Goal: Entertainment & Leisure: Browse casually

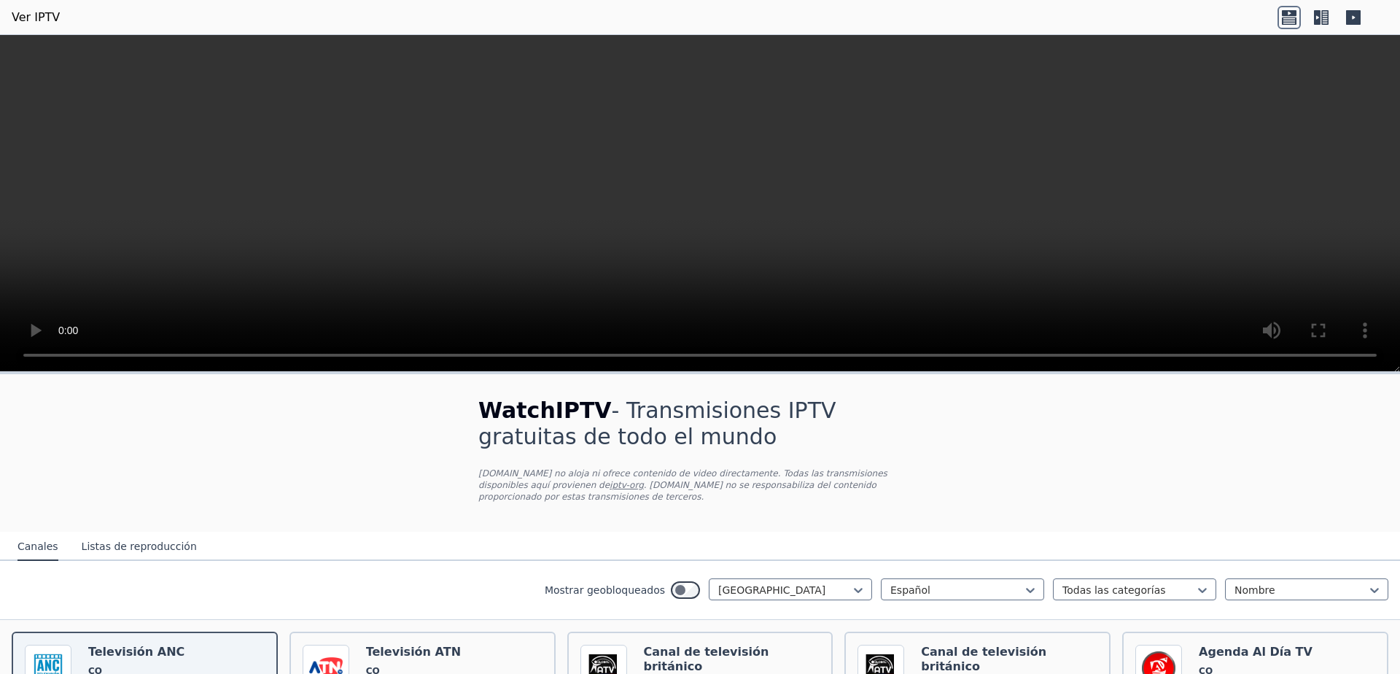
click at [1089, 268] on video at bounding box center [700, 203] width 1400 height 337
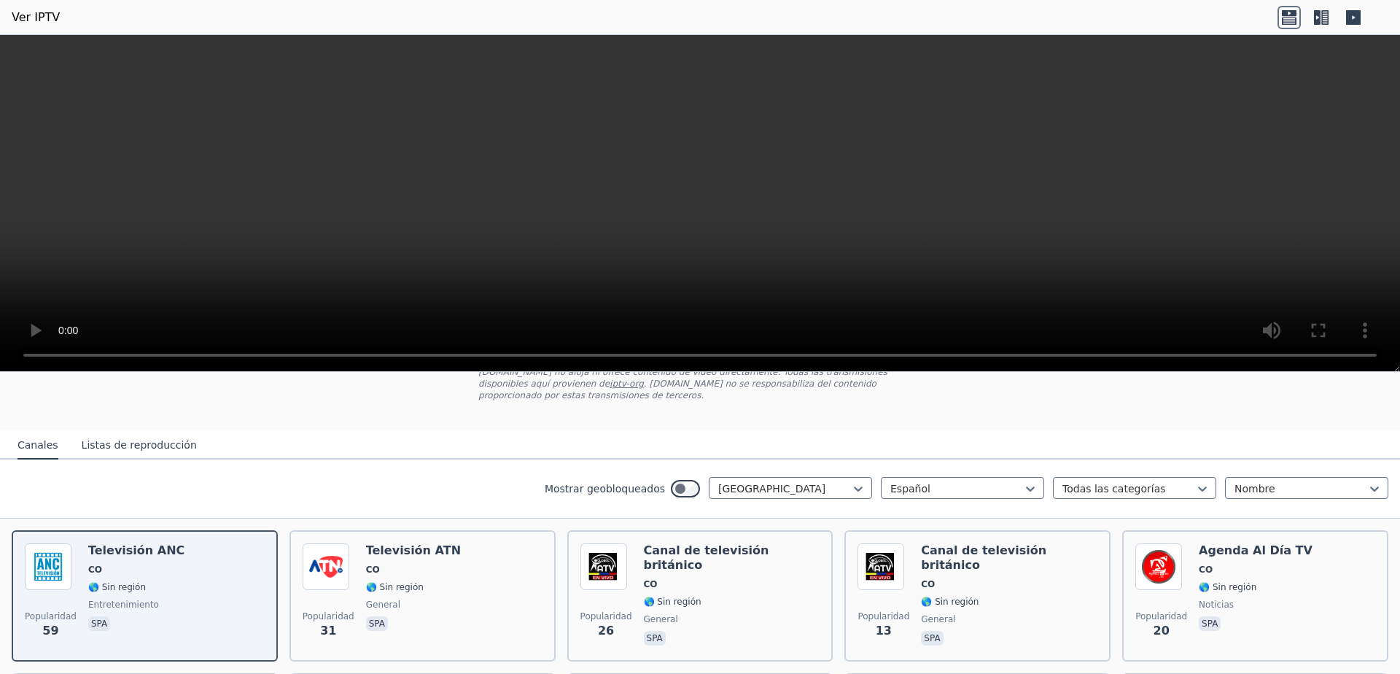
scroll to position [292, 0]
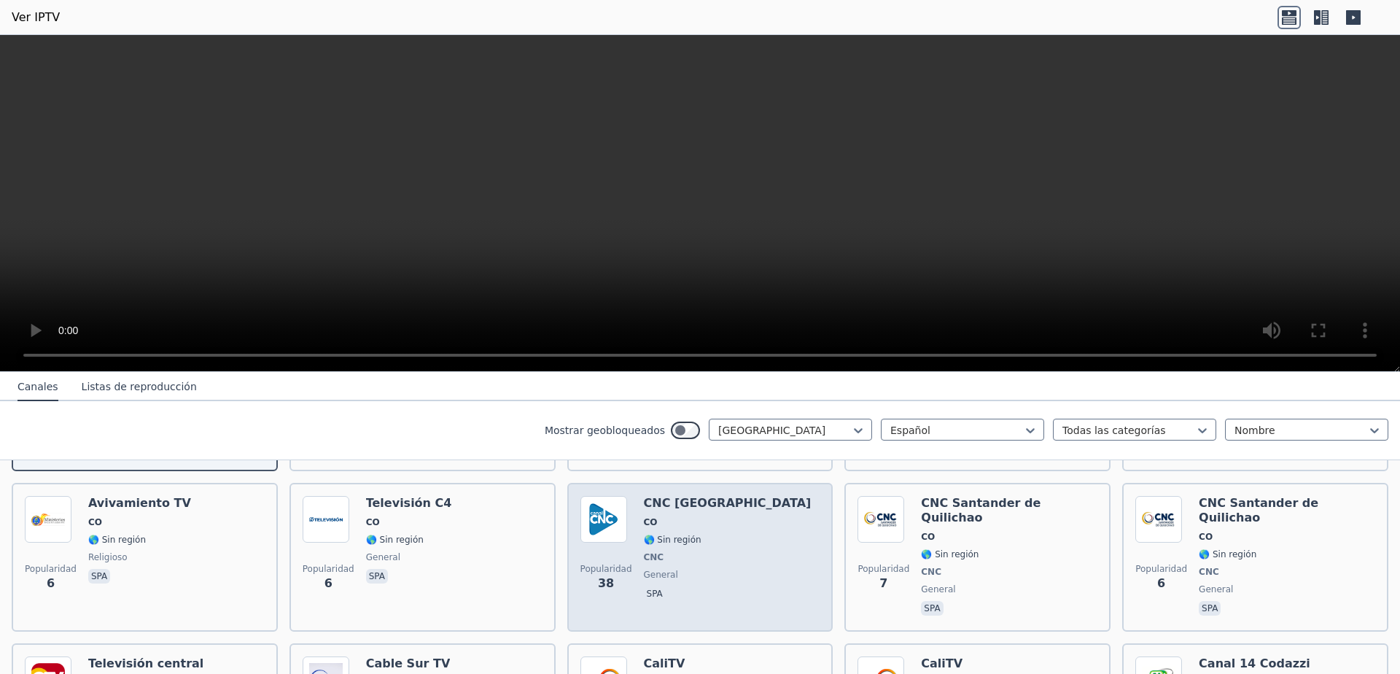
click at [603, 501] on img at bounding box center [604, 519] width 47 height 47
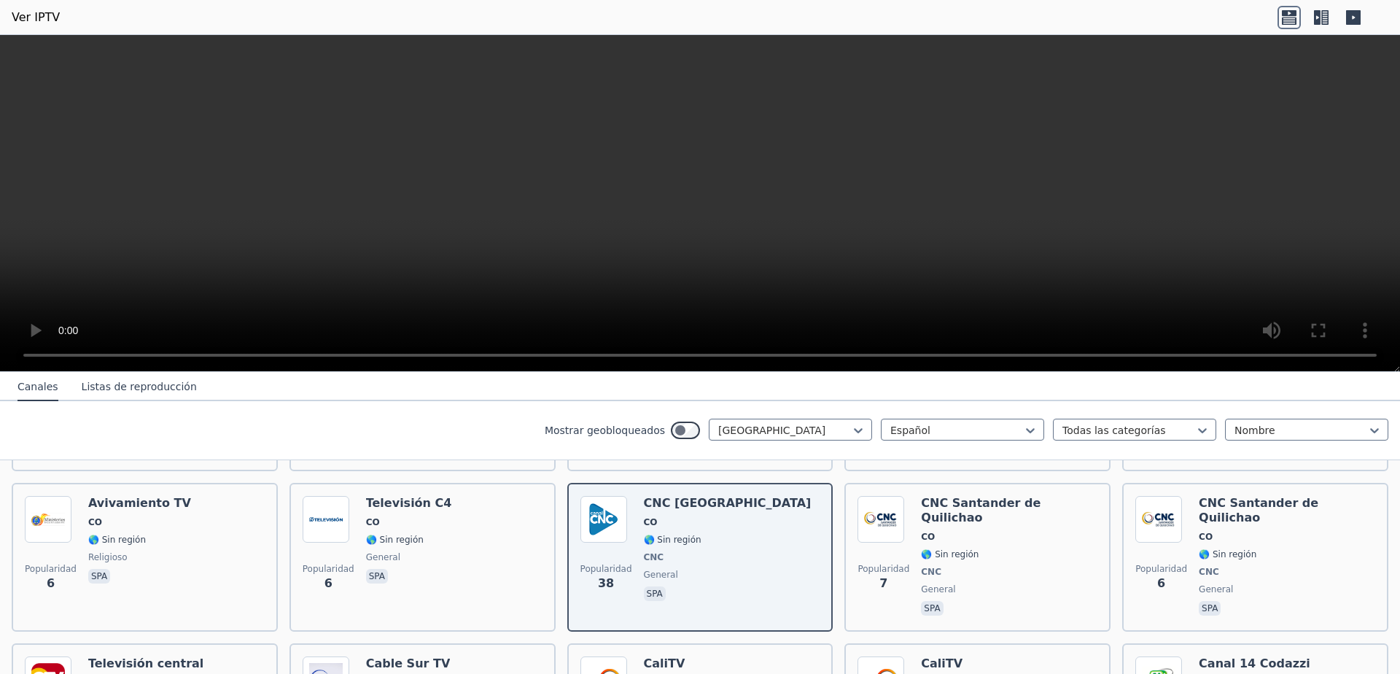
click at [1192, 272] on video at bounding box center [700, 203] width 1400 height 337
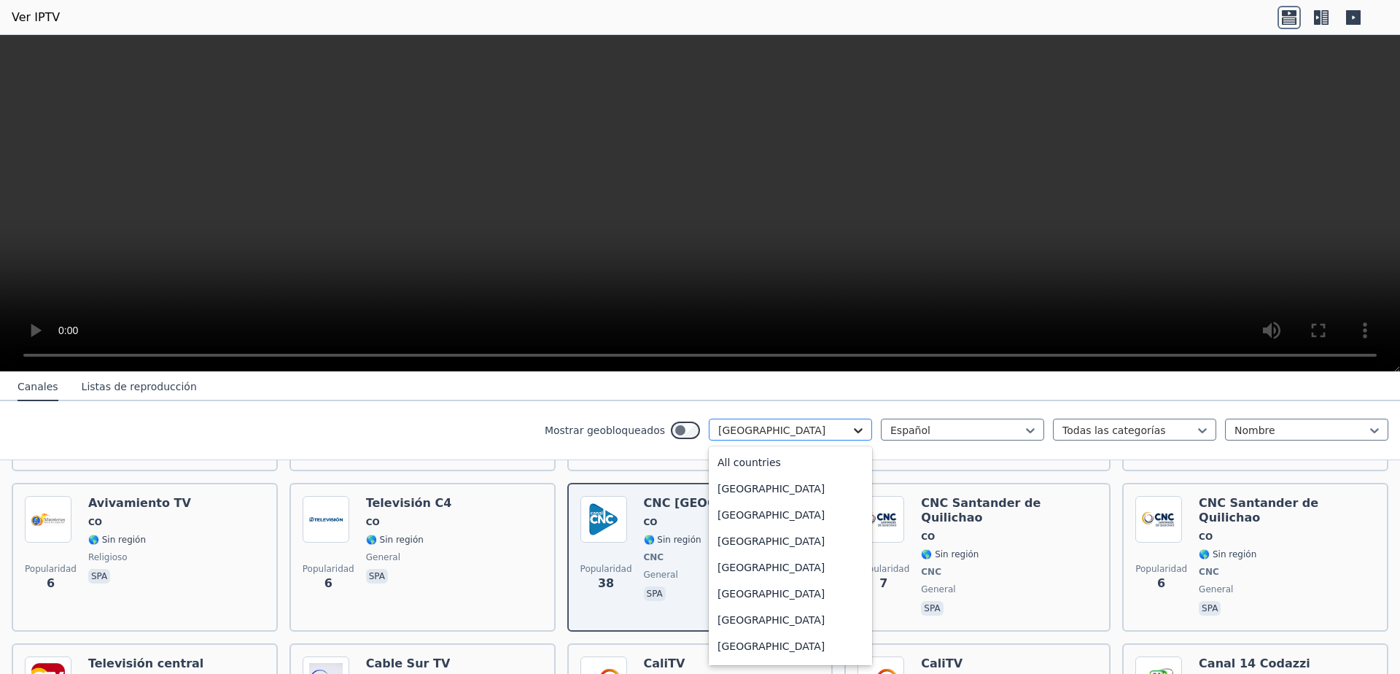
click at [853, 433] on div at bounding box center [858, 430] width 15 height 15
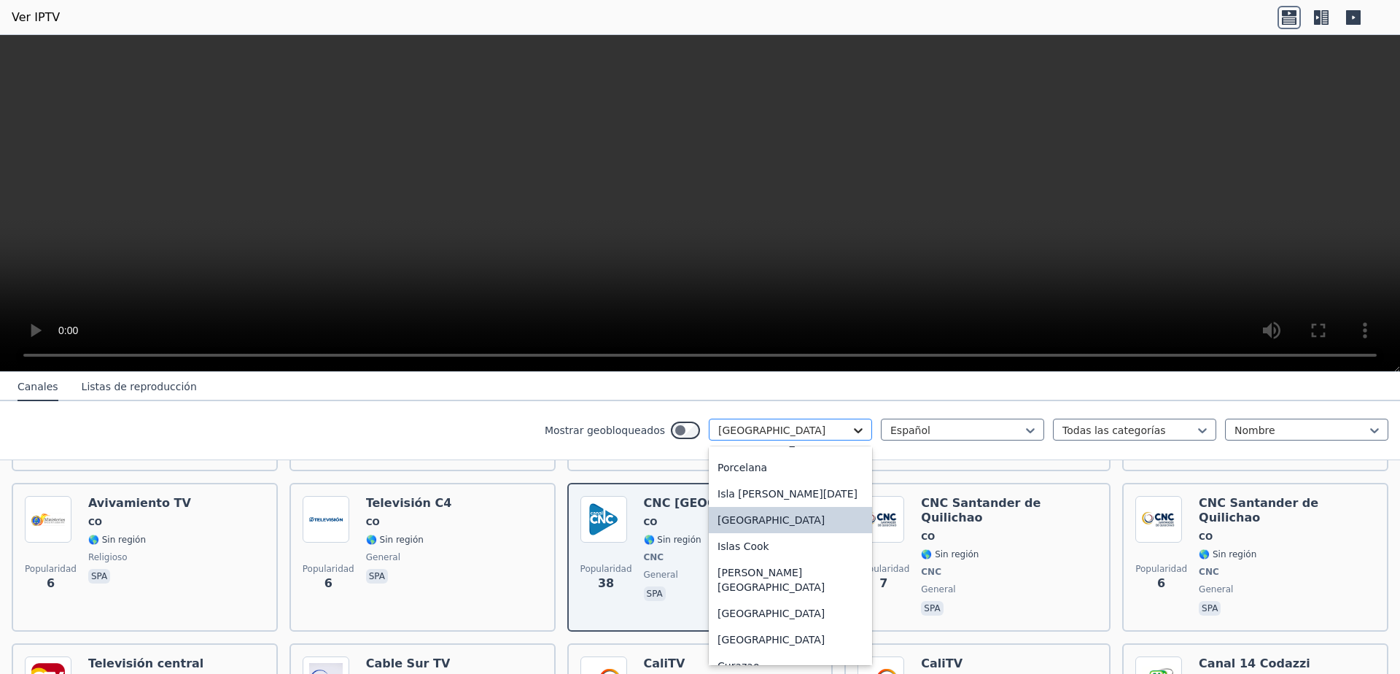
click at [853, 433] on div at bounding box center [858, 430] width 15 height 15
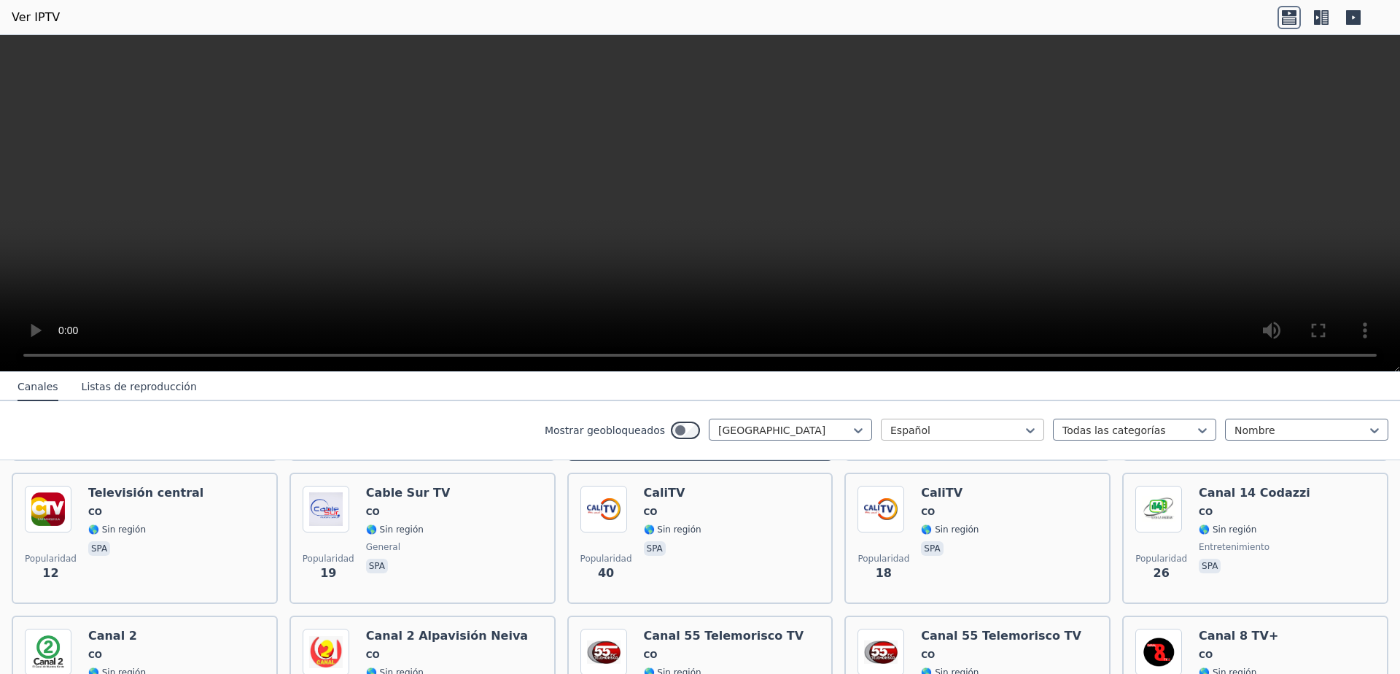
scroll to position [583, 0]
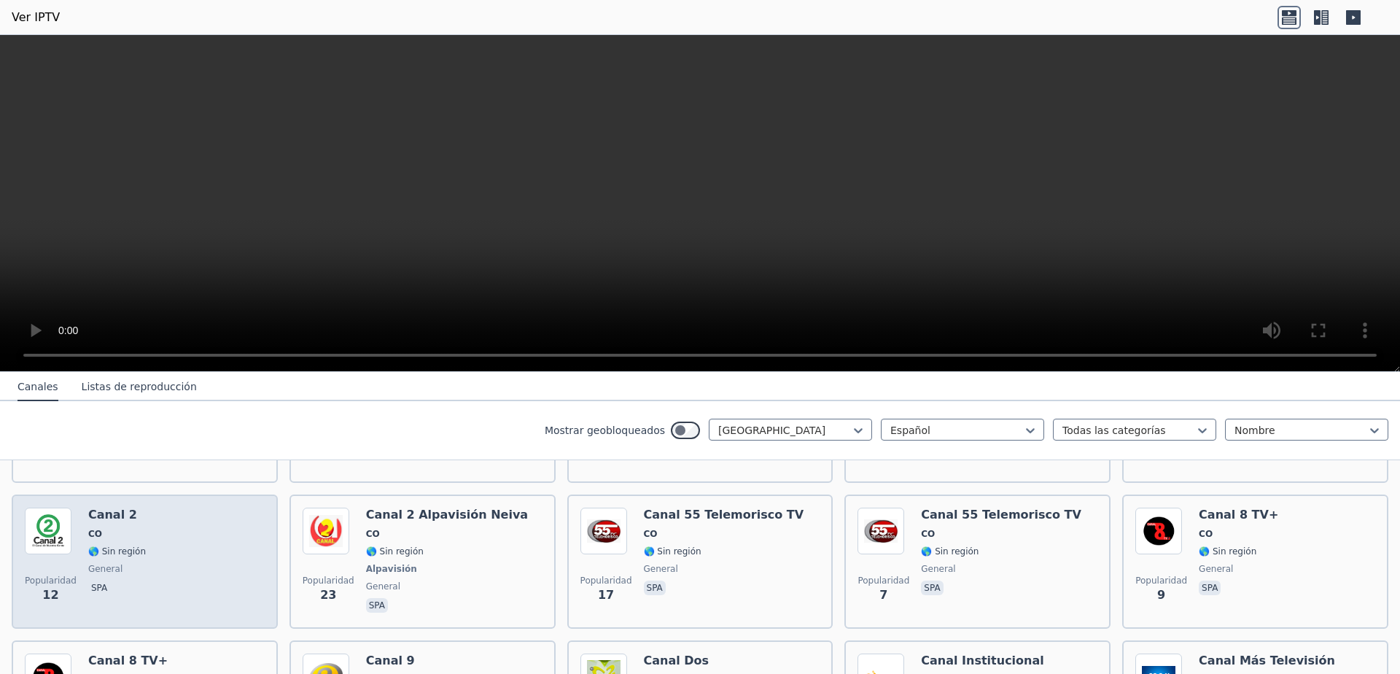
click at [173, 537] on div "Popularidad 12 Canal 2 CO 🌎 Sin región general spa" at bounding box center [145, 562] width 240 height 108
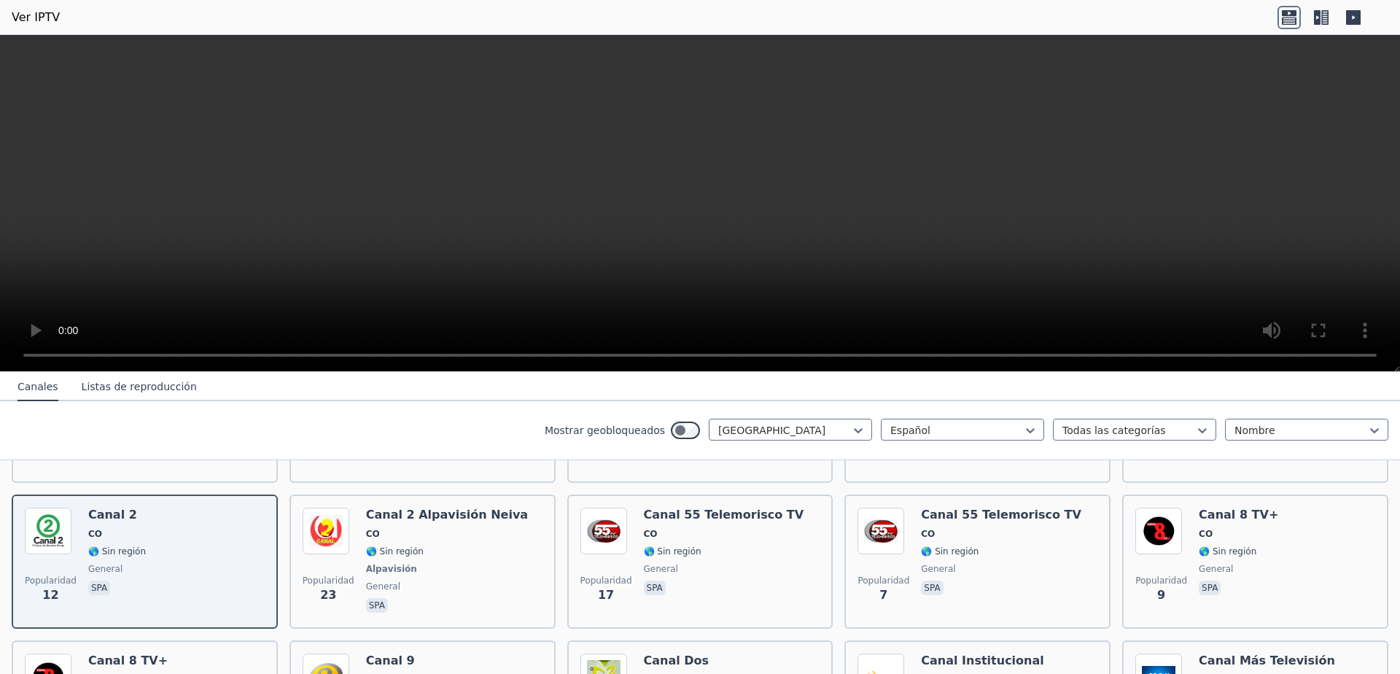
click at [1323, 17] on icon at bounding box center [1324, 17] width 7 height 15
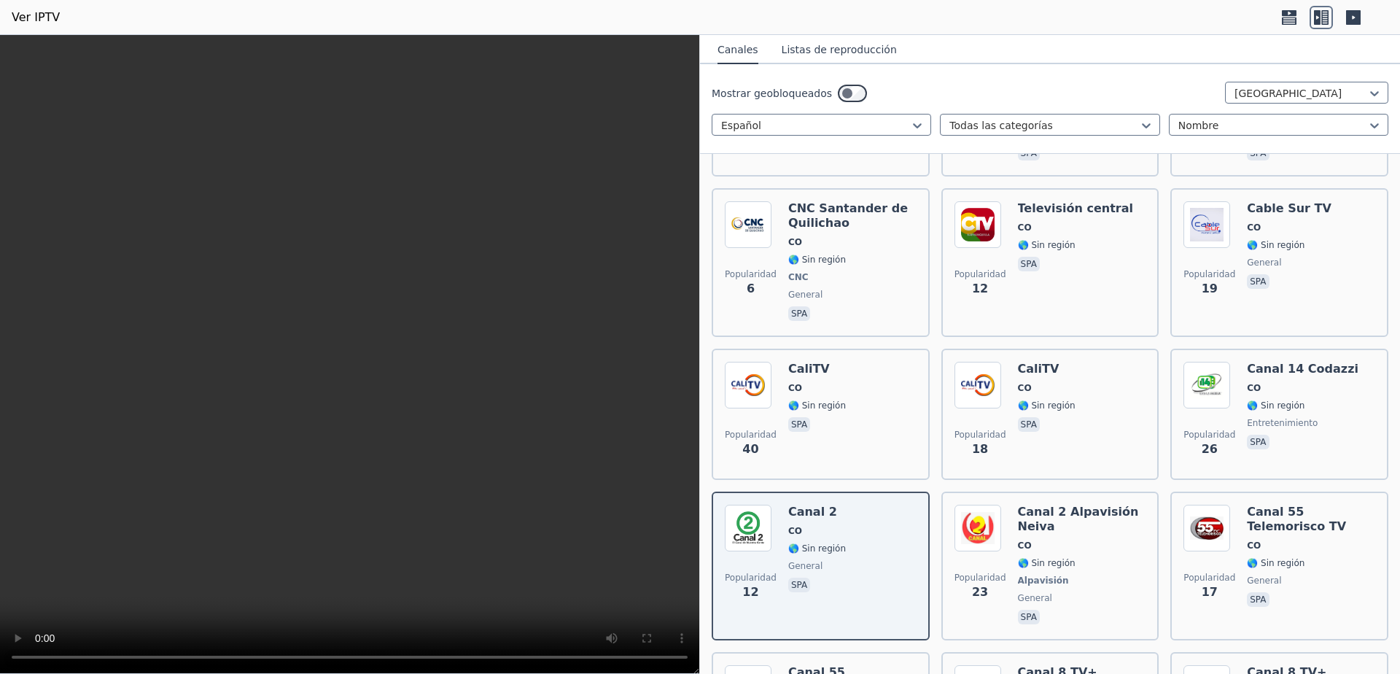
click at [1283, 19] on icon at bounding box center [1289, 20] width 15 height 7
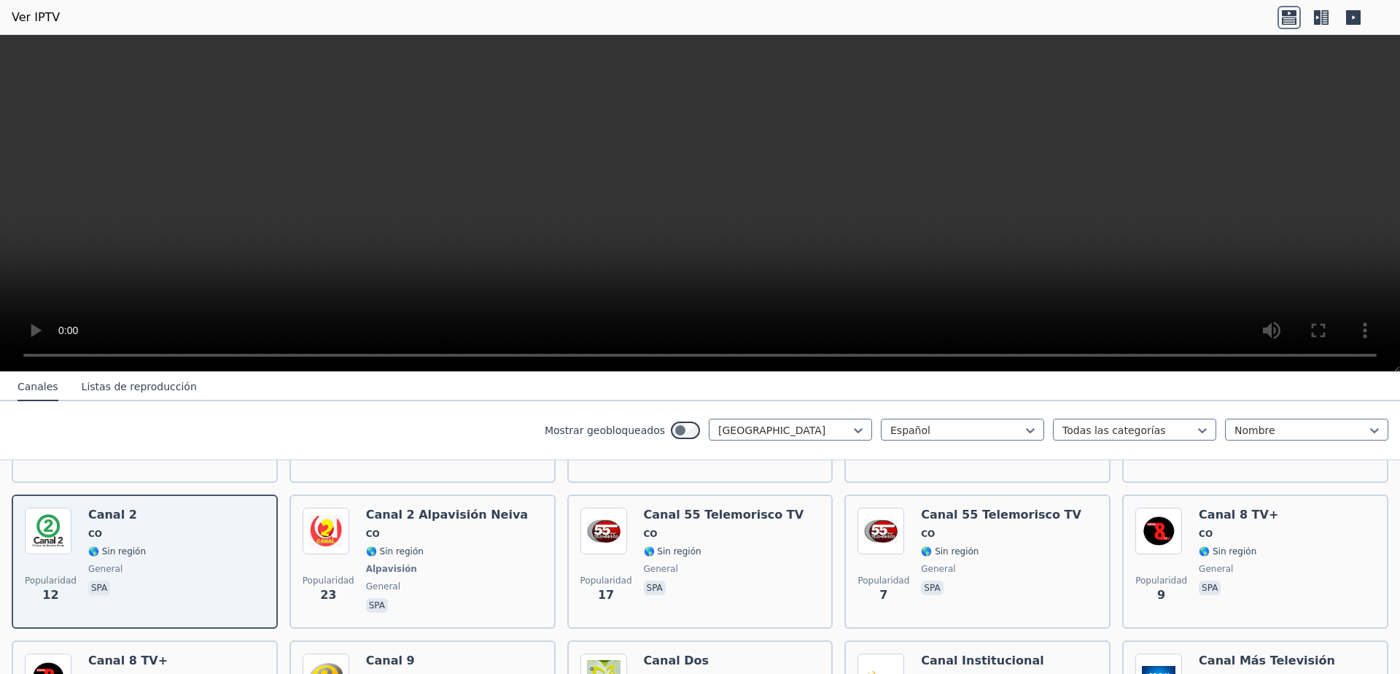
click at [1314, 20] on icon at bounding box center [1321, 17] width 23 height 23
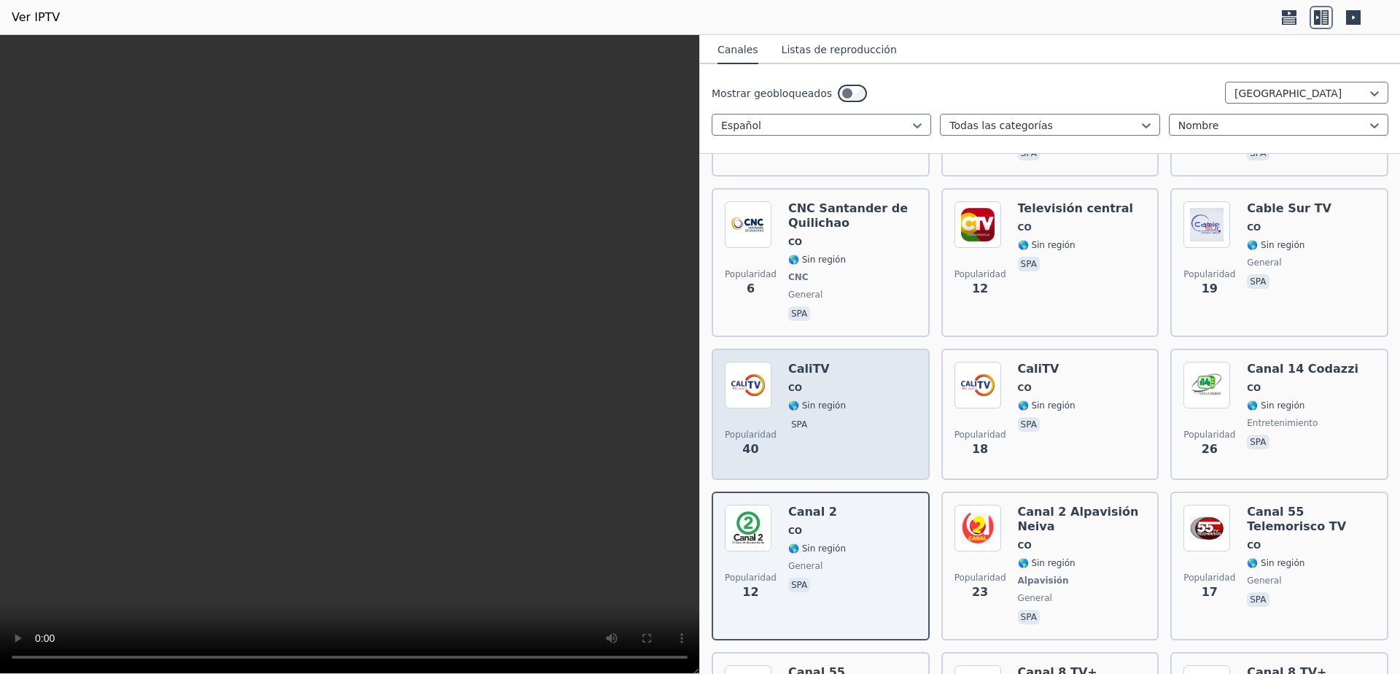
click at [777, 375] on div "Popularidad 40 CaliTV CO 🌎 Sin región spa" at bounding box center [821, 414] width 192 height 105
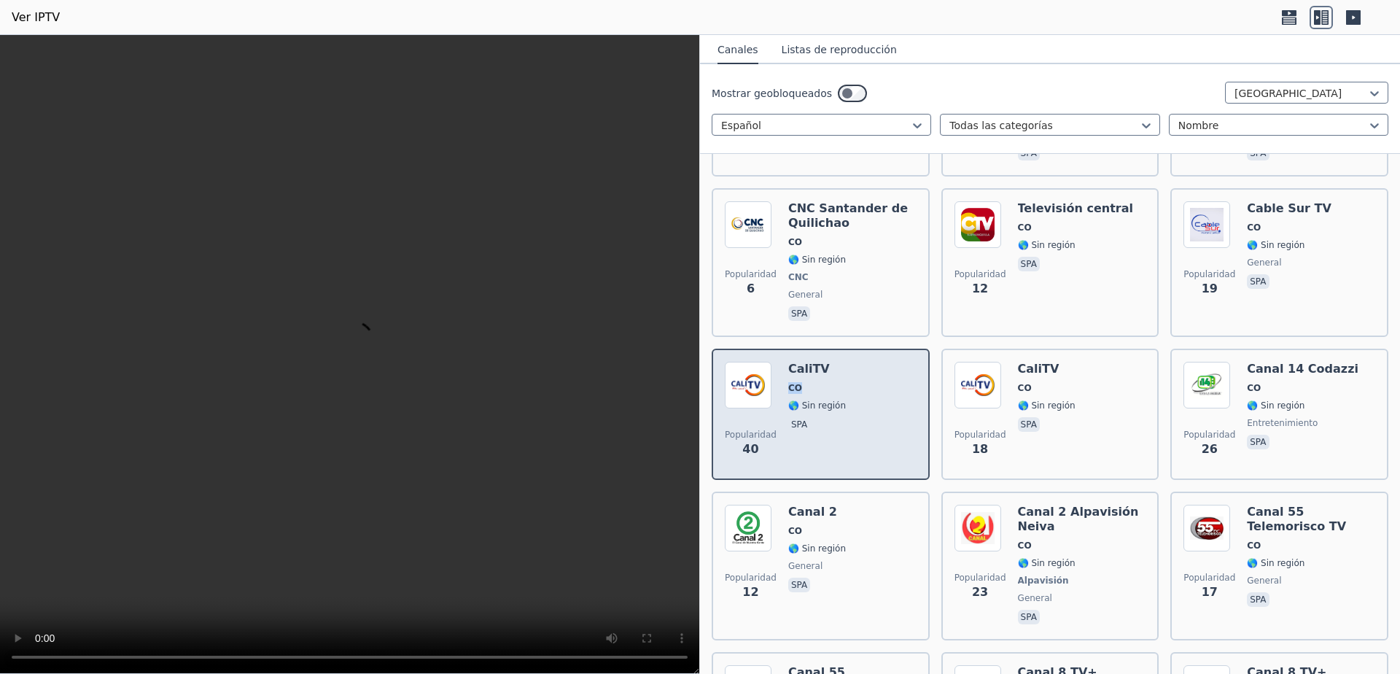
click at [777, 375] on div "Popularidad 40 CaliTV CO 🌎 Sin región spa" at bounding box center [821, 414] width 192 height 105
click at [729, 379] on img at bounding box center [748, 385] width 47 height 47
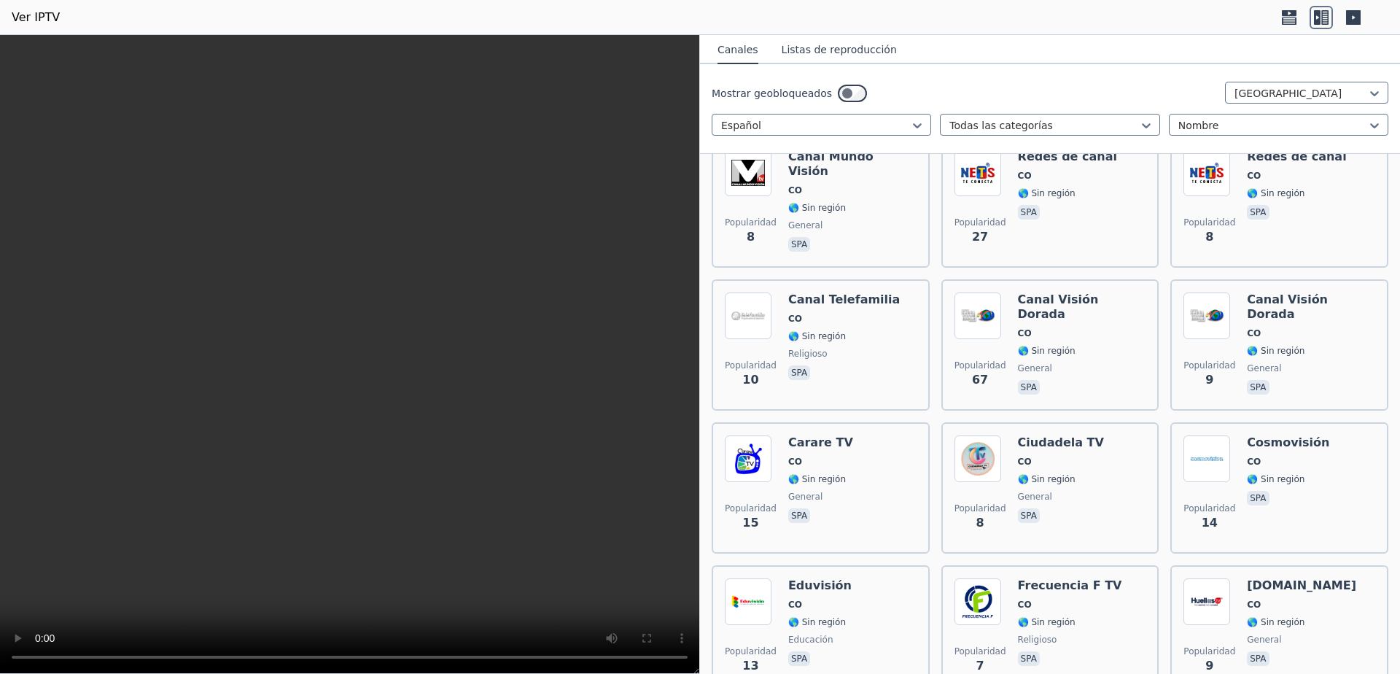
scroll to position [1556, 0]
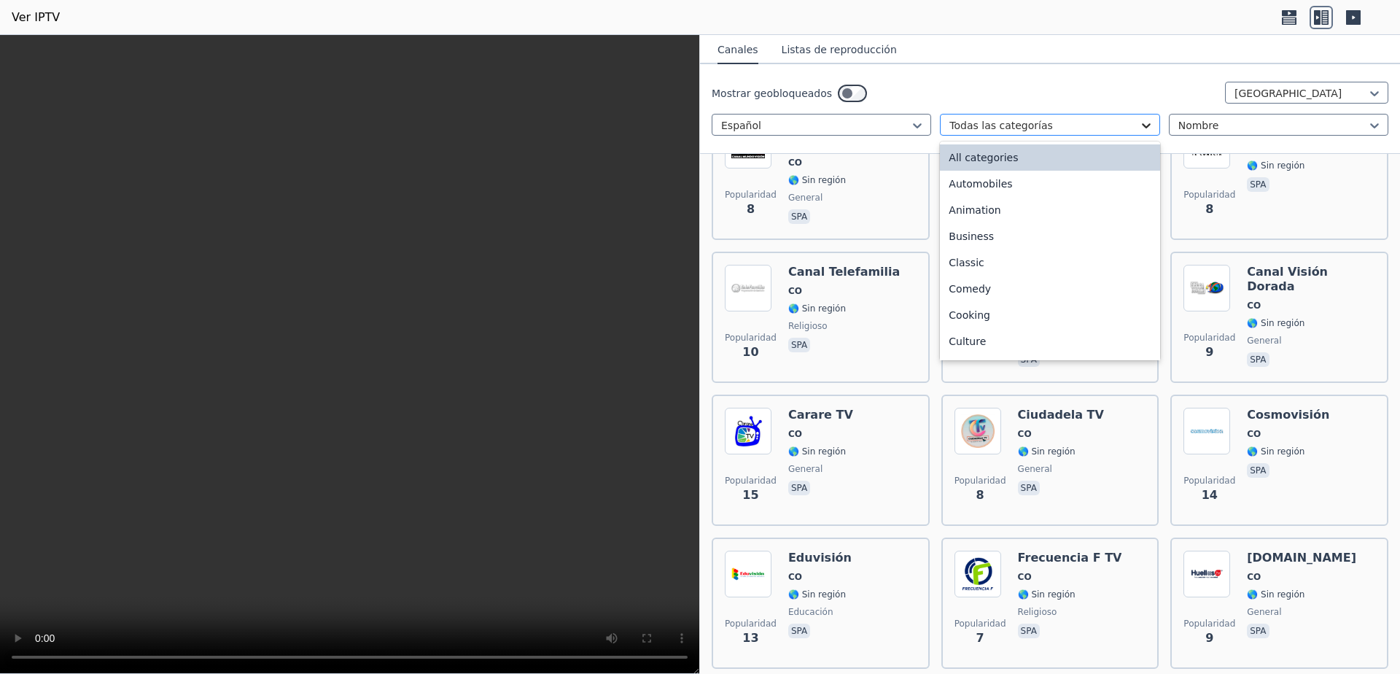
click at [1139, 123] on icon at bounding box center [1146, 125] width 15 height 15
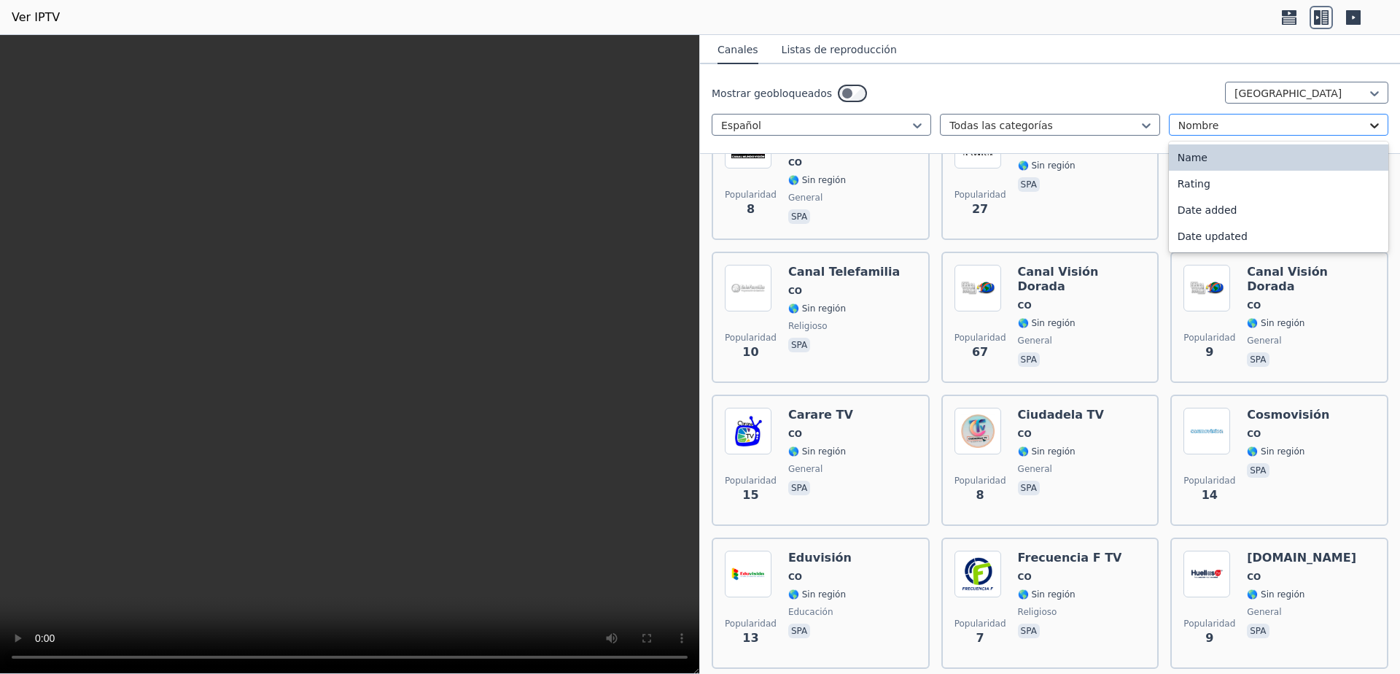
click at [1367, 128] on icon at bounding box center [1374, 125] width 15 height 15
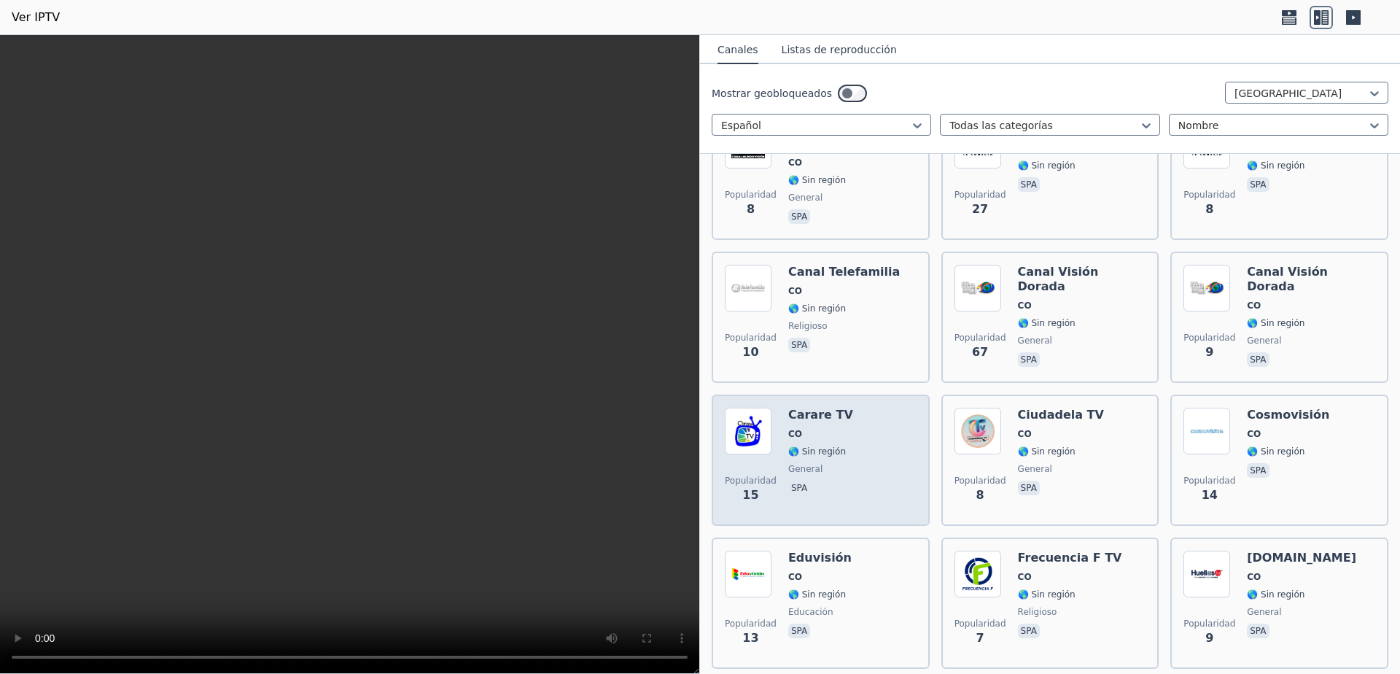
click at [819, 428] on span "CO" at bounding box center [820, 434] width 65 height 12
click at [820, 428] on span "CO" at bounding box center [820, 434] width 65 height 12
click at [750, 419] on img at bounding box center [748, 431] width 47 height 47
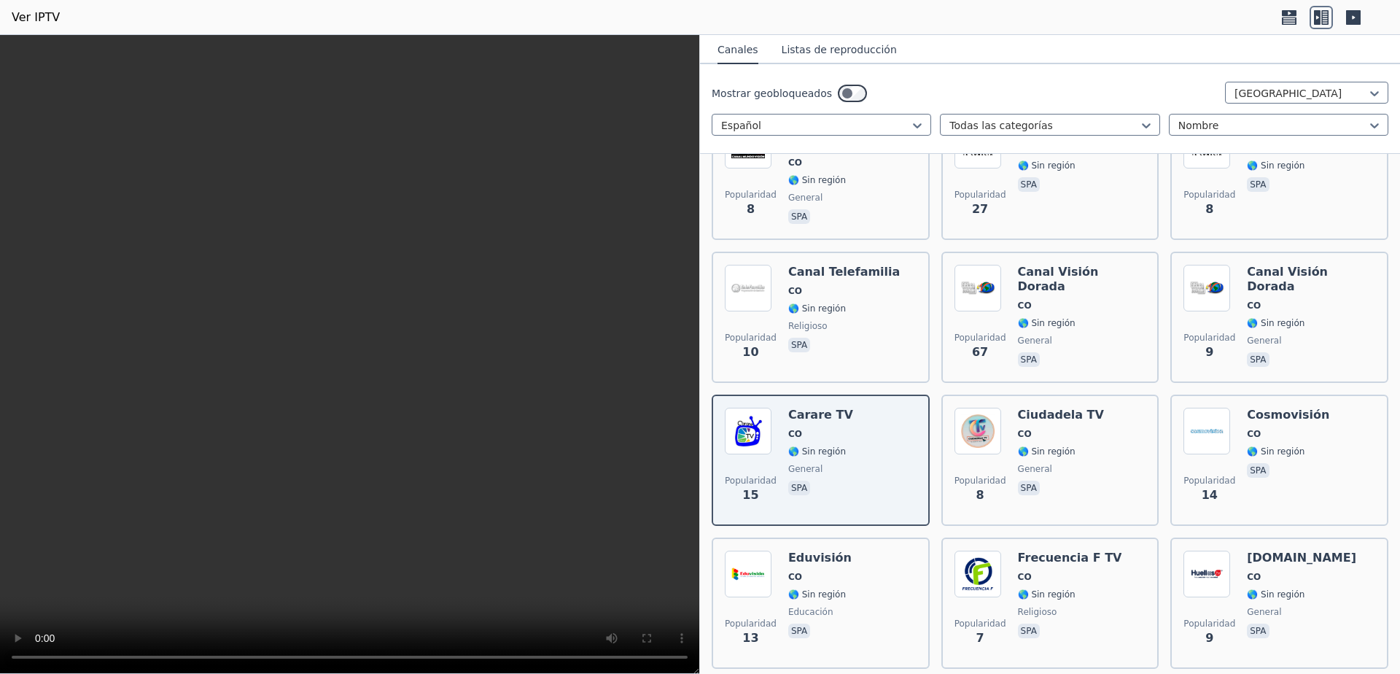
click at [816, 53] on font "Listas de reproducción" at bounding box center [839, 50] width 115 height 12
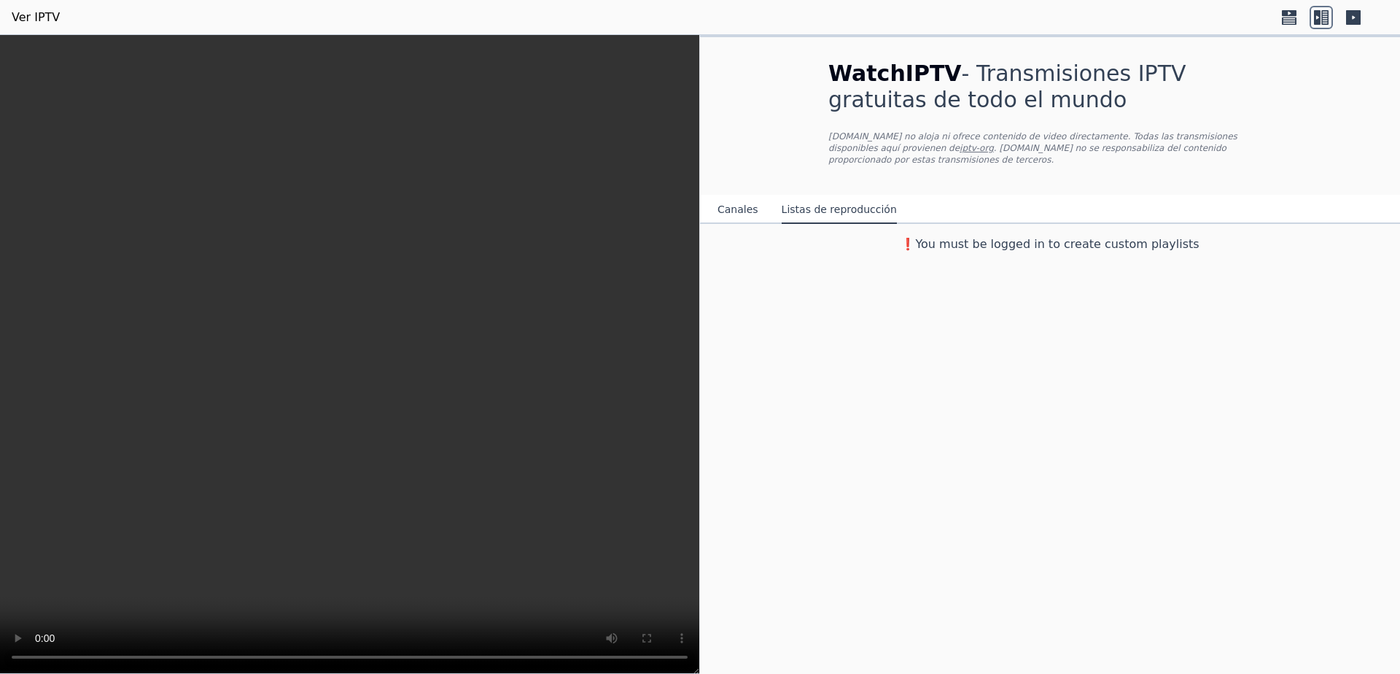
scroll to position [0, 0]
click at [960, 150] on font "iptv-org" at bounding box center [977, 148] width 34 height 10
click at [1350, 16] on icon at bounding box center [1353, 17] width 15 height 15
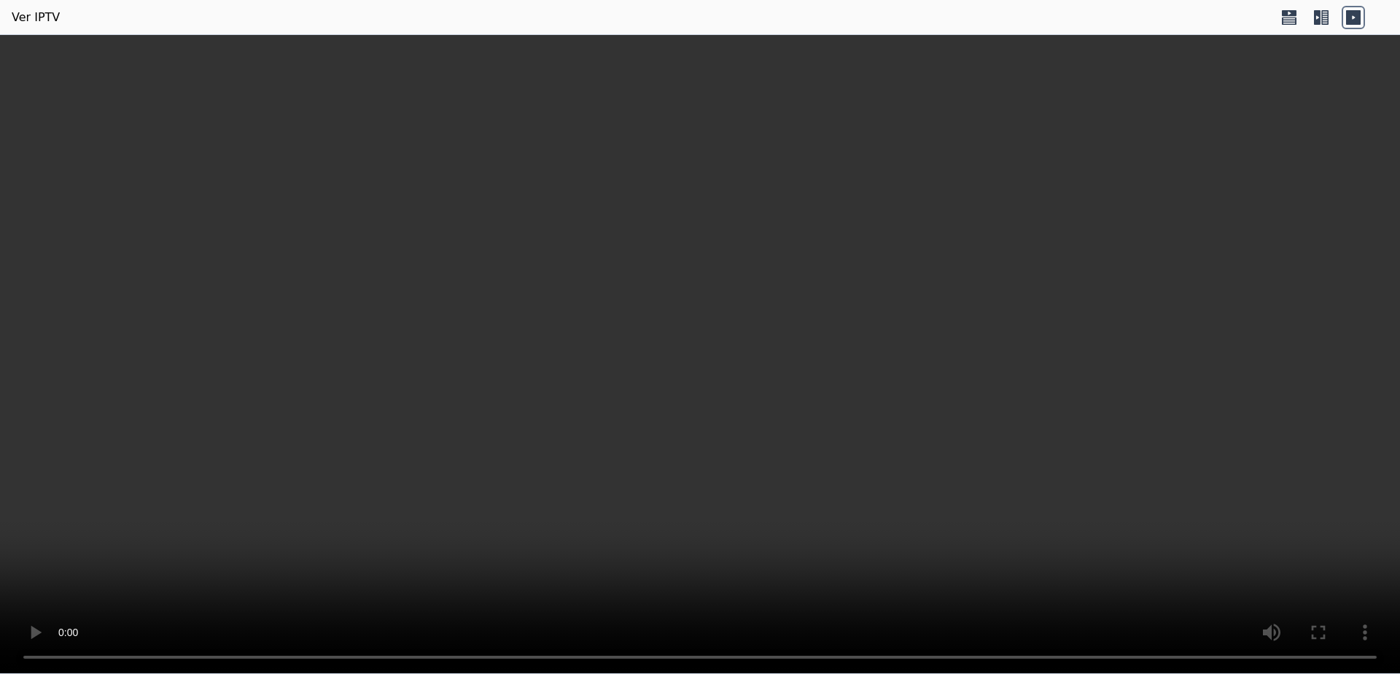
click at [1320, 15] on icon at bounding box center [1317, 17] width 7 height 15
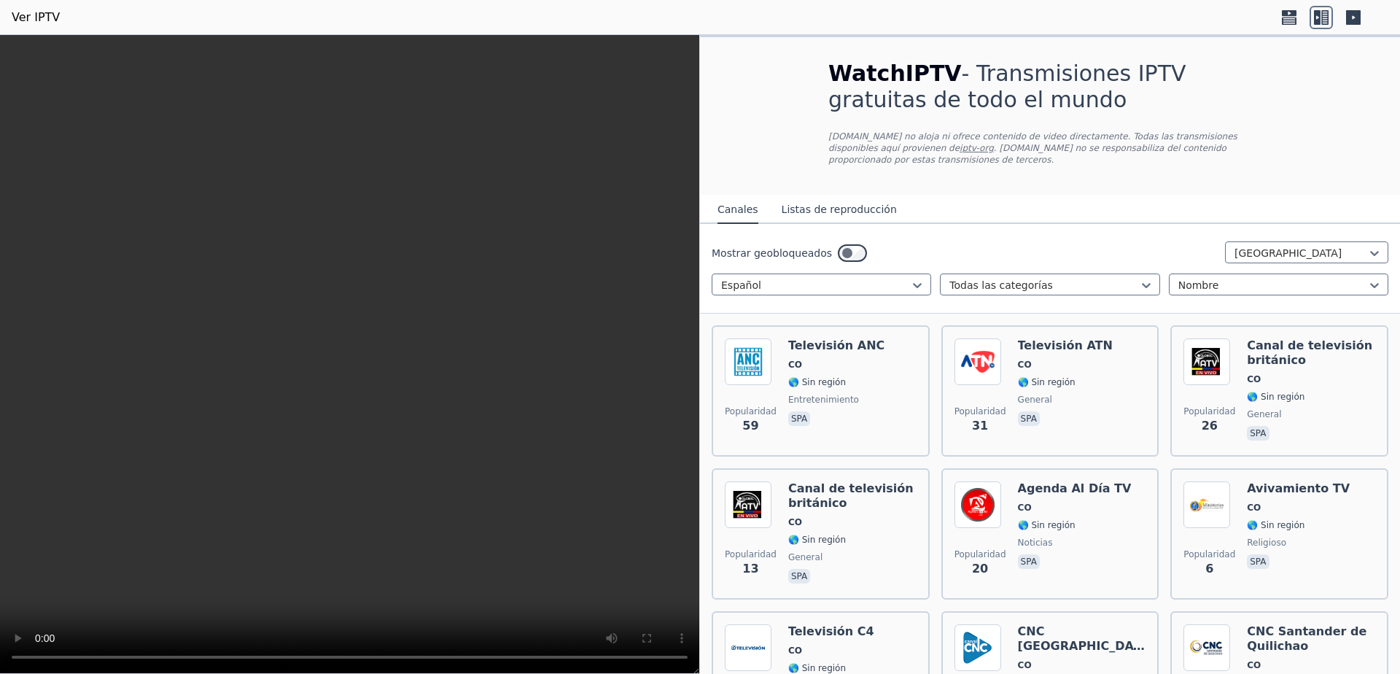
click at [28, 18] on font "Ver IPTV" at bounding box center [36, 17] width 48 height 14
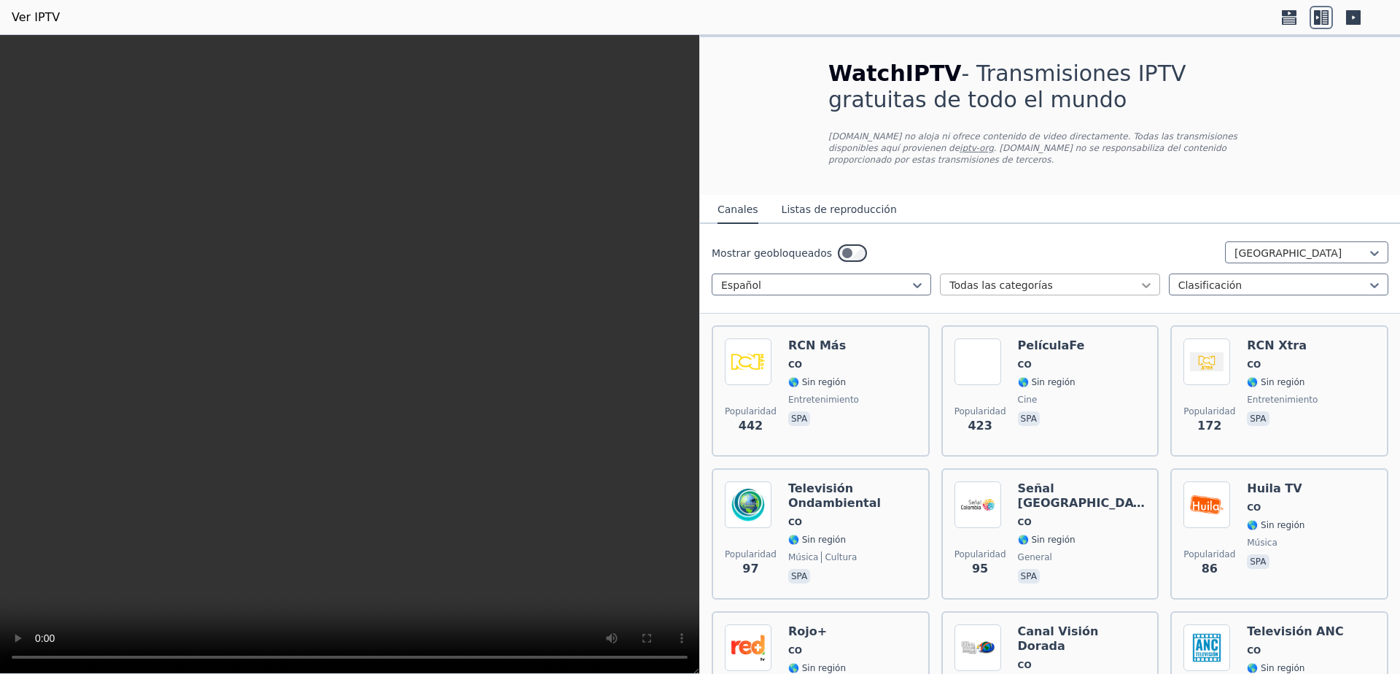
click at [1139, 279] on div at bounding box center [1146, 285] width 15 height 15
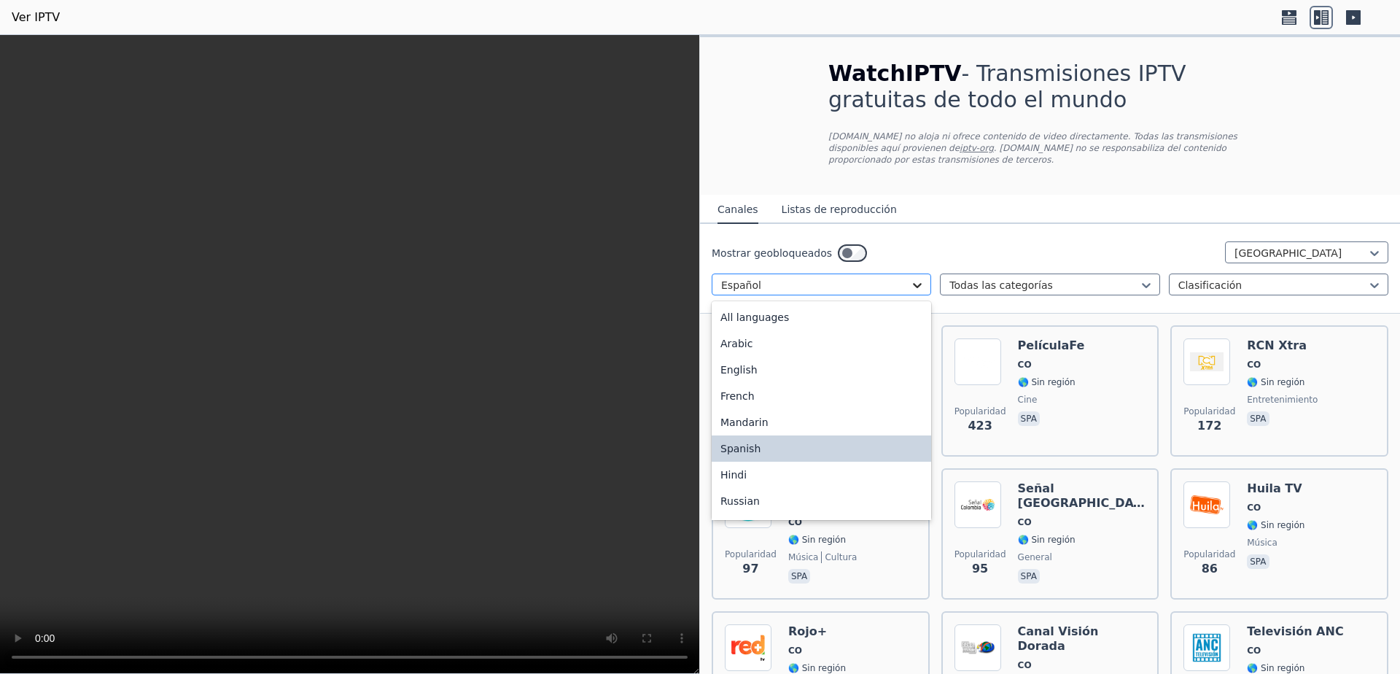
click at [914, 283] on icon at bounding box center [918, 285] width 9 height 5
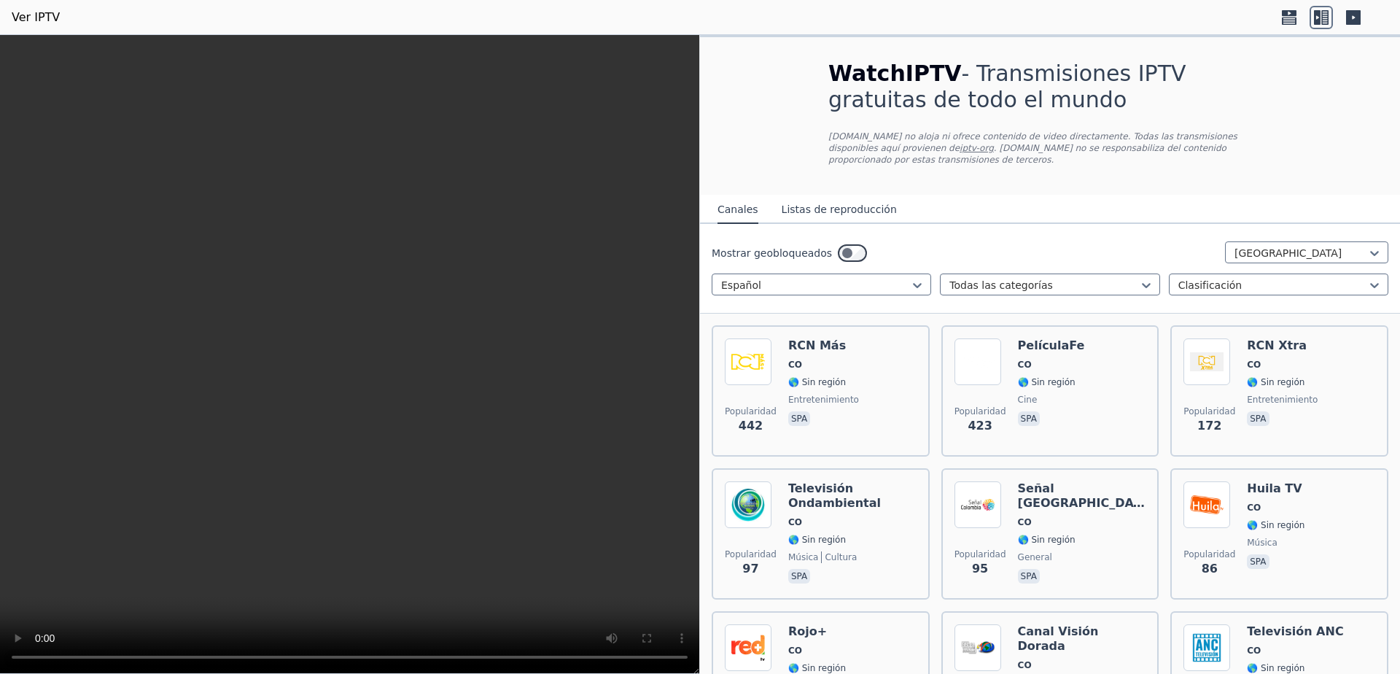
click at [903, 229] on div "Mostrar geobloqueados Colombia Español Todas las categorías Clasificación" at bounding box center [1050, 269] width 700 height 90
click at [1367, 246] on icon at bounding box center [1374, 253] width 15 height 15
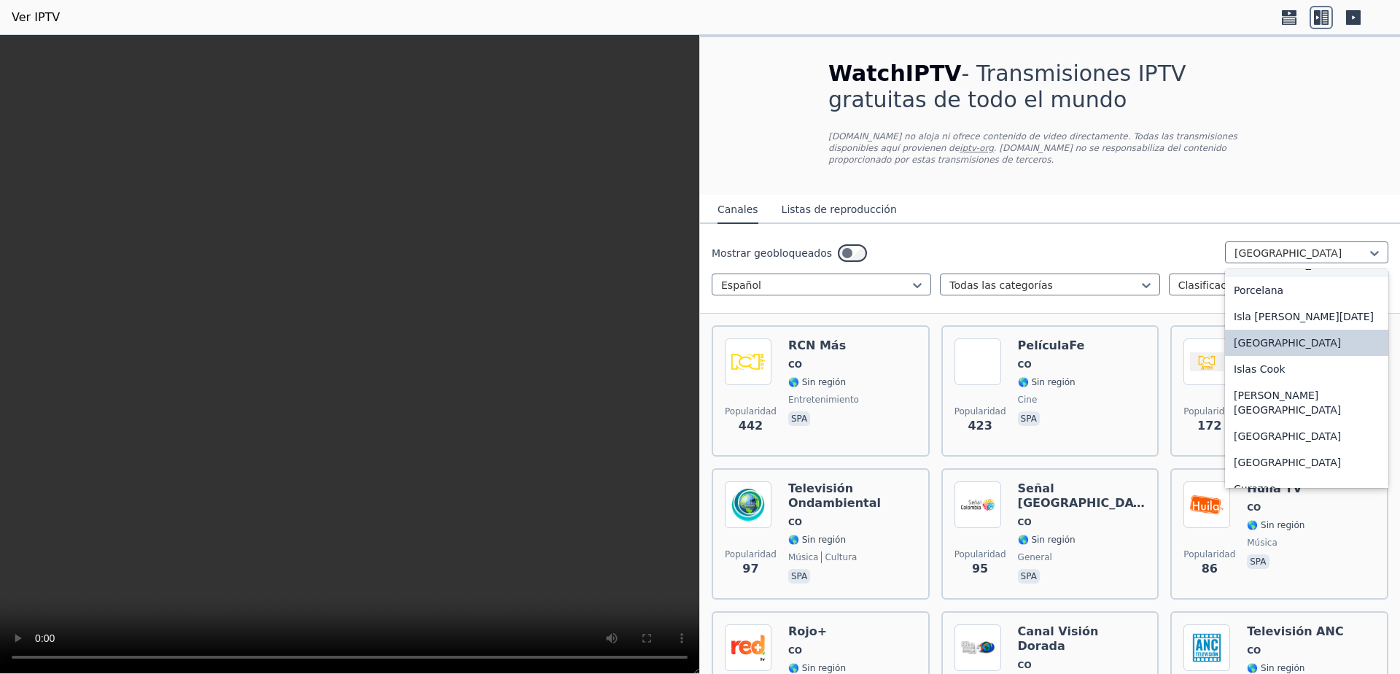
click at [1247, 270] on font "[GEOGRAPHIC_DATA]" at bounding box center [1287, 264] width 107 height 12
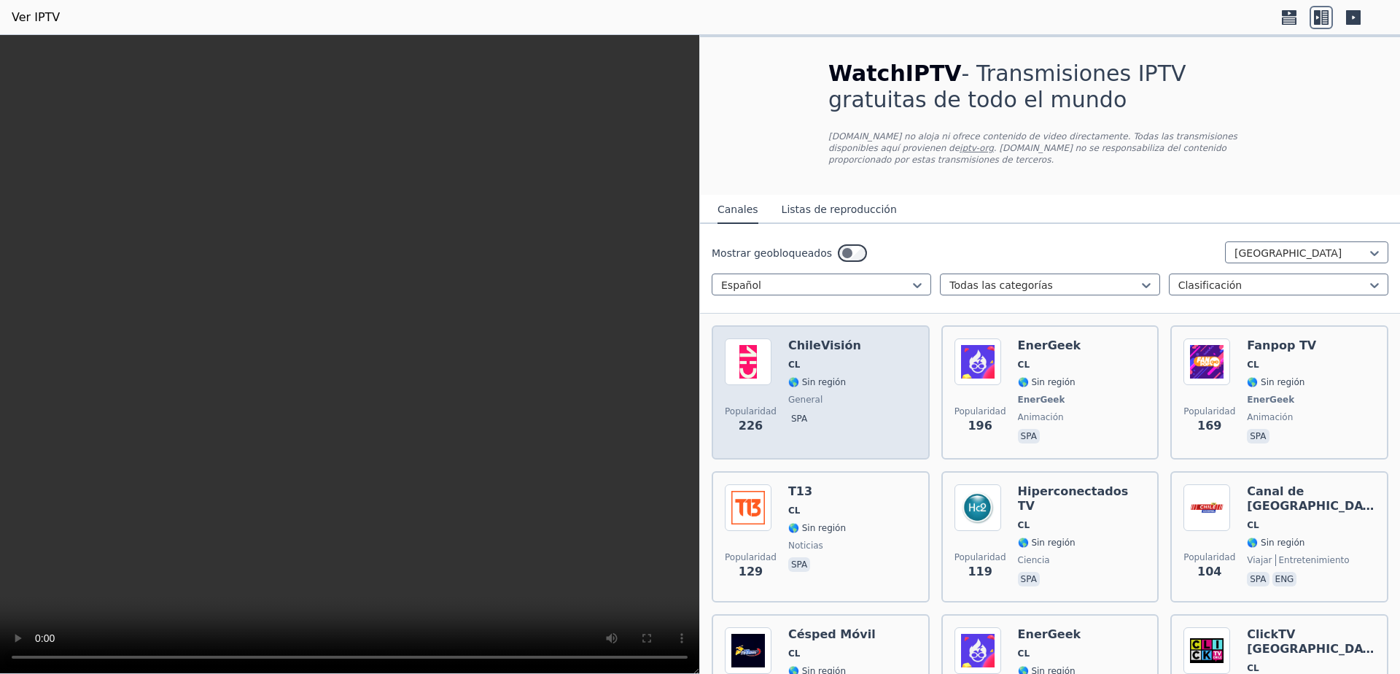
click at [744, 354] on img at bounding box center [748, 361] width 47 height 47
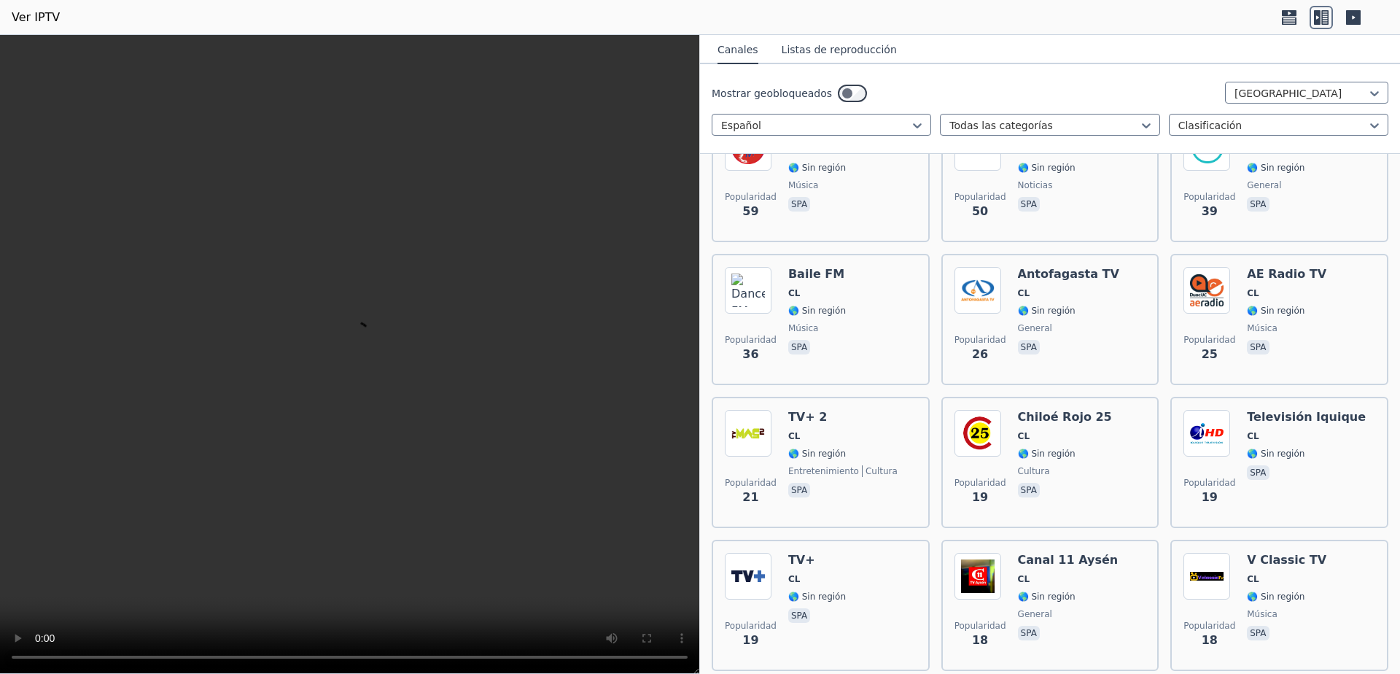
scroll to position [680, 0]
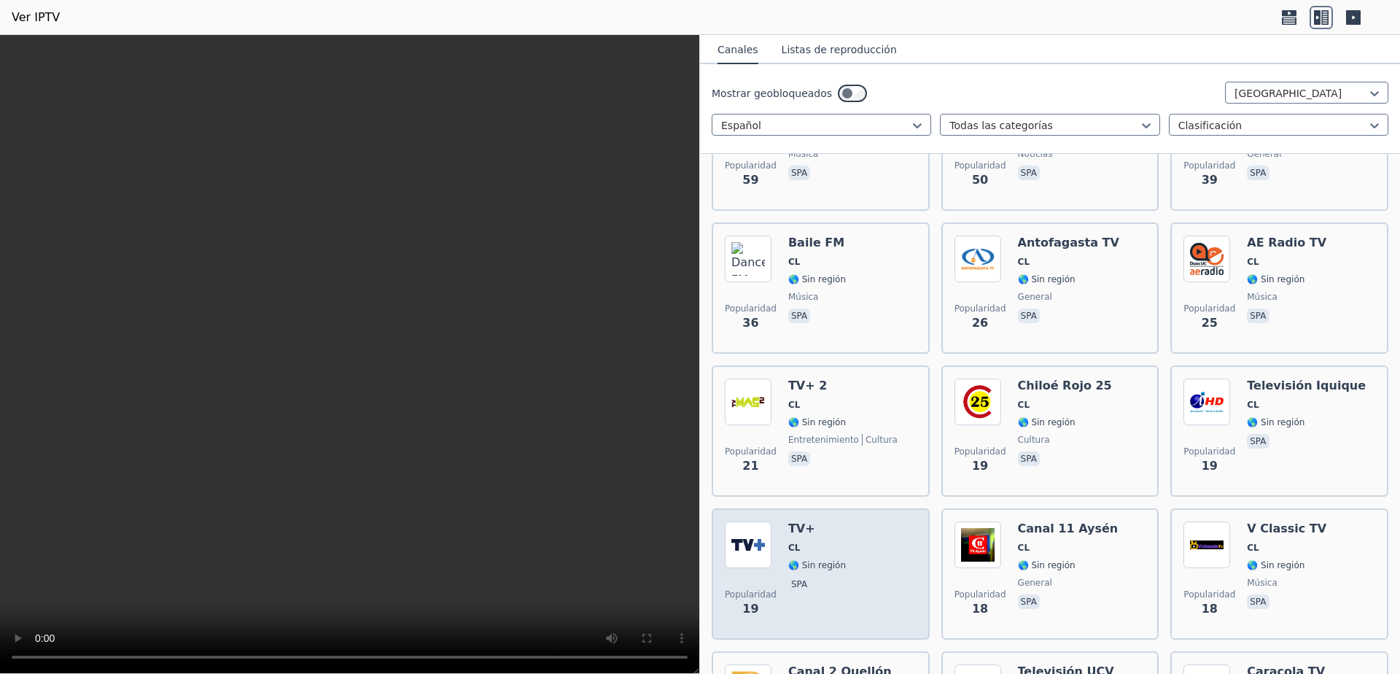
click at [793, 560] on font "🌎 Sin región" at bounding box center [817, 565] width 58 height 10
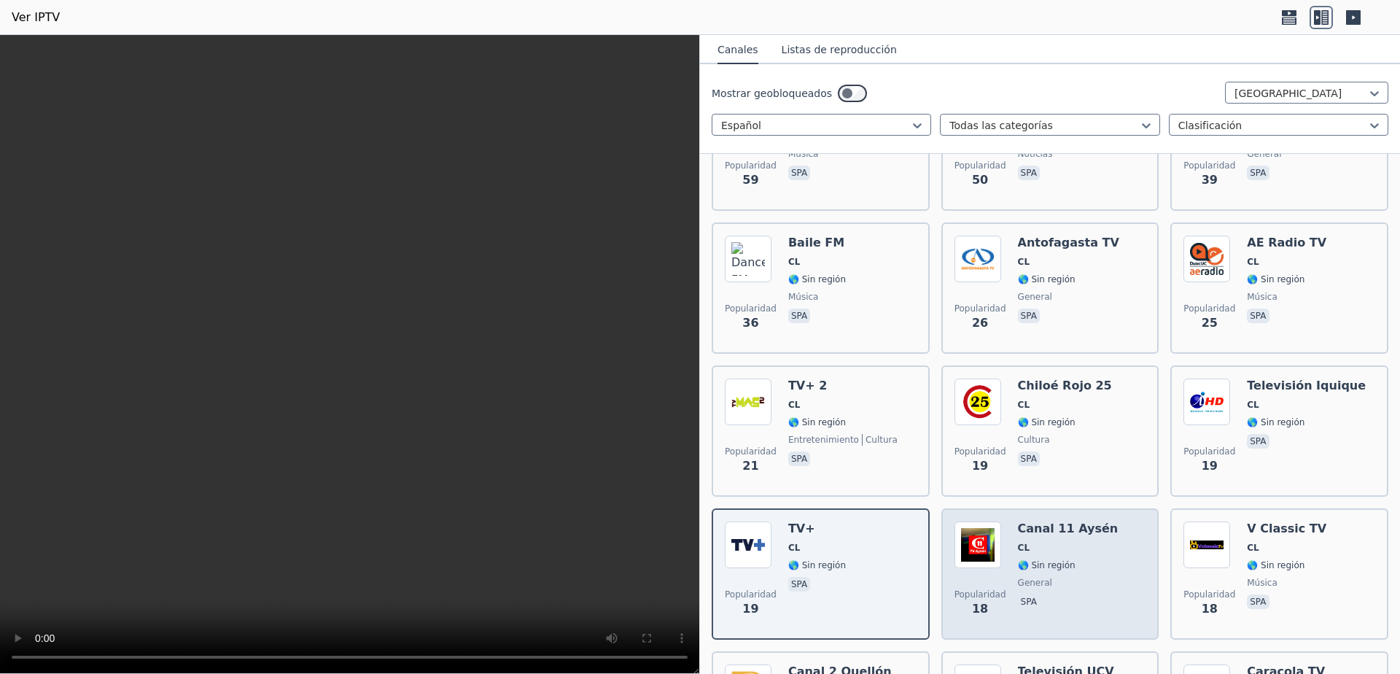
click at [1082, 546] on div "Canal 11 Aysén CL 🌎 Sin región general spa" at bounding box center [1068, 573] width 101 height 105
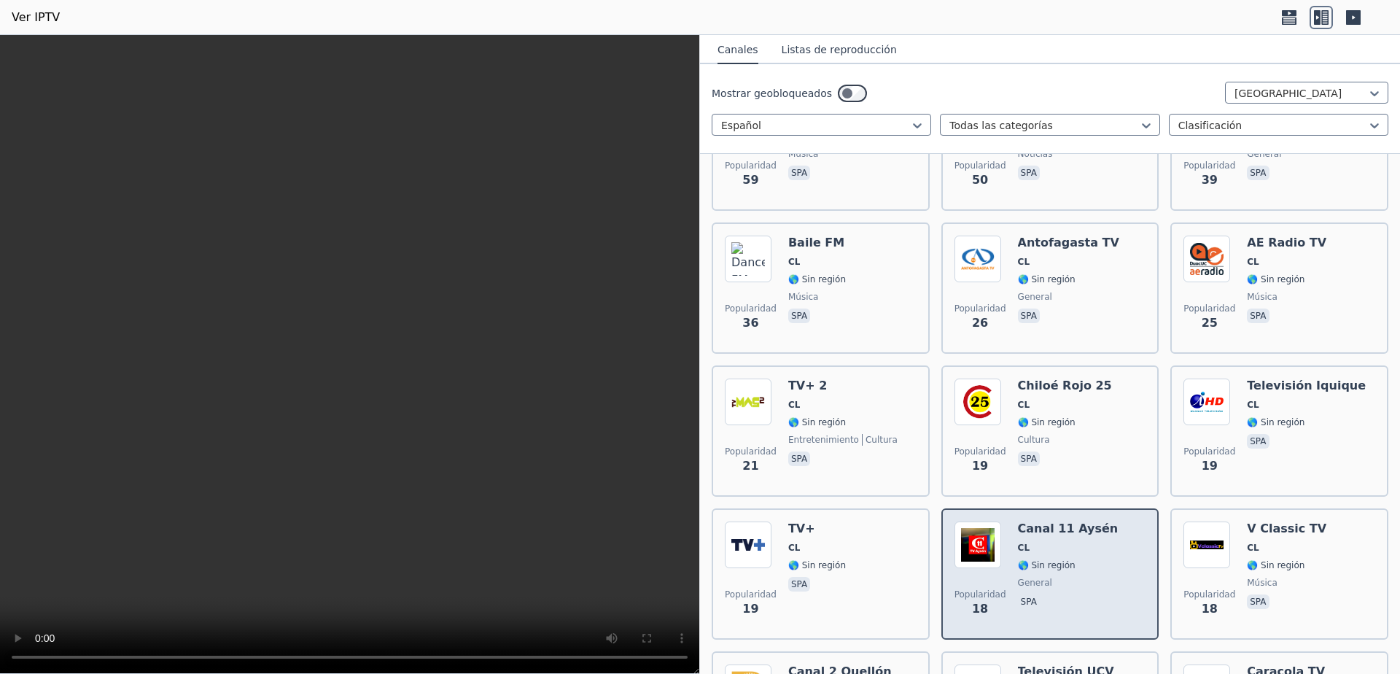
click at [975, 534] on img at bounding box center [978, 544] width 47 height 47
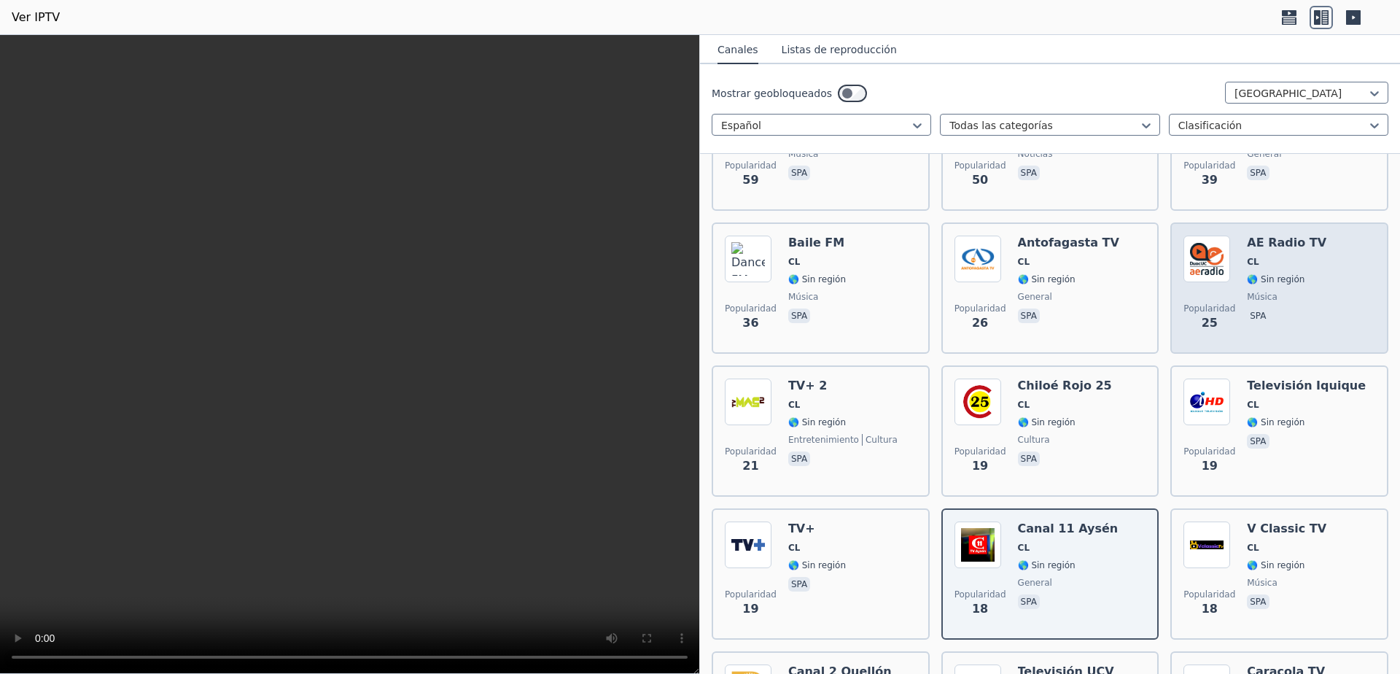
click at [1219, 260] on img at bounding box center [1207, 259] width 47 height 47
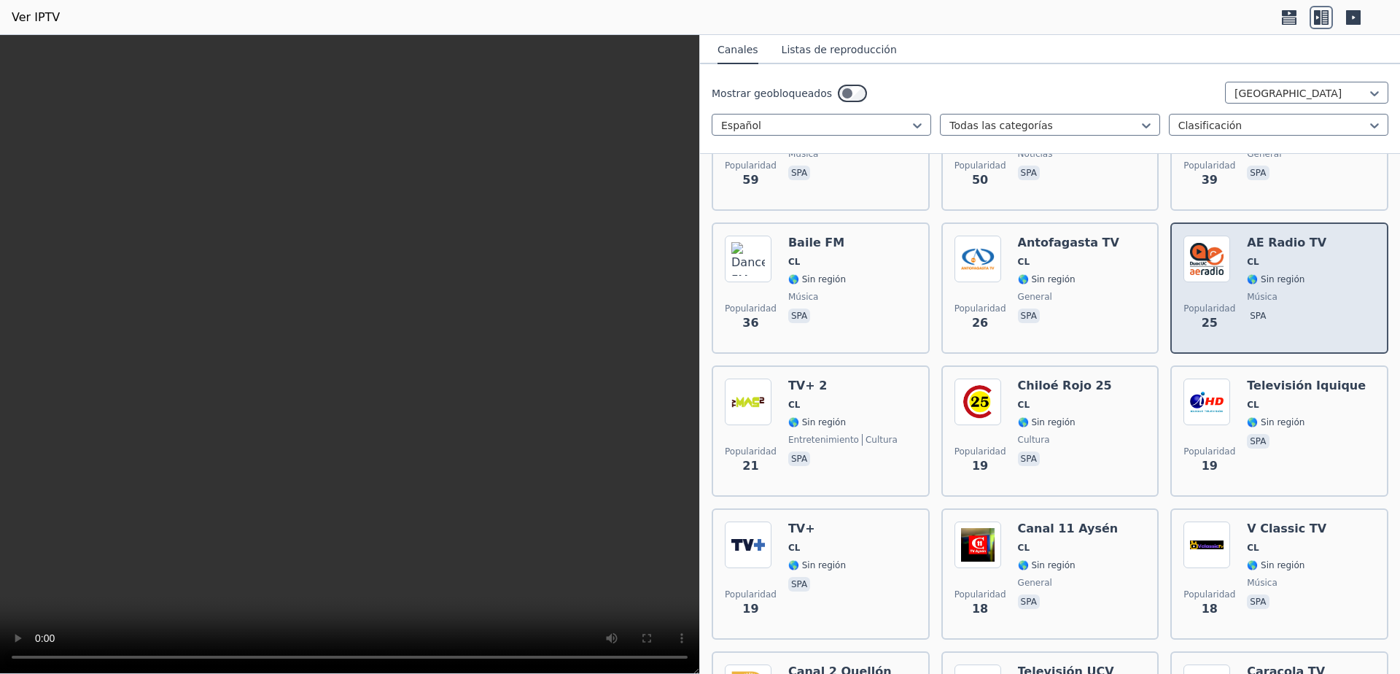
click at [1219, 260] on img at bounding box center [1207, 259] width 47 height 47
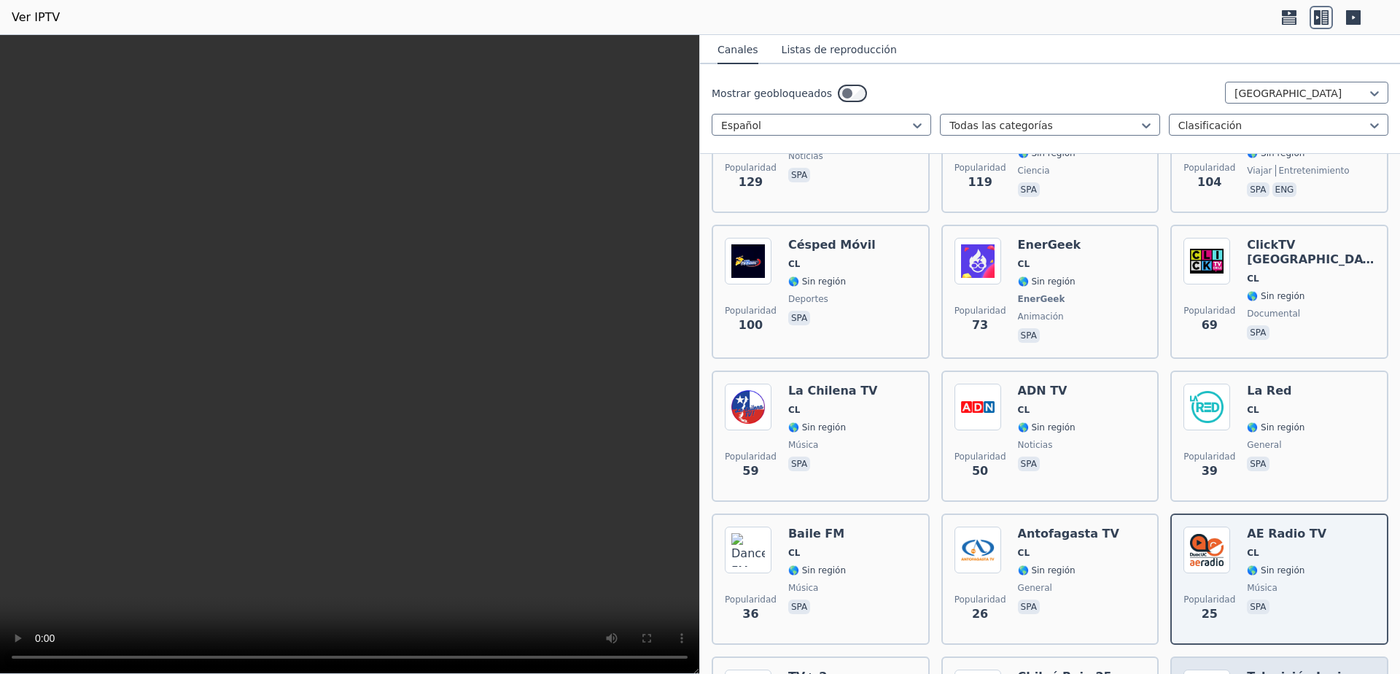
scroll to position [389, 0]
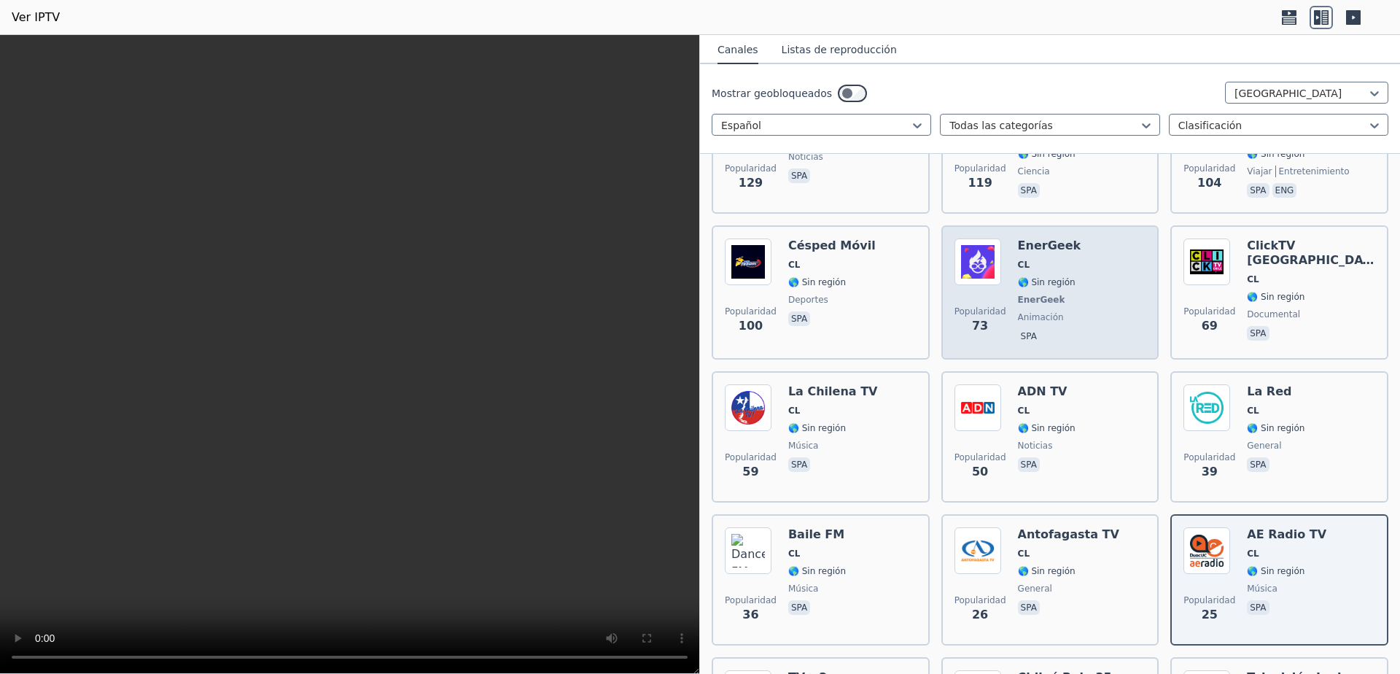
click at [981, 247] on img at bounding box center [978, 261] width 47 height 47
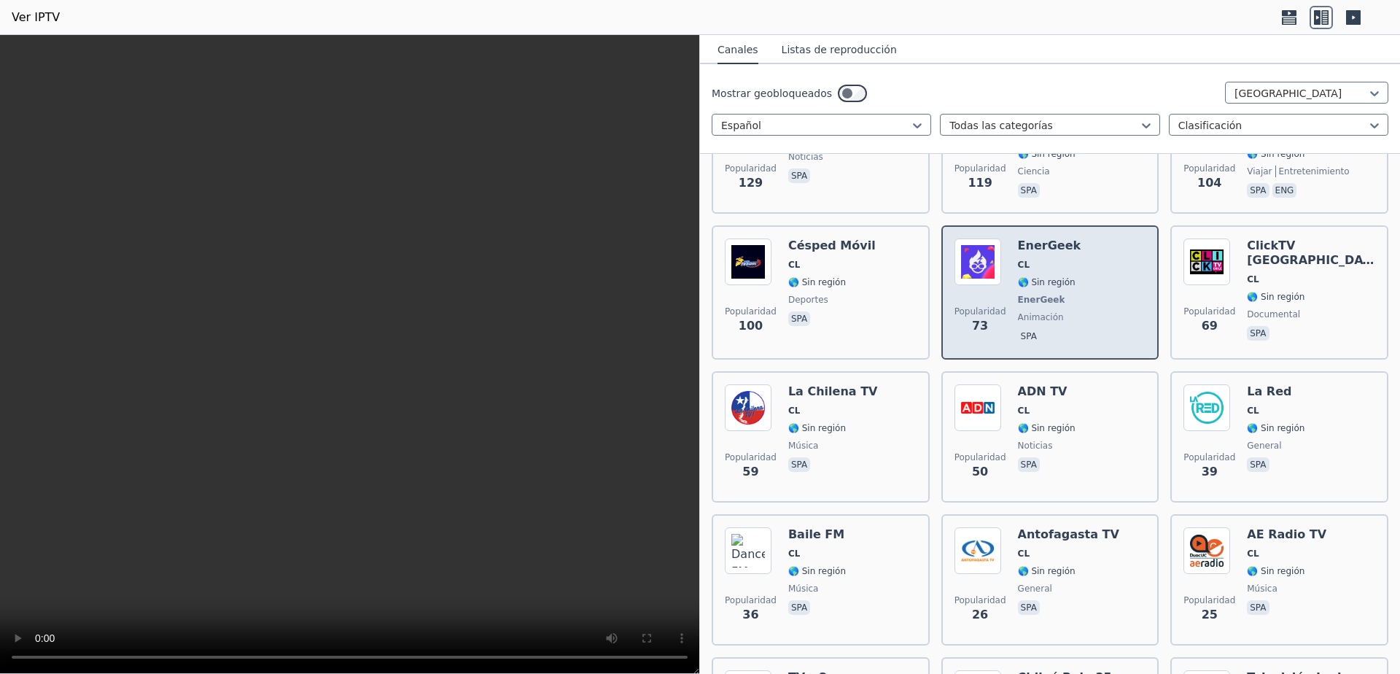
click at [981, 247] on img at bounding box center [978, 261] width 47 height 47
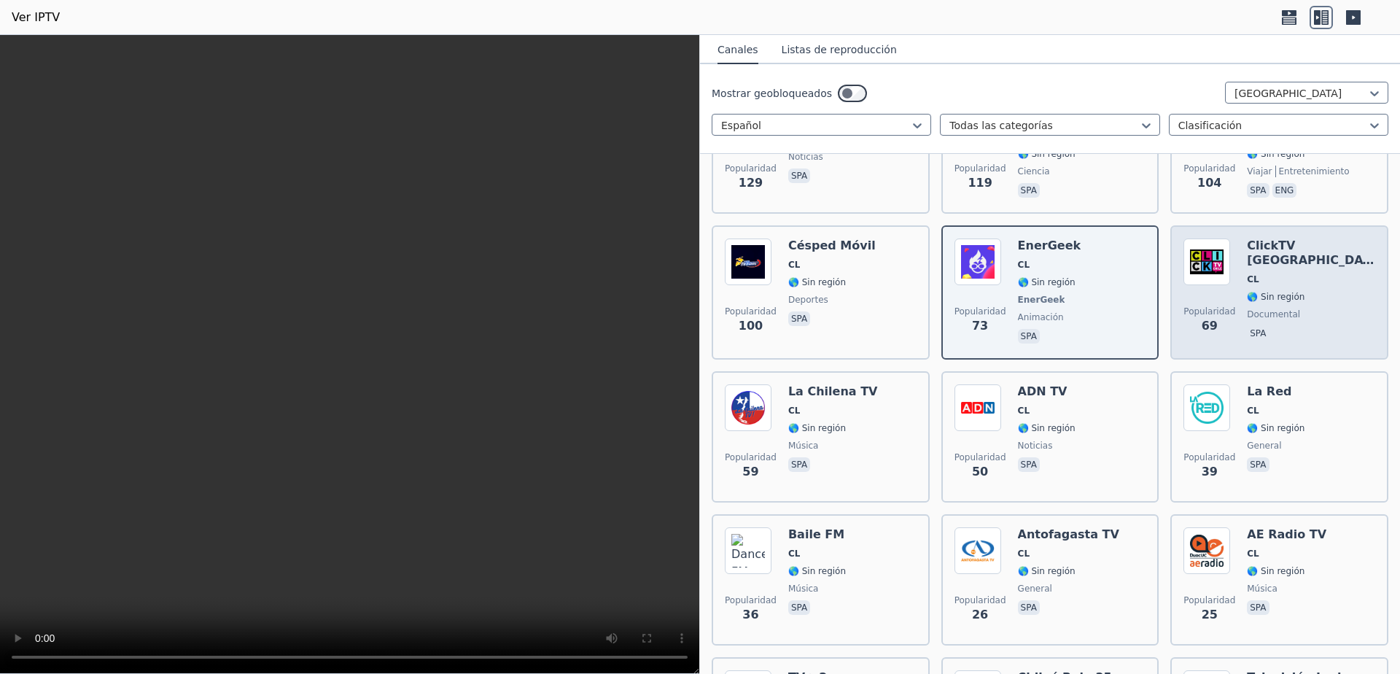
click at [1224, 289] on div "Popularidad 69 ClickTV Chile CL 🌎 Sin región documental spa" at bounding box center [1280, 292] width 192 height 108
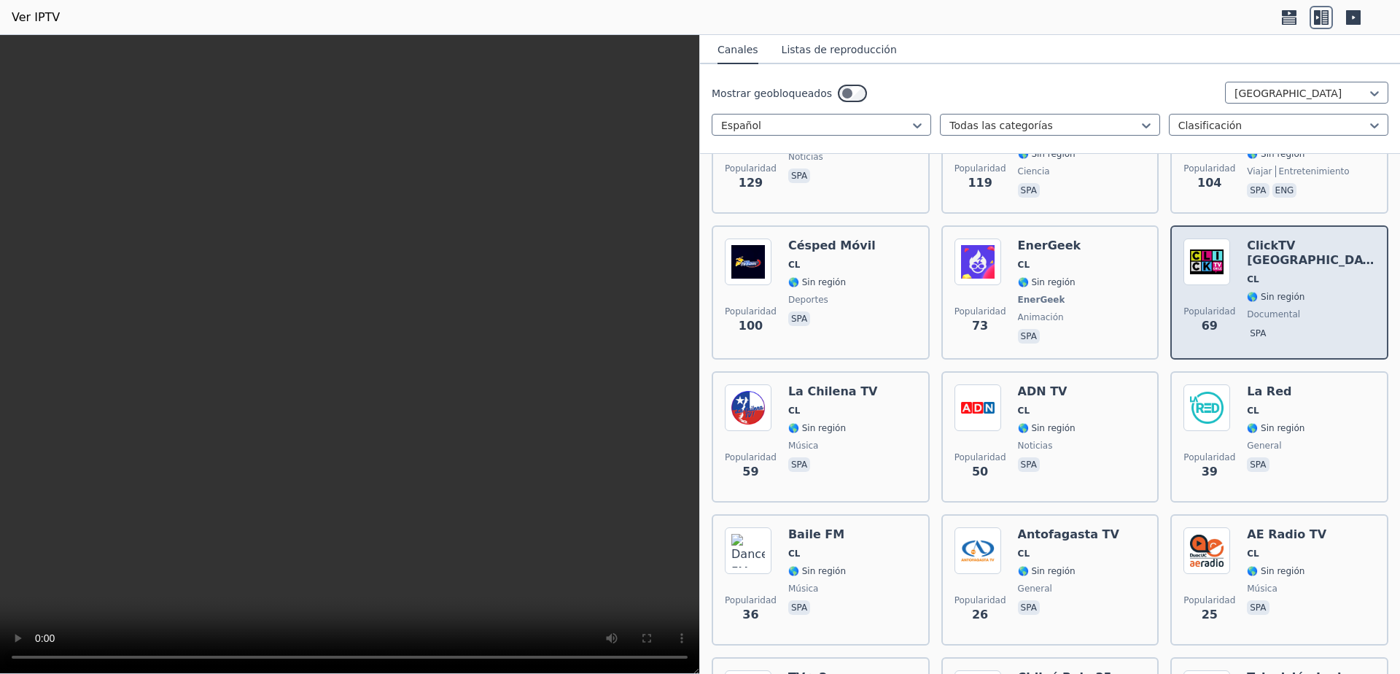
click at [1224, 289] on div "Popularidad 69 ClickTV Chile CL 🌎 Sin región documental spa" at bounding box center [1280, 292] width 192 height 108
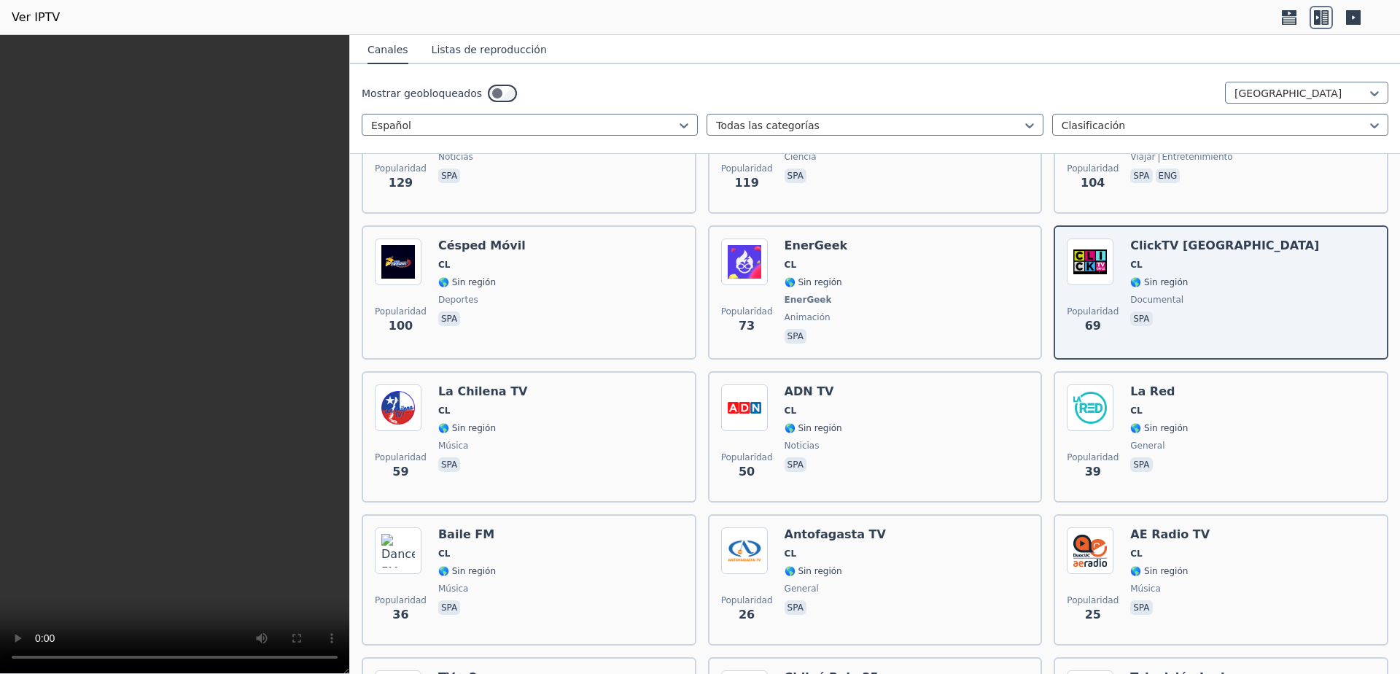
click at [1316, 15] on icon at bounding box center [1317, 17] width 7 height 15
click at [1289, 19] on icon at bounding box center [1289, 17] width 23 height 23
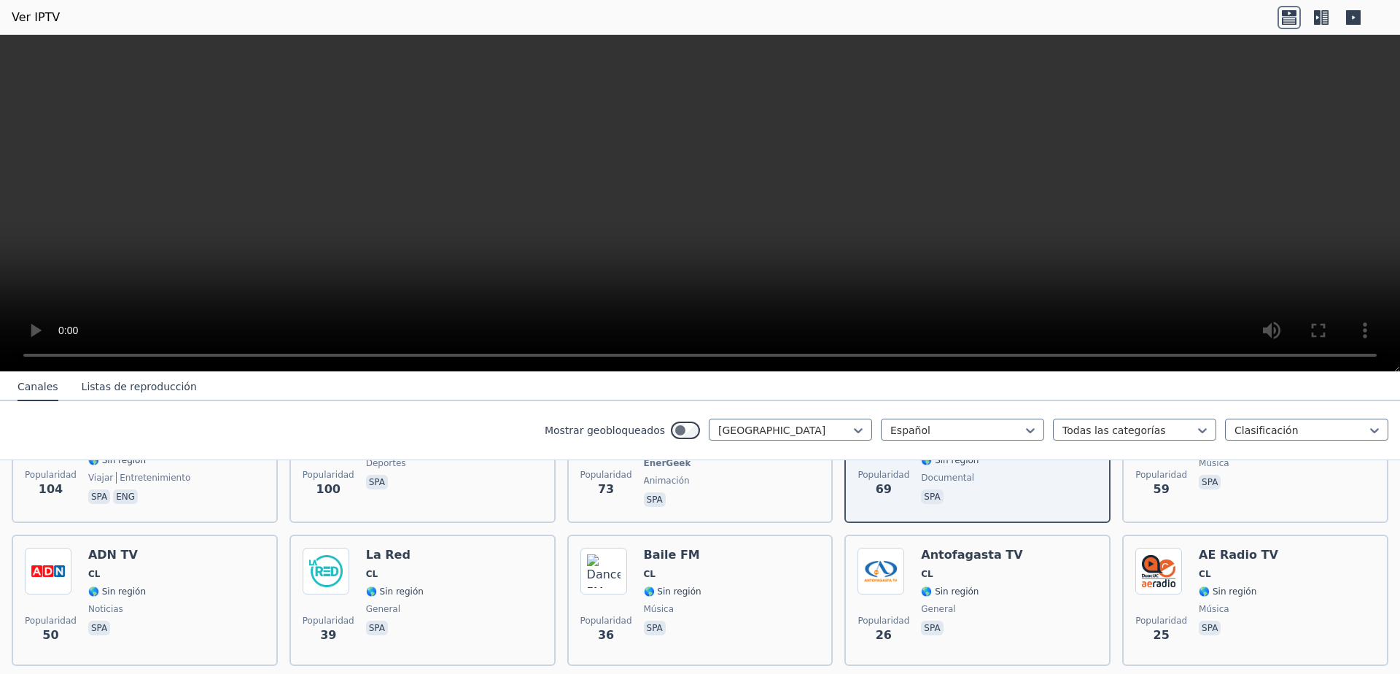
click at [1319, 16] on icon at bounding box center [1317, 17] width 7 height 15
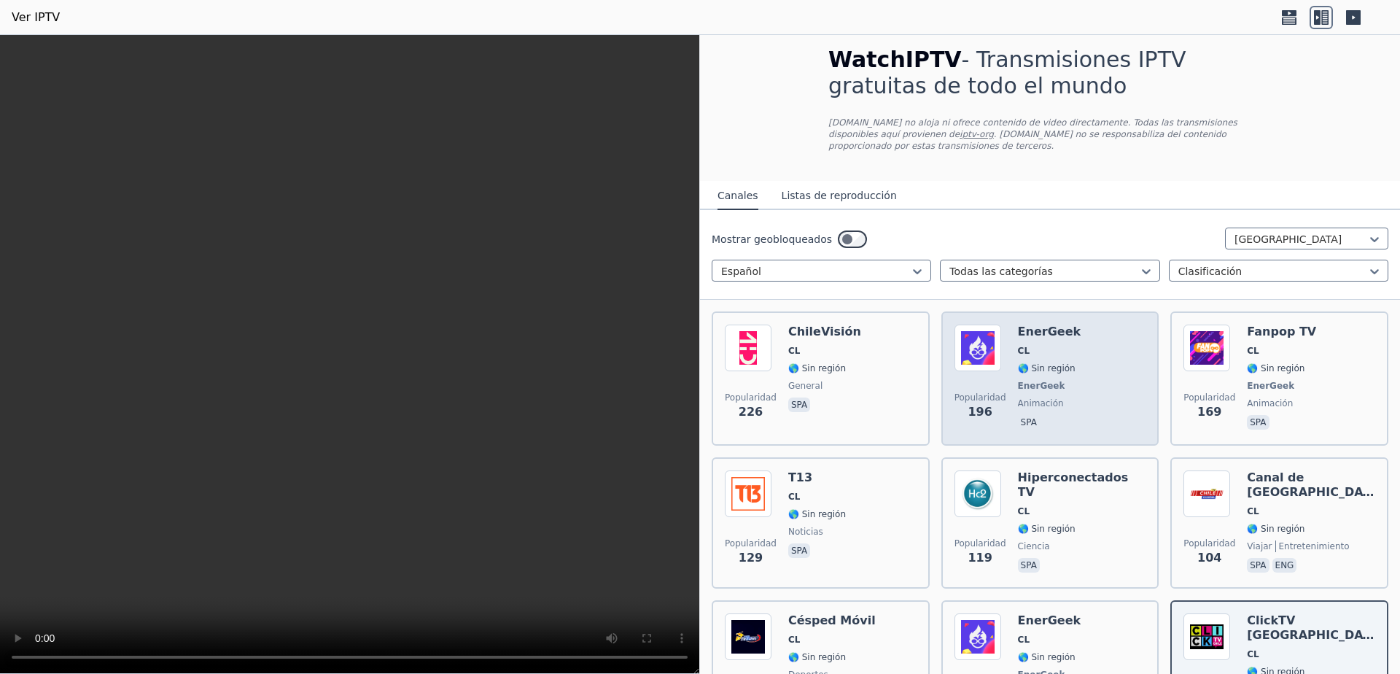
scroll to position [0, 0]
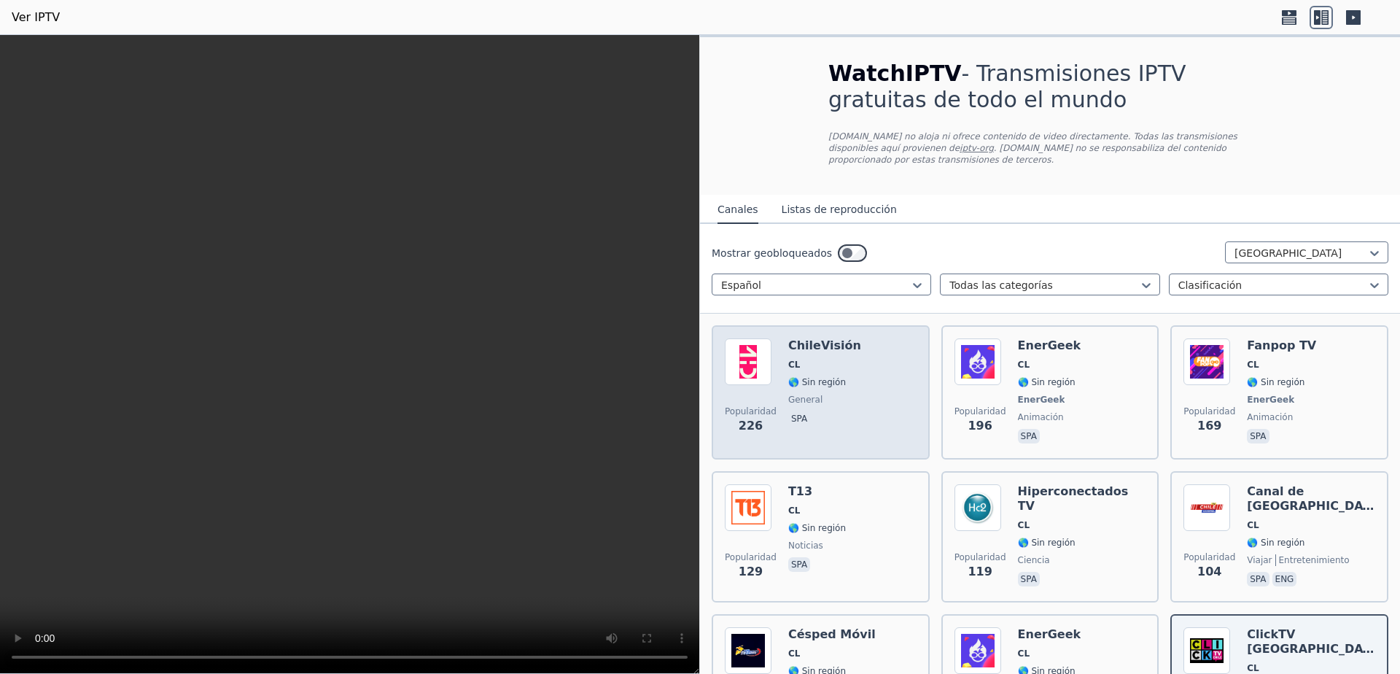
click at [848, 384] on div "Popularidad 226 ChileVisión CL 🌎 Sin región general spa" at bounding box center [821, 392] width 192 height 108
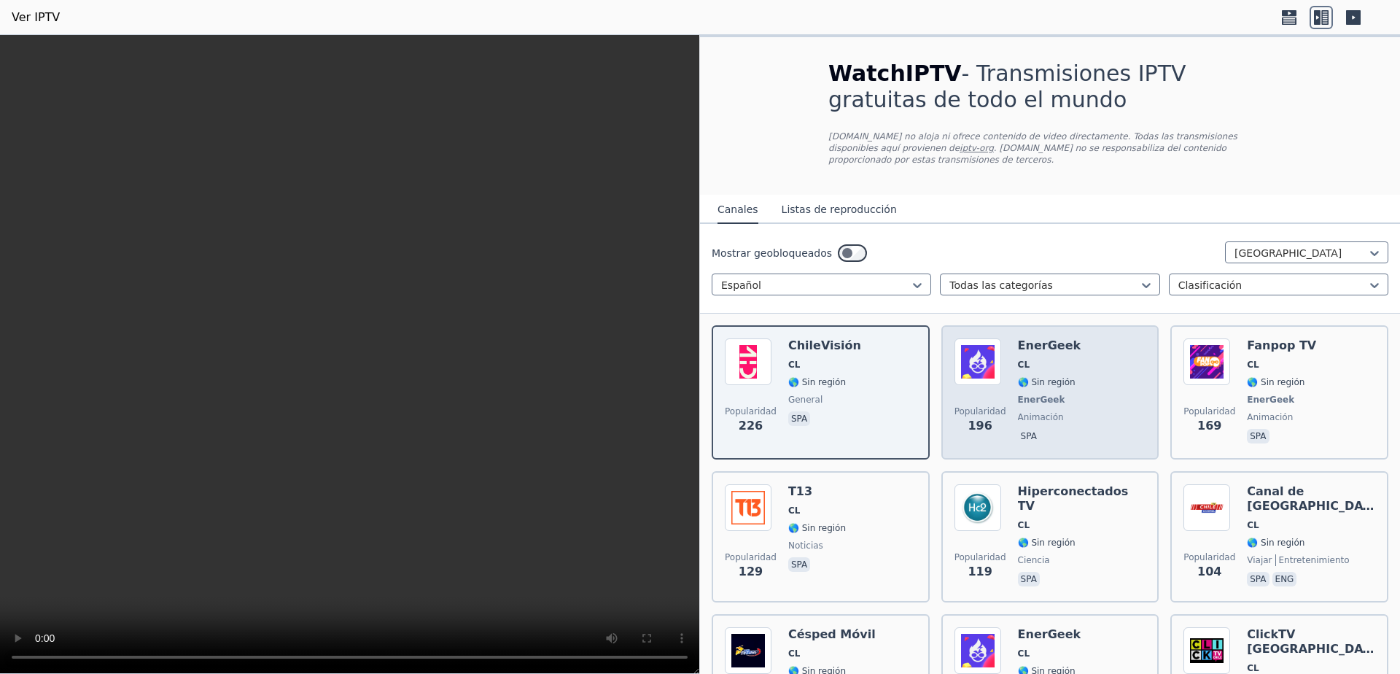
click at [1084, 381] on div "Popularidad 196 EnerGeek CL 🌎 Sin región EnerGeek animación spa" at bounding box center [1051, 392] width 192 height 108
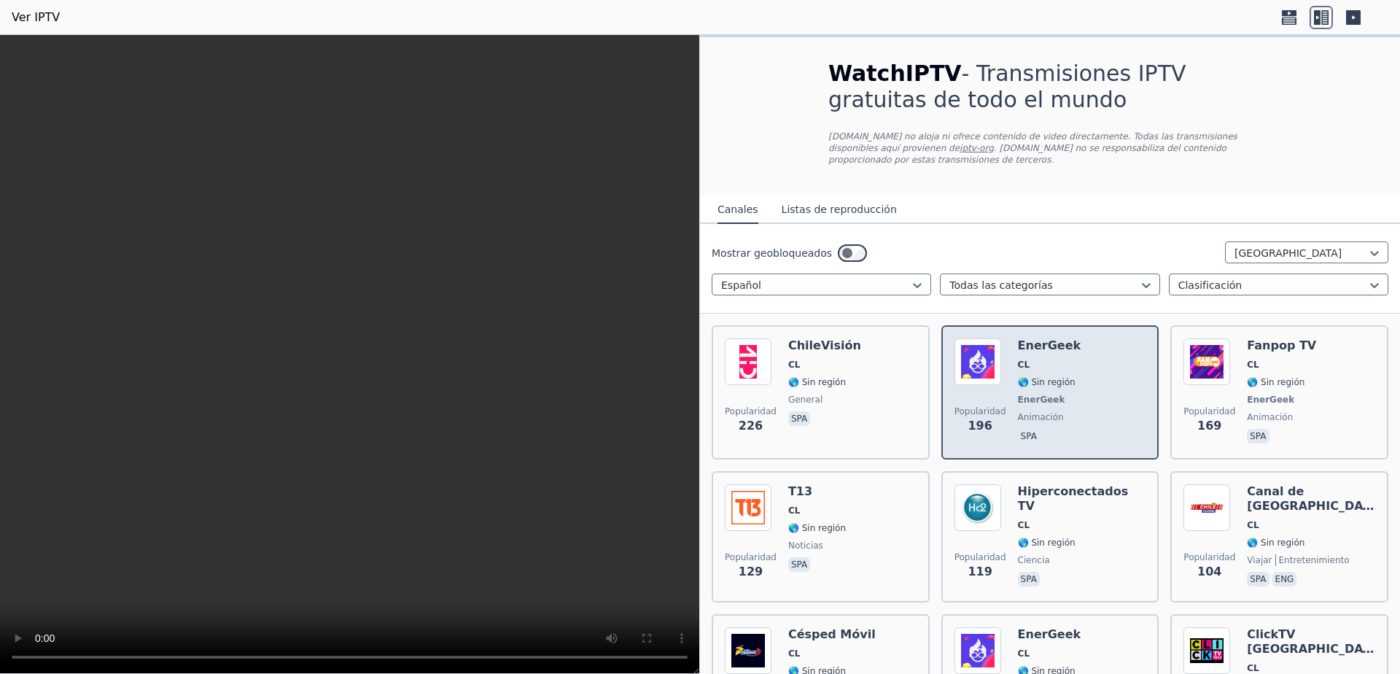
click at [1084, 381] on div "Popularidad 196 EnerGeek CL 🌎 Sin región EnerGeek animación spa" at bounding box center [1051, 392] width 192 height 108
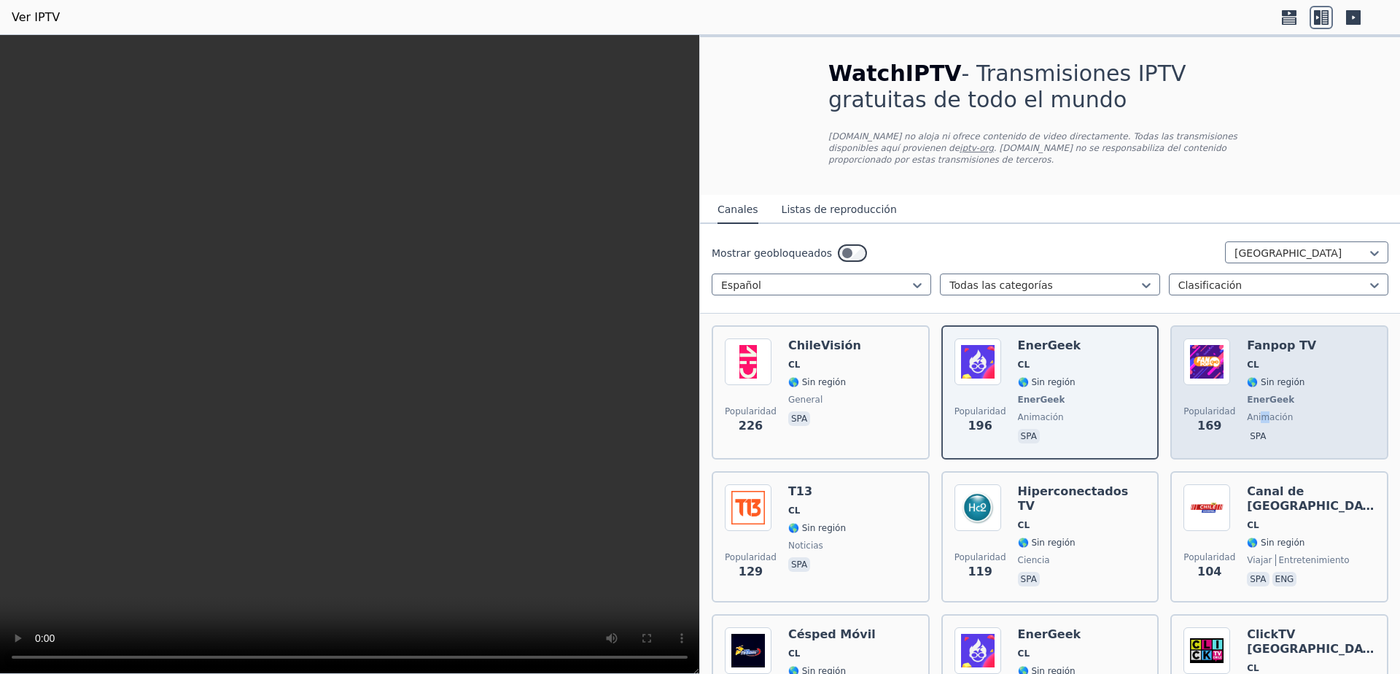
click at [1251, 397] on div "Fanpop TV CL 🌎 Sin región EnerGeek animación spa" at bounding box center [1281, 392] width 69 height 108
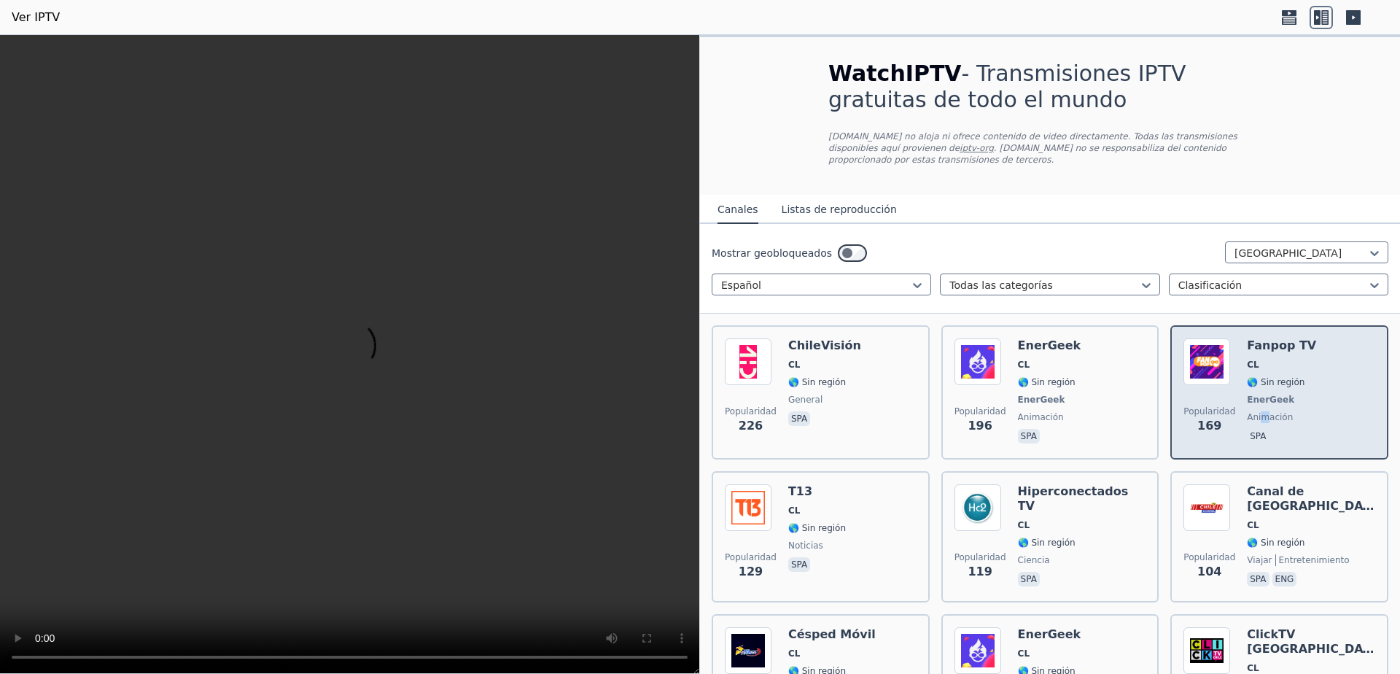
click at [1251, 397] on div "Fanpop TV CL 🌎 Sin región EnerGeek animación spa" at bounding box center [1281, 392] width 69 height 108
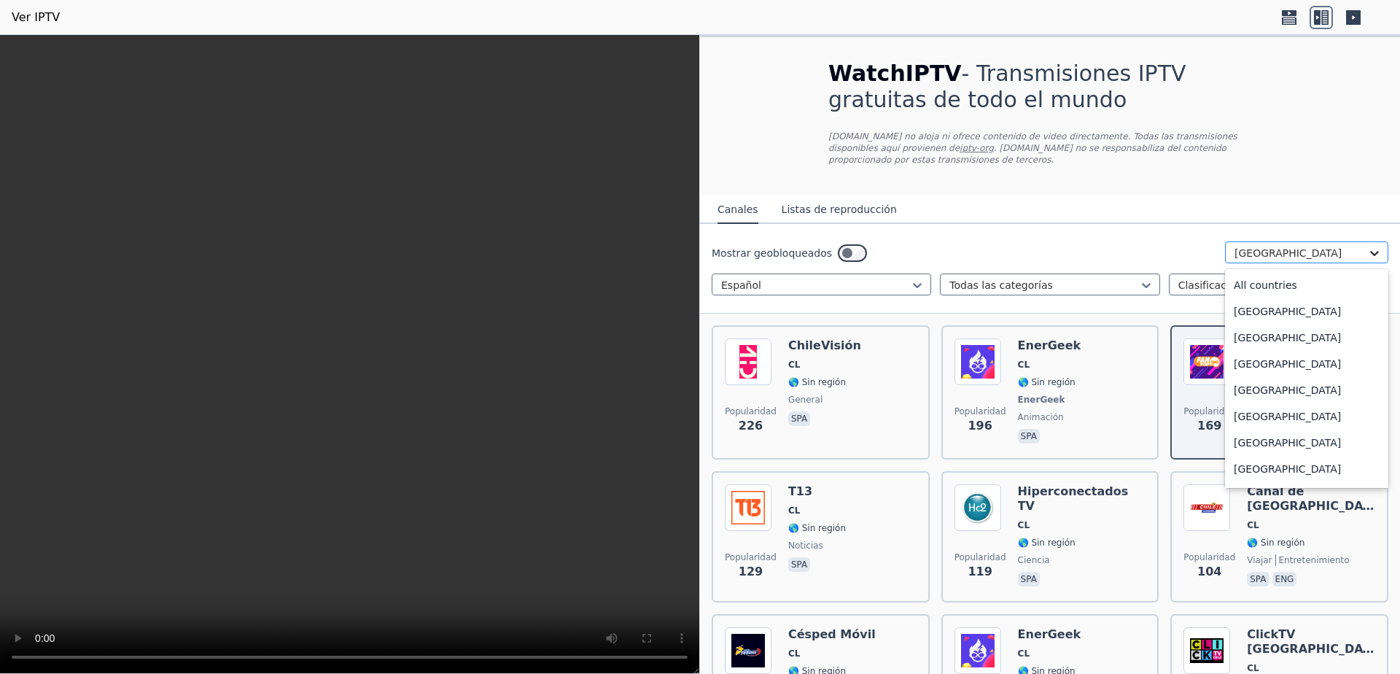
click at [1367, 246] on icon at bounding box center [1374, 253] width 15 height 15
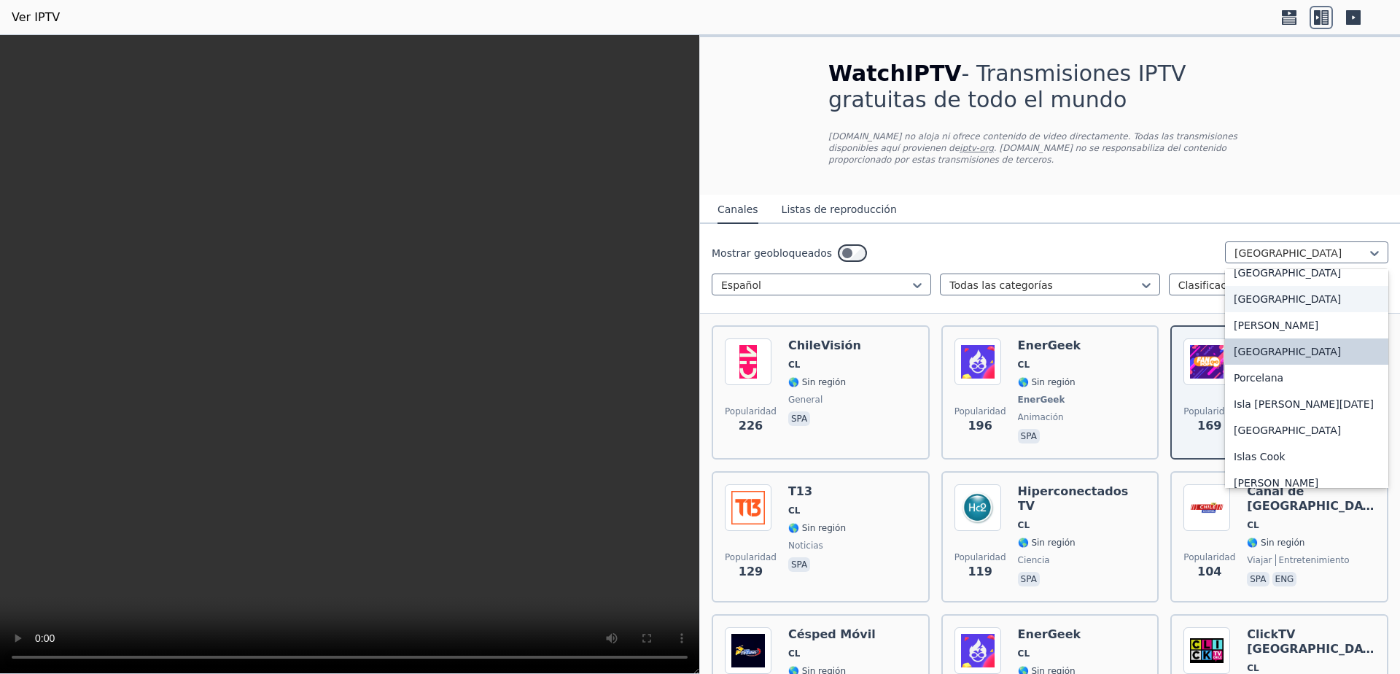
click at [1303, 305] on font "[GEOGRAPHIC_DATA]" at bounding box center [1287, 299] width 107 height 12
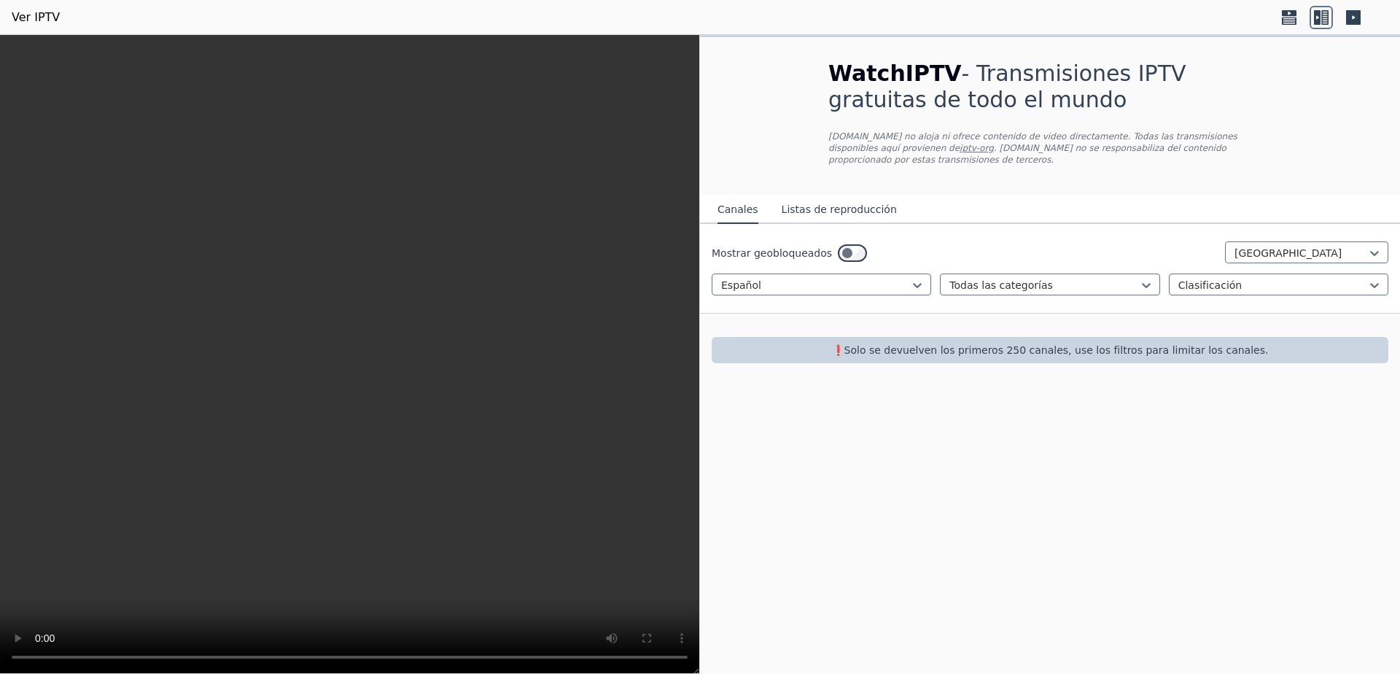
click at [1175, 344] on font "❗️Solo se devuelven los primeros 250 canales, use los filtros para limitar los …" at bounding box center [1050, 350] width 437 height 12
click at [1226, 343] on p "❗️Solo se devuelven los primeros 250 canales, use los filtros para limitar los …" at bounding box center [1050, 350] width 665 height 15
click at [1375, 251] on icon at bounding box center [1374, 253] width 9 height 5
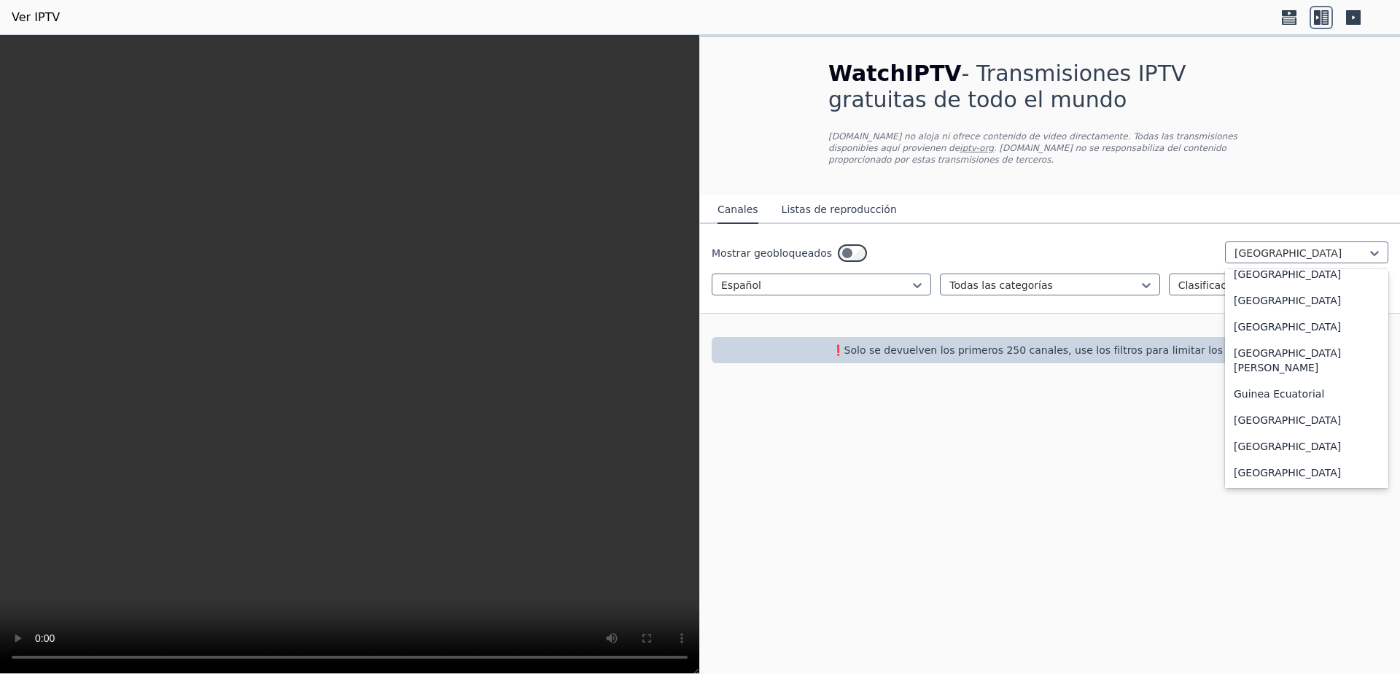
scroll to position [1456, 0]
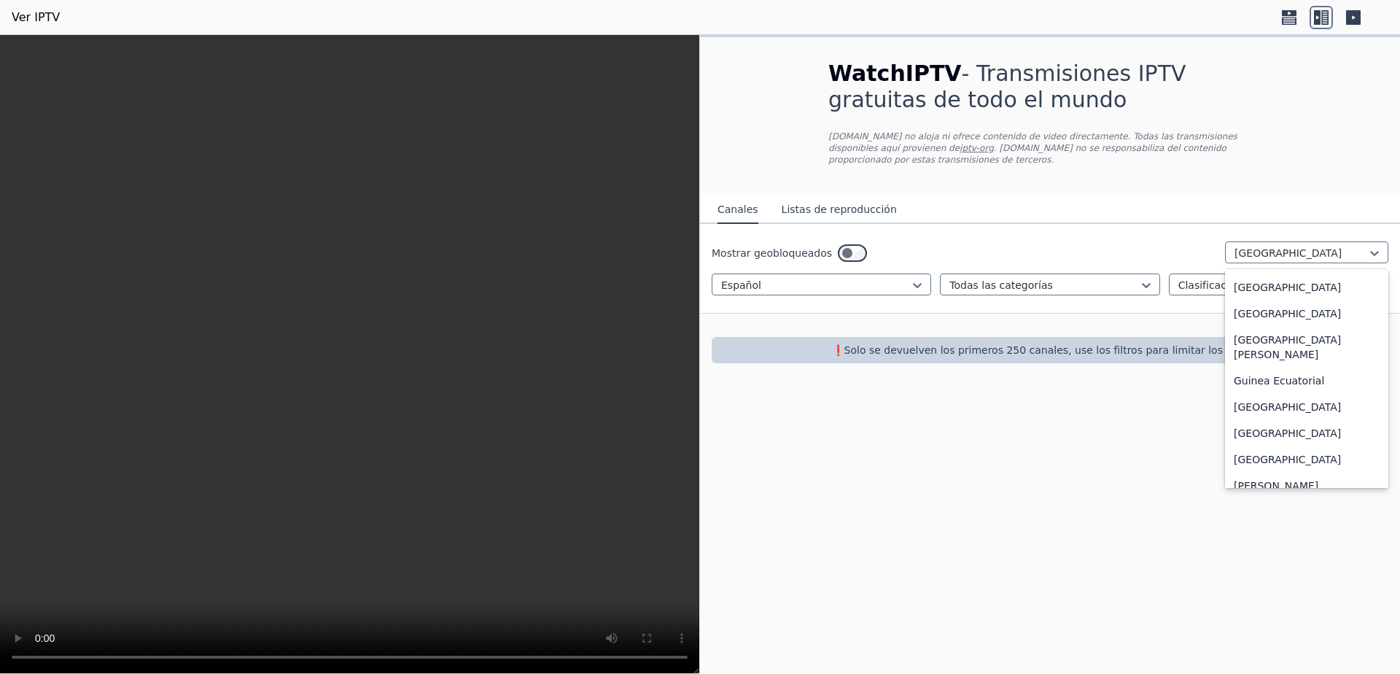
click at [1296, 222] on div "Dominica" at bounding box center [1306, 208] width 163 height 26
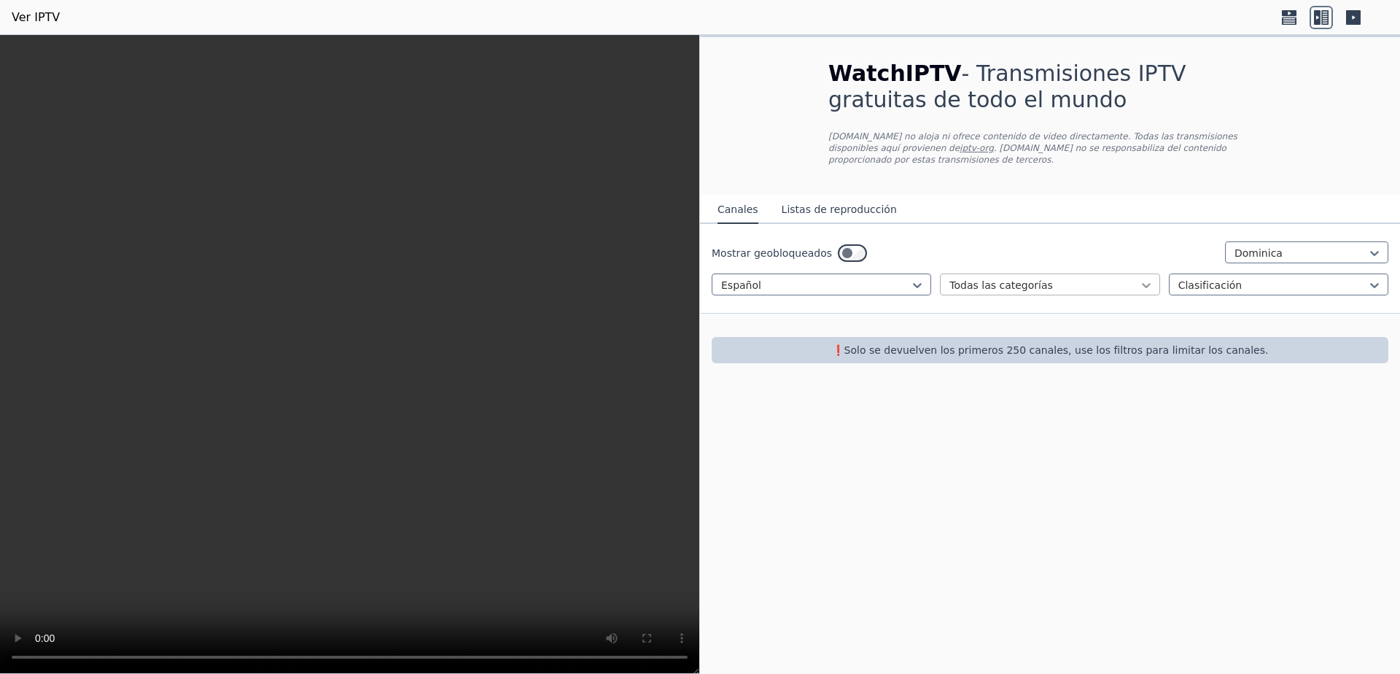
click at [1139, 278] on icon at bounding box center [1146, 285] width 15 height 15
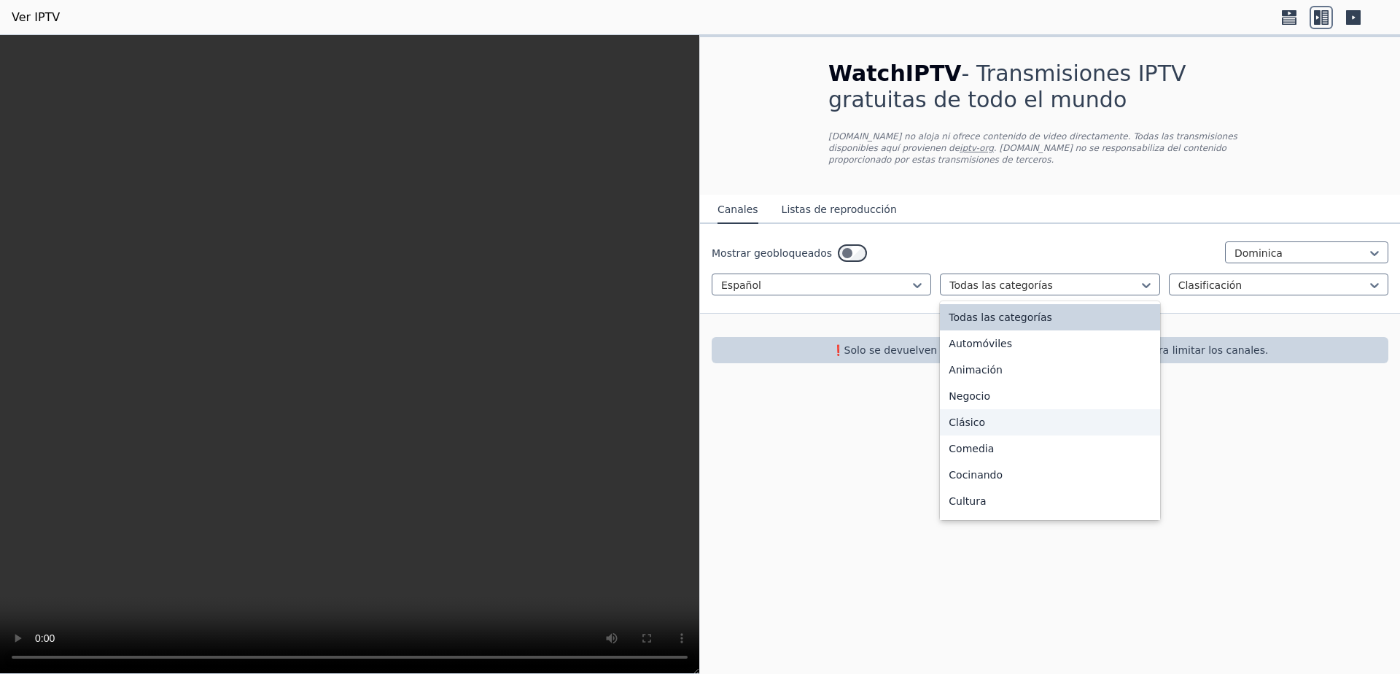
click at [974, 423] on font "Clásico" at bounding box center [967, 422] width 36 height 12
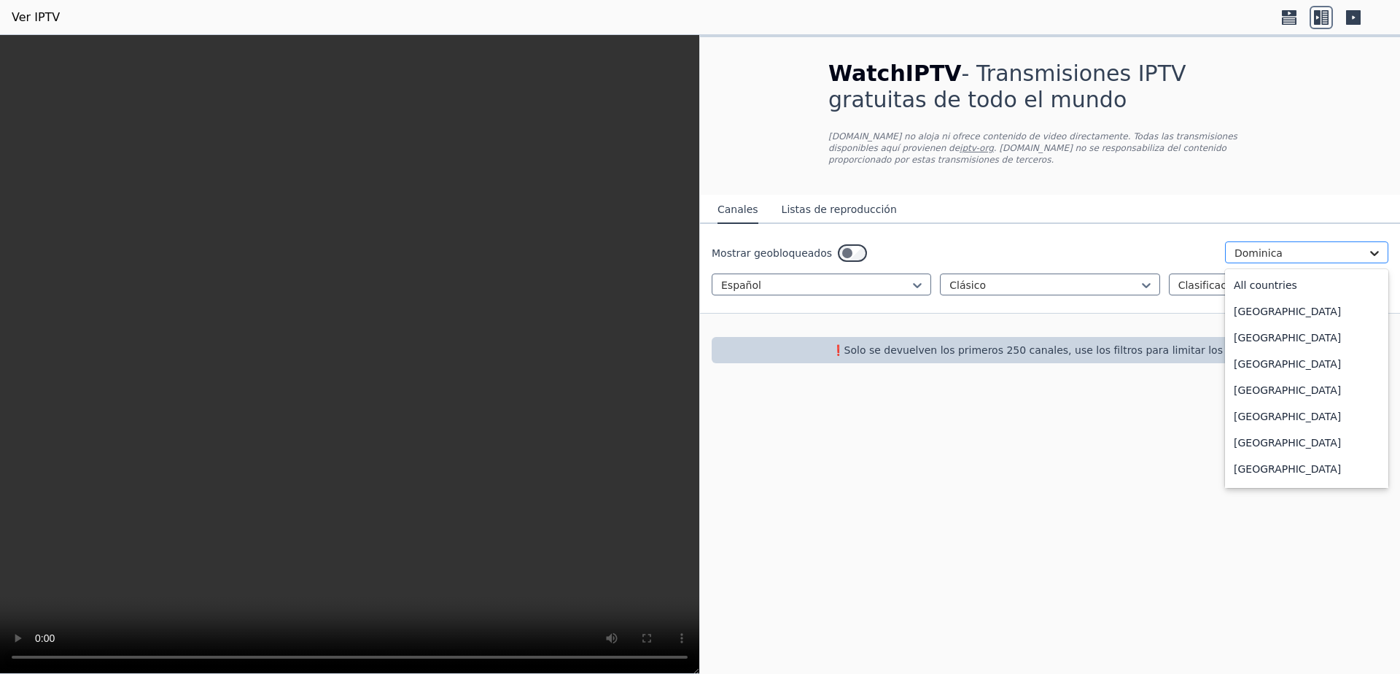
click at [1378, 246] on icon at bounding box center [1374, 253] width 15 height 15
click at [1273, 265] on font "[GEOGRAPHIC_DATA][PERSON_NAME]" at bounding box center [1287, 251] width 107 height 26
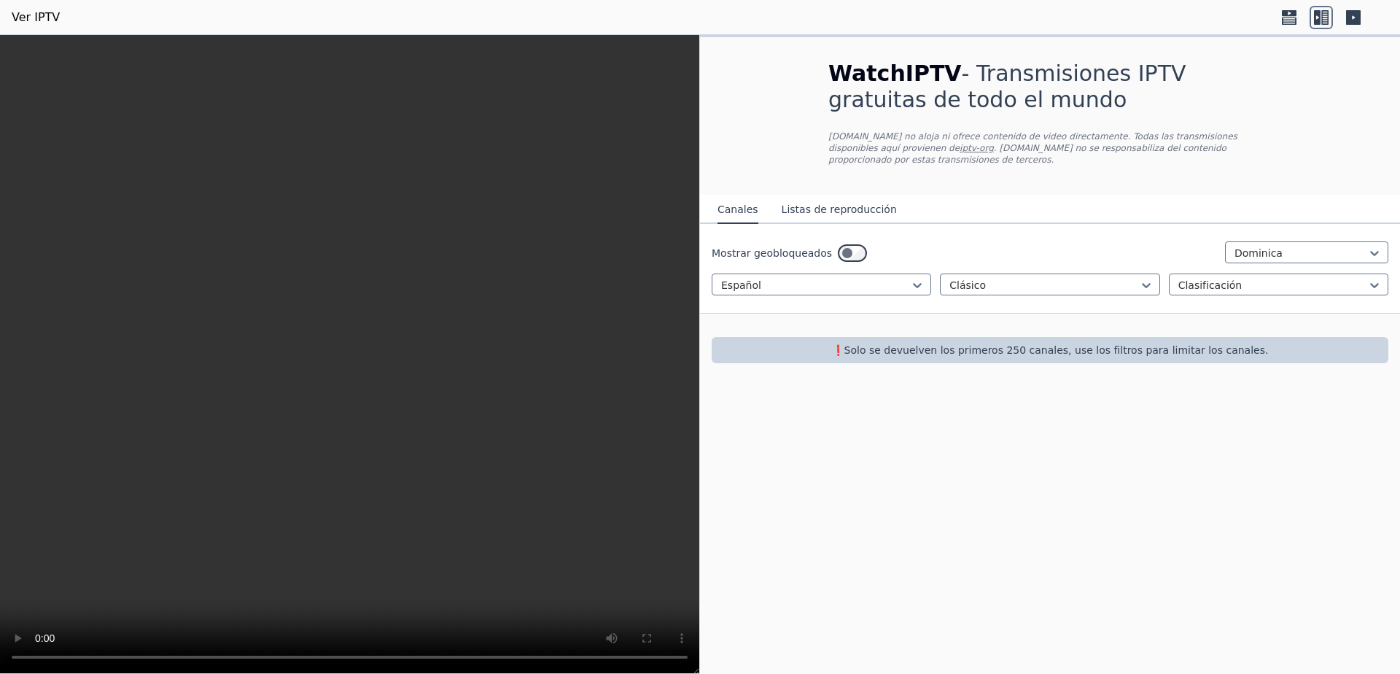
click at [1273, 402] on div "WatchIPTV - Transmisiones IPTV gratuitas de todo el mundo WatchIPTV.xyz no aloj…" at bounding box center [1050, 354] width 700 height 639
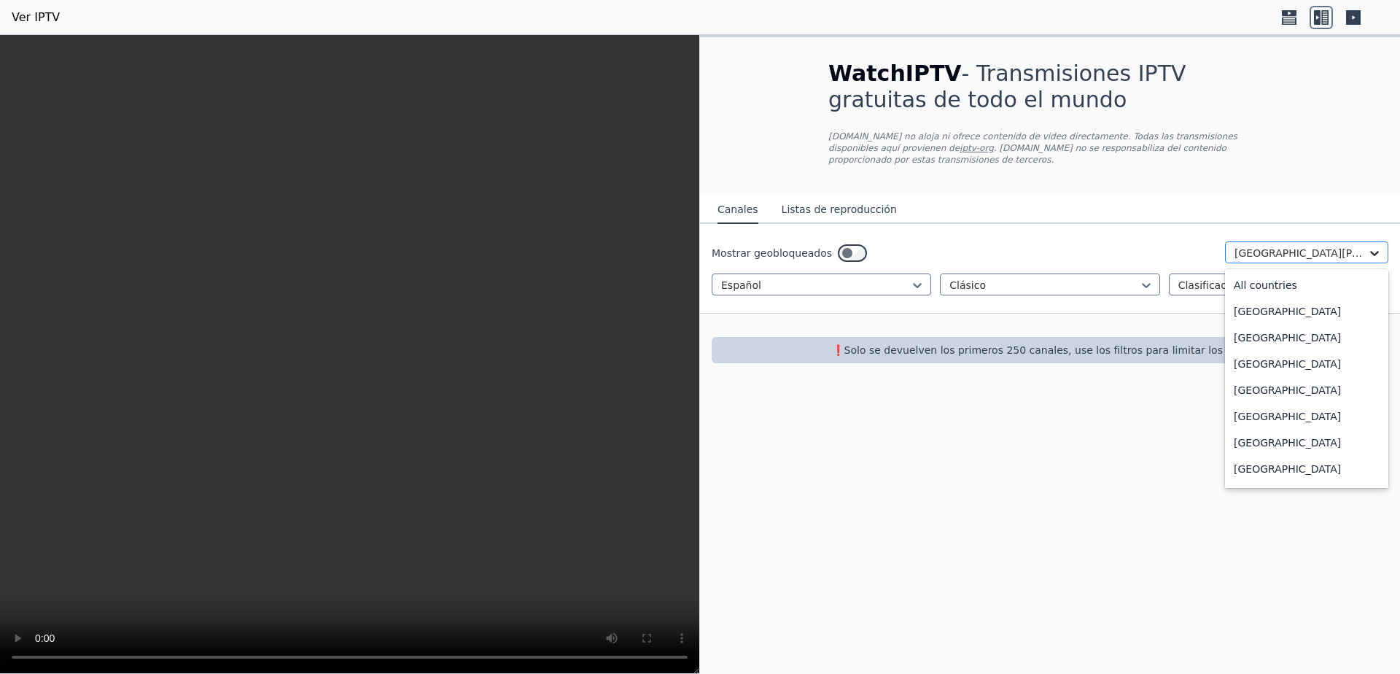
click at [1375, 246] on icon at bounding box center [1374, 253] width 15 height 15
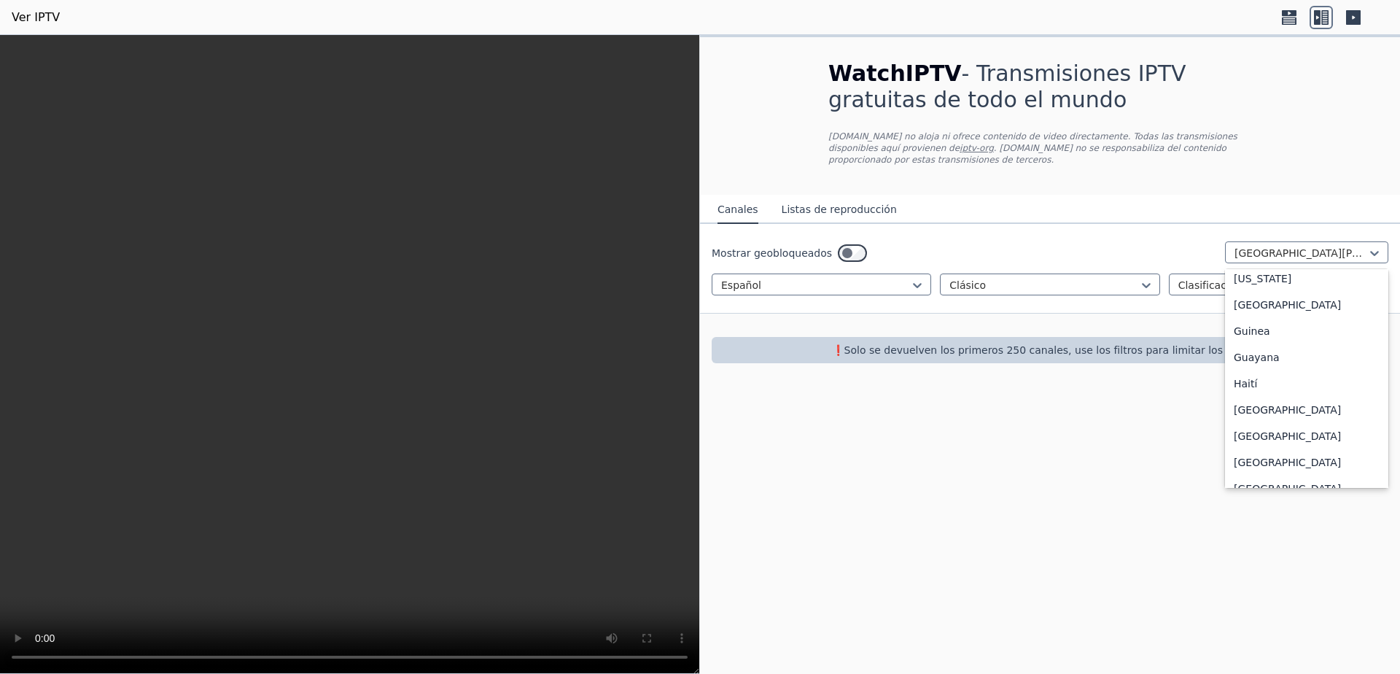
scroll to position [2087, 0]
click at [1252, 255] on font "[US_STATE]" at bounding box center [1263, 250] width 58 height 12
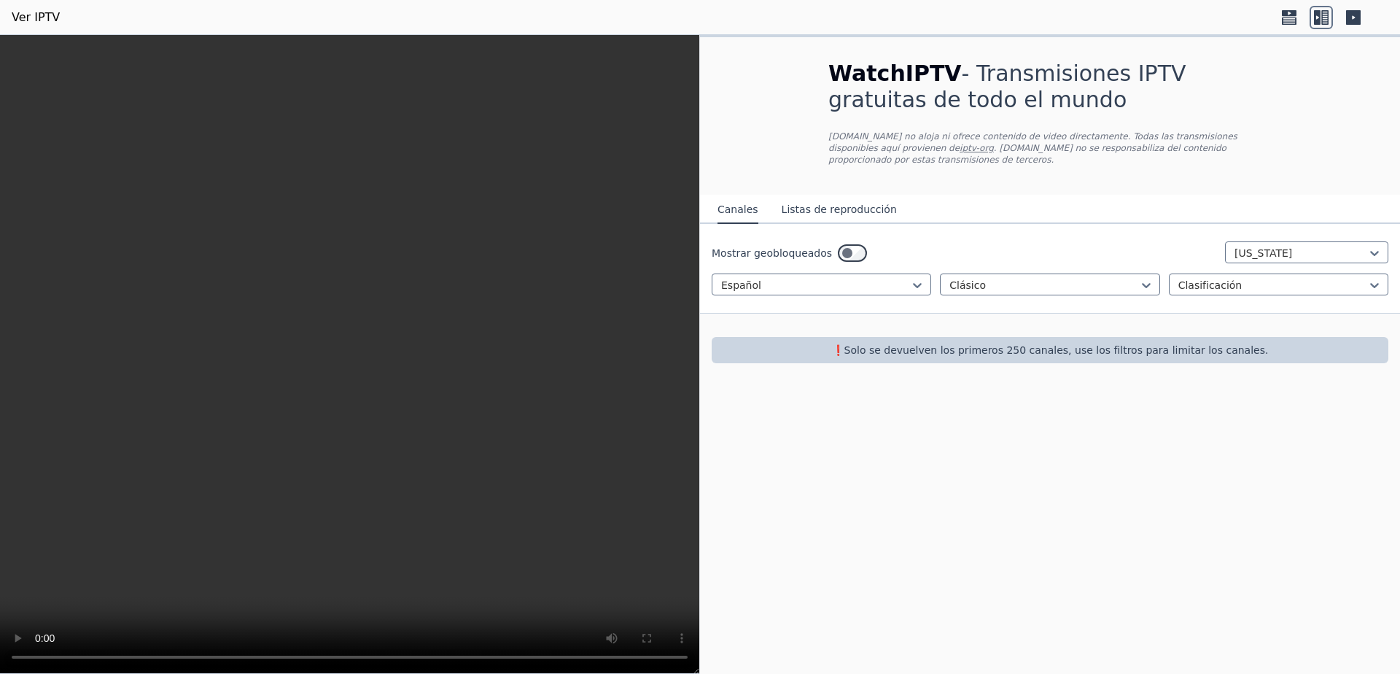
click at [839, 346] on div "❗️Solo se devuelven los primeros 250 canales, use los filtros para limitar los …" at bounding box center [1050, 350] width 677 height 26
click at [1372, 283] on icon at bounding box center [1374, 285] width 9 height 5
click at [1367, 246] on div at bounding box center [1374, 253] width 15 height 15
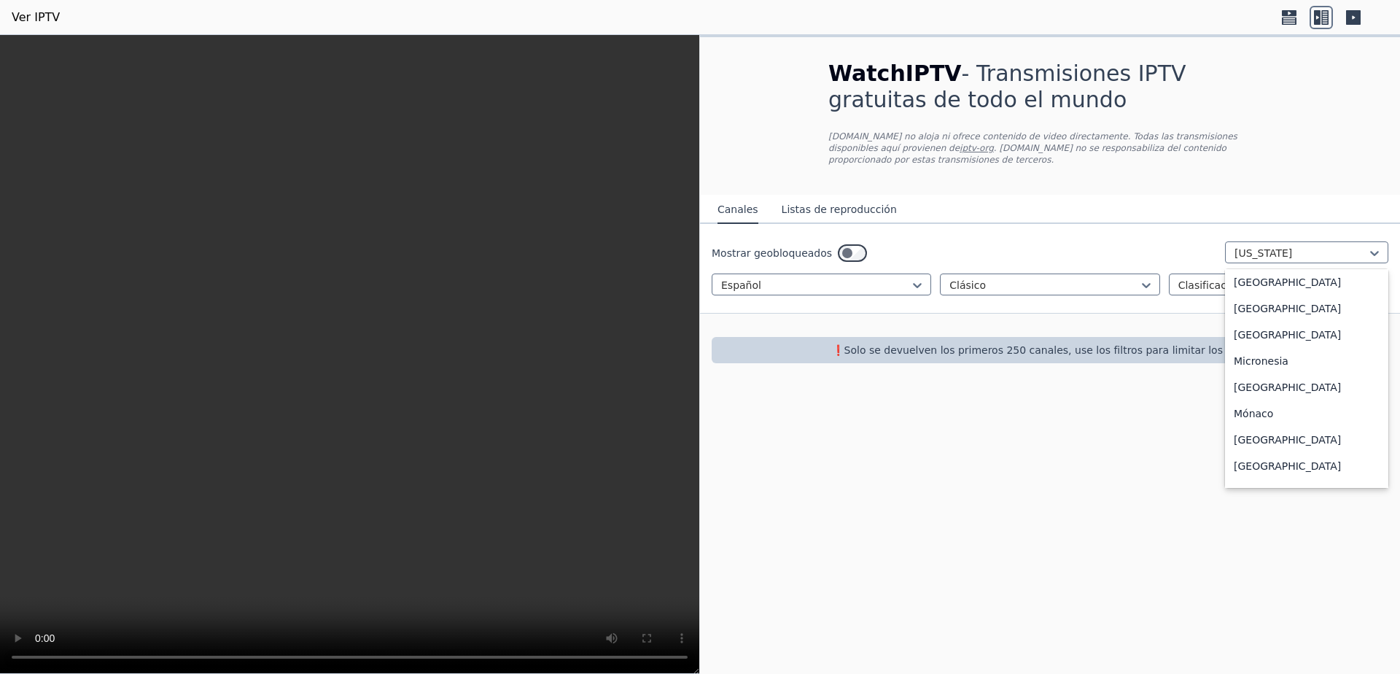
scroll to position [3545, 0]
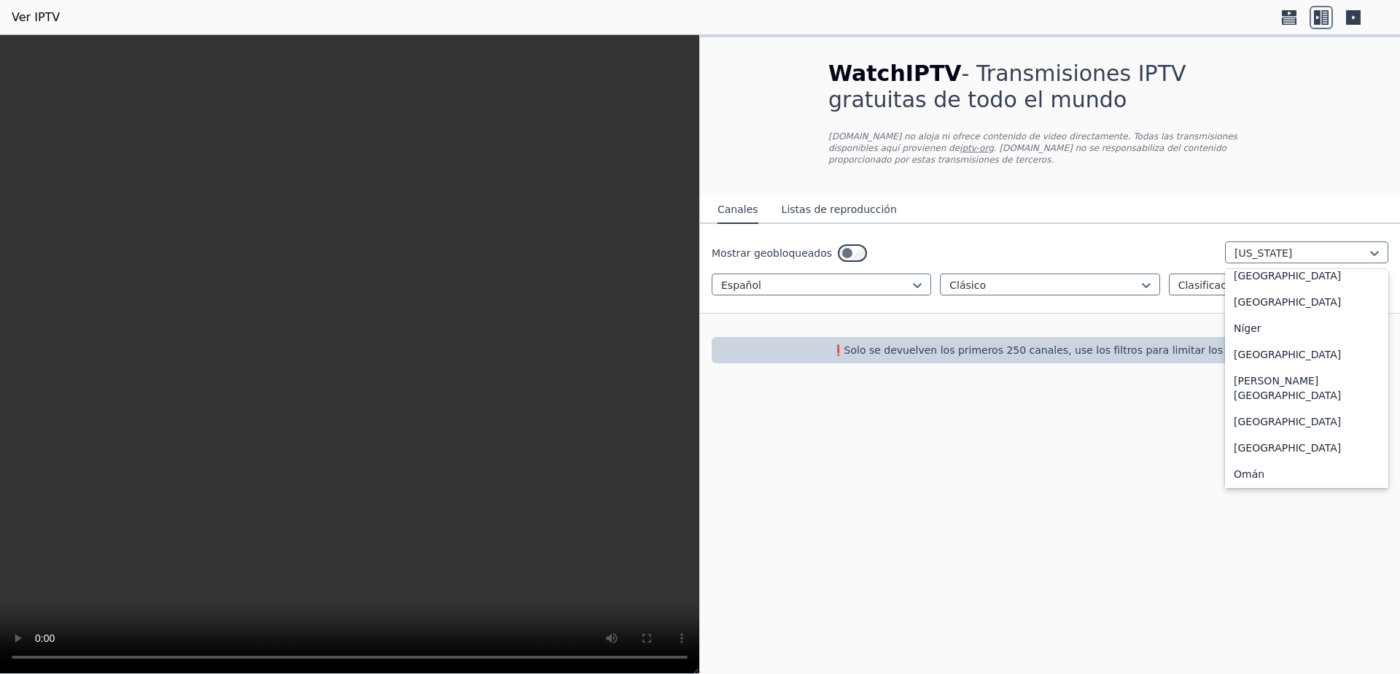
click at [1323, 117] on div "[GEOGRAPHIC_DATA]" at bounding box center [1306, 103] width 163 height 26
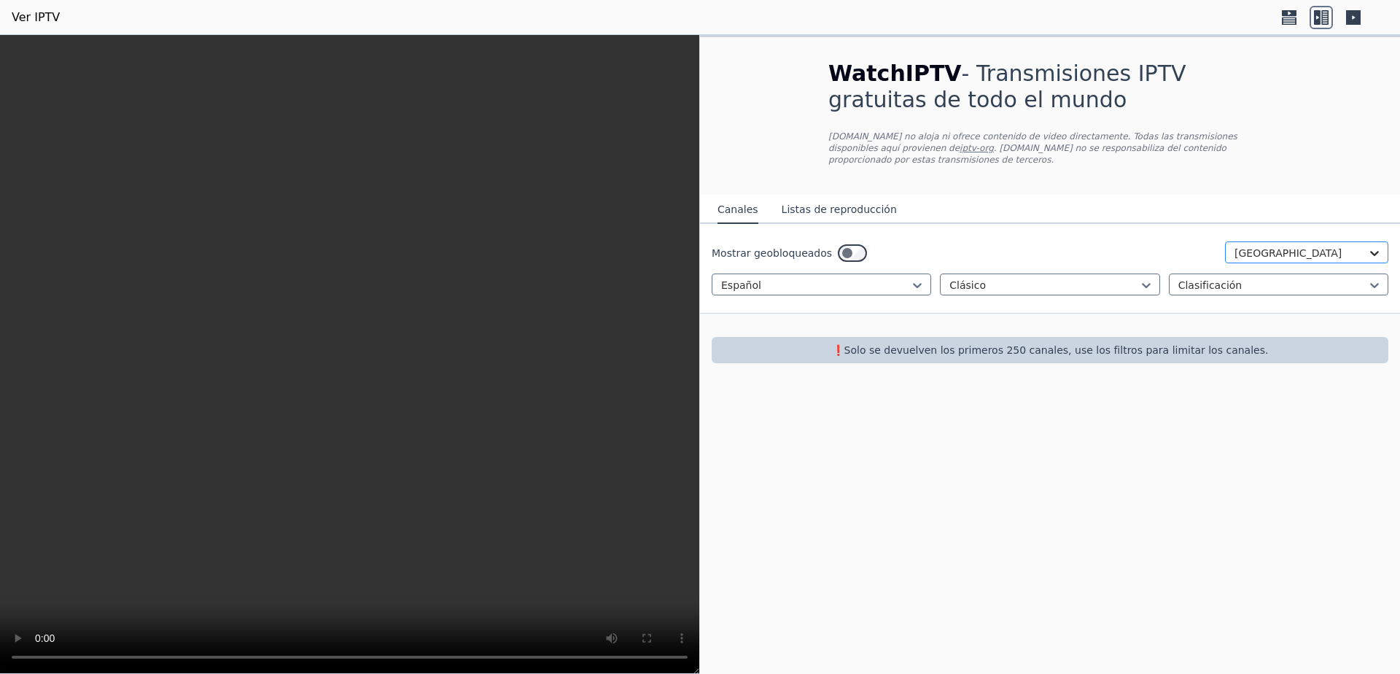
click at [1376, 251] on icon at bounding box center [1374, 253] width 9 height 5
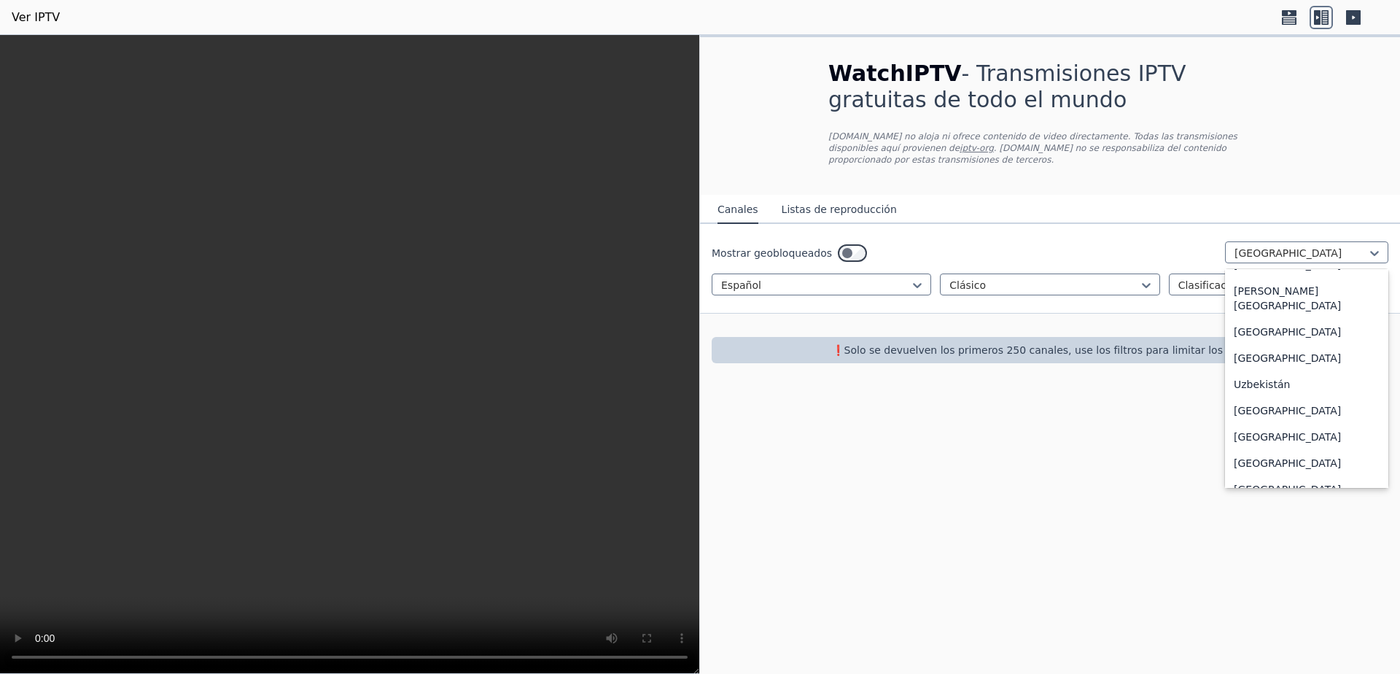
scroll to position [5133, 0]
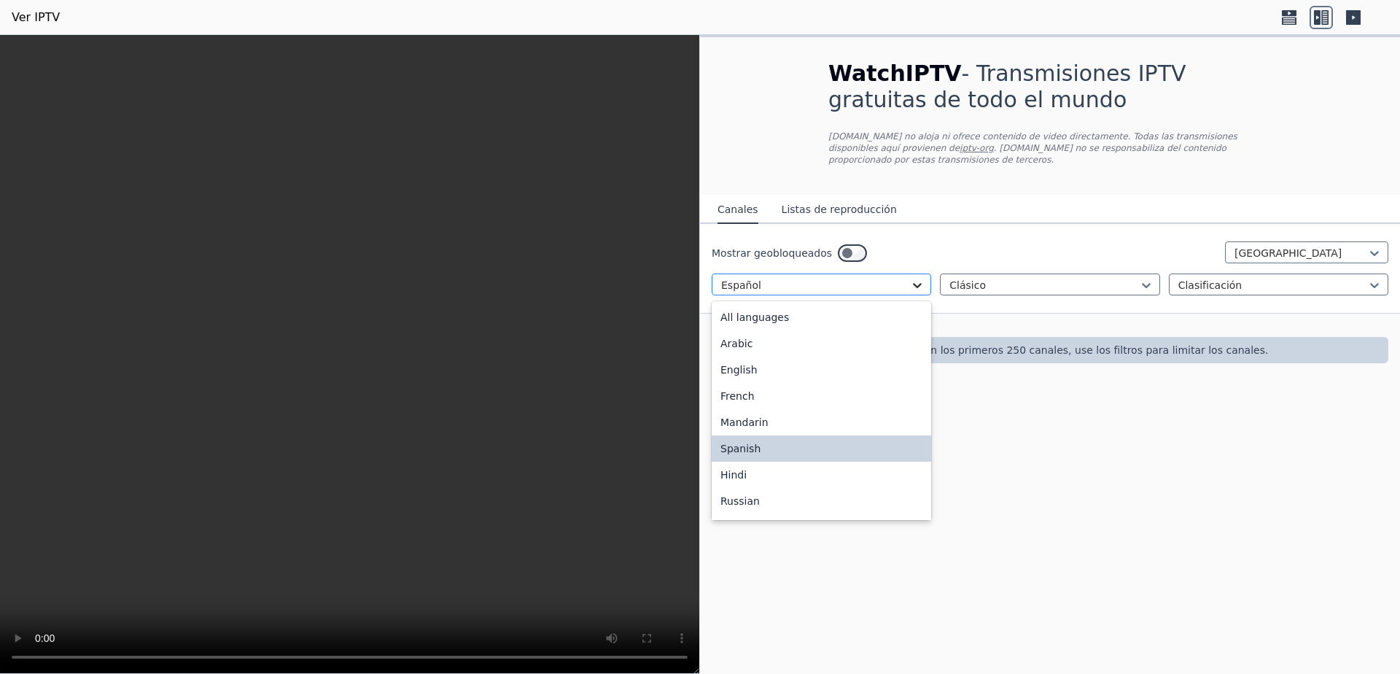
click at [922, 278] on icon at bounding box center [917, 285] width 15 height 15
click at [771, 454] on div "Español" at bounding box center [822, 448] width 220 height 26
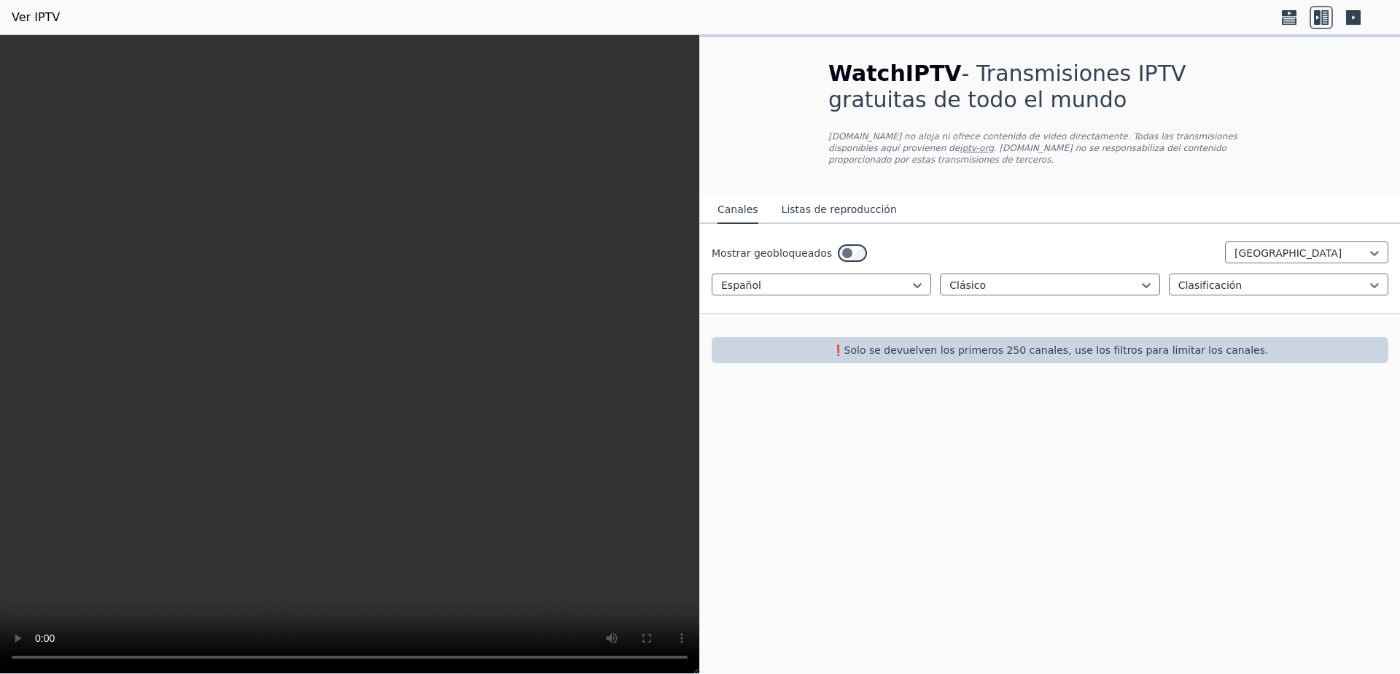
click at [840, 241] on div "Mostrar geobloqueados" at bounding box center [789, 252] width 155 height 23
click at [1378, 251] on icon at bounding box center [1374, 253] width 9 height 5
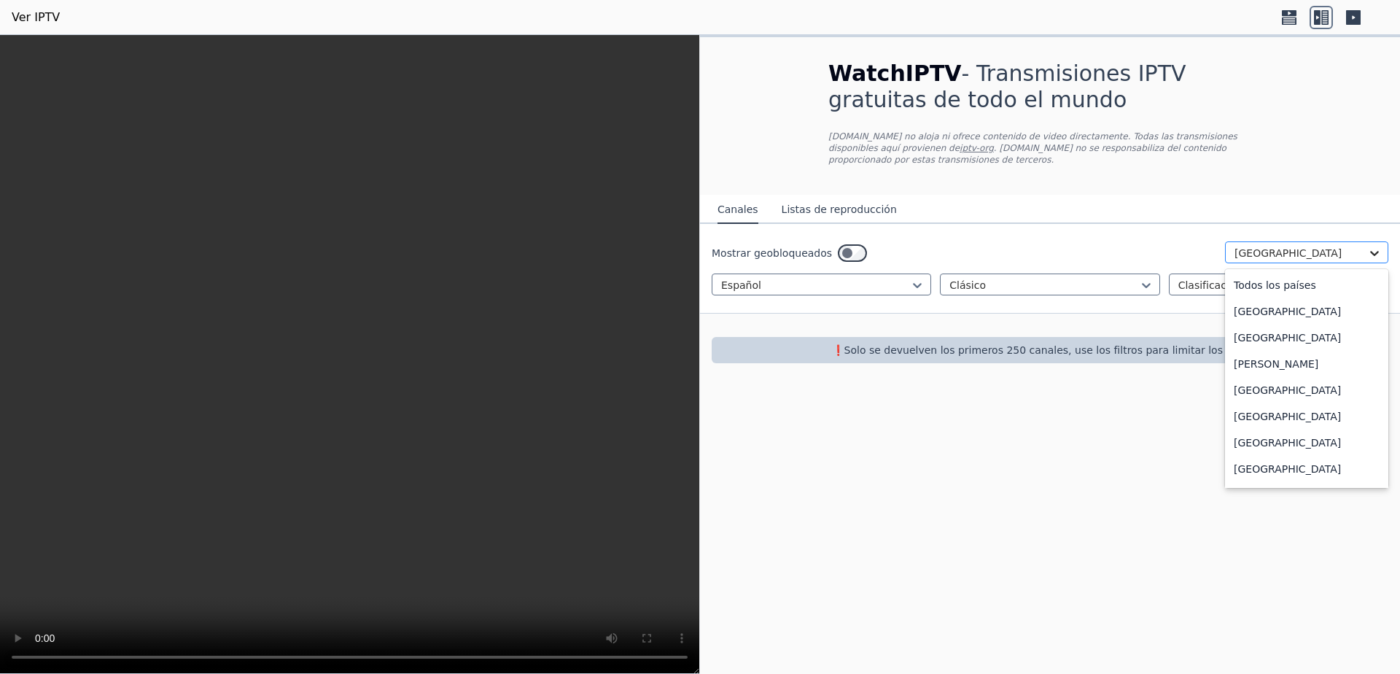
scroll to position [4945, 0]
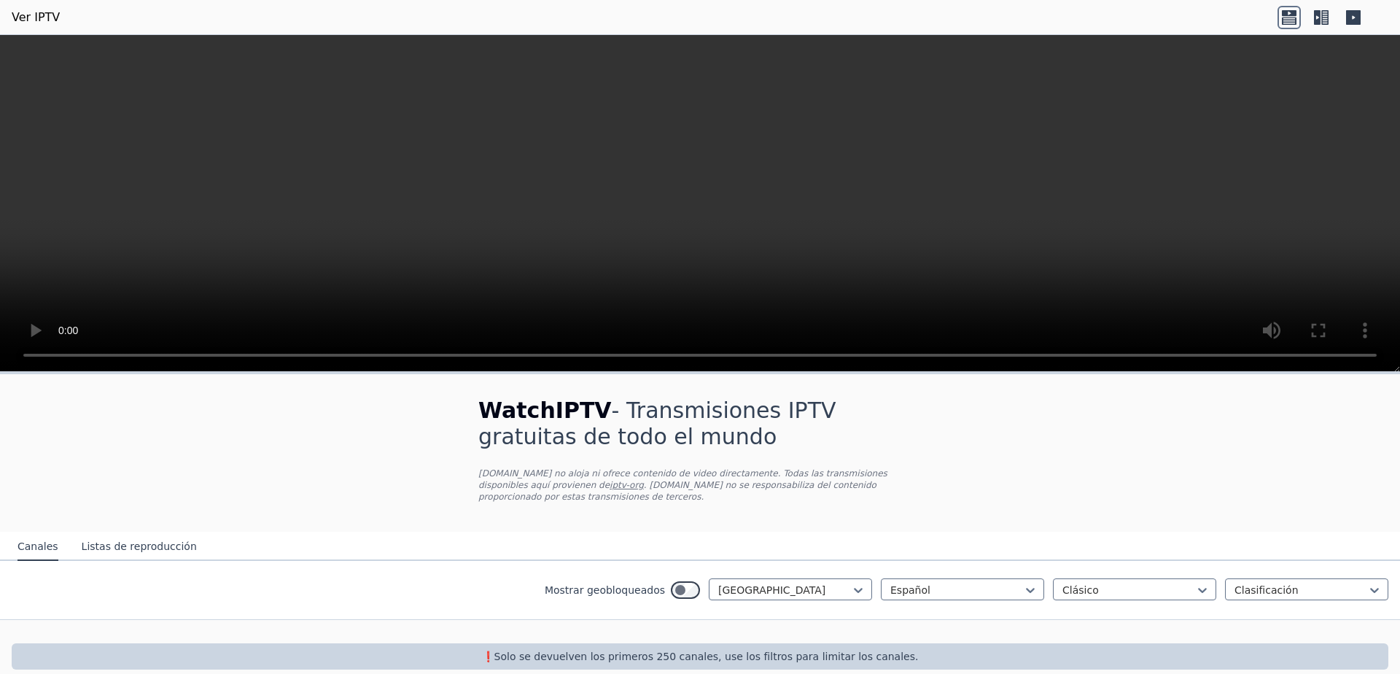
click at [1315, 18] on icon at bounding box center [1317, 17] width 7 height 15
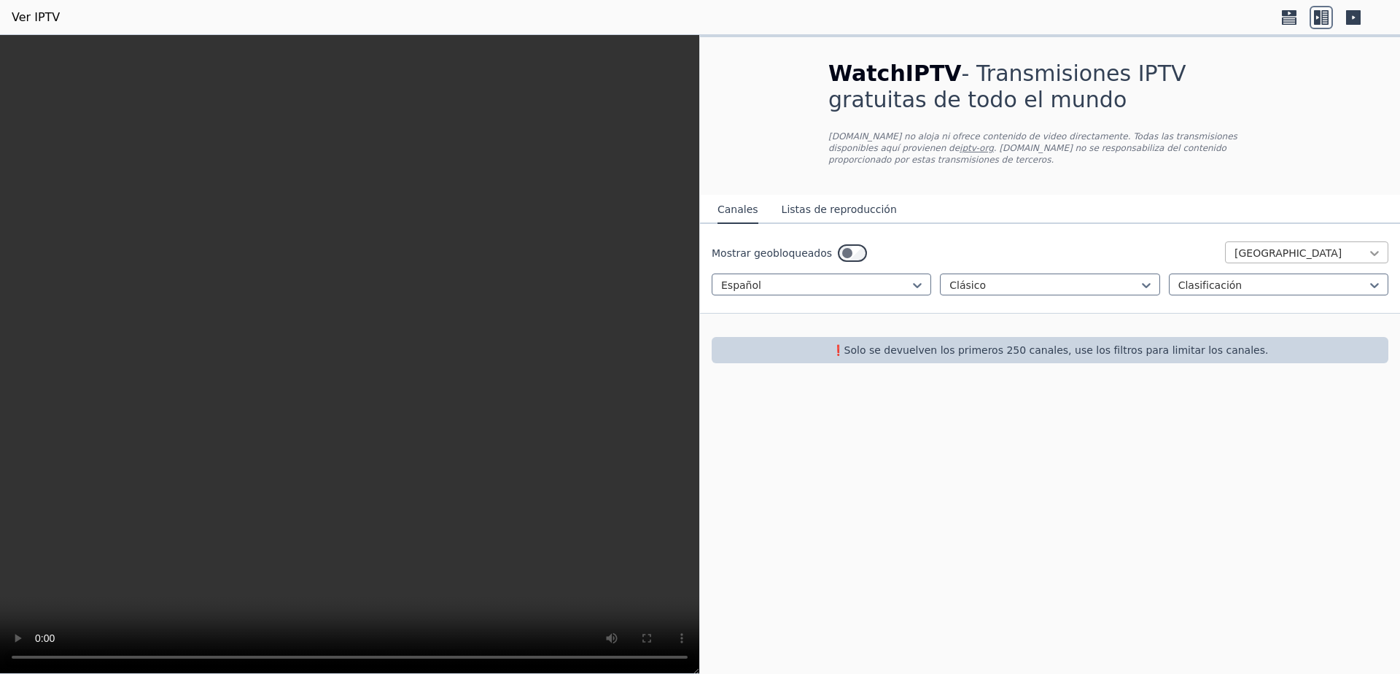
click at [1370, 246] on icon at bounding box center [1374, 253] width 15 height 15
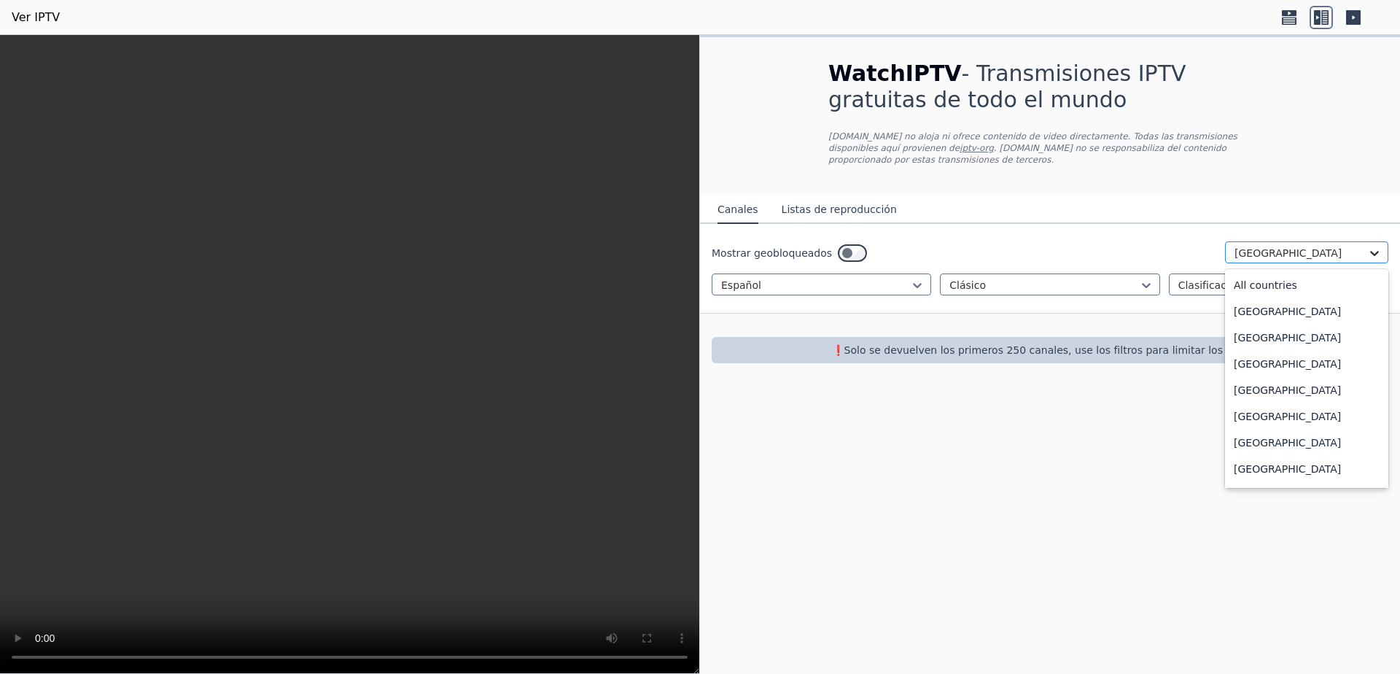
scroll to position [4829, 0]
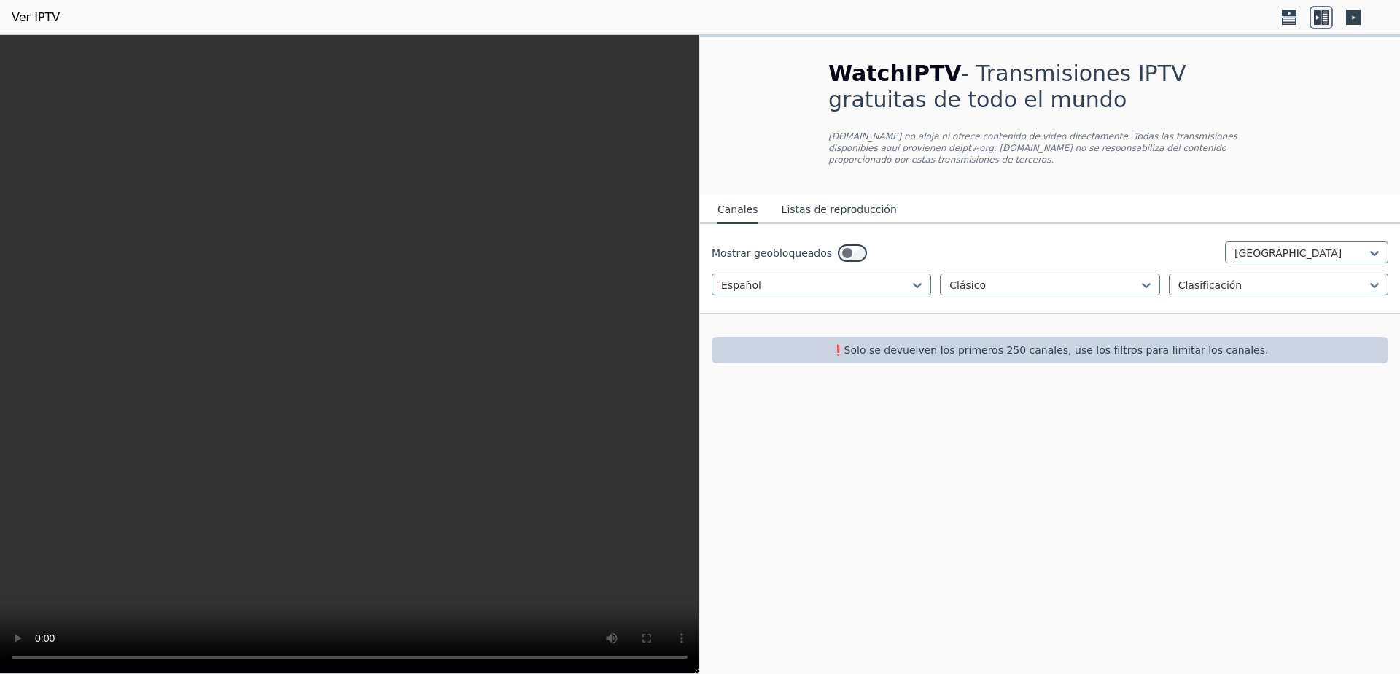
click at [819, 203] on font "Listas de reproducción" at bounding box center [839, 209] width 115 height 12
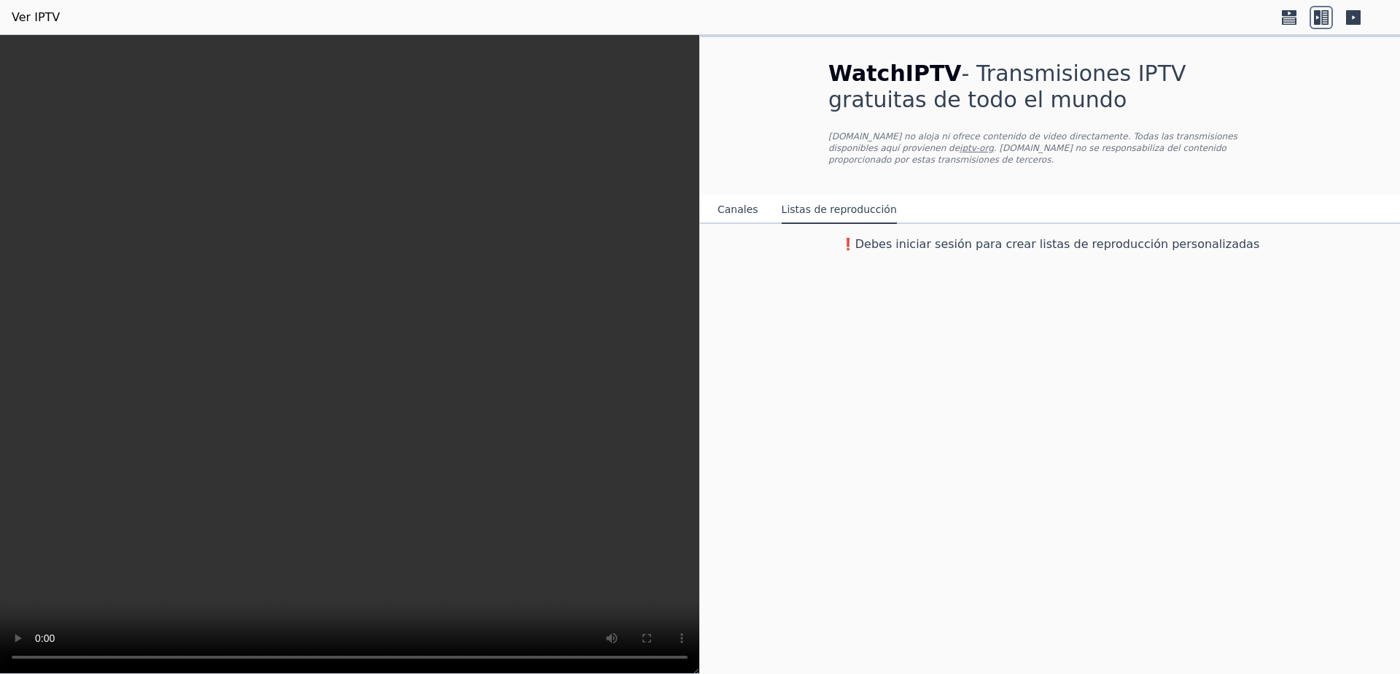
click at [732, 203] on font "Canales" at bounding box center [738, 209] width 41 height 12
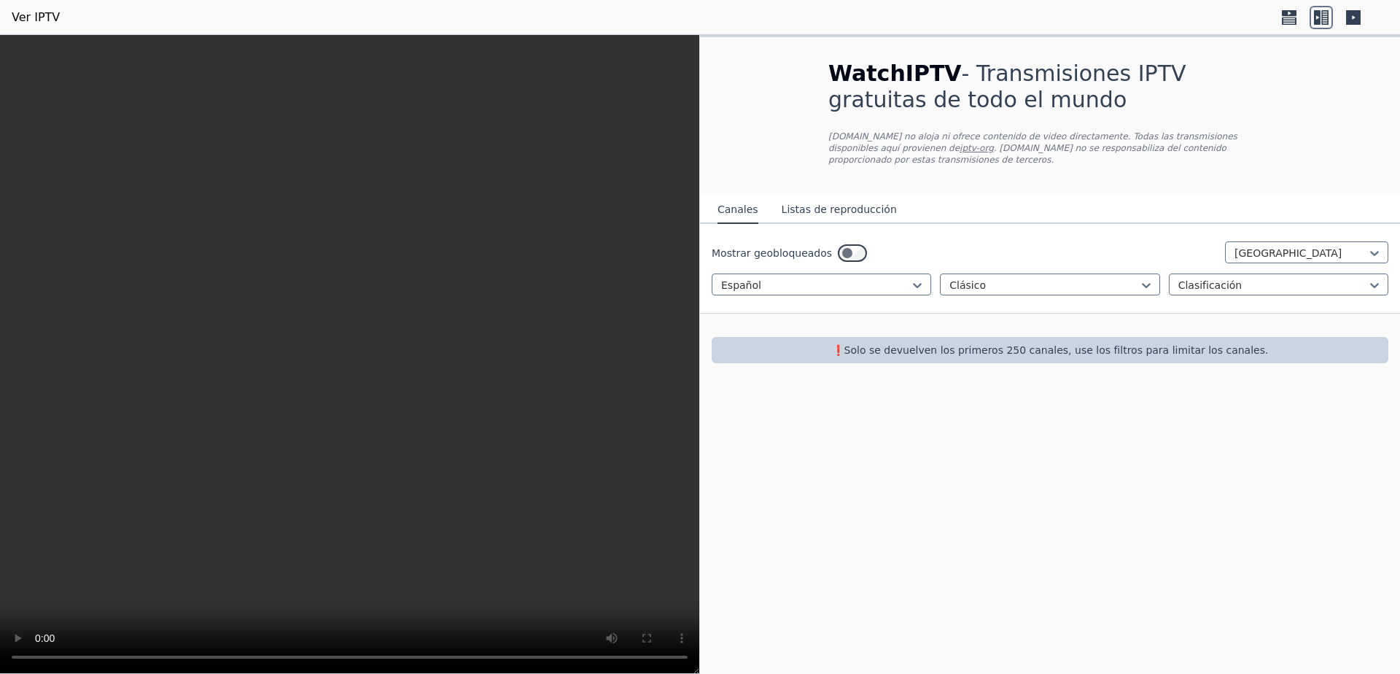
click at [1016, 344] on font "❗️Solo se devuelven los primeros 250 canales, use los filtros para limitar los …" at bounding box center [1050, 350] width 437 height 12
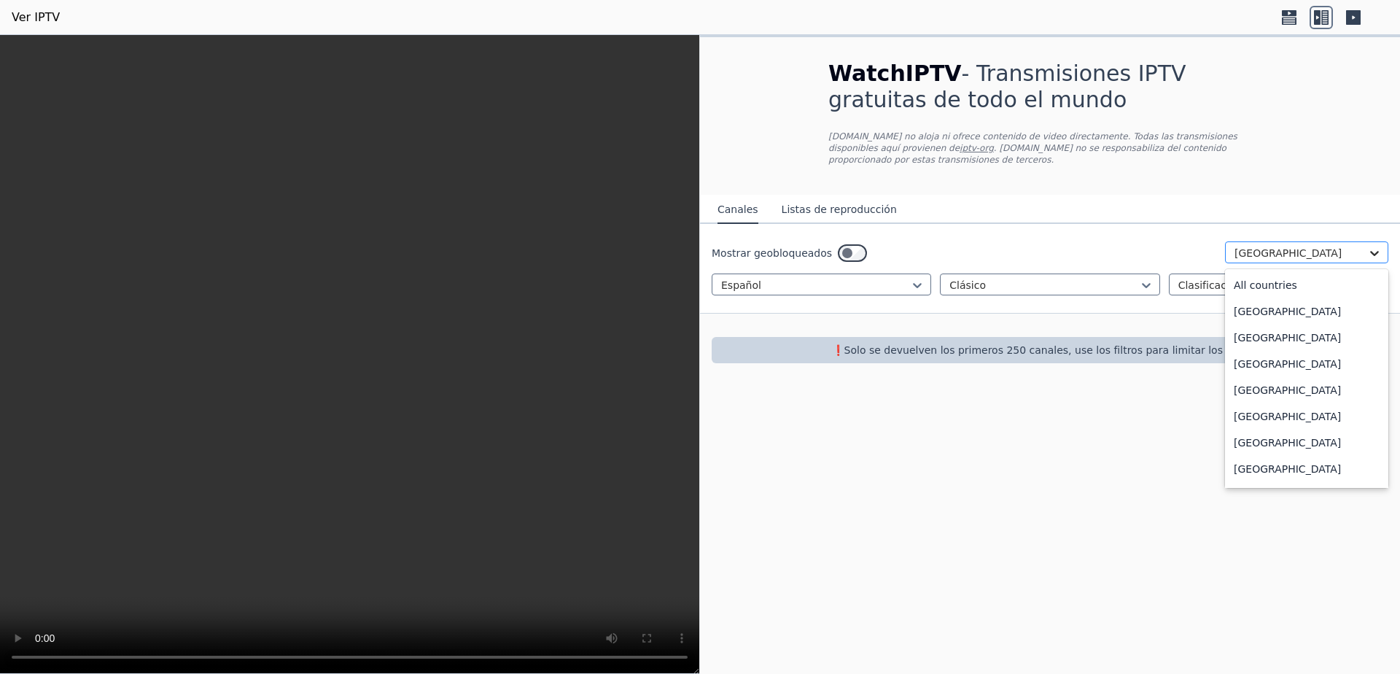
click at [1376, 246] on icon at bounding box center [1374, 253] width 15 height 15
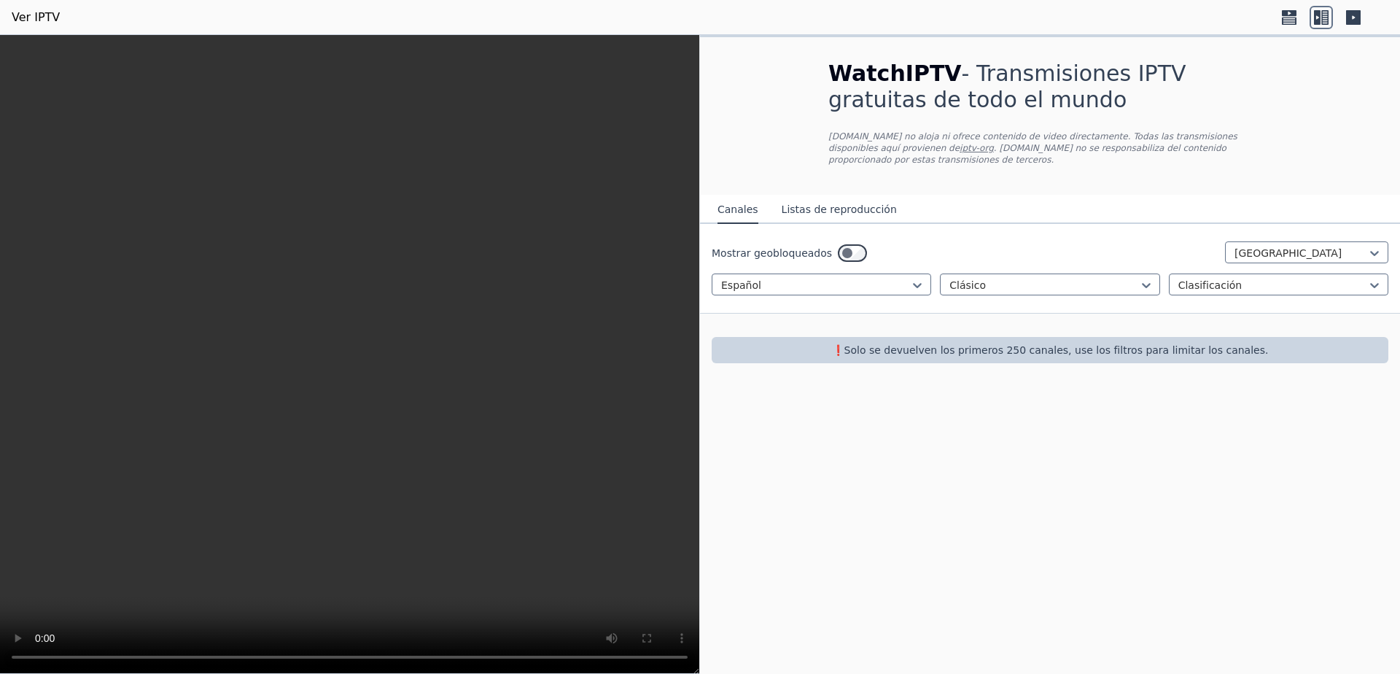
click at [1327, 17] on icon at bounding box center [1324, 17] width 7 height 15
click at [1371, 246] on icon at bounding box center [1374, 253] width 15 height 15
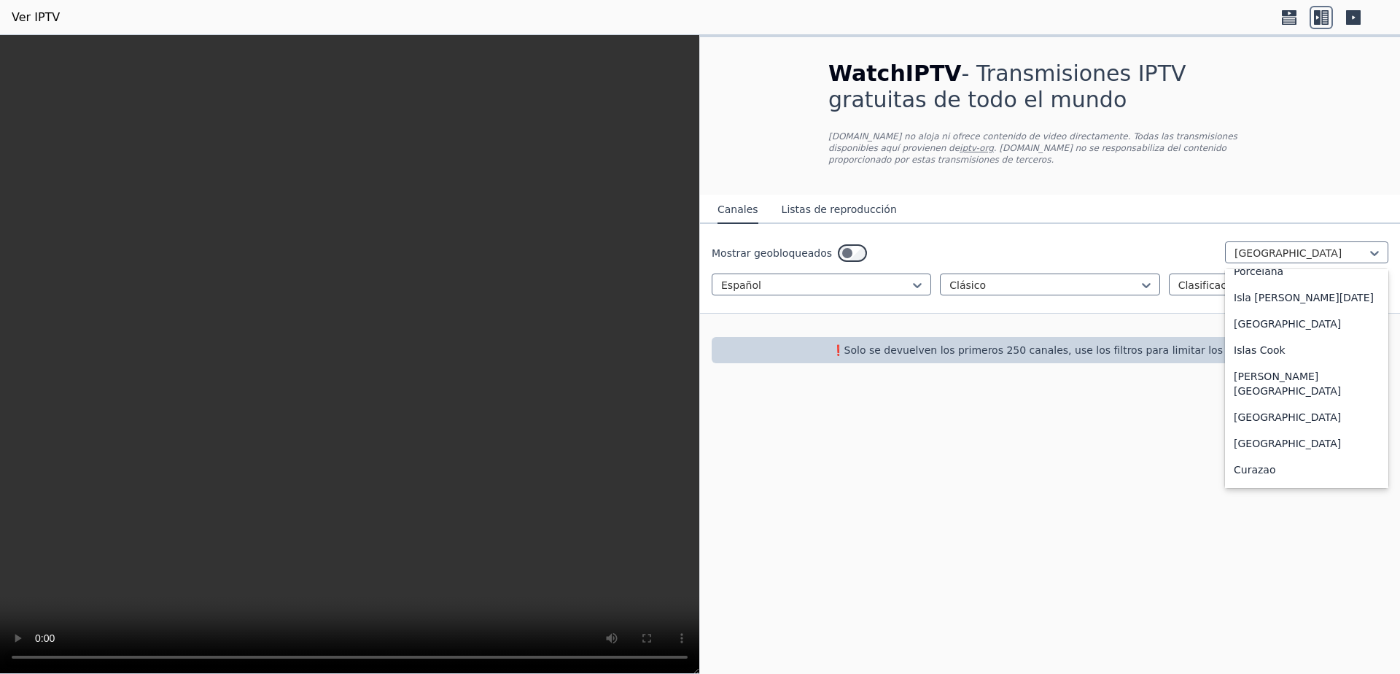
scroll to position [1070, 0]
click at [1292, 305] on div "[GEOGRAPHIC_DATA]" at bounding box center [1306, 292] width 163 height 26
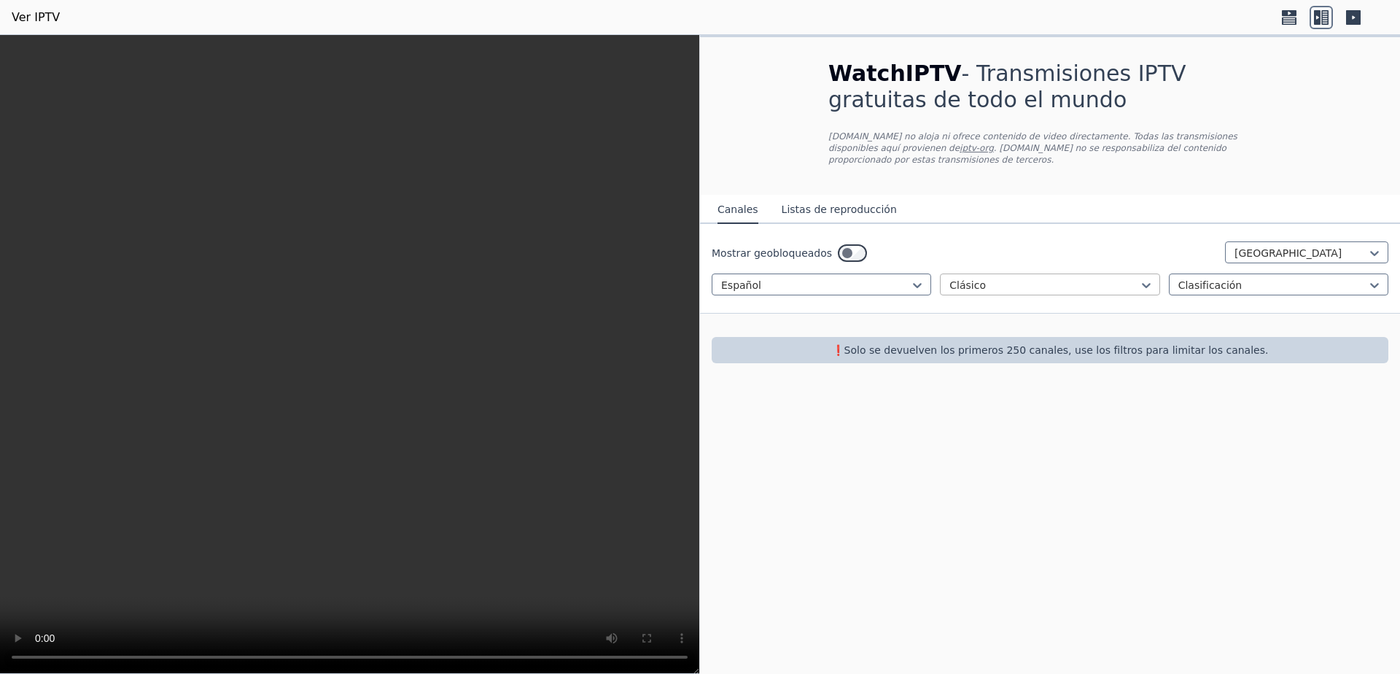
click at [1033, 282] on div at bounding box center [1044, 285] width 189 height 15
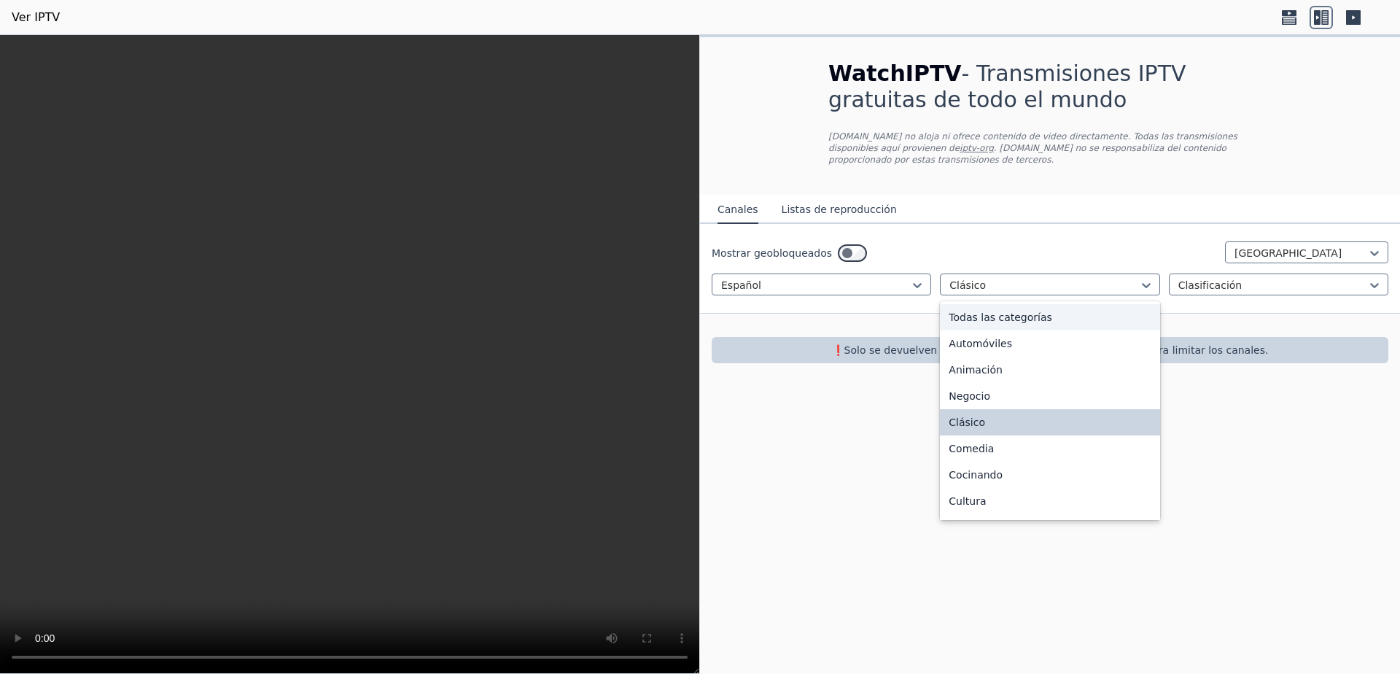
click at [1032, 311] on font "Todas las categorías" at bounding box center [1001, 317] width 104 height 12
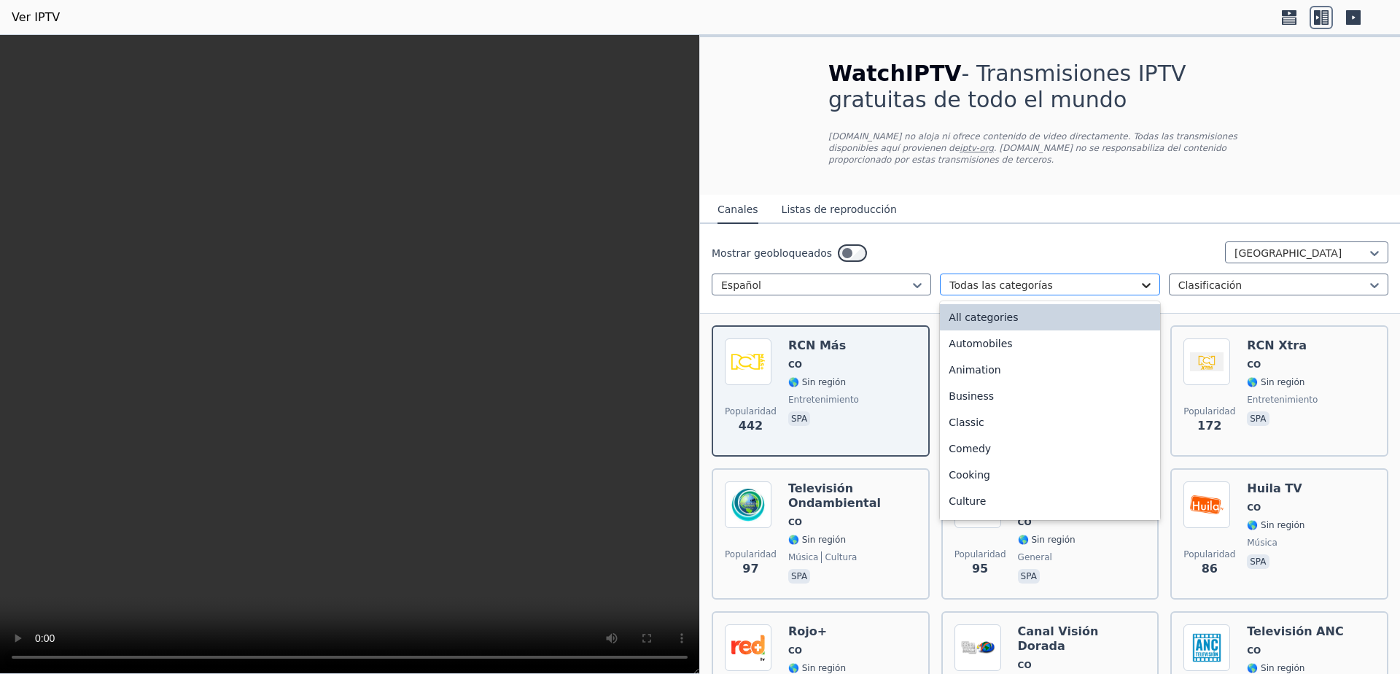
click at [1139, 278] on icon at bounding box center [1146, 285] width 15 height 15
click at [960, 338] on font "Automóviles" at bounding box center [980, 344] width 63 height 12
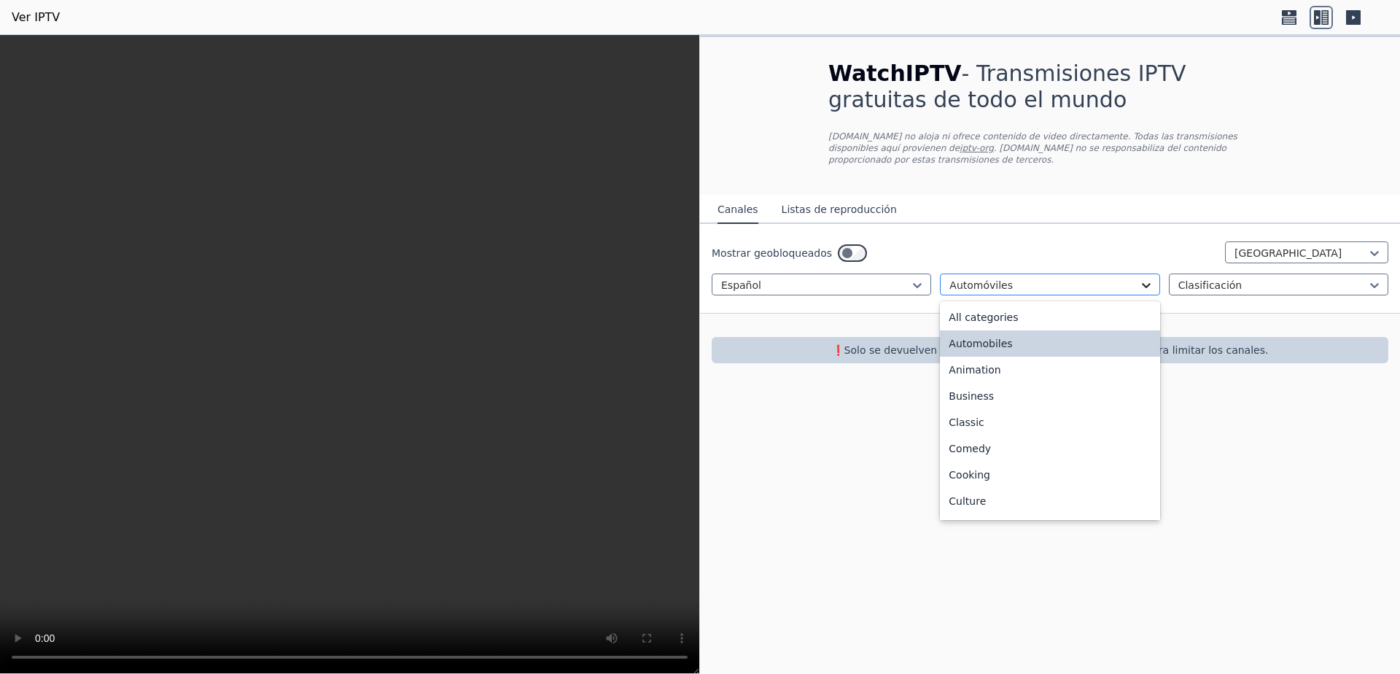
click at [1139, 278] on div at bounding box center [1146, 285] width 15 height 15
click at [1022, 311] on font "Todas las categorías" at bounding box center [1001, 317] width 104 height 12
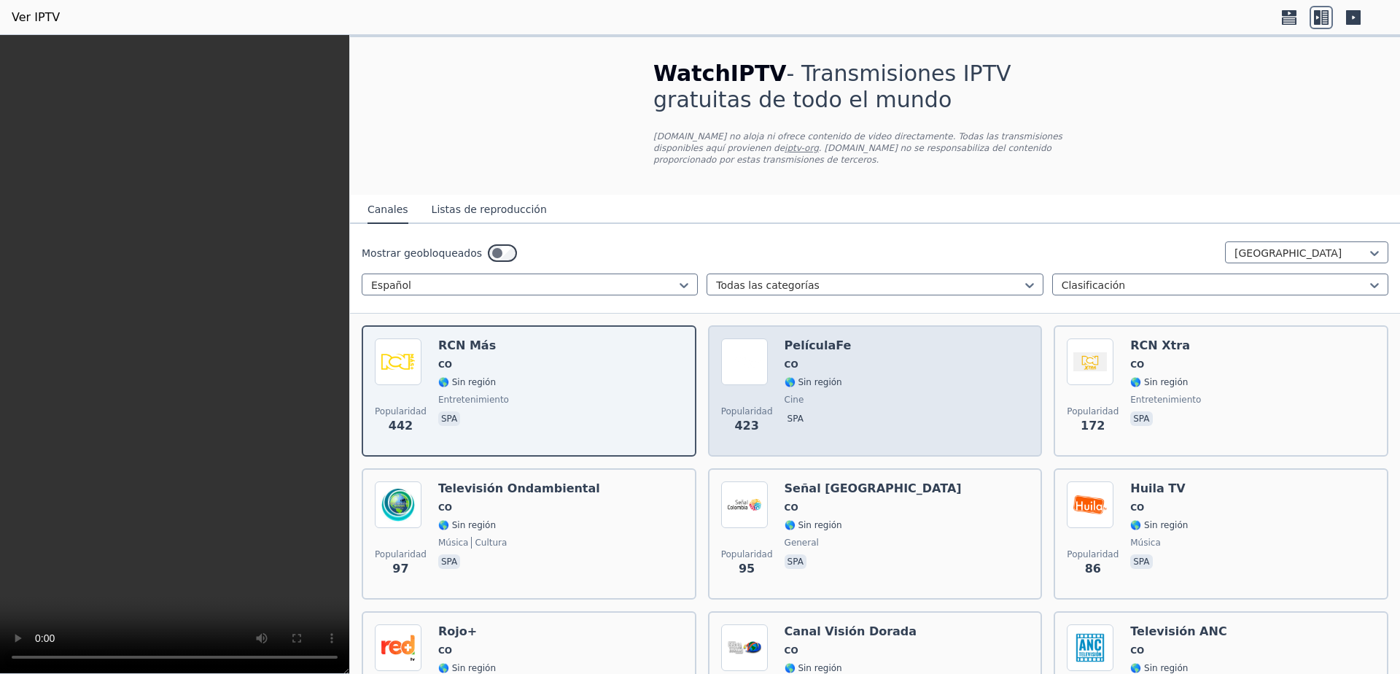
click at [920, 388] on div "Popularidad 423 PelículaFe CO 🌎 Sin región cine spa" at bounding box center [875, 390] width 308 height 105
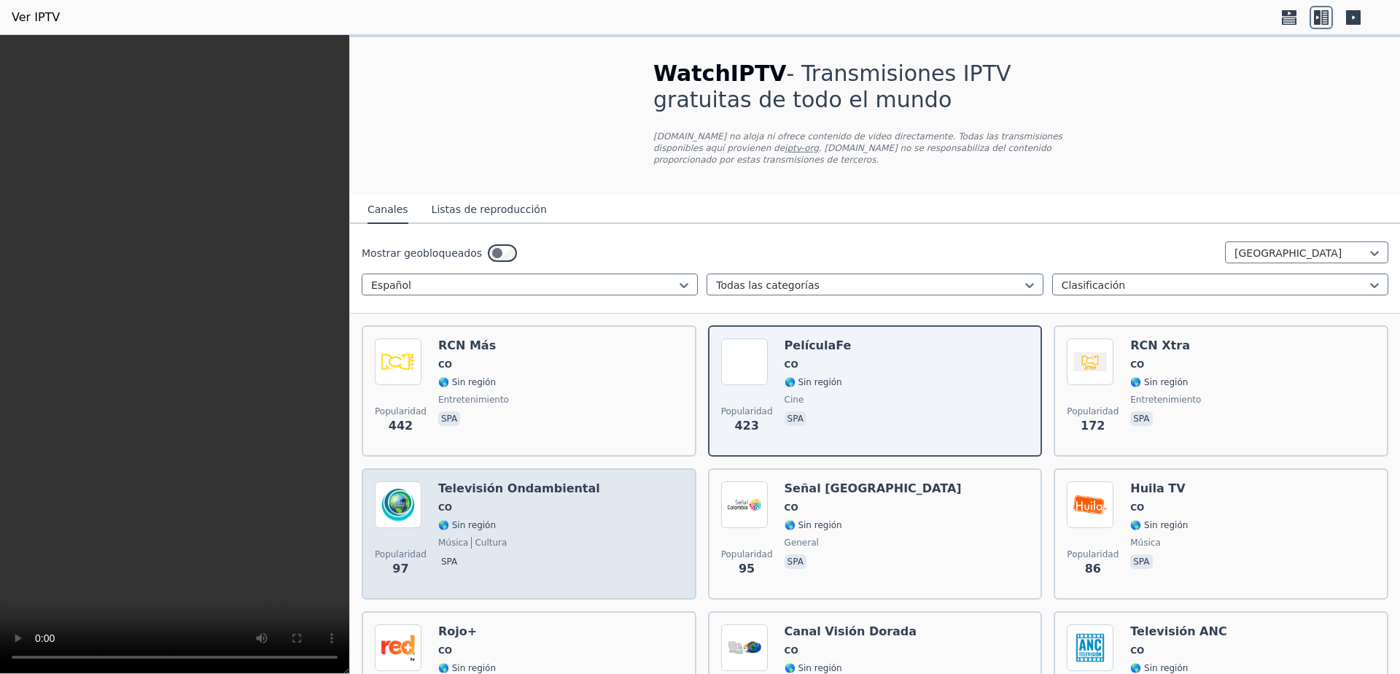
click at [567, 505] on div "Popularidad 97 Televisión Ondambiental CO 🌎 Sin región música cultura spa" at bounding box center [529, 533] width 308 height 105
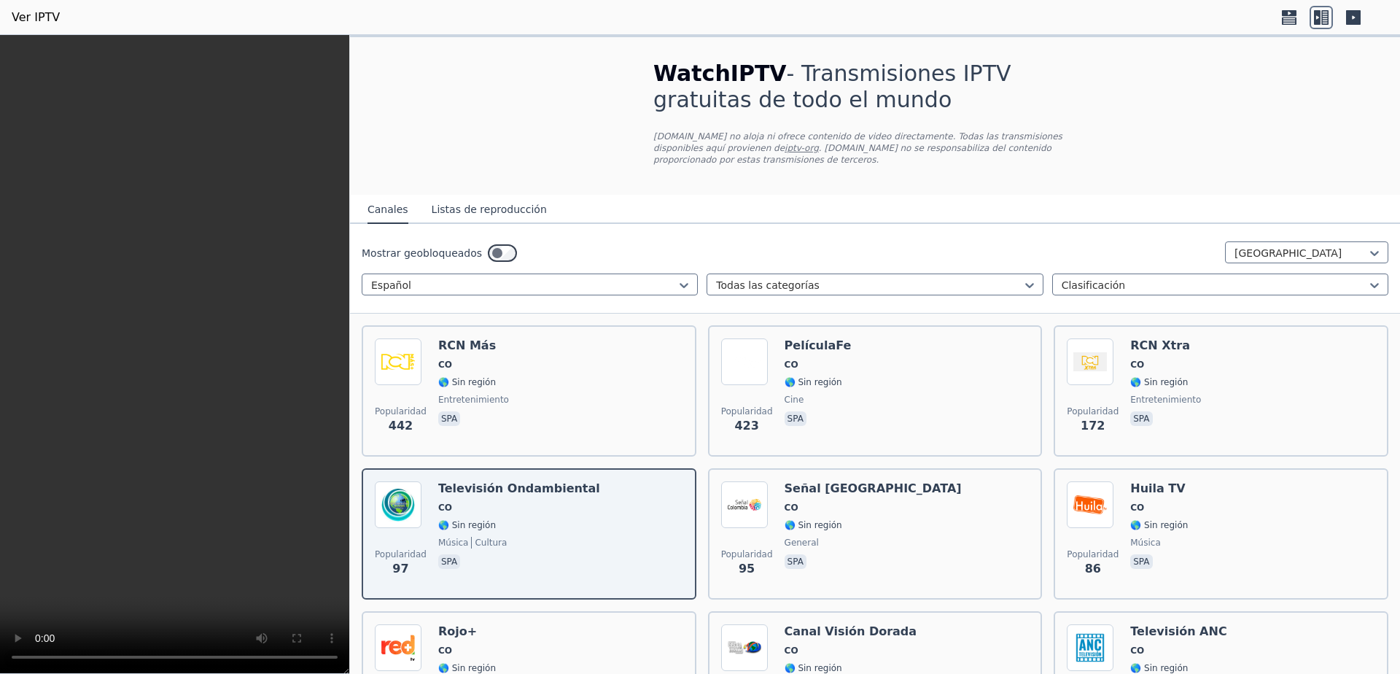
click at [1319, 16] on icon at bounding box center [1317, 17] width 7 height 15
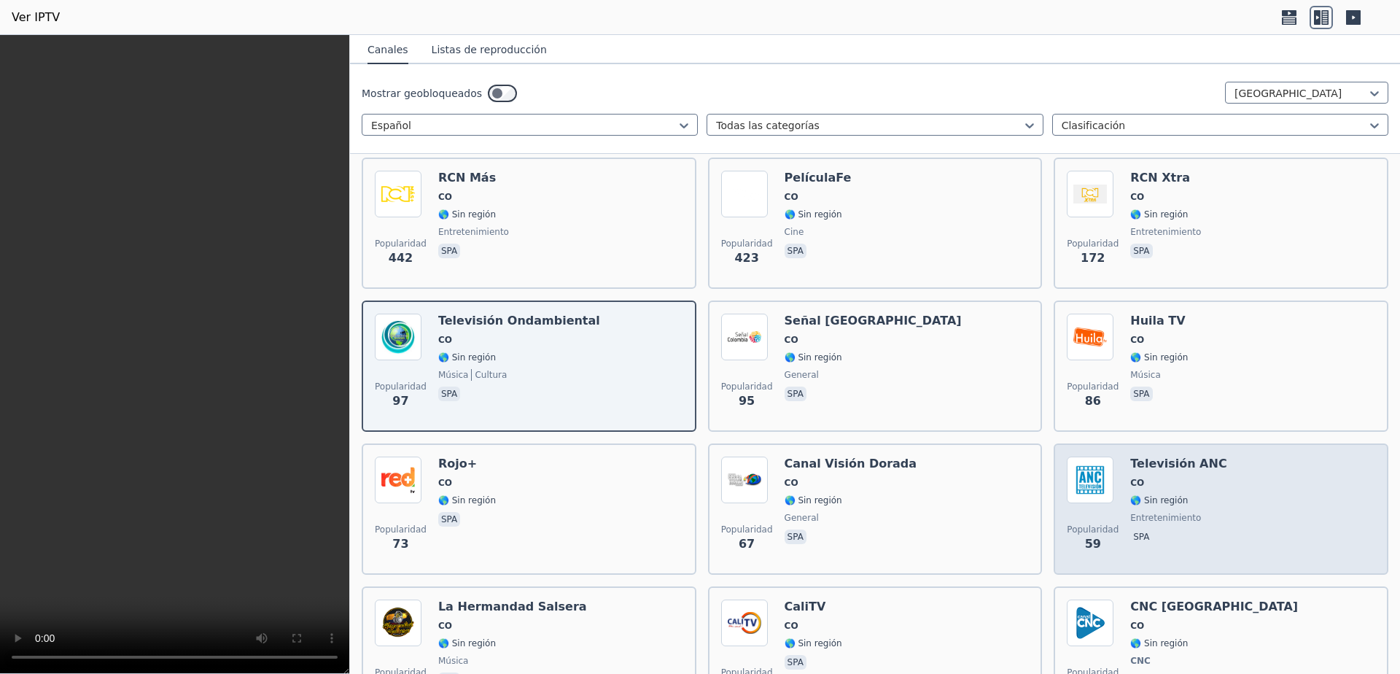
scroll to position [195, 0]
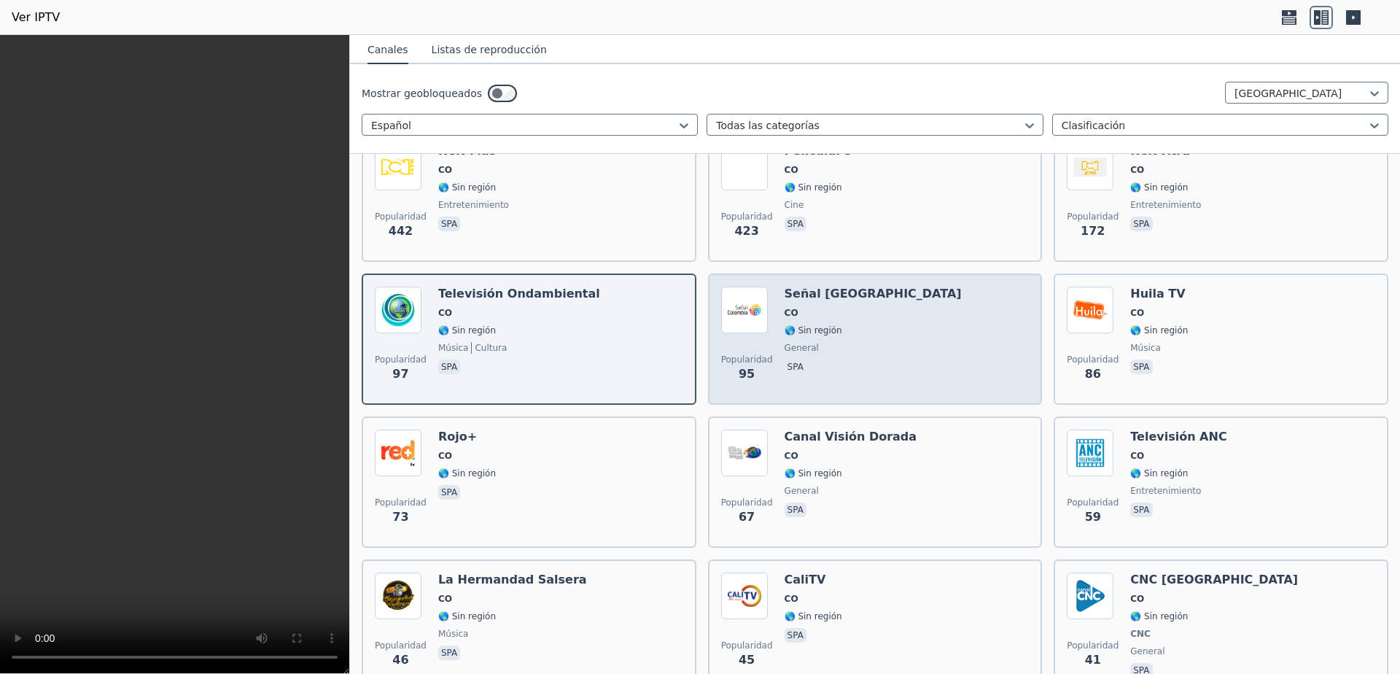
click at [912, 314] on div "Popularidad 95 Señal Colombia CO 🌎 Sin región general spa" at bounding box center [875, 339] width 308 height 105
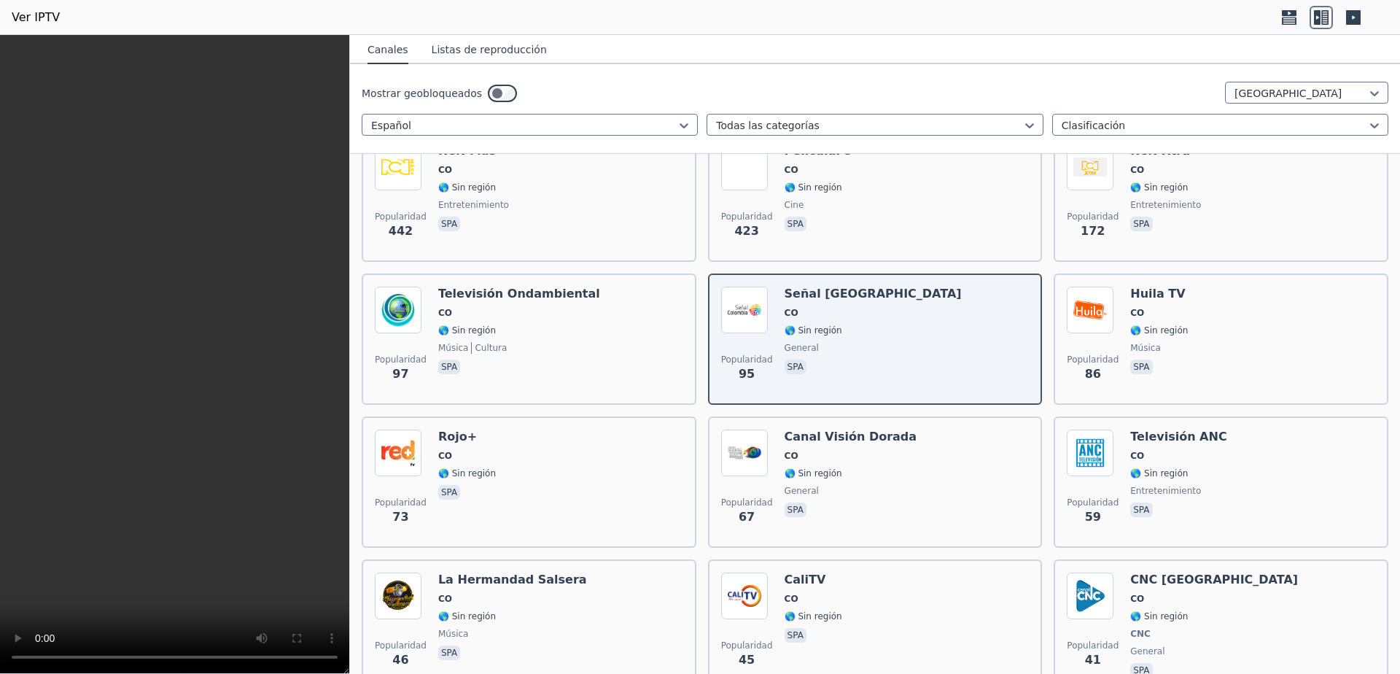
click at [1351, 15] on icon at bounding box center [1353, 17] width 15 height 15
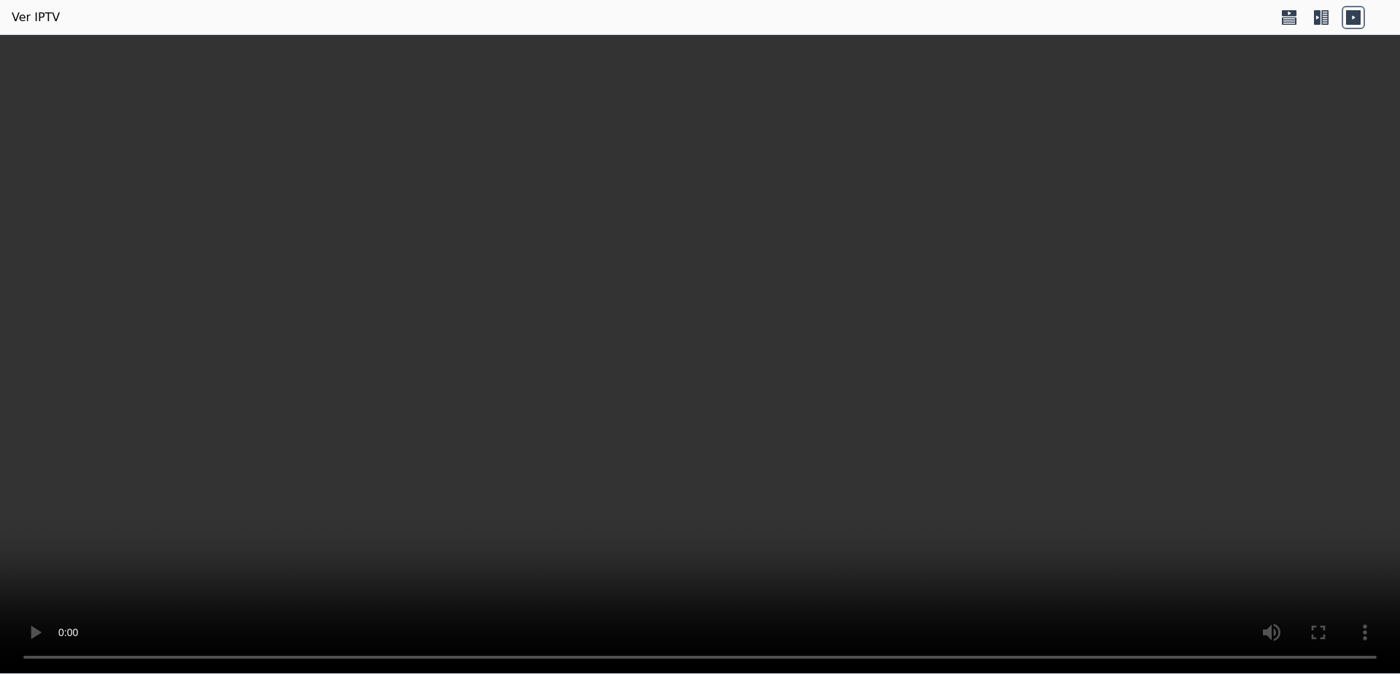
click at [1359, 7] on icon at bounding box center [1353, 17] width 23 height 23
click at [1354, 10] on icon at bounding box center [1353, 17] width 15 height 15
click at [1315, 20] on icon at bounding box center [1321, 17] width 23 height 23
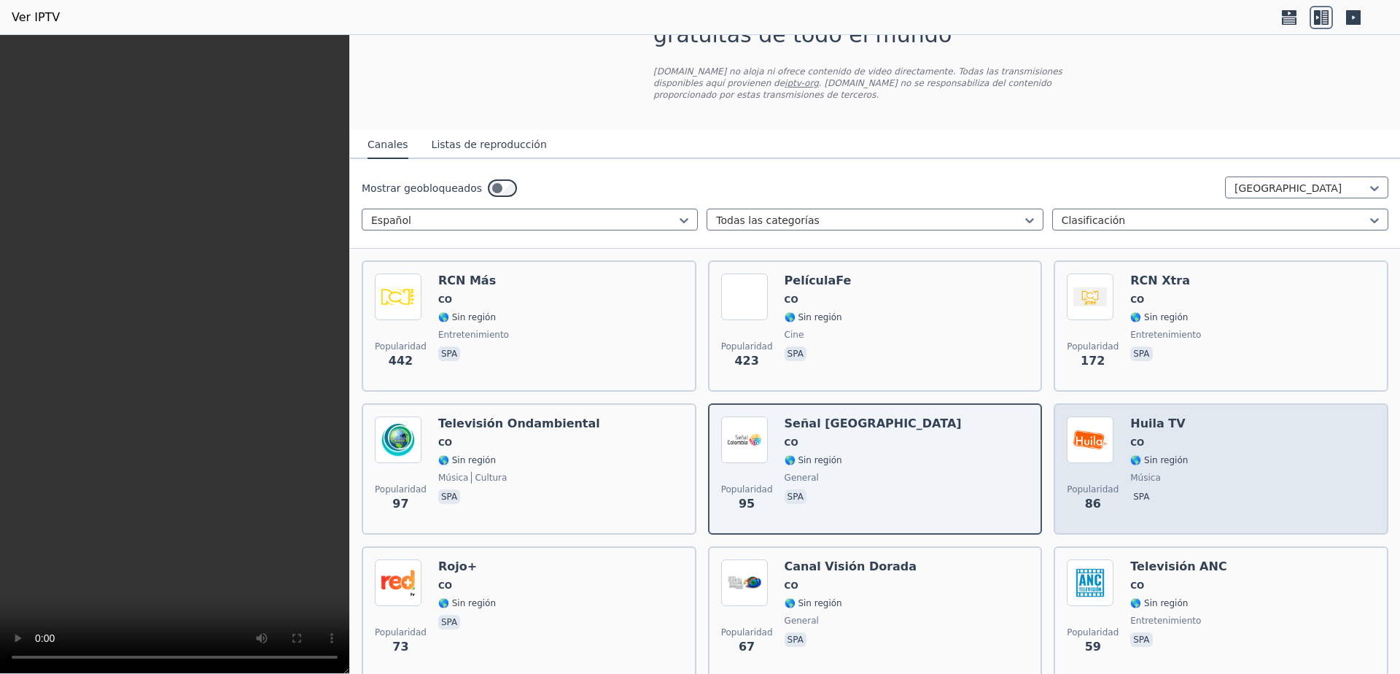
scroll to position [97, 0]
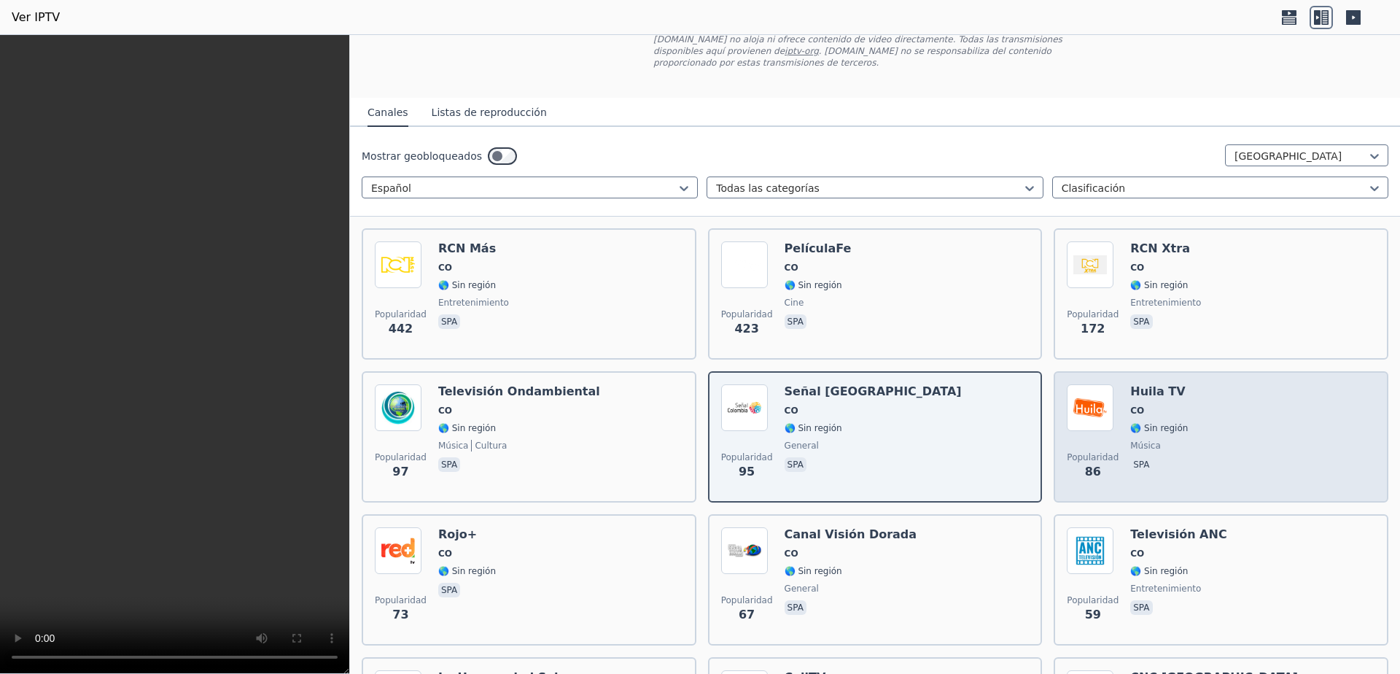
click at [1209, 401] on div "Popularidad 86 Huila TV CO 🌎 Sin región música spa" at bounding box center [1221, 436] width 308 height 105
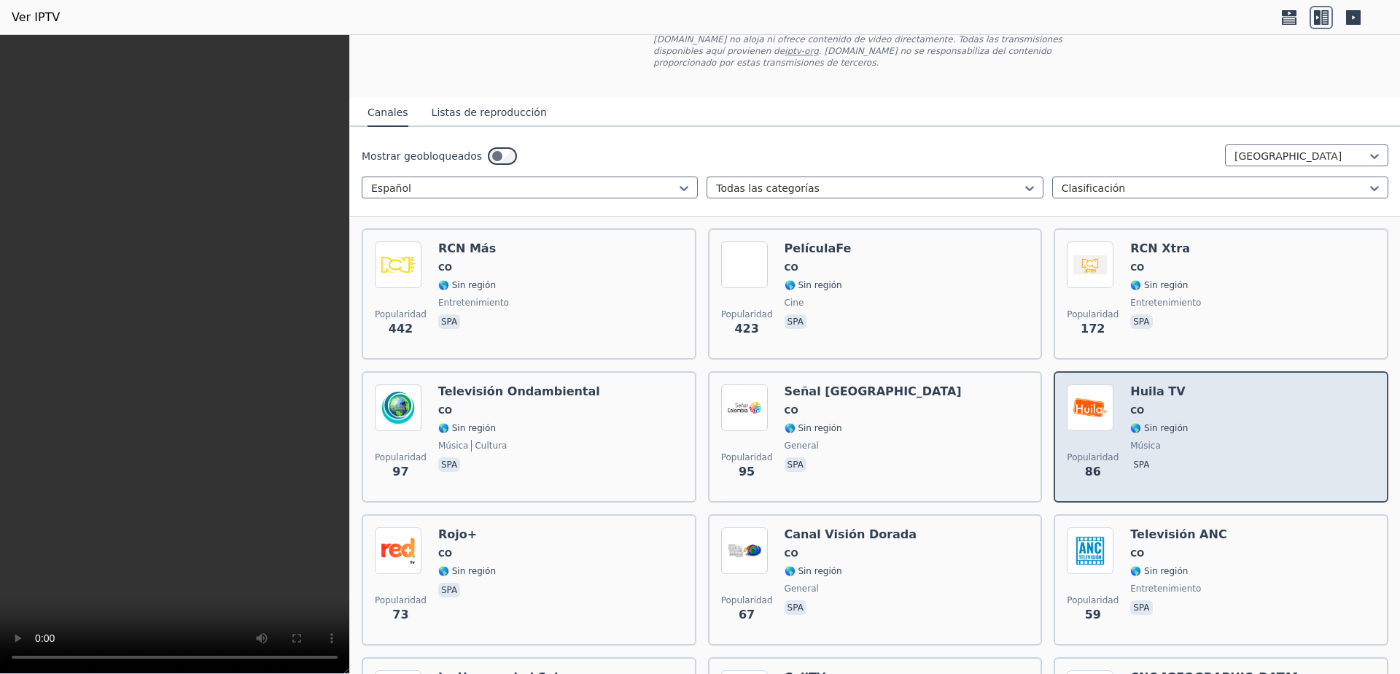
click at [1209, 401] on div "Popularidad 86 Huila TV CO 🌎 Sin región música spa" at bounding box center [1221, 436] width 308 height 105
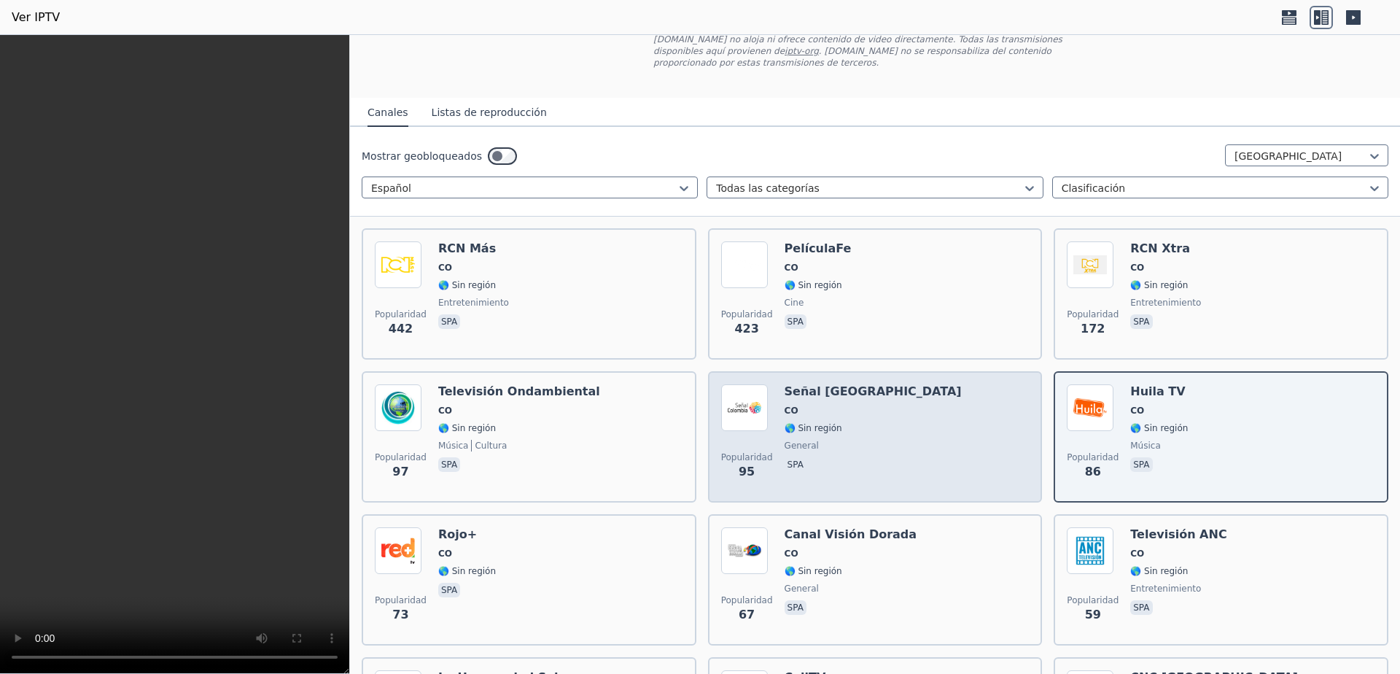
click at [955, 387] on div "Popularidad 95 Señal Colombia CO 🌎 Sin región general spa" at bounding box center [875, 436] width 308 height 105
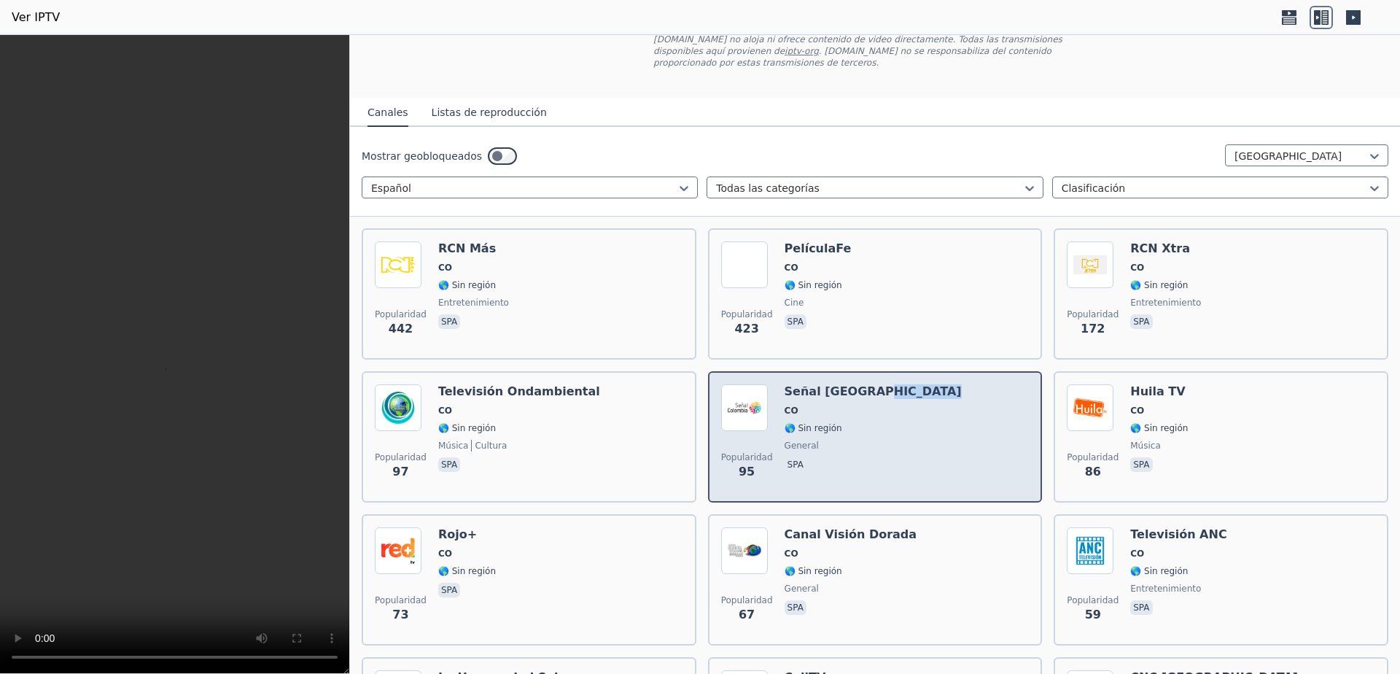
click at [955, 387] on div "Popularidad 95 Señal Colombia CO 🌎 Sin región general spa" at bounding box center [875, 436] width 308 height 105
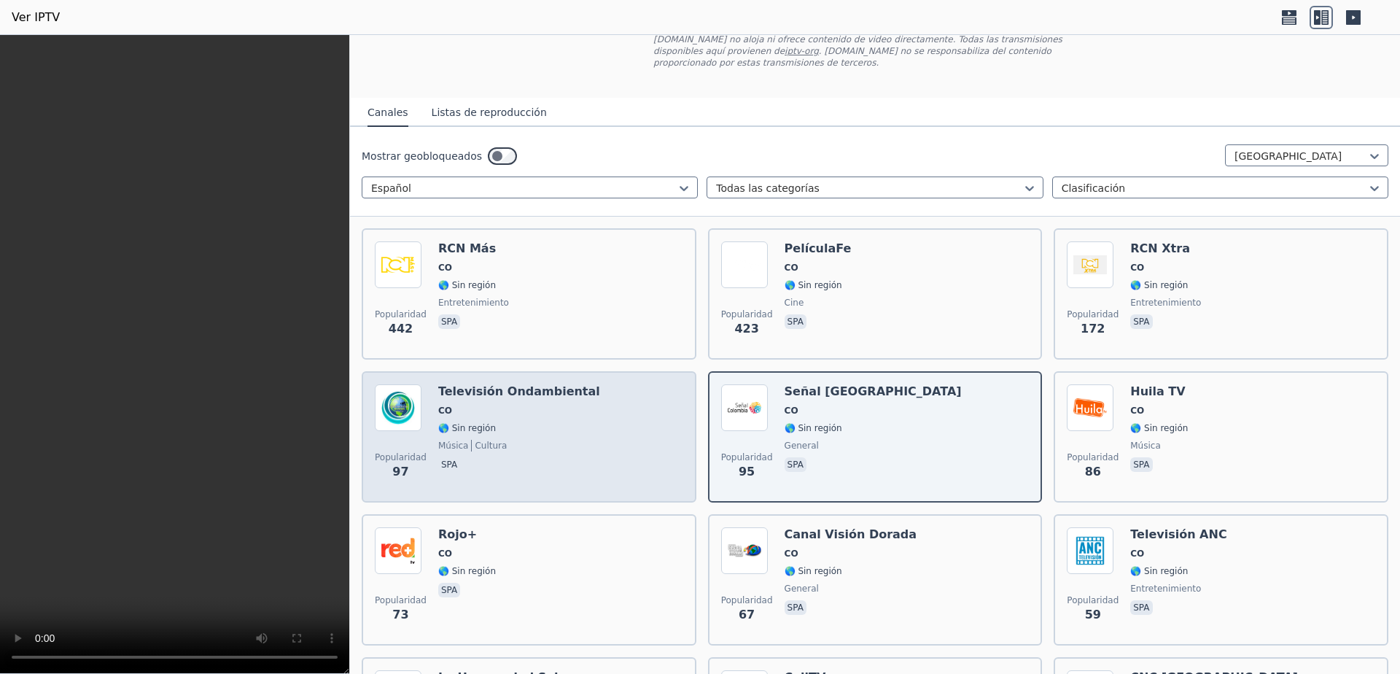
click at [616, 418] on div "Popularidad 97 Televisión Ondambiental CO 🌎 Sin región música cultura spa" at bounding box center [529, 436] width 308 height 105
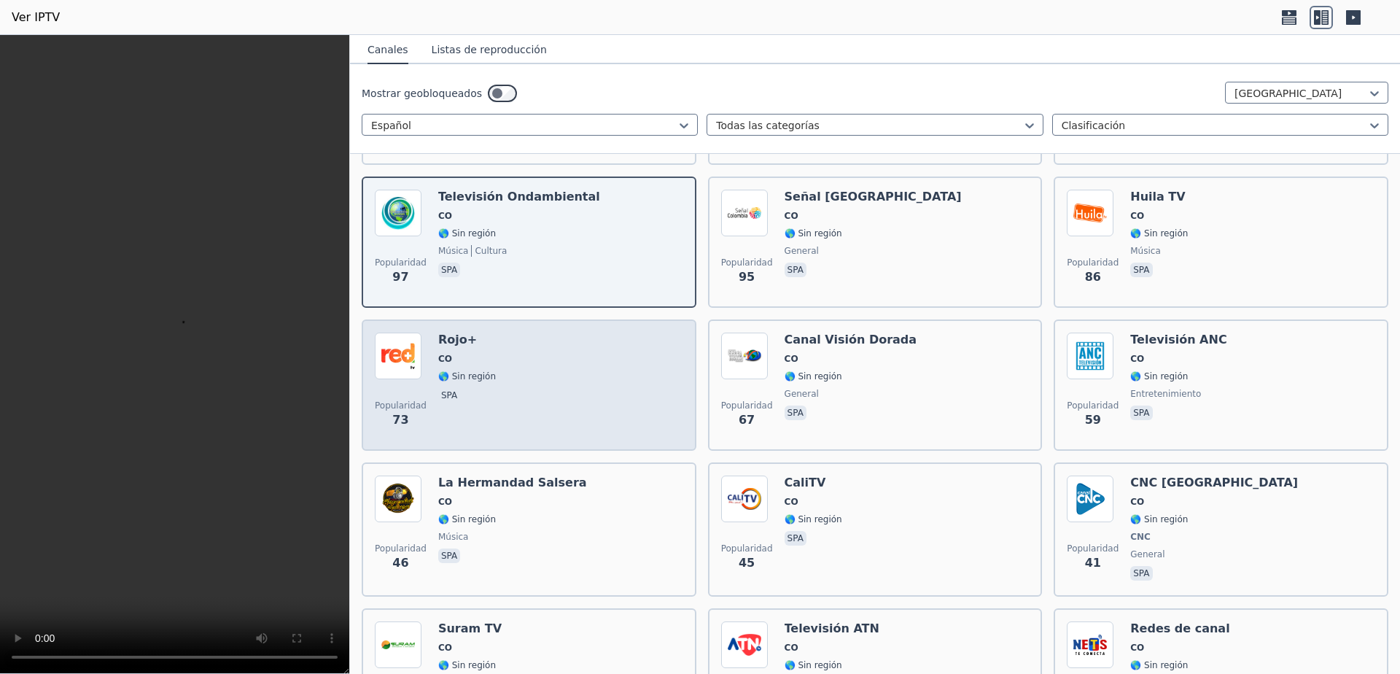
scroll to position [486, 0]
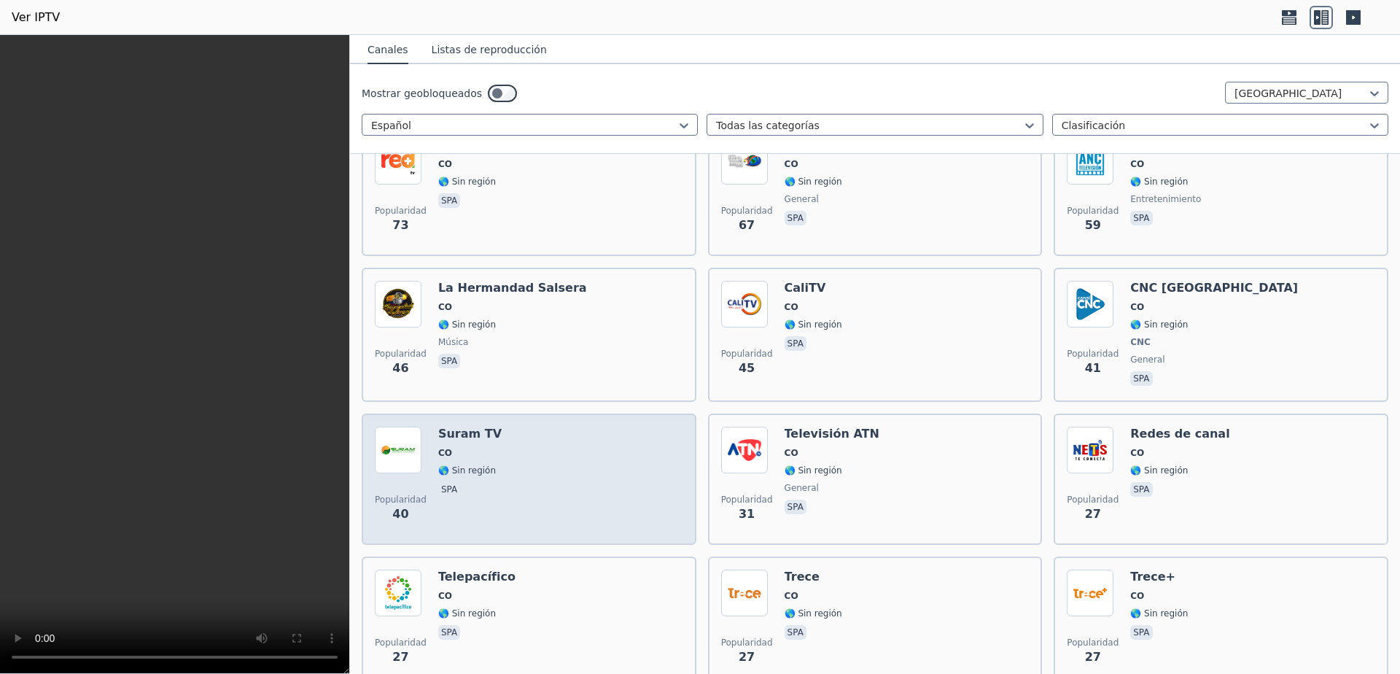
click at [550, 454] on div "Popularidad 40 Suram TV CO 🌎 Sin región spa" at bounding box center [529, 479] width 308 height 105
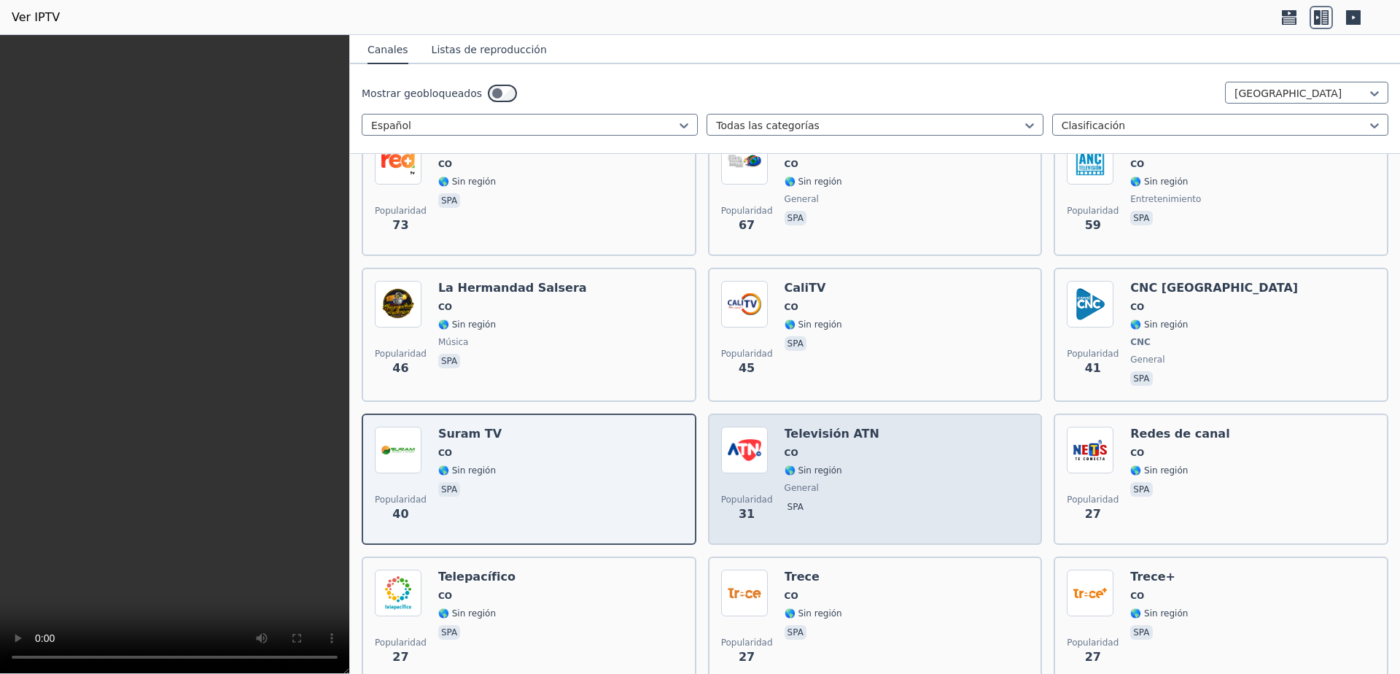
click at [866, 463] on div "Popularidad 31 Televisión ATN CO 🌎 Sin región general spa" at bounding box center [875, 479] width 308 height 105
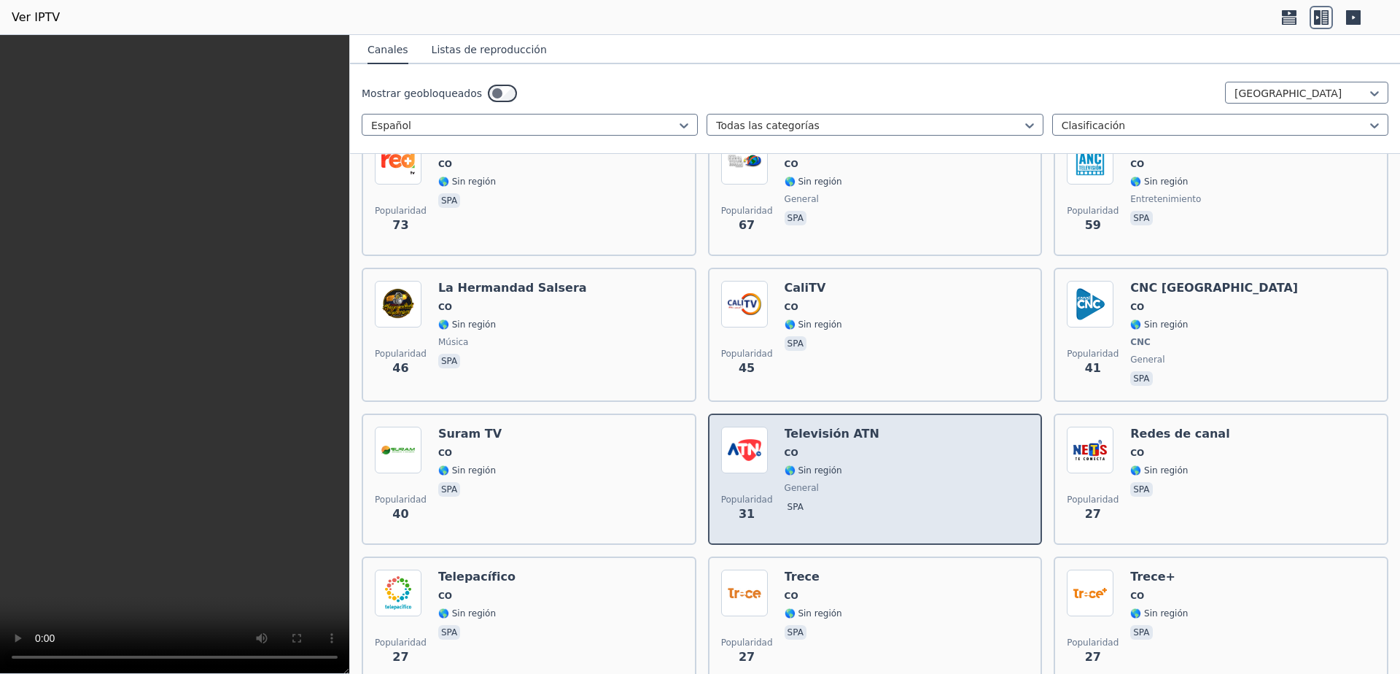
click at [866, 463] on div "Popularidad 31 Televisión ATN CO 🌎 Sin región general spa" at bounding box center [875, 479] width 308 height 105
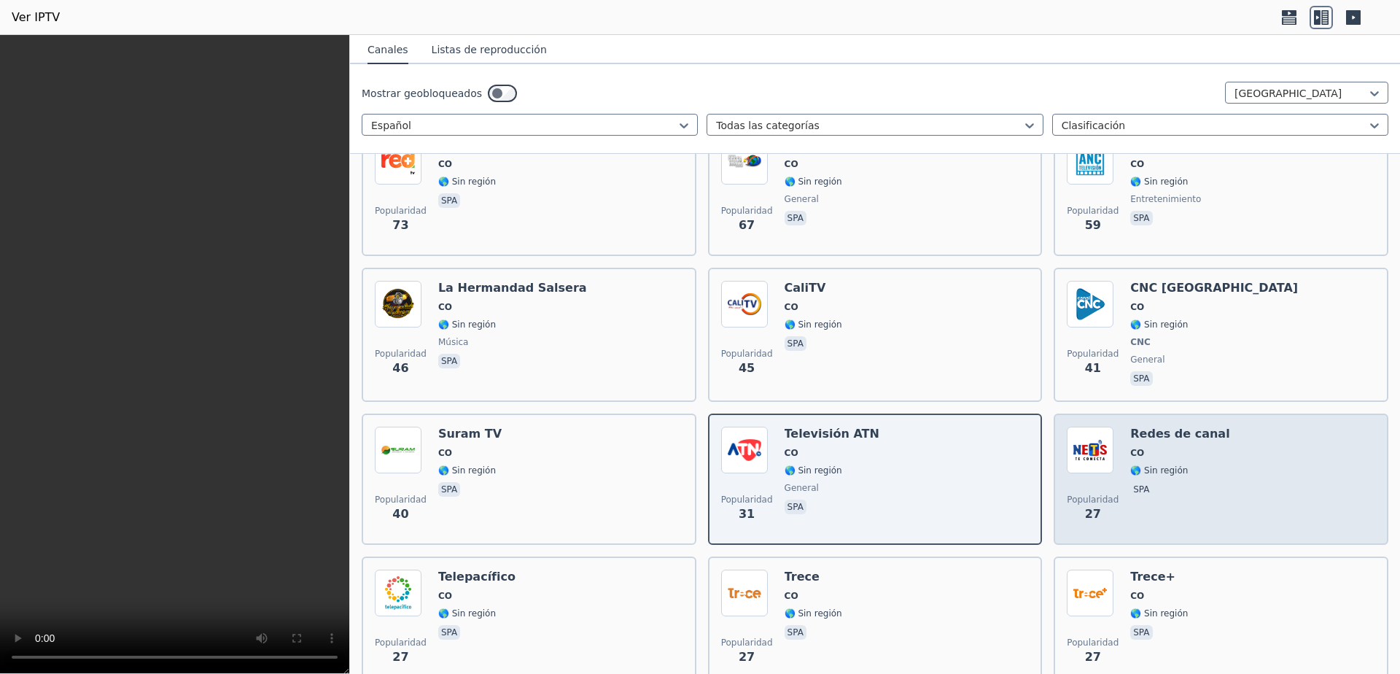
click at [1130, 465] on font "🌎 Sin región" at bounding box center [1159, 470] width 58 height 10
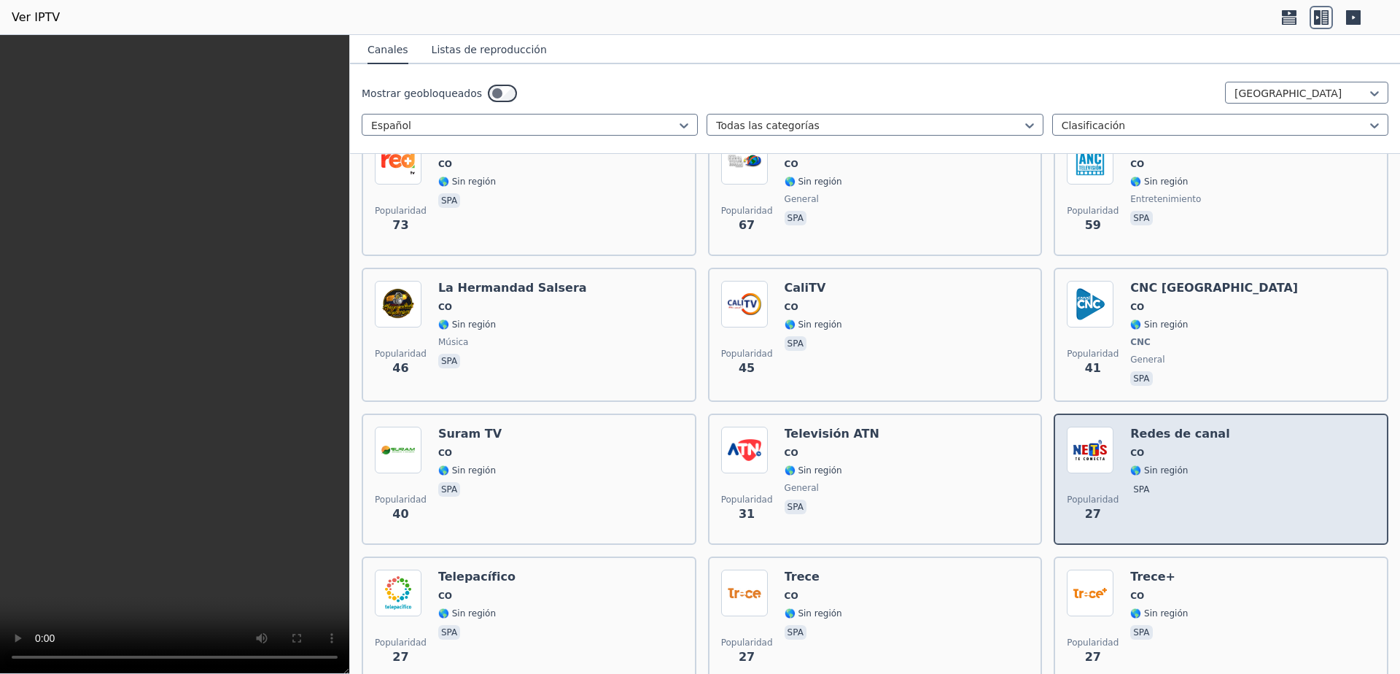
click at [1130, 465] on font "🌎 Sin región" at bounding box center [1159, 470] width 58 height 10
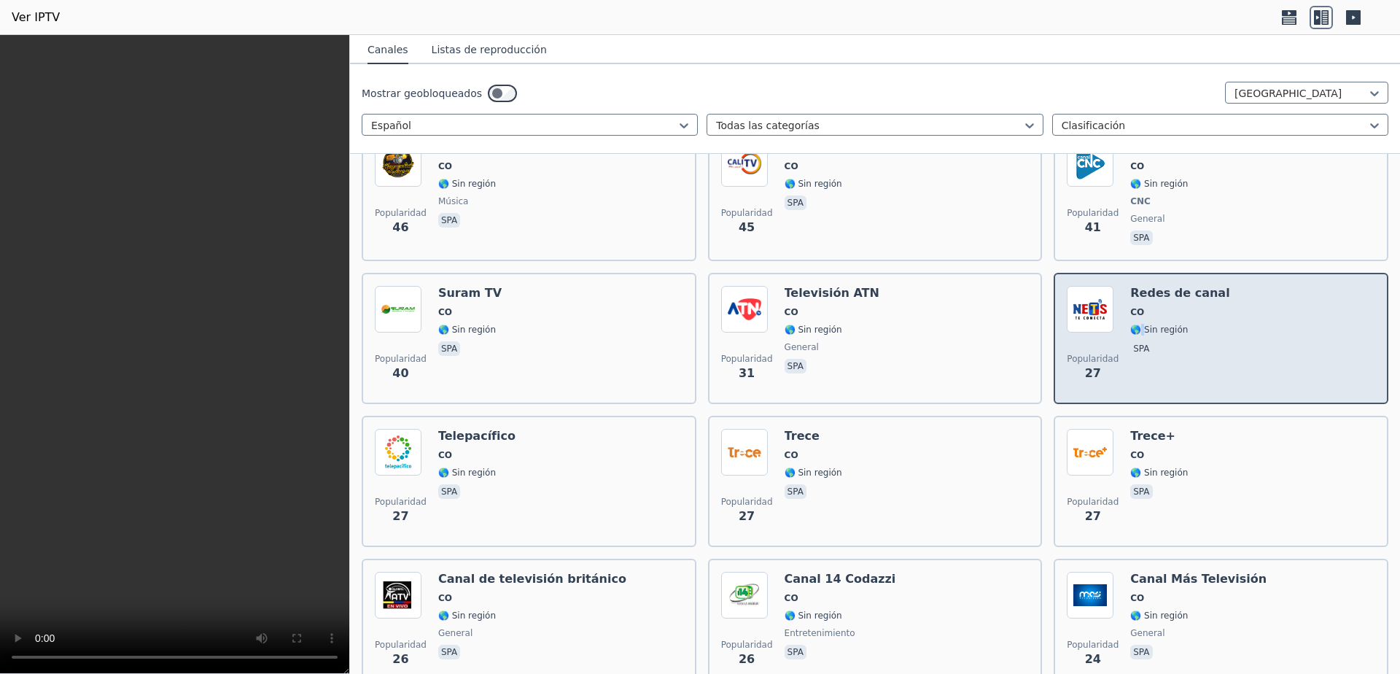
scroll to position [681, 0]
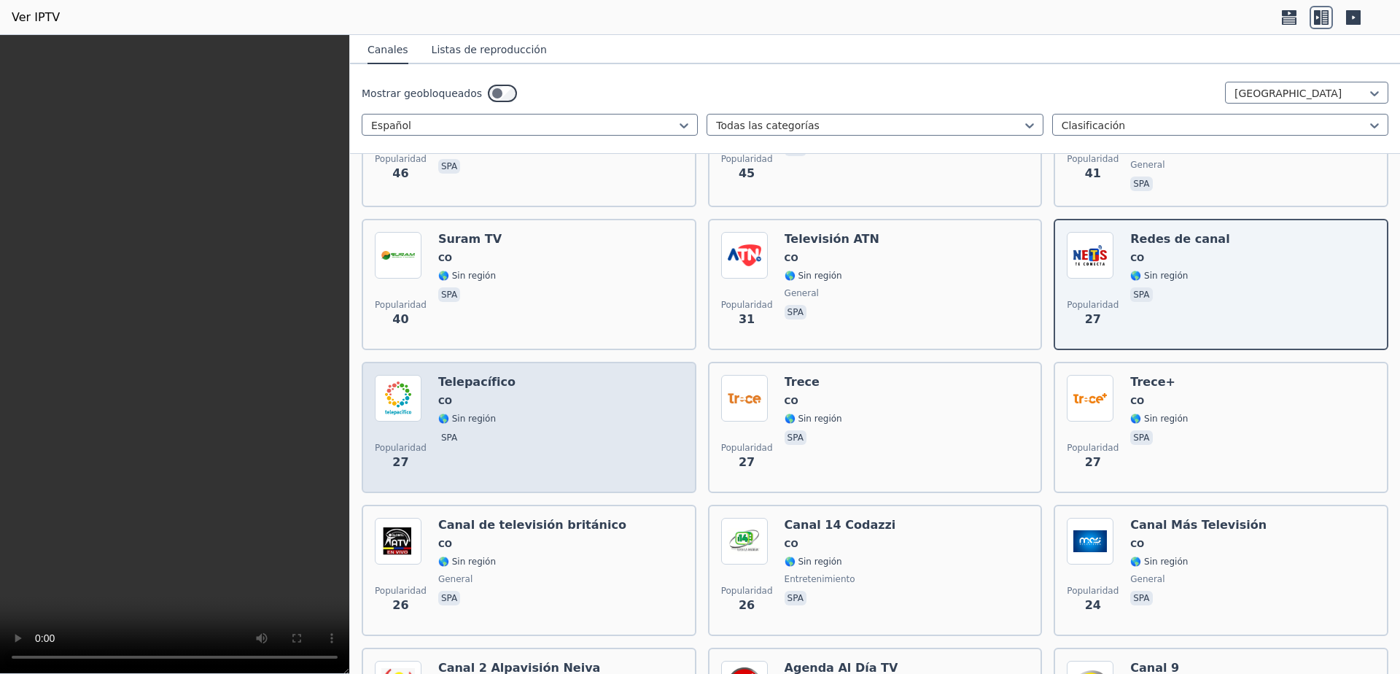
click at [566, 395] on div "Popularidad 27 Telepacífico CO 🌎 Sin región spa" at bounding box center [529, 427] width 308 height 105
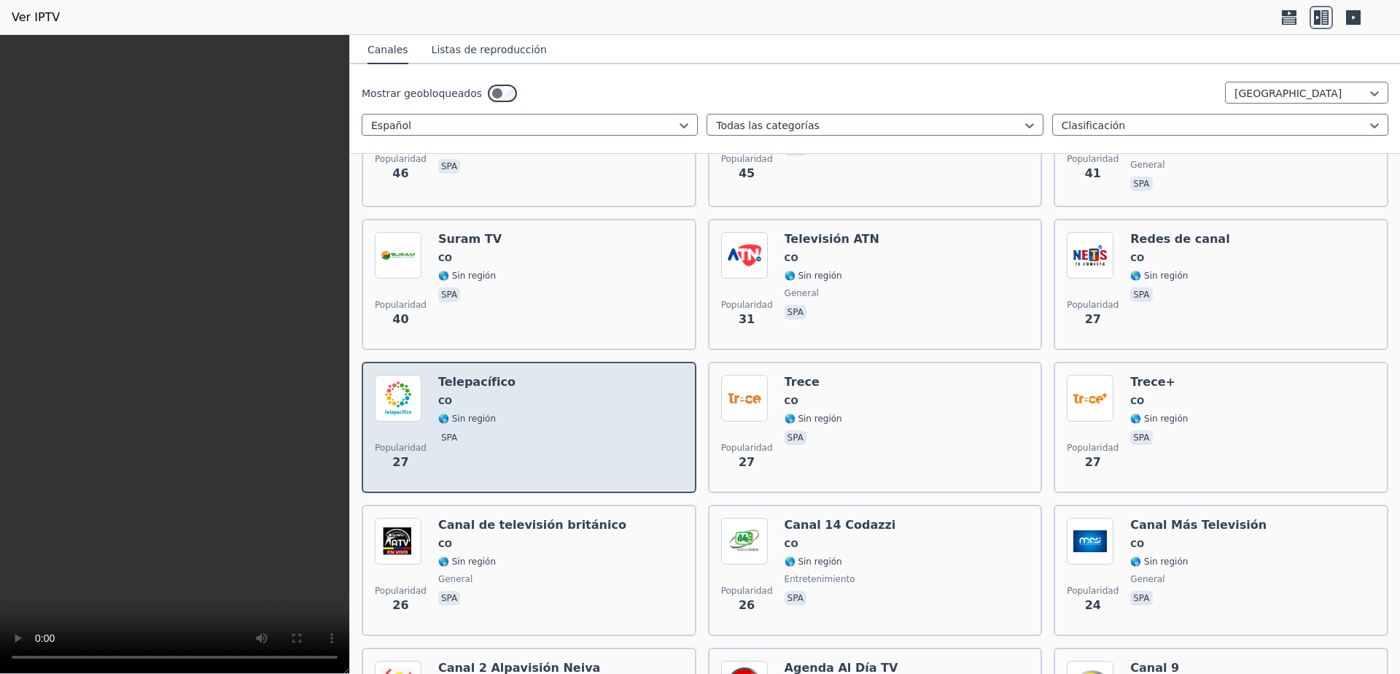
click at [566, 395] on div "Popularidad 27 Telepacífico CO 🌎 Sin región spa" at bounding box center [529, 427] width 308 height 105
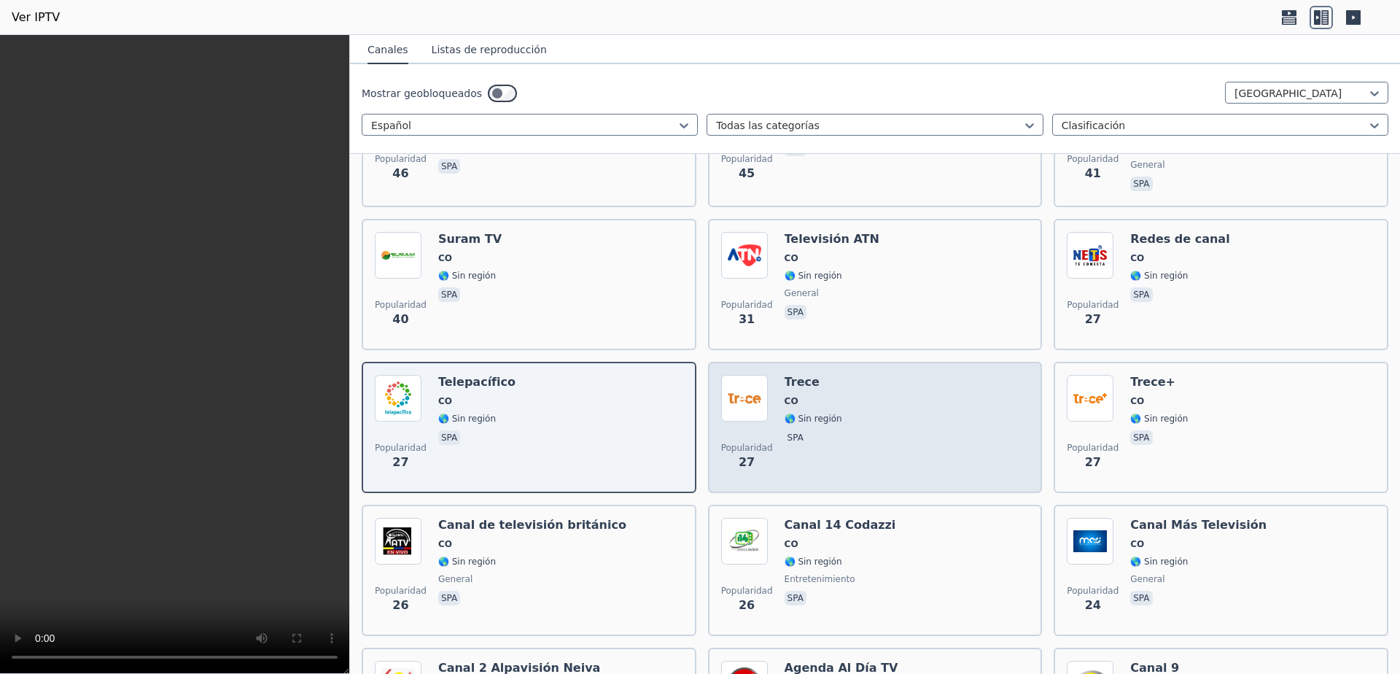
click at [896, 408] on div "Popularidad 27 Trece CO 🌎 Sin región spa" at bounding box center [875, 427] width 308 height 105
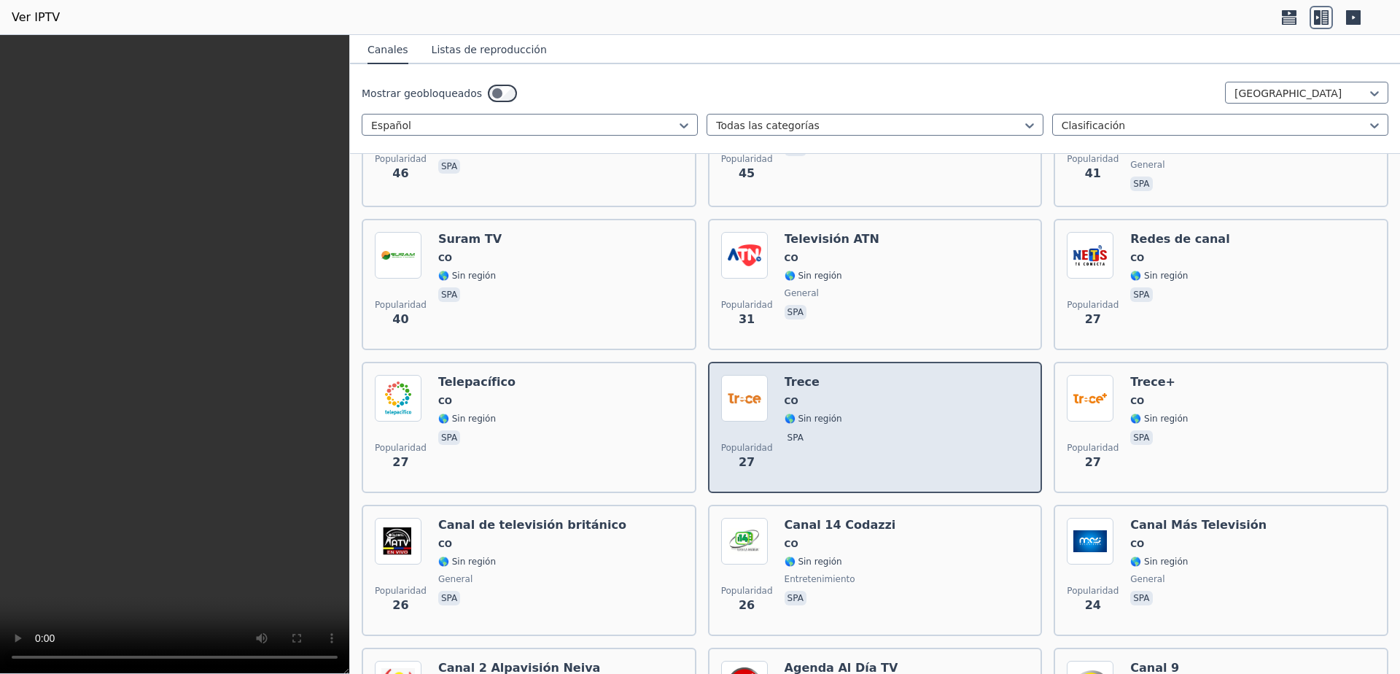
click at [896, 408] on div "Popularidad 27 Trece CO 🌎 Sin región spa" at bounding box center [875, 427] width 308 height 105
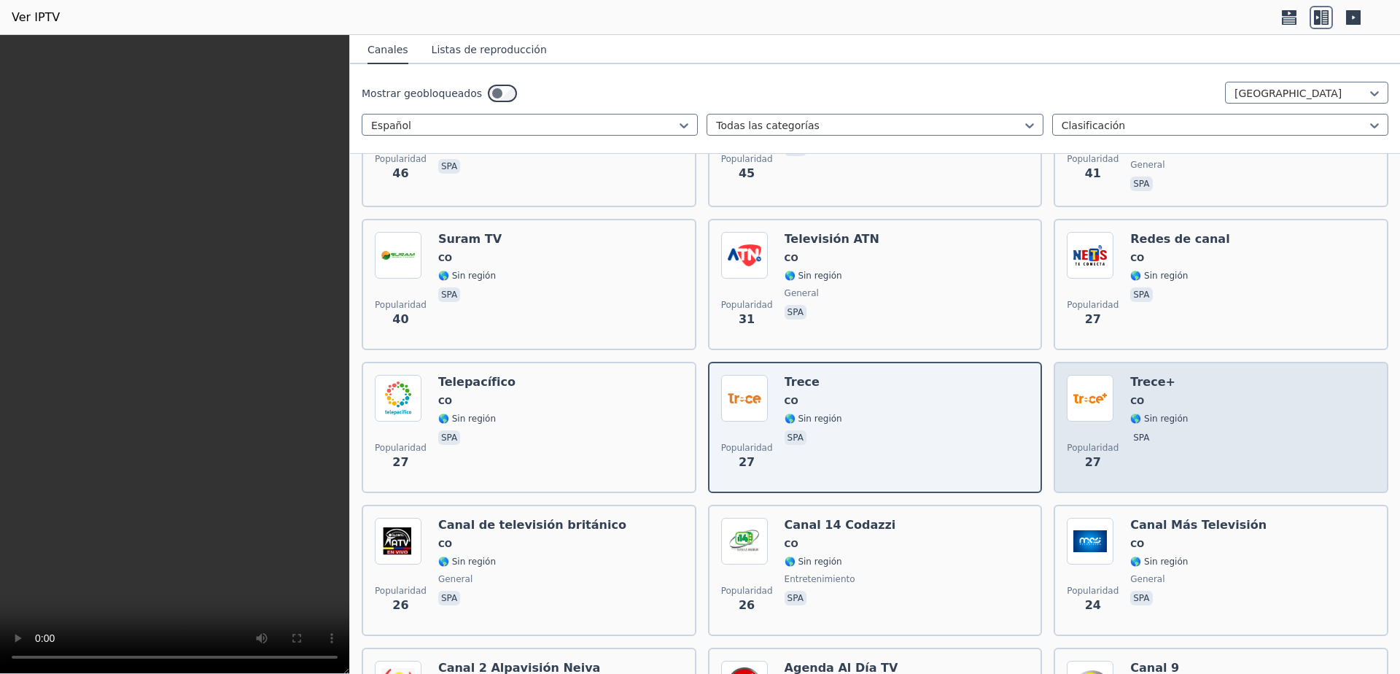
click at [1188, 425] on div "Popularidad 27 Trece+ CO 🌎 Sin región spa" at bounding box center [1221, 427] width 308 height 105
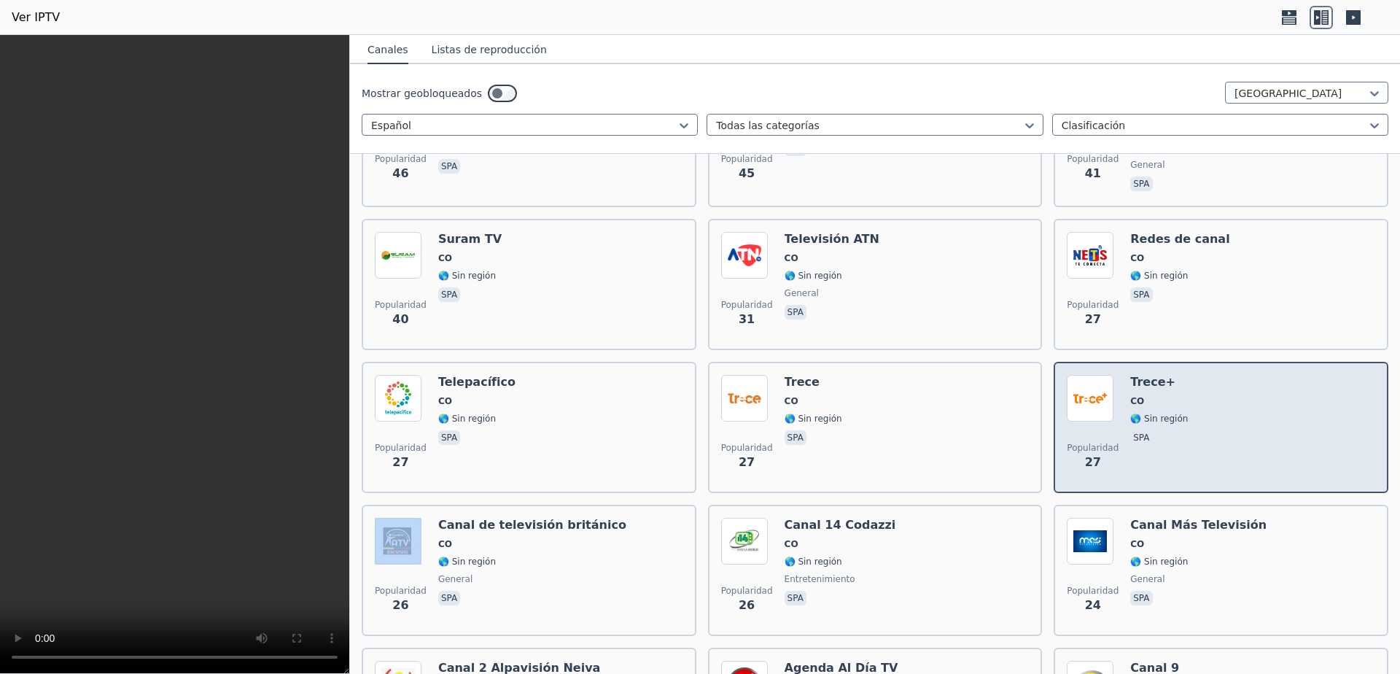
click at [1188, 425] on div "Popularidad 27 Trece+ CO 🌎 Sin región spa" at bounding box center [1221, 427] width 308 height 105
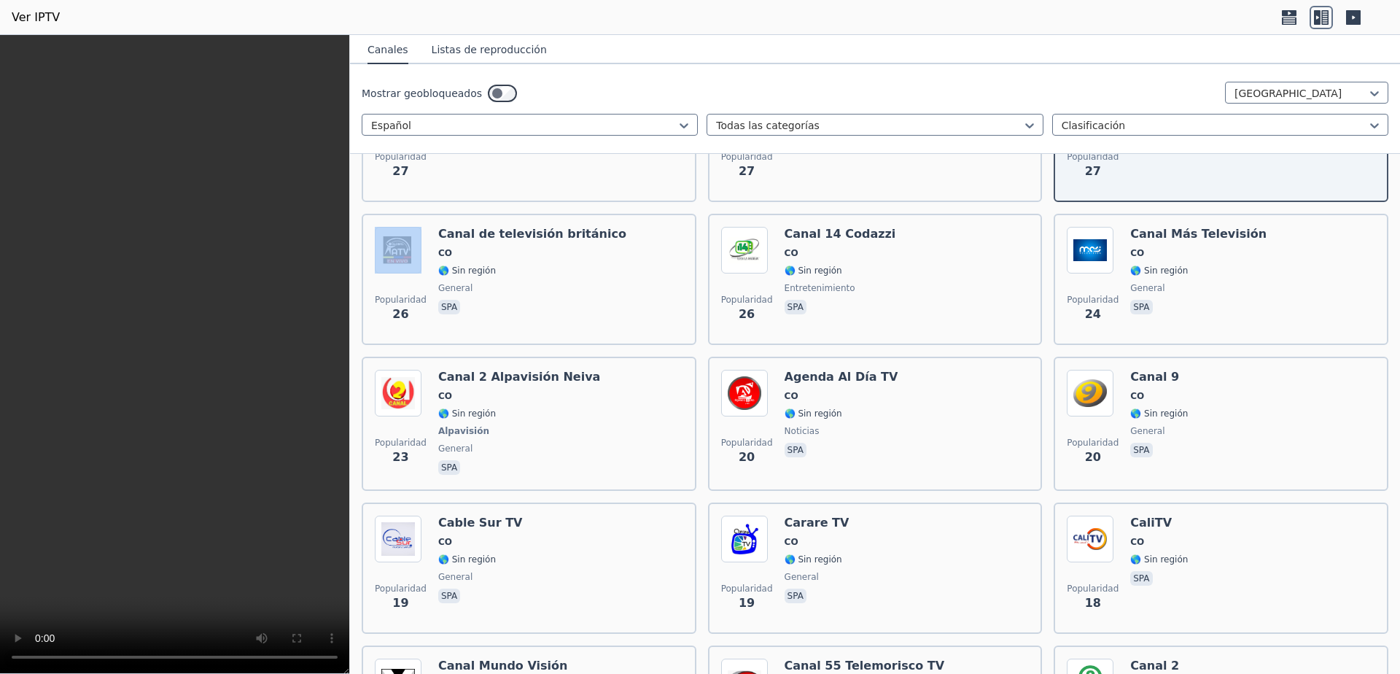
scroll to position [973, 0]
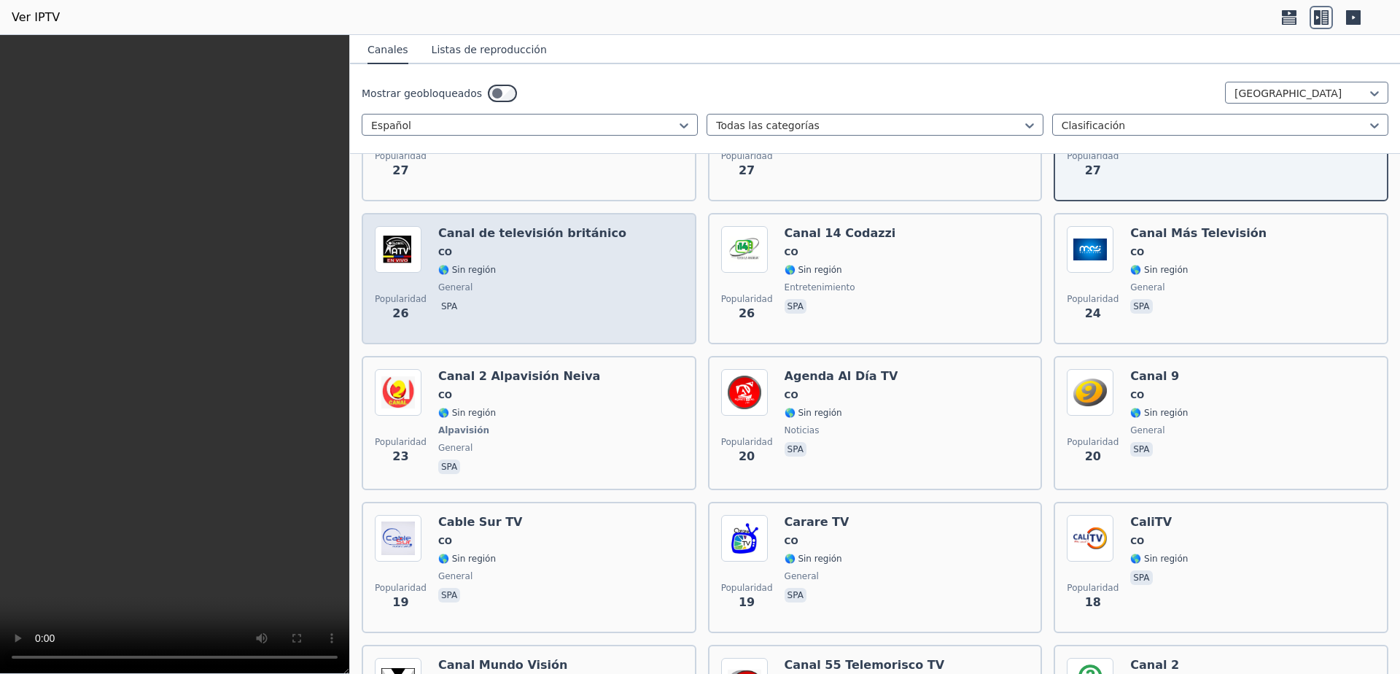
click at [535, 282] on span "general" at bounding box center [532, 288] width 188 height 12
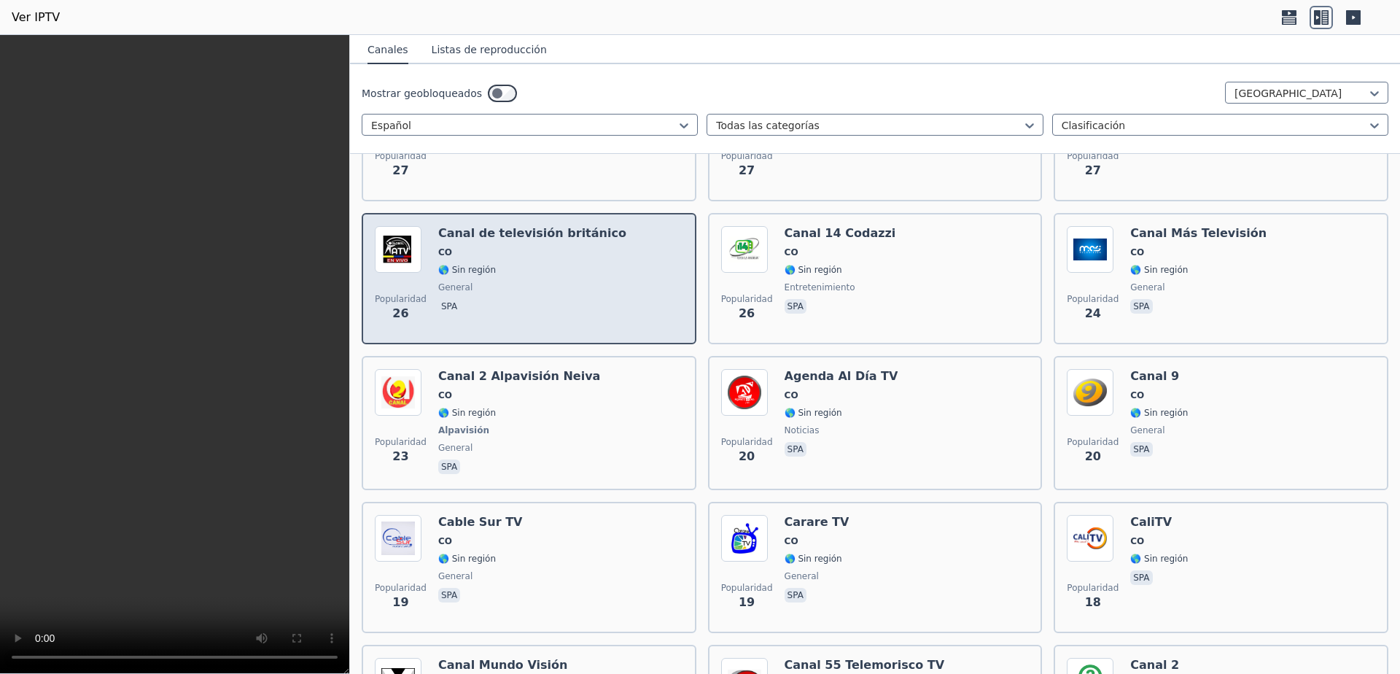
click at [535, 282] on span "general" at bounding box center [532, 288] width 188 height 12
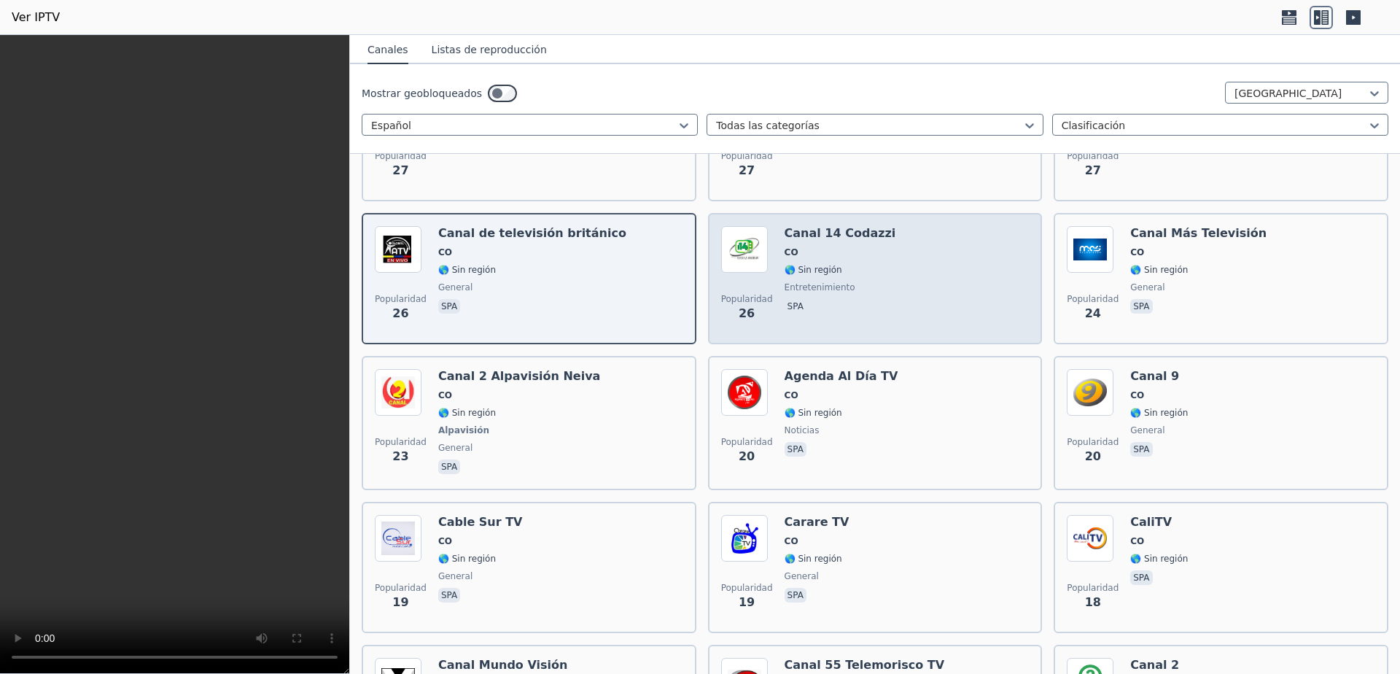
click at [929, 264] on div "Popularidad 26 Canal 14 Codazzi CO 🌎 Sin región entretenimiento spa" at bounding box center [875, 278] width 308 height 105
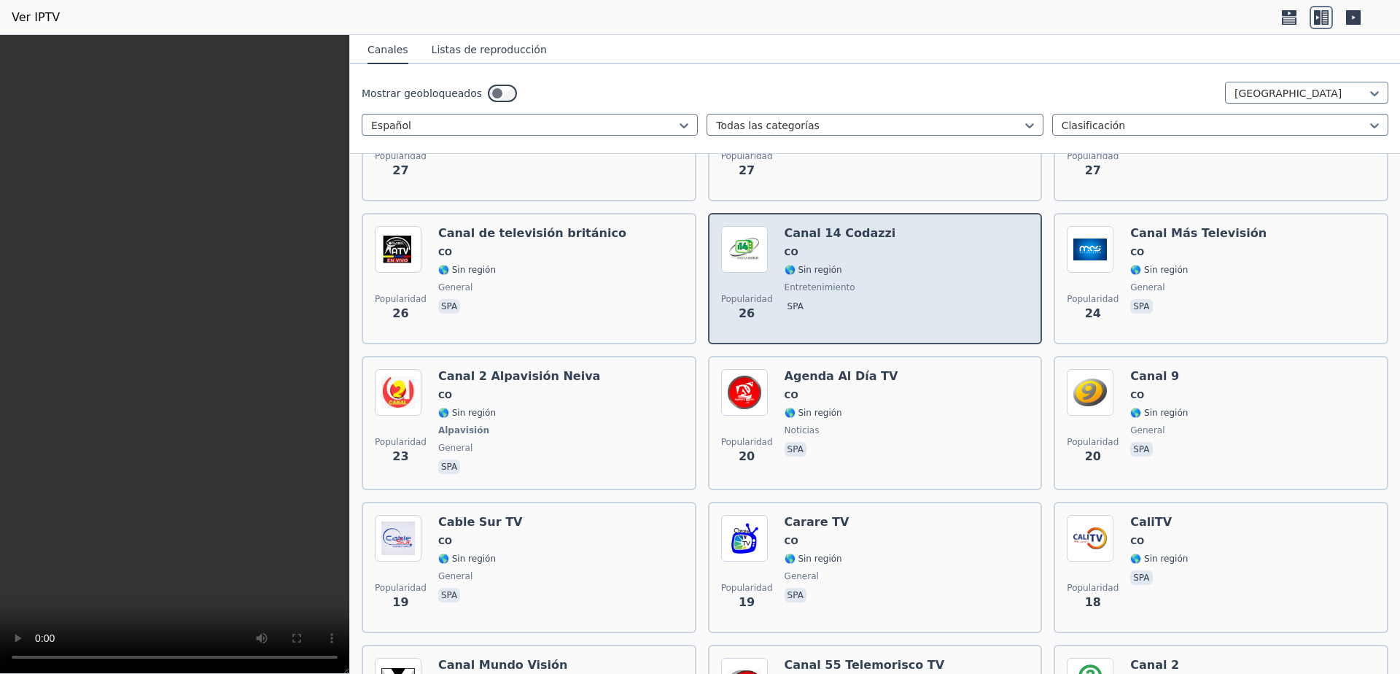
click at [929, 264] on div "Popularidad 26 Canal 14 Codazzi CO 🌎 Sin región entretenimiento spa" at bounding box center [875, 278] width 308 height 105
click at [788, 301] on font "spa" at bounding box center [796, 306] width 16 height 10
click at [739, 247] on img at bounding box center [744, 249] width 47 height 47
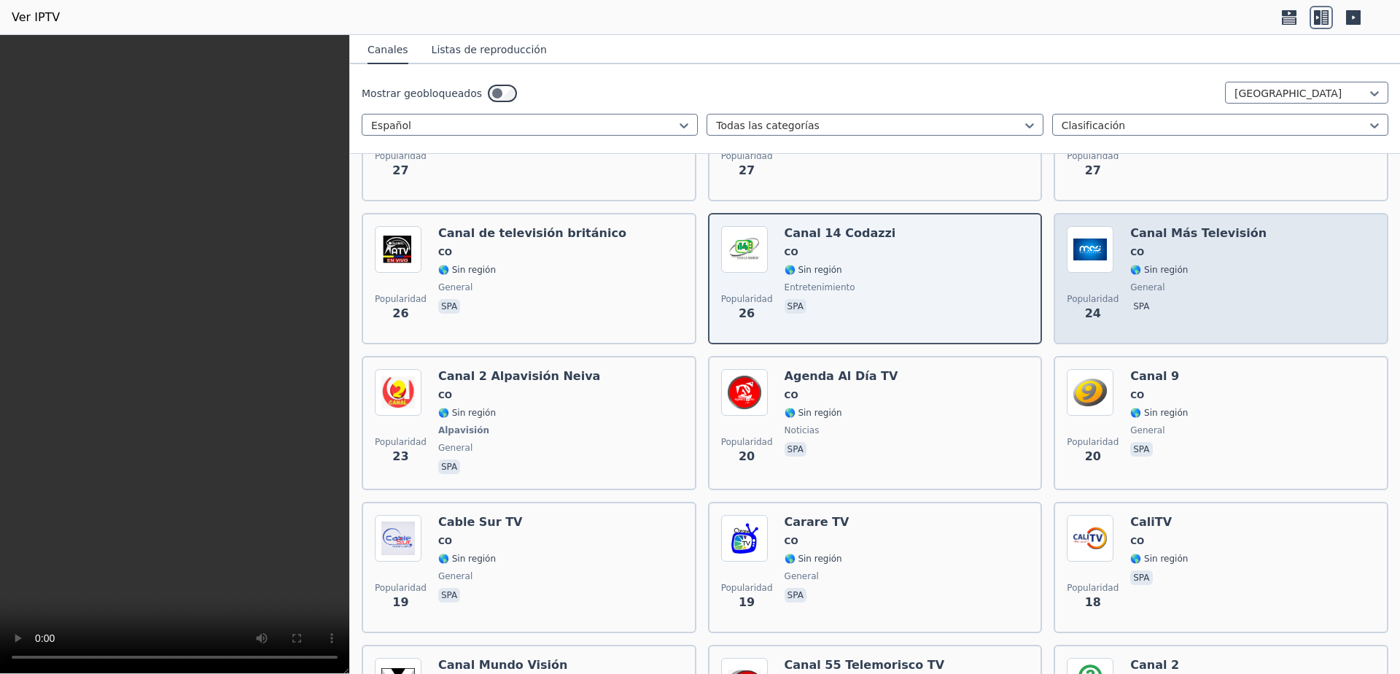
click at [1221, 265] on div "Canal Más Televisión CO 🌎 Sin región general spa" at bounding box center [1198, 278] width 136 height 105
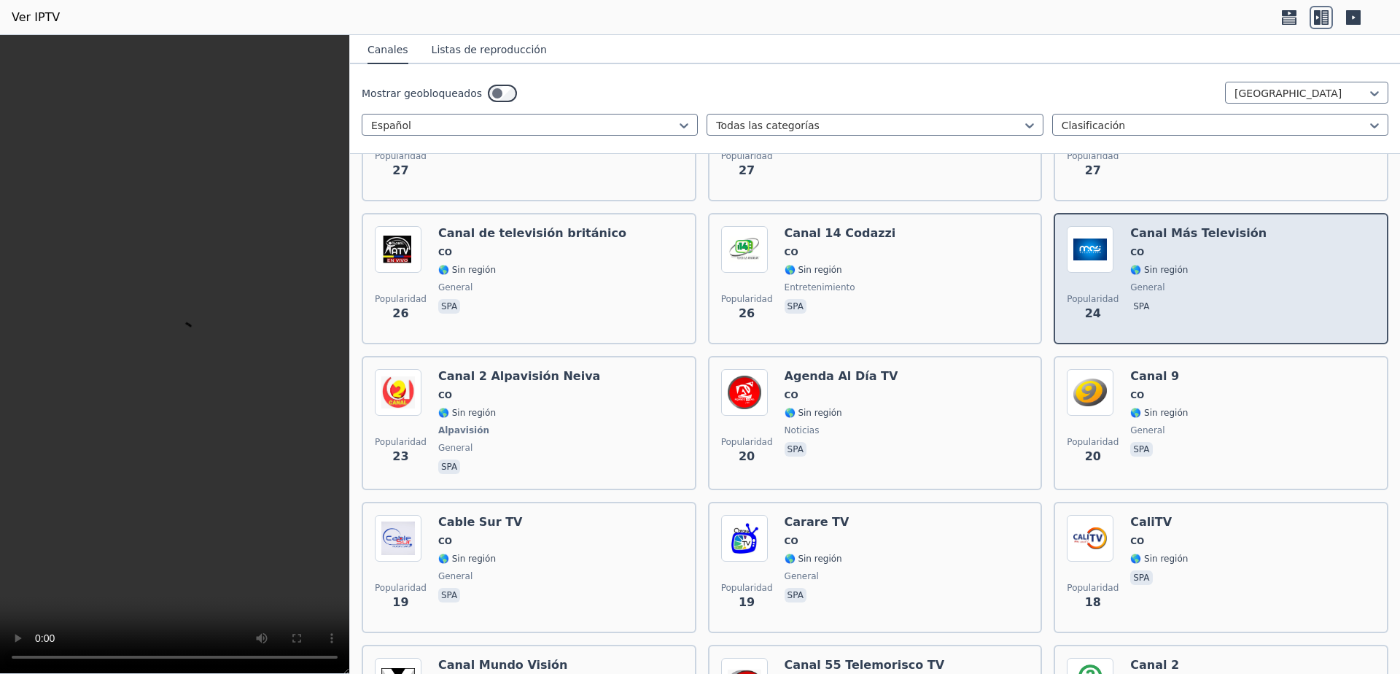
scroll to position [1167, 0]
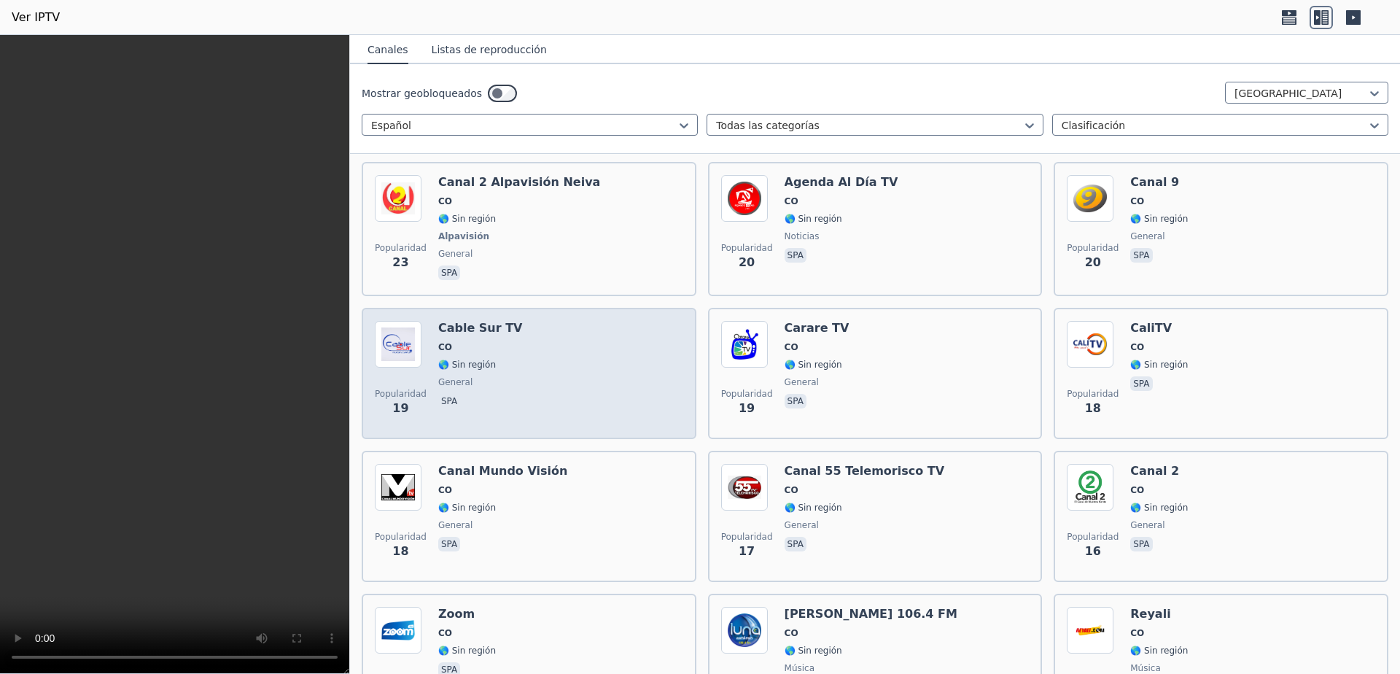
click at [530, 400] on div "Popularidad 19 Cable Sur TV CO 🌎 Sin región general spa" at bounding box center [529, 373] width 308 height 105
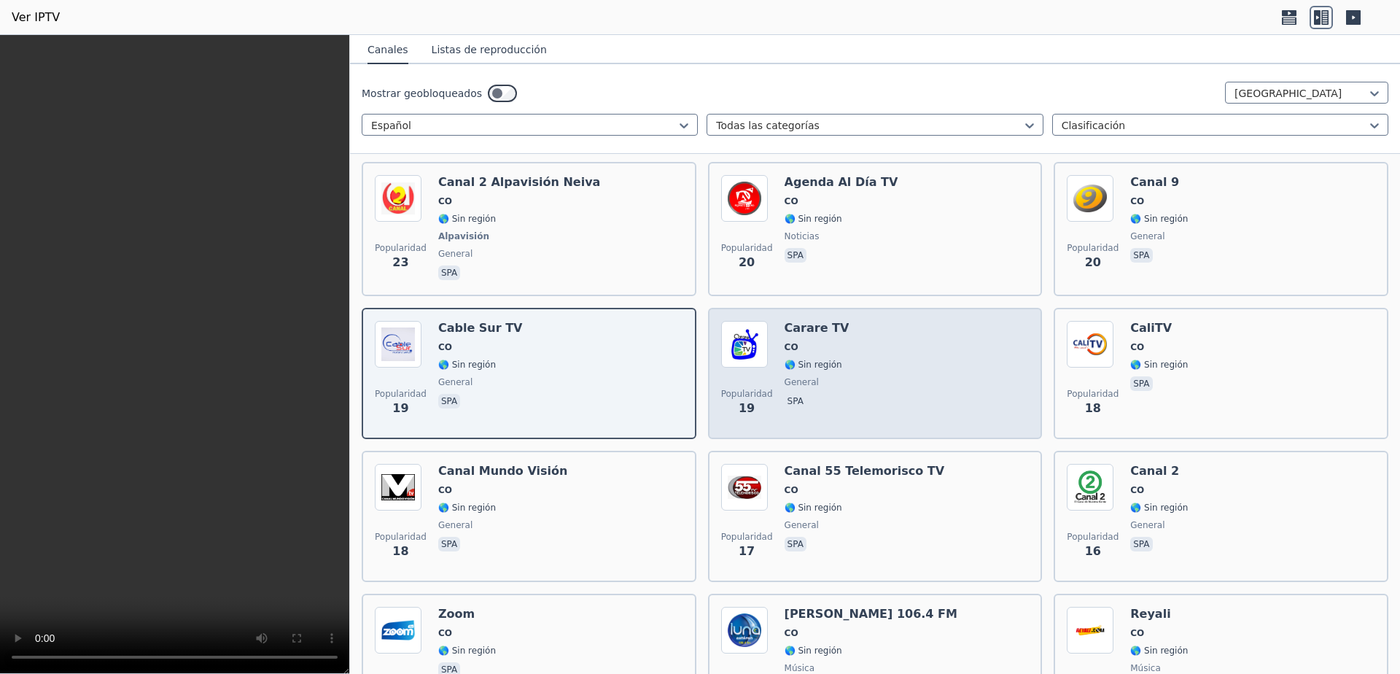
click at [905, 360] on div "Popularidad 19 Carare TV CO 🌎 Sin región general spa" at bounding box center [875, 373] width 308 height 105
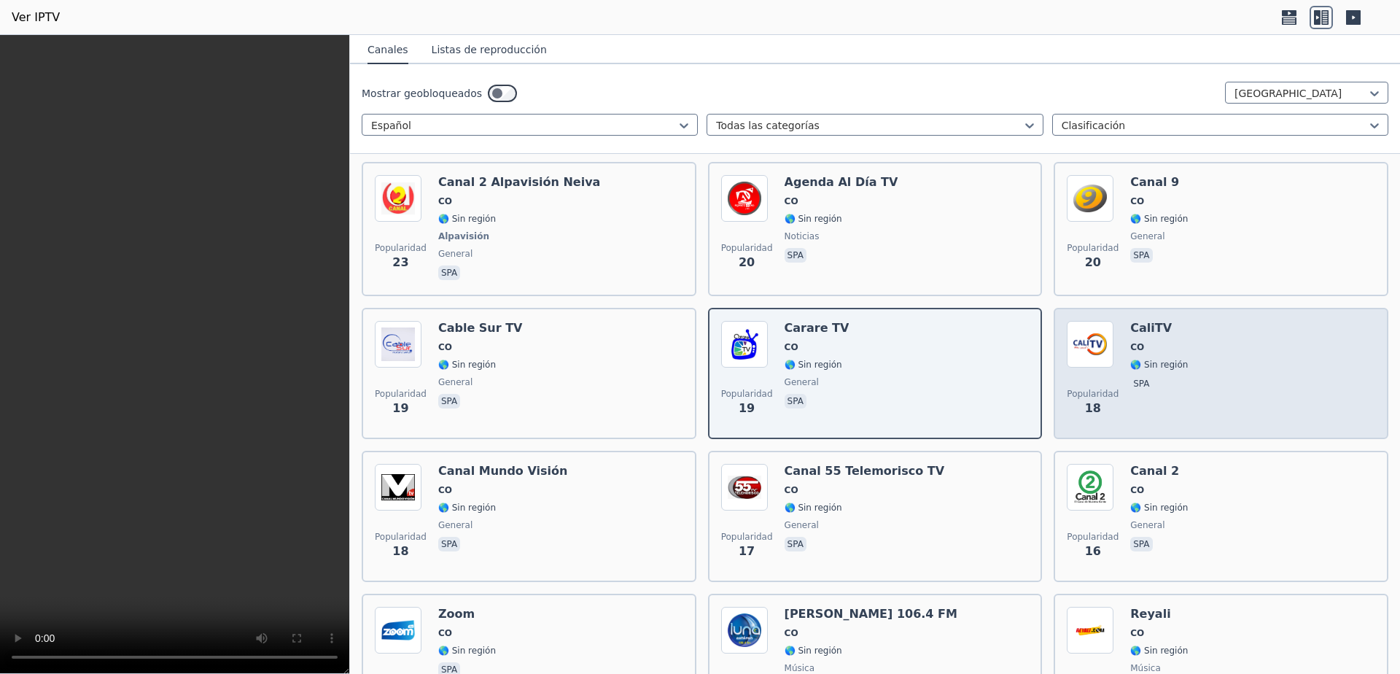
click at [1235, 351] on div "Popularidad 18 CaliTV CO 🌎 Sin región spa" at bounding box center [1221, 373] width 308 height 105
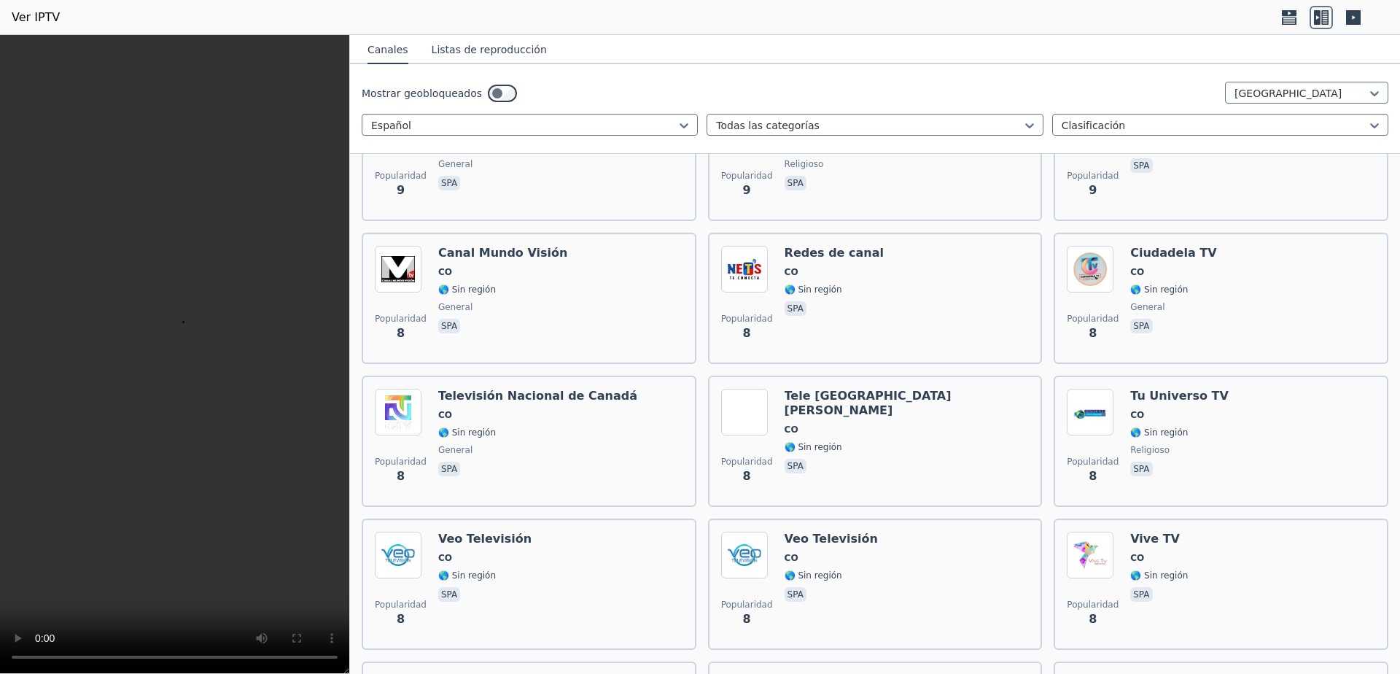
scroll to position [2625, 0]
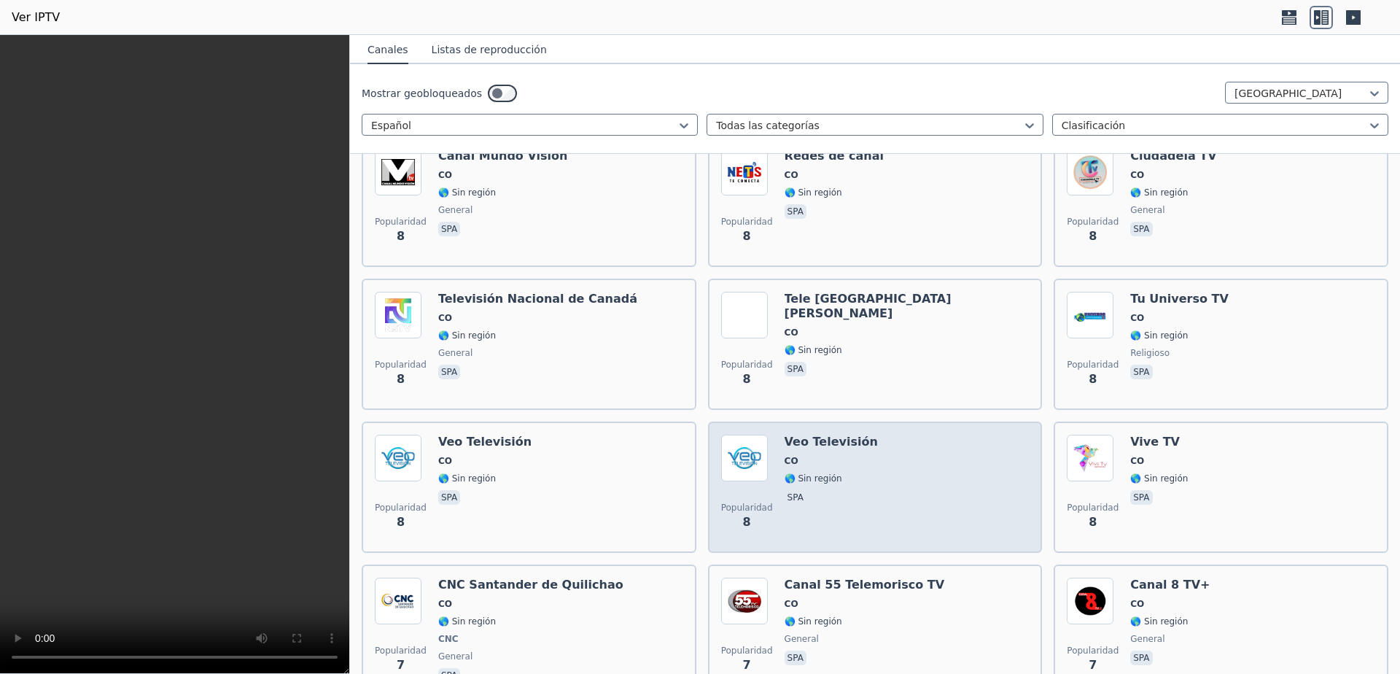
click at [840, 494] on span "spa" at bounding box center [831, 499] width 93 height 18
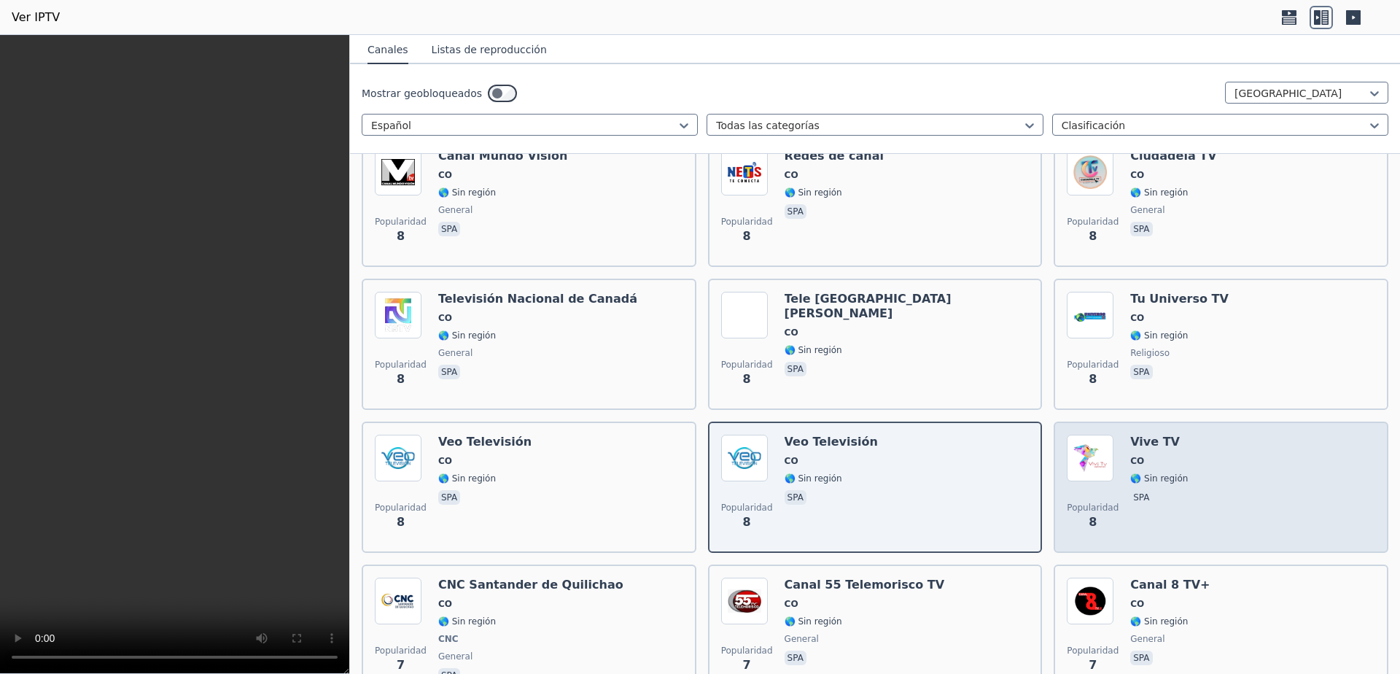
click at [1225, 472] on div "Popularidad 8 Vive TV CO 🌎 Sin región spa" at bounding box center [1221, 487] width 308 height 105
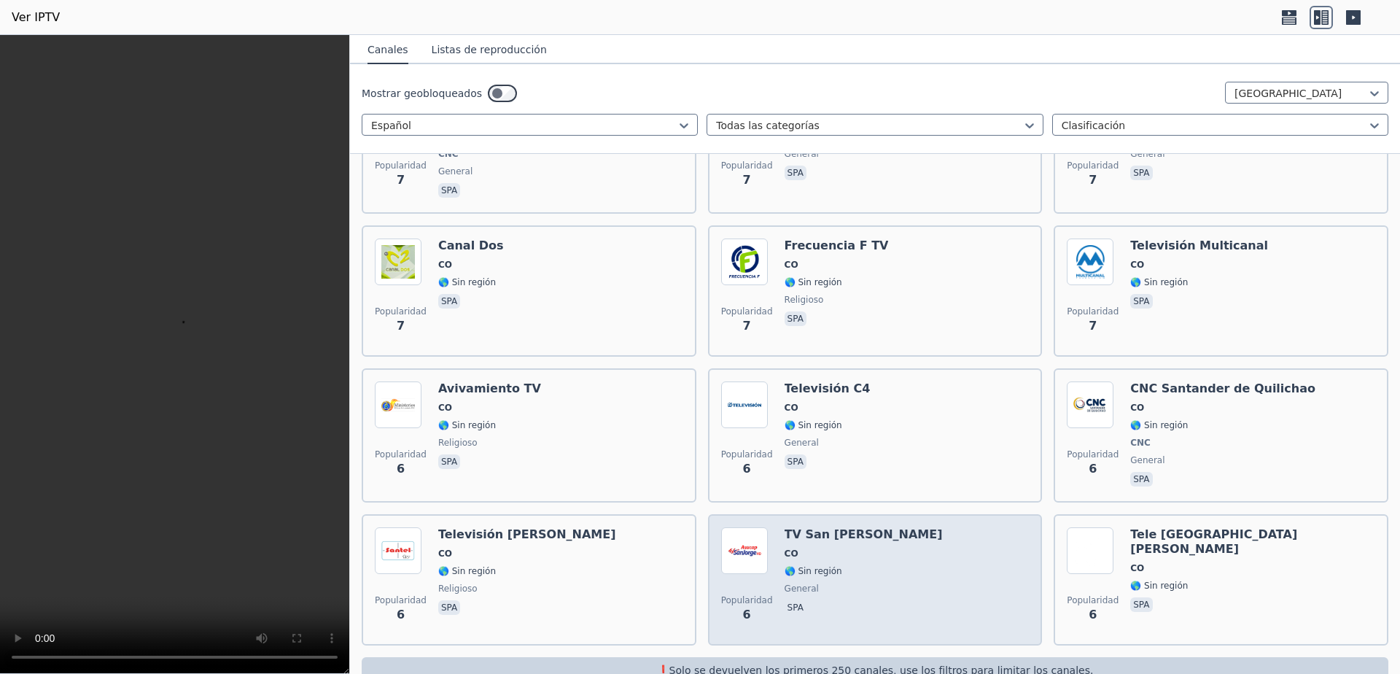
scroll to position [3132, 0]
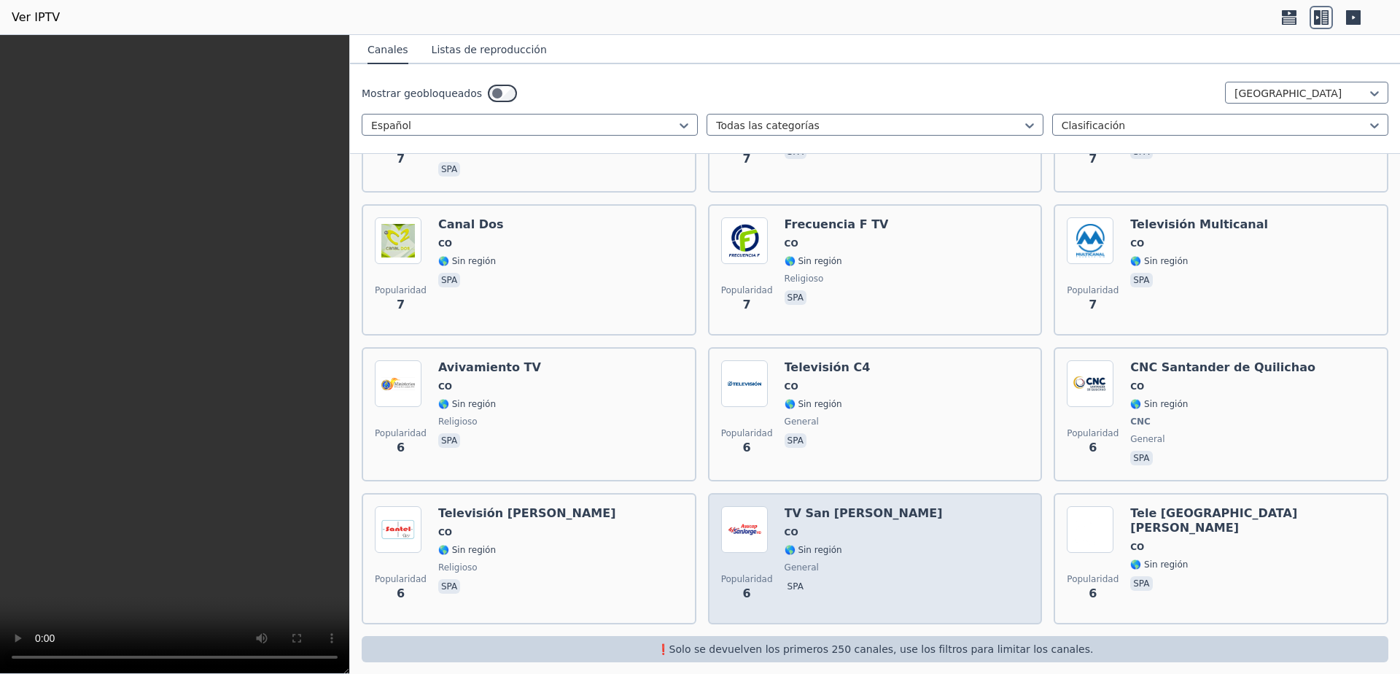
click at [841, 562] on span "general" at bounding box center [864, 568] width 158 height 12
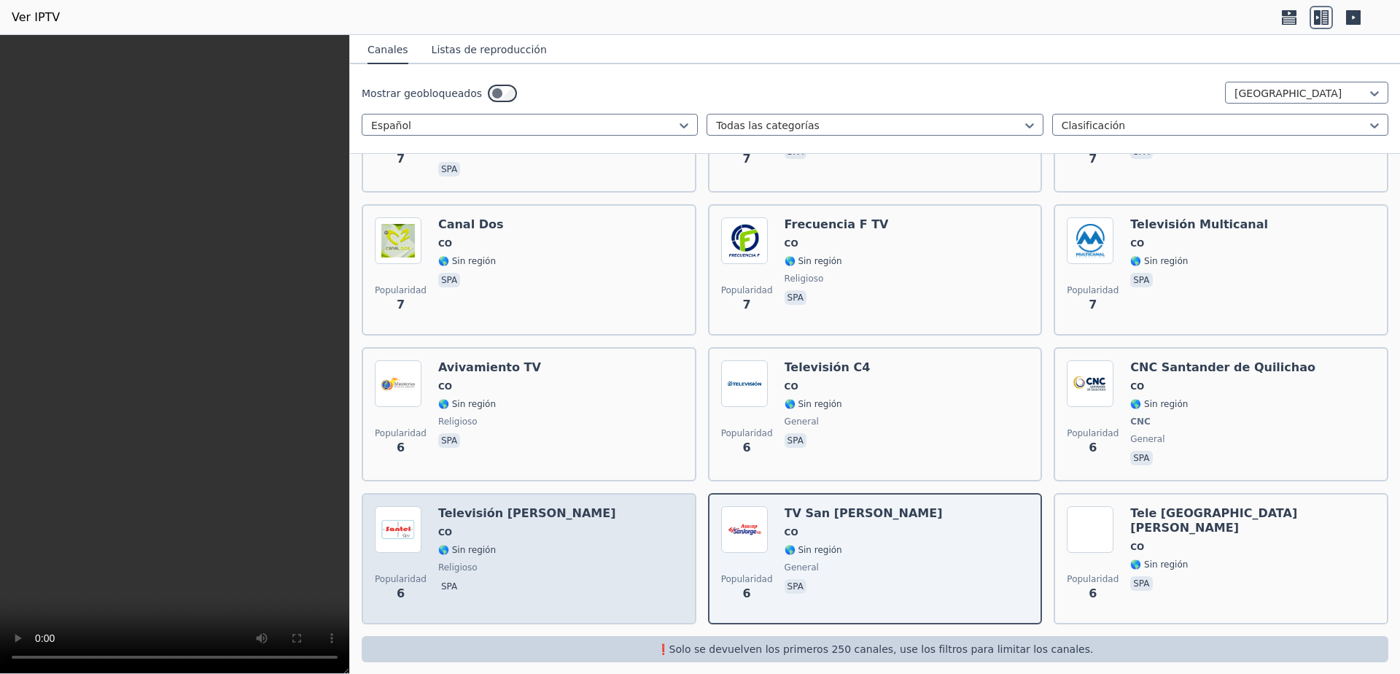
click at [550, 553] on div "Popularidad 6 Televisión [PERSON_NAME] CO 🌎 Sin región religioso spa" at bounding box center [529, 558] width 308 height 105
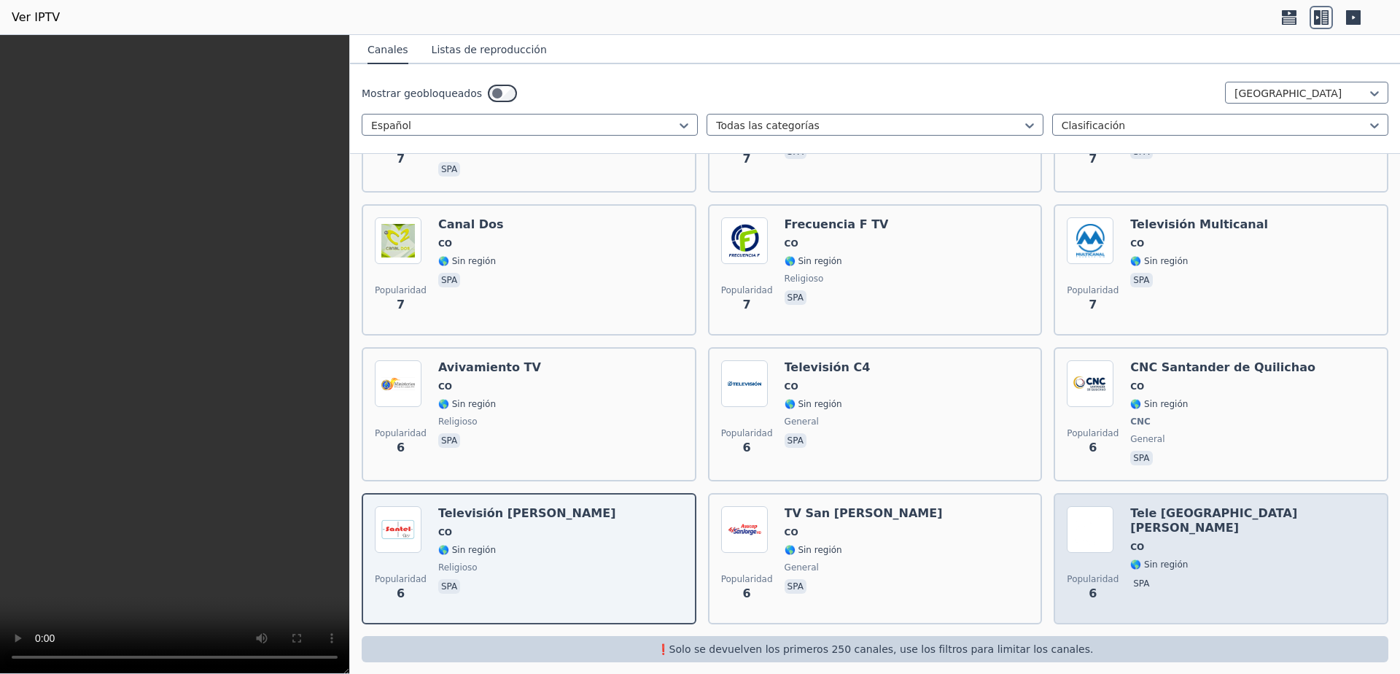
click at [1234, 529] on div "Popularidad 6 Tele [GEOGRAPHIC_DATA][PERSON_NAME] CO 🌎 Sin región spa" at bounding box center [1221, 558] width 308 height 105
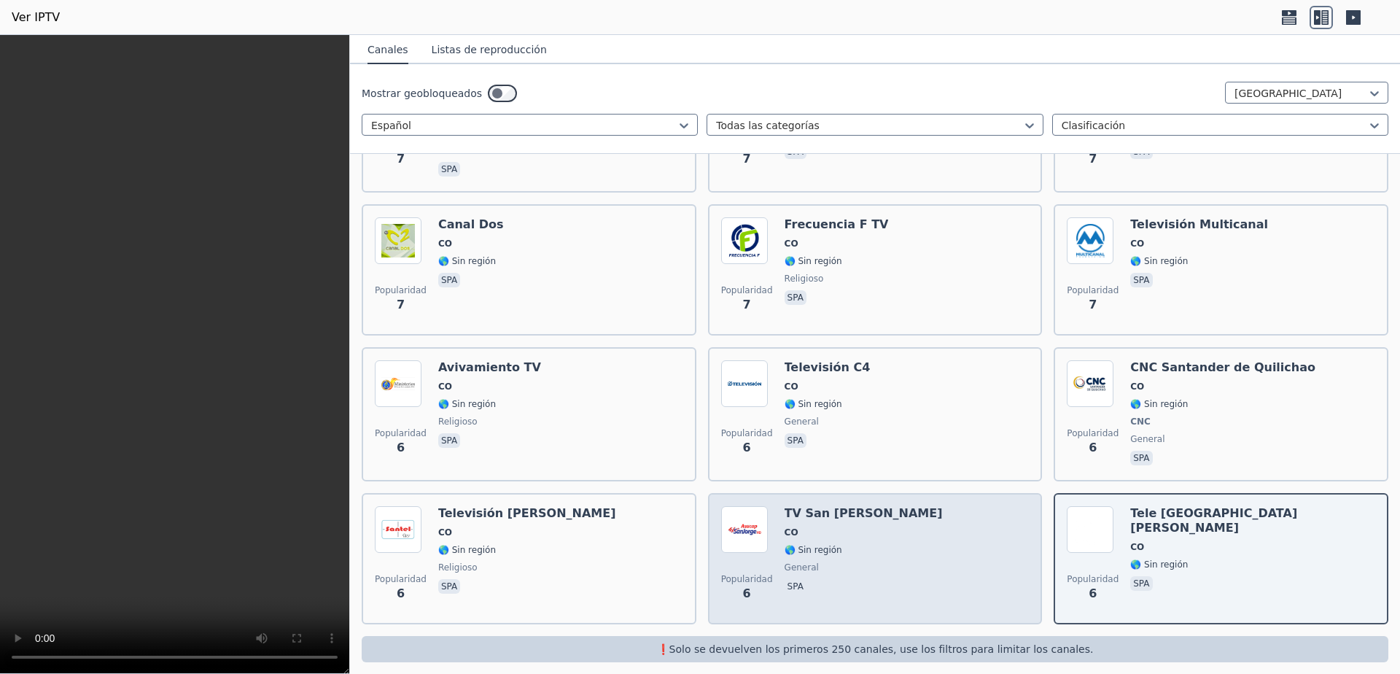
click at [867, 517] on div "Popularidad 6 TV San [PERSON_NAME] CO 🌎 Sin región general spa" at bounding box center [875, 558] width 308 height 105
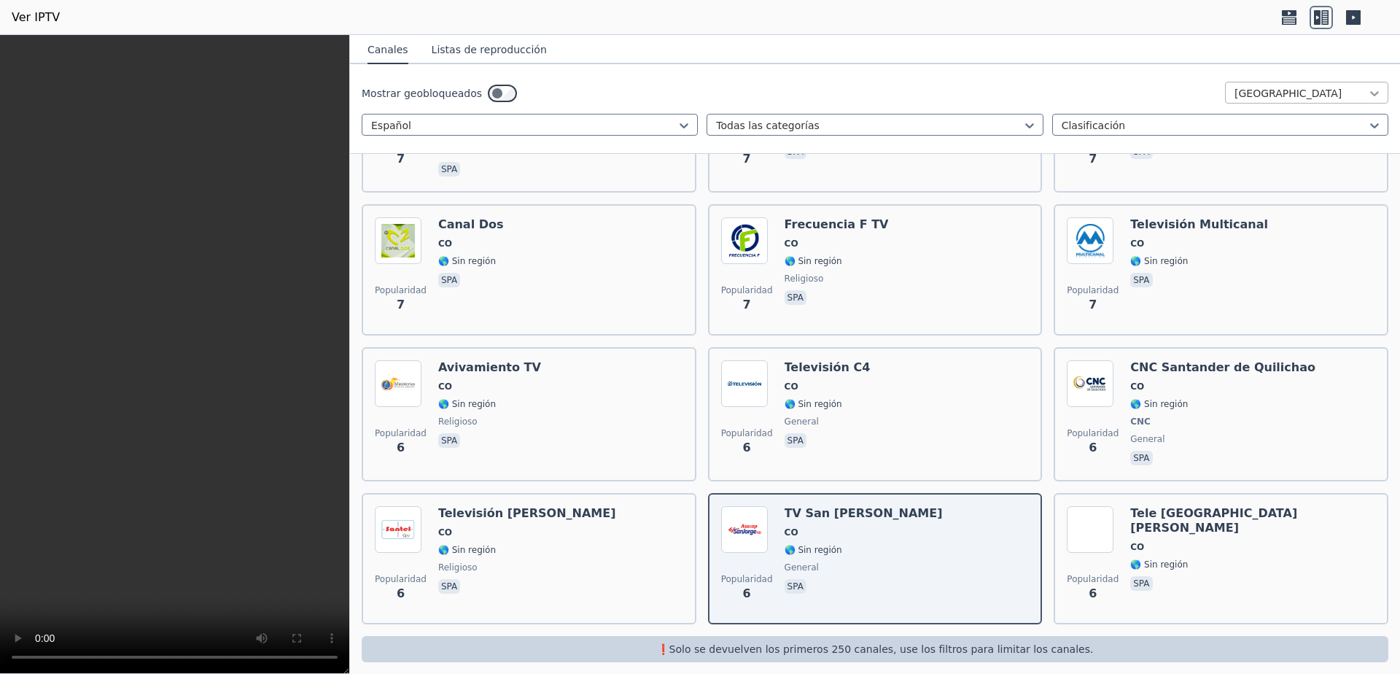
click at [1367, 96] on icon at bounding box center [1374, 93] width 15 height 15
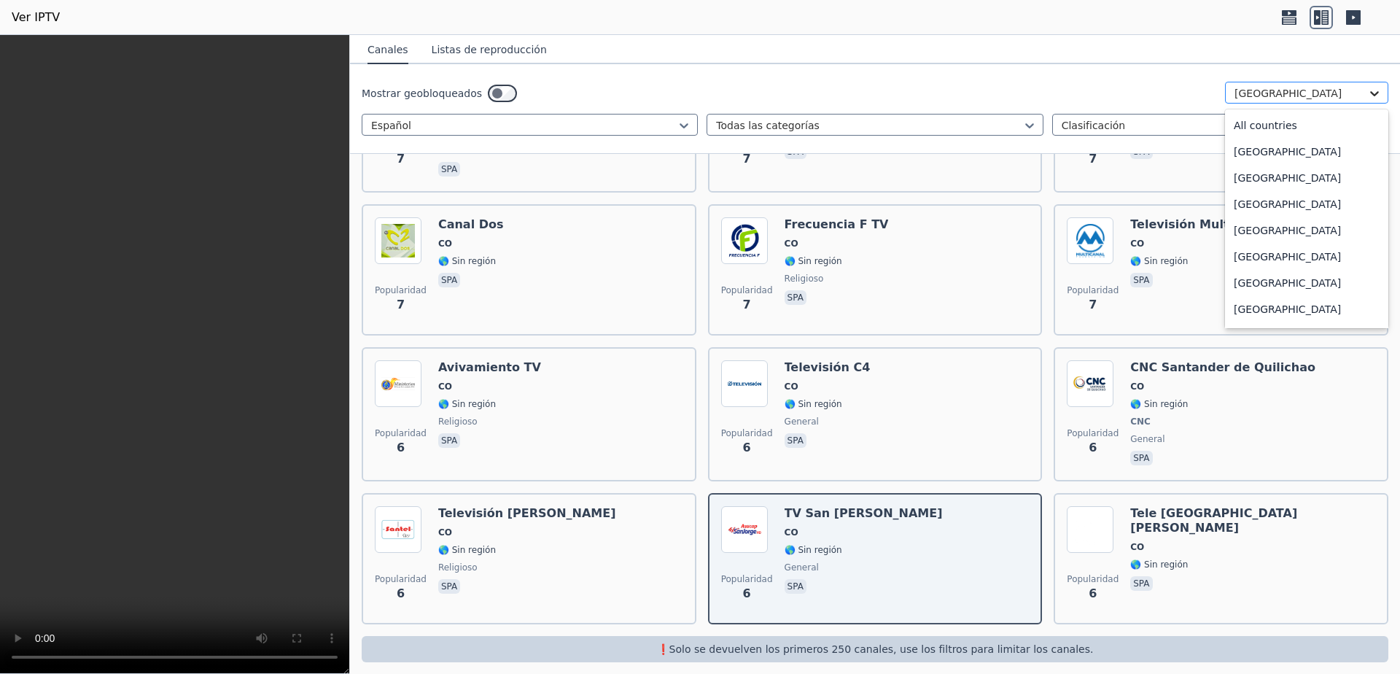
scroll to position [1019, 0]
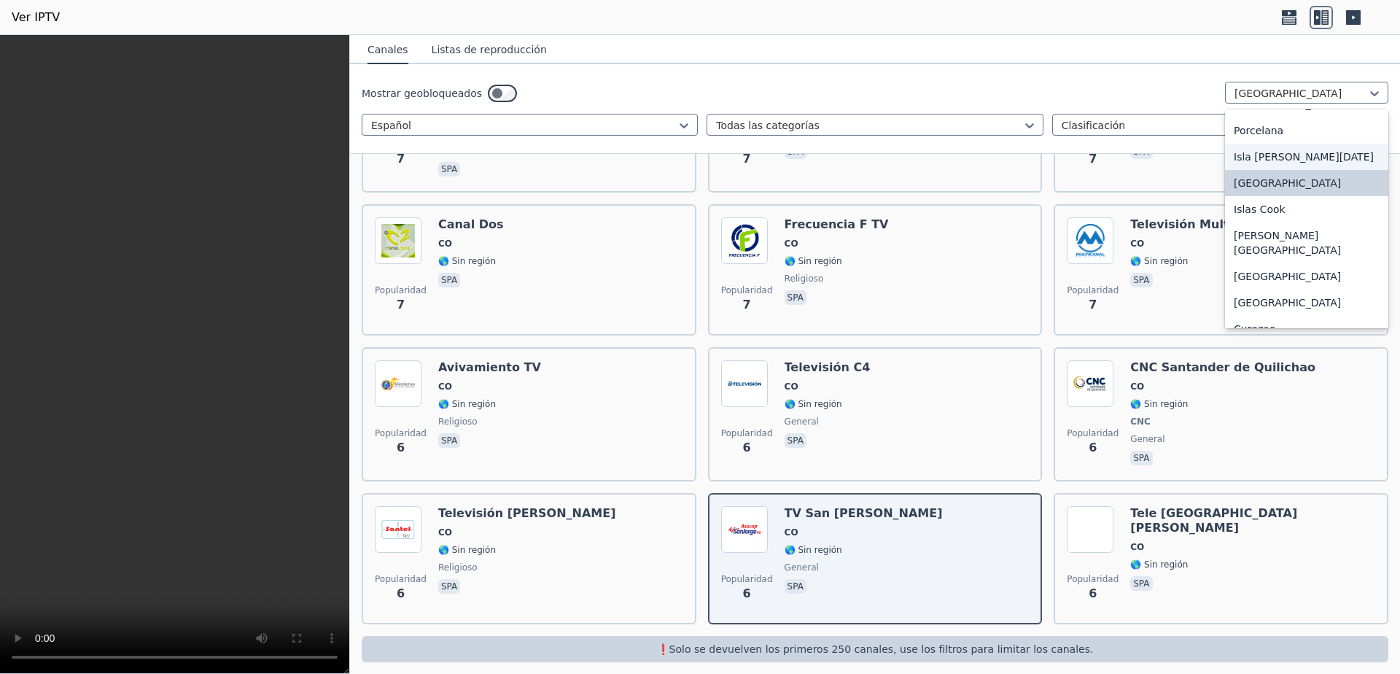
click at [1297, 163] on font "Isla [PERSON_NAME][DATE]" at bounding box center [1304, 157] width 140 height 12
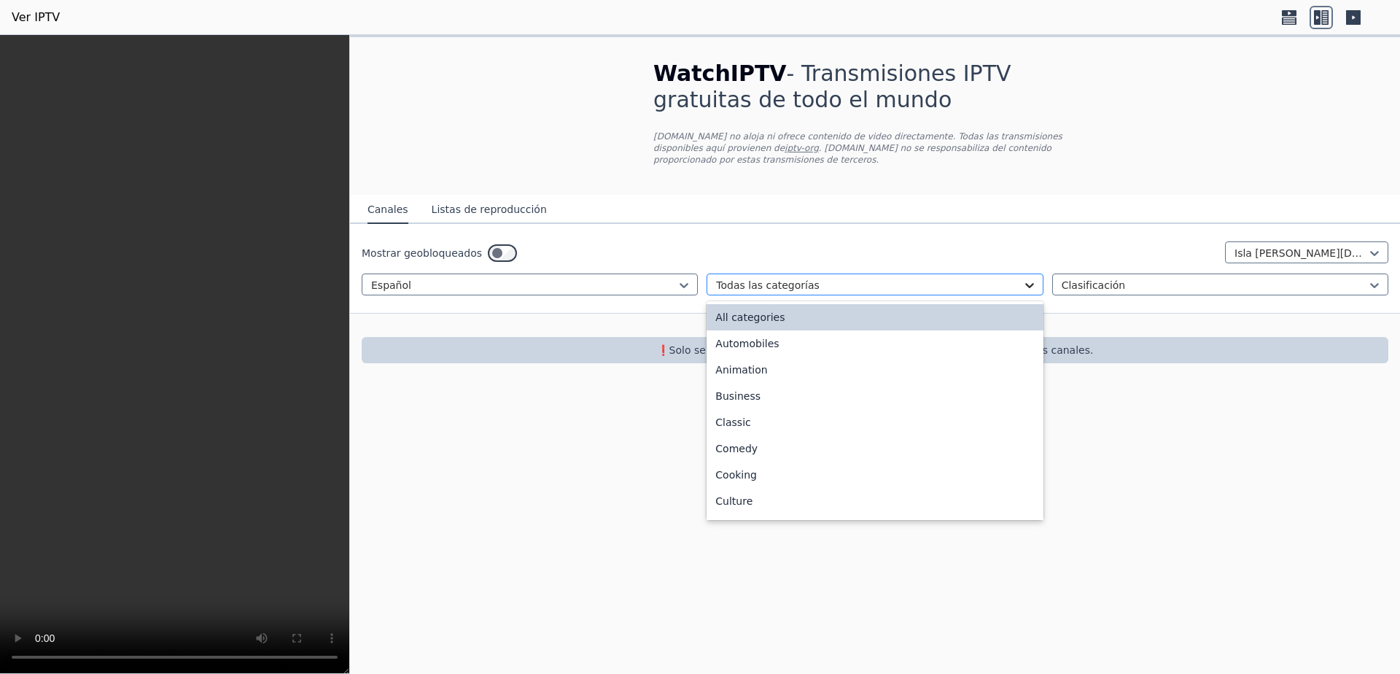
click at [1033, 283] on icon at bounding box center [1029, 285] width 9 height 5
click at [820, 305] on div "Todas las categorías" at bounding box center [875, 317] width 336 height 26
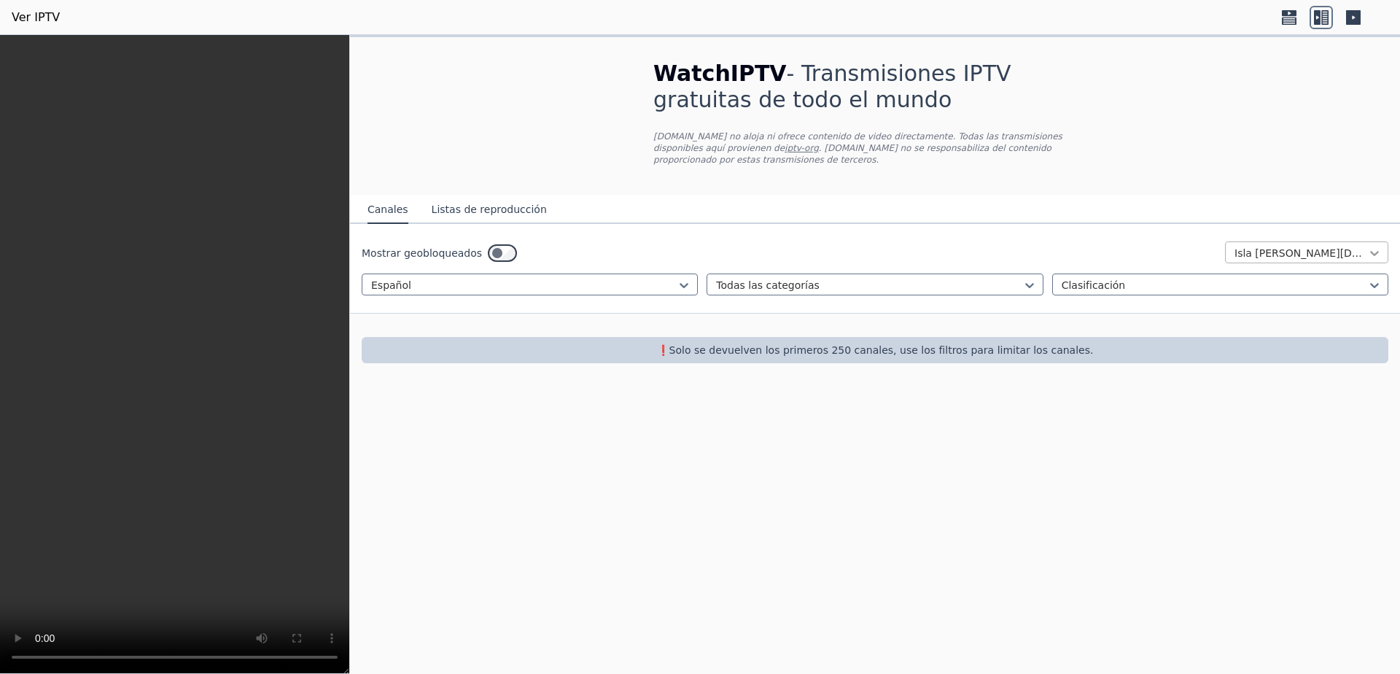
click at [1377, 246] on icon at bounding box center [1374, 253] width 15 height 15
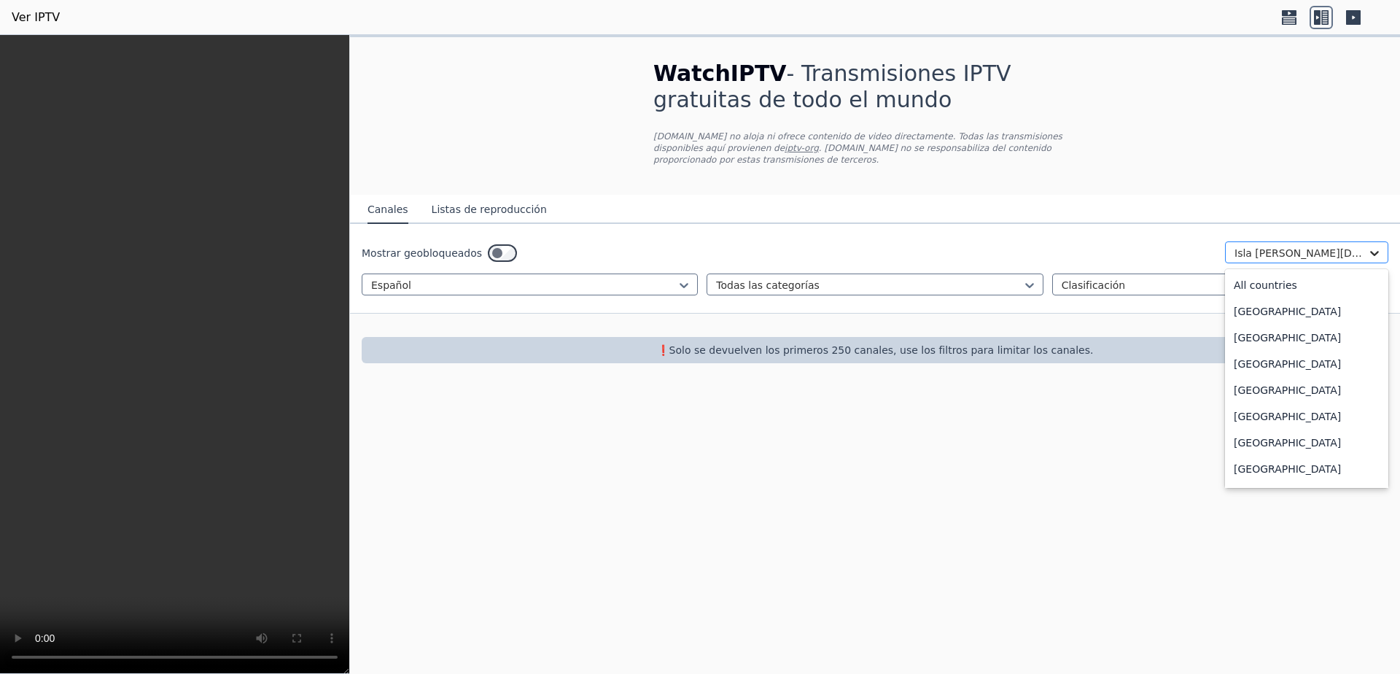
scroll to position [990, 0]
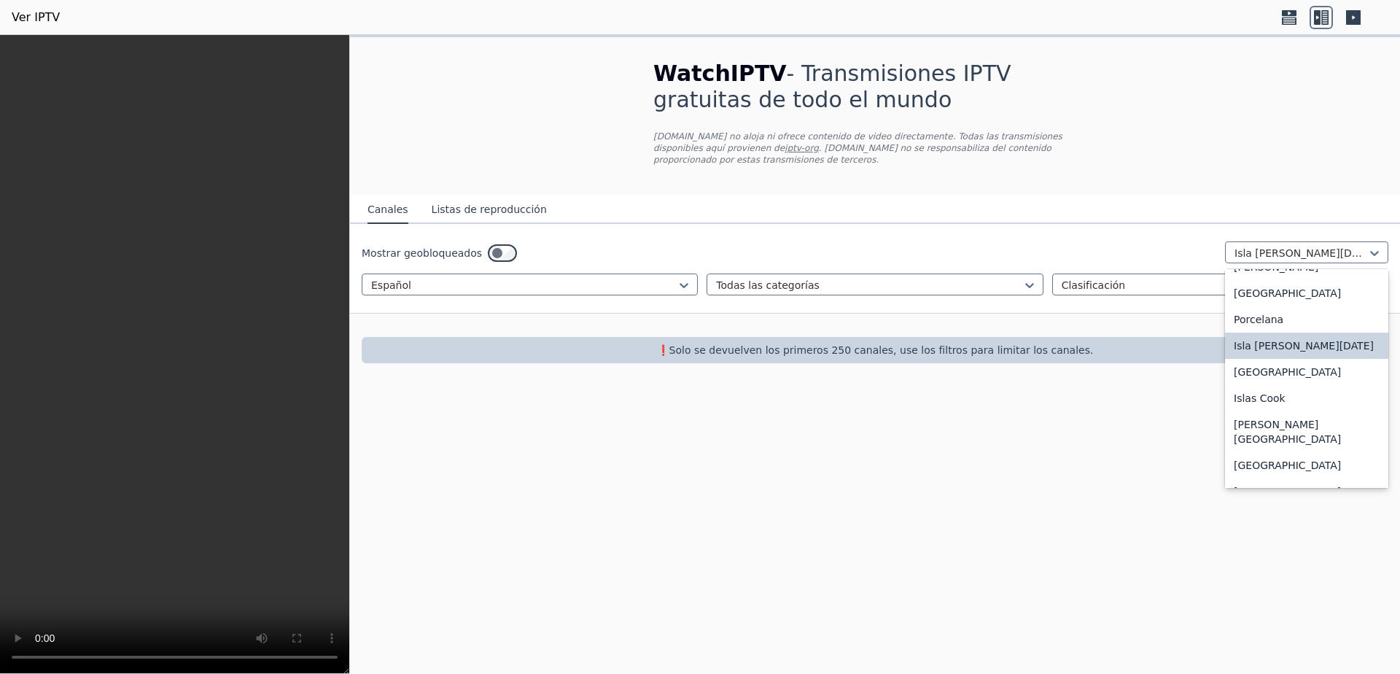
click at [1272, 220] on font "[GEOGRAPHIC_DATA]" at bounding box center [1287, 215] width 107 height 12
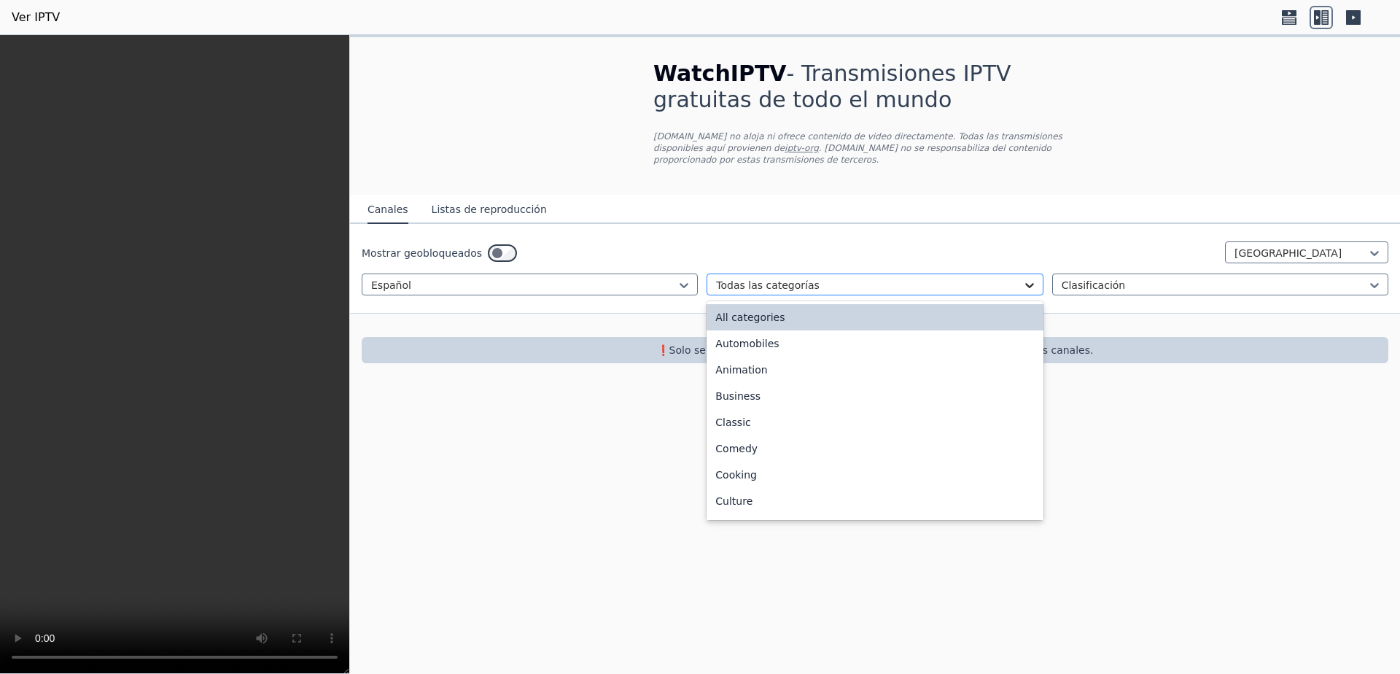
click at [1026, 278] on icon at bounding box center [1029, 285] width 15 height 15
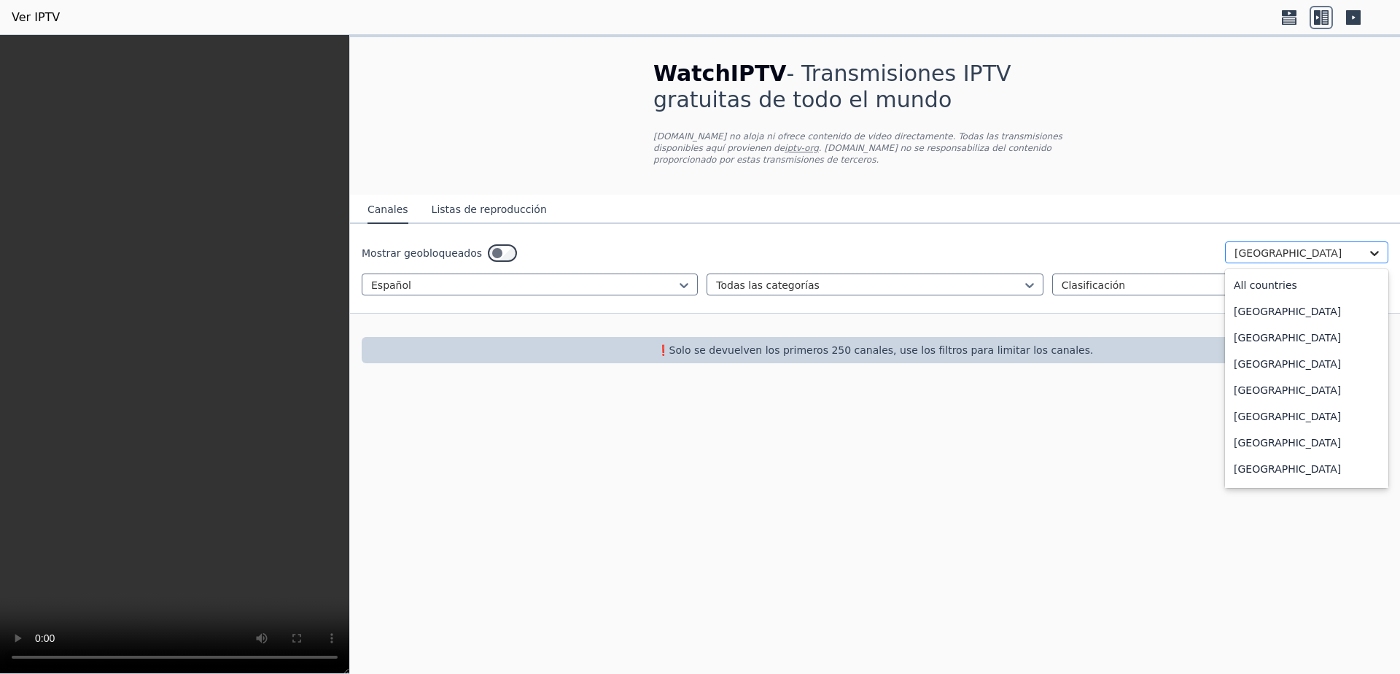
click at [1370, 246] on icon at bounding box center [1374, 253] width 15 height 15
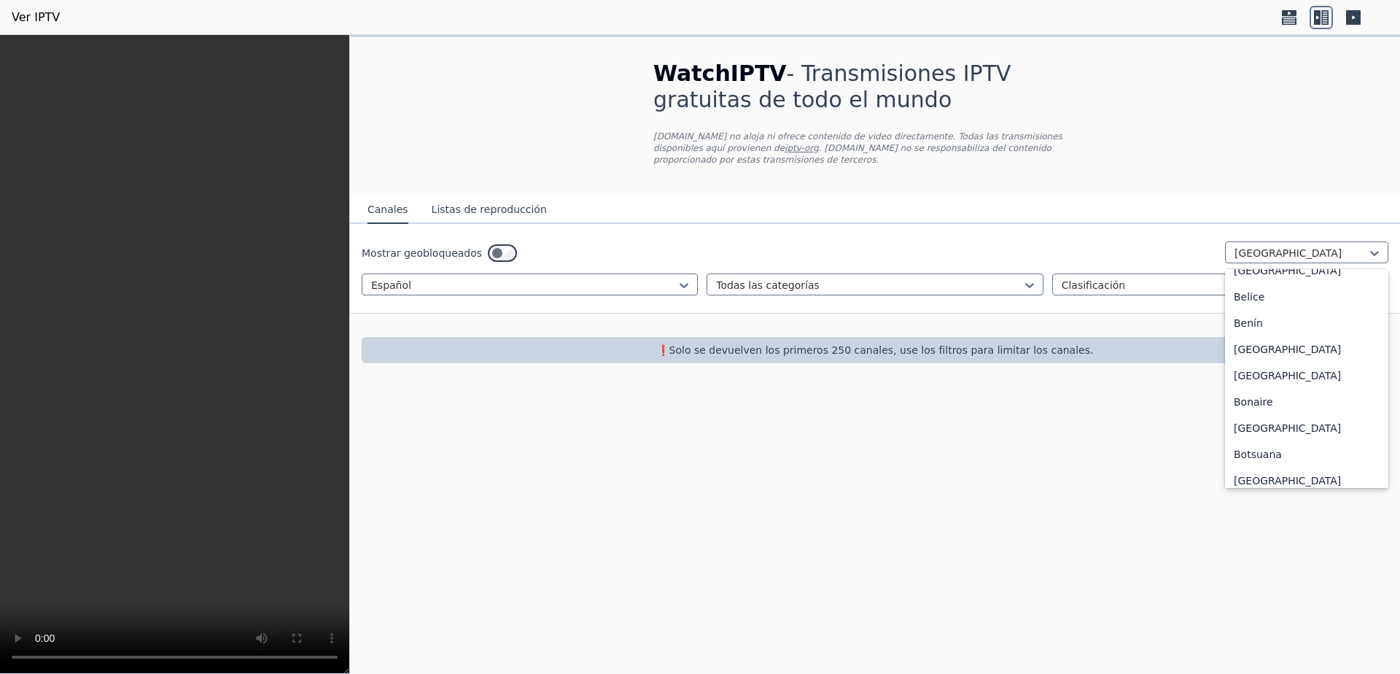
scroll to position [455, 0]
click at [1265, 342] on div "Benín" at bounding box center [1306, 329] width 163 height 26
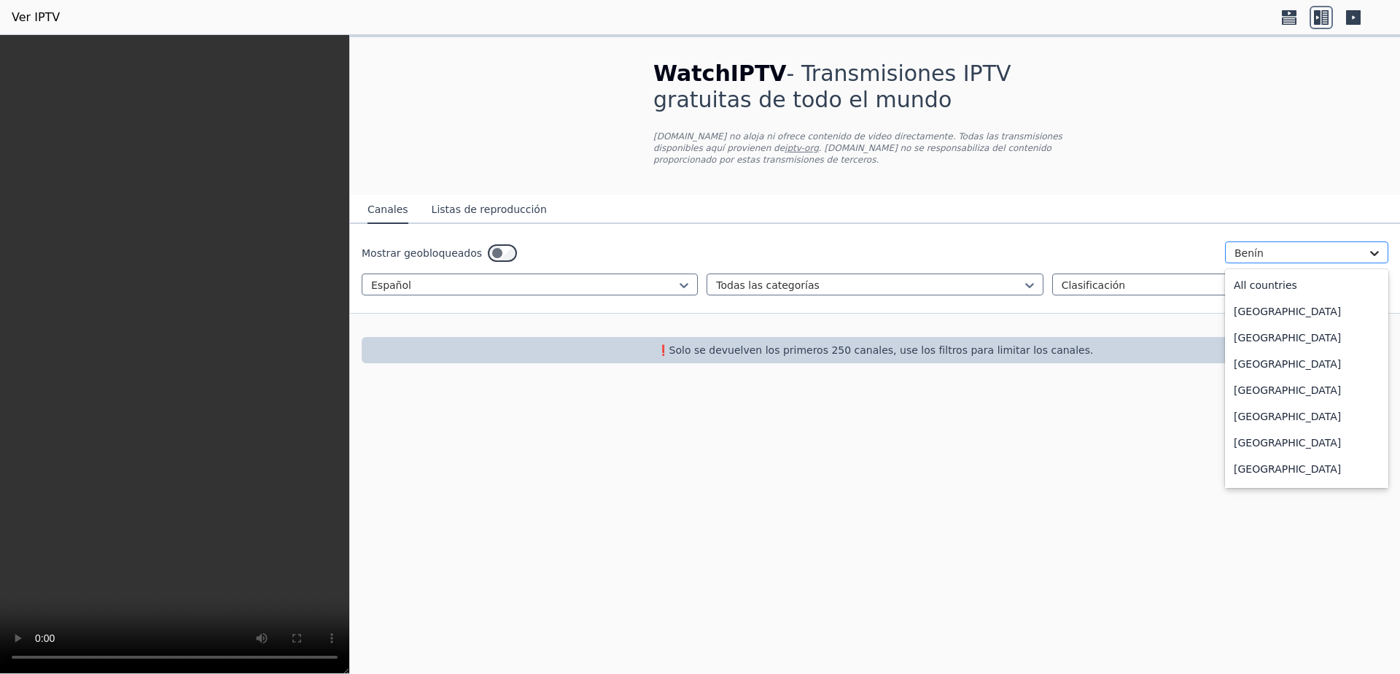
click at [1369, 246] on icon at bounding box center [1374, 253] width 15 height 15
click at [1304, 279] on font "Todos los países" at bounding box center [1275, 285] width 82 height 12
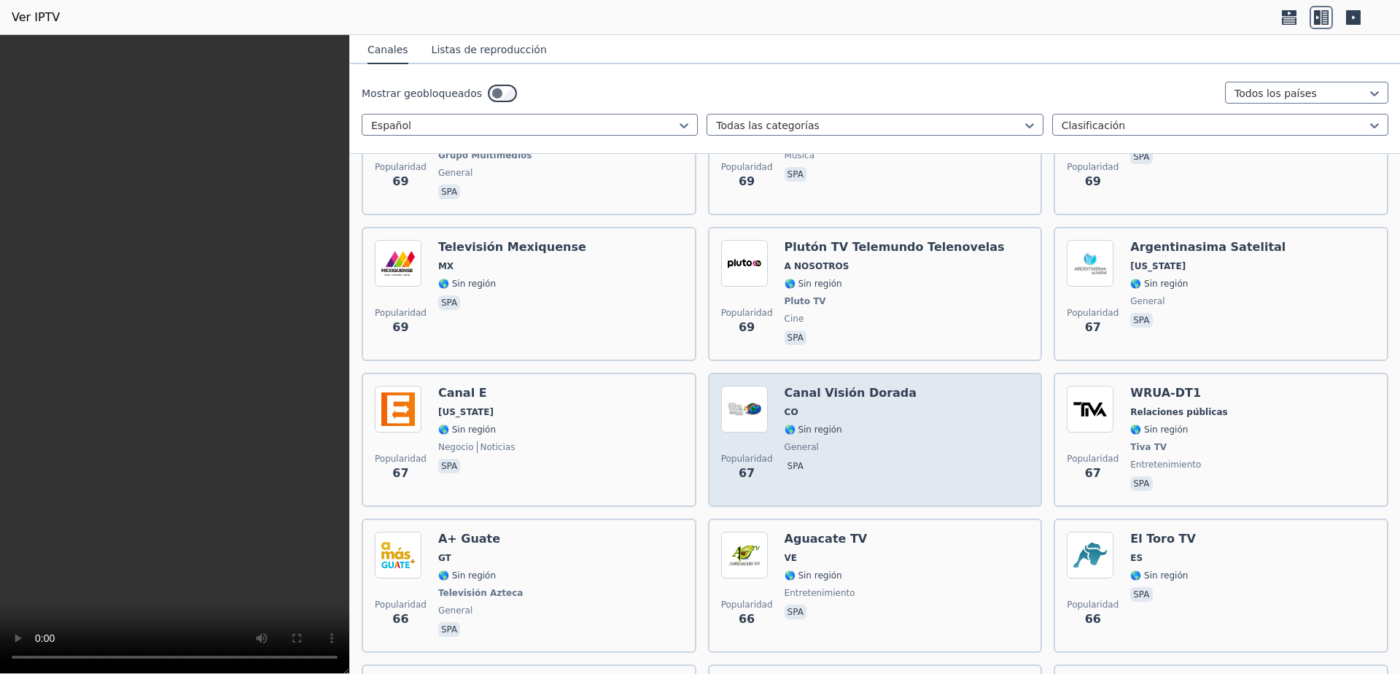
scroll to position [8363, 0]
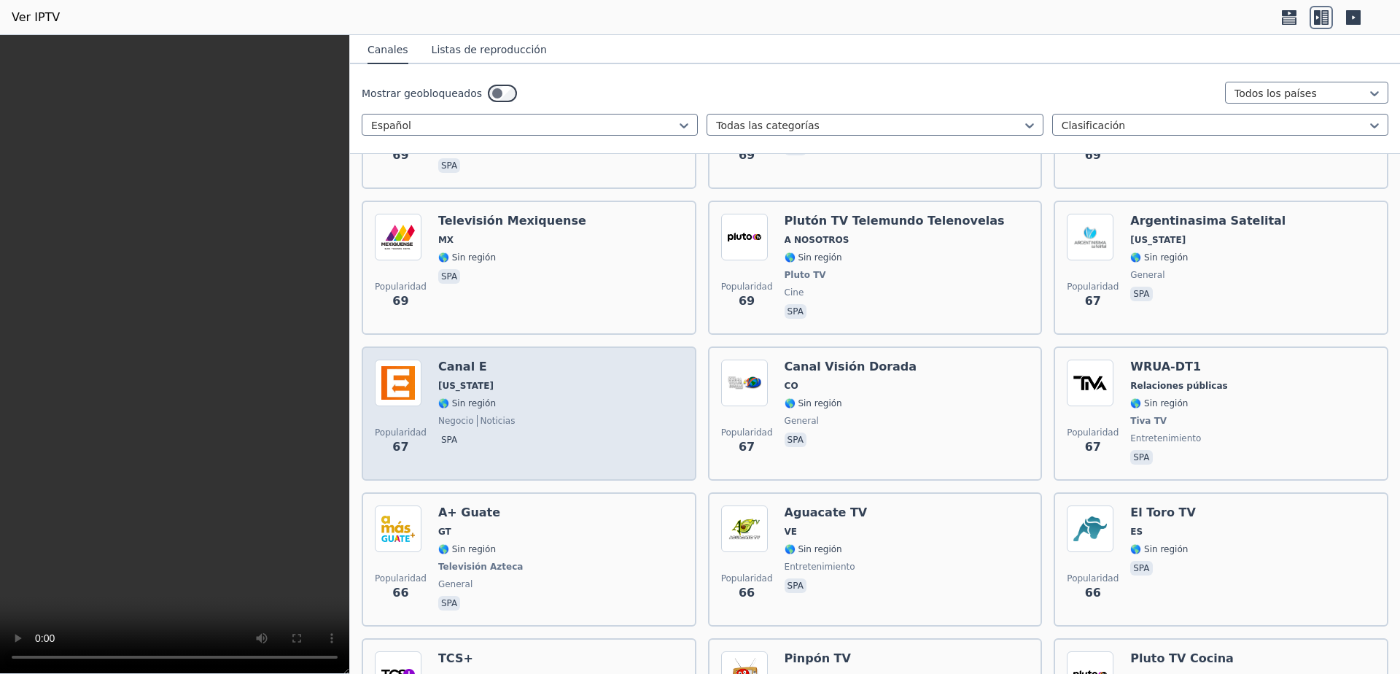
click at [571, 384] on div "Popularidad 67 Canal E [US_STATE] 🌎 Sin región negocio noticias spa" at bounding box center [529, 414] width 308 height 108
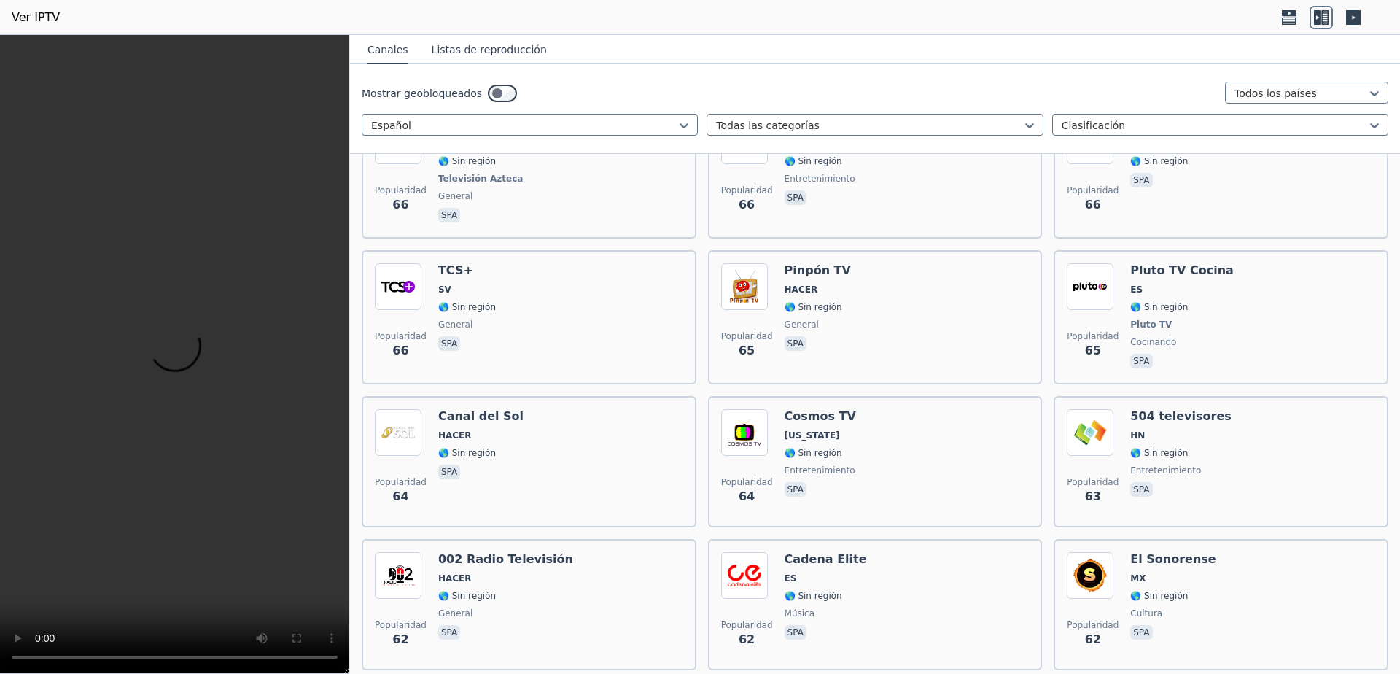
scroll to position [8752, 0]
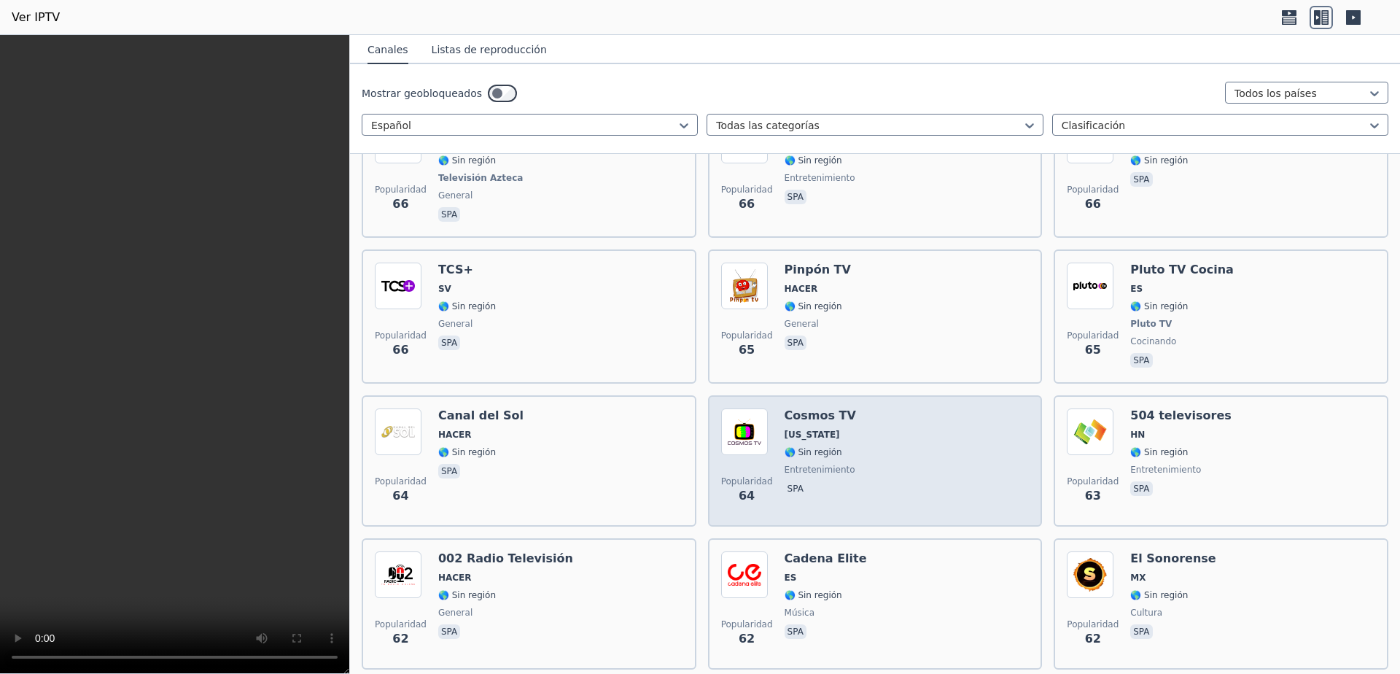
click at [891, 449] on div "Popularidad 64 Cosmos TV [US_STATE] 🌎 Sin región entretenimiento spa" at bounding box center [875, 460] width 308 height 105
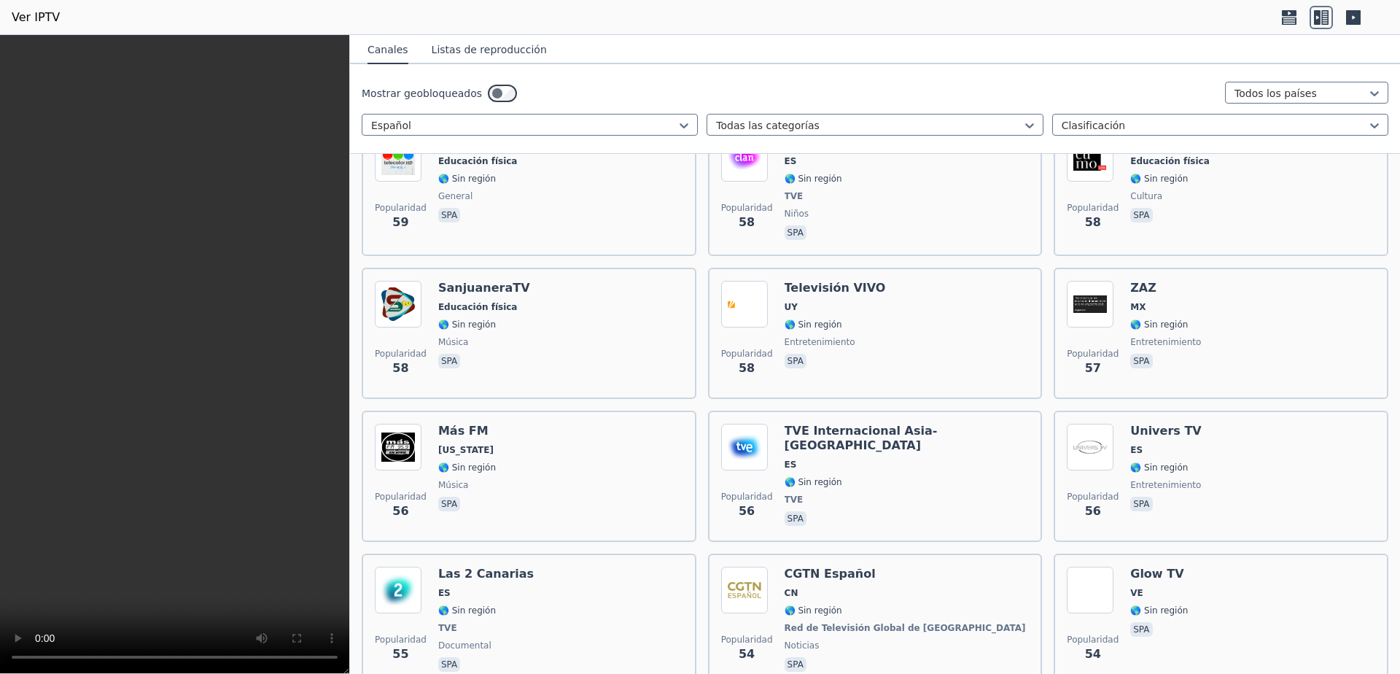
scroll to position [9877, 0]
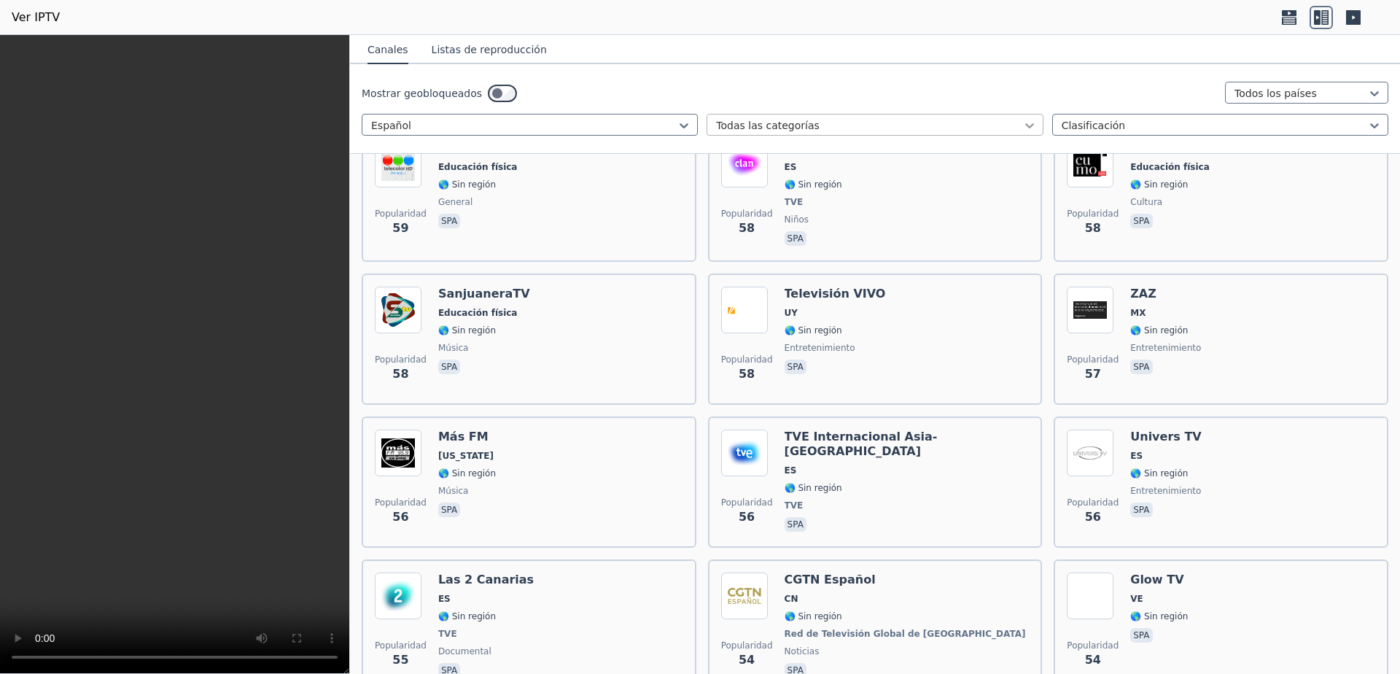
click at [1025, 128] on icon at bounding box center [1029, 125] width 15 height 15
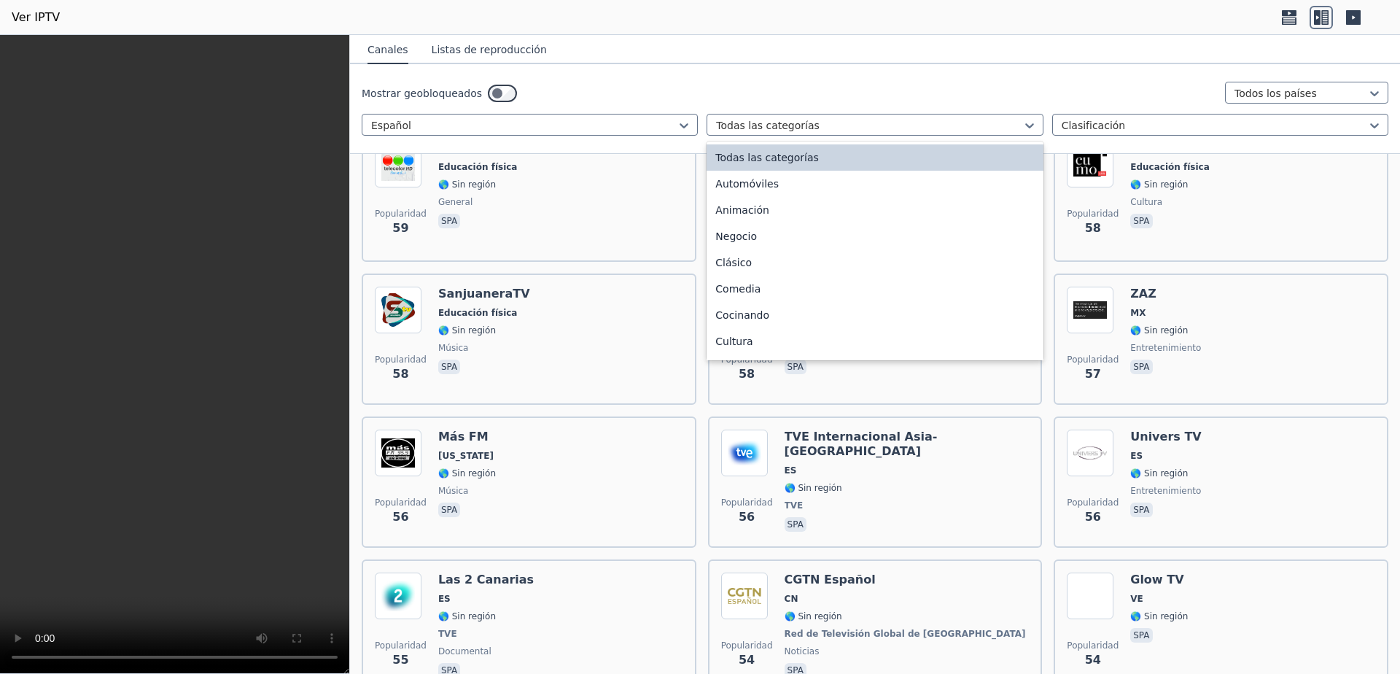
scroll to position [195, 0]
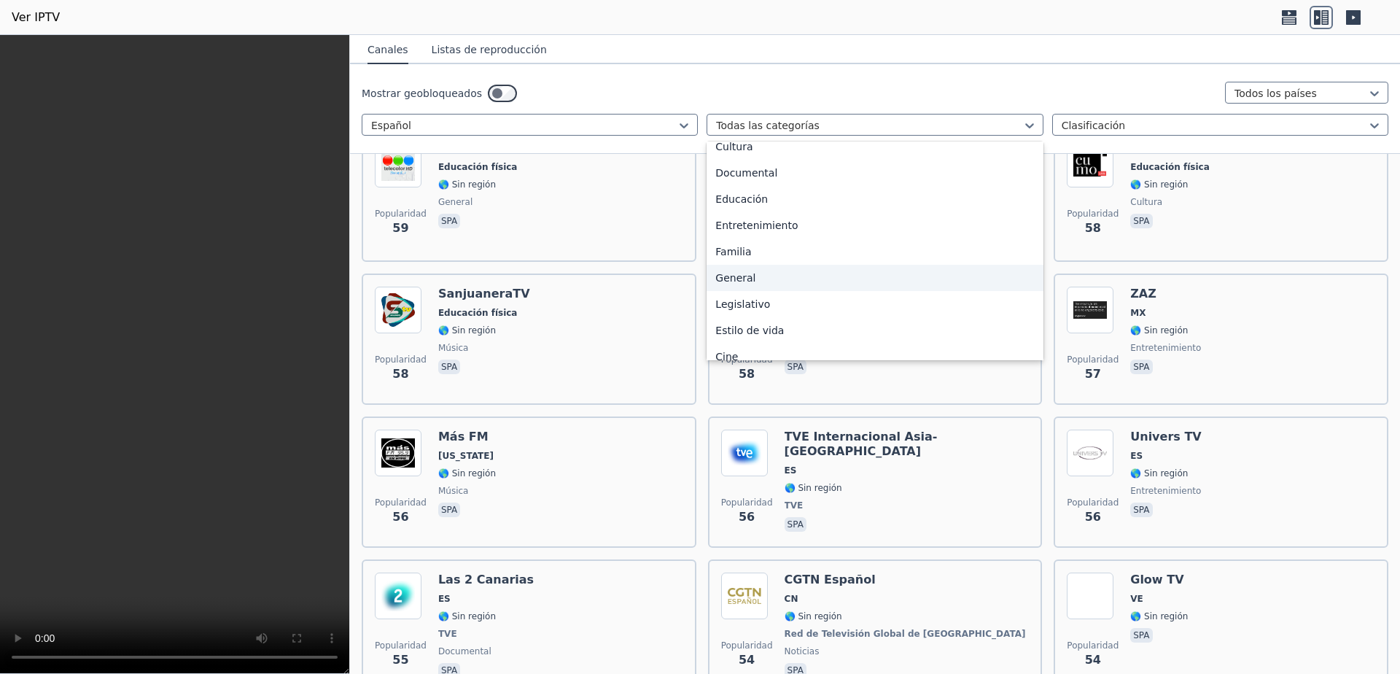
click at [850, 291] on div "General" at bounding box center [875, 278] width 336 height 26
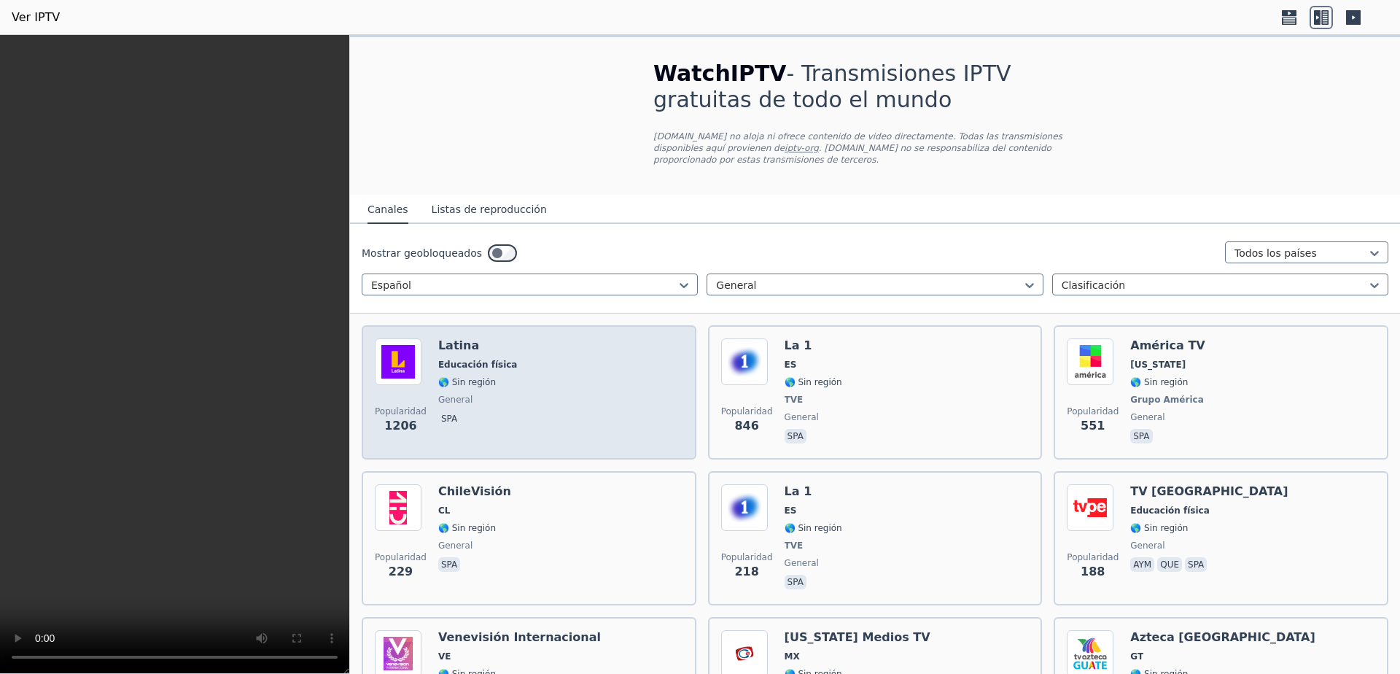
click at [535, 393] on div "Popularidad 1206 Latina Educación física 🌎 Sin región general spa" at bounding box center [529, 392] width 308 height 108
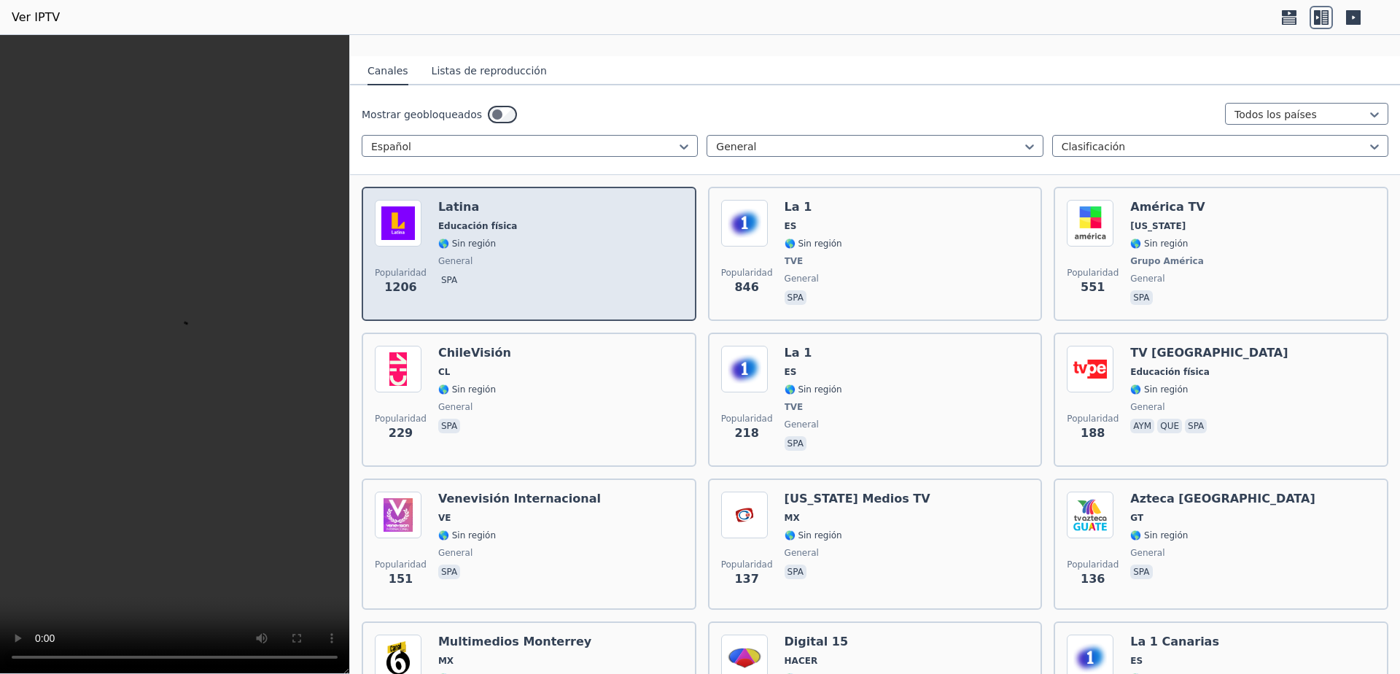
scroll to position [195, 0]
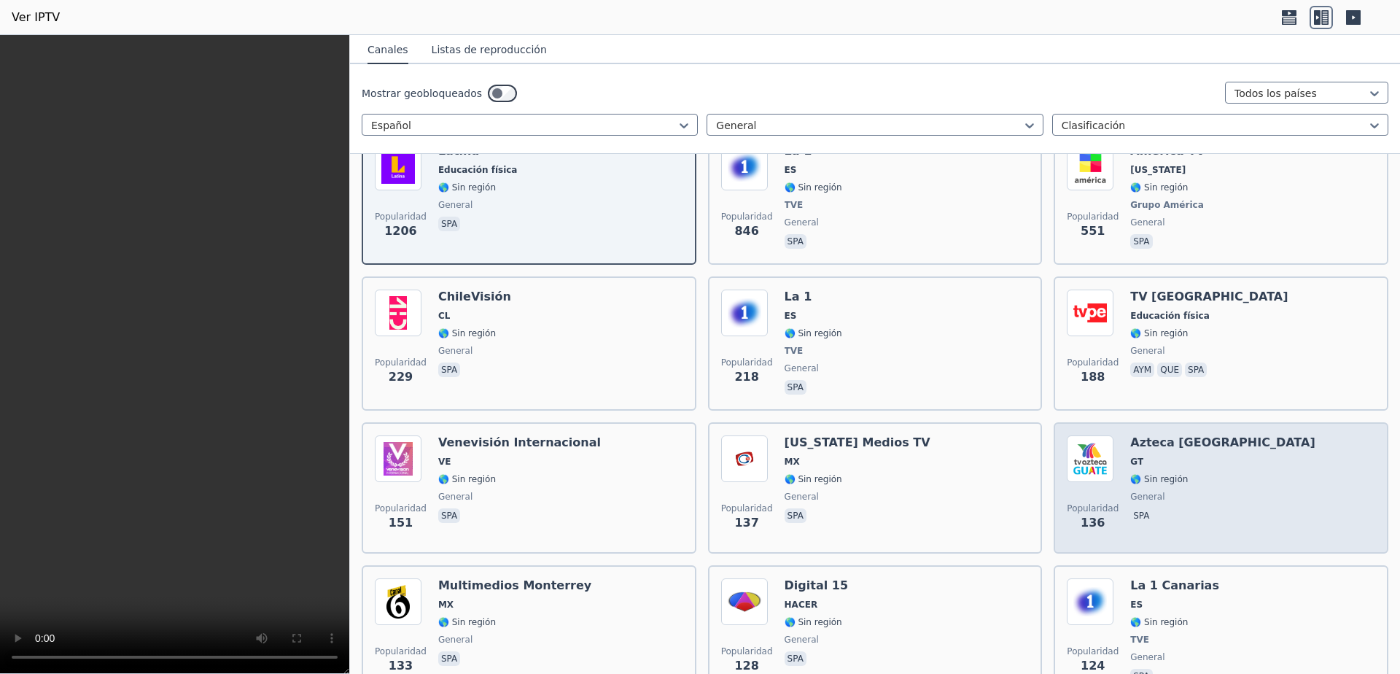
click at [1177, 491] on span "general" at bounding box center [1222, 497] width 185 height 12
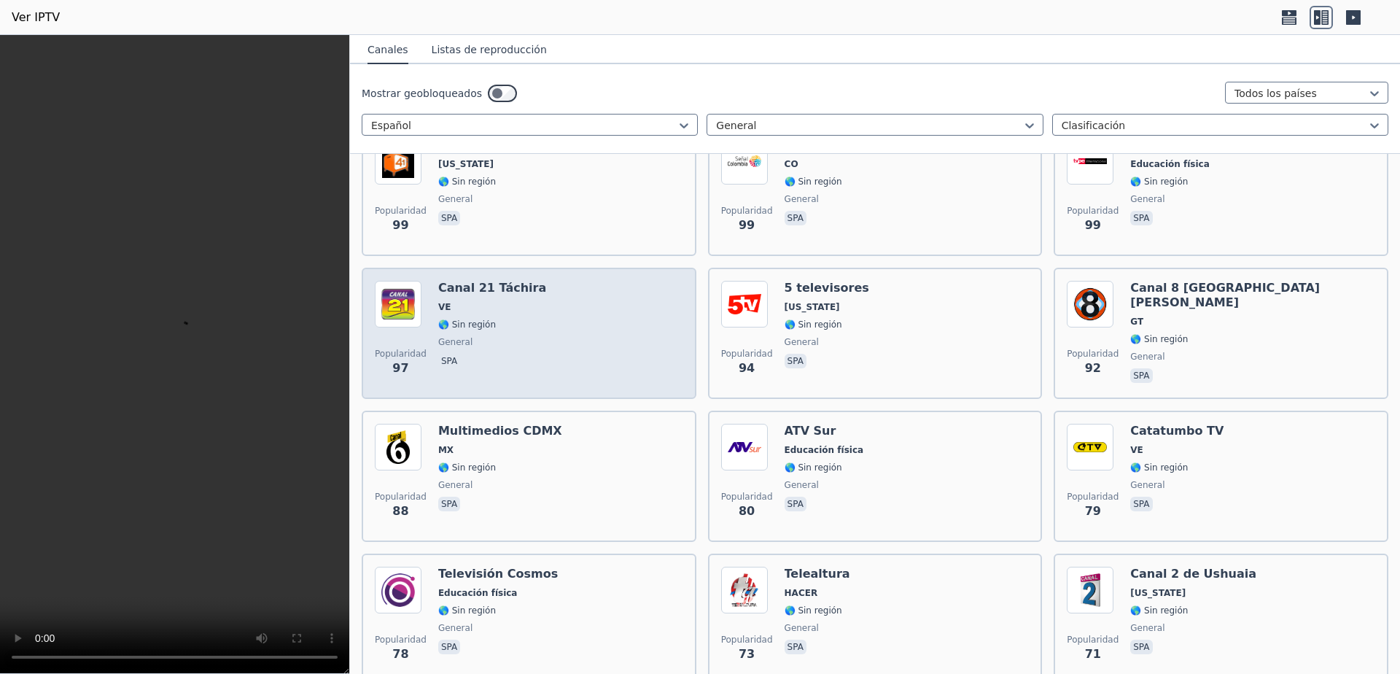
scroll to position [681, 0]
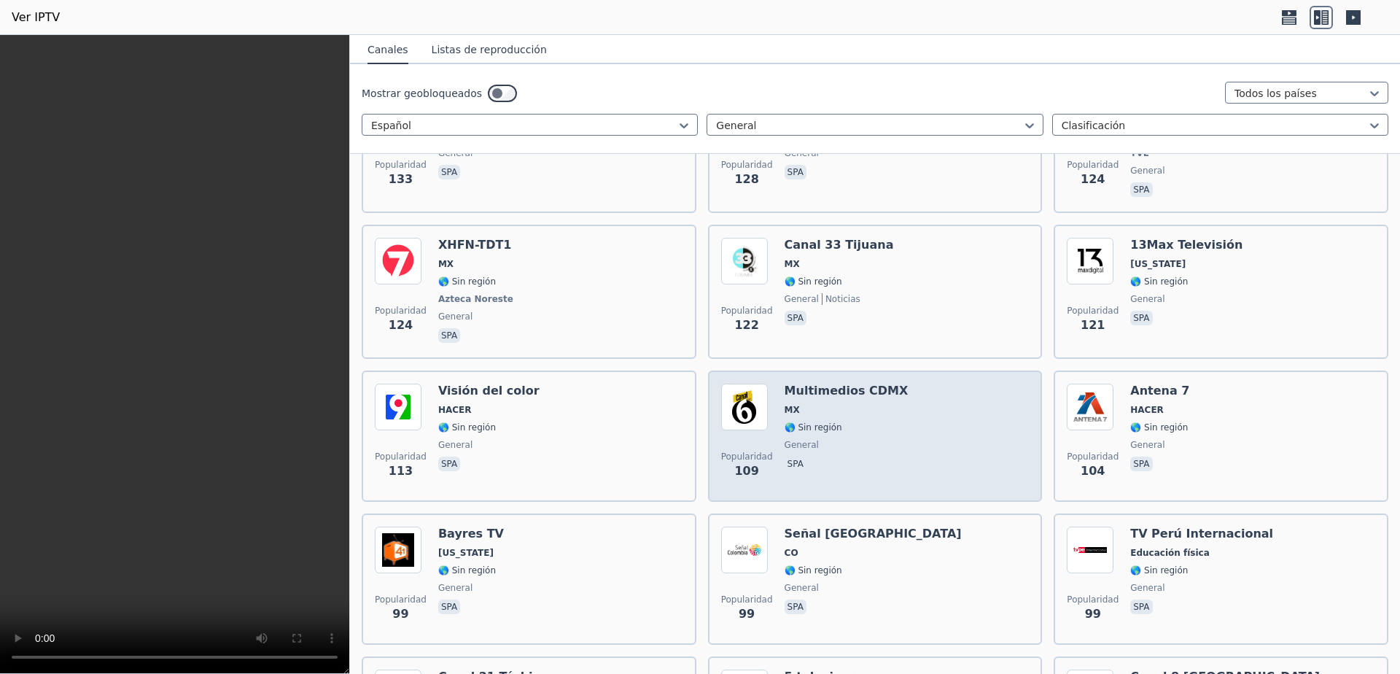
click at [800, 423] on div "Multimedios CDMX MX 🌎 Sin región general spa" at bounding box center [847, 436] width 124 height 105
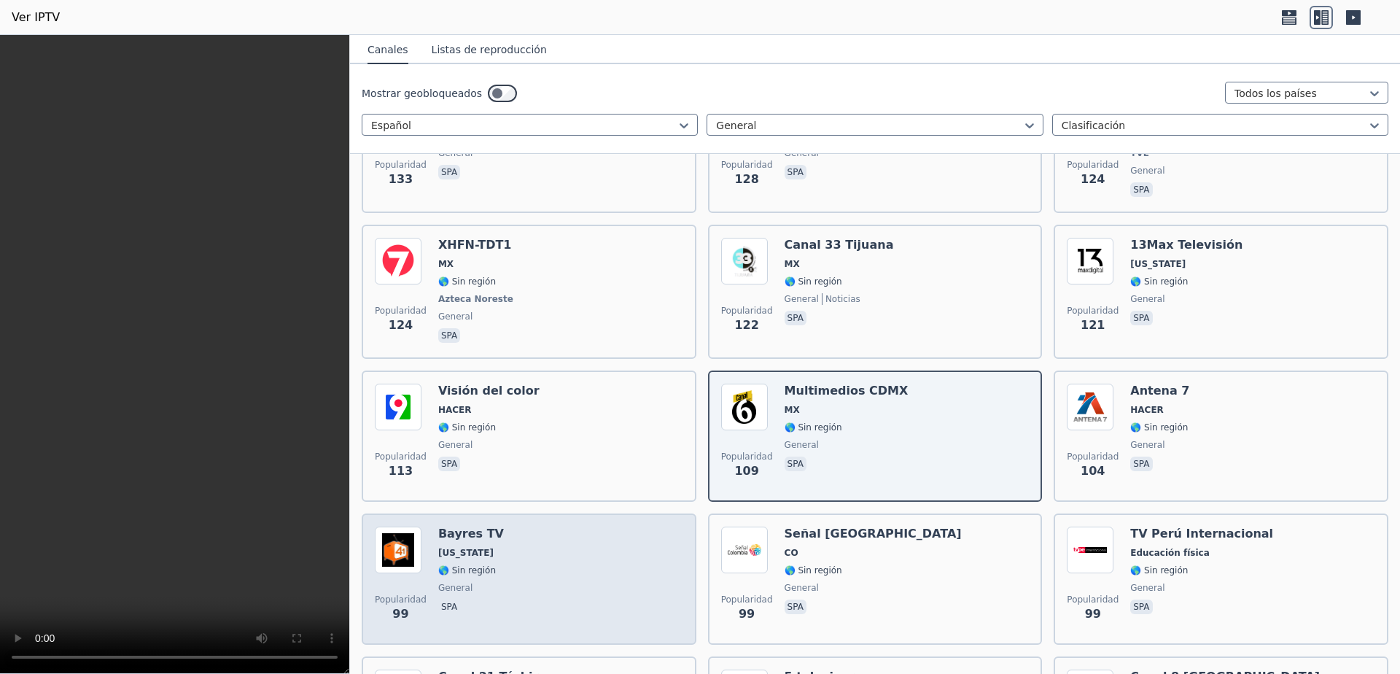
click at [588, 543] on div "Popularidad 99 Bayres TV [US_STATE] 🌎 Sin región general spa" at bounding box center [529, 579] width 308 height 105
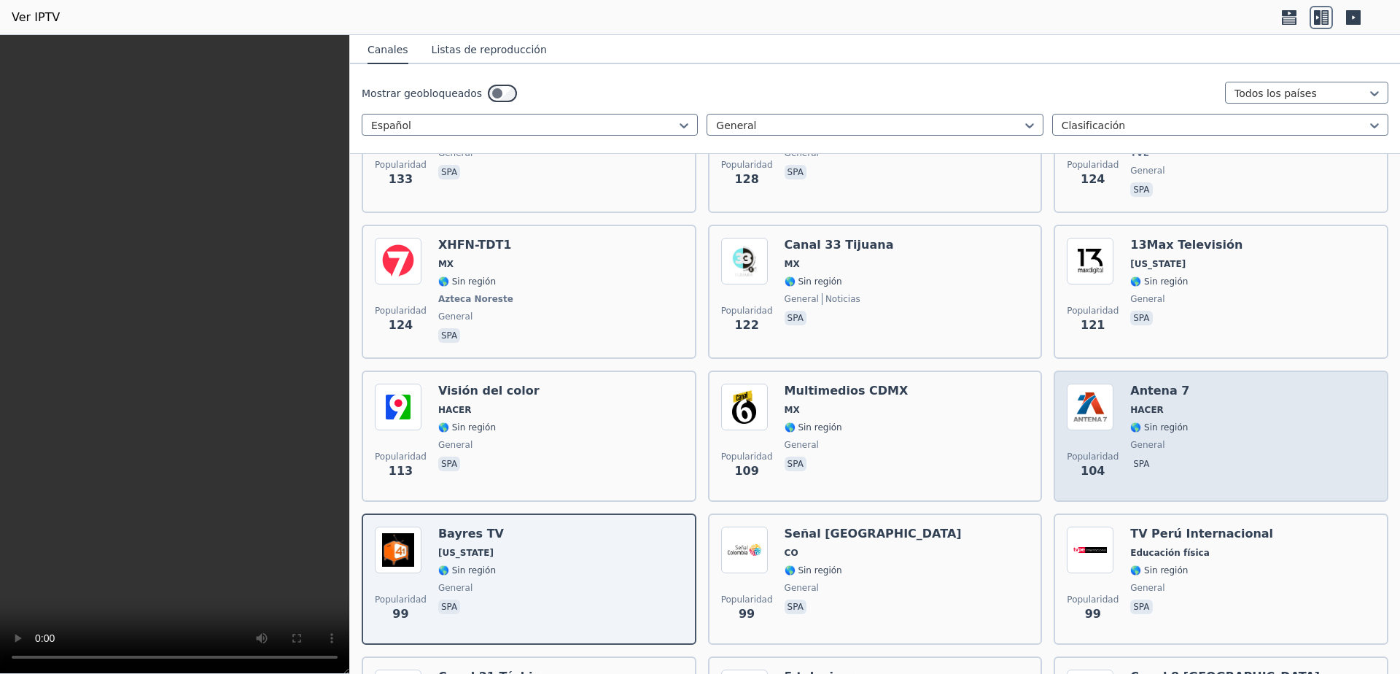
click at [1190, 414] on div "Popularidad 104 Antena 7 HACER 🌎 Sin región general spa" at bounding box center [1221, 436] width 308 height 105
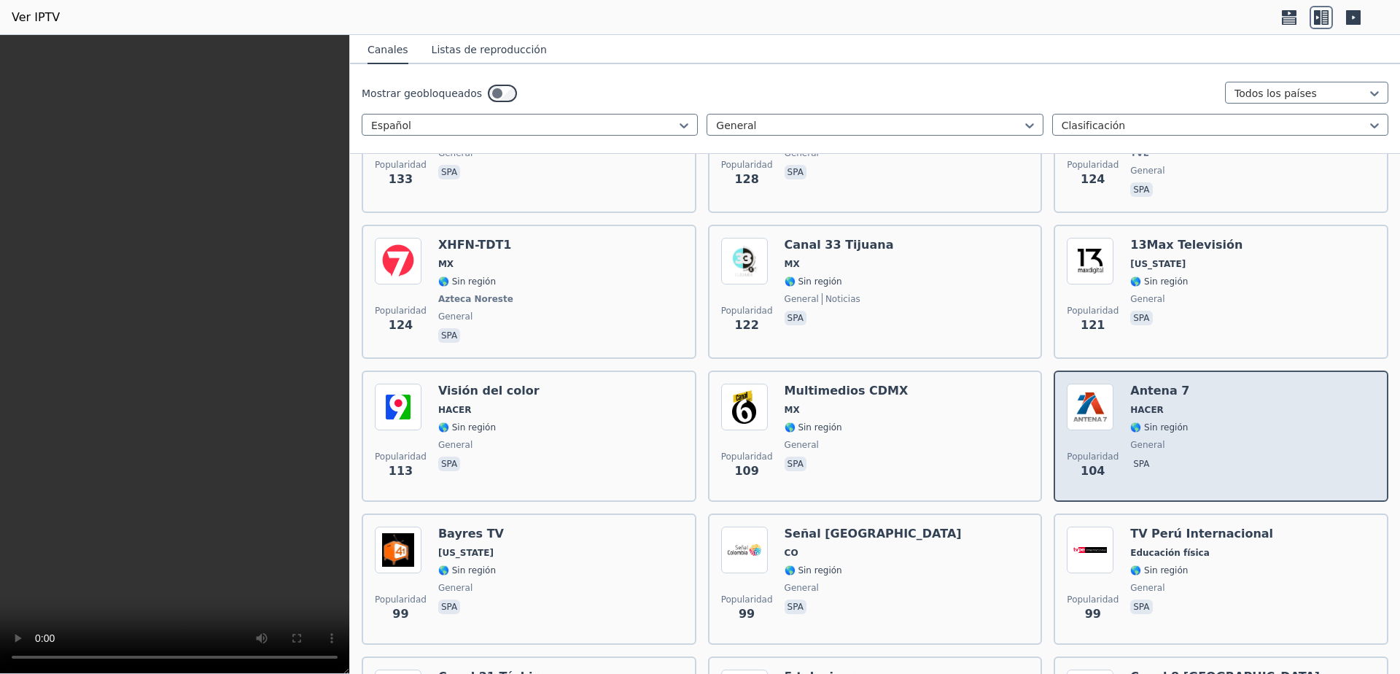
click at [1190, 414] on div "Popularidad 104 Antena 7 HACER 🌎 Sin región general spa" at bounding box center [1221, 436] width 308 height 105
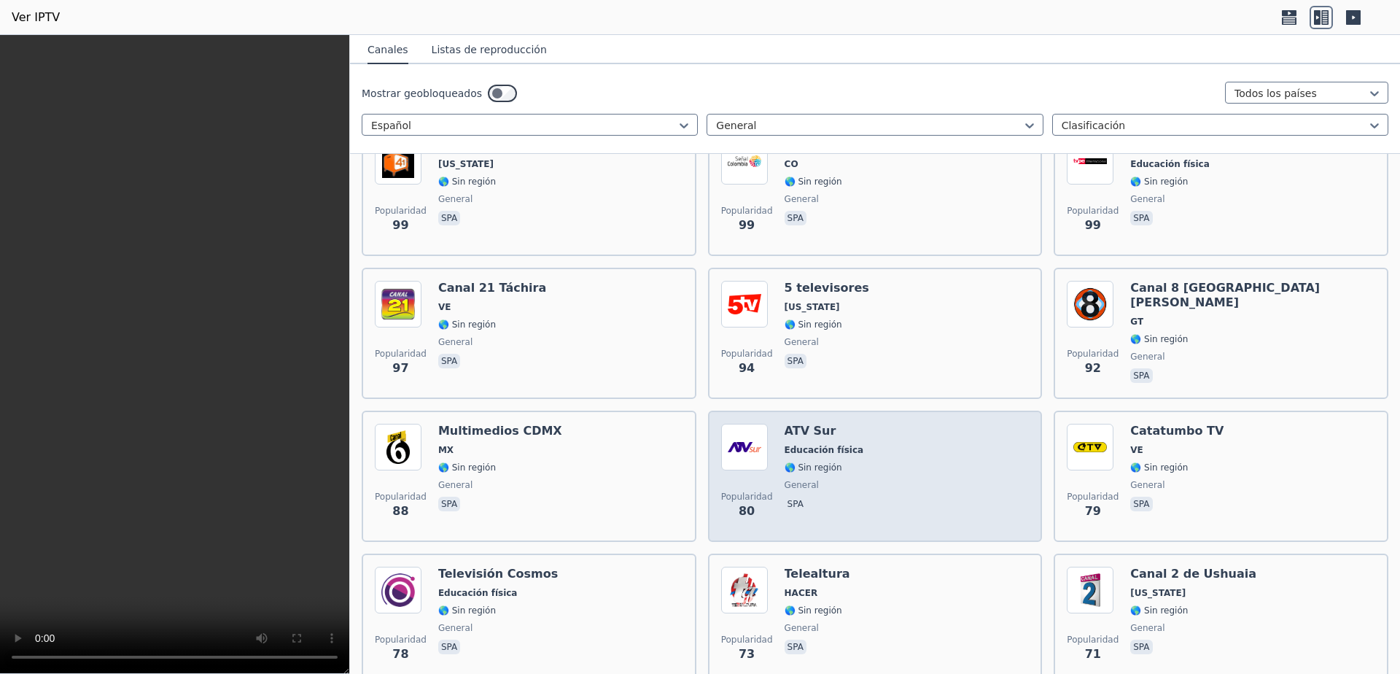
click at [899, 475] on div "Popularidad 80 ATV Sur Educación física 🌎 Sin región general spa" at bounding box center [875, 476] width 308 height 105
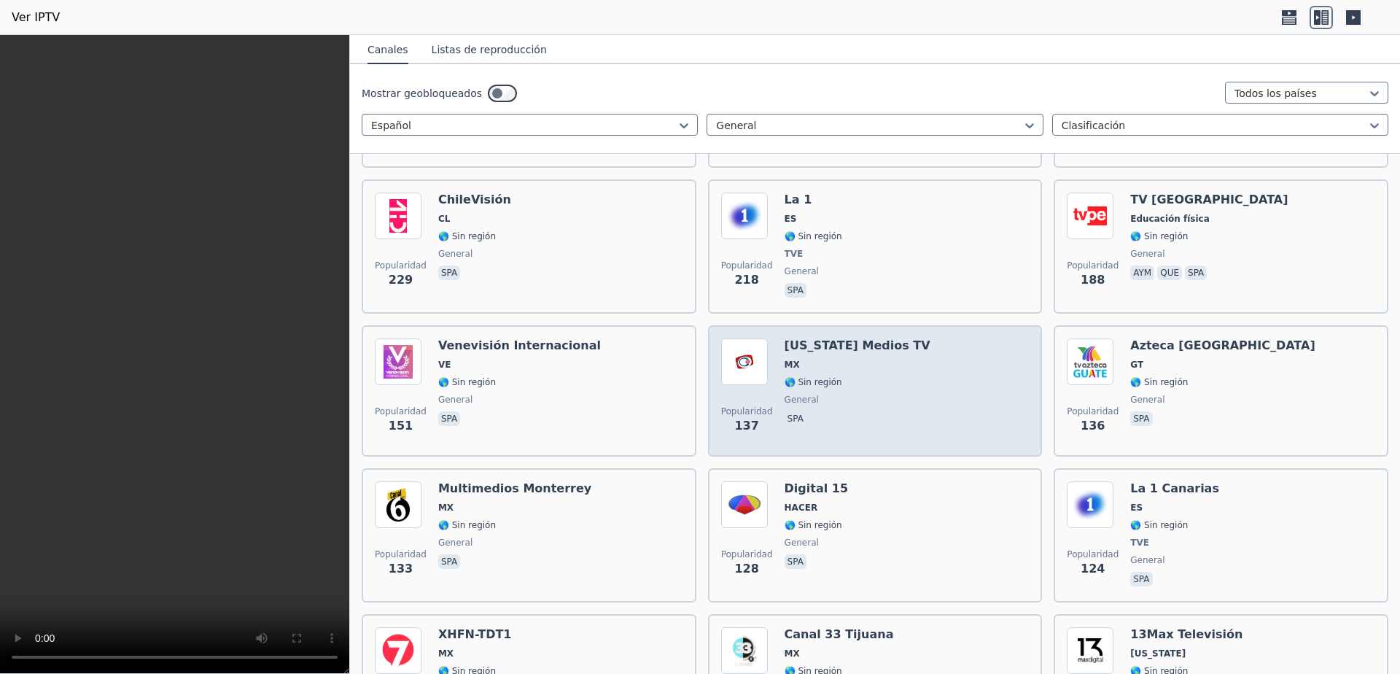
scroll to position [0, 0]
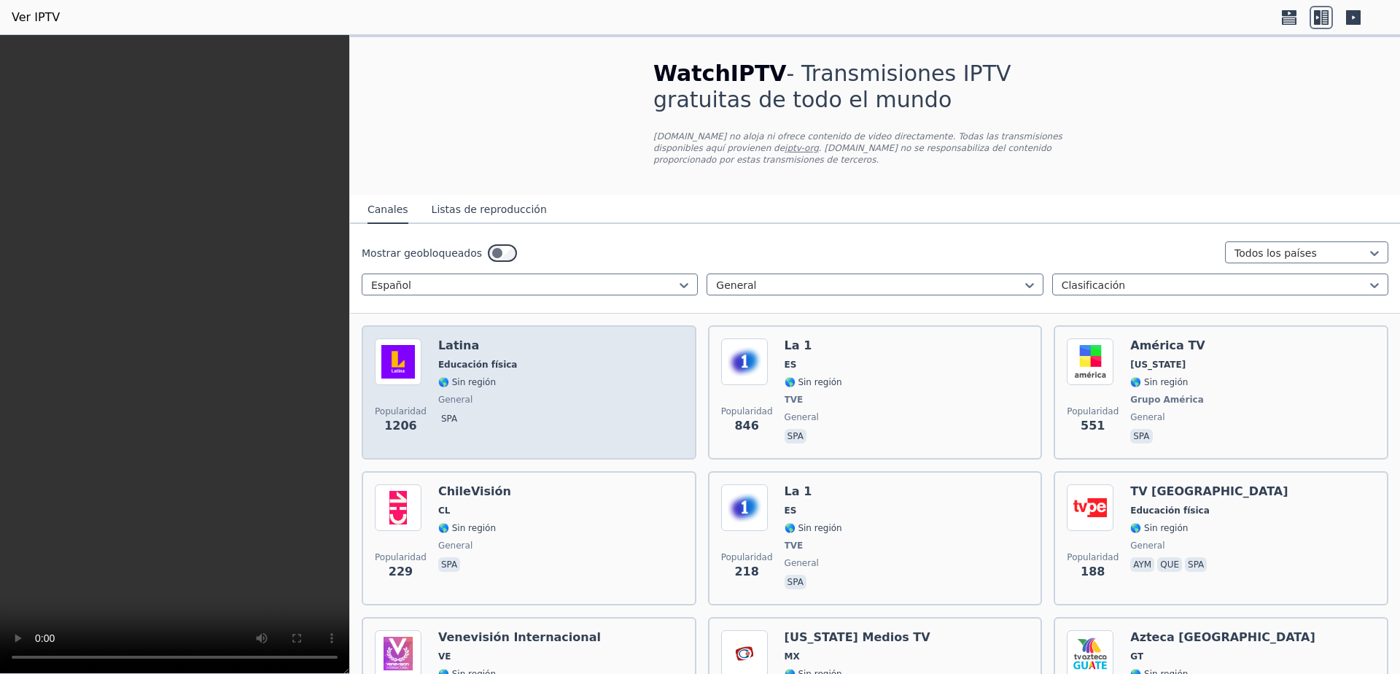
click at [462, 377] on font "🌎 Sin región" at bounding box center [467, 382] width 58 height 10
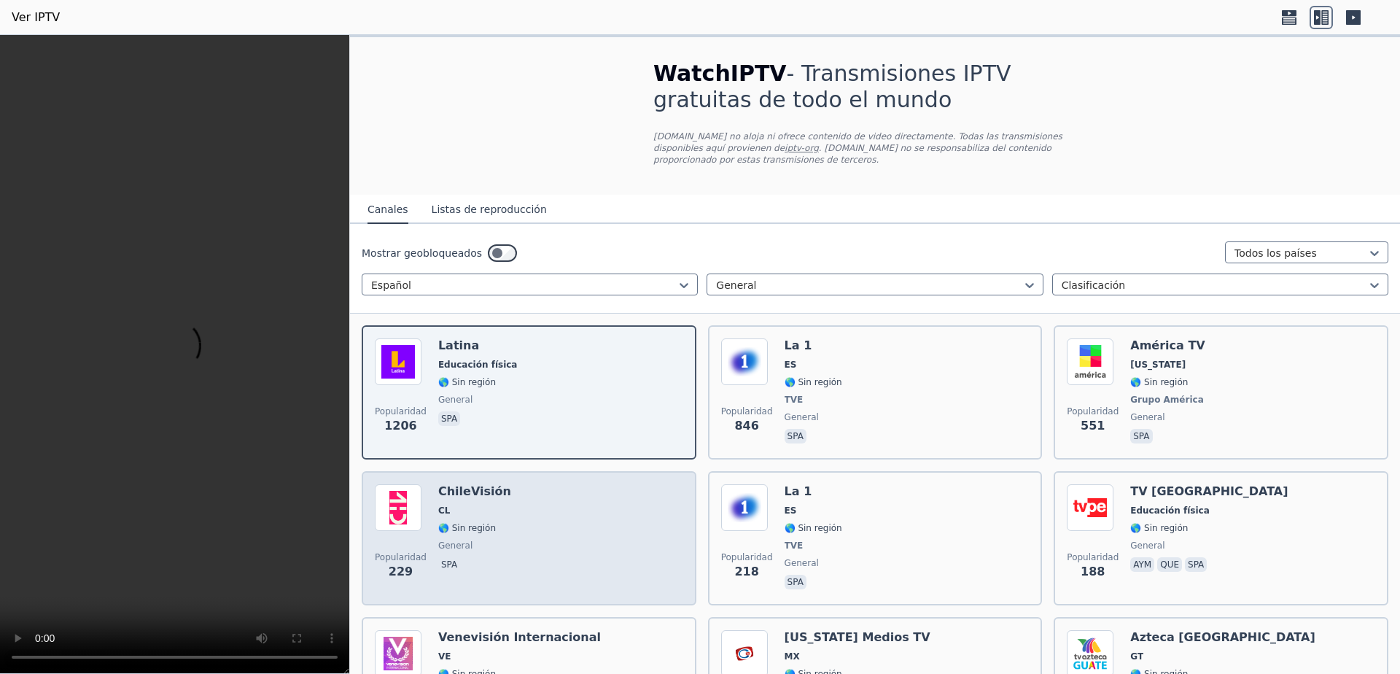
click at [566, 536] on div "Popularidad 229 ChileVisión CL 🌎 Sin región general spa" at bounding box center [529, 538] width 308 height 108
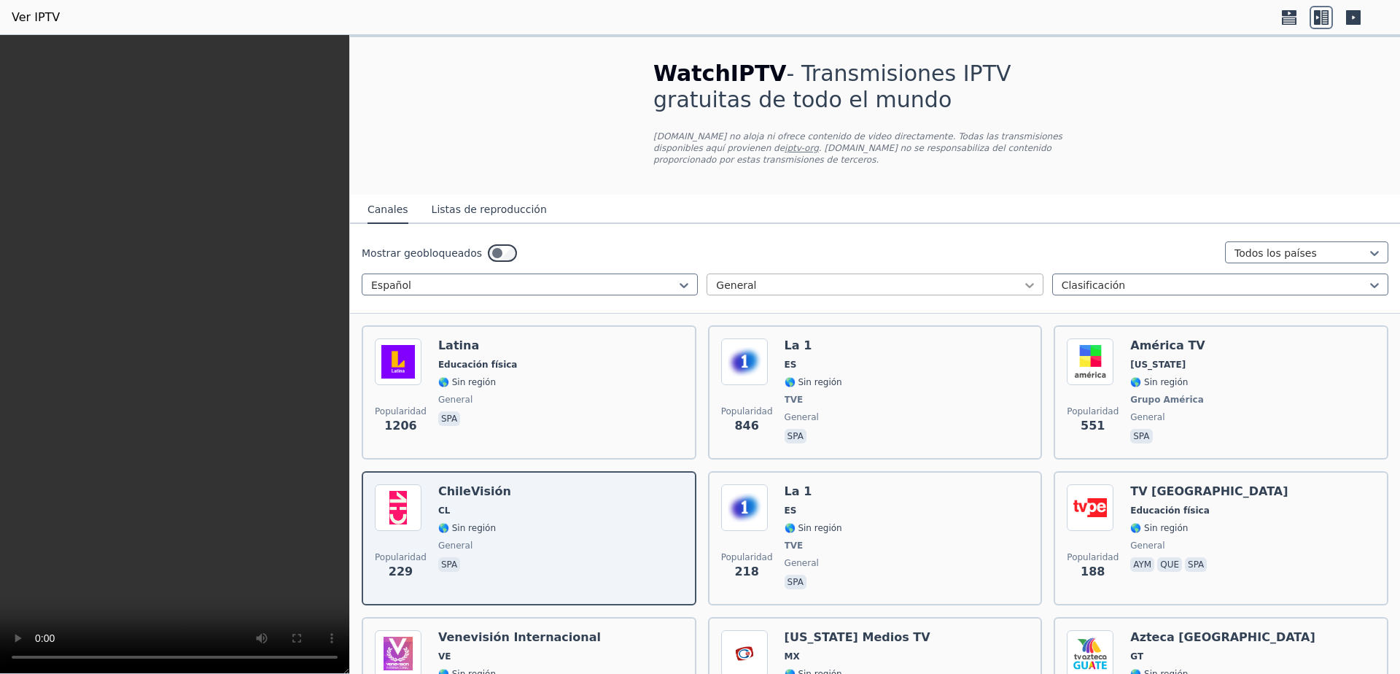
click at [1022, 278] on icon at bounding box center [1029, 285] width 15 height 15
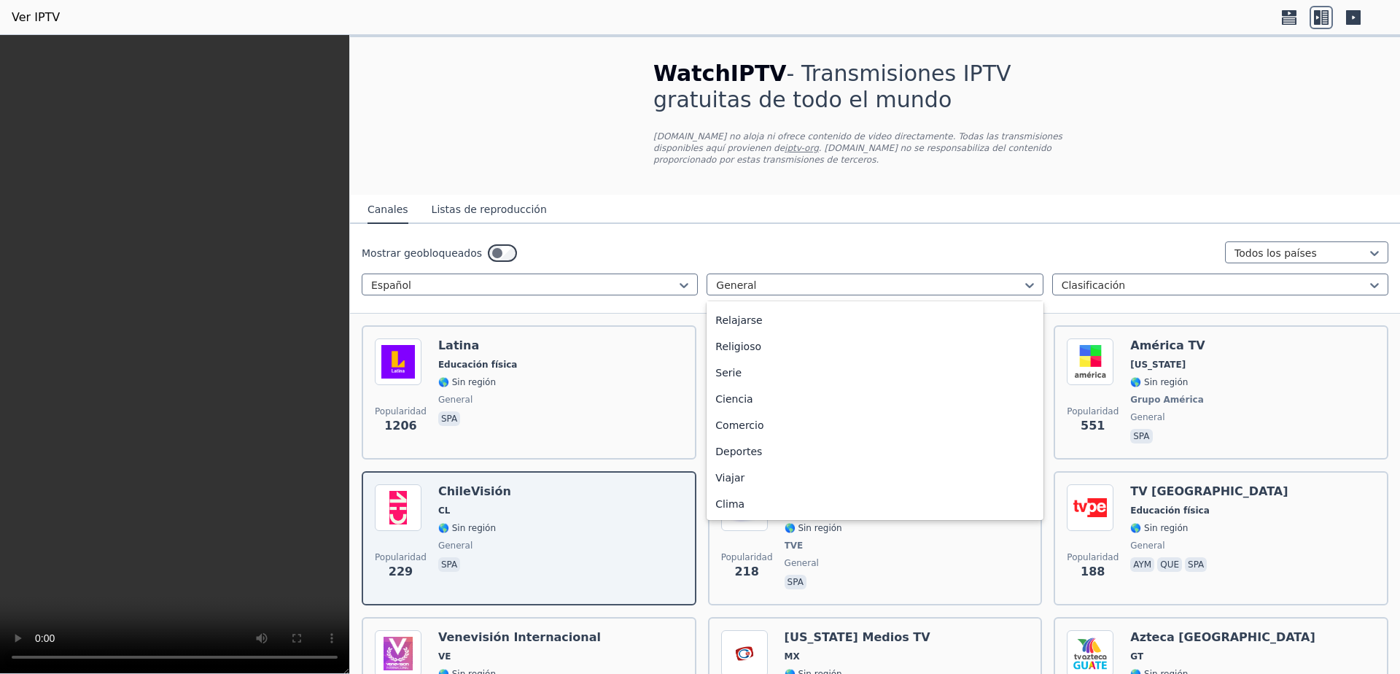
scroll to position [575, 0]
click at [763, 440] on div "Deportes" at bounding box center [875, 451] width 336 height 26
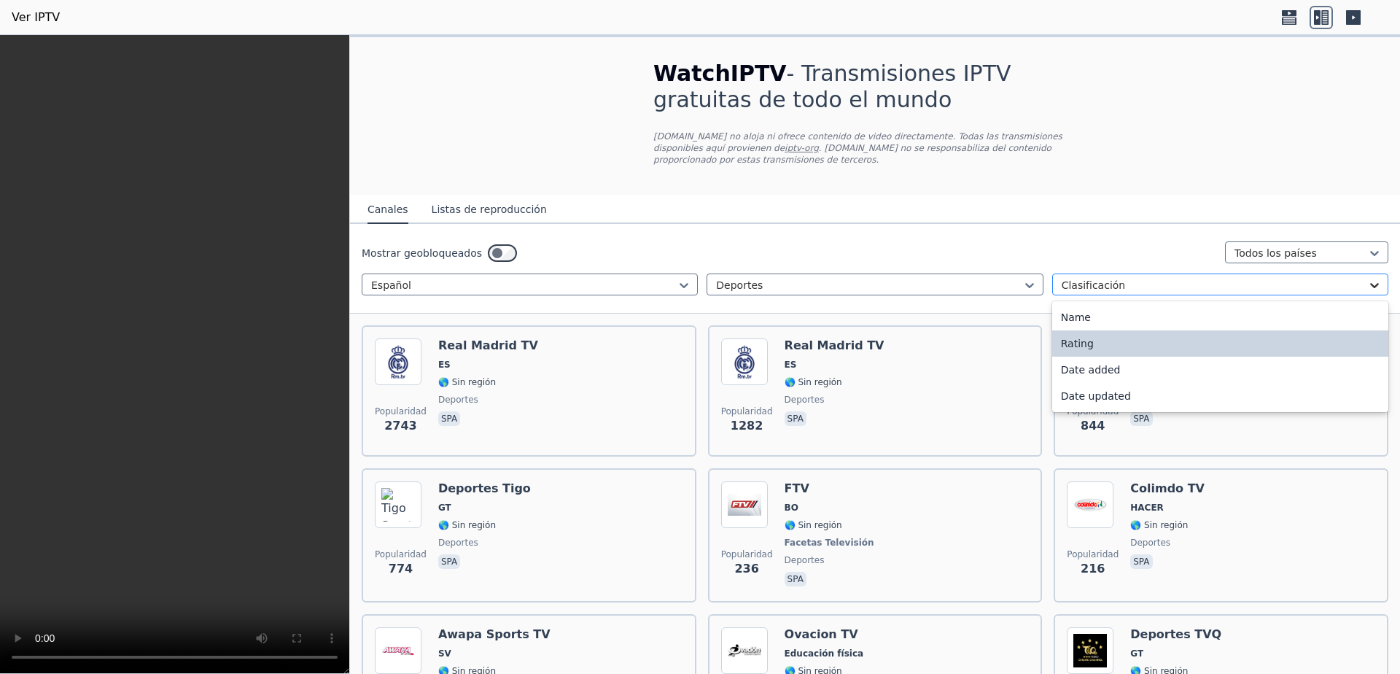
click at [1367, 278] on icon at bounding box center [1374, 285] width 15 height 15
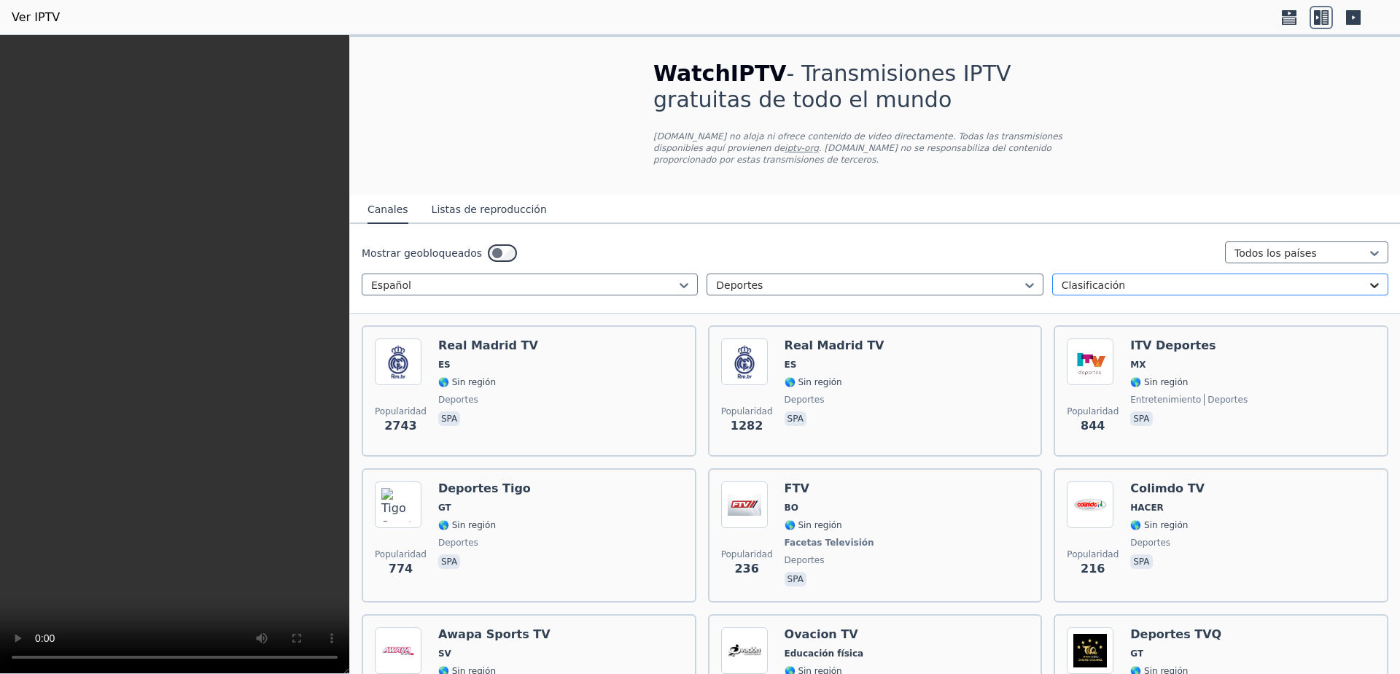
click at [1367, 278] on icon at bounding box center [1374, 285] width 15 height 15
click at [677, 285] on div at bounding box center [684, 285] width 15 height 15
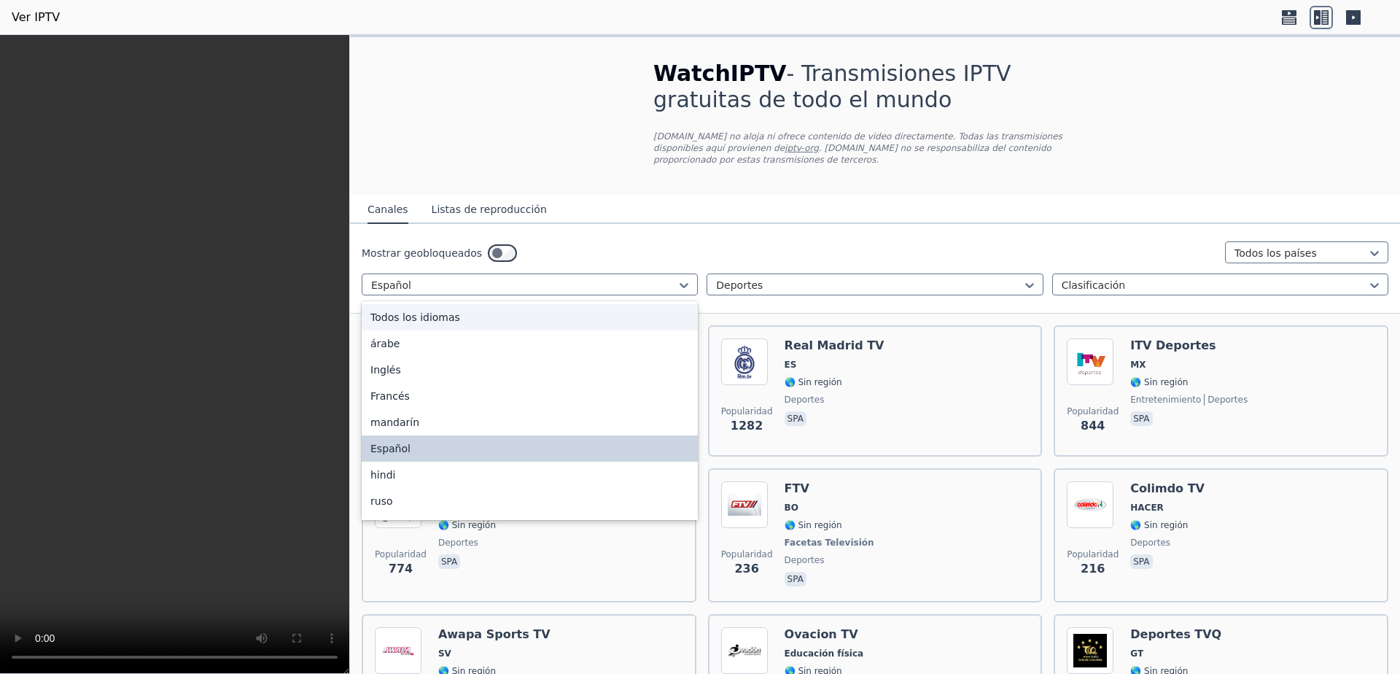
click at [460, 315] on div "Todos los idiomas" at bounding box center [530, 317] width 336 height 26
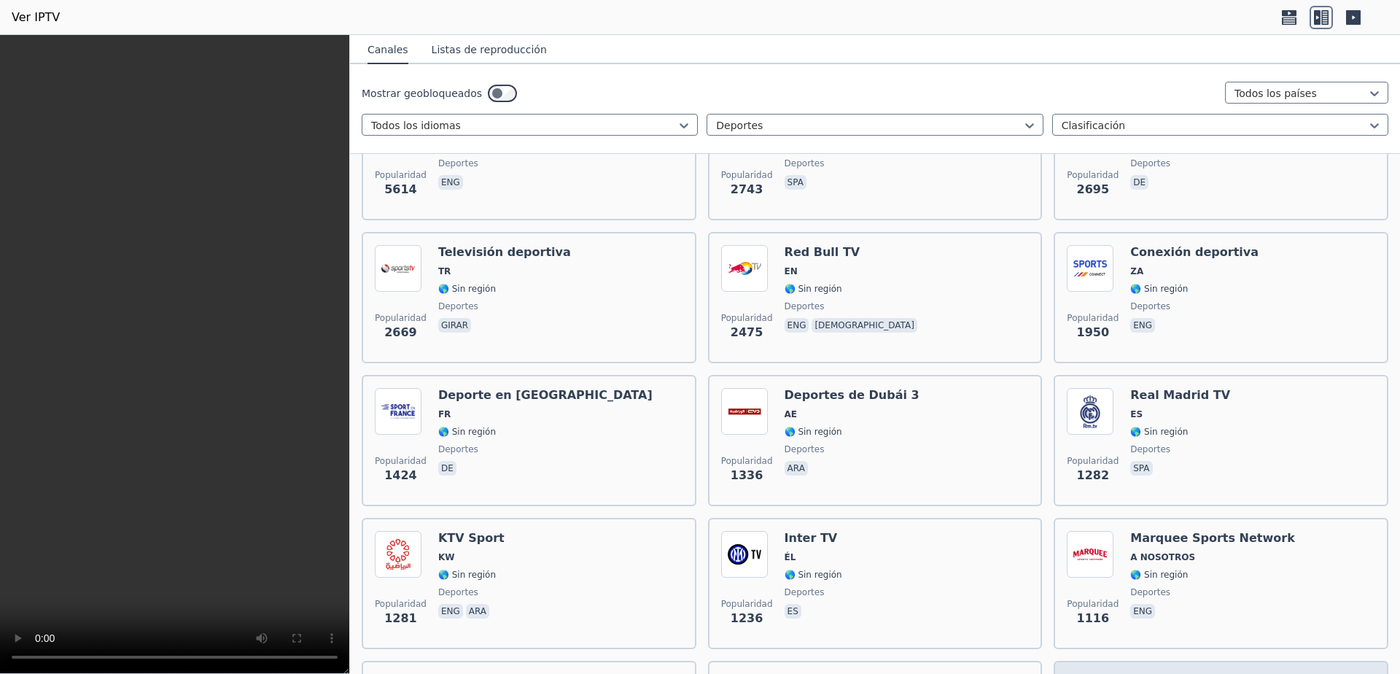
scroll to position [486, 0]
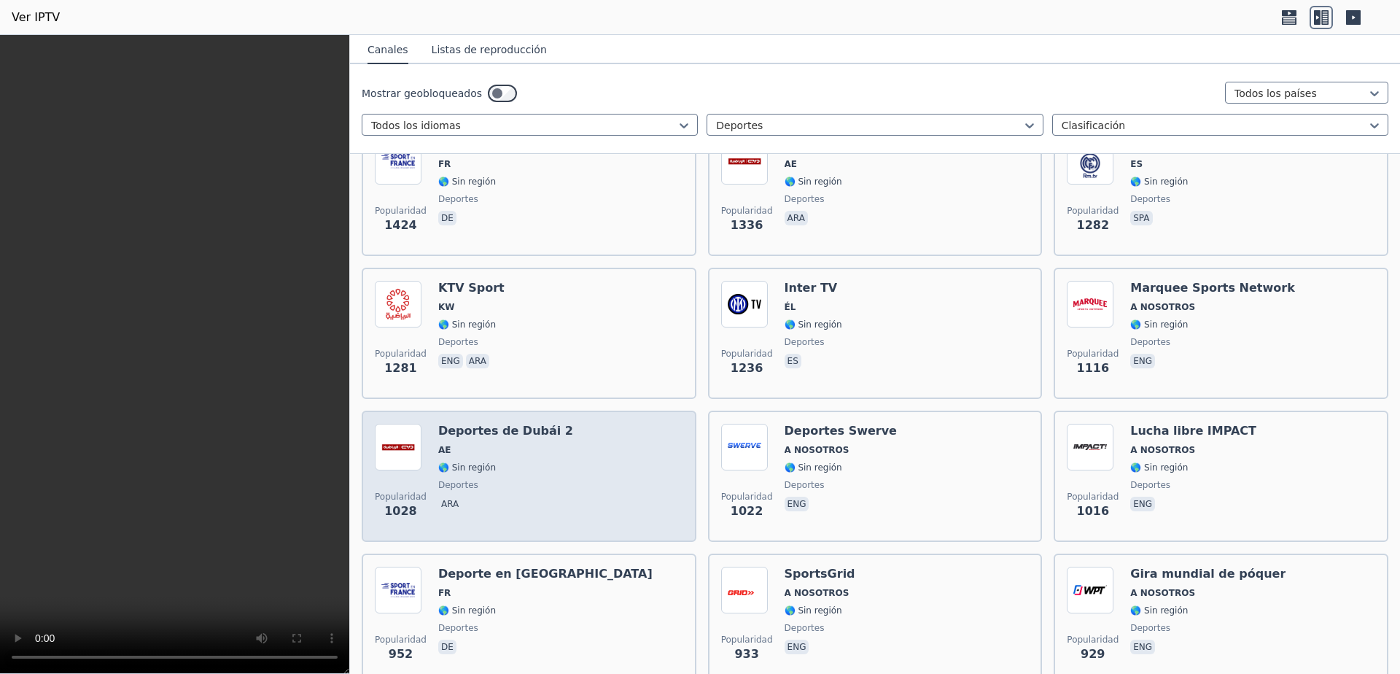
click at [546, 470] on div "Popularidad 1028 Deportes de Dubái 2 AE 🌎 Sin región deportes ara" at bounding box center [529, 476] width 308 height 105
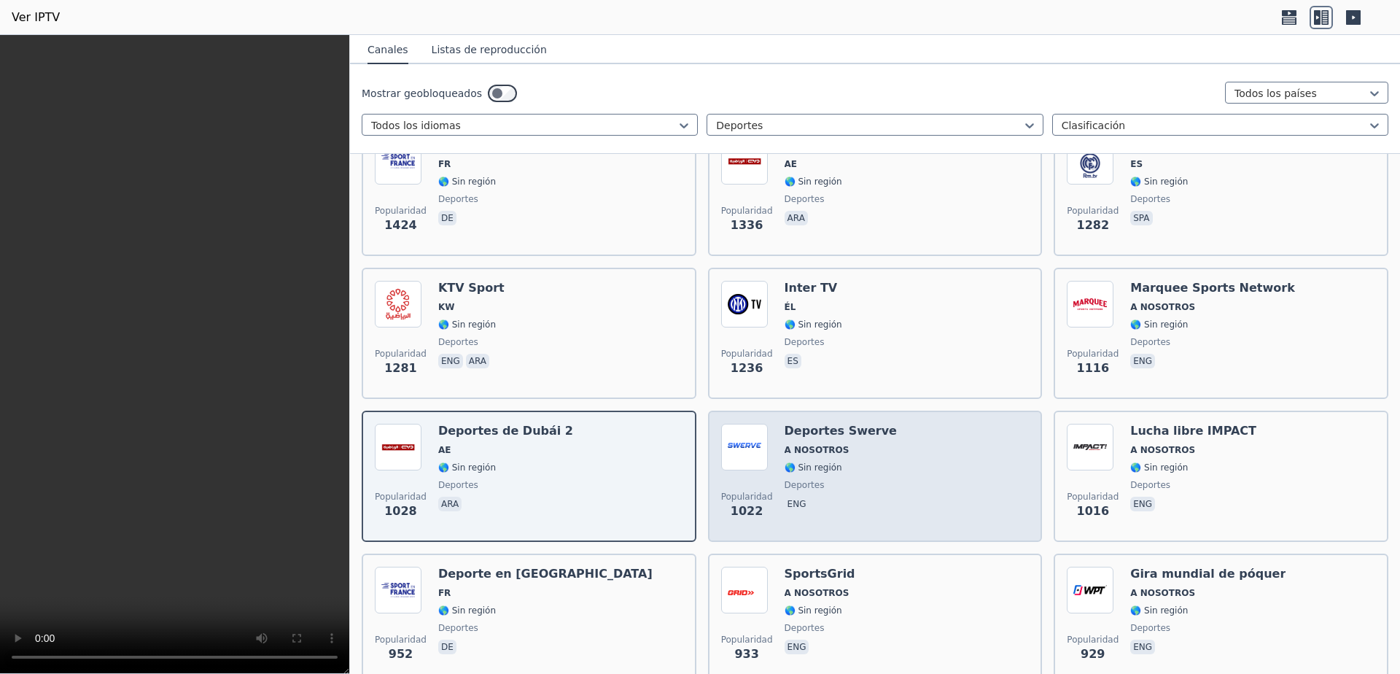
click at [798, 480] on font "deportes" at bounding box center [805, 485] width 40 height 10
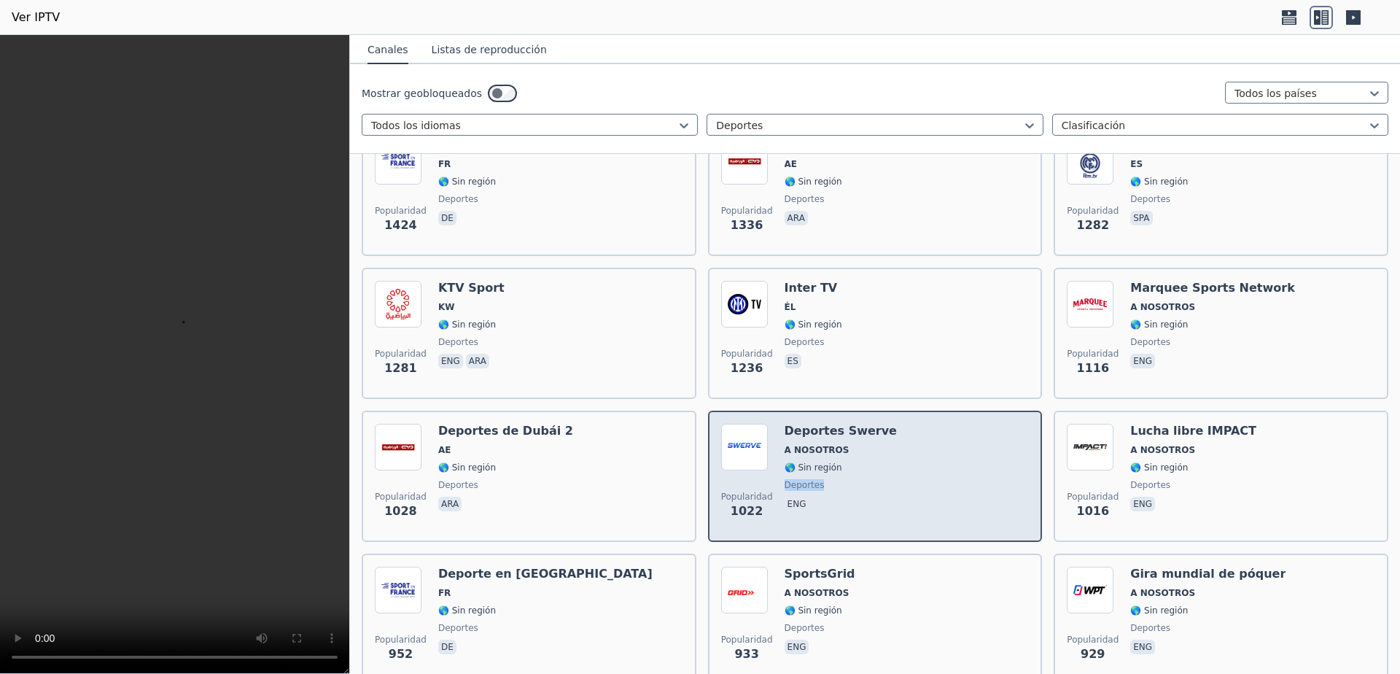
click at [798, 480] on font "deportes" at bounding box center [805, 485] width 40 height 10
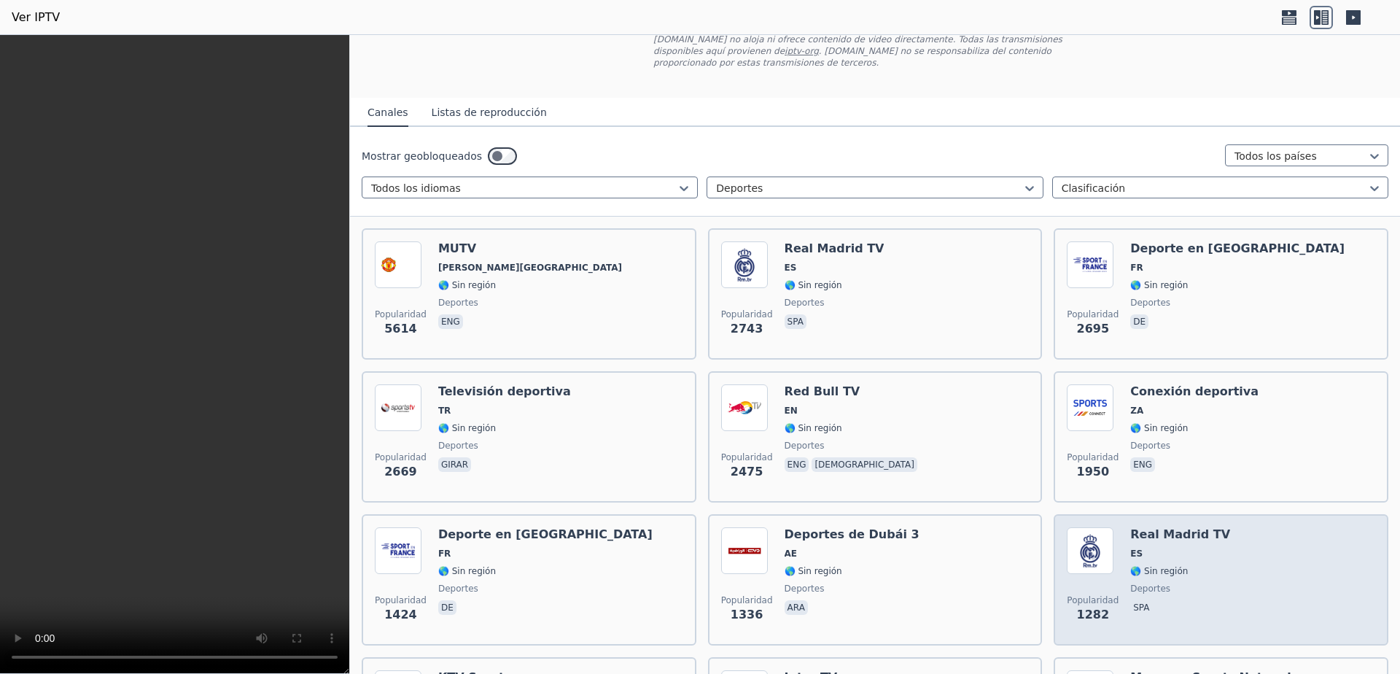
scroll to position [0, 0]
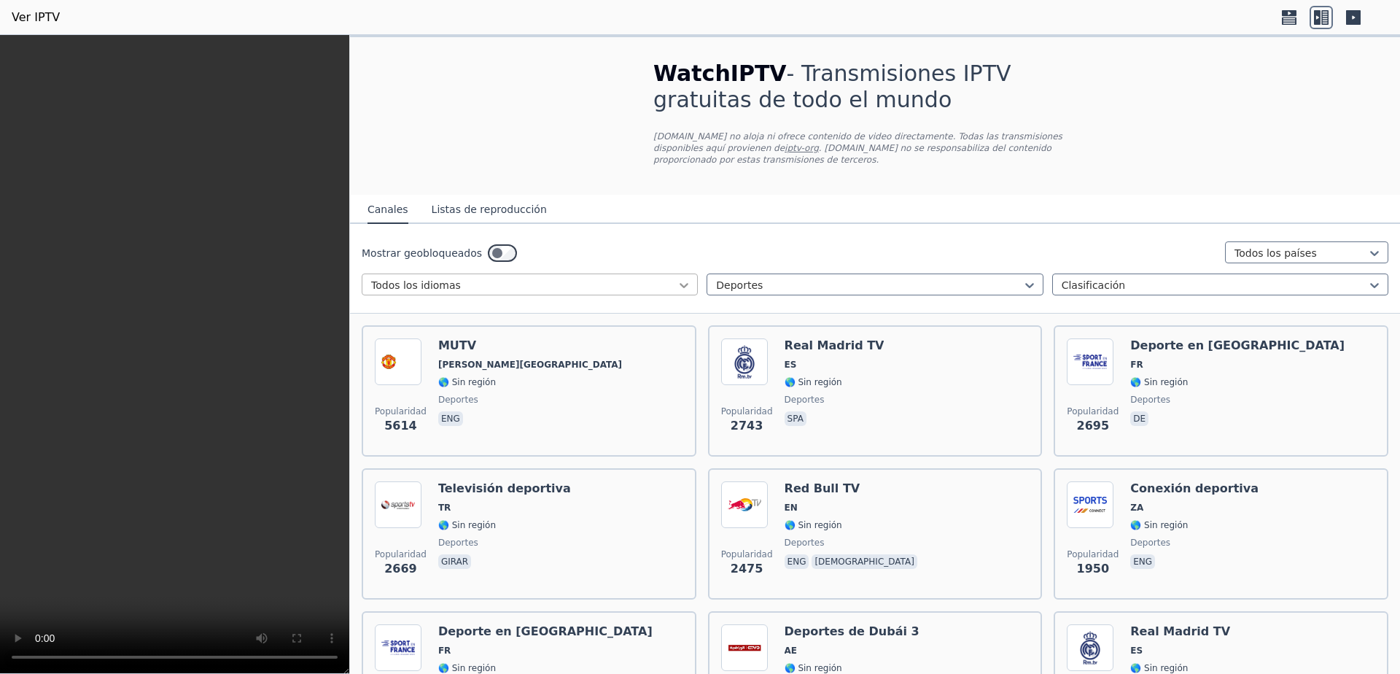
click at [683, 283] on icon at bounding box center [684, 285] width 9 height 5
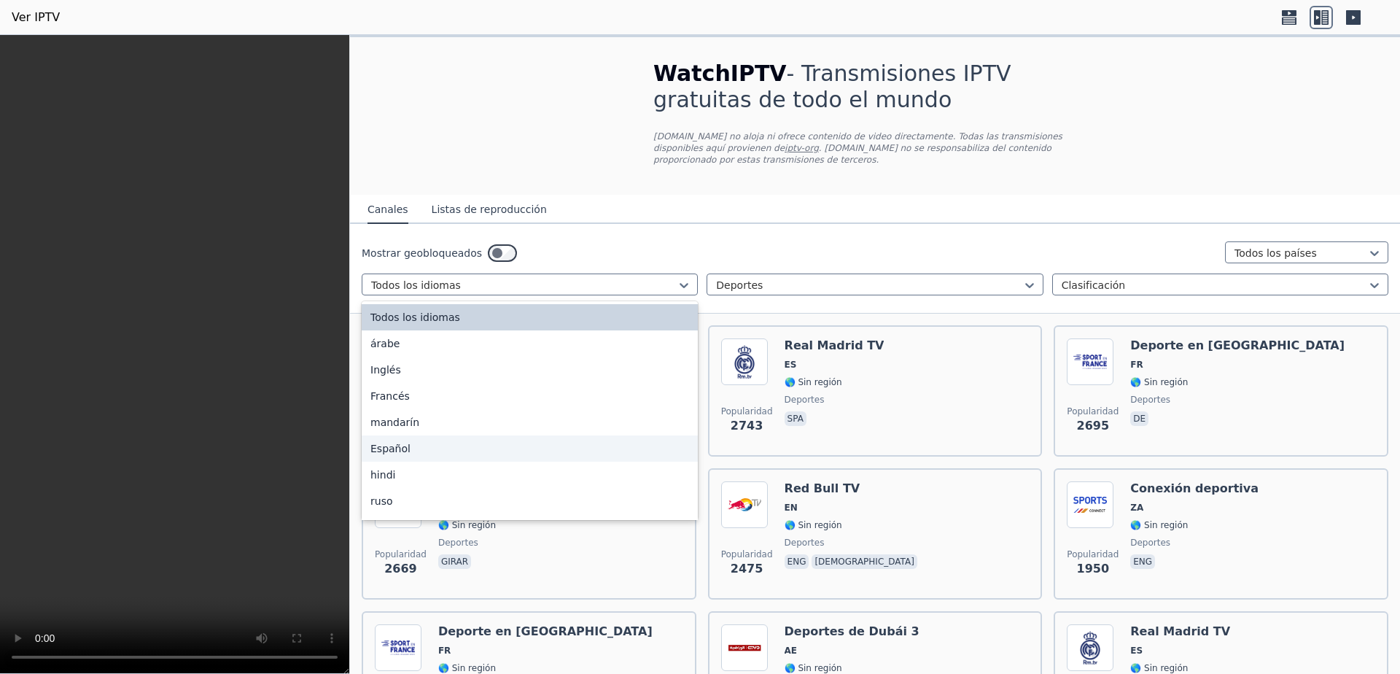
click at [431, 451] on div "Español" at bounding box center [530, 448] width 336 height 26
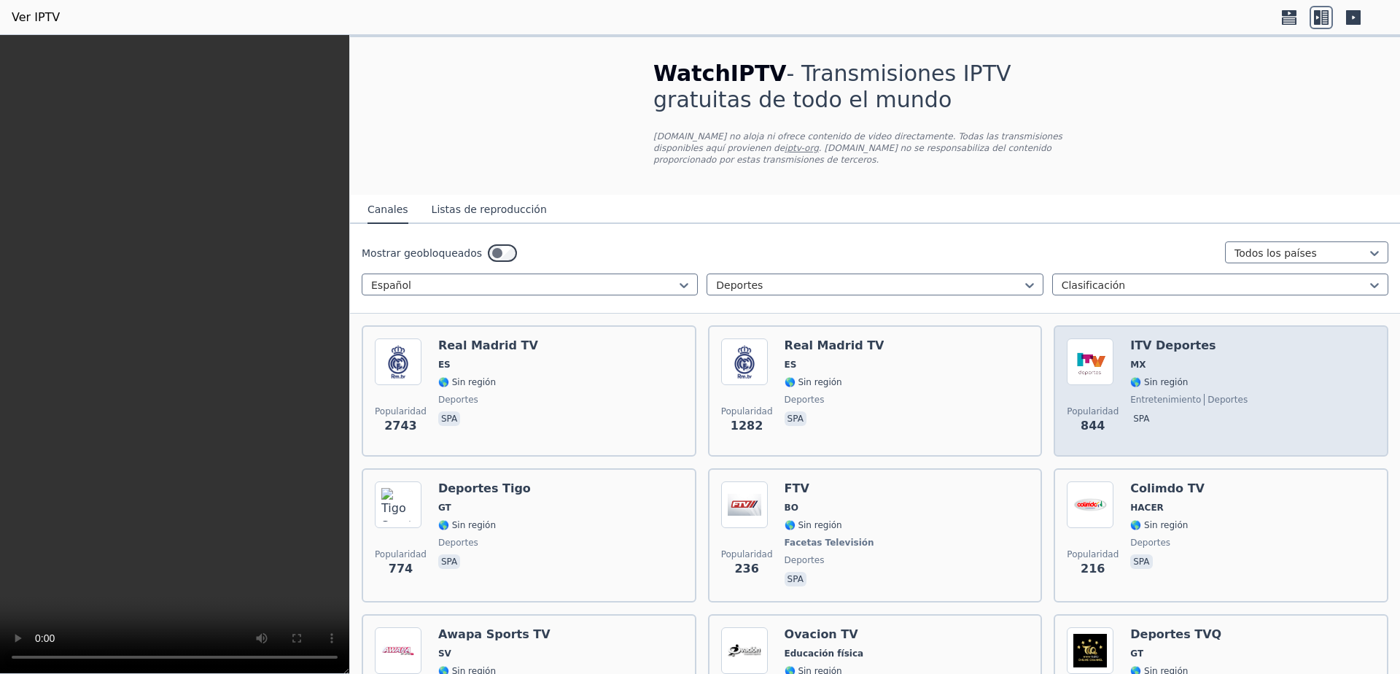
click at [1261, 364] on div "Popularidad 844 ITV Deportes MX 🌎 Sin región entretenimiento deportes spa" at bounding box center [1221, 390] width 308 height 105
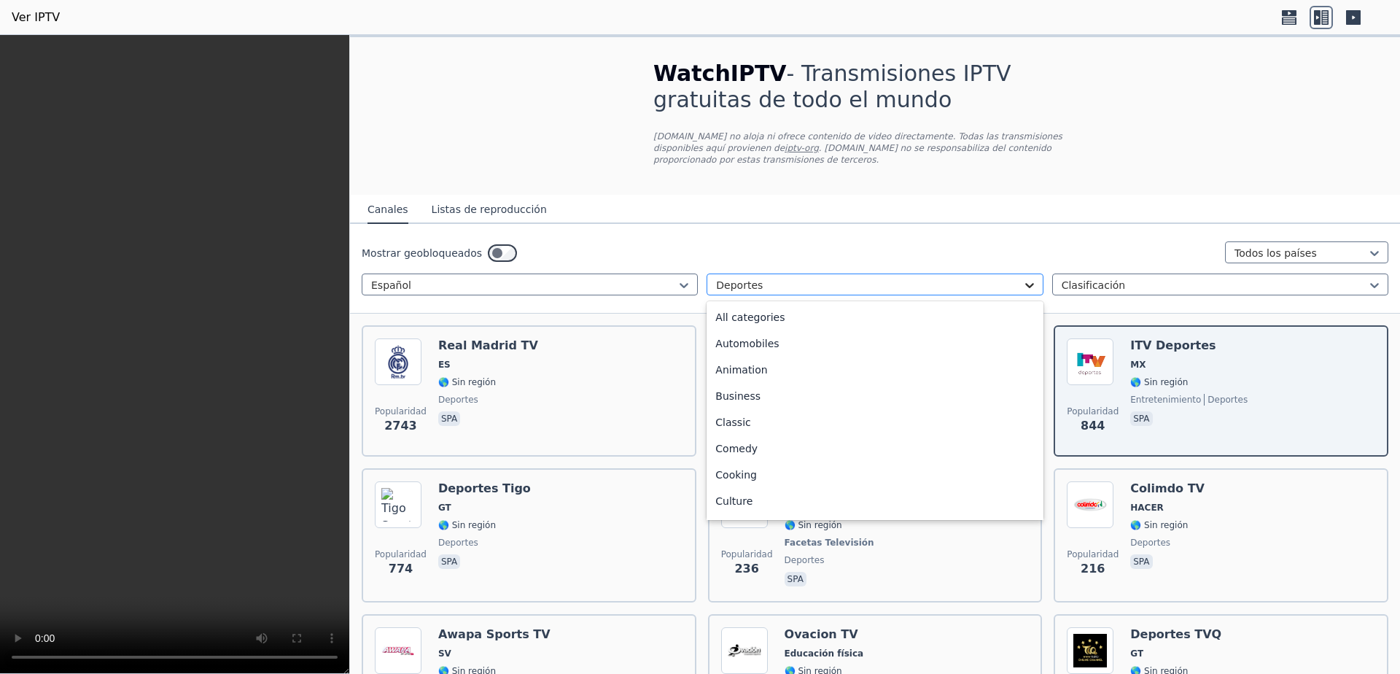
click at [1025, 283] on icon at bounding box center [1029, 285] width 9 height 5
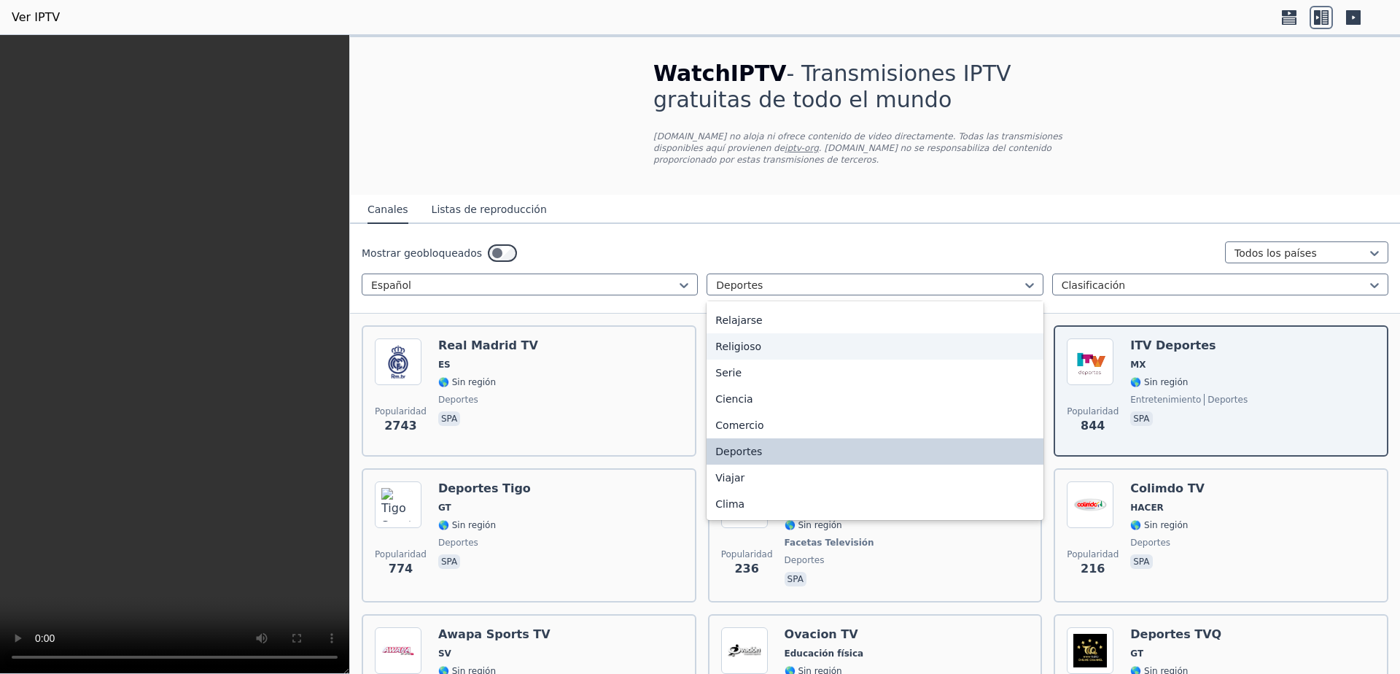
click at [769, 360] on div "Religioso" at bounding box center [875, 346] width 336 height 26
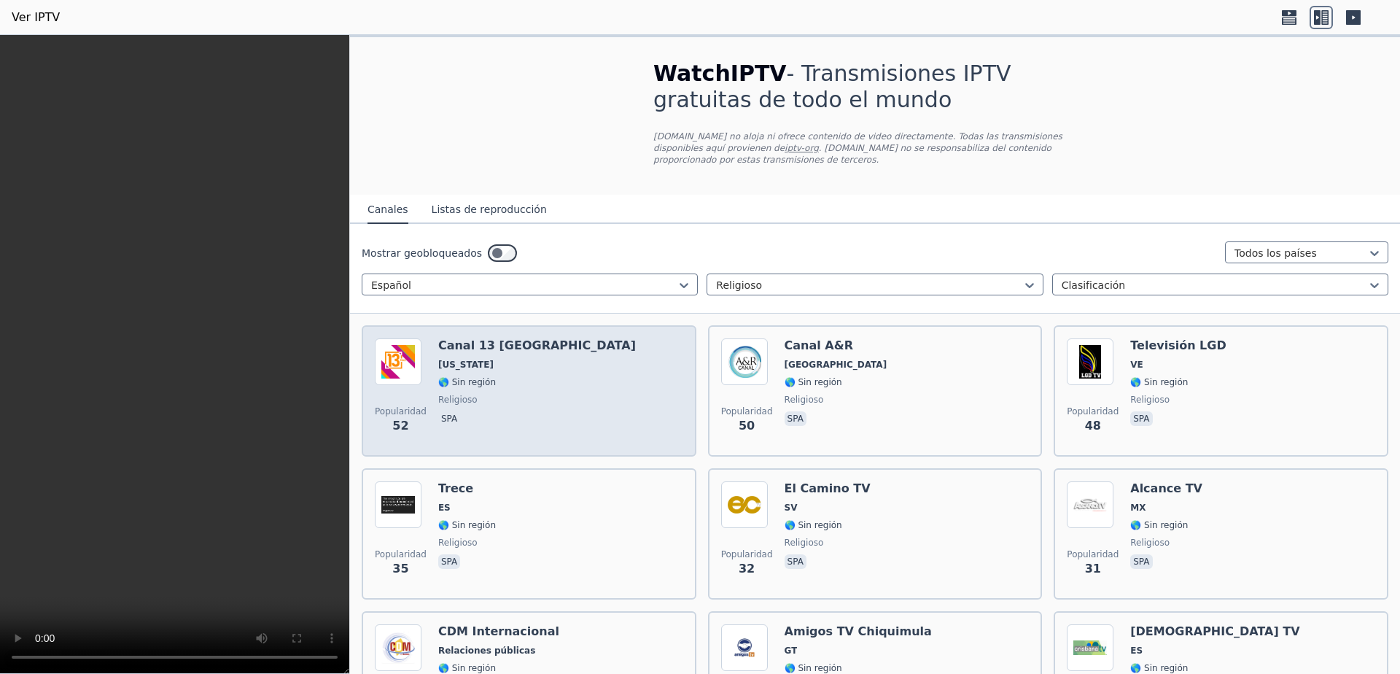
click at [503, 376] on span "🌎 Sin región" at bounding box center [537, 382] width 198 height 12
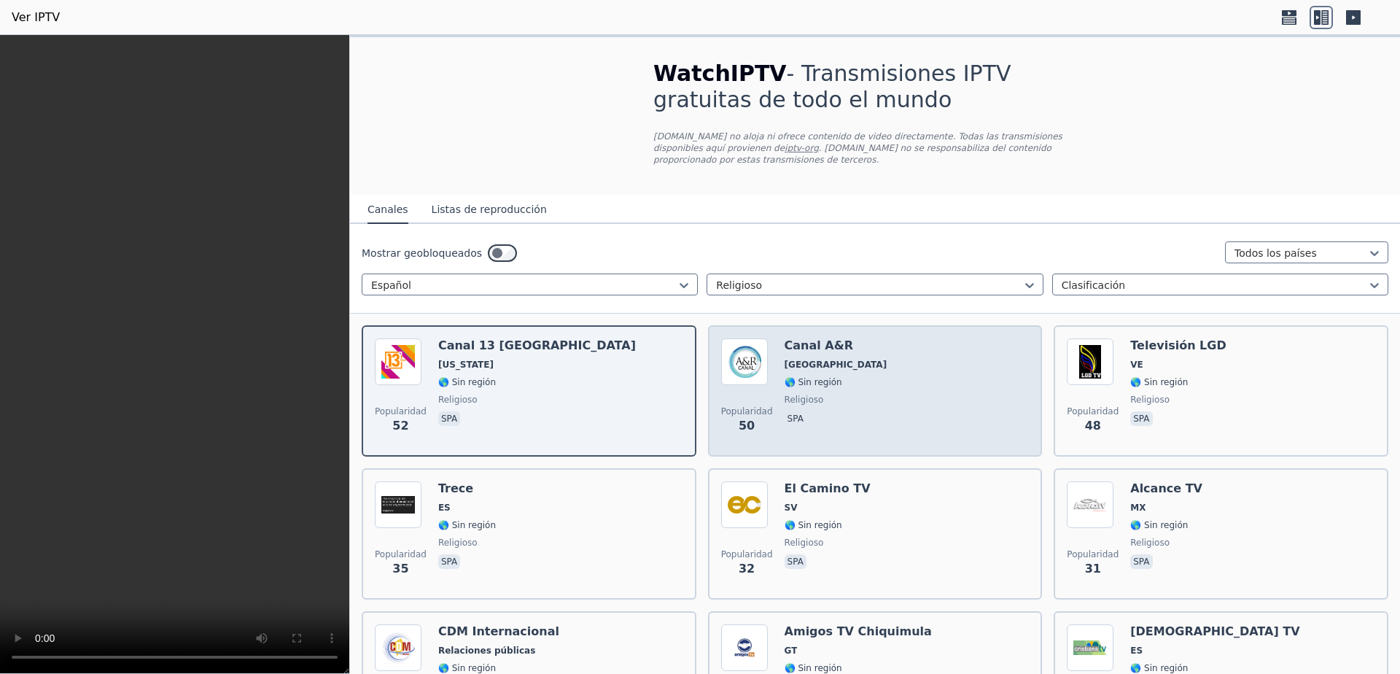
click at [860, 377] on div "Popularidad 50 Canal A&R Pensilvania 🌎 Sin región religioso spa" at bounding box center [875, 390] width 308 height 105
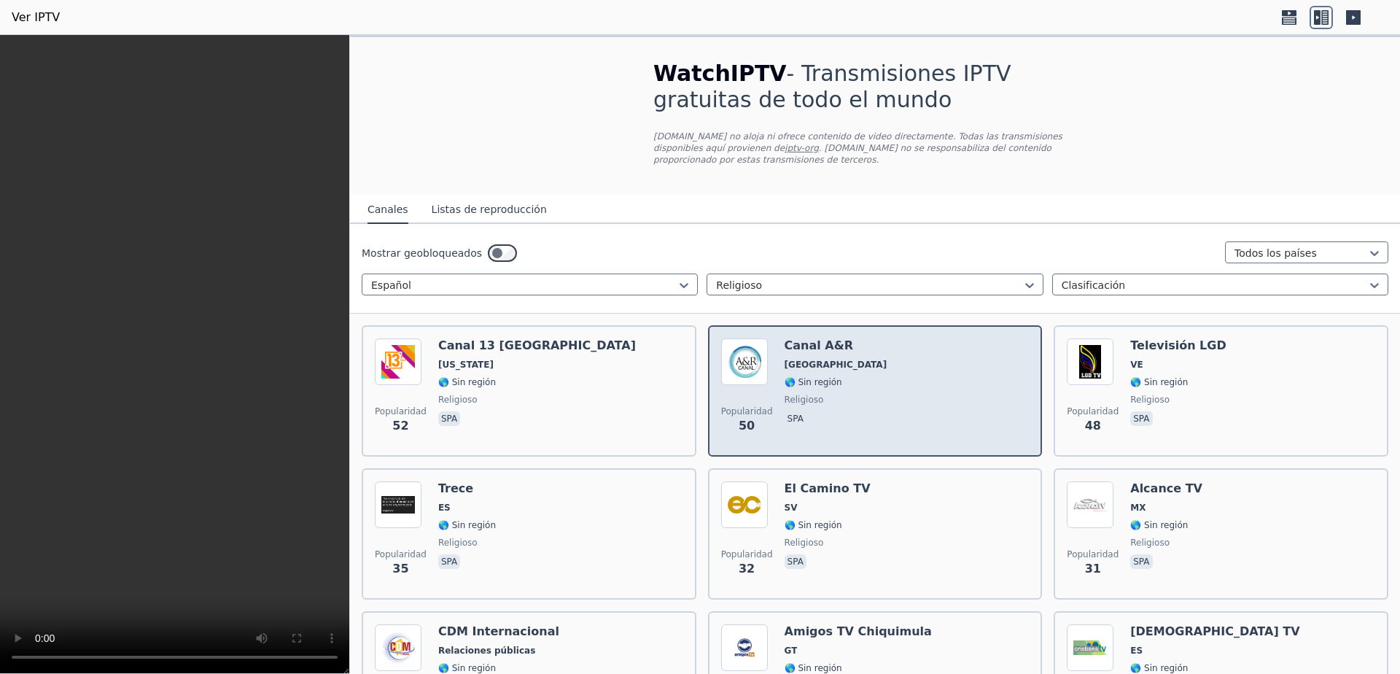
click at [860, 377] on div "Popularidad 50 Canal A&R Pensilvania 🌎 Sin región religioso spa" at bounding box center [875, 390] width 308 height 105
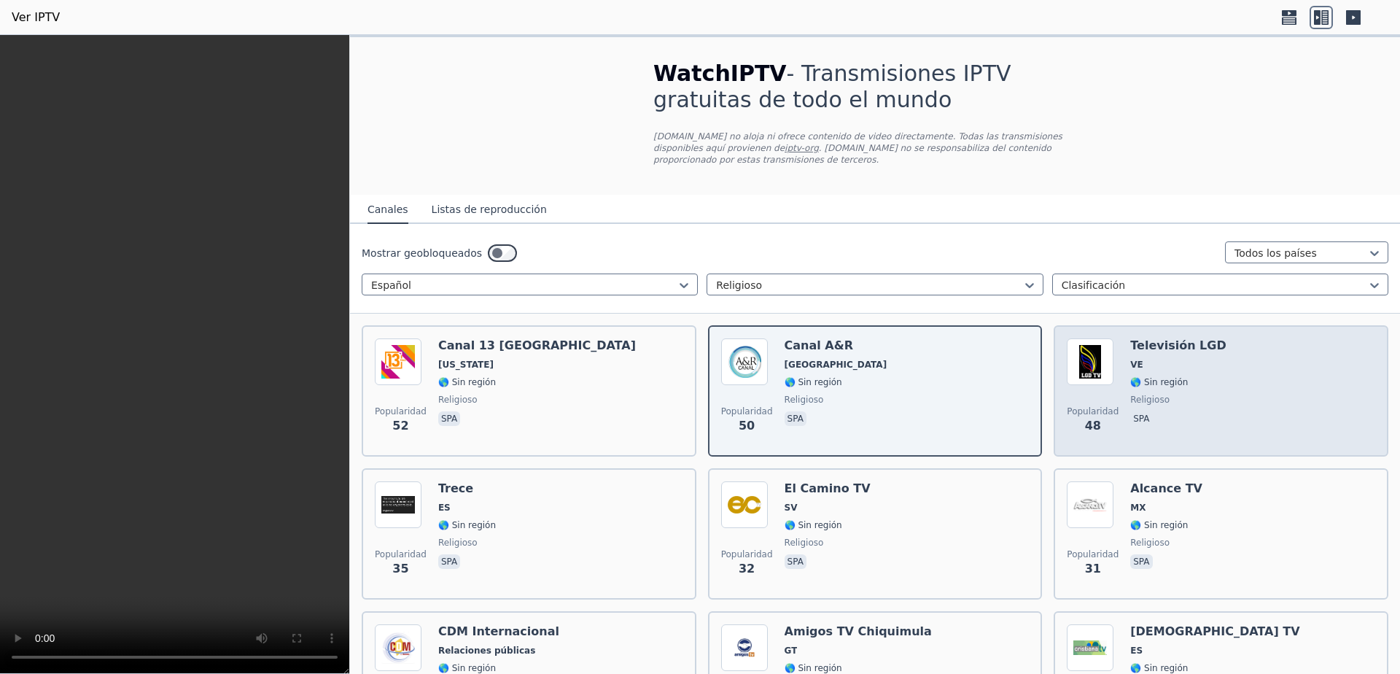
click at [1195, 374] on div "Popularidad 48 Televisión LGD VE 🌎 Sin región religioso spa" at bounding box center [1221, 390] width 308 height 105
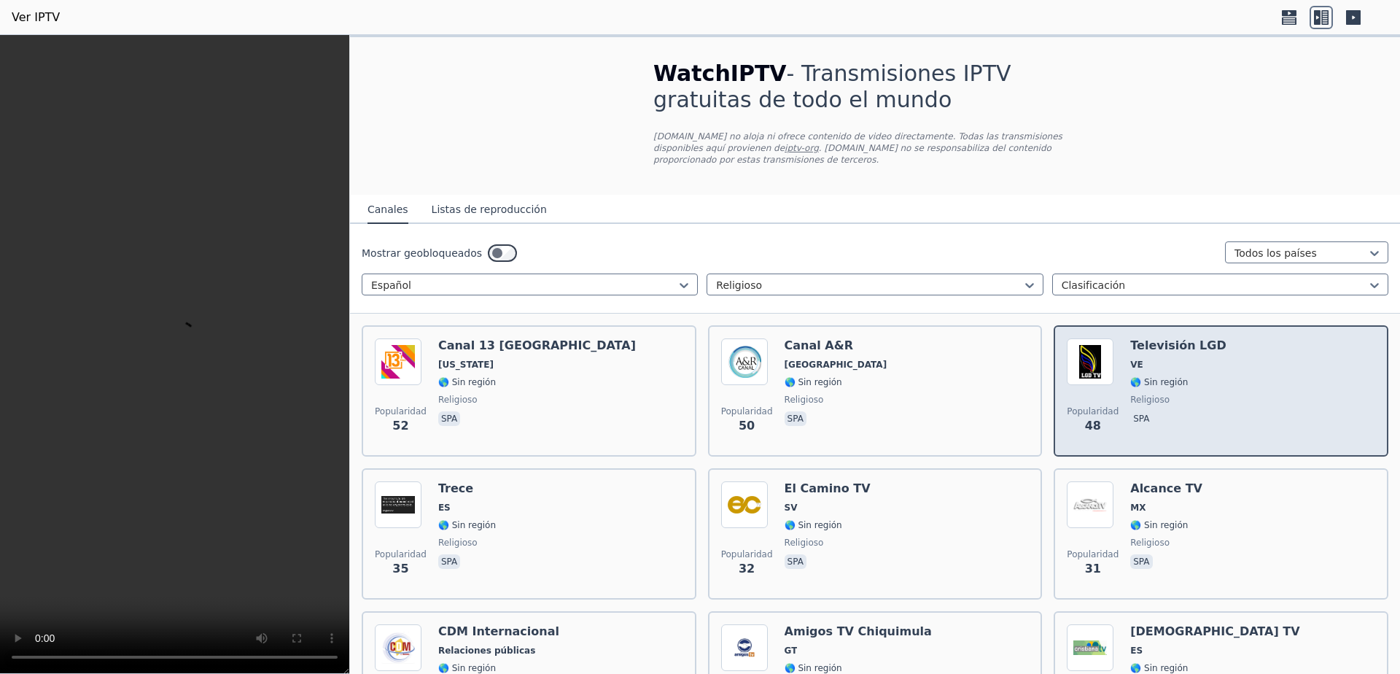
click at [1195, 374] on div "Popularidad 48 Televisión LGD VE 🌎 Sin región religioso spa" at bounding box center [1221, 390] width 308 height 105
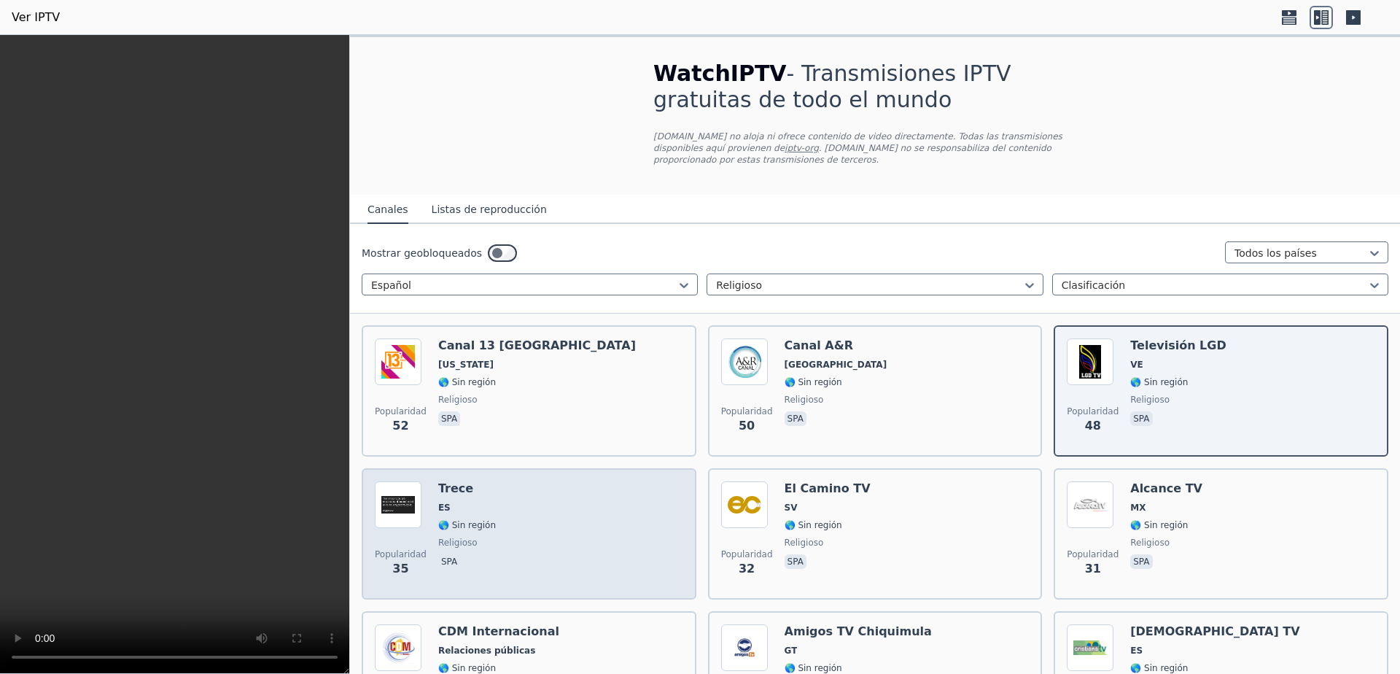
click at [527, 542] on div "Popularidad 35 Trece ES 🌎 Sin región religioso spa" at bounding box center [529, 533] width 308 height 105
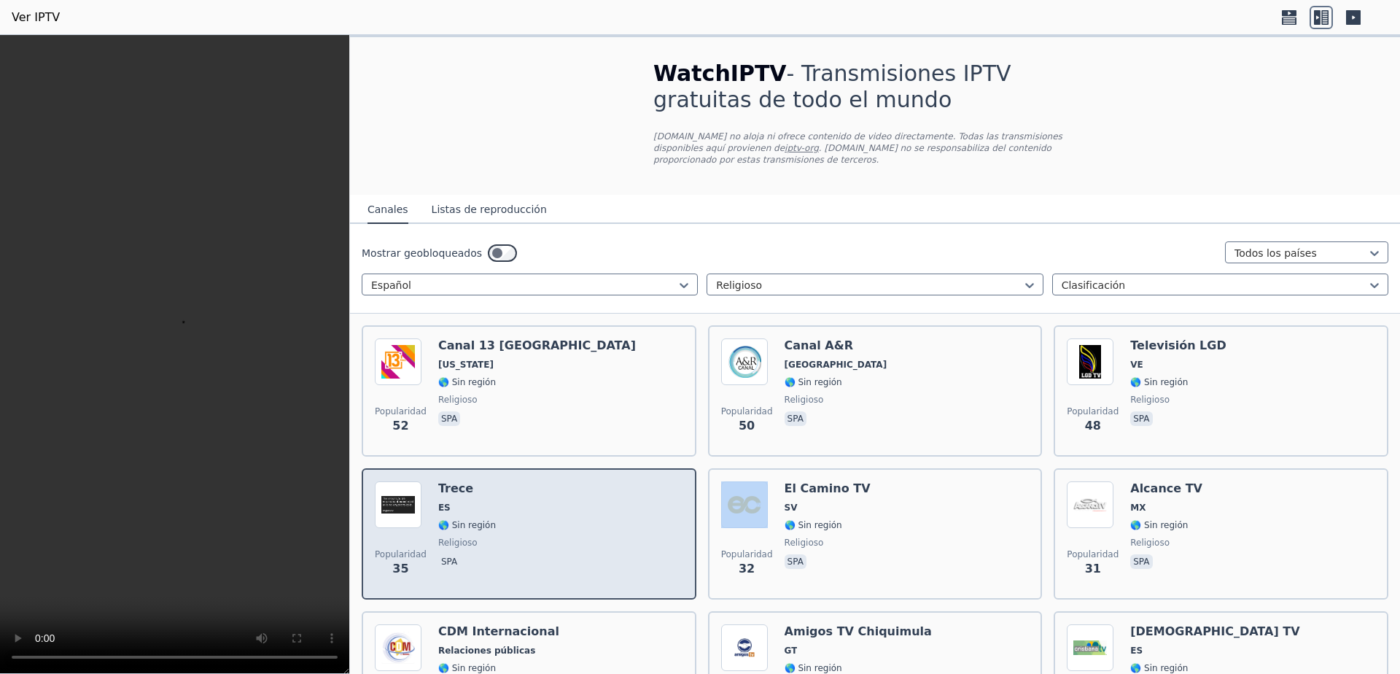
click at [527, 542] on div "Popularidad 35 Trece ES 🌎 Sin región religioso spa" at bounding box center [529, 533] width 308 height 105
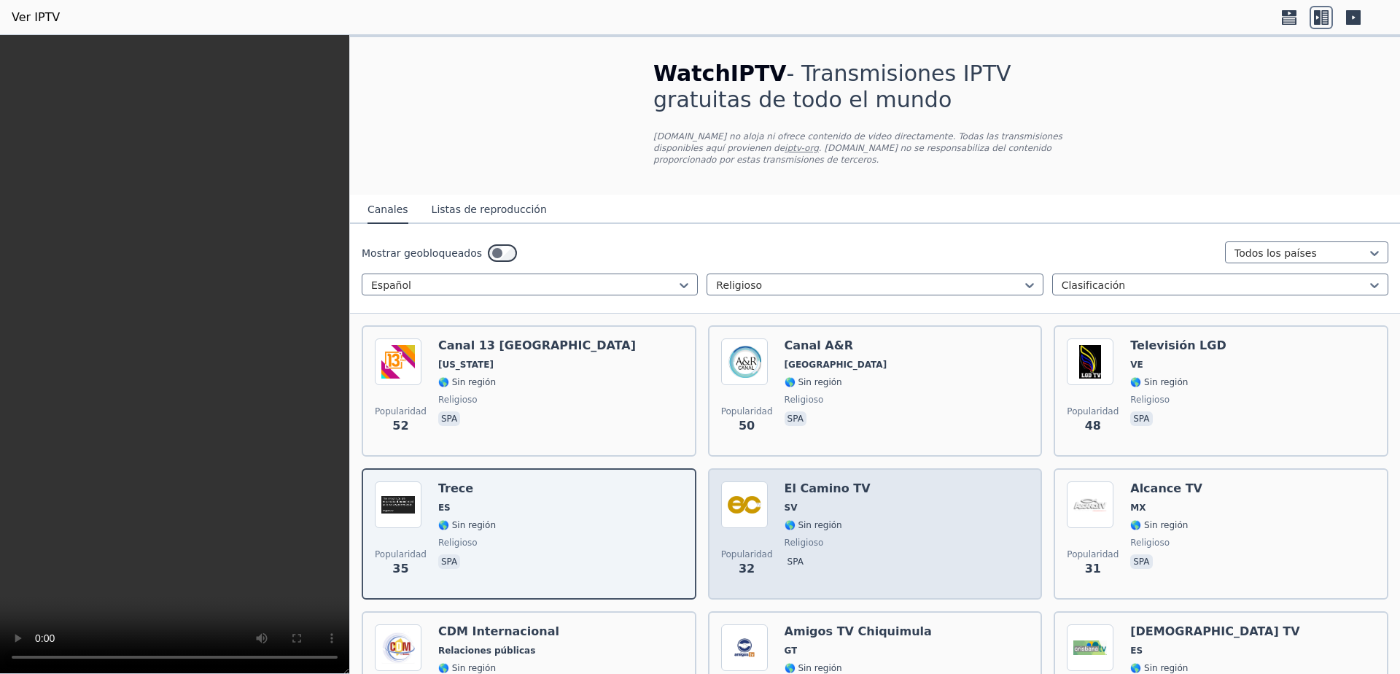
click at [838, 519] on span "🌎 Sin región" at bounding box center [828, 525] width 86 height 12
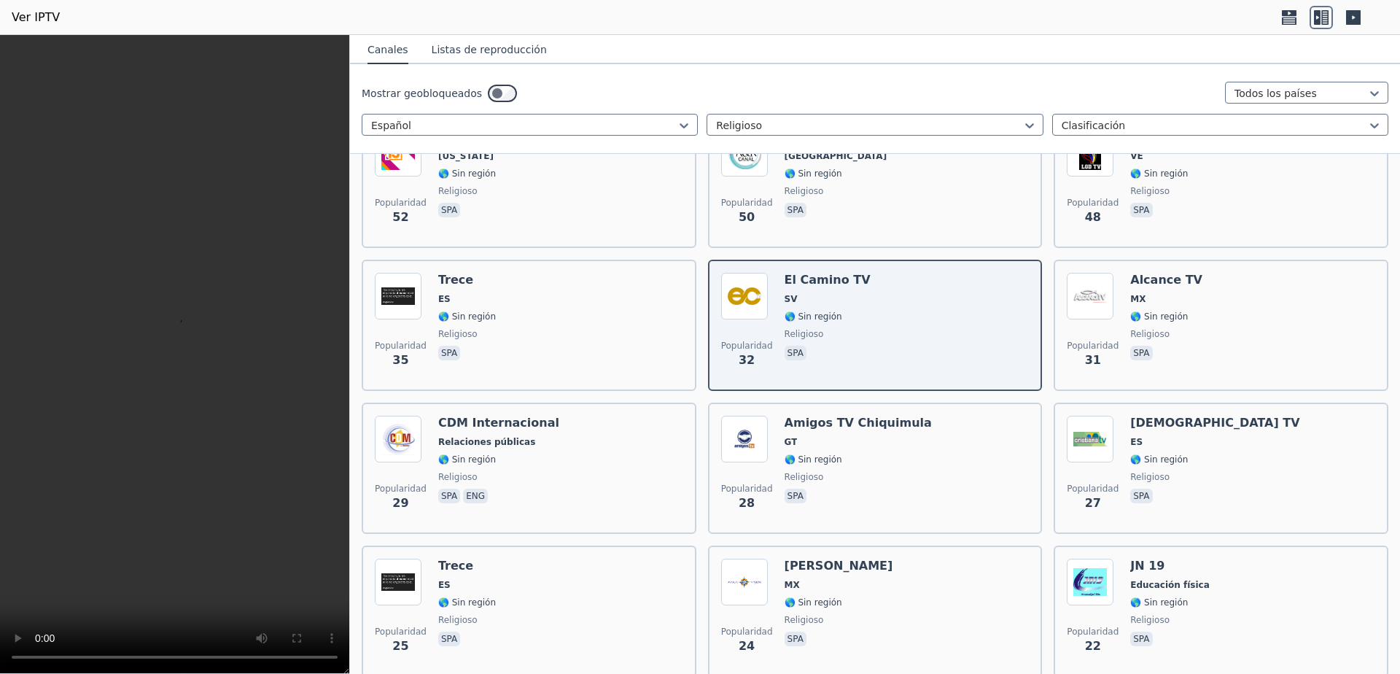
scroll to position [292, 0]
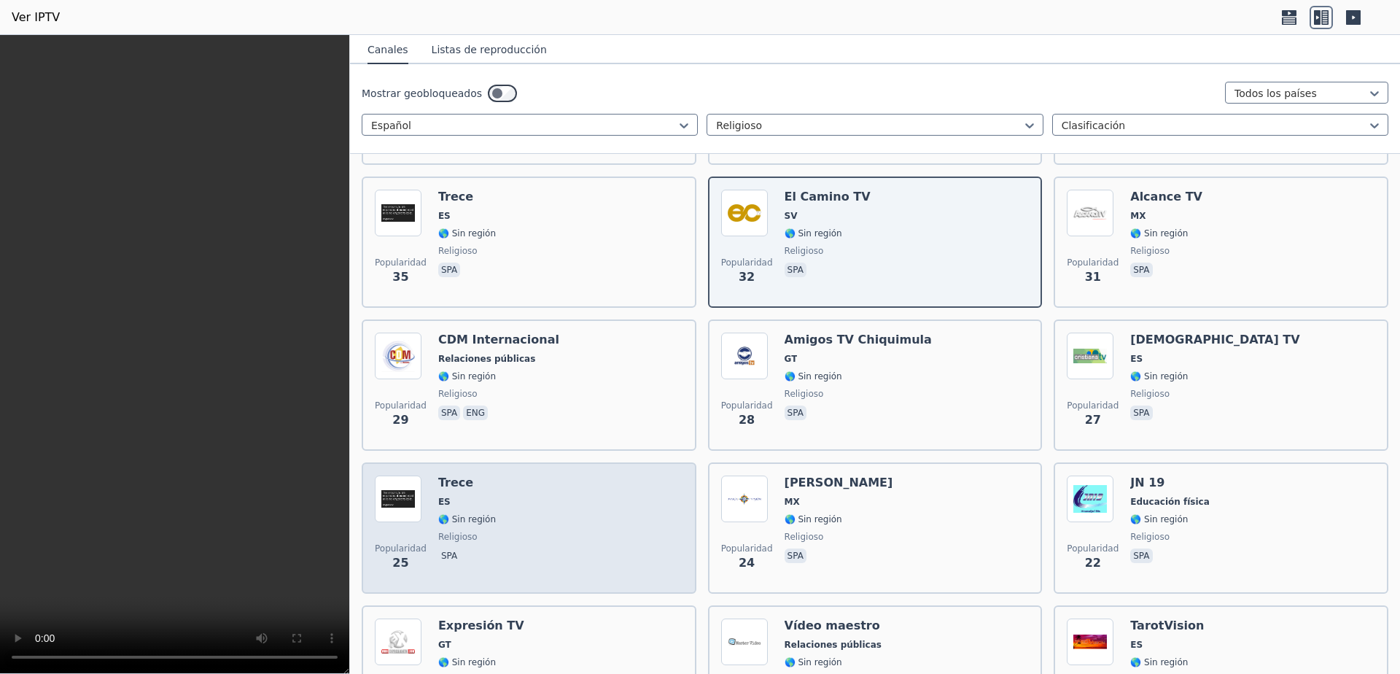
click at [625, 485] on div "Popularidad 25 Trece ES 🌎 Sin región religioso spa" at bounding box center [529, 528] width 308 height 105
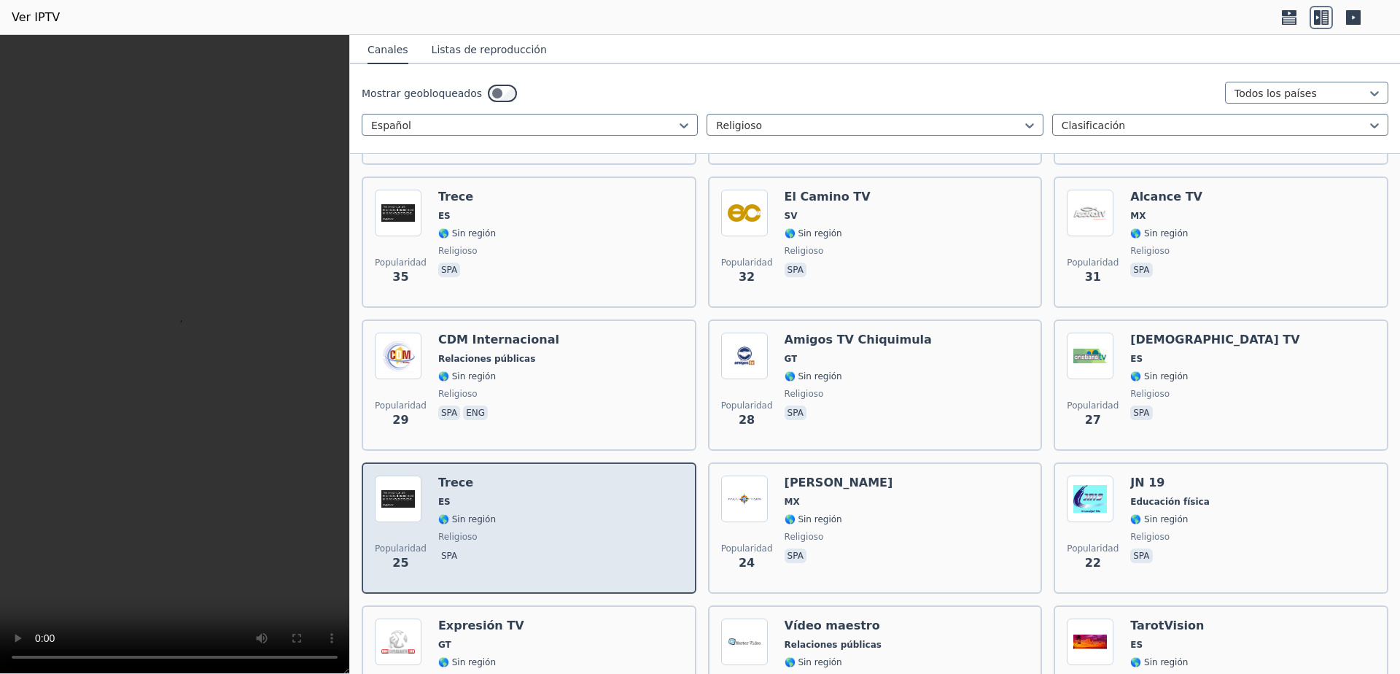
click at [625, 485] on div "Popularidad 25 Trece ES 🌎 Sin región religioso spa" at bounding box center [529, 528] width 308 height 105
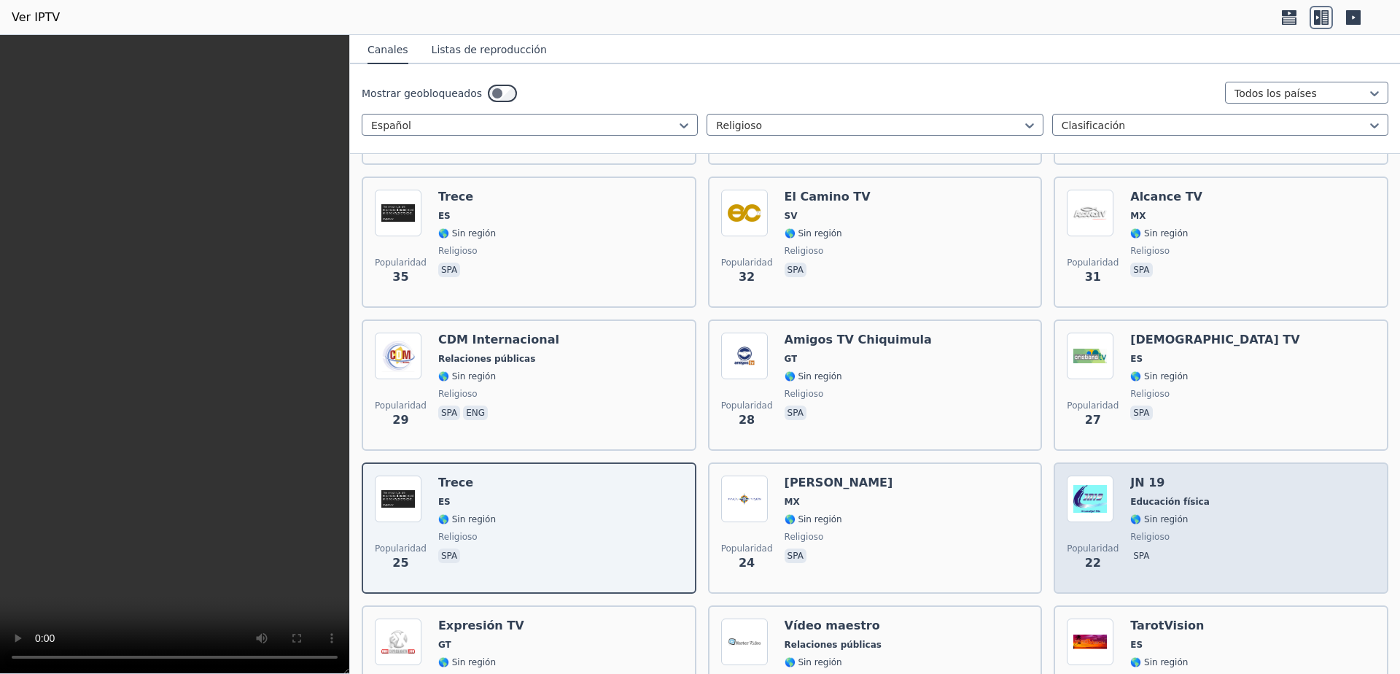
click at [1158, 476] on h6 "JN 19" at bounding box center [1169, 483] width 79 height 15
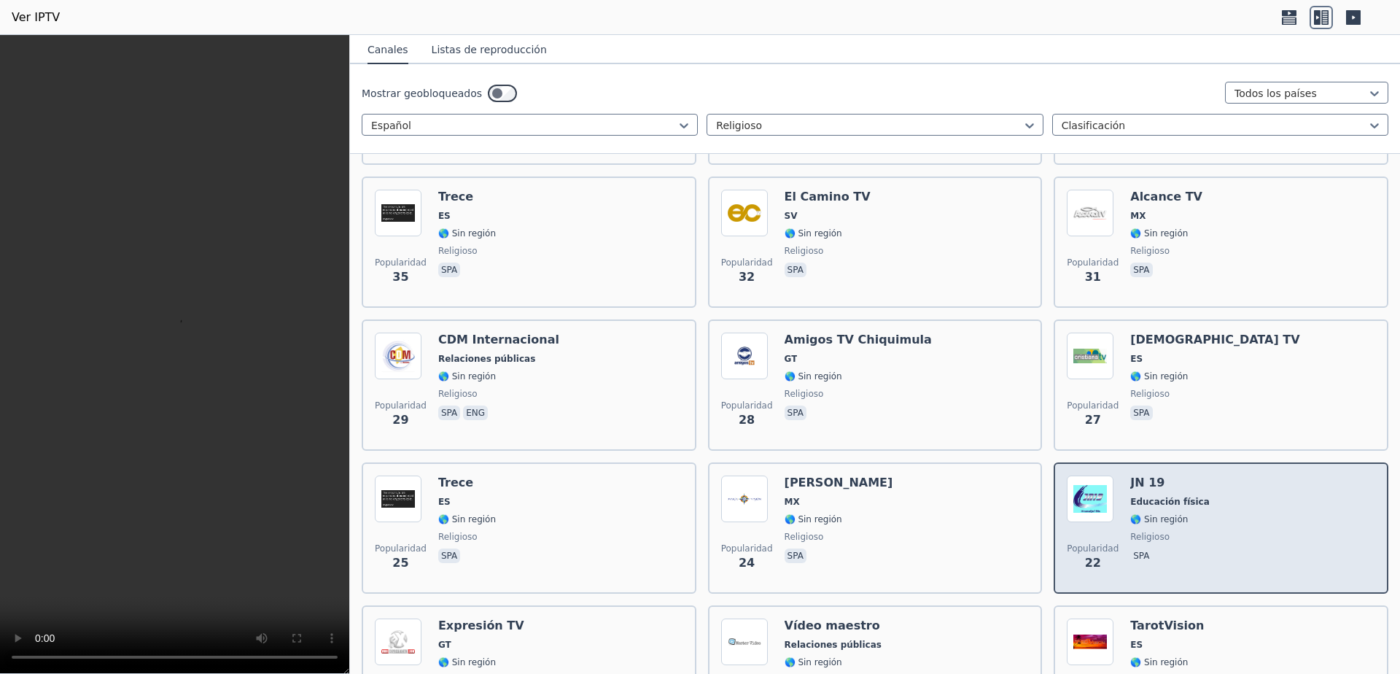
click at [1158, 476] on h6 "JN 19" at bounding box center [1169, 483] width 79 height 15
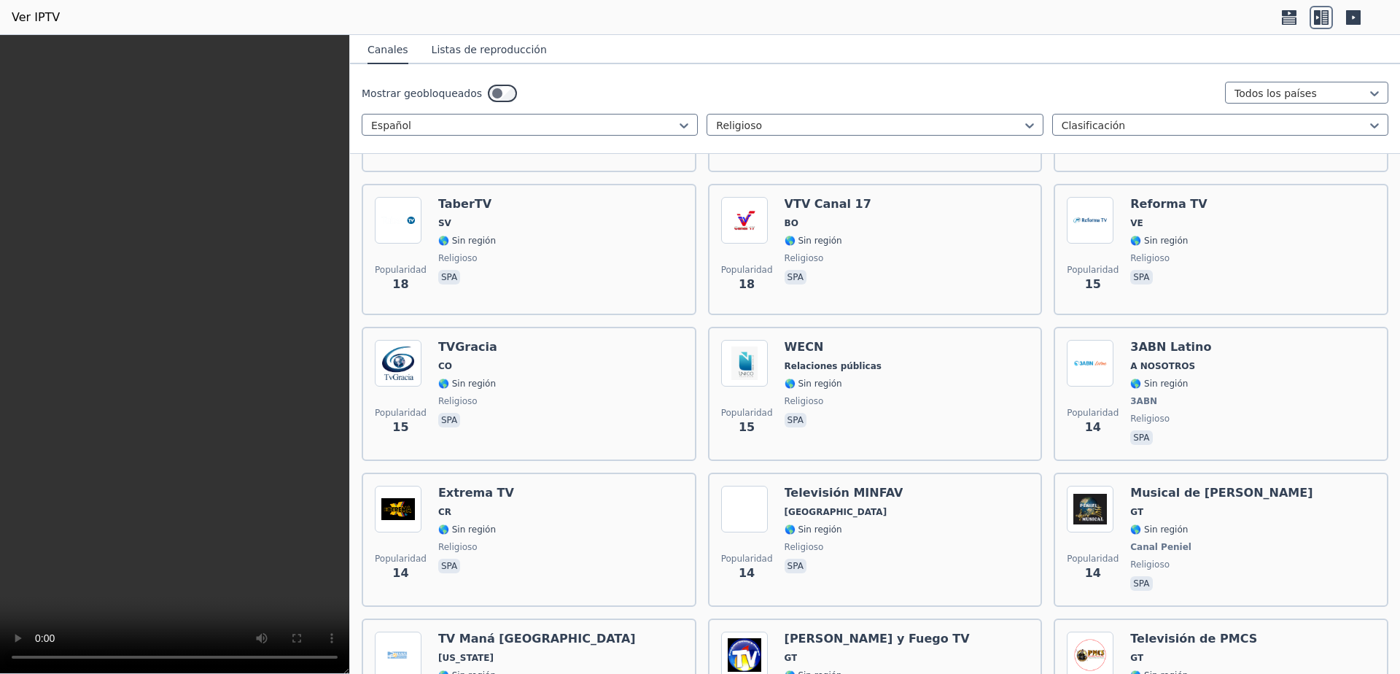
scroll to position [1070, 0]
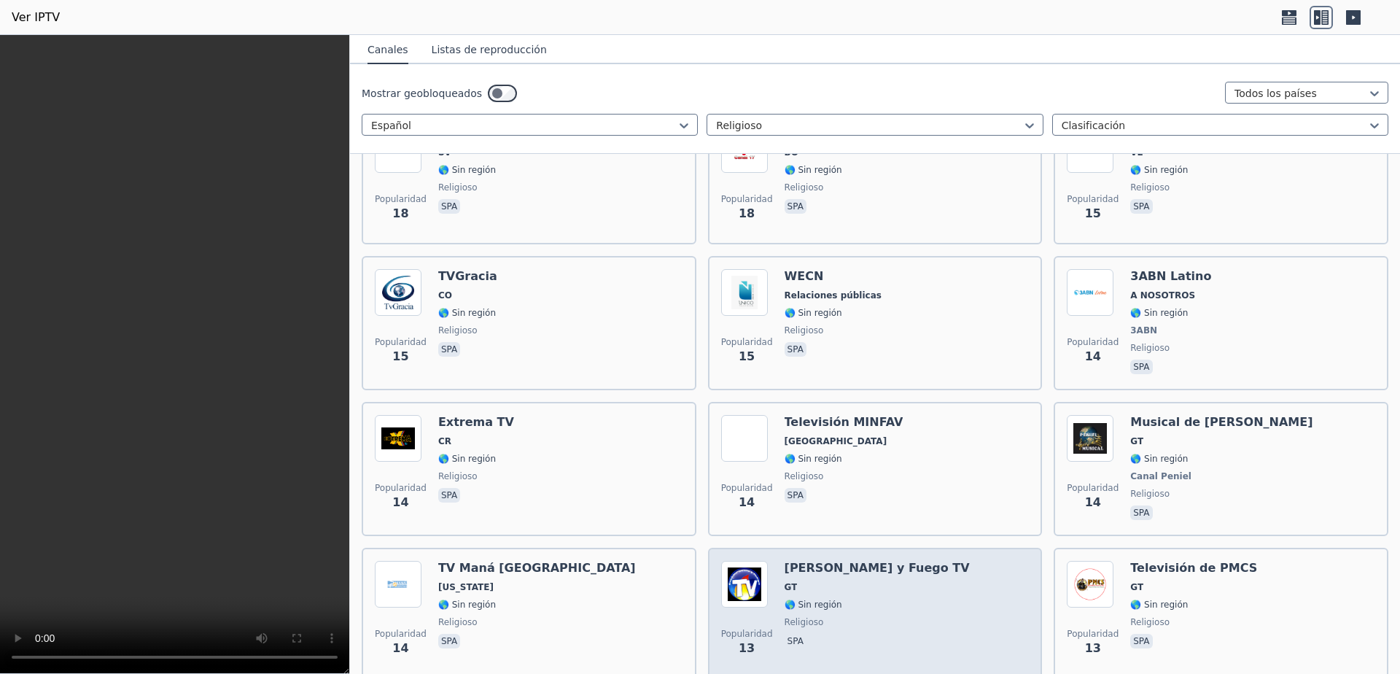
click at [804, 602] on div "[PERSON_NAME] y Fuego TV GT 🌎 Sin región religioso spa" at bounding box center [877, 613] width 185 height 105
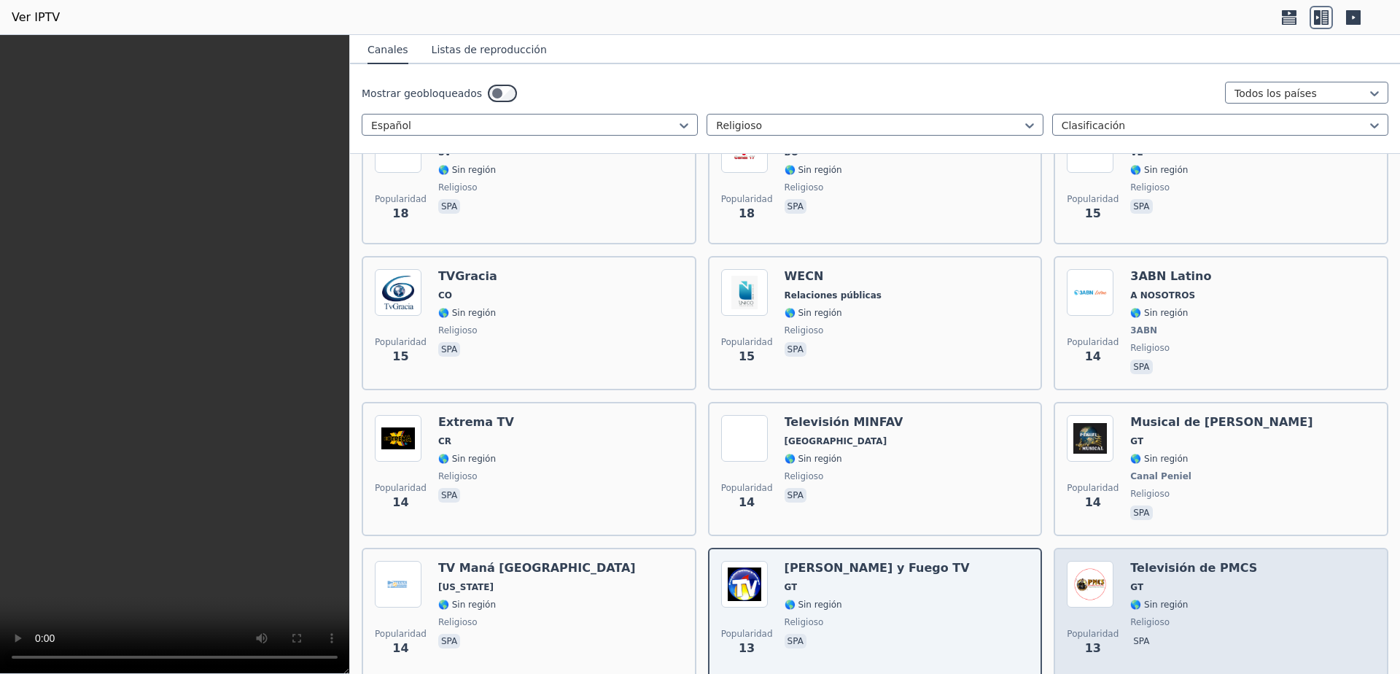
click at [1225, 605] on div "Popularidad 13 Televisión de PMCS GT 🌎 Sin región religioso spa" at bounding box center [1221, 613] width 308 height 105
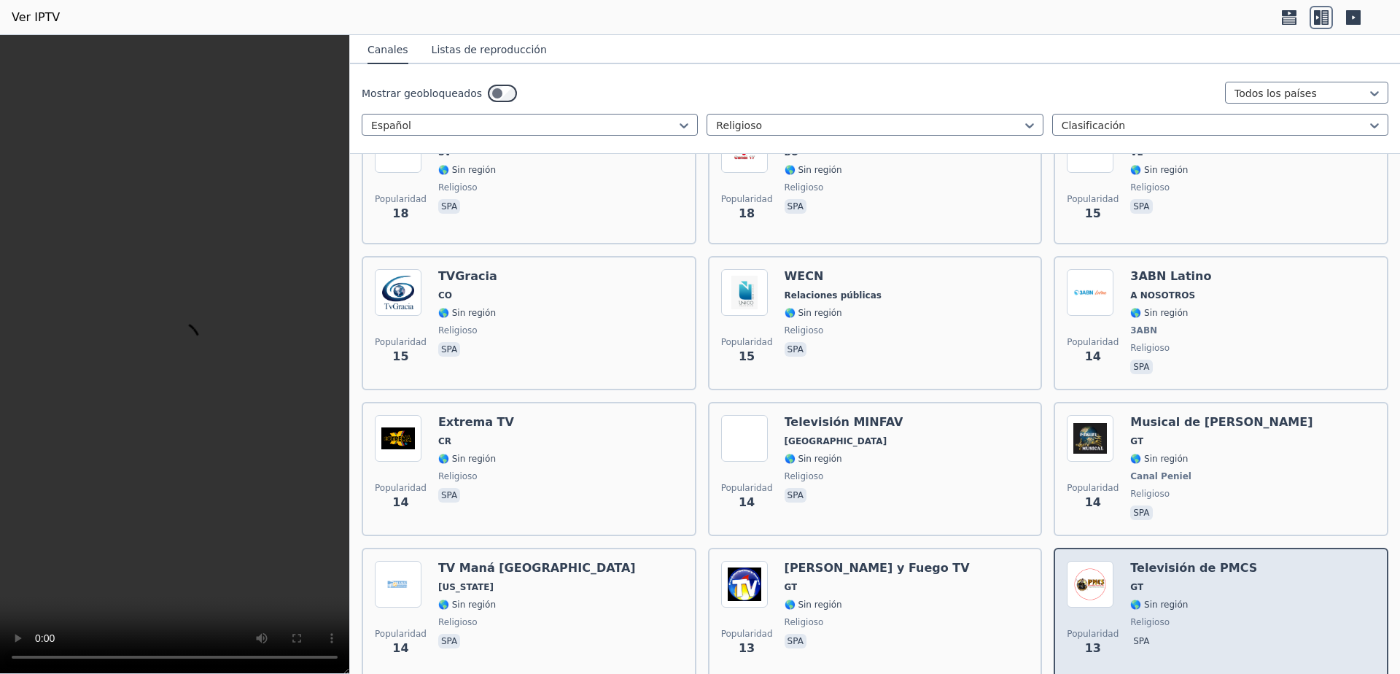
click at [1225, 605] on div "Popularidad 13 Televisión de PMCS GT 🌎 Sin región religioso spa" at bounding box center [1221, 613] width 308 height 105
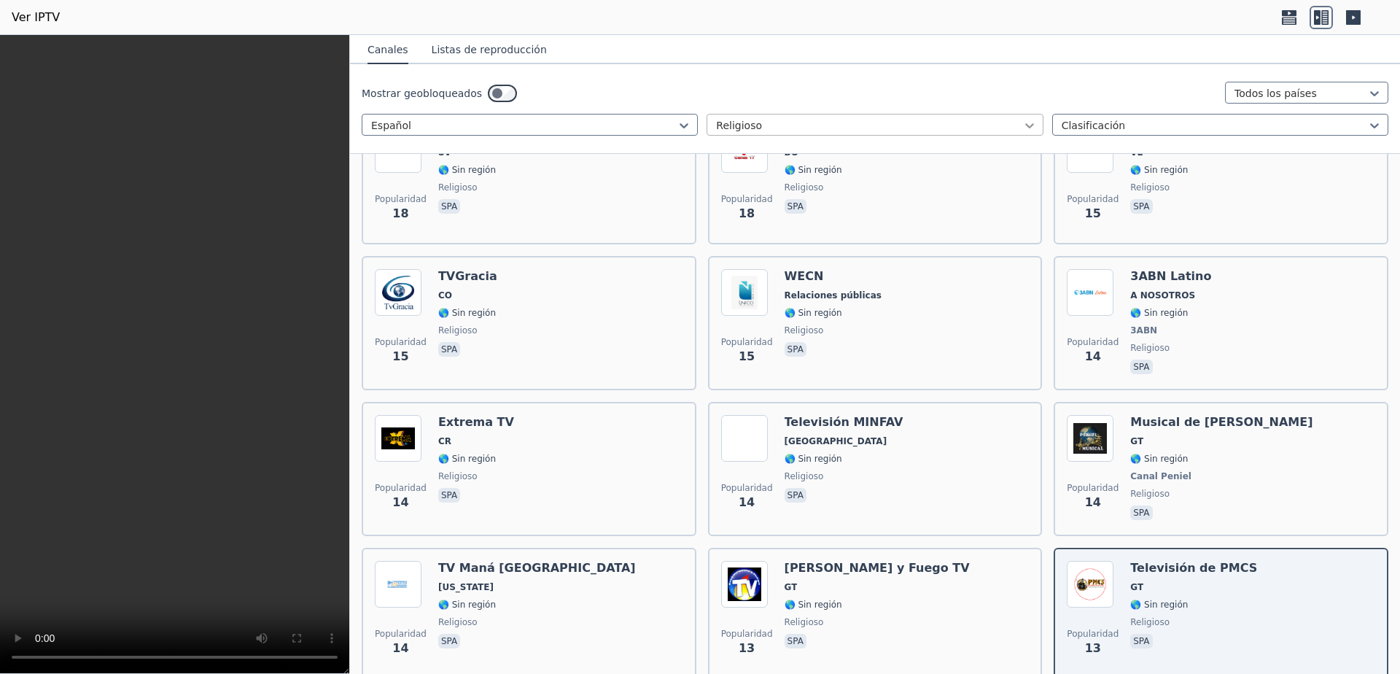
click at [1022, 126] on icon at bounding box center [1029, 125] width 15 height 15
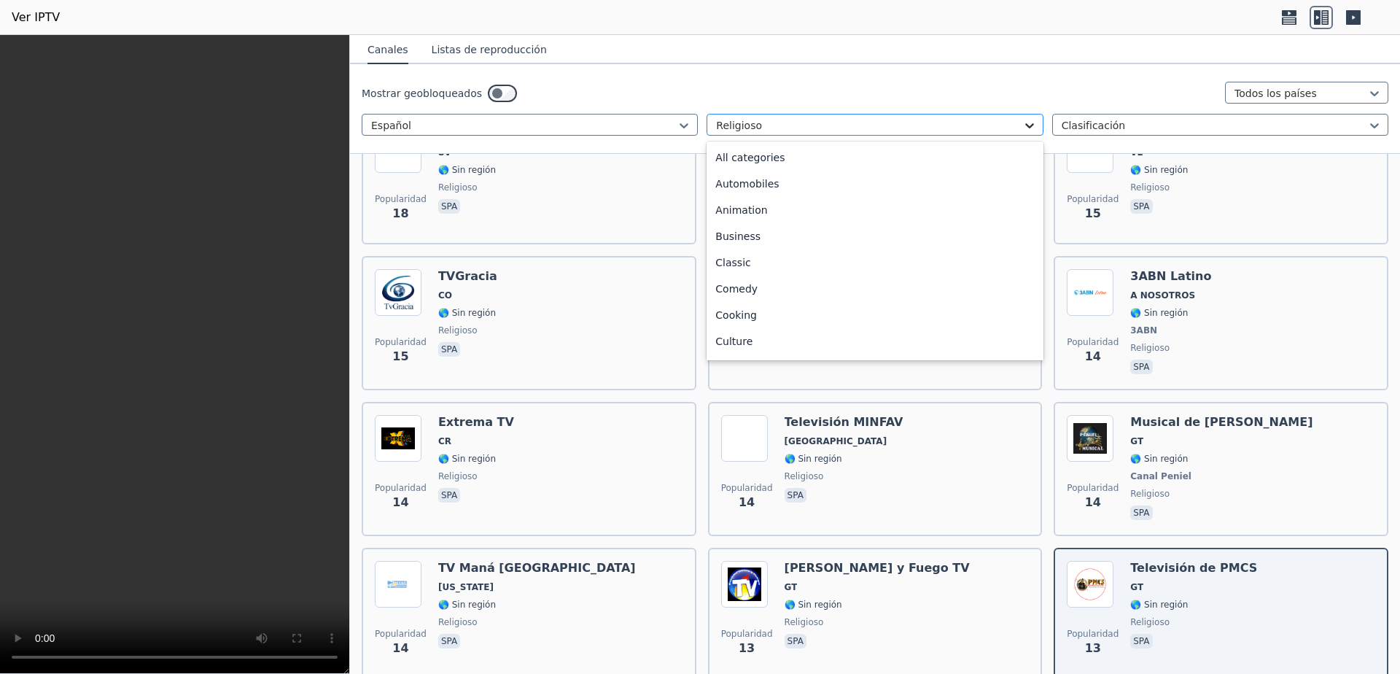
scroll to position [406, 0]
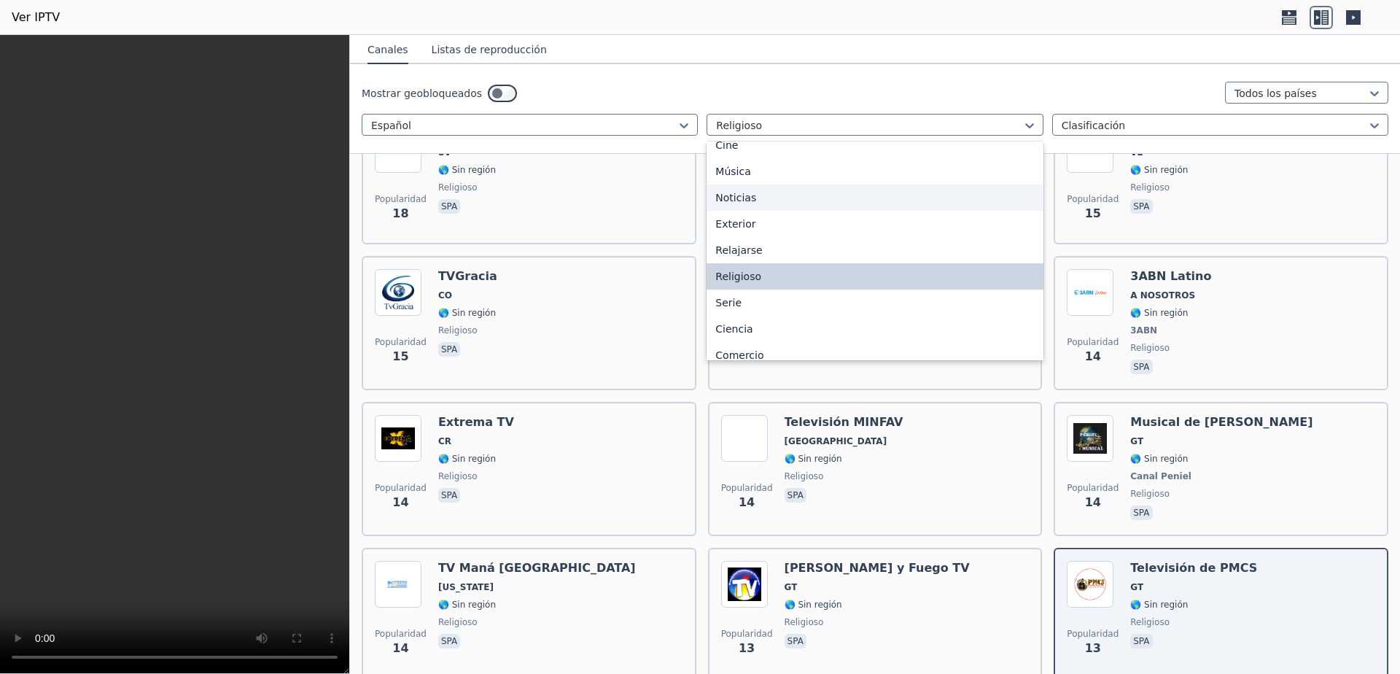
click at [788, 211] on div "Noticias" at bounding box center [875, 198] width 336 height 26
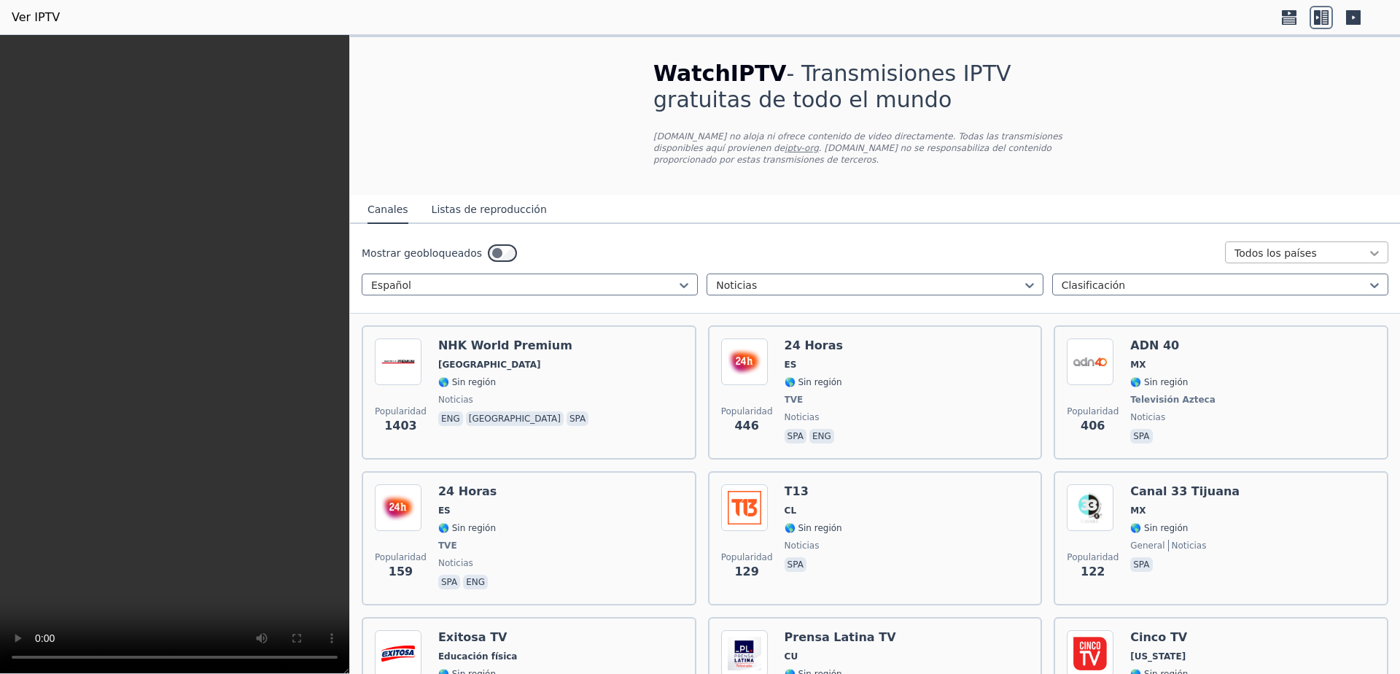
click at [1367, 247] on icon at bounding box center [1374, 253] width 15 height 15
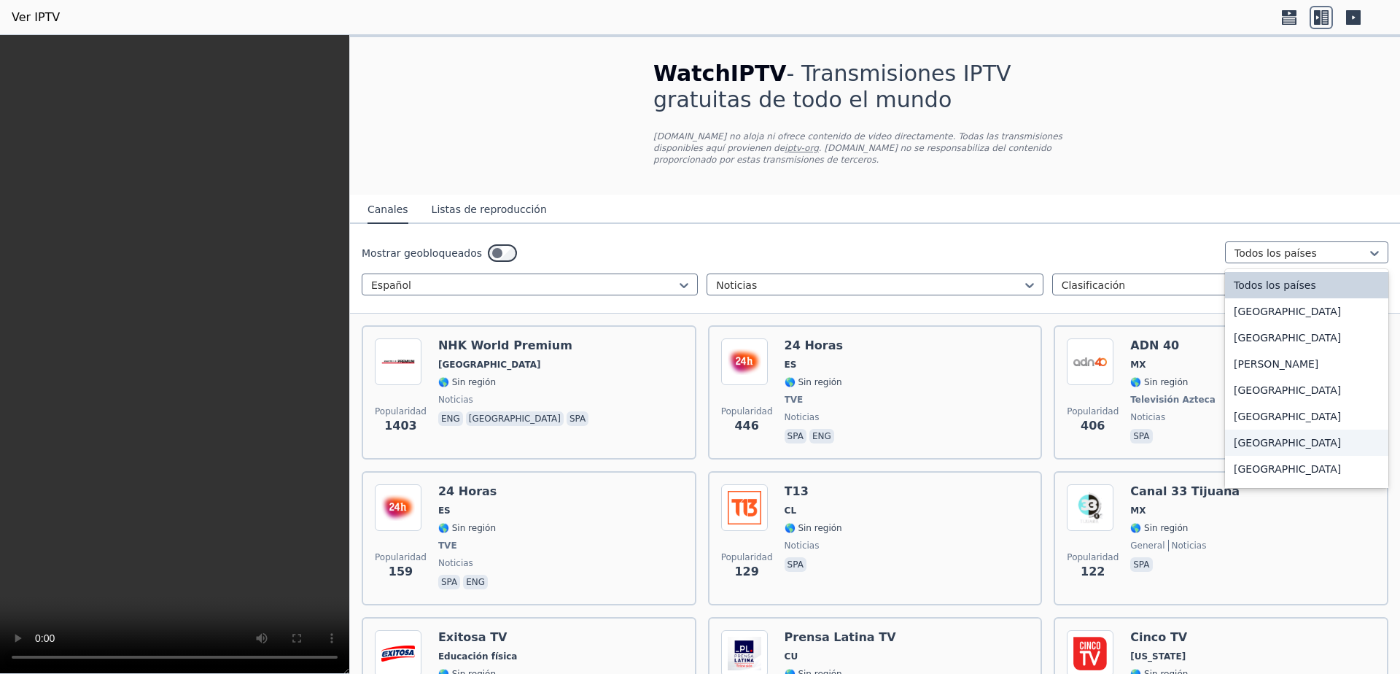
click at [1271, 444] on font "[GEOGRAPHIC_DATA]" at bounding box center [1287, 443] width 107 height 12
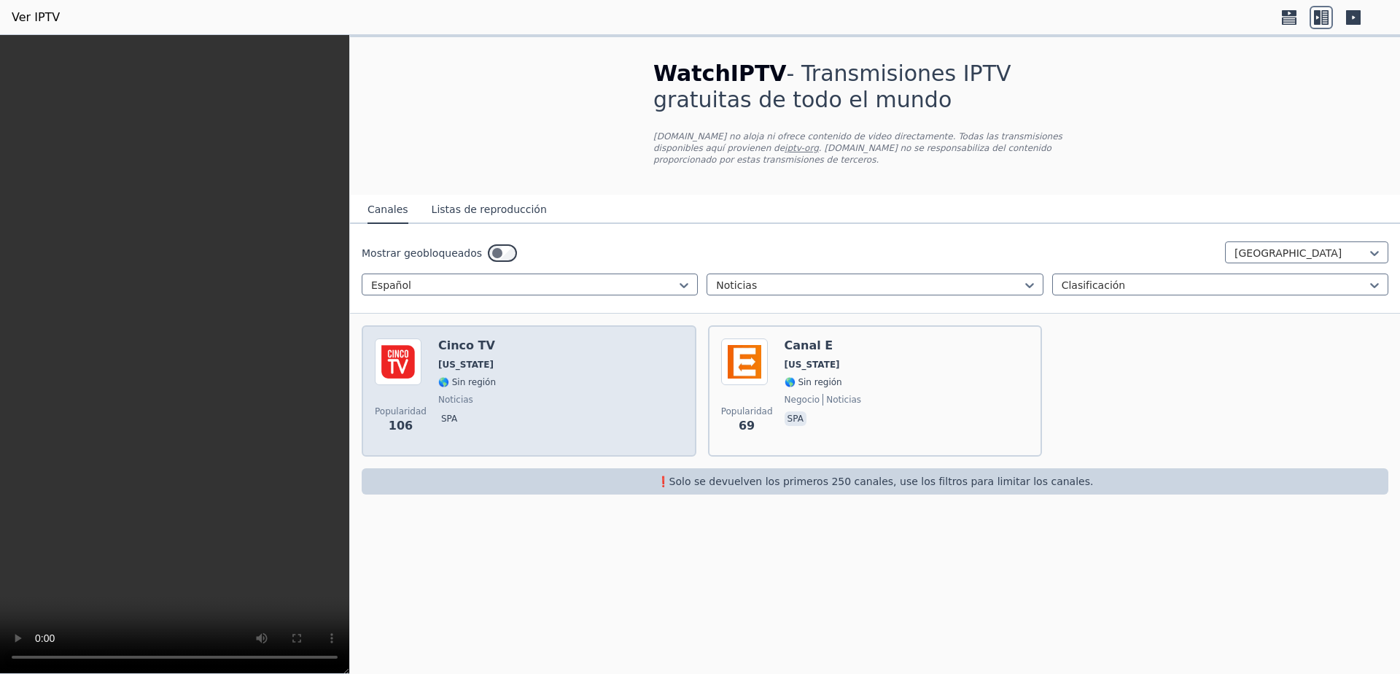
click at [565, 384] on div "Popularidad 106 Cinco TV [US_STATE] 🌎 Sin región noticias spa" at bounding box center [529, 390] width 308 height 105
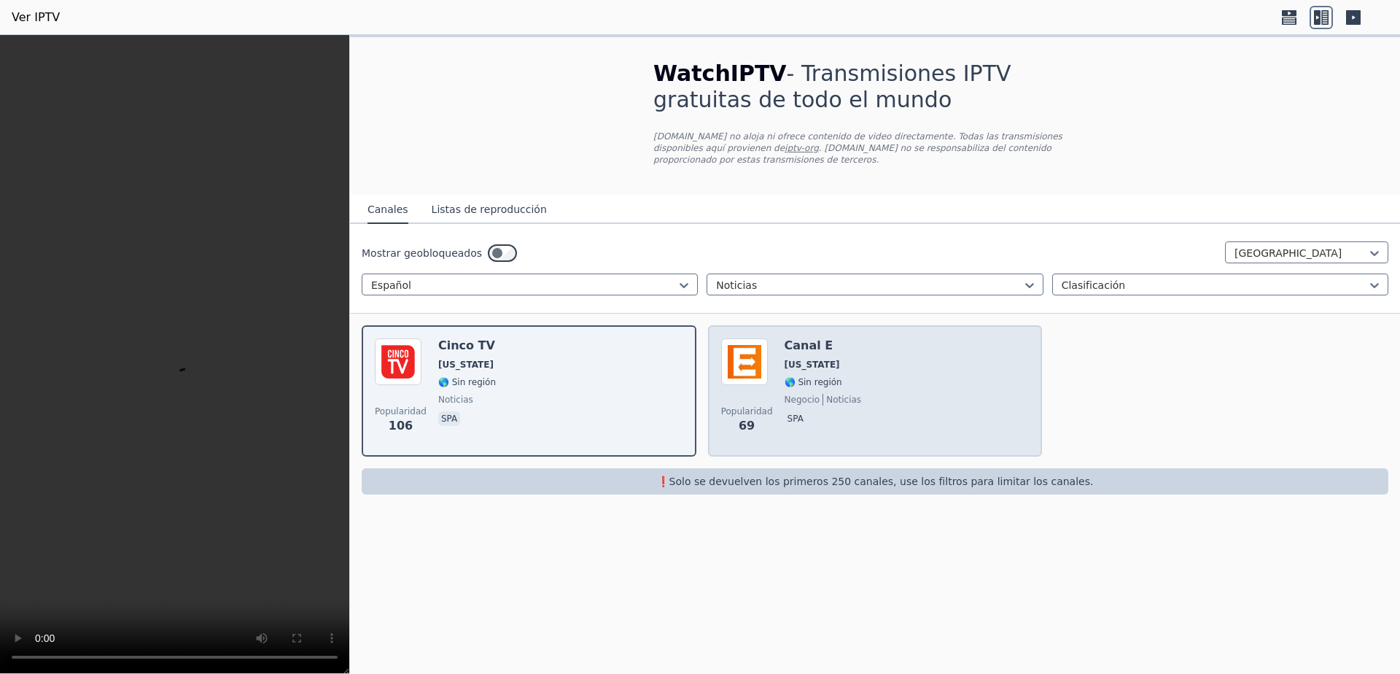
click at [831, 376] on span "🌎 Sin región" at bounding box center [823, 382] width 77 height 12
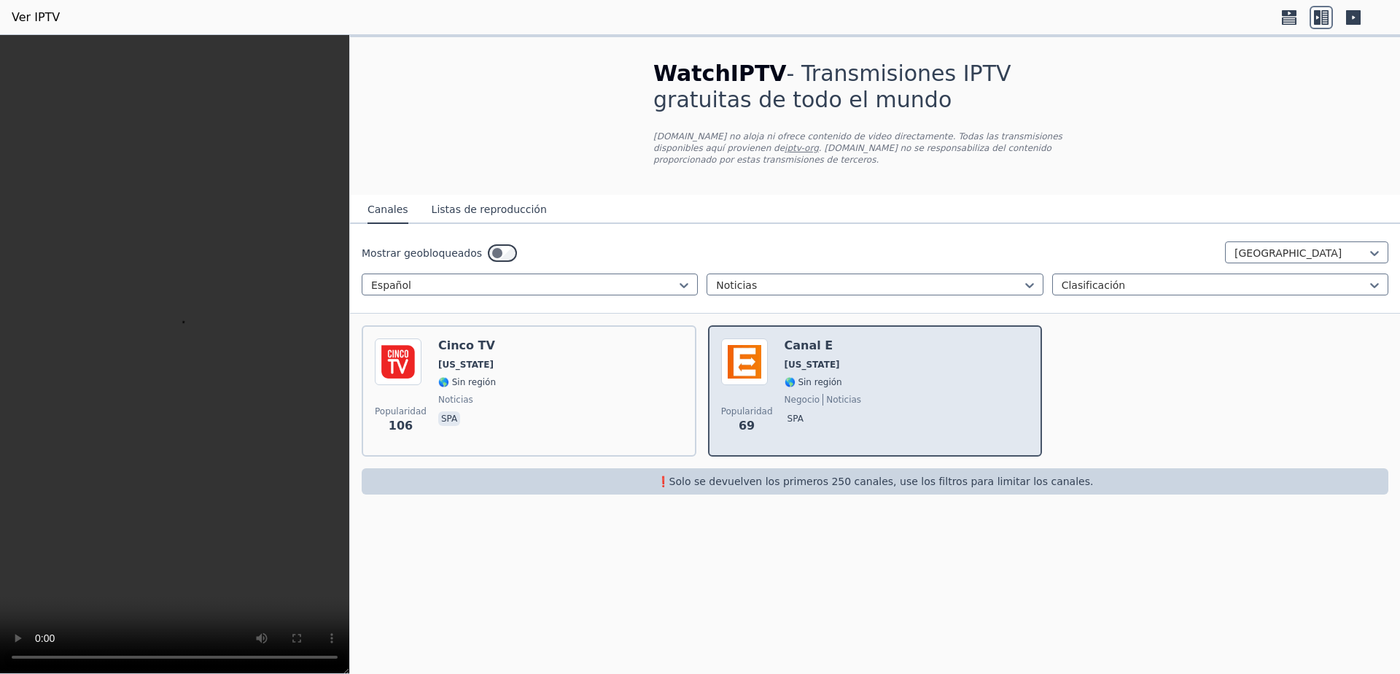
click at [831, 376] on span "🌎 Sin región" at bounding box center [823, 382] width 77 height 12
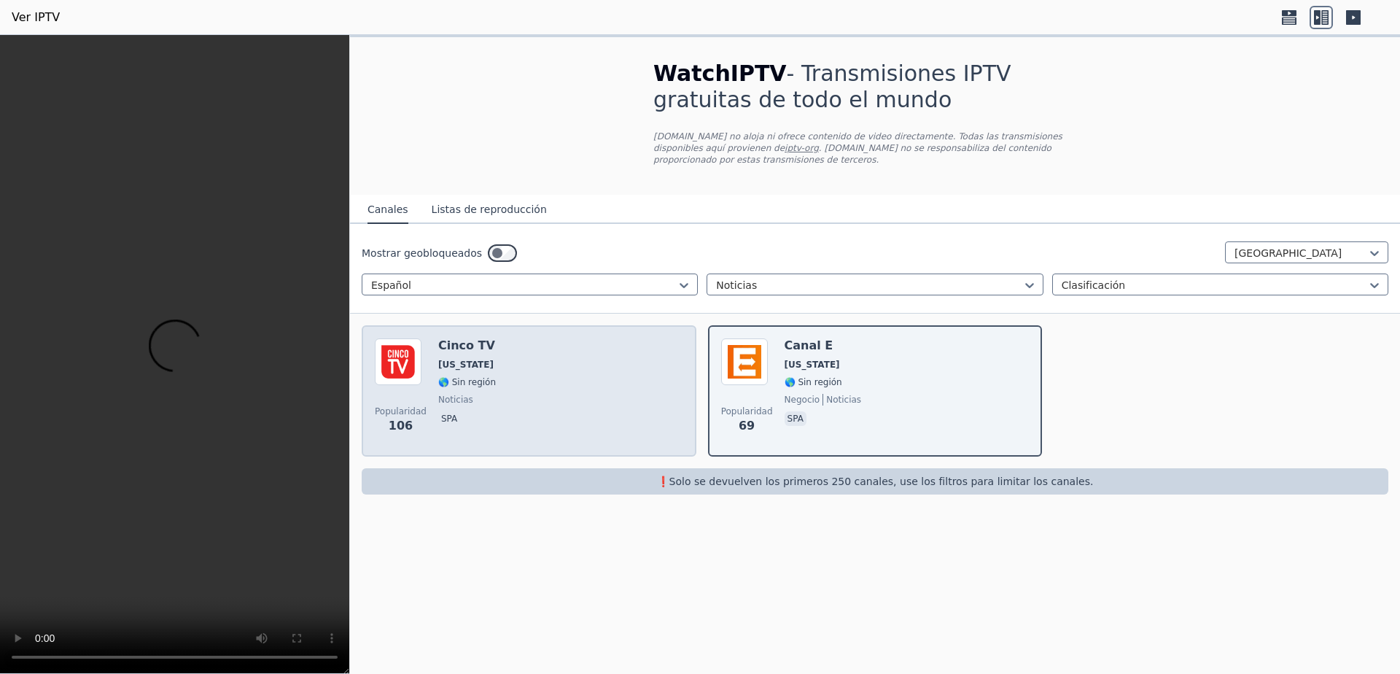
click at [645, 368] on div "Popularidad 106 Cinco TV [US_STATE] 🌎 Sin región noticias spa" at bounding box center [529, 390] width 308 height 105
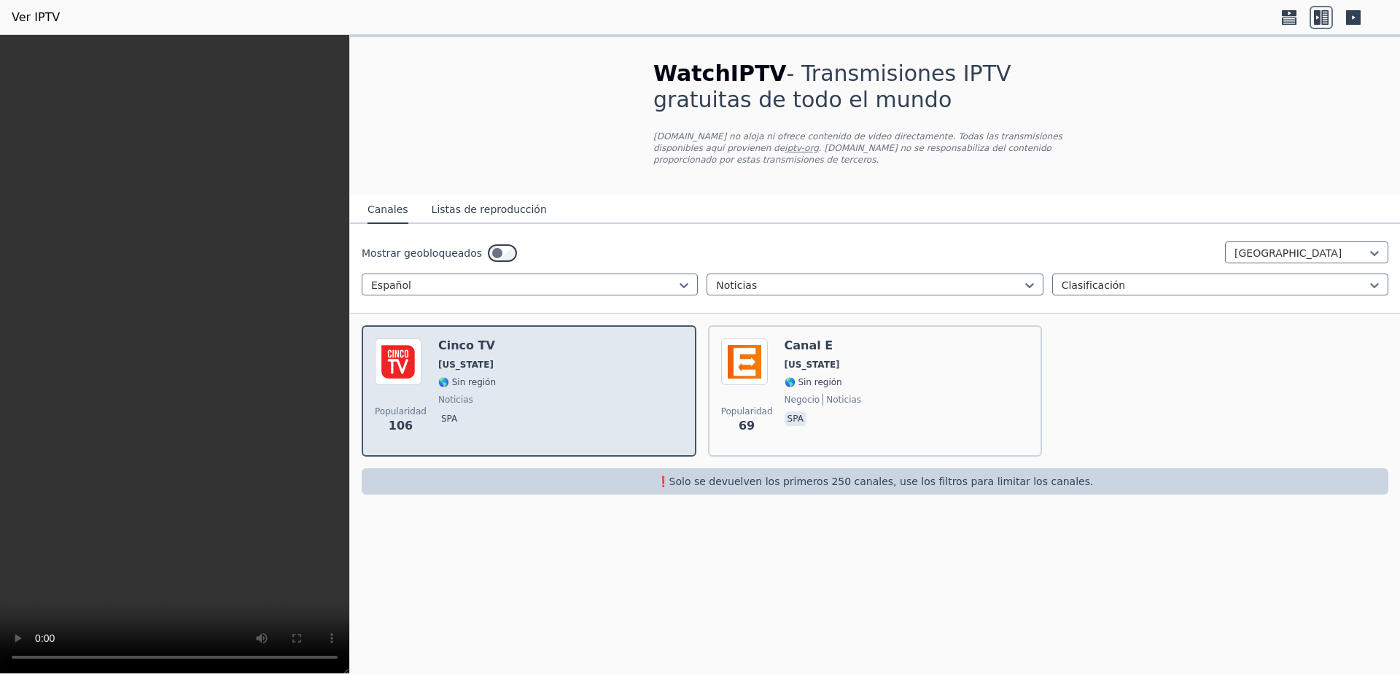
click at [645, 368] on div "Popularidad 106 Cinco TV [US_STATE] 🌎 Sin región noticias spa" at bounding box center [529, 390] width 308 height 105
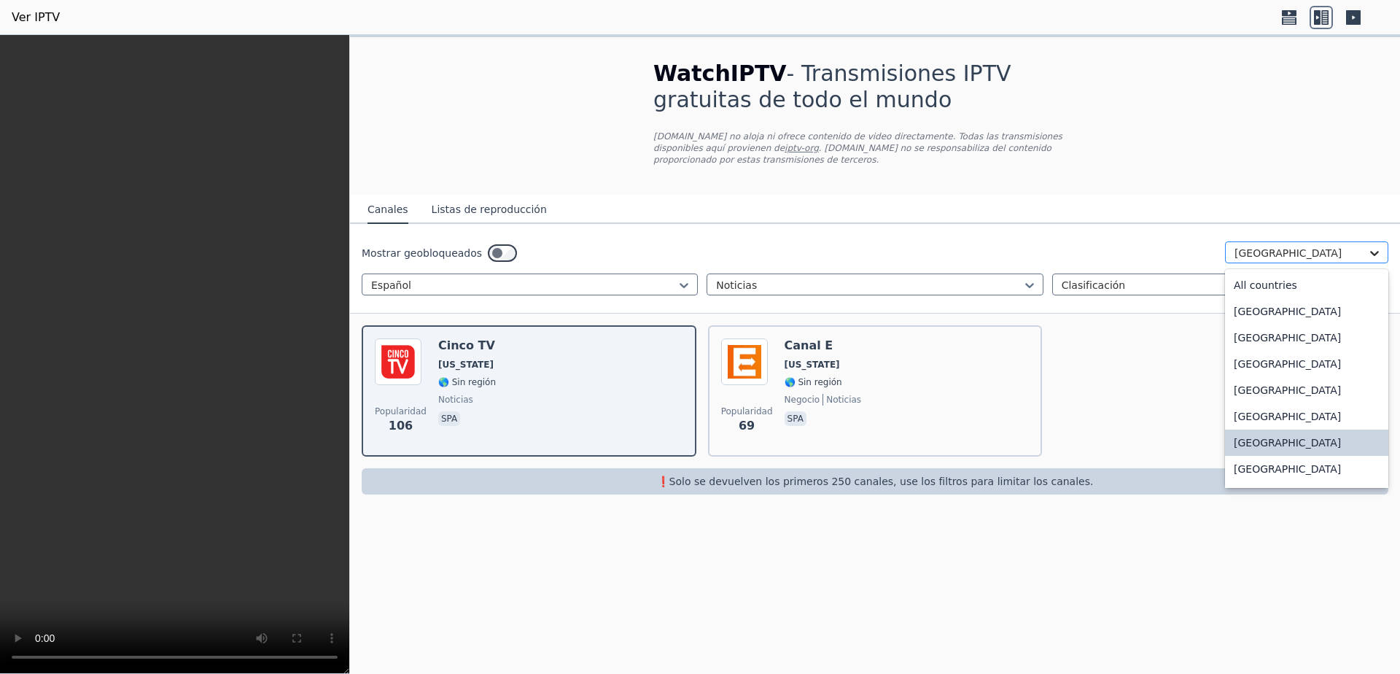
click at [1370, 246] on icon at bounding box center [1374, 253] width 15 height 15
click at [1256, 279] on font "Todos los países" at bounding box center [1275, 285] width 82 height 12
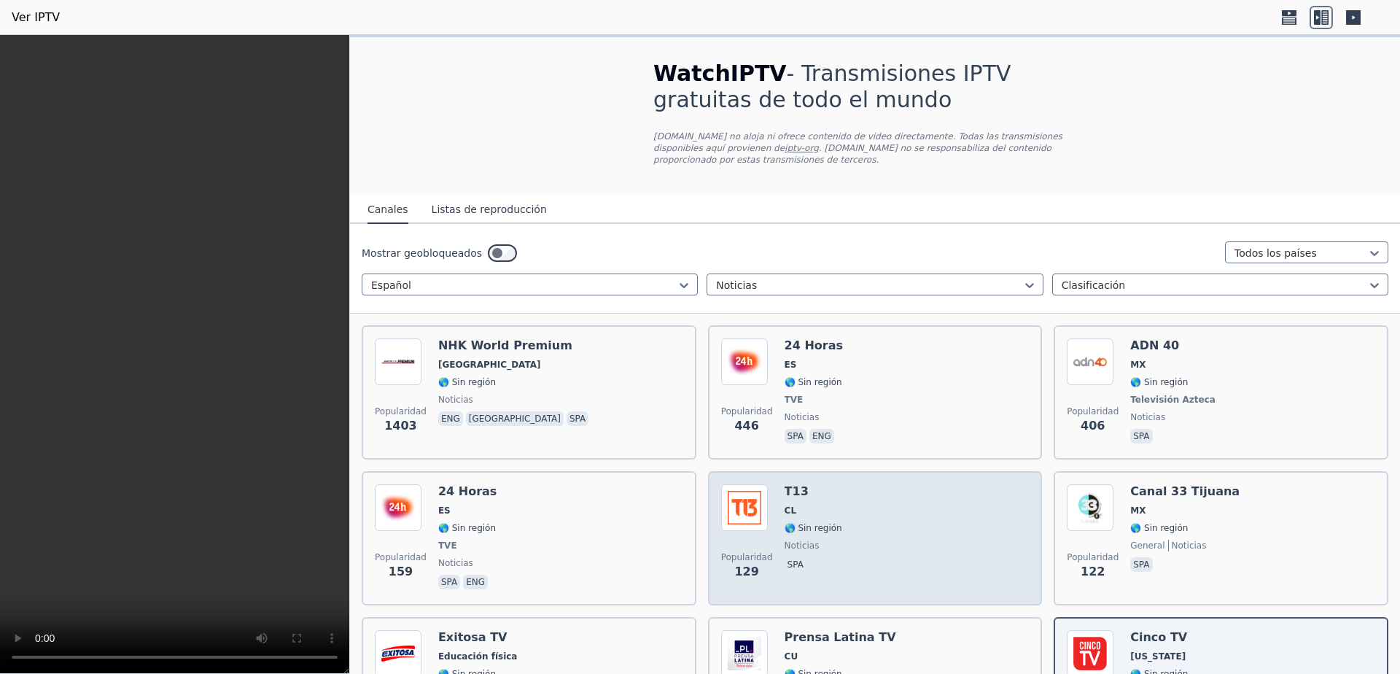
click at [813, 540] on span "noticias" at bounding box center [814, 546] width 58 height 12
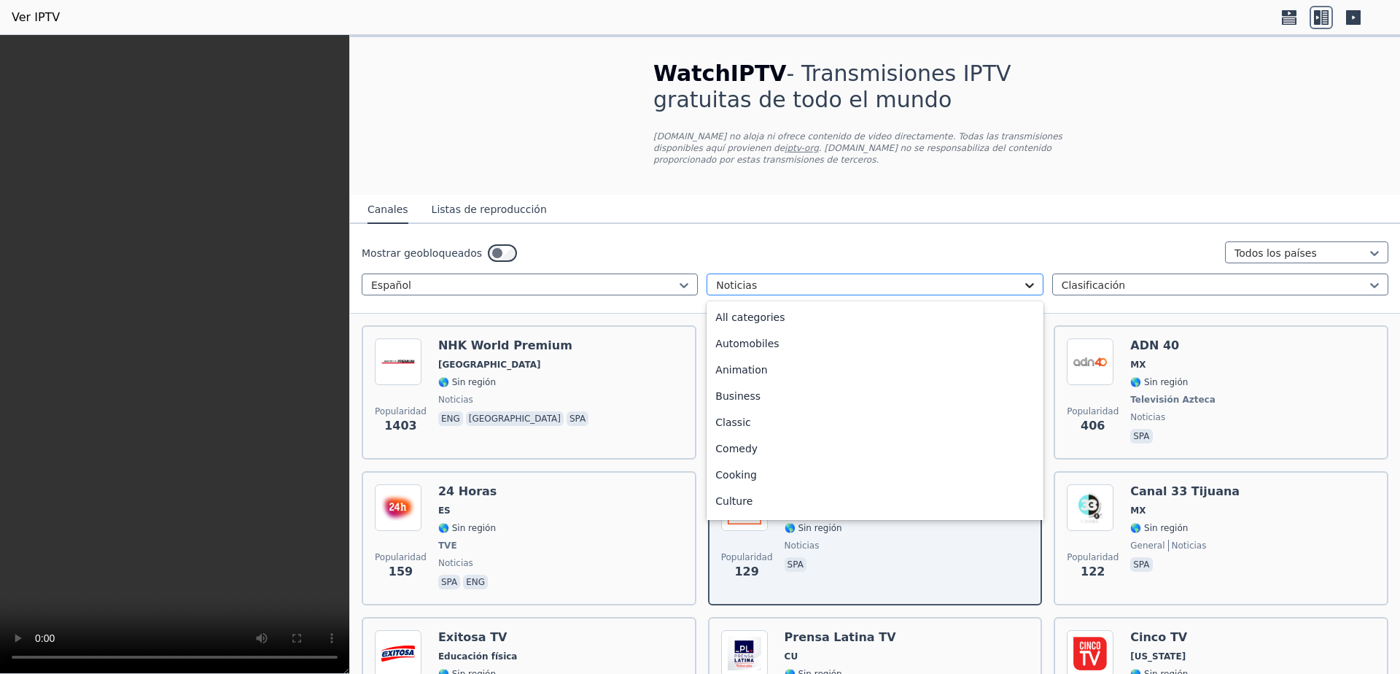
click at [1022, 278] on icon at bounding box center [1029, 285] width 15 height 15
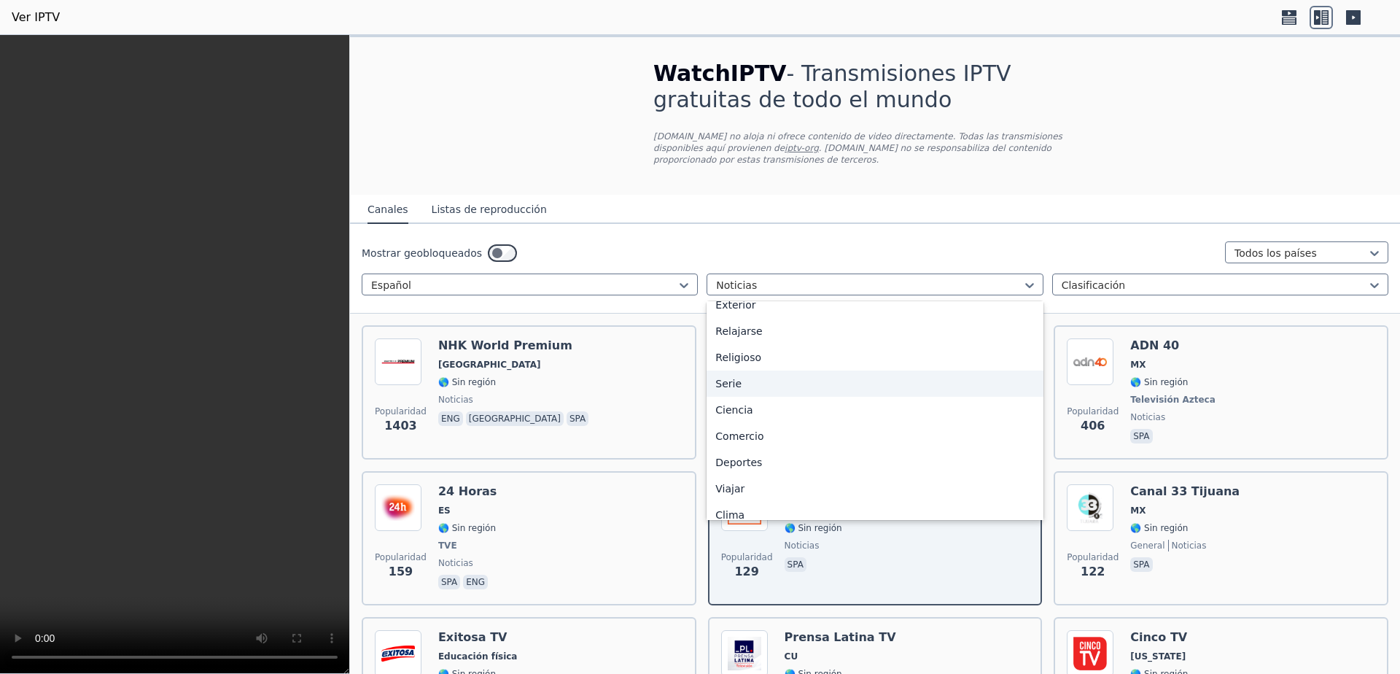
click at [746, 397] on div "Serie" at bounding box center [875, 383] width 336 height 26
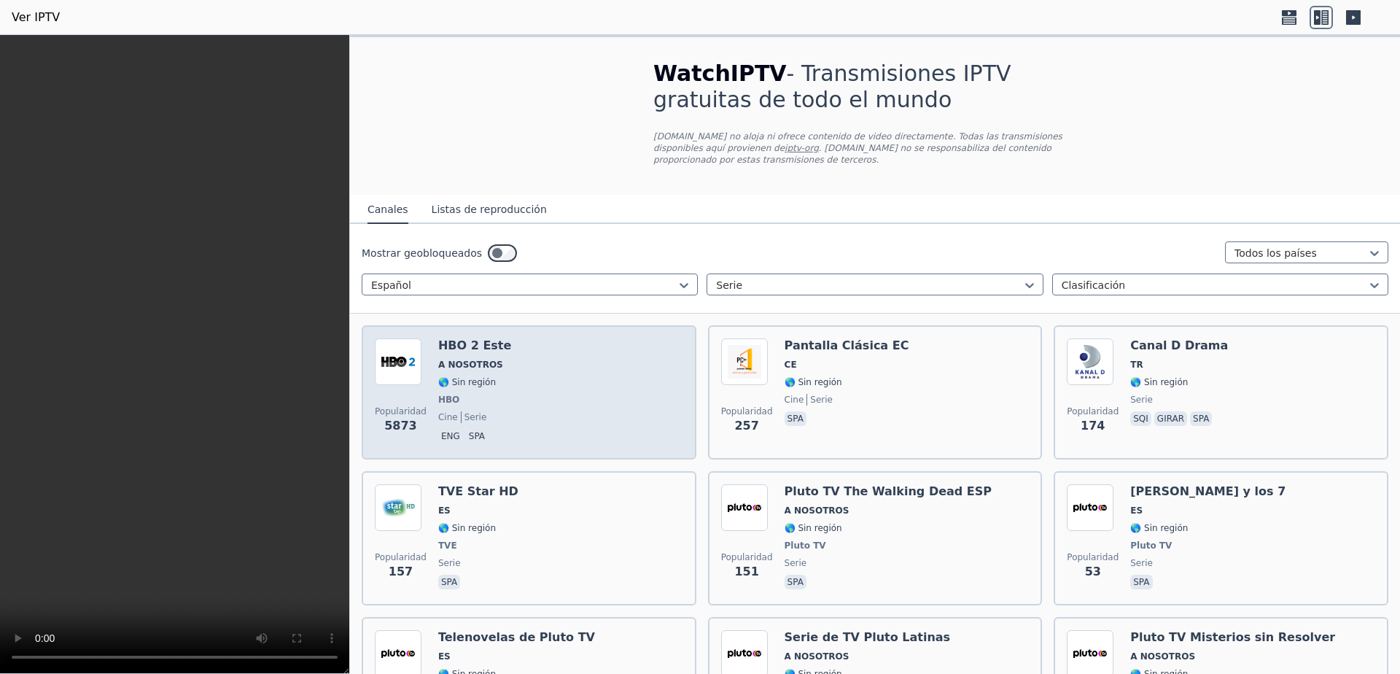
click at [547, 383] on div "Popularidad 5873 HBO 2 Este A NOSOTROS 🌎 Sin región HBO cine serie eng spa" at bounding box center [529, 392] width 308 height 108
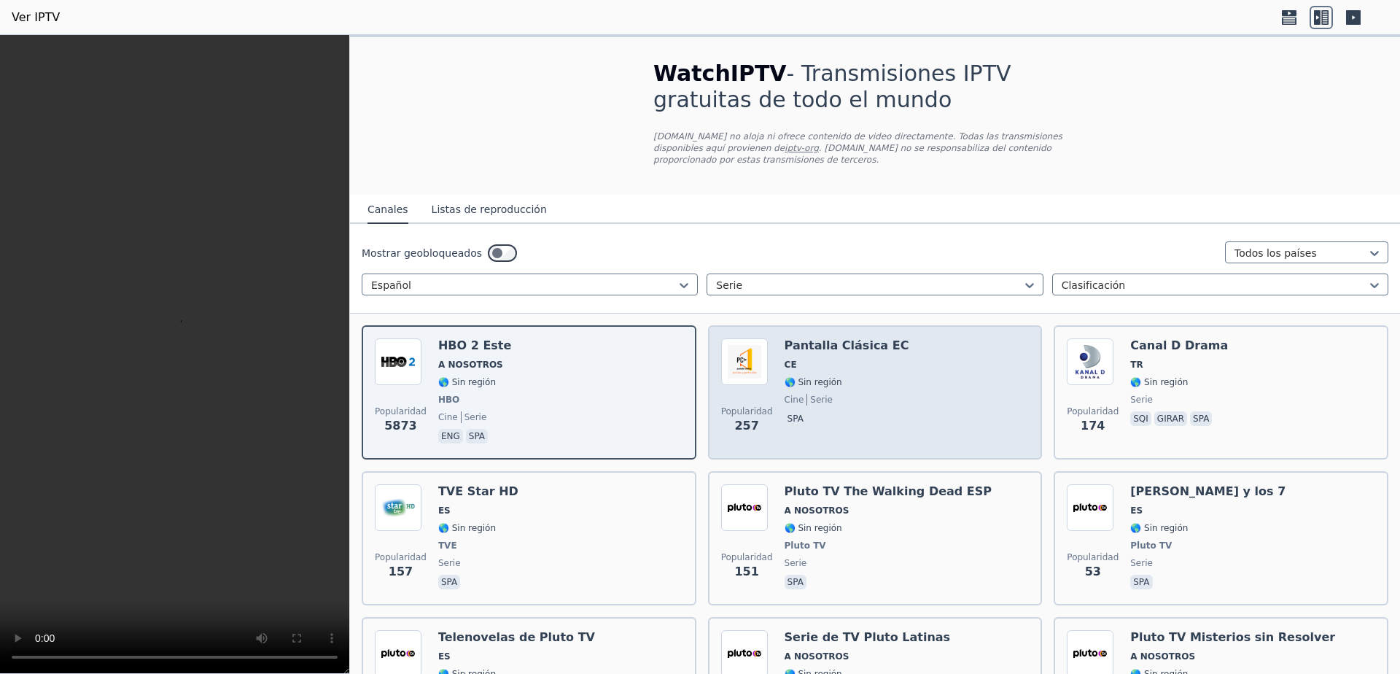
click at [884, 376] on div "Popularidad 257 Pantalla Clásica EC CE 🌎 Sin región cine serie spa" at bounding box center [875, 392] width 308 height 108
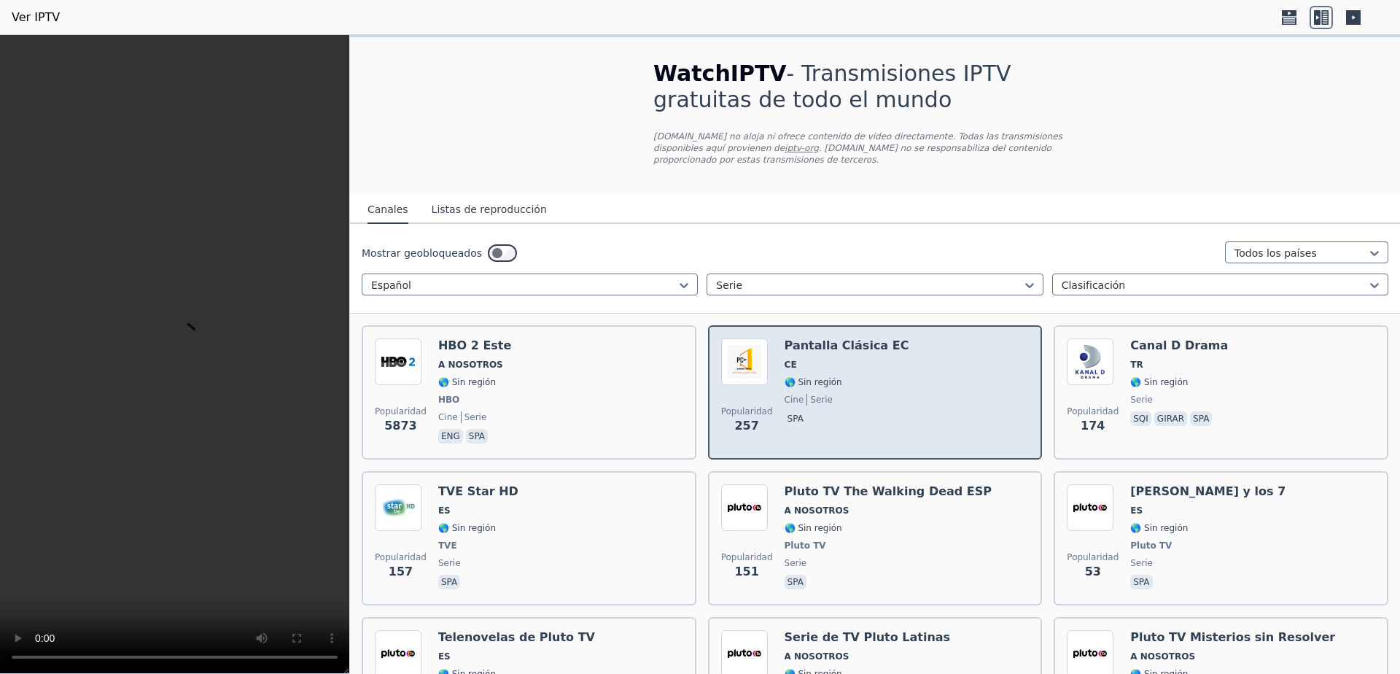
click at [884, 376] on div "Popularidad 257 Pantalla Clásica EC CE 🌎 Sin región cine serie spa" at bounding box center [875, 392] width 308 height 108
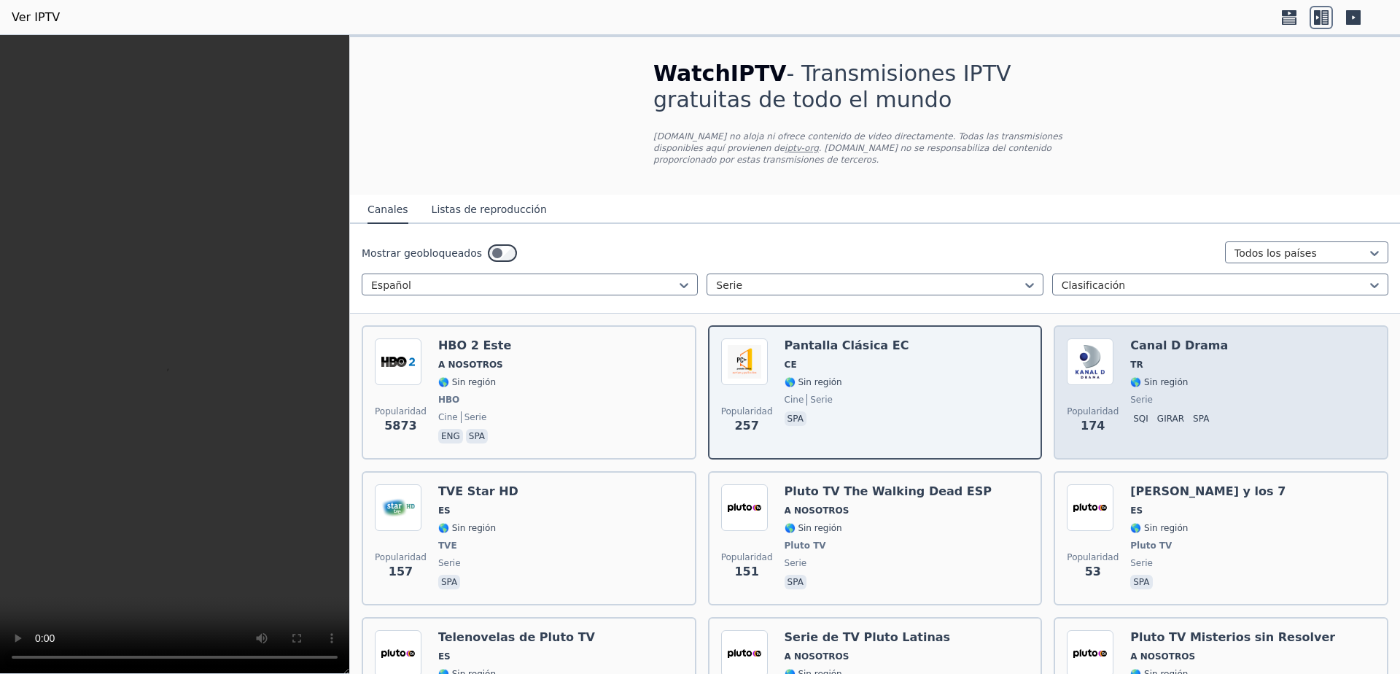
click at [1168, 394] on span "serie" at bounding box center [1179, 400] width 98 height 12
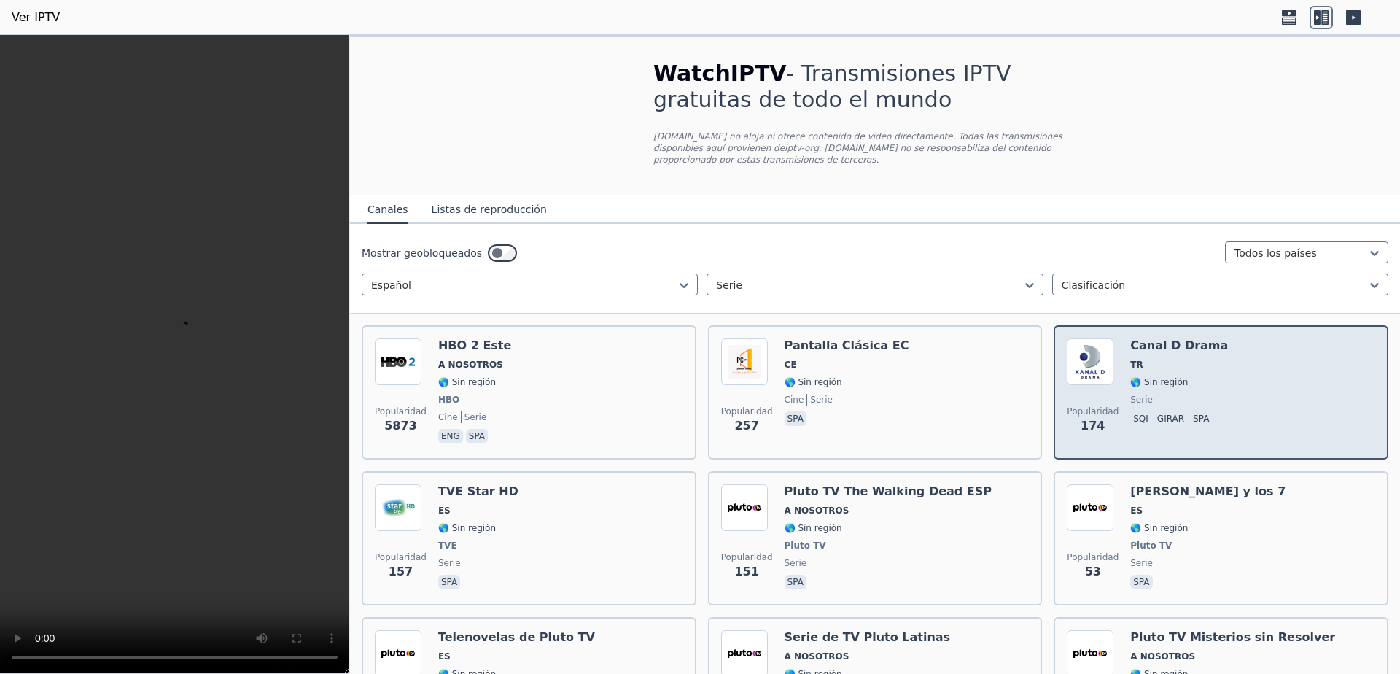
click at [1168, 394] on span "serie" at bounding box center [1179, 400] width 98 height 12
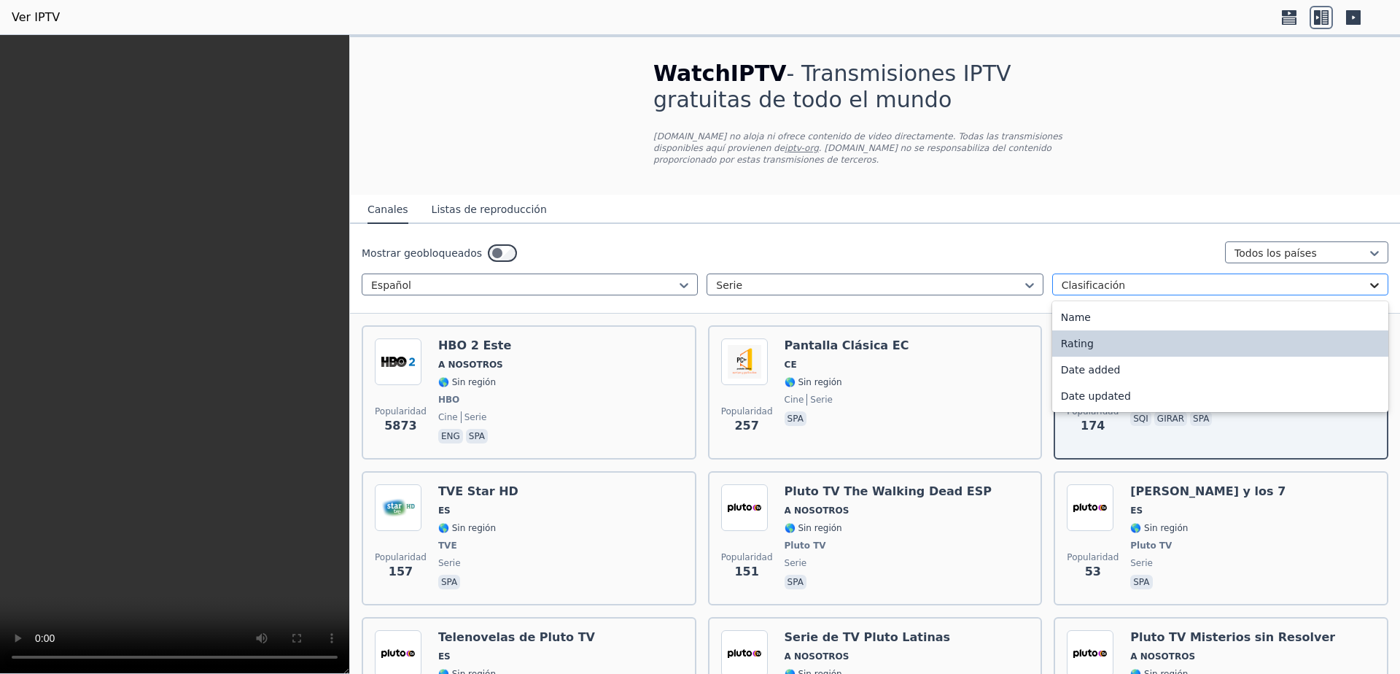
click at [1367, 279] on icon at bounding box center [1374, 285] width 15 height 15
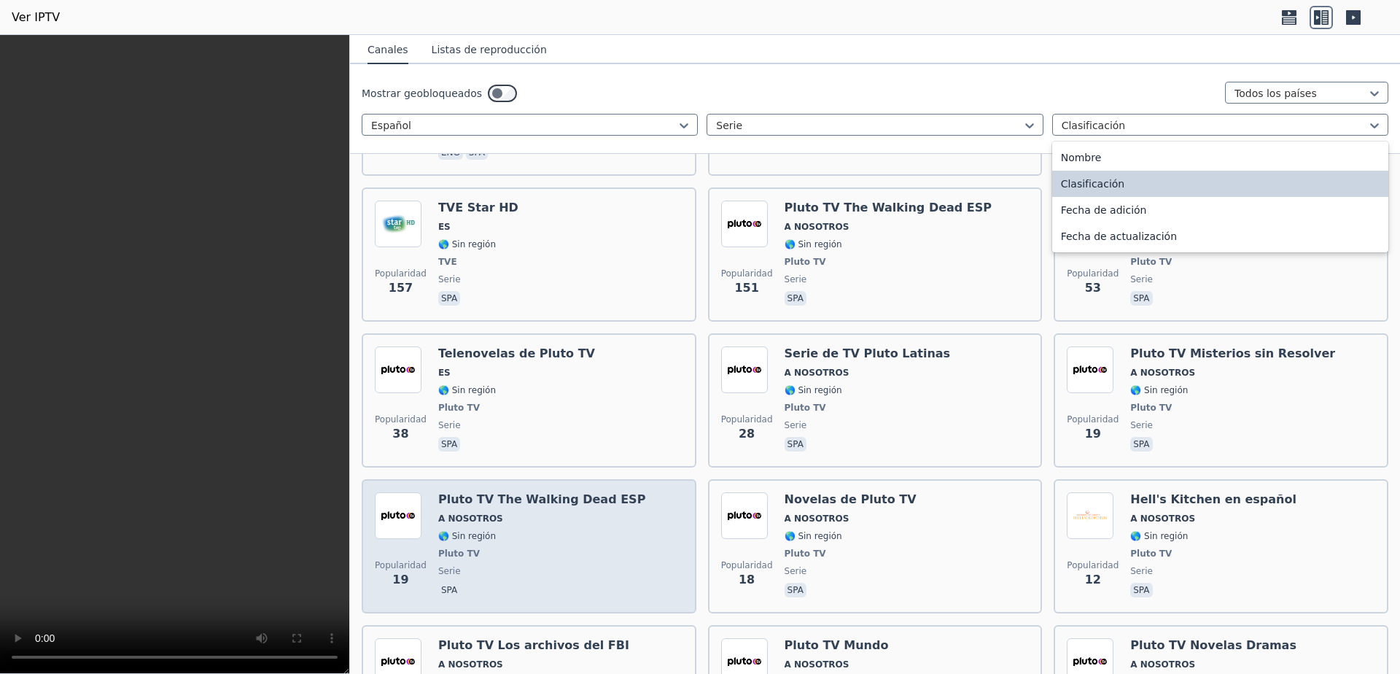
scroll to position [292, 0]
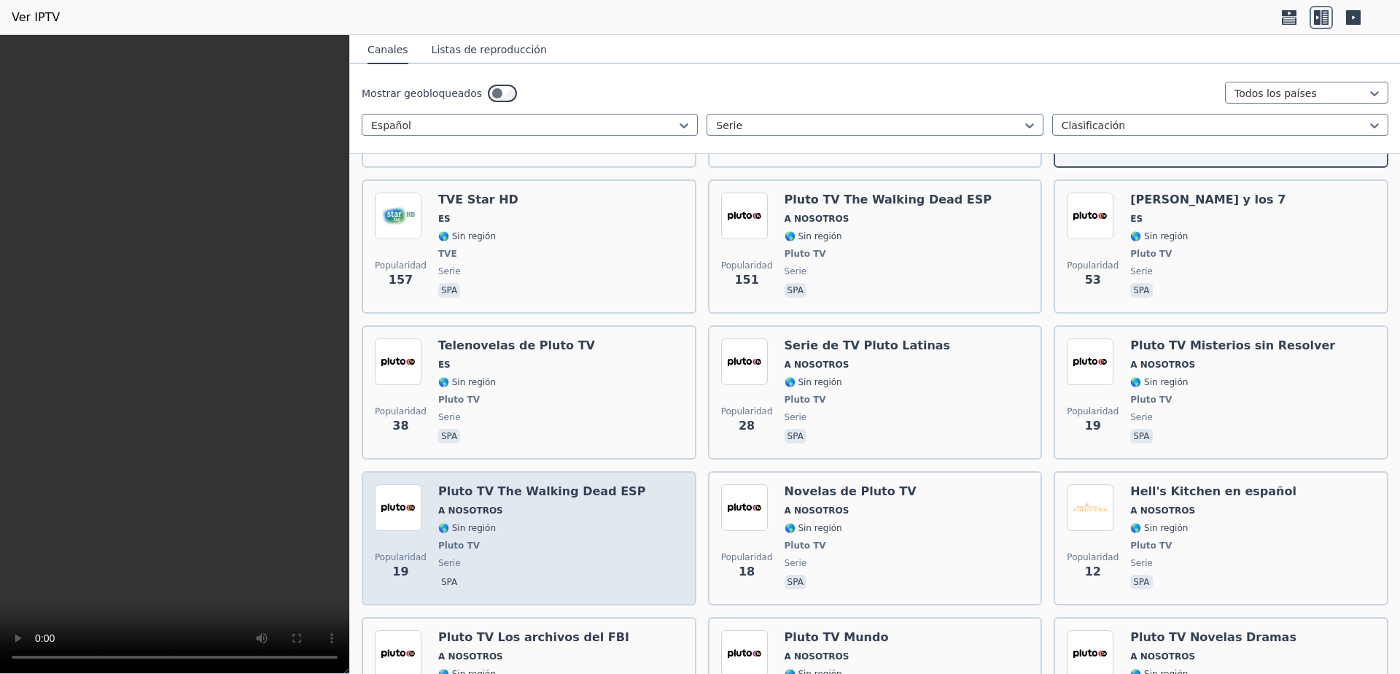
click at [547, 505] on span "A NOSOTROS" at bounding box center [541, 511] width 207 height 12
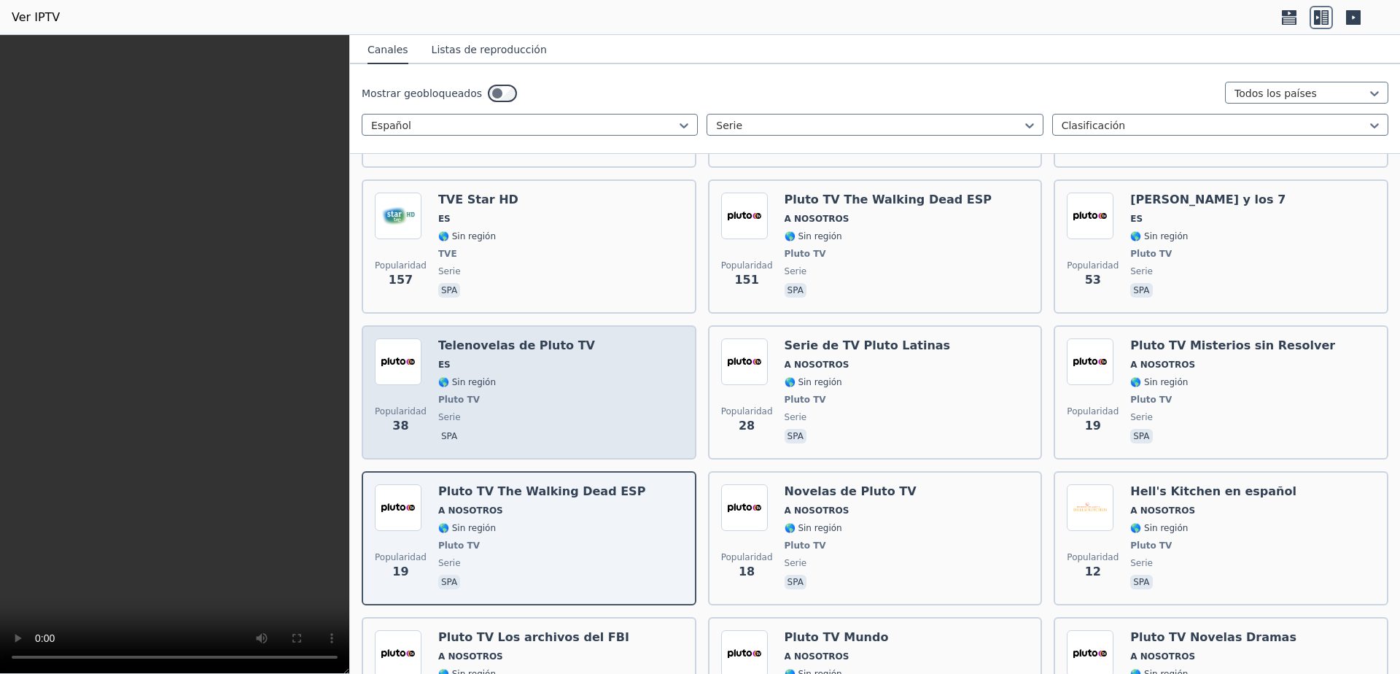
click at [545, 394] on span "Pluto TV" at bounding box center [516, 400] width 157 height 12
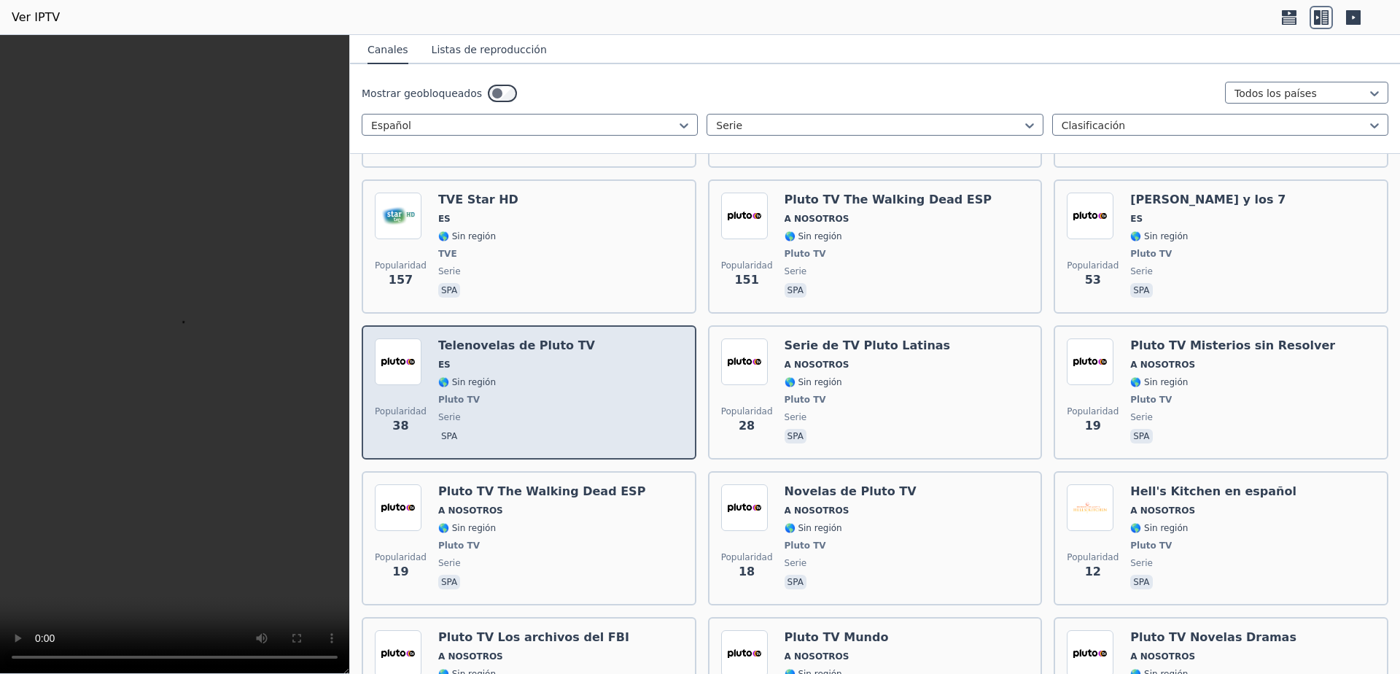
click at [545, 394] on span "Pluto TV" at bounding box center [516, 400] width 157 height 12
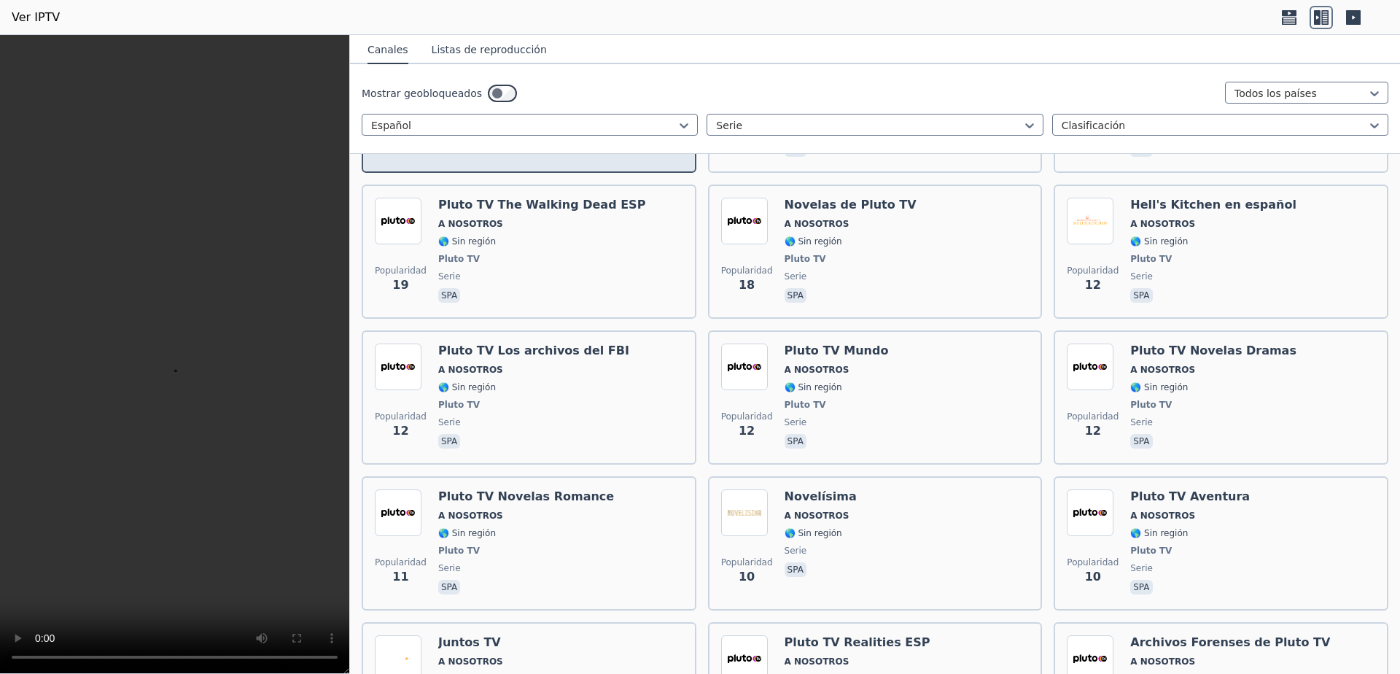
scroll to position [583, 0]
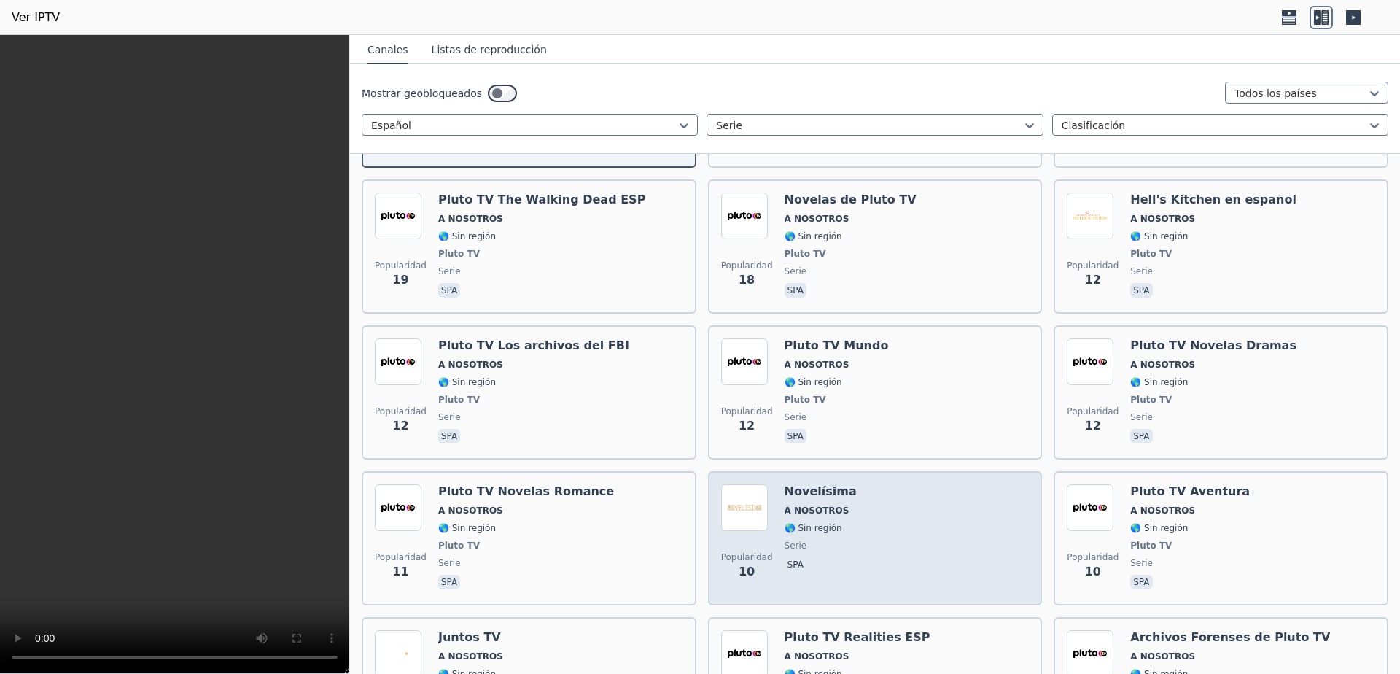
click at [809, 523] on font "🌎 Sin región" at bounding box center [814, 528] width 58 height 10
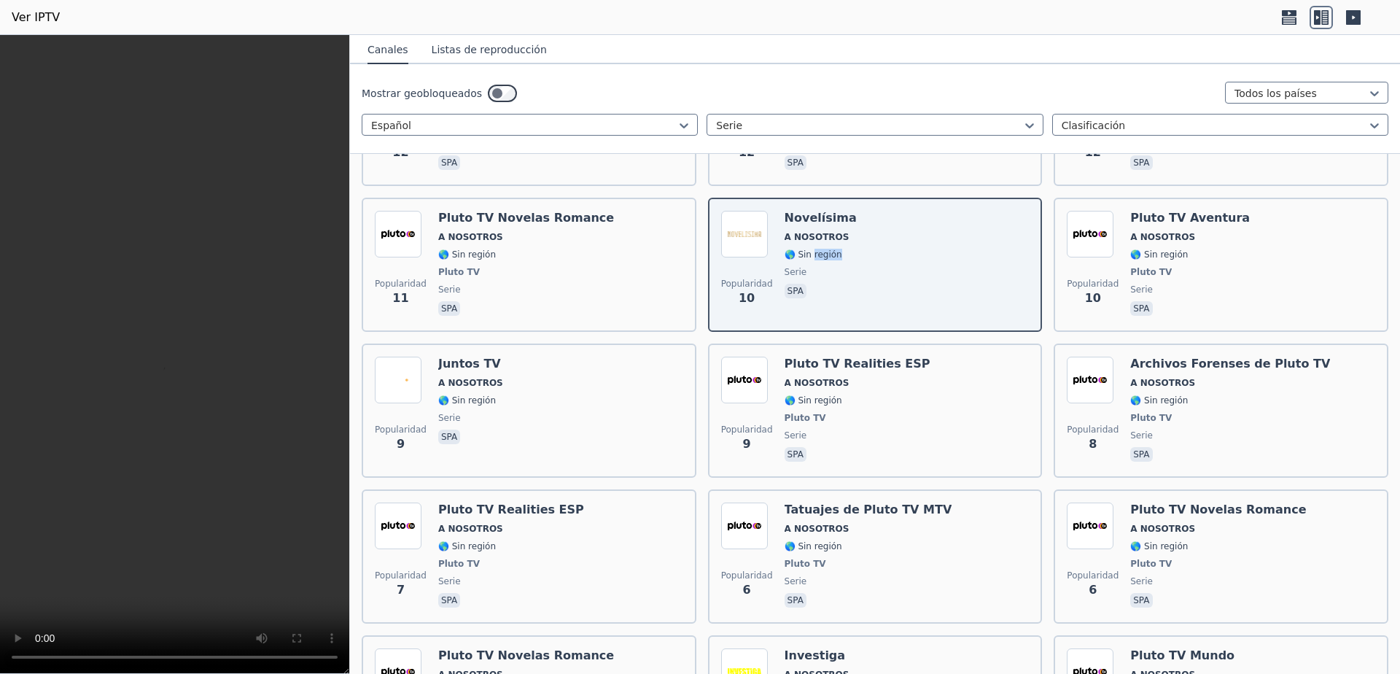
scroll to position [875, 0]
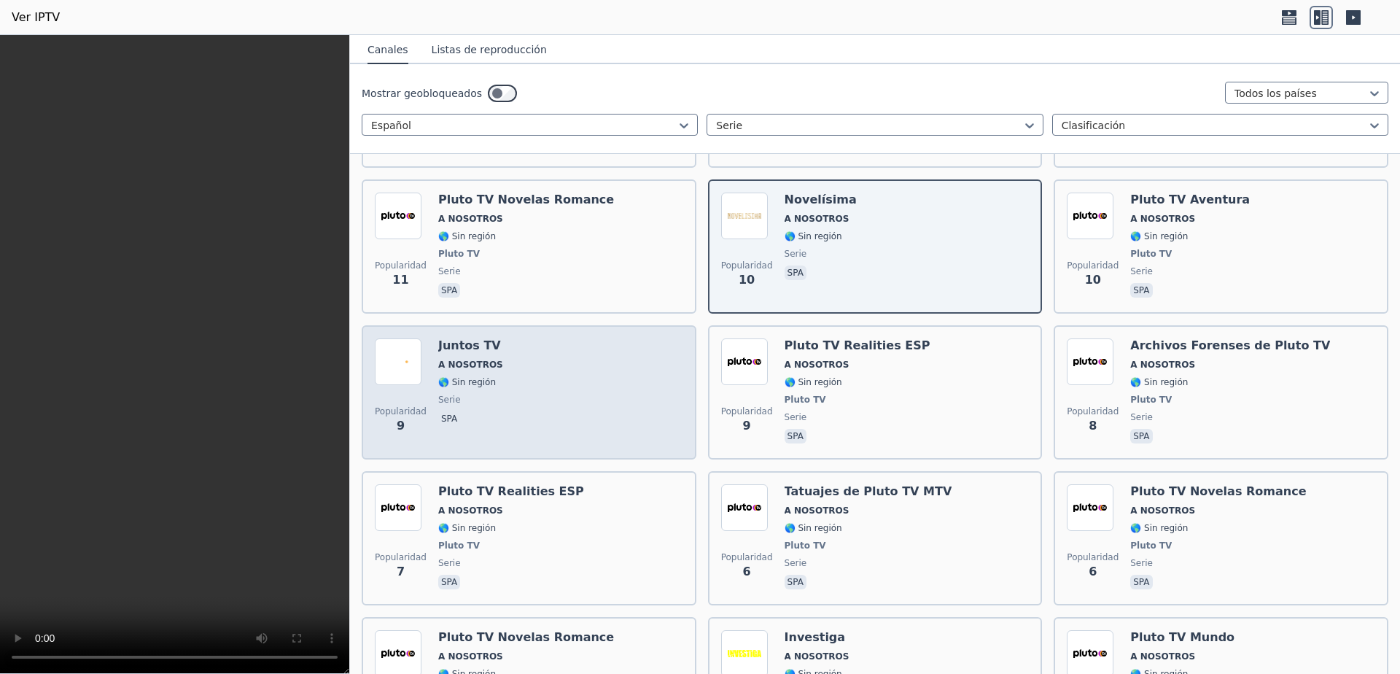
click at [604, 392] on div "Popularidad 9 Juntos TV A NOSOTROS 🌎 Sin región serie spa" at bounding box center [529, 392] width 308 height 108
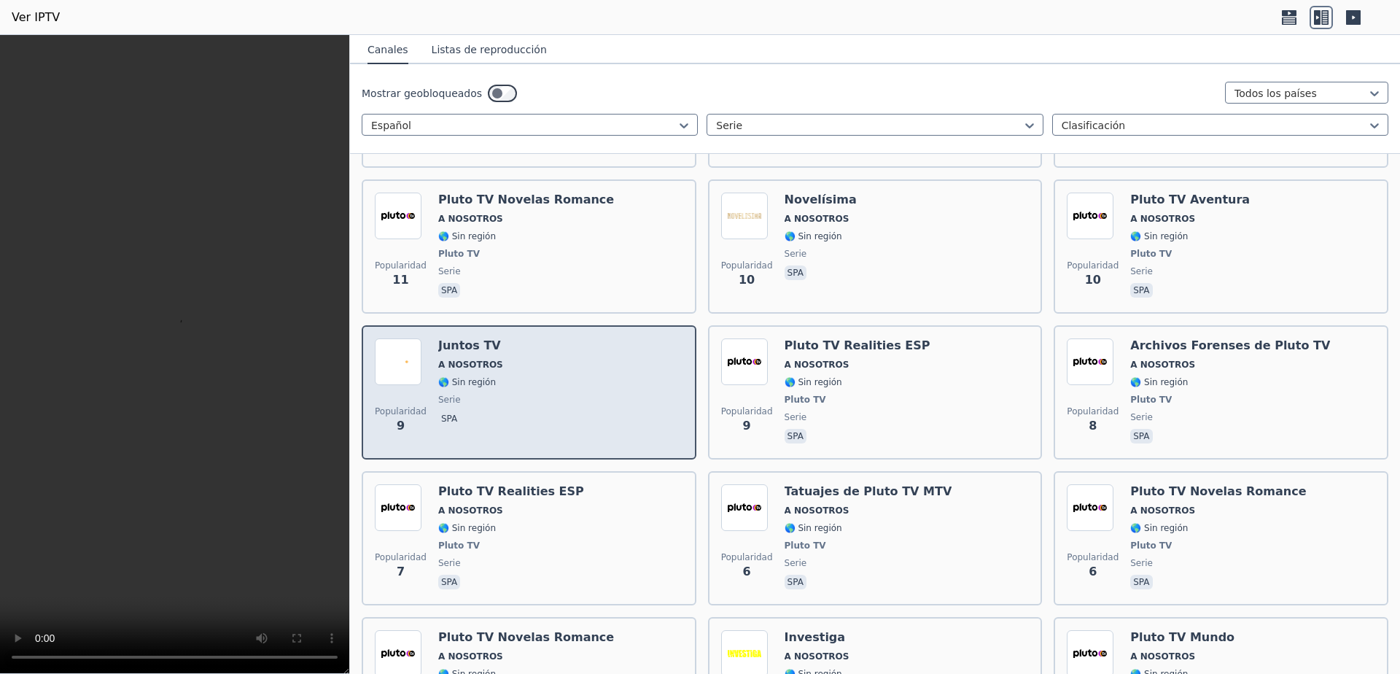
click at [604, 392] on div "Popularidad 9 Juntos TV A NOSOTROS 🌎 Sin región serie spa" at bounding box center [529, 392] width 308 height 108
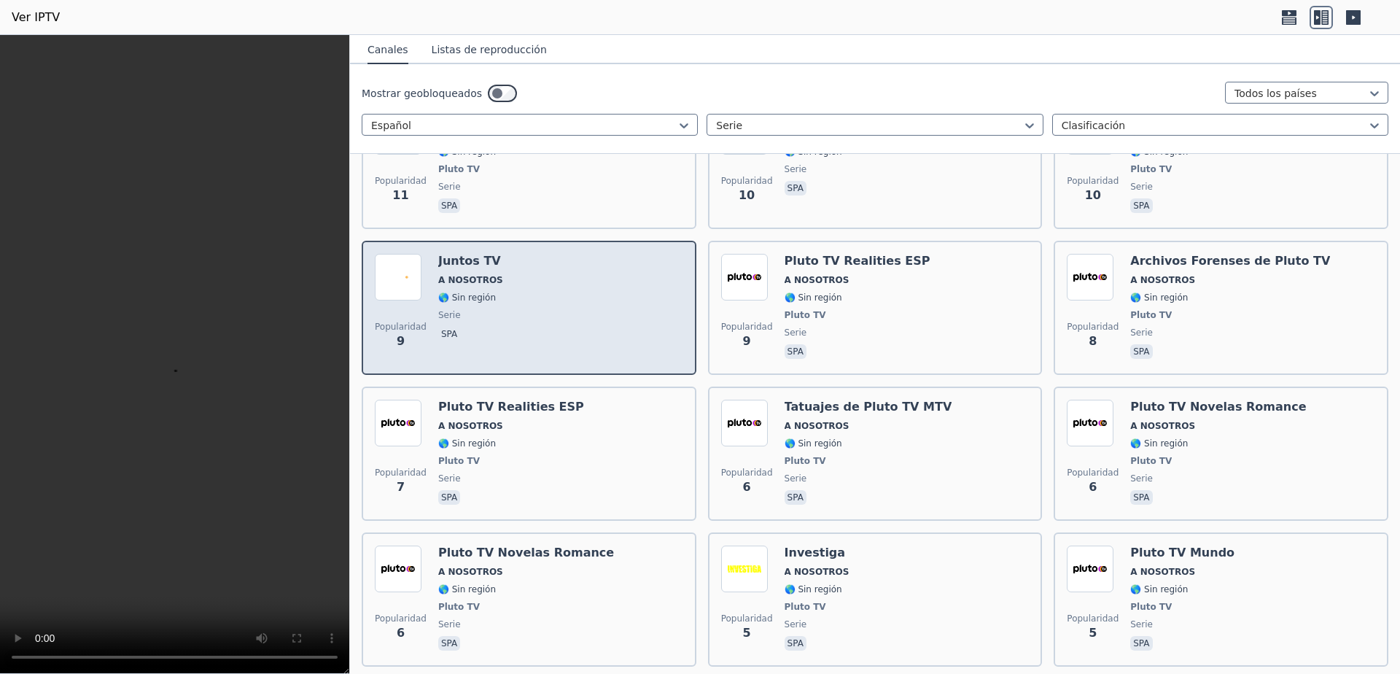
scroll to position [1167, 0]
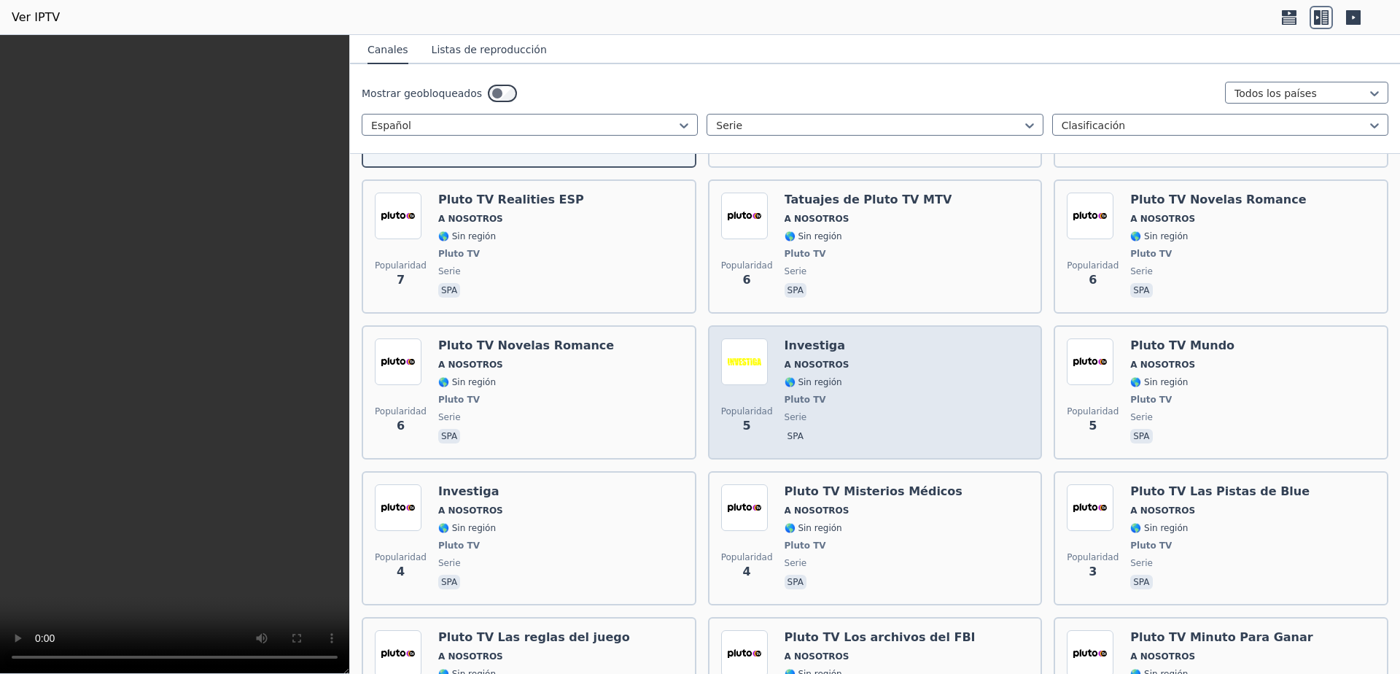
click at [853, 405] on div "Popularidad 5 Investiga A NOSOTROS 🌎 Sin región Pluto TV serie spa" at bounding box center [875, 392] width 308 height 108
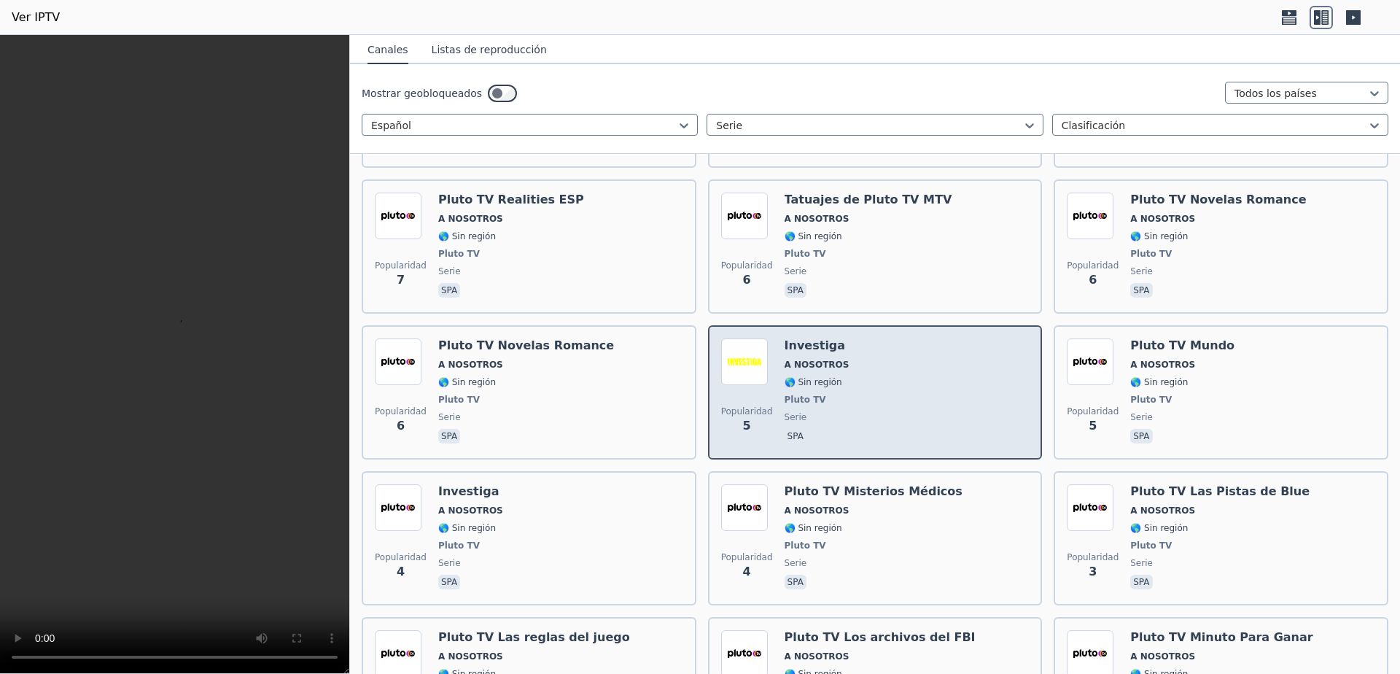
click at [853, 405] on div "Popularidad 5 Investiga A NOSOTROS 🌎 Sin región Pluto TV serie spa" at bounding box center [875, 392] width 308 height 108
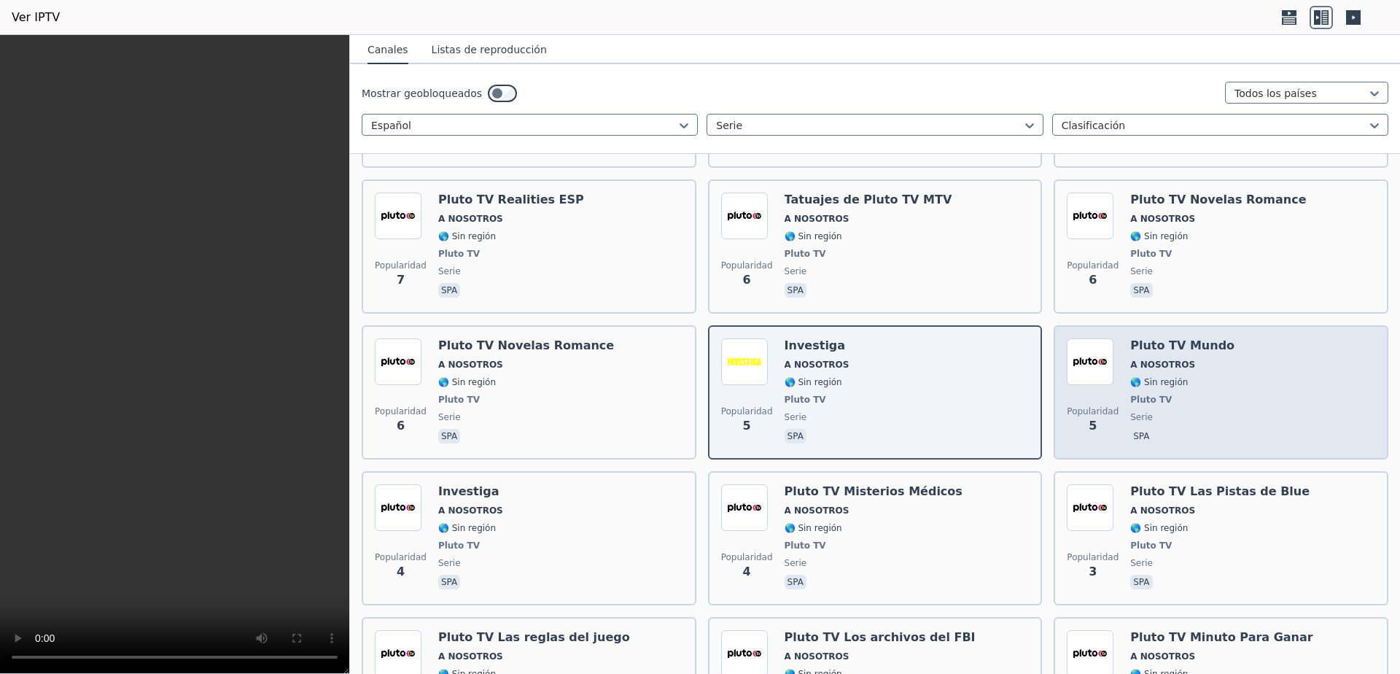
click at [1260, 405] on div "Popularidad 5 Pluto TV Mundo A NOSOTROS 🌎 Sin región Pluto TV serie spa" at bounding box center [1221, 392] width 308 height 108
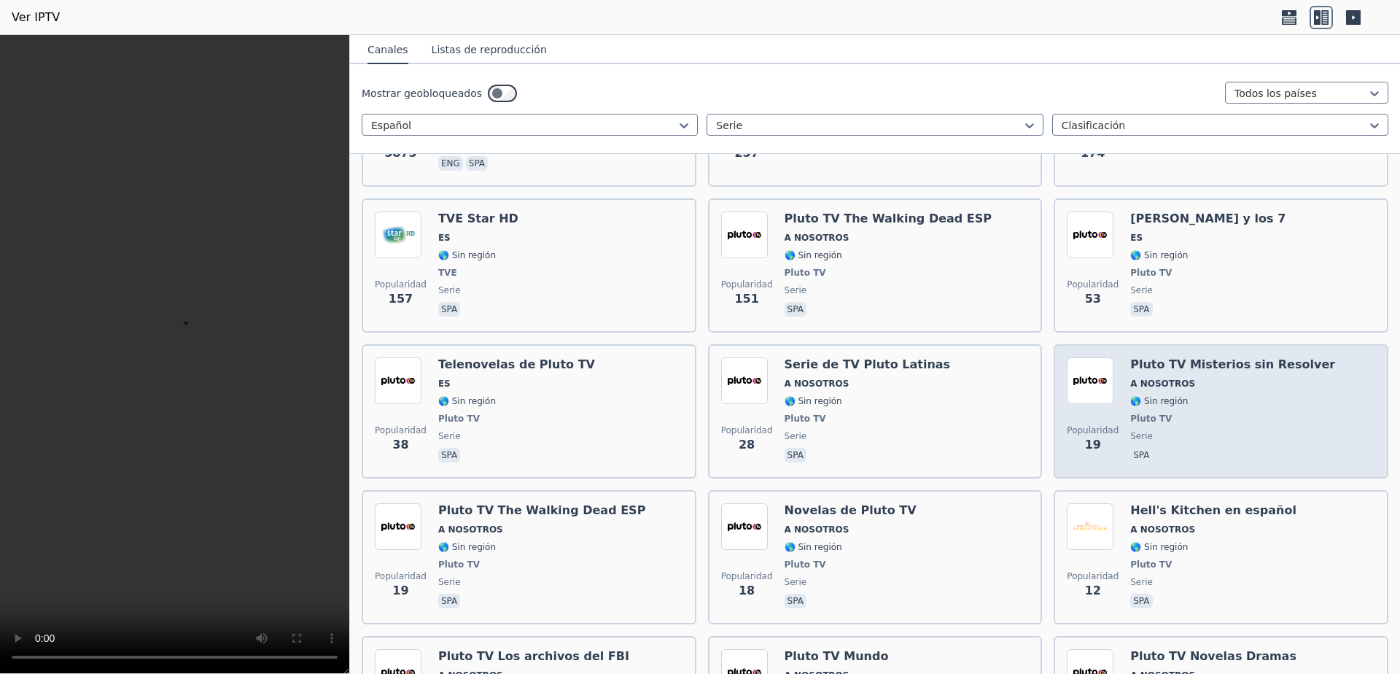
scroll to position [0, 0]
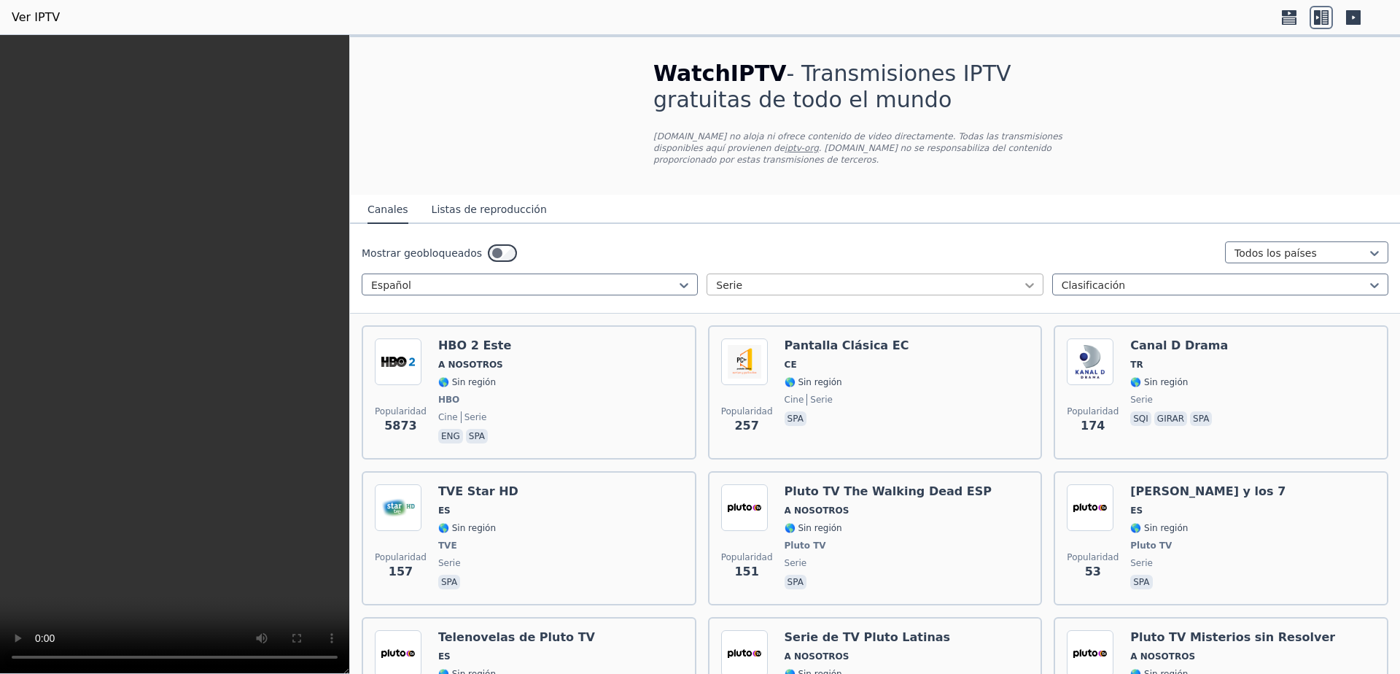
click at [1022, 278] on icon at bounding box center [1029, 285] width 15 height 15
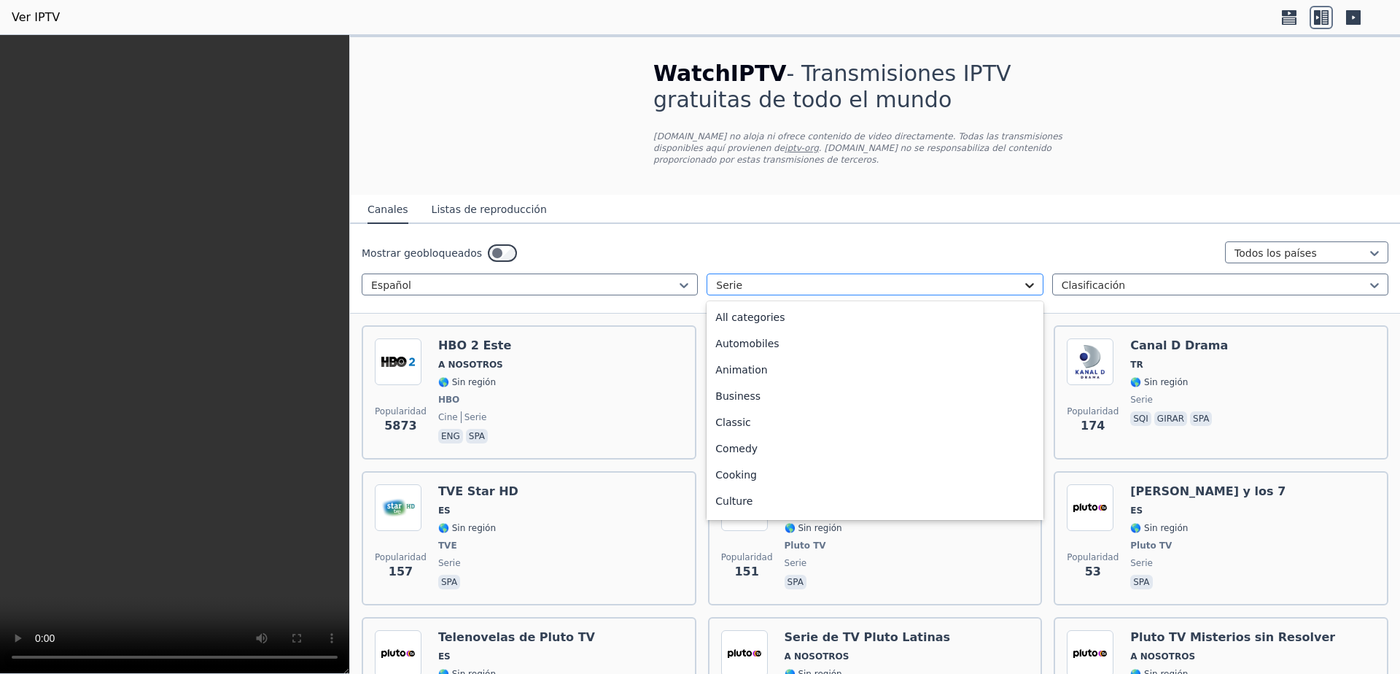
scroll to position [435, 0]
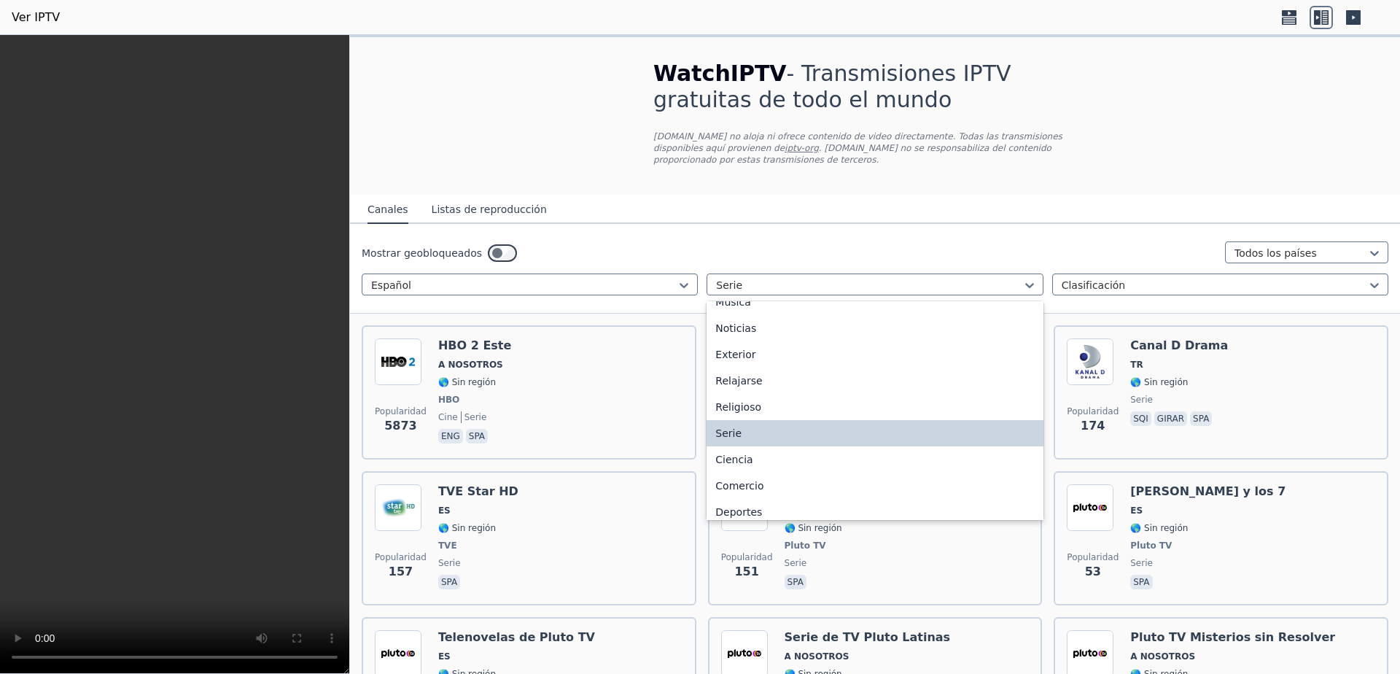
click at [736, 289] on div "Cine" at bounding box center [875, 276] width 336 height 26
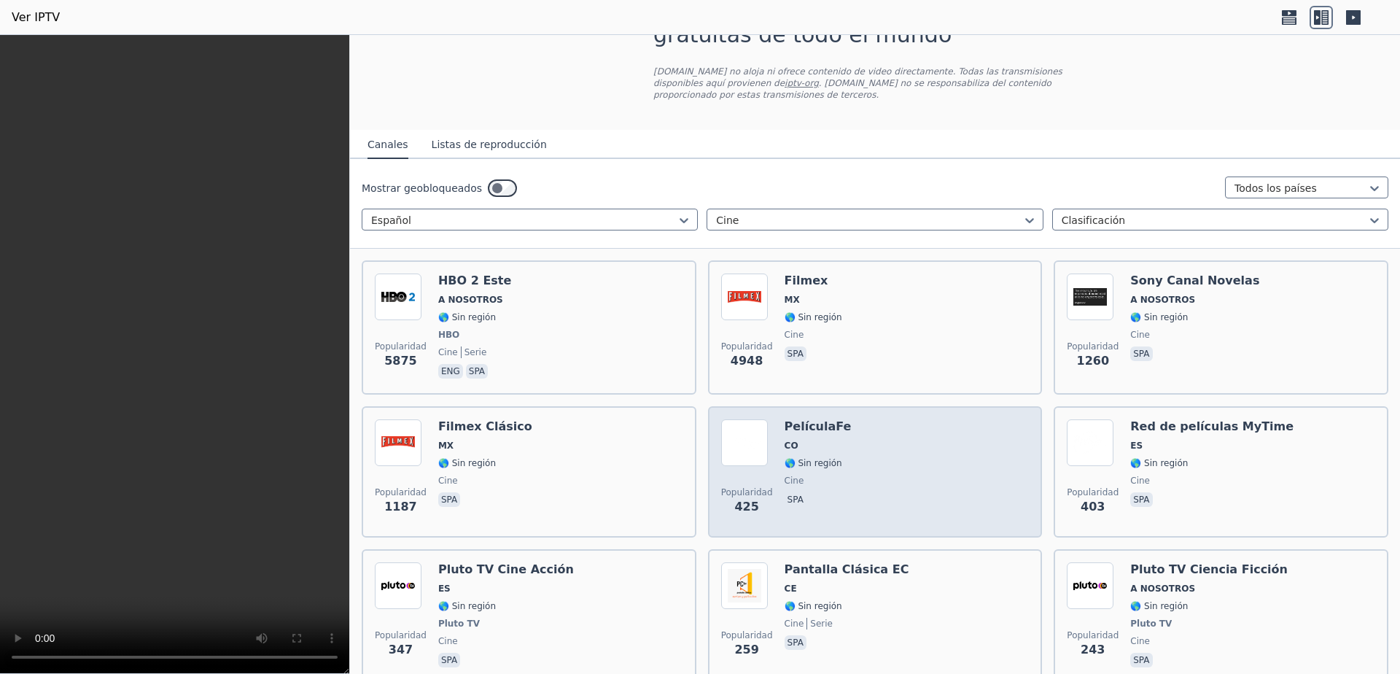
scroll to position [97, 0]
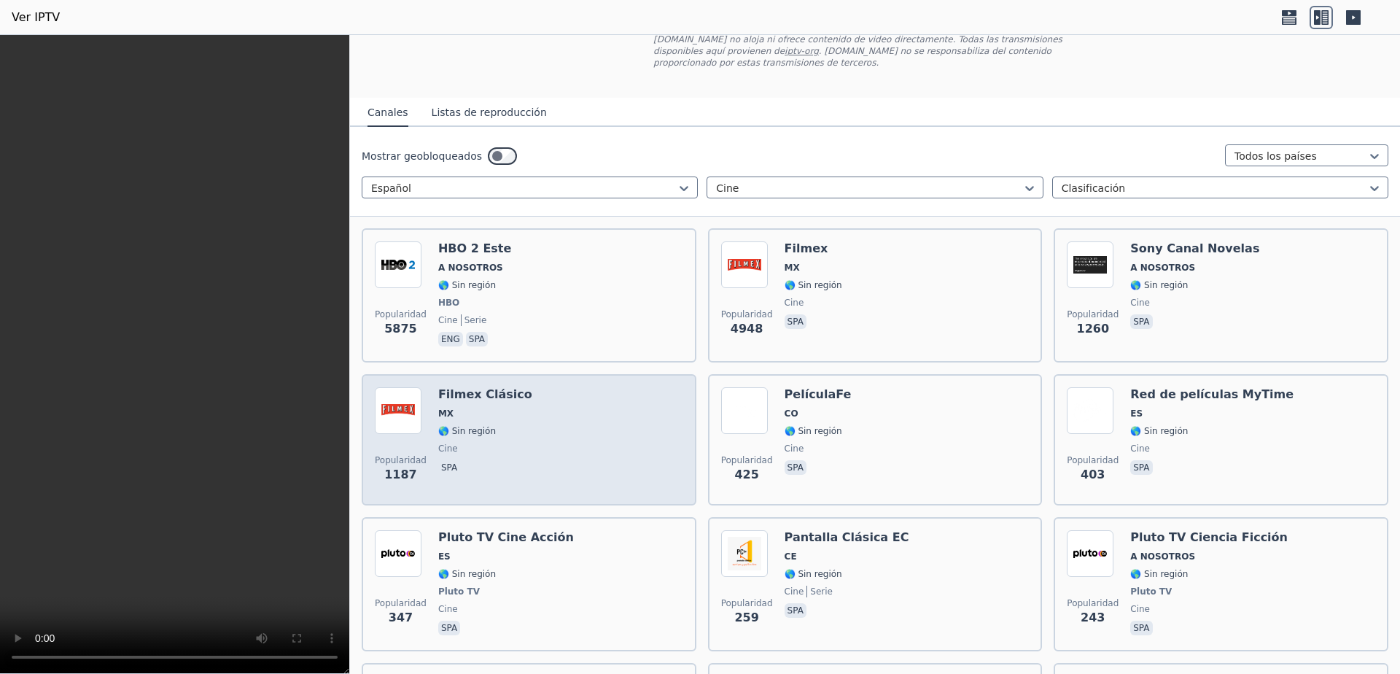
click at [586, 414] on div "Popularidad 1187 Filmex Clásico MX 🌎 Sin región cine spa" at bounding box center [529, 439] width 308 height 105
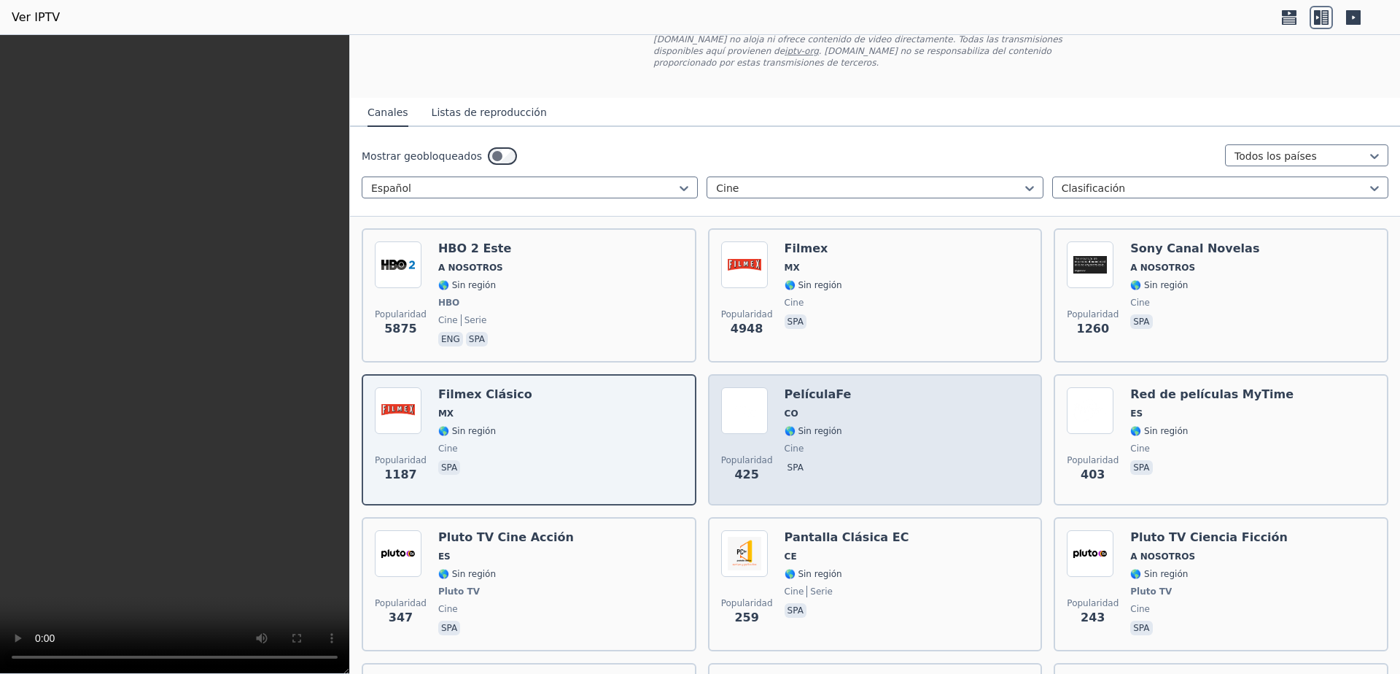
click at [894, 422] on div "Popularidad 425 PelículaFe CO 🌎 Sin región cine spa" at bounding box center [875, 439] width 308 height 105
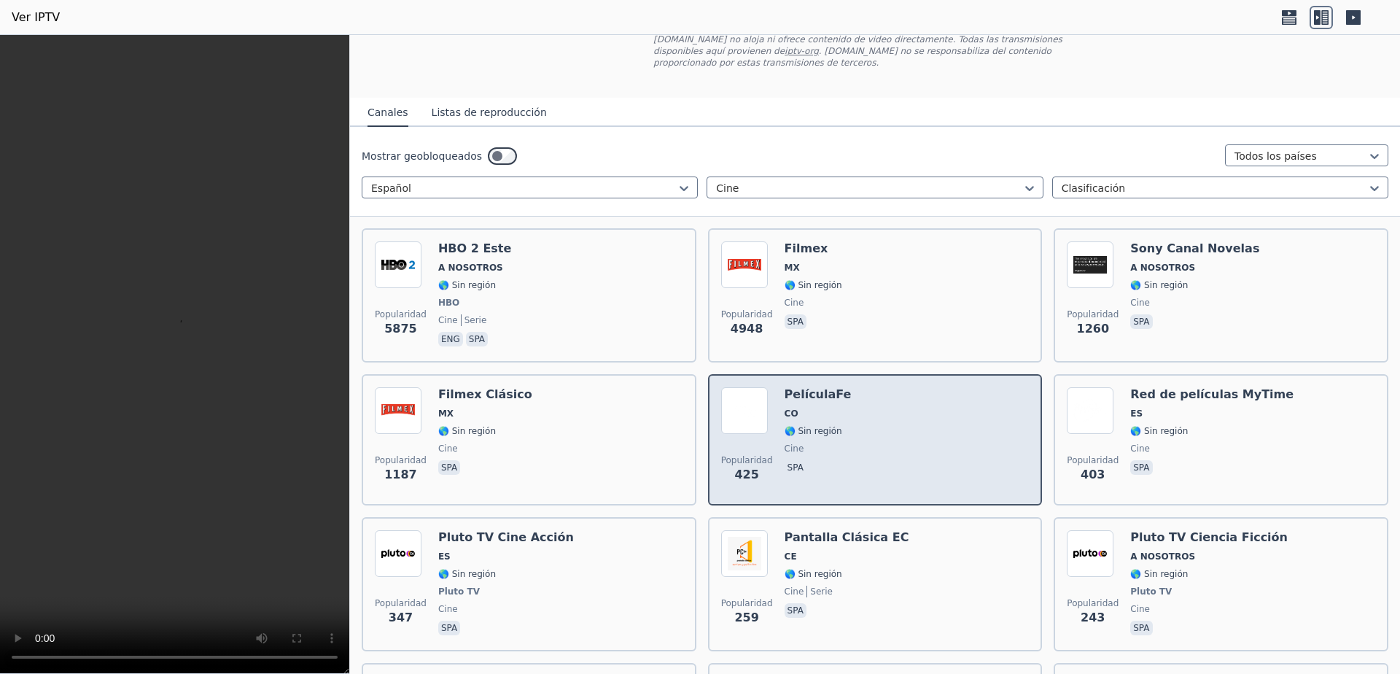
click at [894, 422] on div "Popularidad 425 PelículaFe CO 🌎 Sin región cine spa" at bounding box center [875, 439] width 308 height 105
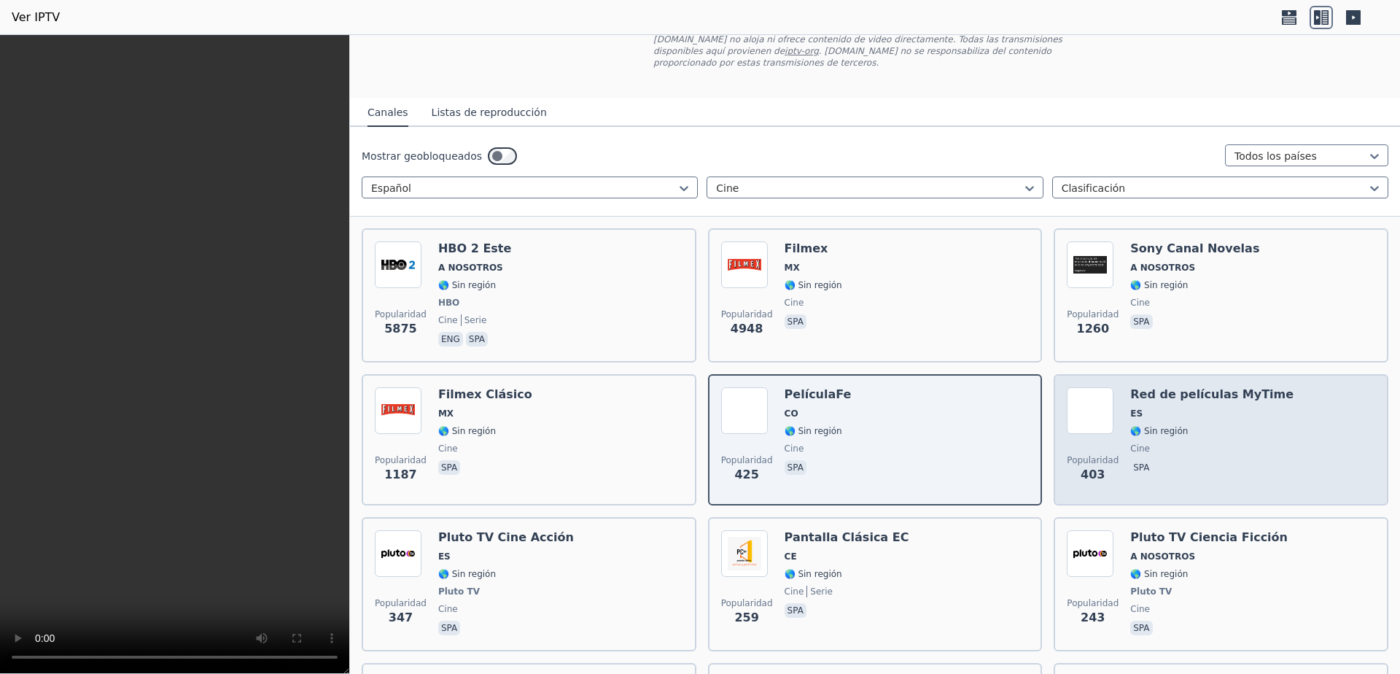
click at [1175, 443] on span "cine" at bounding box center [1211, 449] width 163 height 12
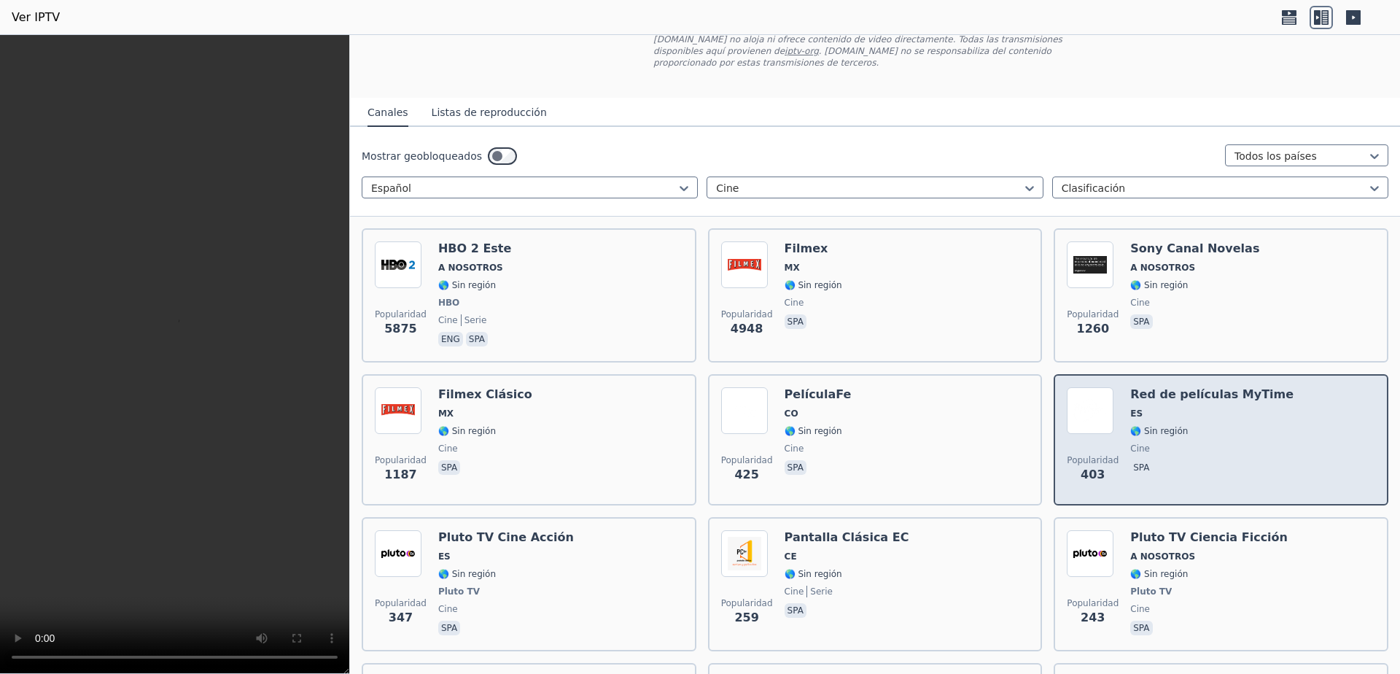
click at [1175, 443] on span "cine" at bounding box center [1211, 449] width 163 height 12
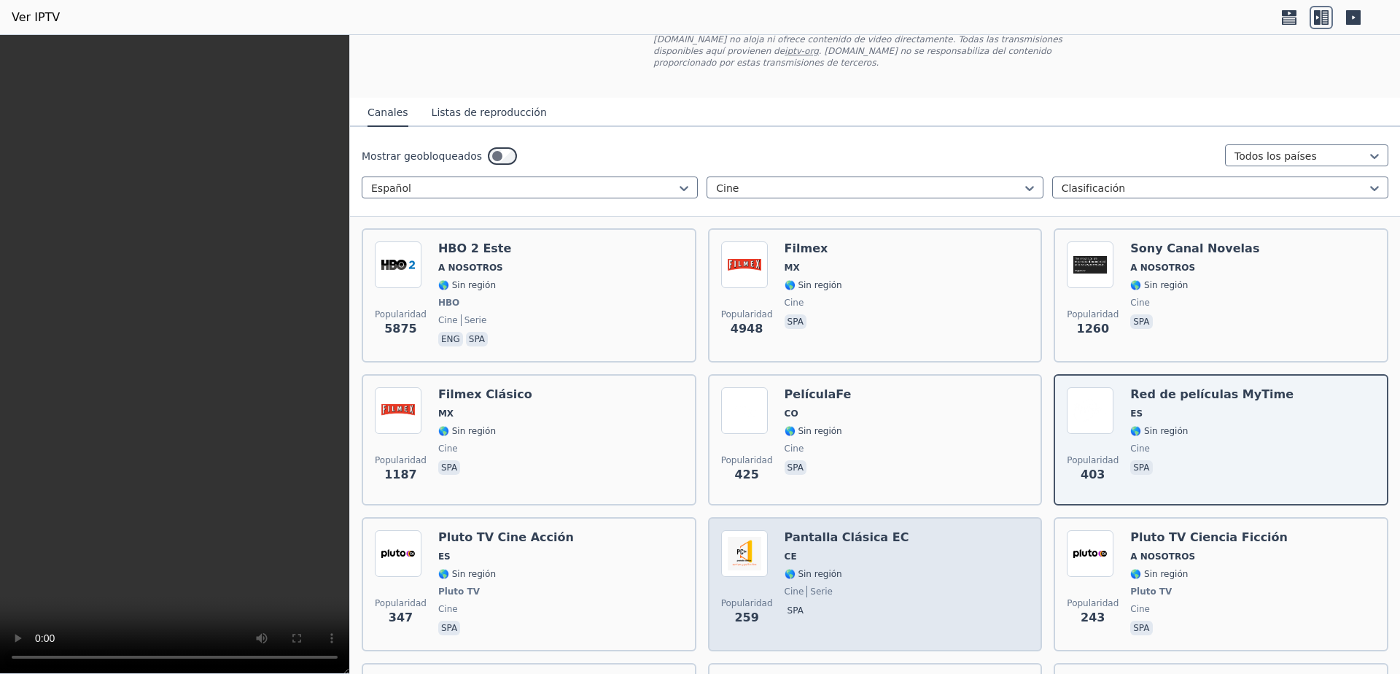
click at [908, 548] on div "Popularidad 259 Pantalla Clásica EC CE 🌎 Sin región cine serie spa" at bounding box center [875, 584] width 308 height 108
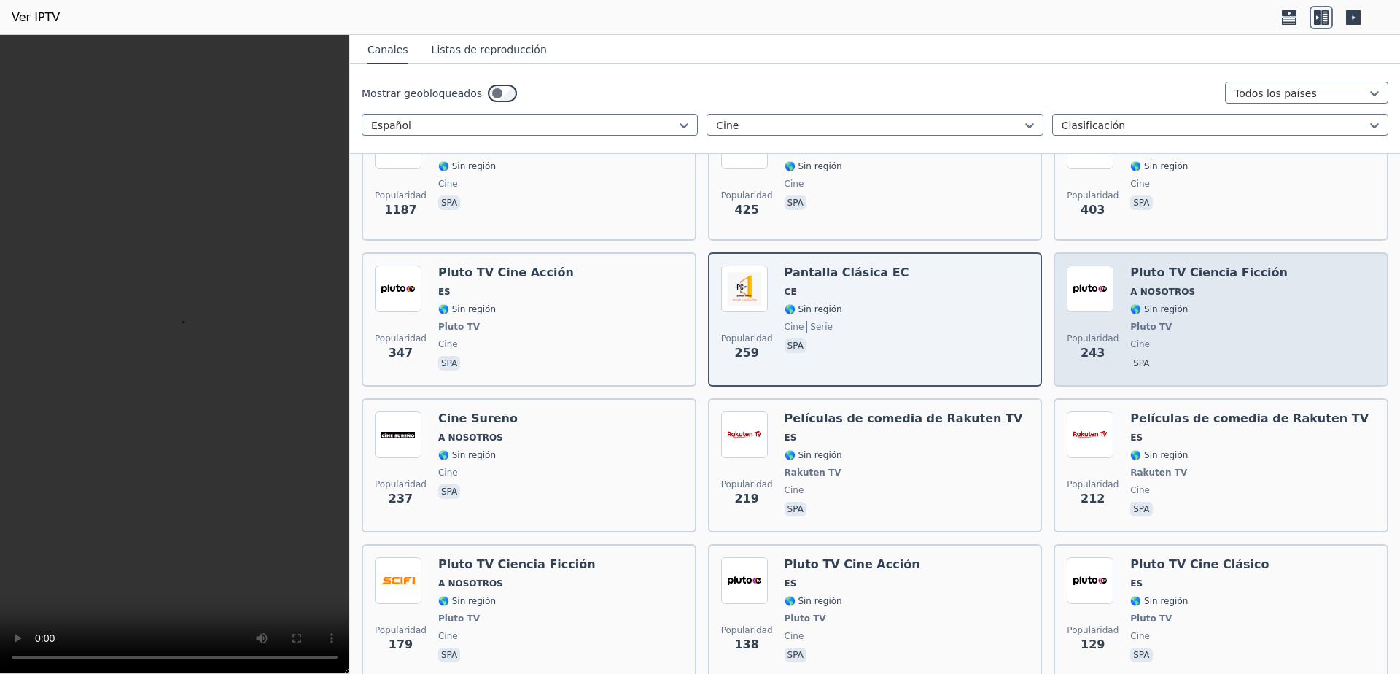
scroll to position [389, 0]
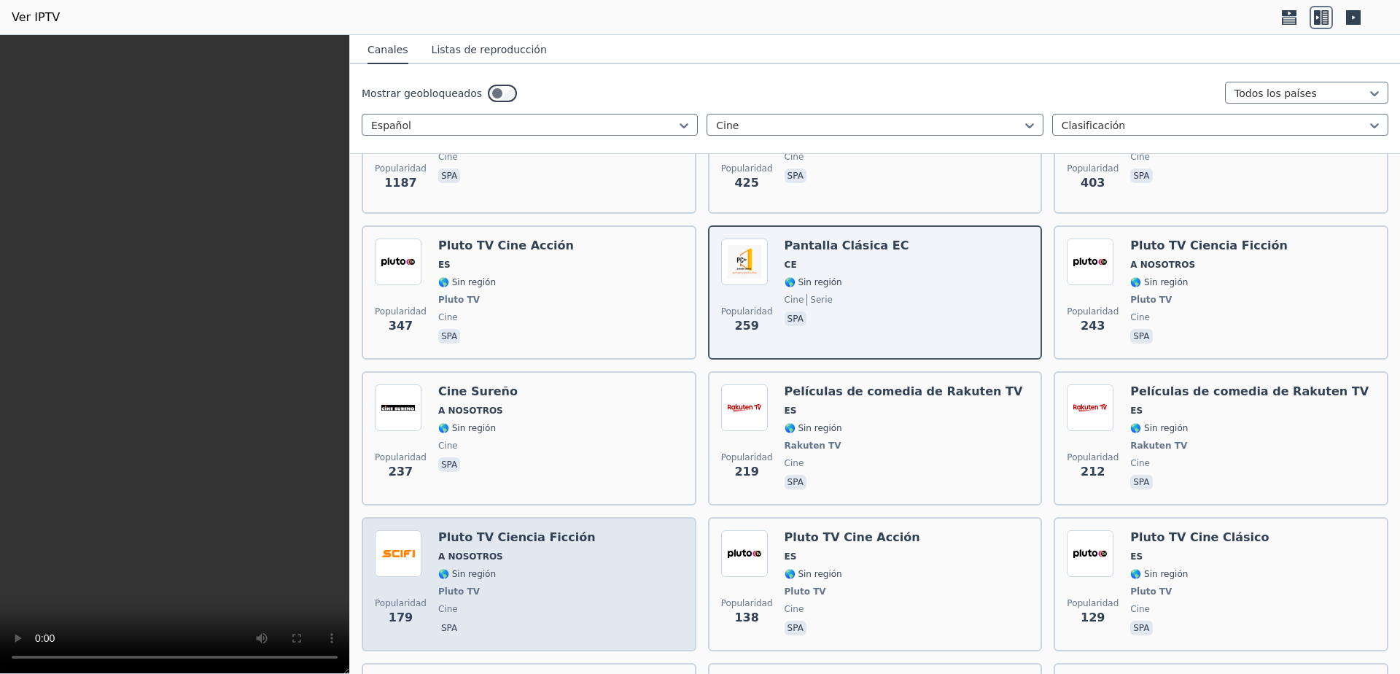
click at [613, 559] on div "Popularidad 179 Pluto TV Ciencia Ficción A NOSOTROS 🌎 Sin región Pluto TV cine …" at bounding box center [529, 584] width 308 height 108
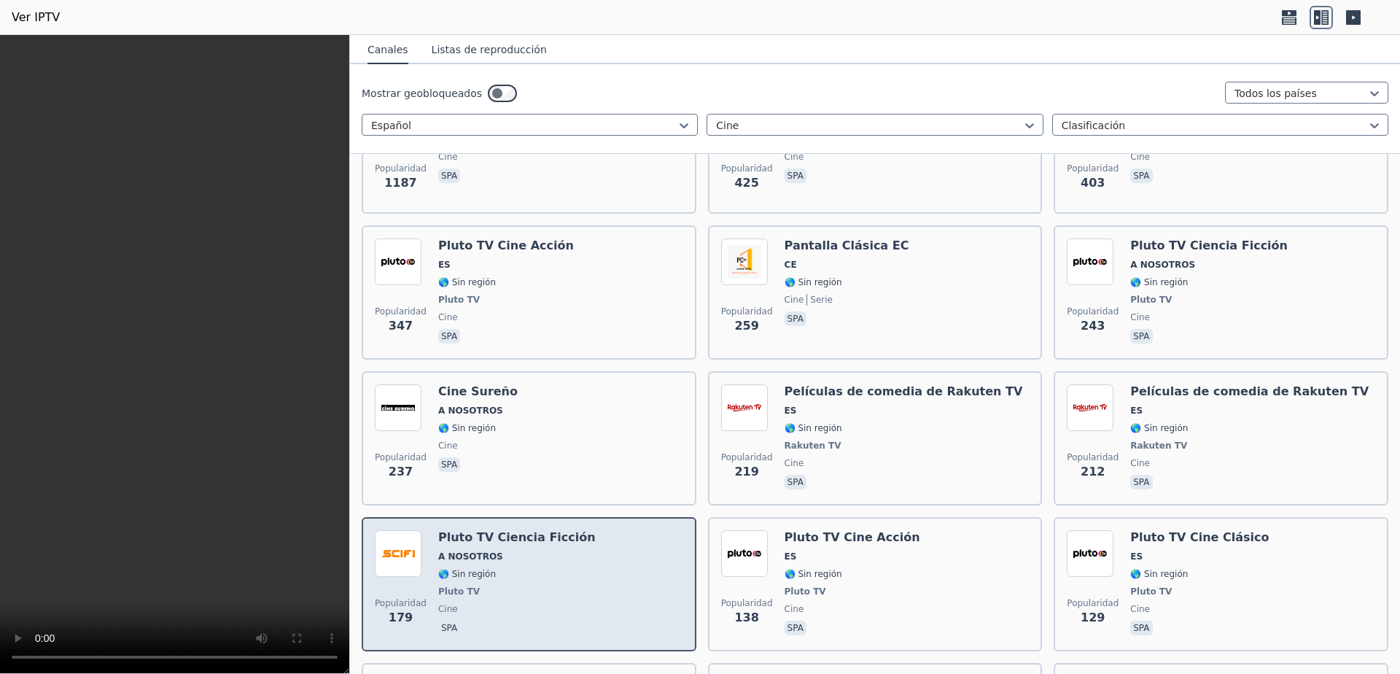
click at [613, 559] on div "Popularidad 179 Pluto TV Ciencia Ficción A NOSOTROS 🌎 Sin región Pluto TV cine …" at bounding box center [529, 584] width 308 height 108
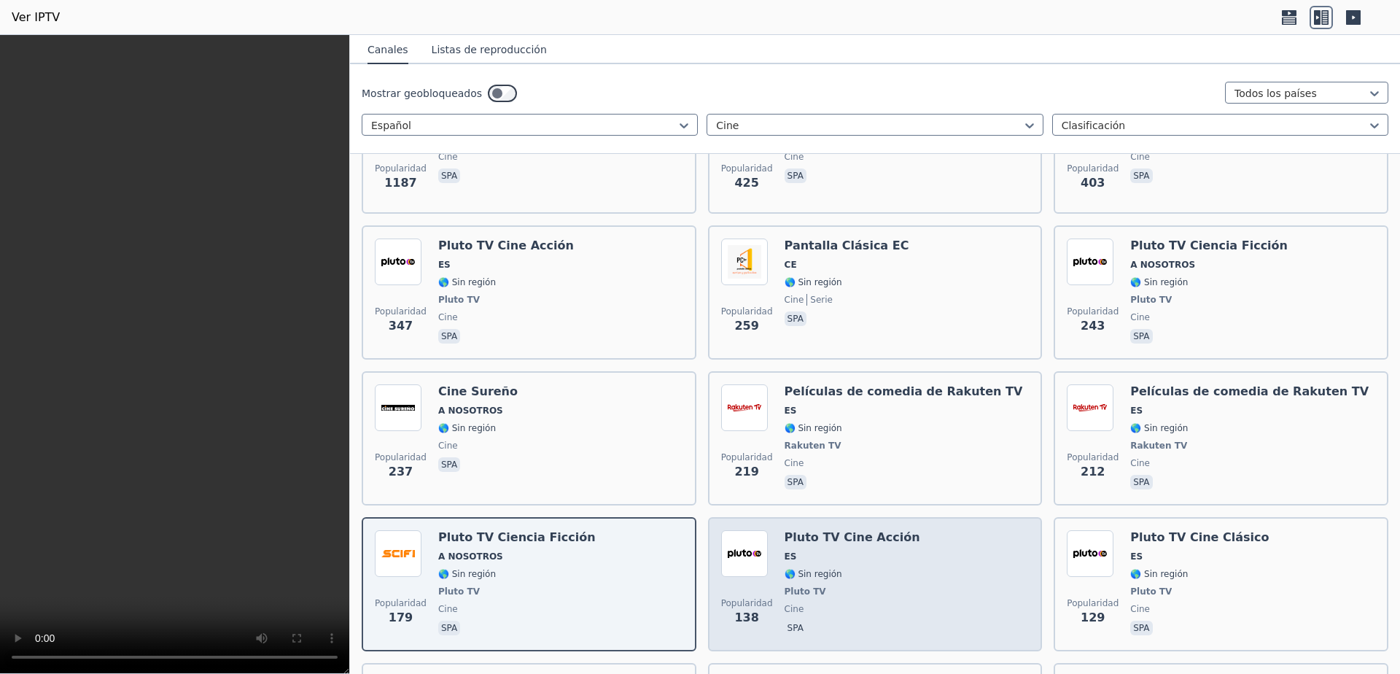
click at [873, 586] on span "Pluto TV" at bounding box center [853, 592] width 136 height 12
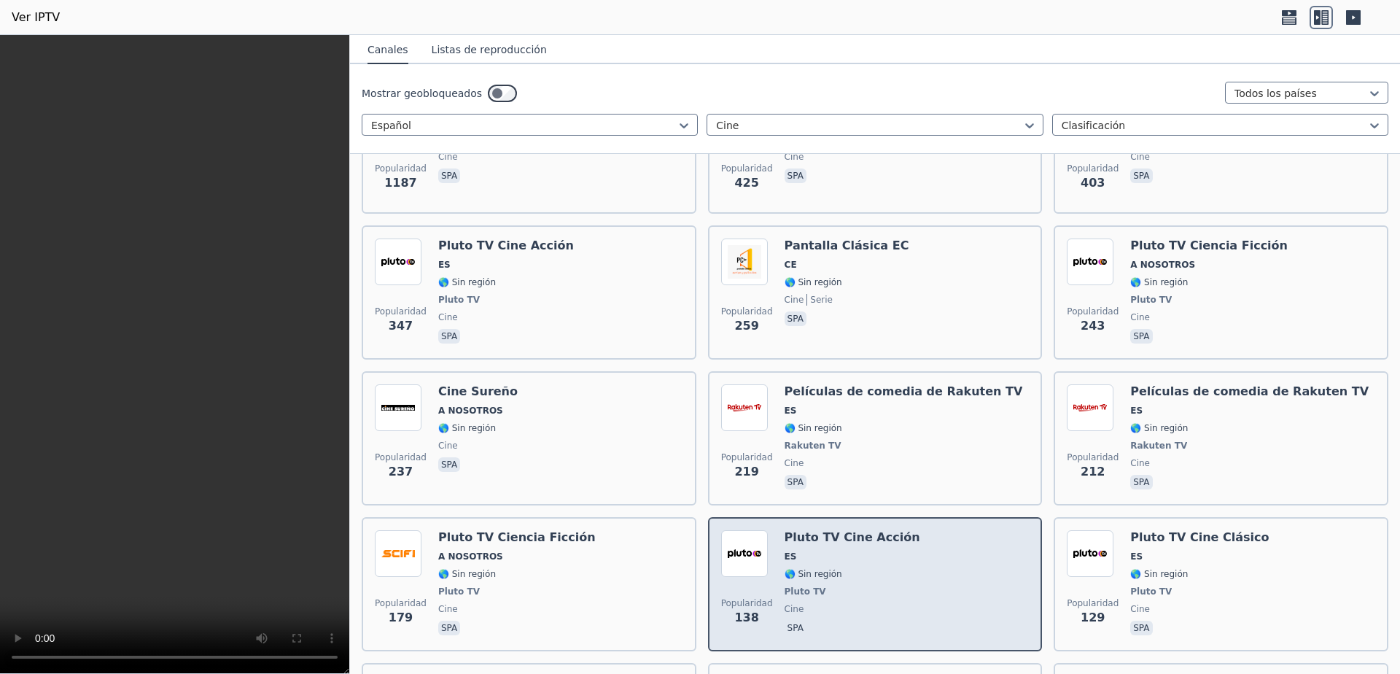
click at [873, 586] on span "Pluto TV" at bounding box center [853, 592] width 136 height 12
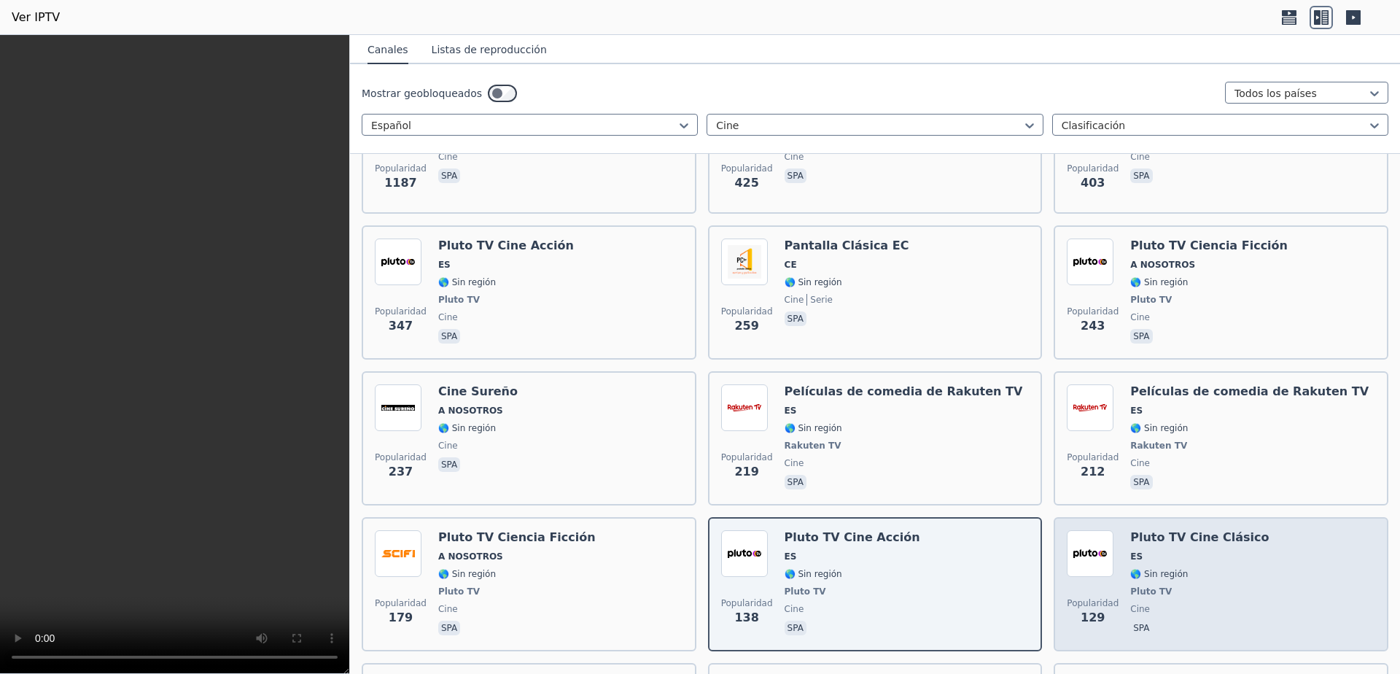
click at [1130, 569] on div "Pluto TV Cine Clásico ES 🌎 Sin región Pluto TV cine spa" at bounding box center [1199, 584] width 139 height 108
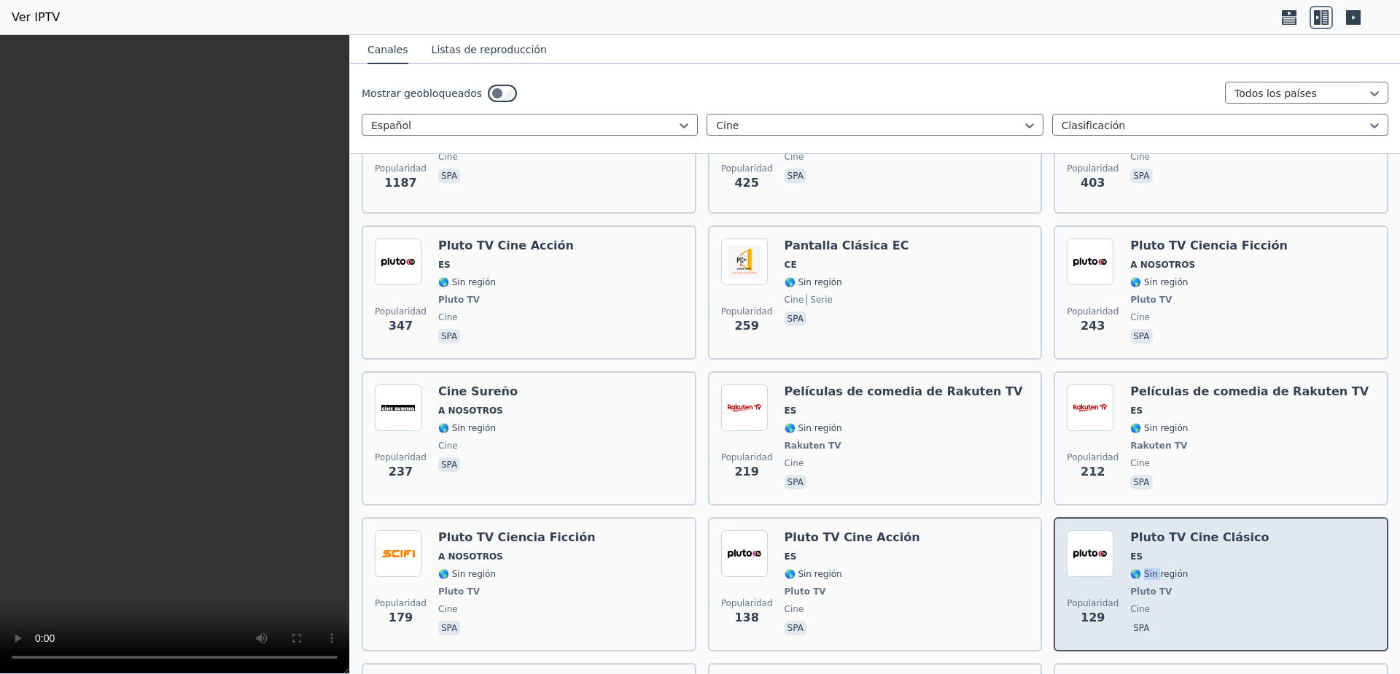
click at [1130, 569] on div "Pluto TV Cine Clásico ES 🌎 Sin región Pluto TV cine spa" at bounding box center [1199, 584] width 139 height 108
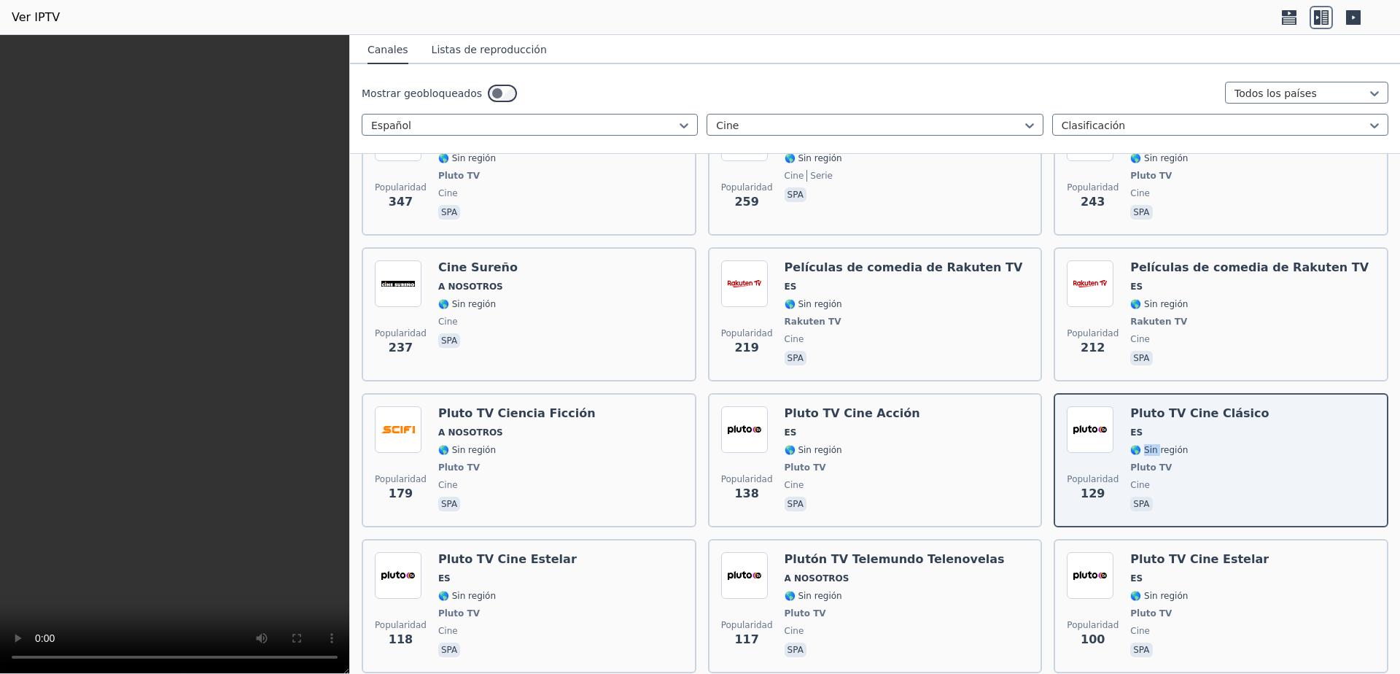
scroll to position [124, 0]
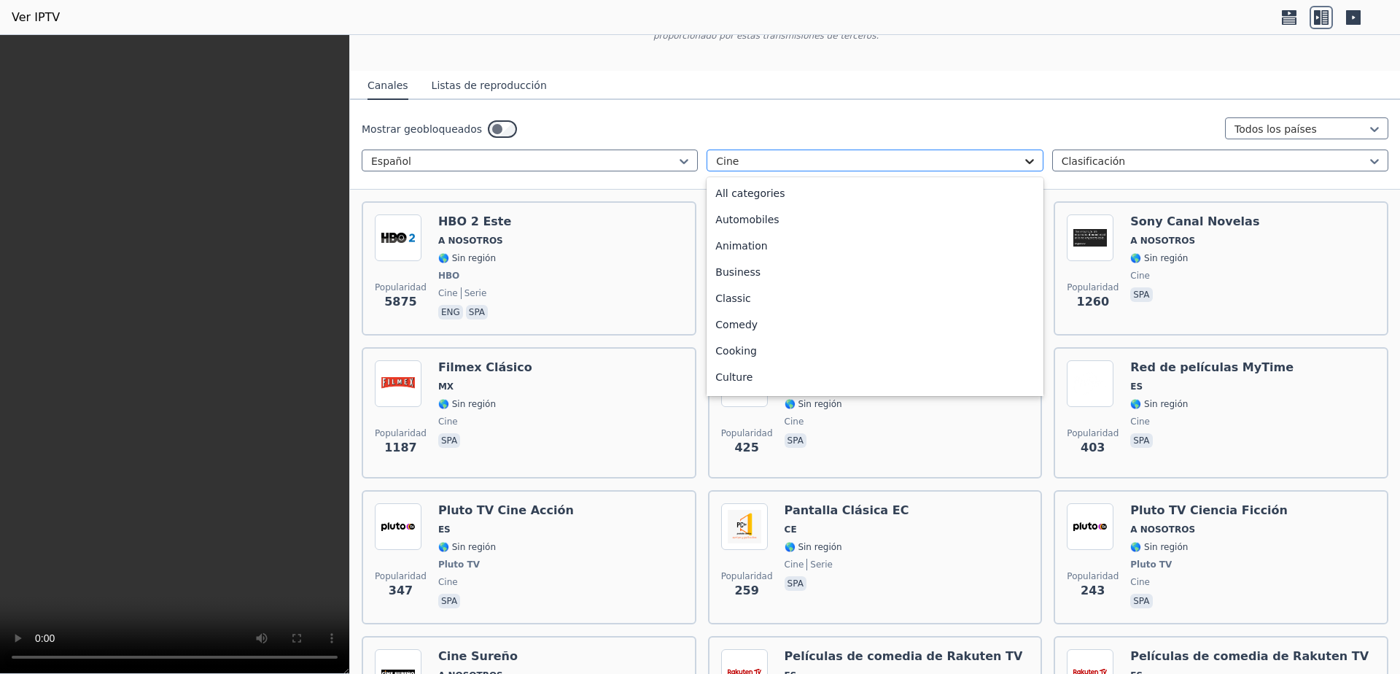
click at [1024, 154] on icon at bounding box center [1029, 161] width 15 height 15
click at [759, 188] on font "Todas las categorías" at bounding box center [767, 193] width 104 height 12
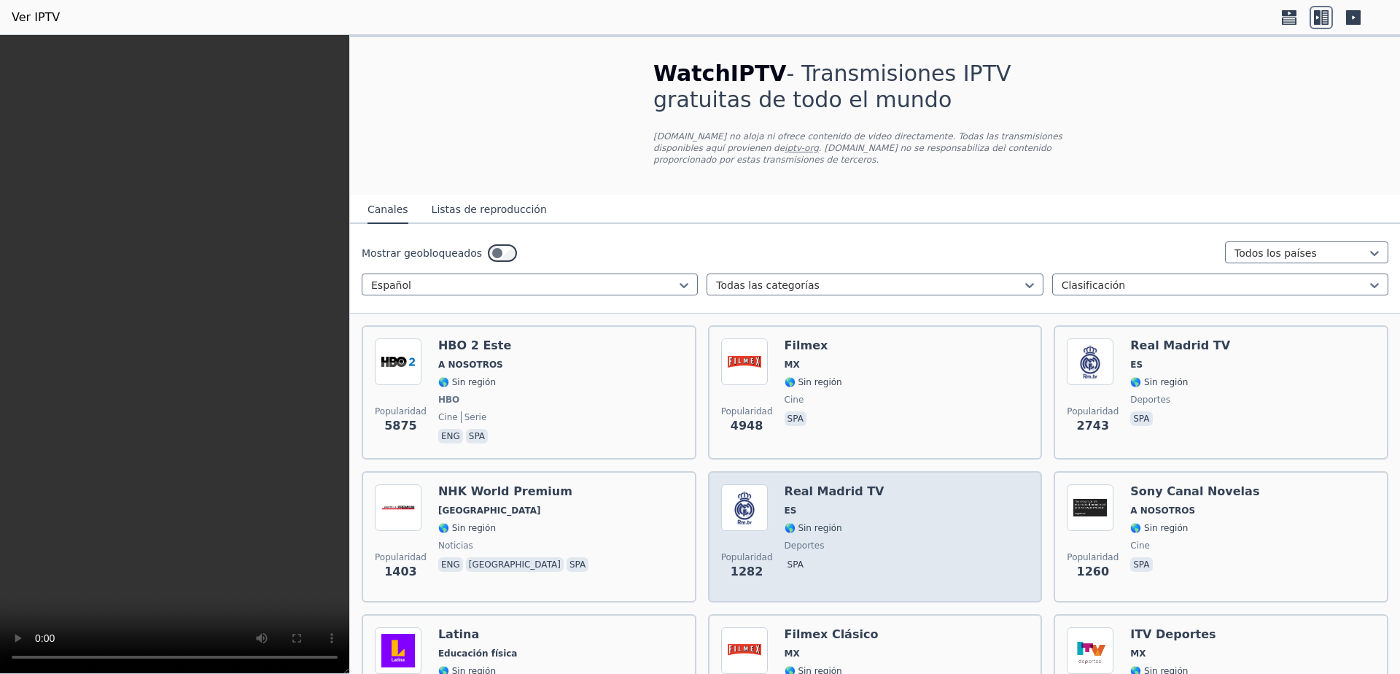
scroll to position [292, 0]
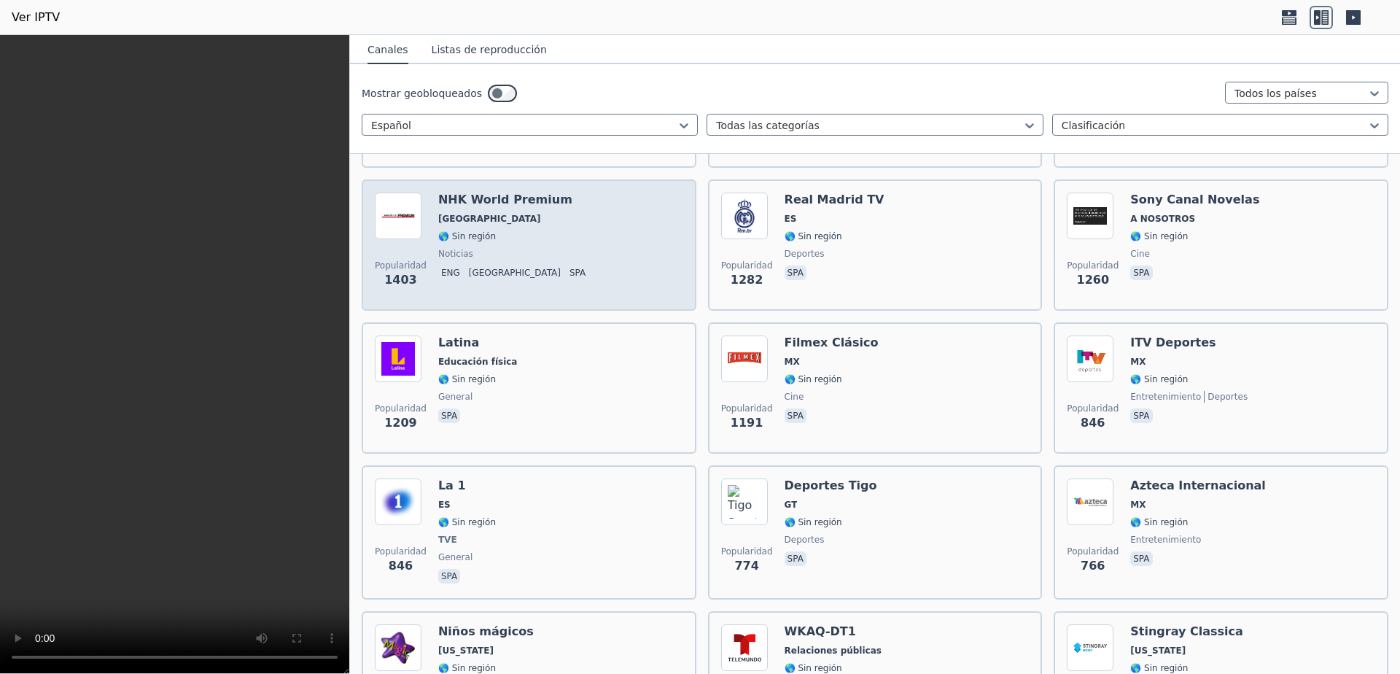
click at [564, 242] on div "Popularidad 1403 NHK World Premium [GEOGRAPHIC_DATA] 🌎 Sin región noticias eng …" at bounding box center [529, 245] width 308 height 105
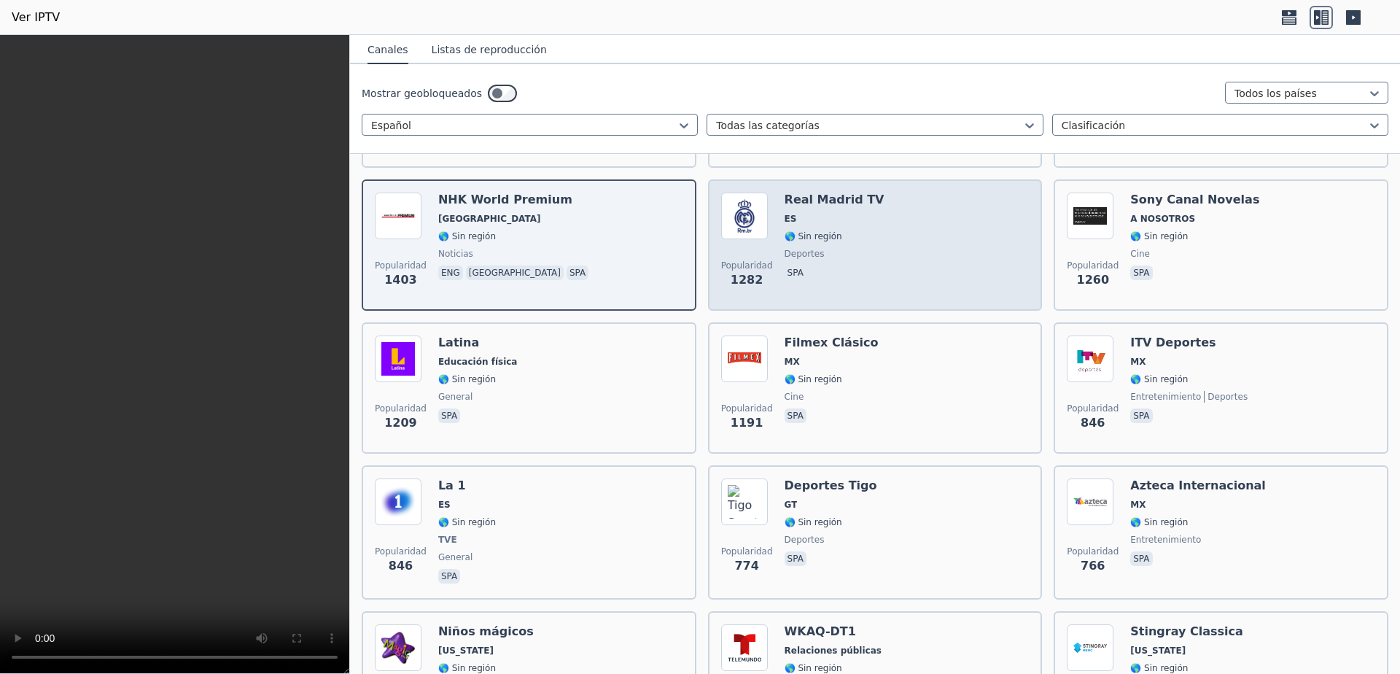
click at [912, 223] on div "Popularidad 1282 Real Madrid TV ES 🌎 Sin región deportes spa" at bounding box center [875, 245] width 308 height 105
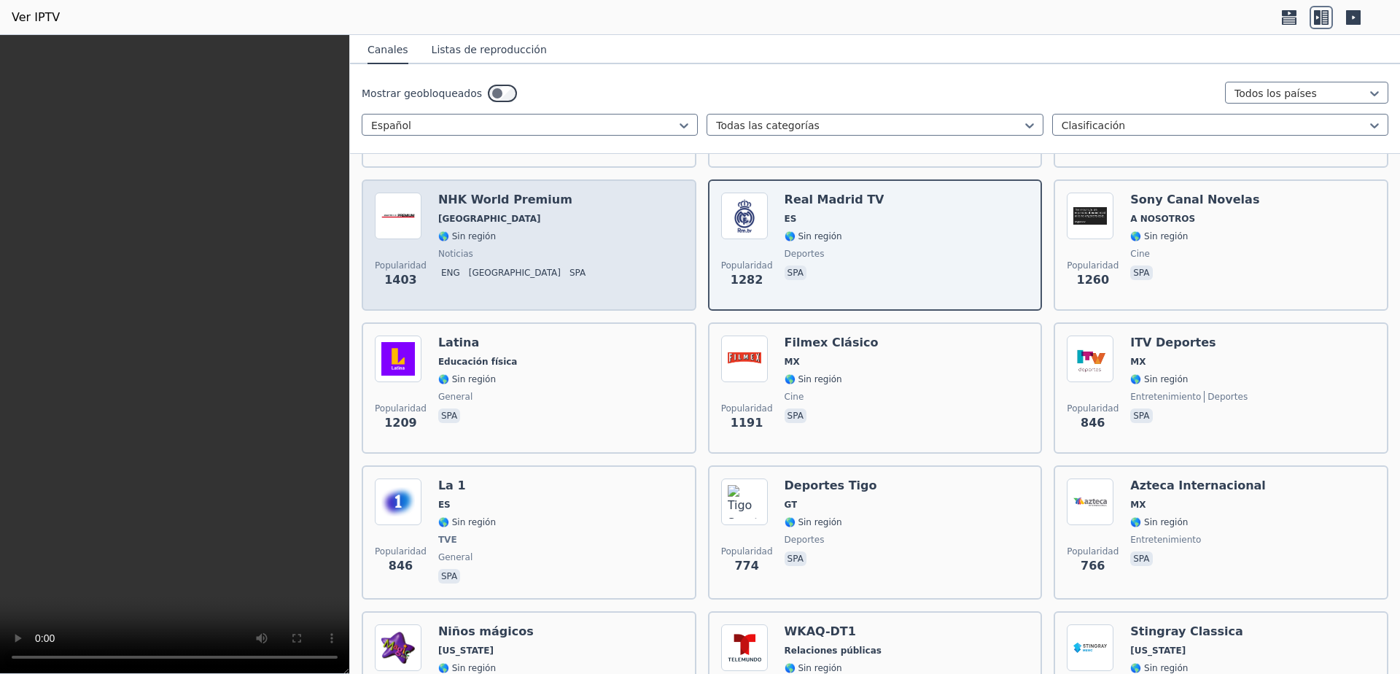
click at [585, 214] on div "Popularidad 1403 NHK World Premium [GEOGRAPHIC_DATA] 🌎 Sin región noticias eng …" at bounding box center [529, 245] width 308 height 105
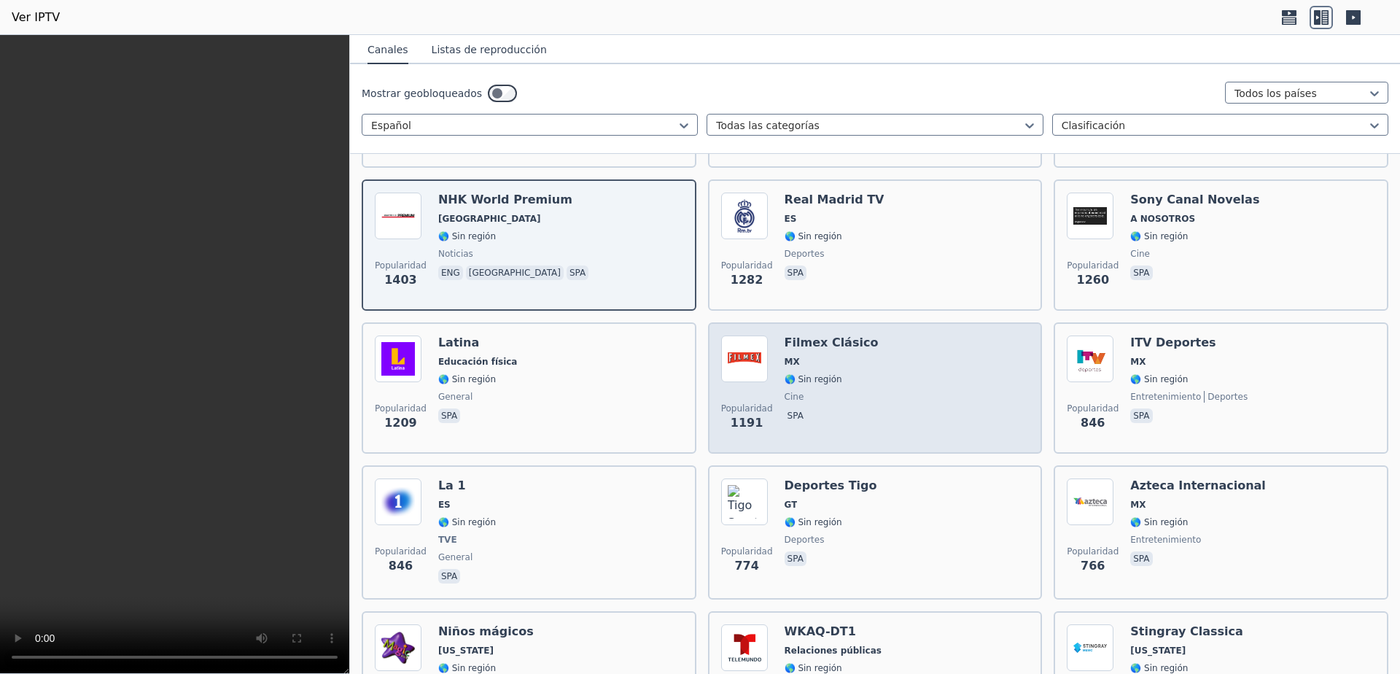
click at [910, 343] on div "Popularidad 1191 Filmex Clásico MX 🌎 Sin región cine spa" at bounding box center [875, 387] width 308 height 105
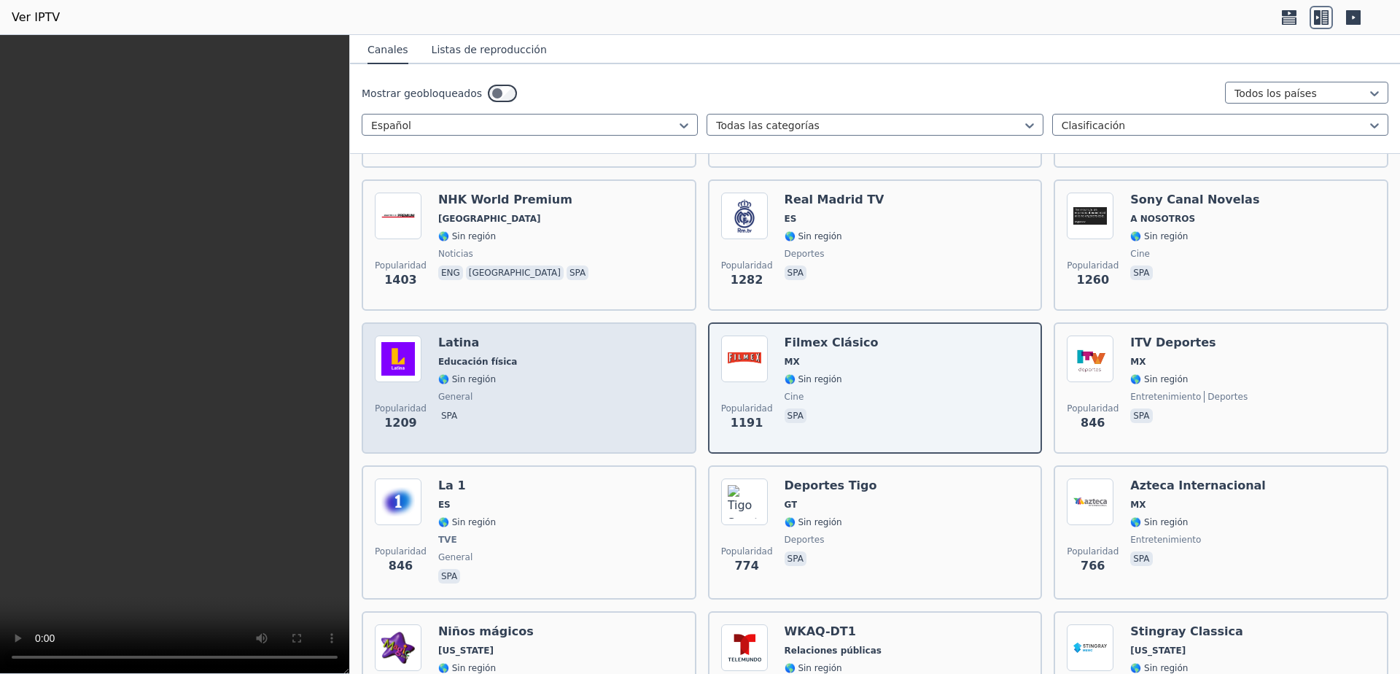
click at [473, 391] on div "Latina Educación física 🌎 Sin región general spa" at bounding box center [477, 387] width 79 height 105
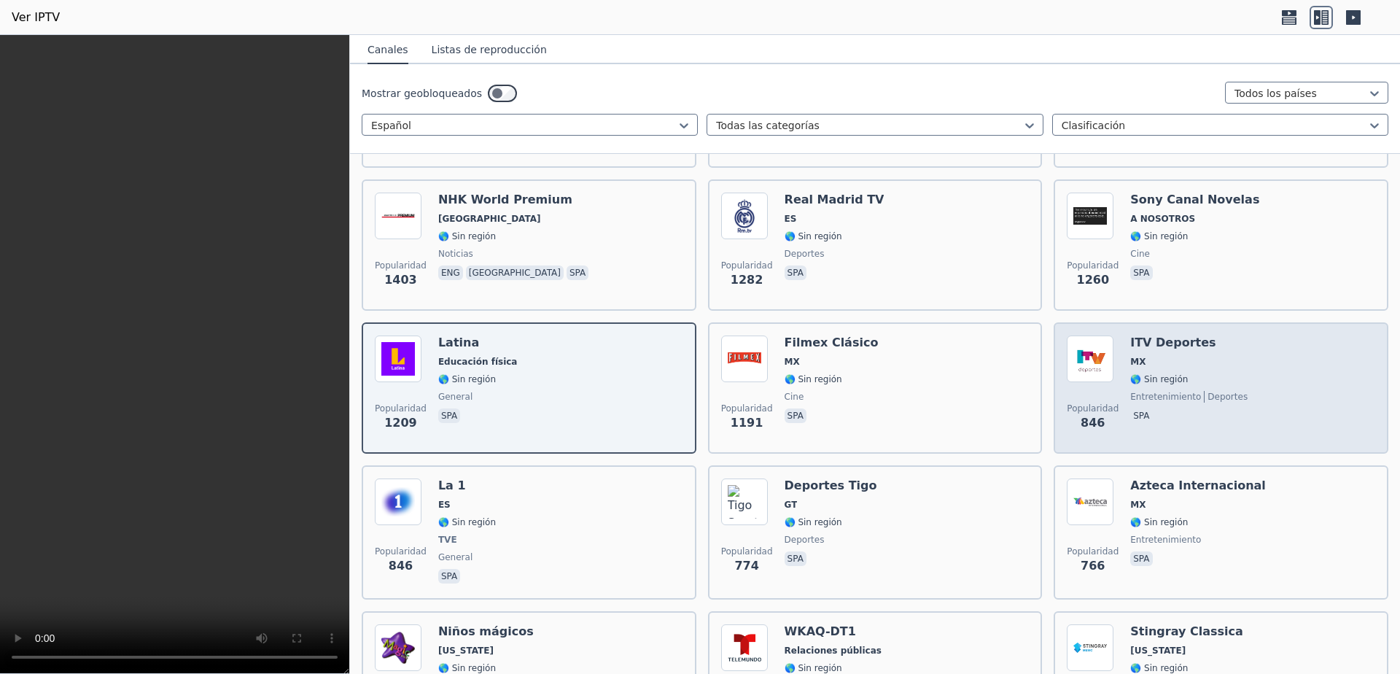
click at [1228, 391] on div "Popularidad 846 ITV Deportes MX 🌎 Sin región entretenimiento deportes spa" at bounding box center [1221, 387] width 308 height 105
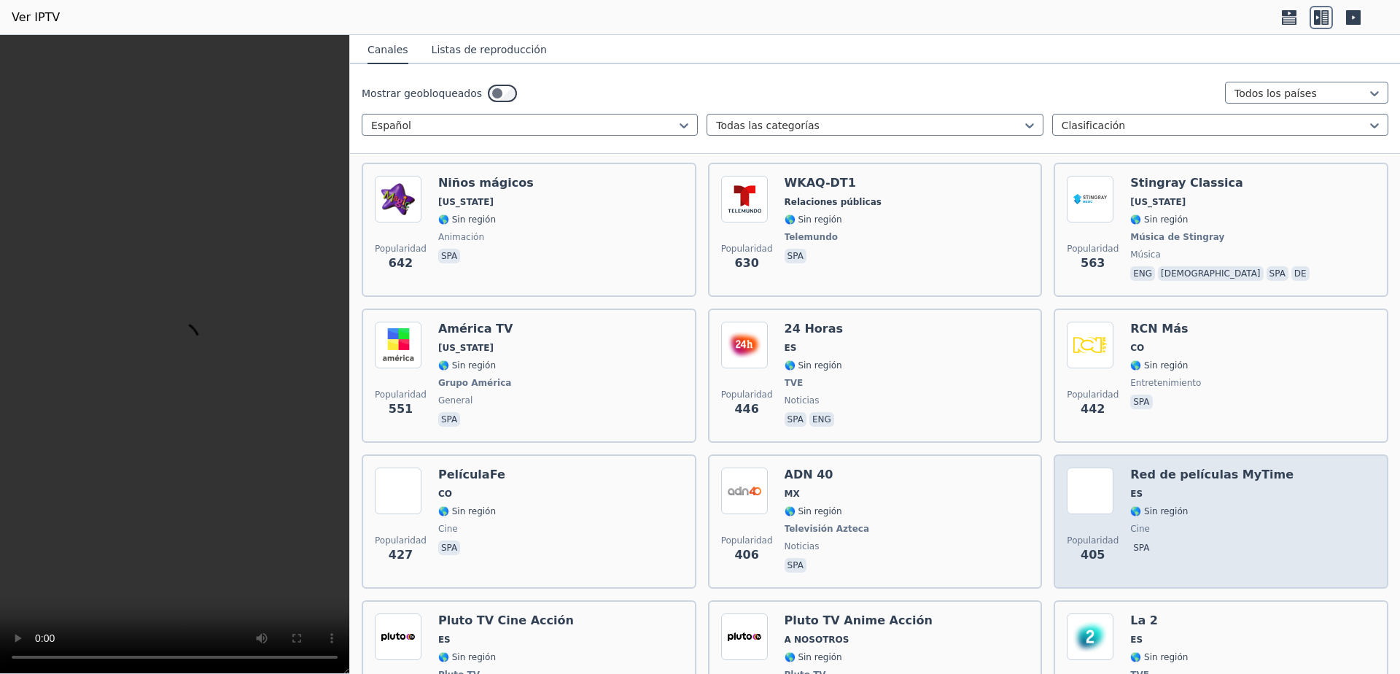
scroll to position [778, 0]
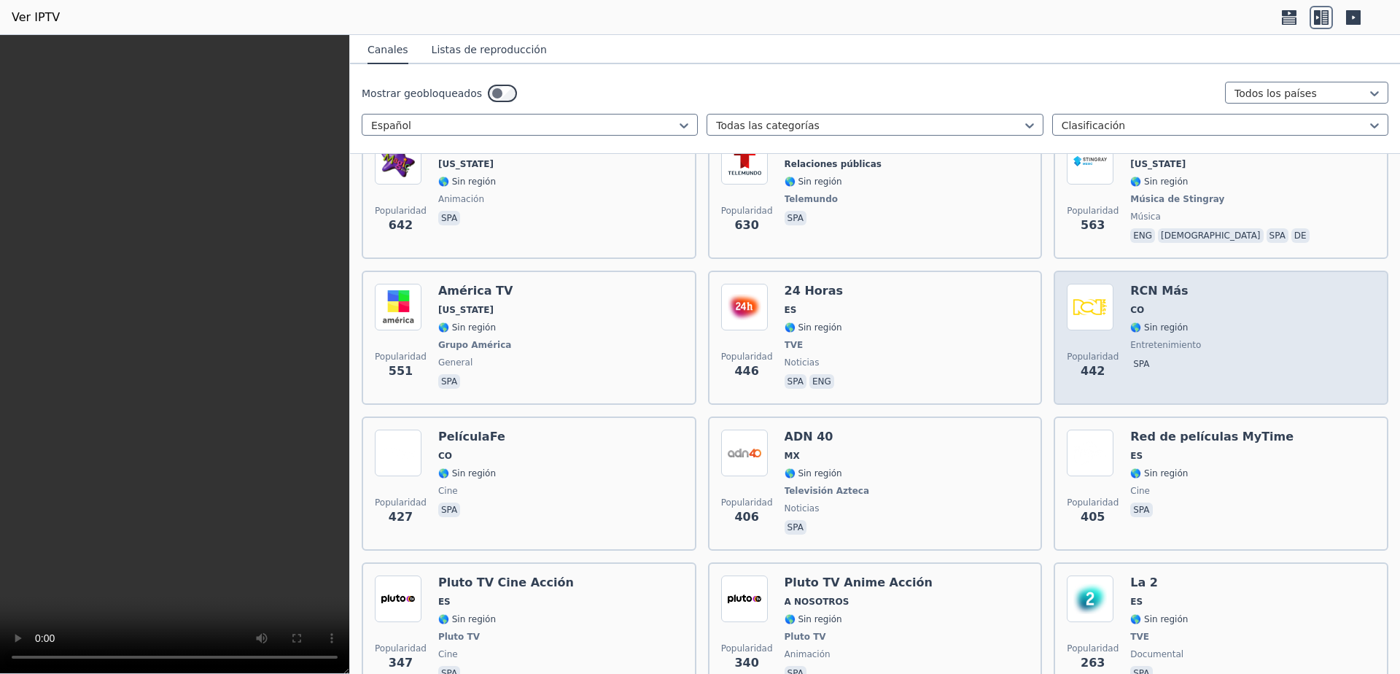
click at [1203, 317] on div "Popularidad 442 RCN Más CO 🌎 Sin región entretenimiento spa" at bounding box center [1221, 338] width 308 height 108
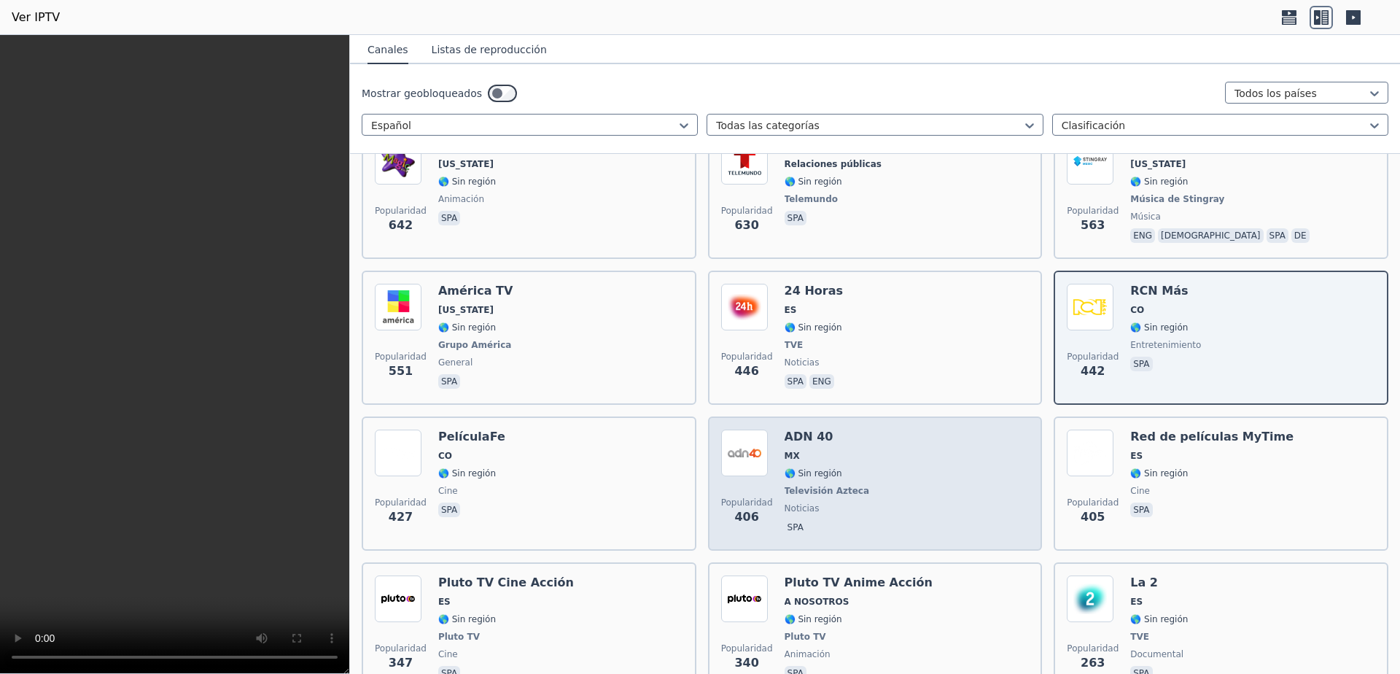
click at [970, 486] on div "Popularidad 406 ADN 40 MX 🌎 Sin región Televisión Azteca noticias spa" at bounding box center [875, 484] width 308 height 108
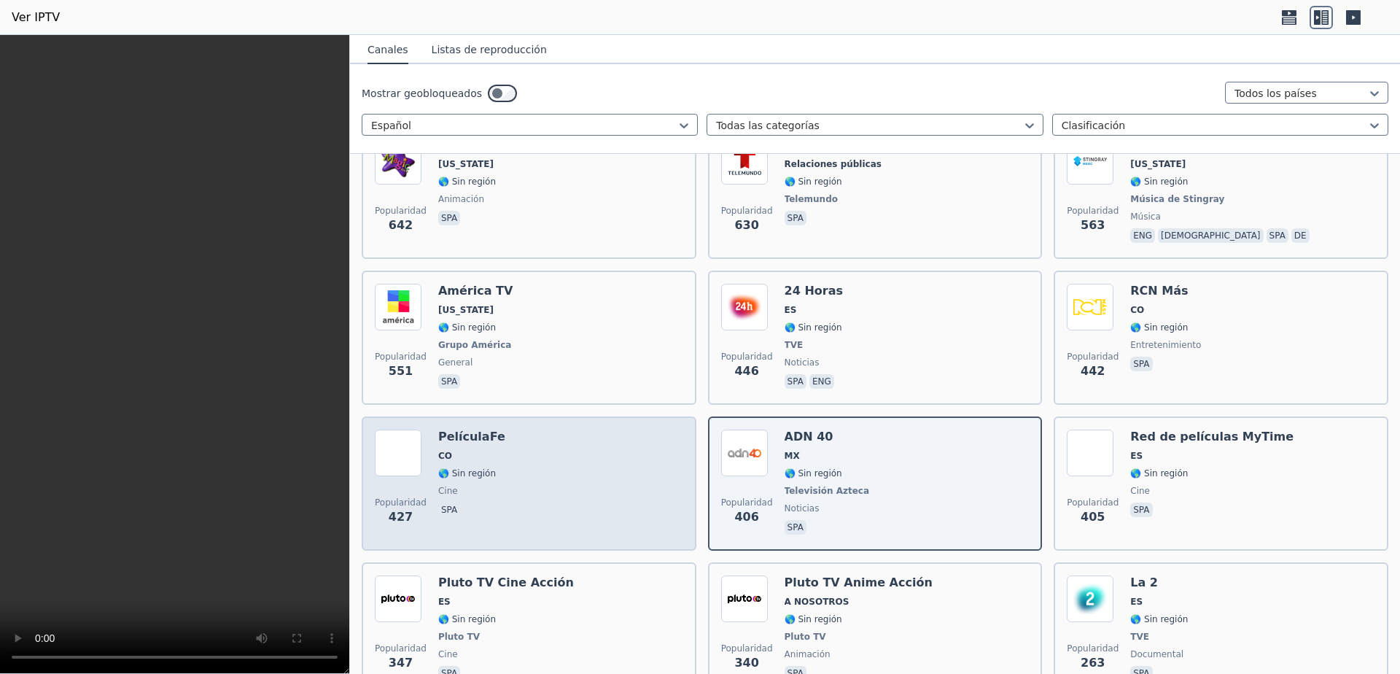
click at [599, 462] on div "Popularidad 427 PelículaFe CO 🌎 Sin región cine spa" at bounding box center [529, 484] width 308 height 108
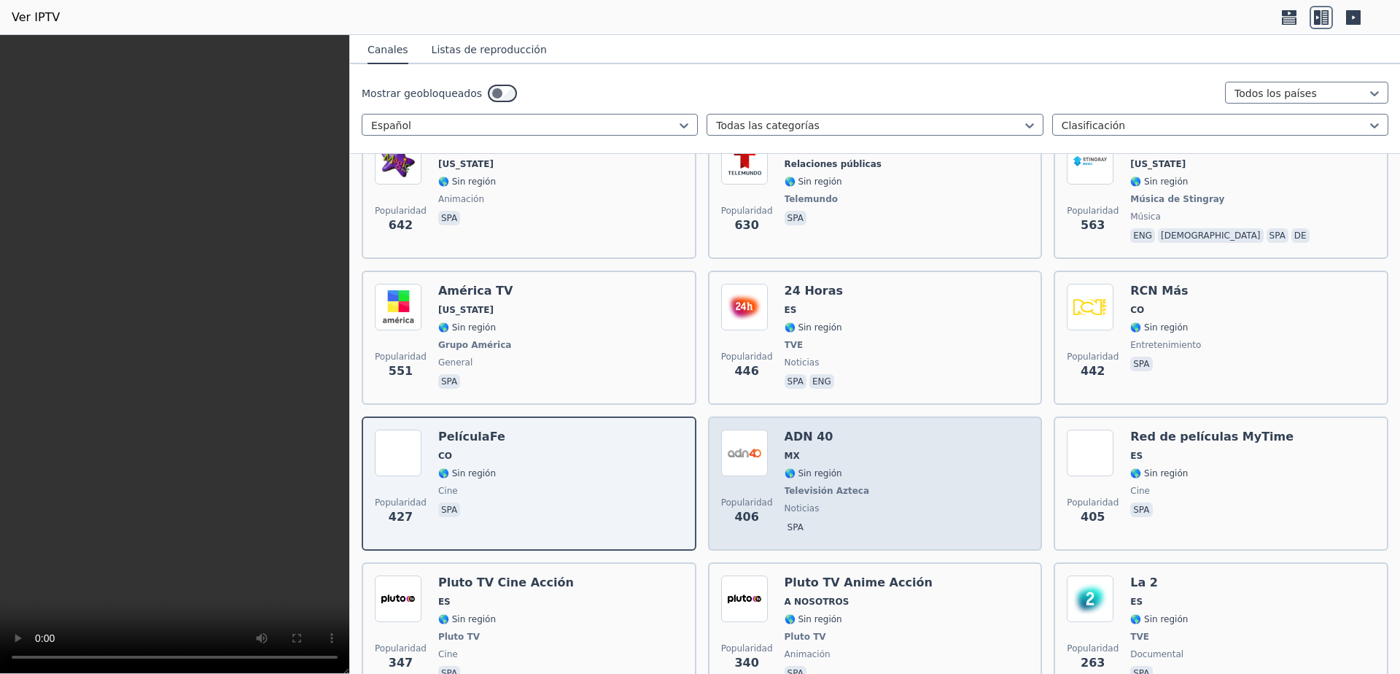
click at [928, 457] on div "Popularidad 406 ADN 40 MX 🌎 Sin región Televisión Azteca noticias spa" at bounding box center [875, 484] width 308 height 108
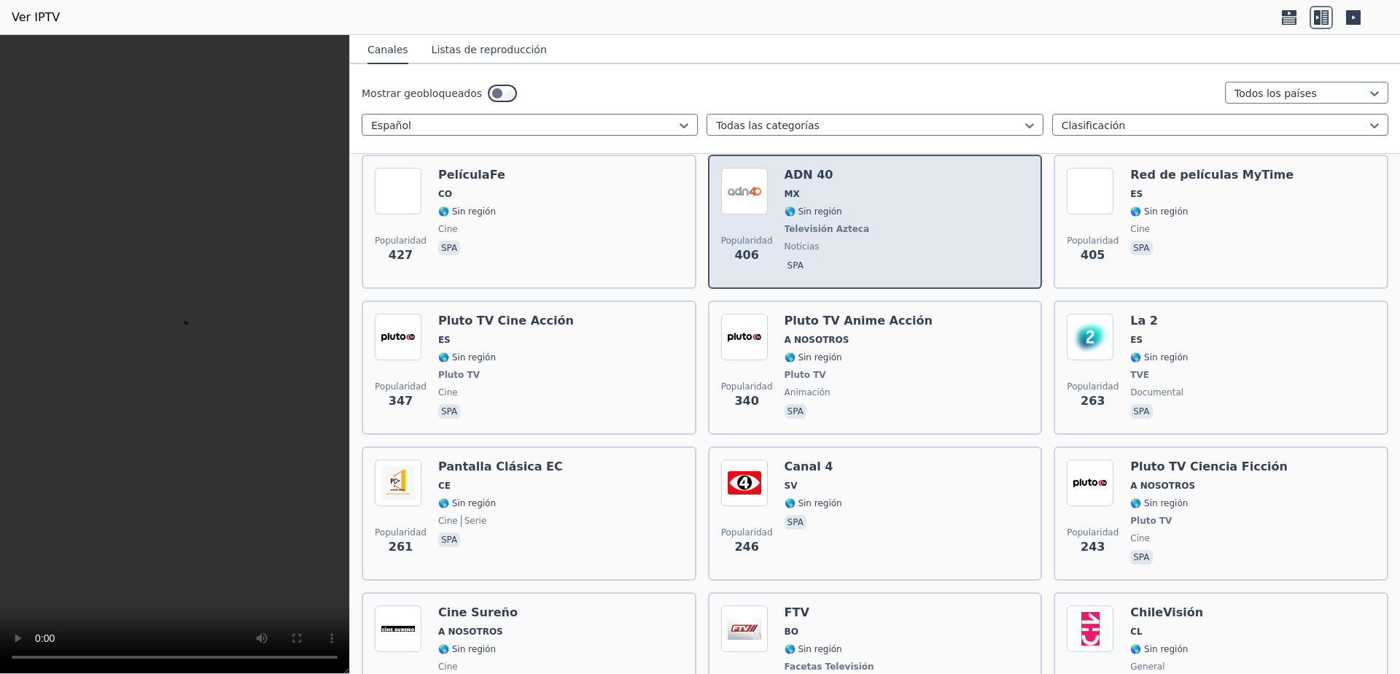
scroll to position [1070, 0]
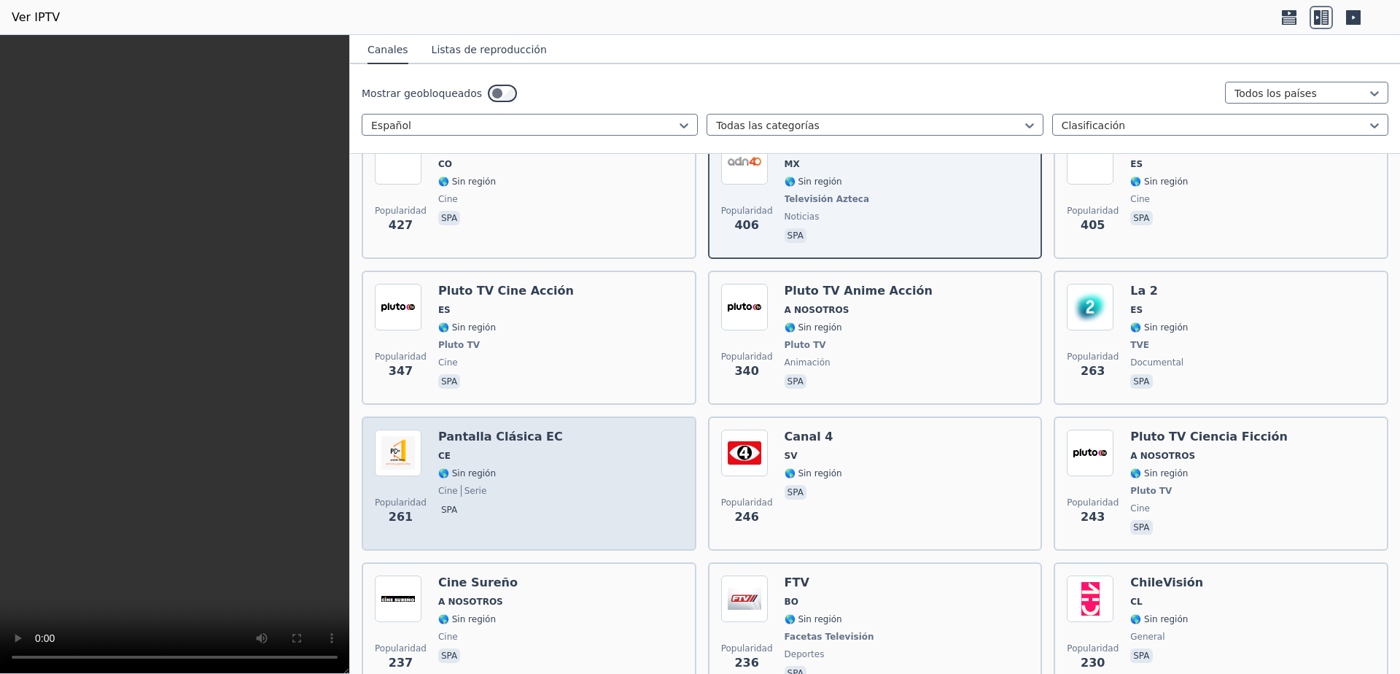
click at [629, 471] on div "Popularidad 261 Pantalla Clásica EC CE 🌎 Sin región cine serie spa" at bounding box center [529, 484] width 308 height 108
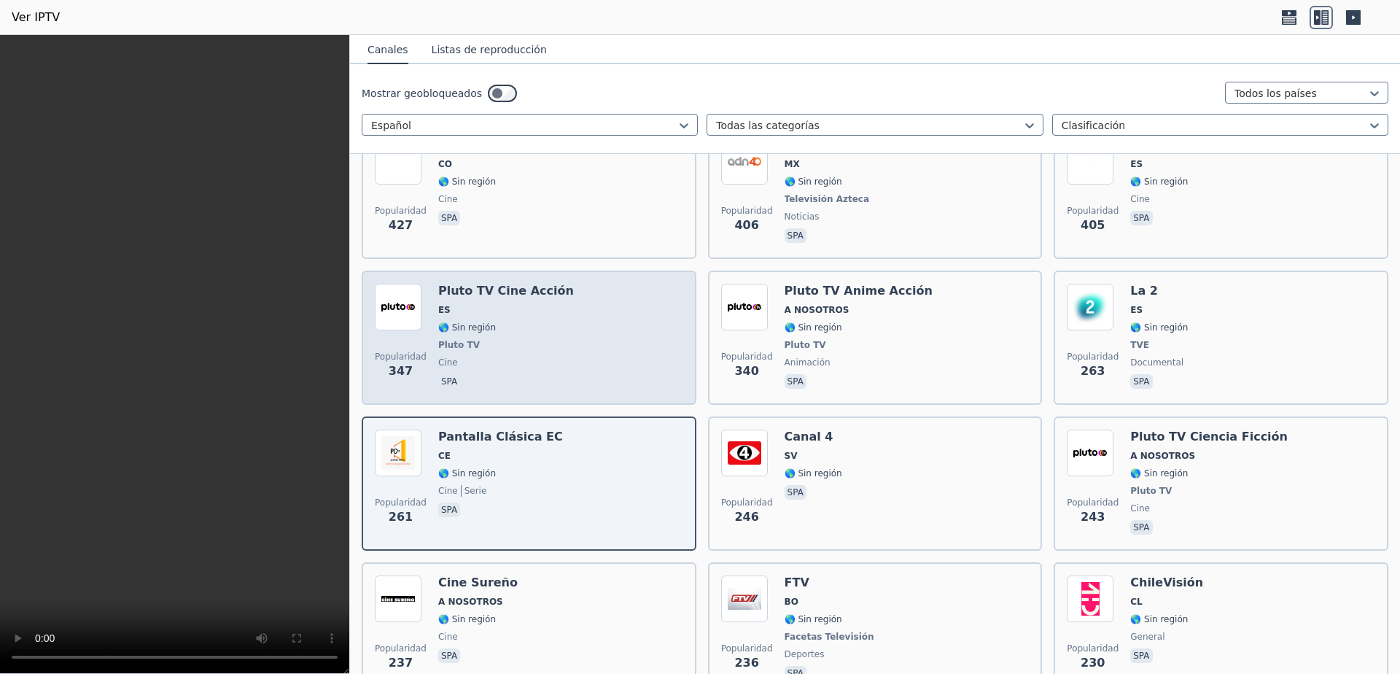
click at [583, 305] on div "Popularidad 347 Pluto TV Cine Acción ES 🌎 Sin región Pluto TV cine spa" at bounding box center [529, 338] width 308 height 108
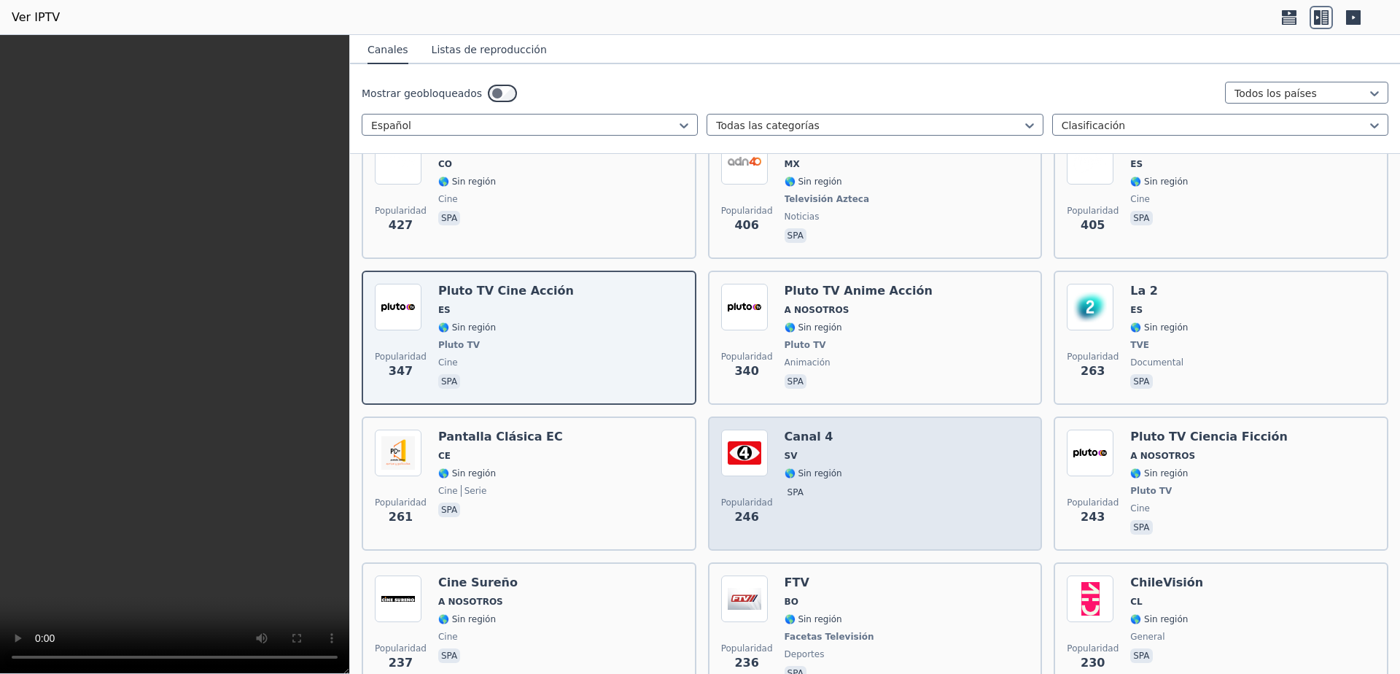
click at [894, 464] on div "Popularidad 246 Canal 4 SV 🌎 Sin región spa" at bounding box center [875, 484] width 308 height 108
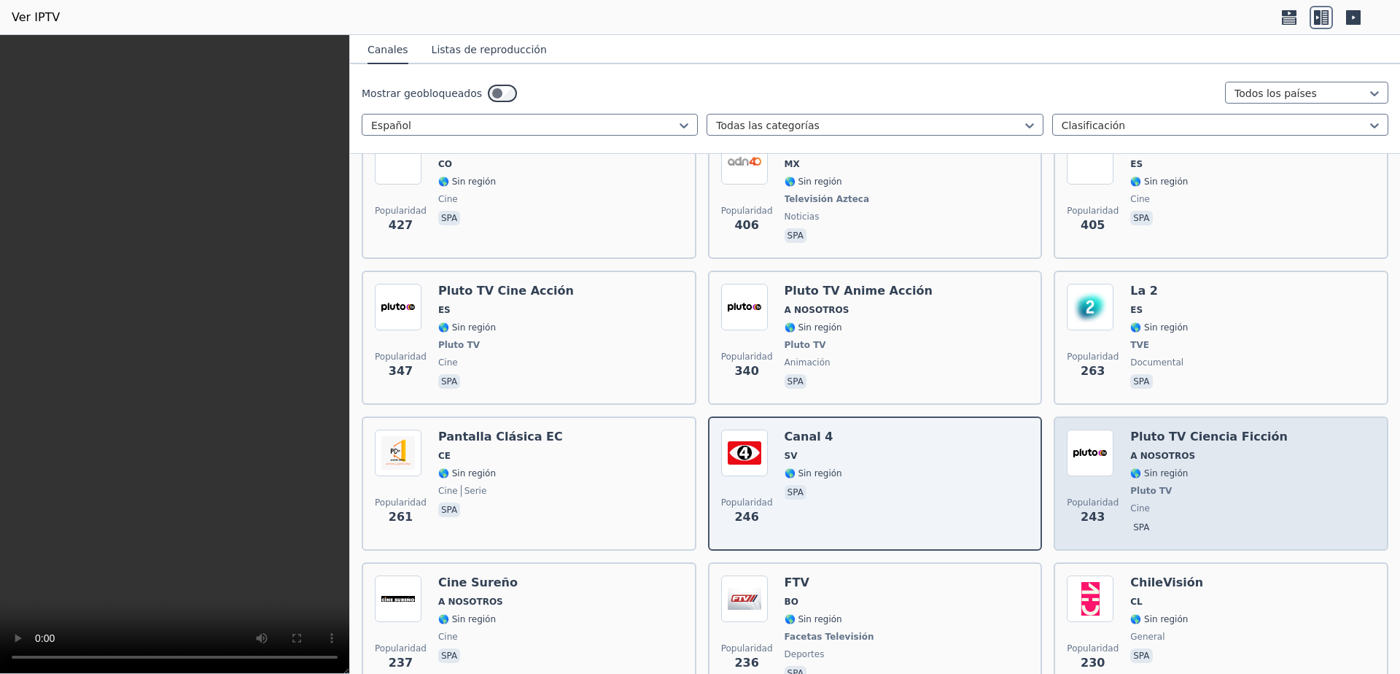
click at [1198, 468] on div "Pluto TV Ciencia Ficción A NOSOTROS 🌎 Sin región Pluto TV cine spa" at bounding box center [1209, 484] width 158 height 108
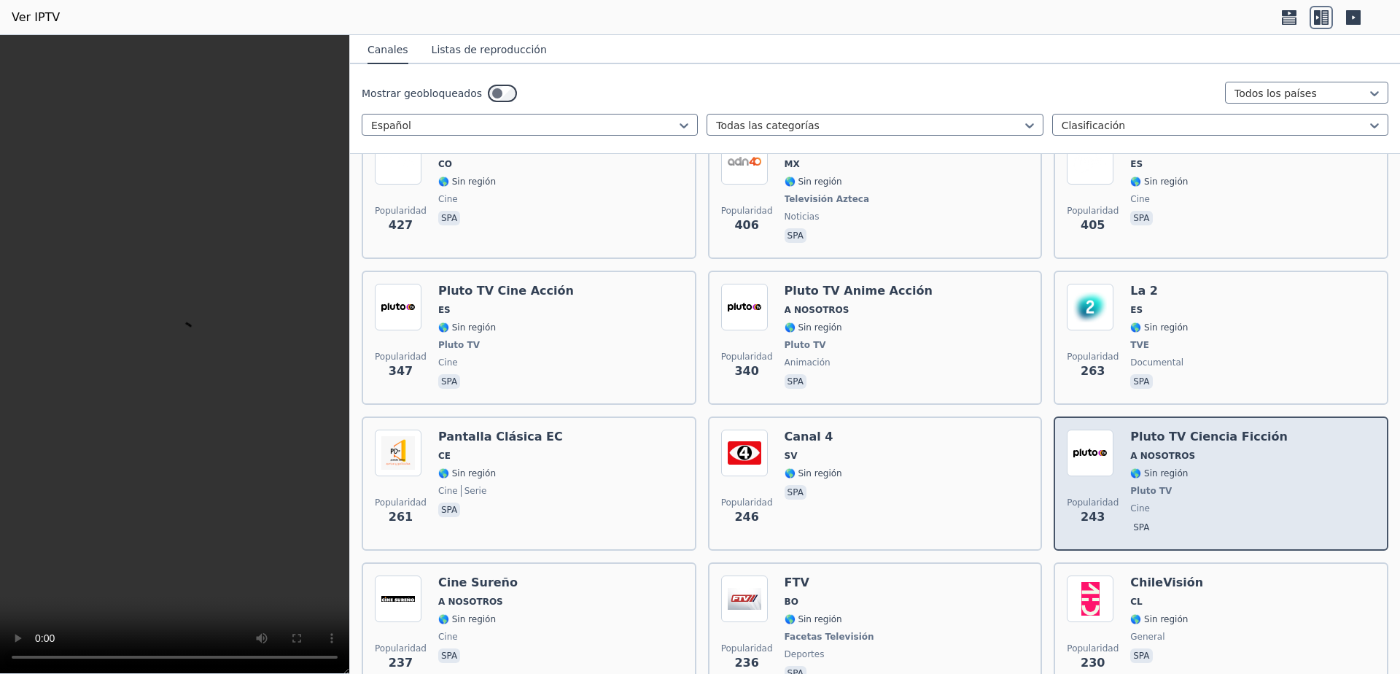
scroll to position [1362, 0]
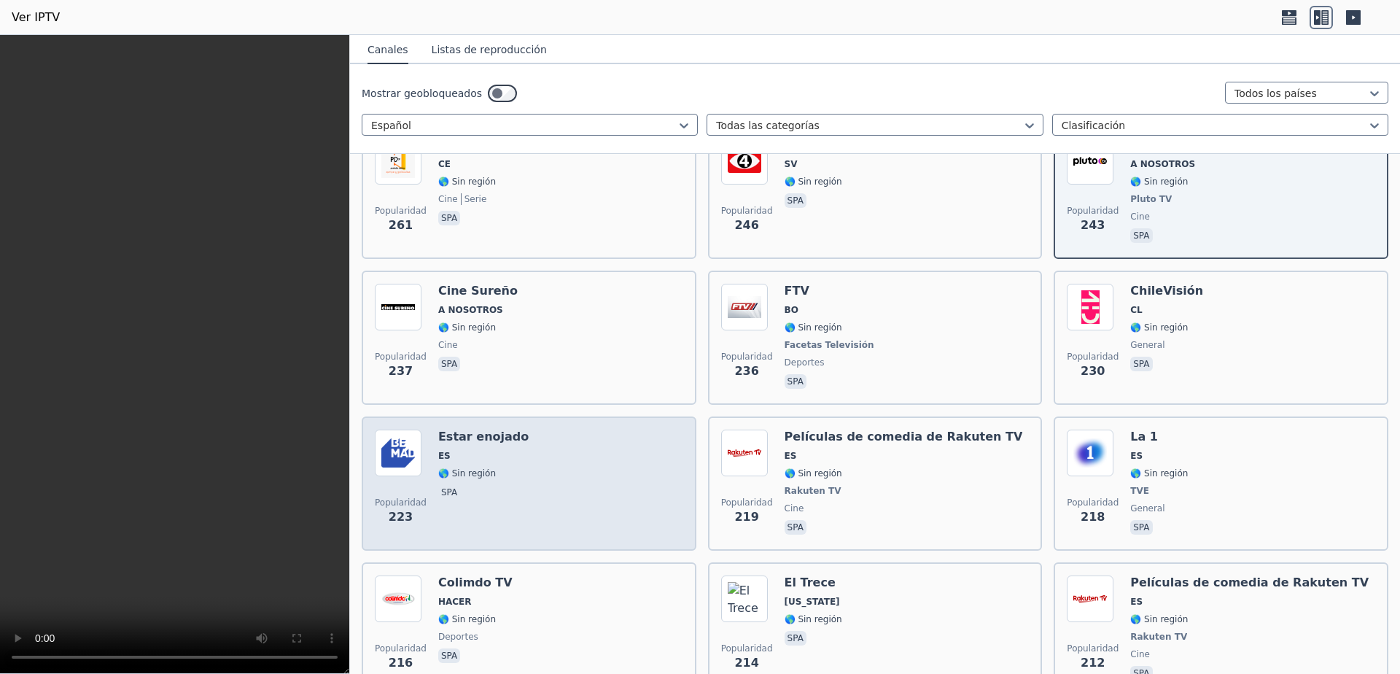
click at [586, 460] on div "Popularidad 223 Estar enojado ES 🌎 Sin región spa" at bounding box center [529, 484] width 308 height 108
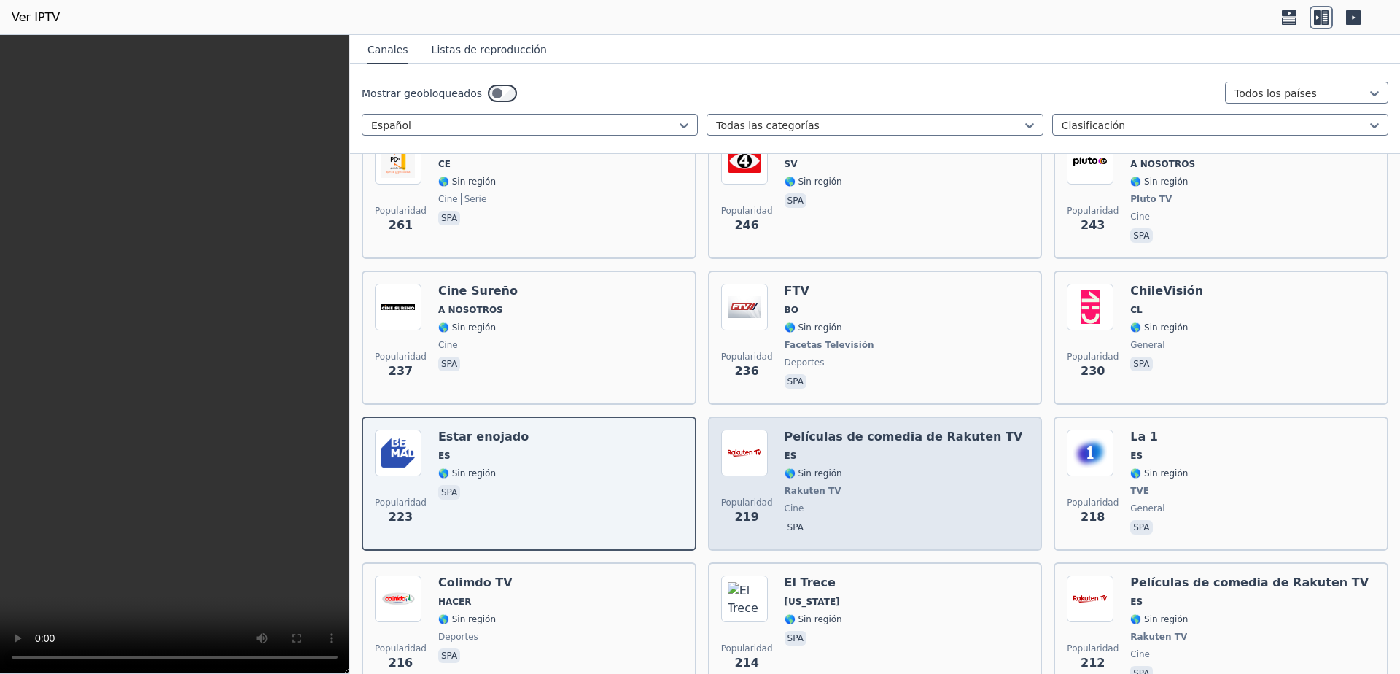
click at [934, 486] on div "Películas de comedia de Rakuten TV ES 🌎 Sin región Rakuten TV cine spa" at bounding box center [904, 484] width 238 height 108
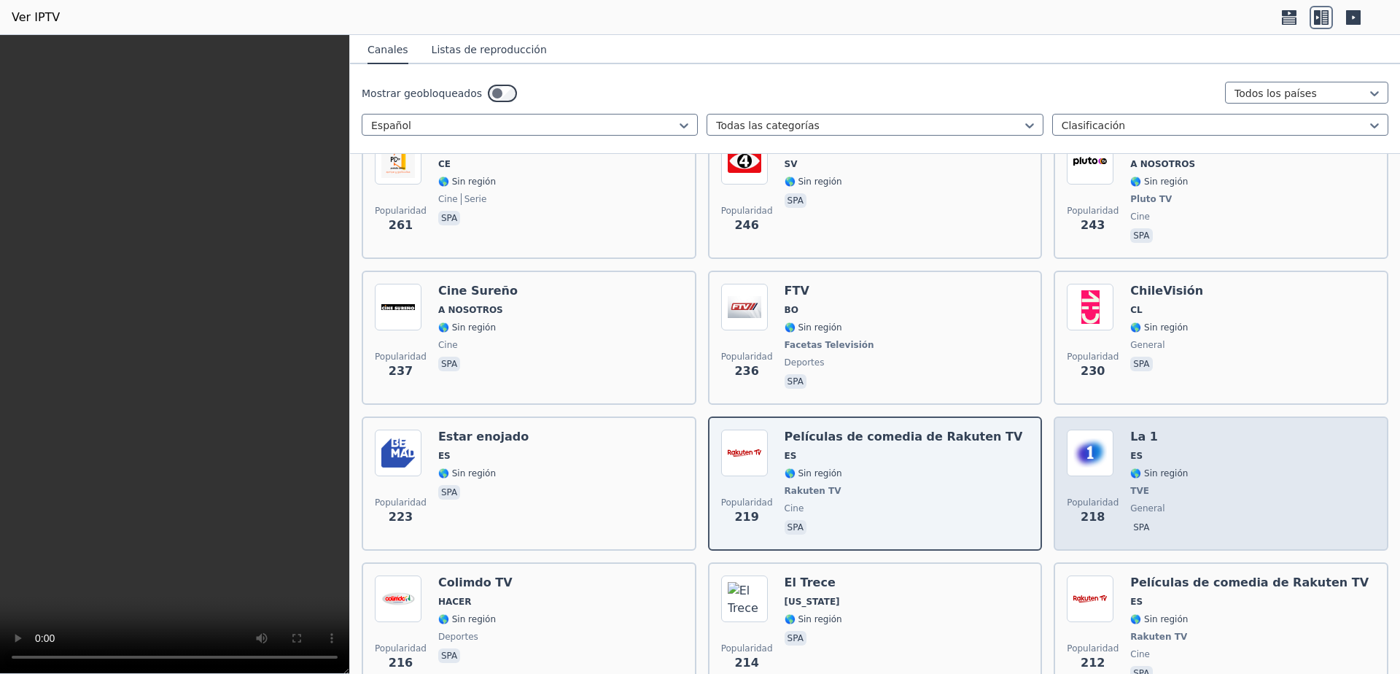
click at [1243, 468] on div "Popularidad 218 La 1 ES 🌎 Sin región TVE general spa" at bounding box center [1221, 484] width 308 height 108
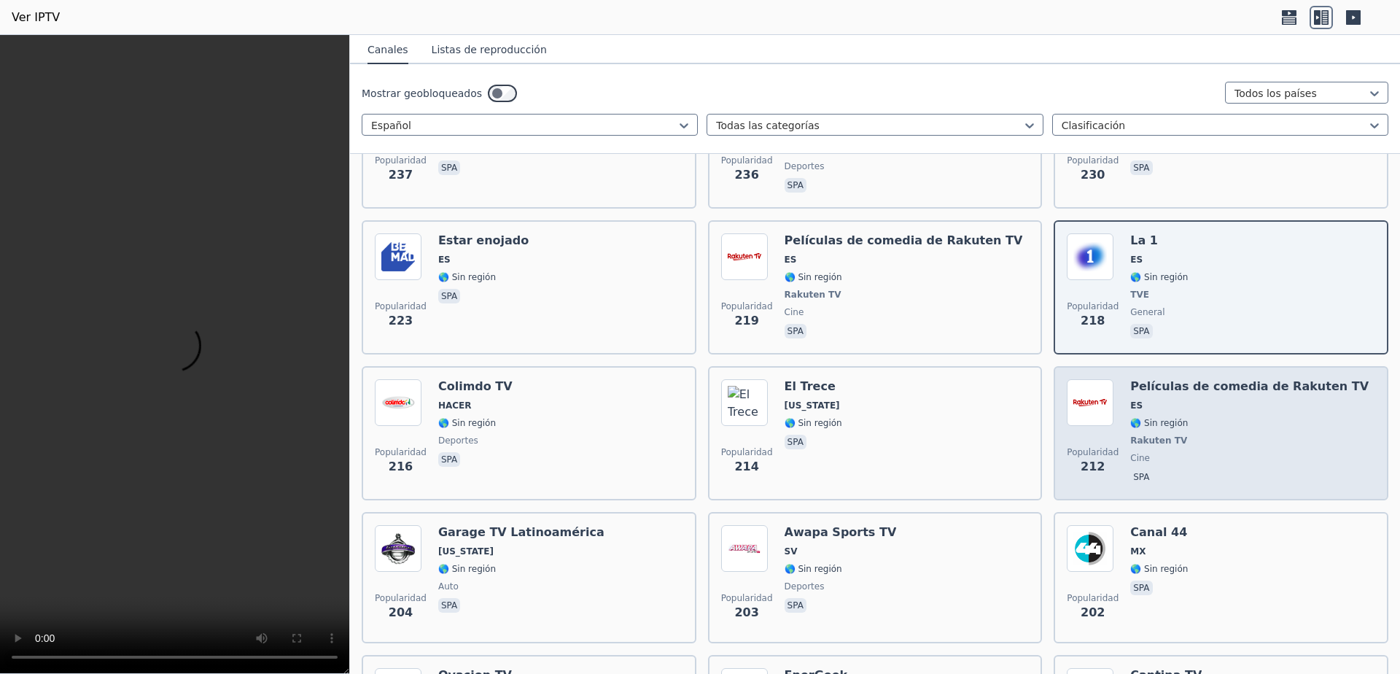
scroll to position [1653, 0]
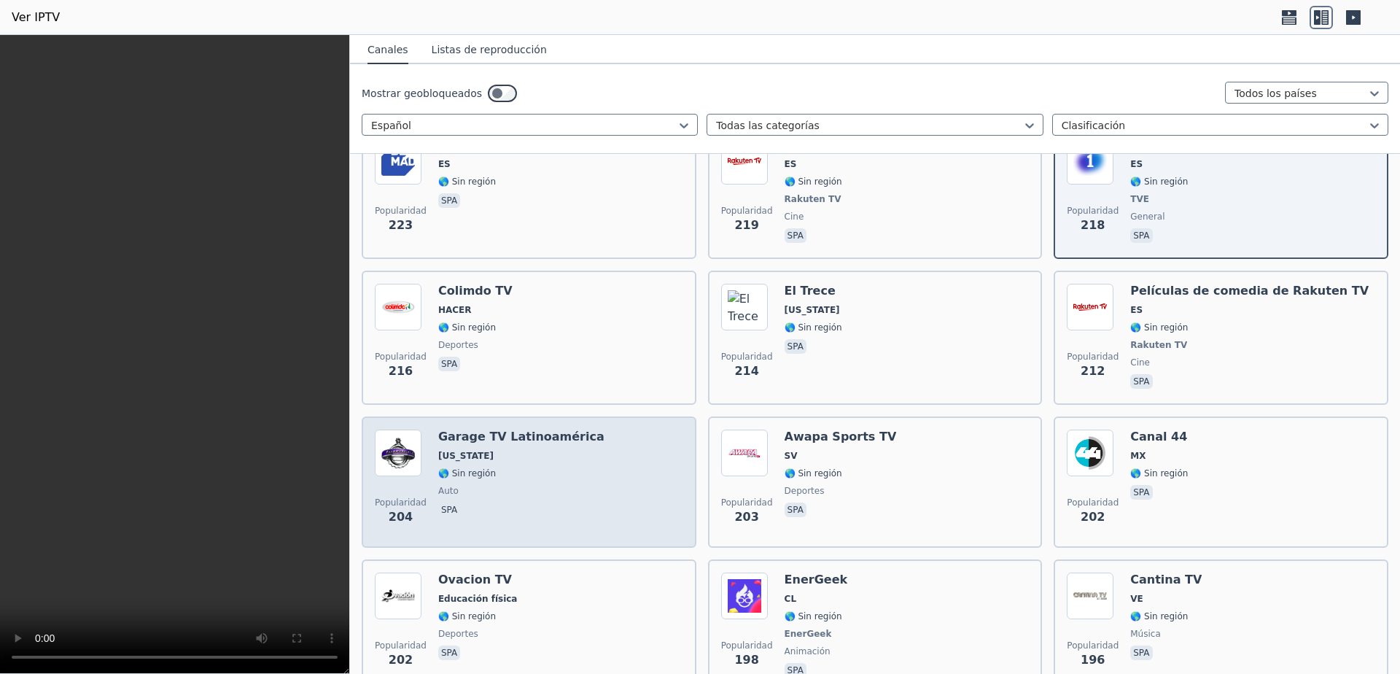
click at [546, 450] on span "[US_STATE]" at bounding box center [521, 456] width 166 height 12
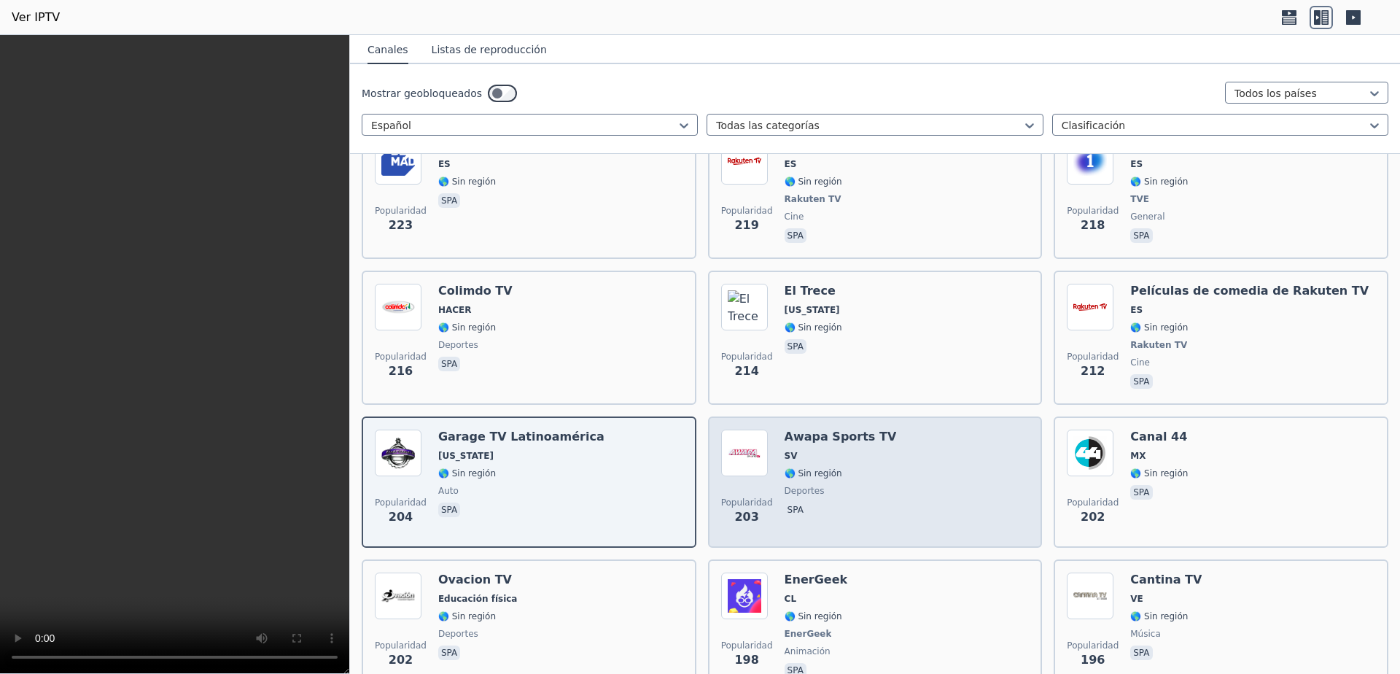
click at [838, 467] on span "🌎 Sin región" at bounding box center [841, 473] width 112 height 12
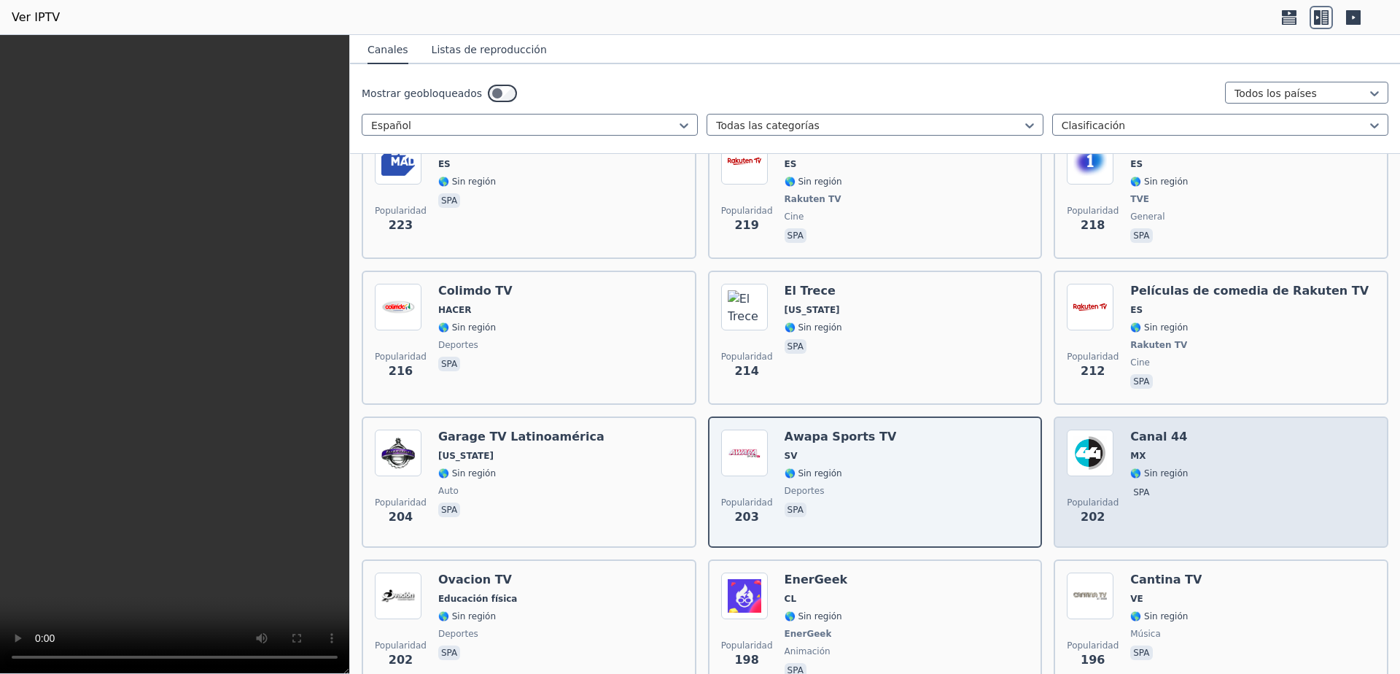
click at [1219, 452] on div "Popularidad 202 Canal 44 MX 🌎 Sin región spa" at bounding box center [1221, 482] width 308 height 105
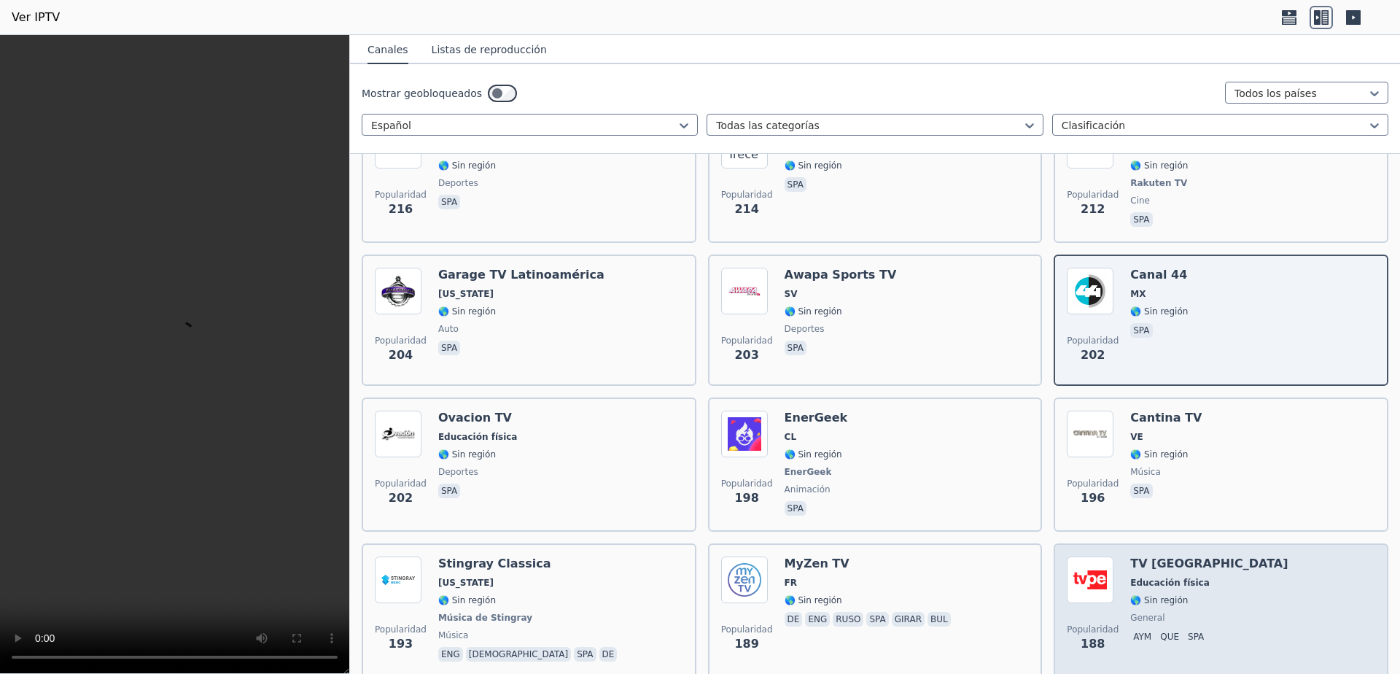
scroll to position [1945, 0]
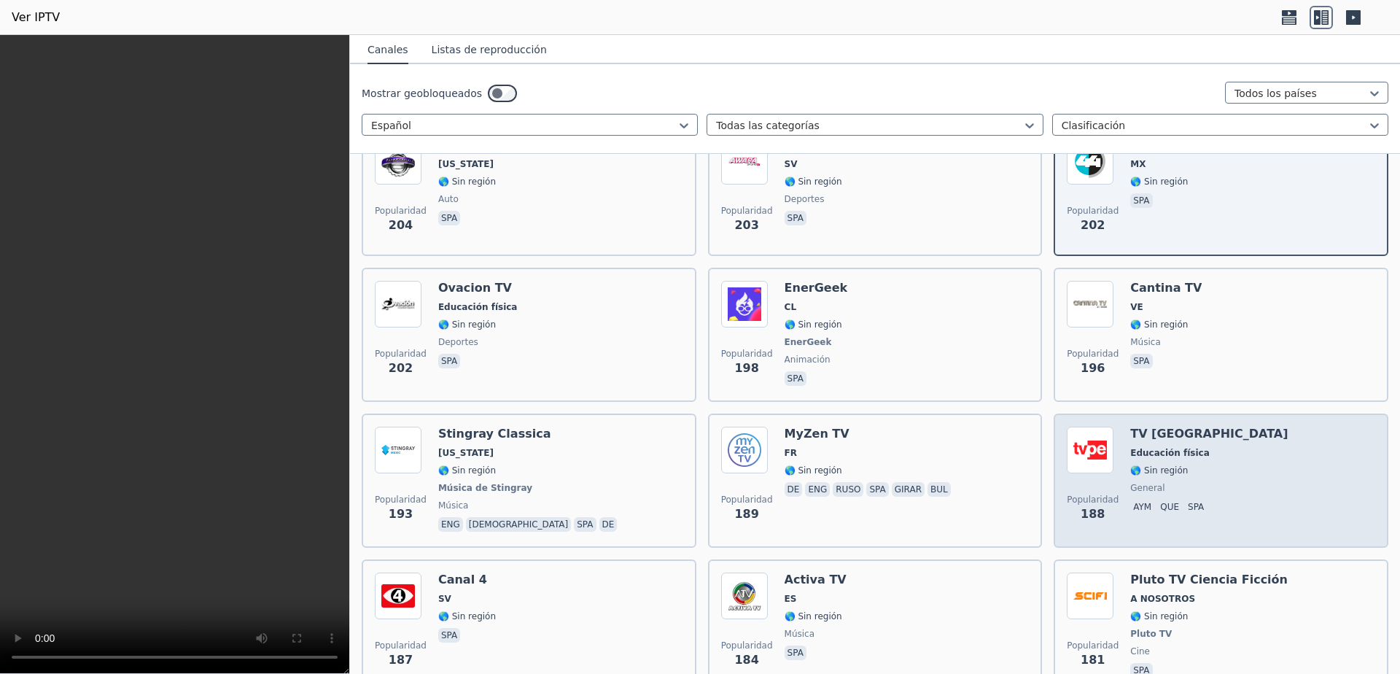
click at [1183, 449] on div "TV Perú Educación física 🌎 Sin región general aym que spa" at bounding box center [1209, 481] width 158 height 108
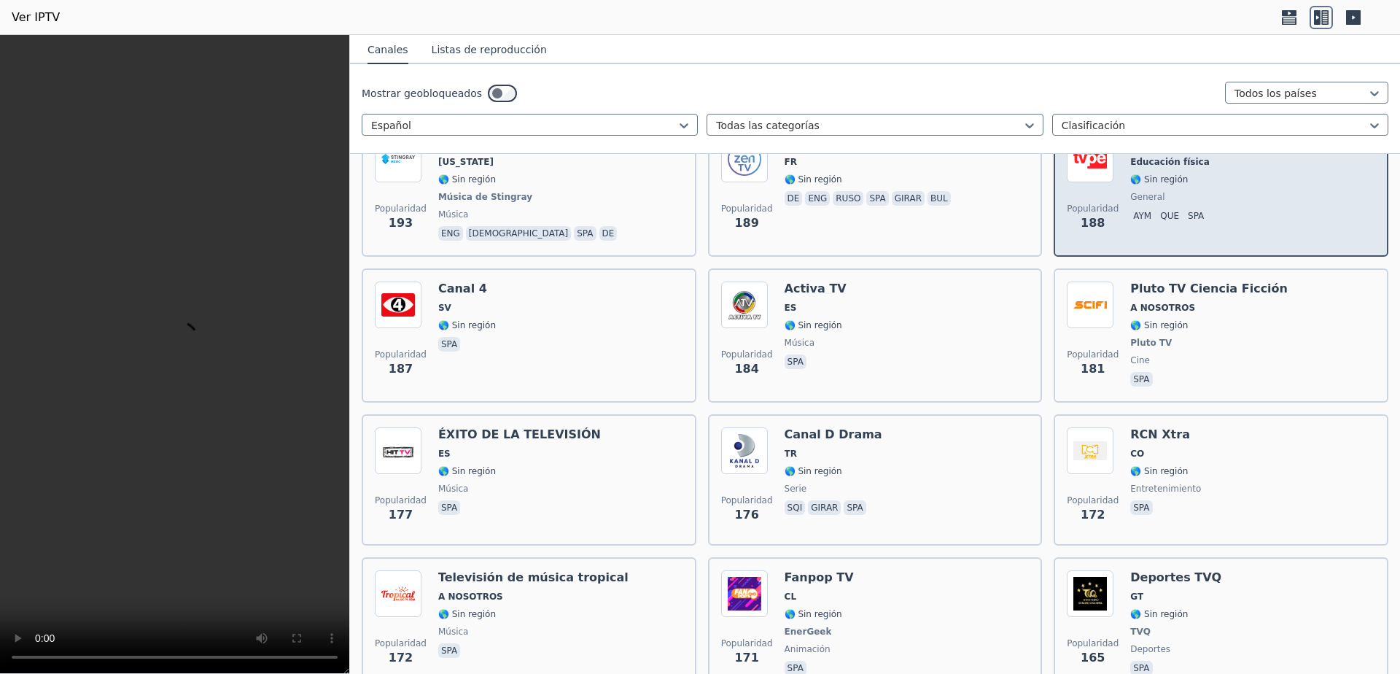
scroll to position [2237, 0]
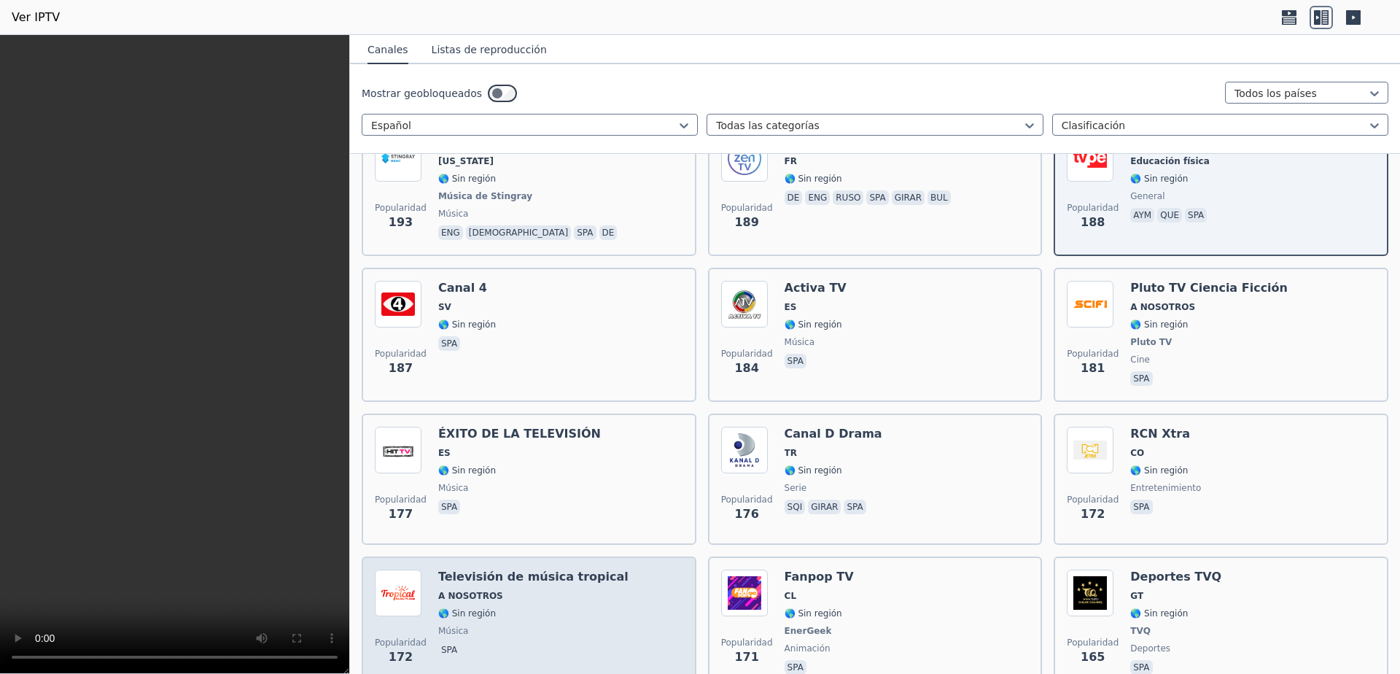
click at [480, 608] on span "🌎 Sin región" at bounding box center [533, 614] width 190 height 12
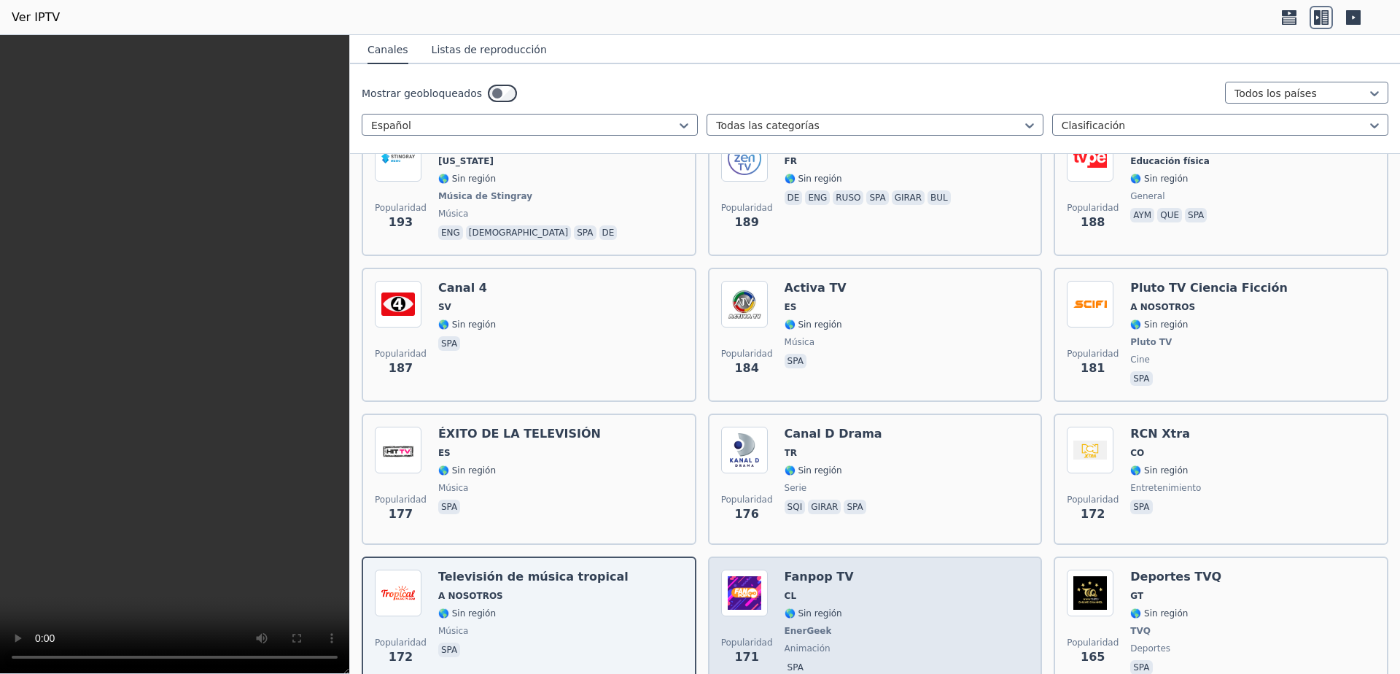
click at [858, 593] on div "Popularidad 171 Fanpop TV CL 🌎 Sin región EnerGeek animación spa" at bounding box center [875, 624] width 308 height 108
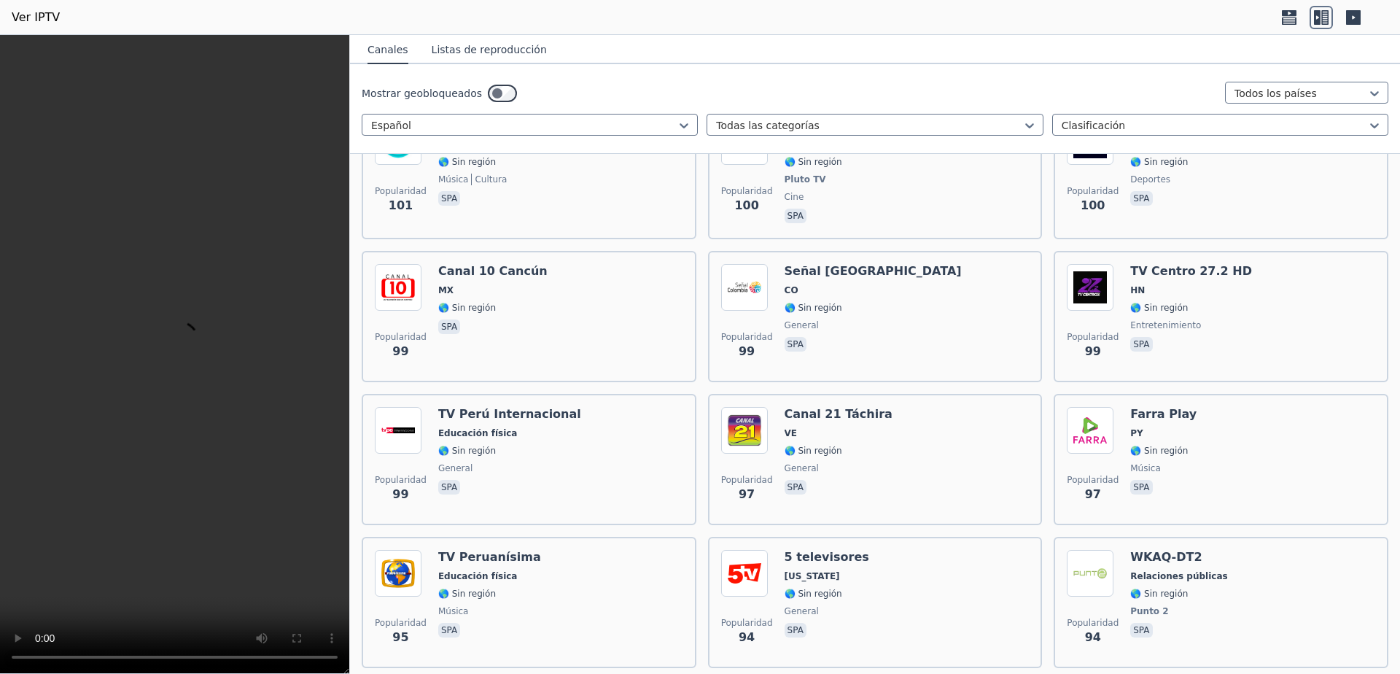
scroll to position [5446, 0]
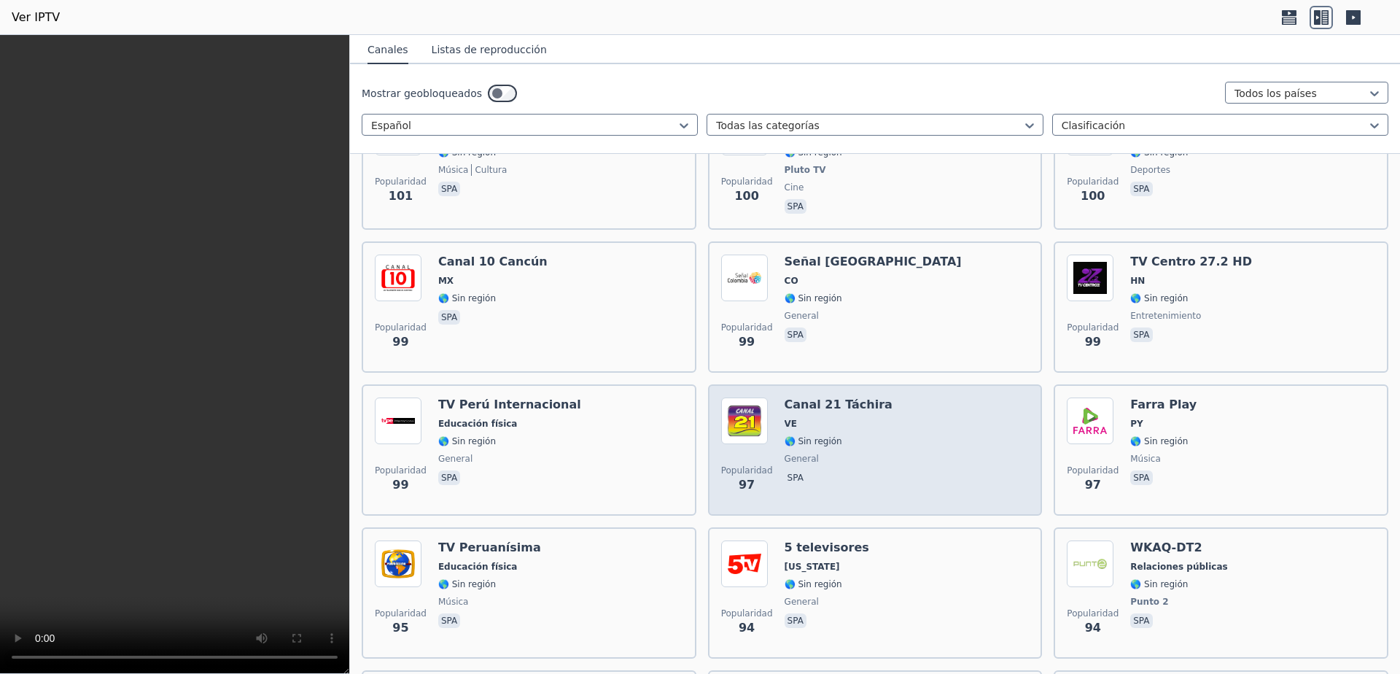
click at [764, 413] on div "Popularidad 97 Canal 21 Táchira VE 🌎 Sin región general spa" at bounding box center [875, 449] width 308 height 105
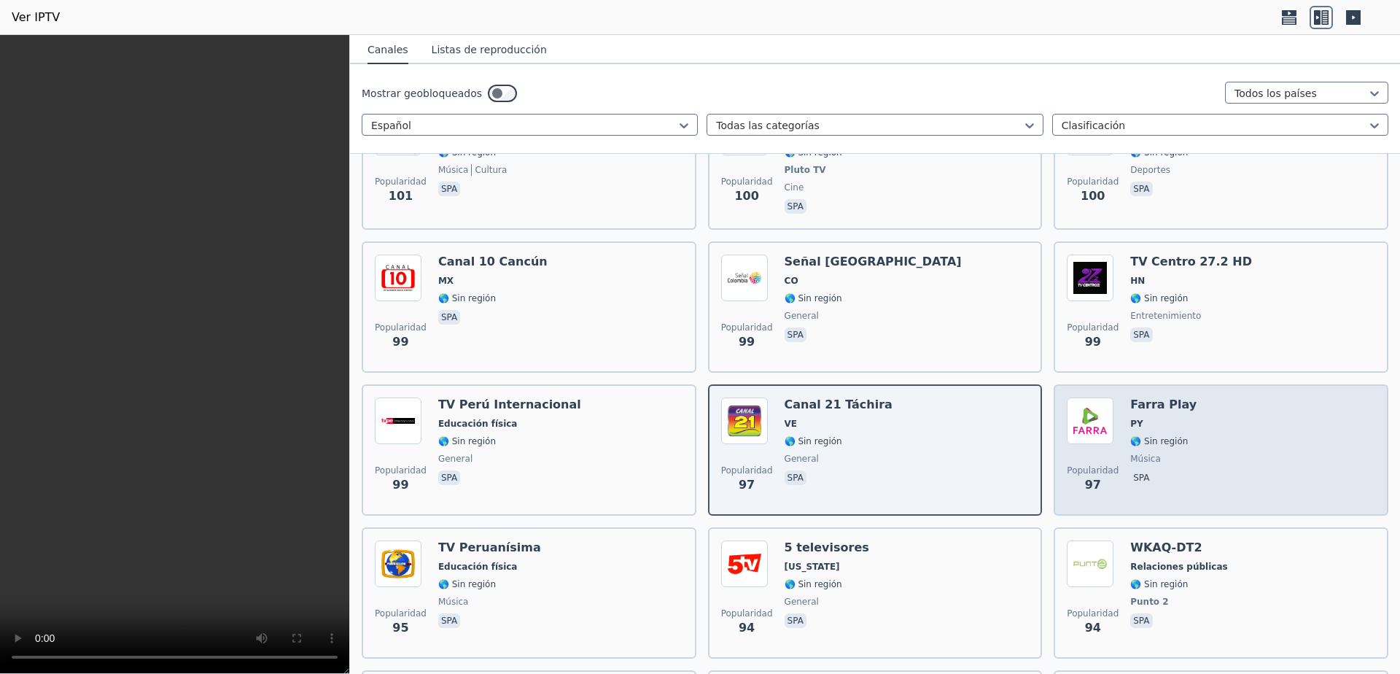
click at [1246, 463] on div "Popularidad 97 Farra Play PY 🌎 Sin región música spa" at bounding box center [1221, 449] width 308 height 105
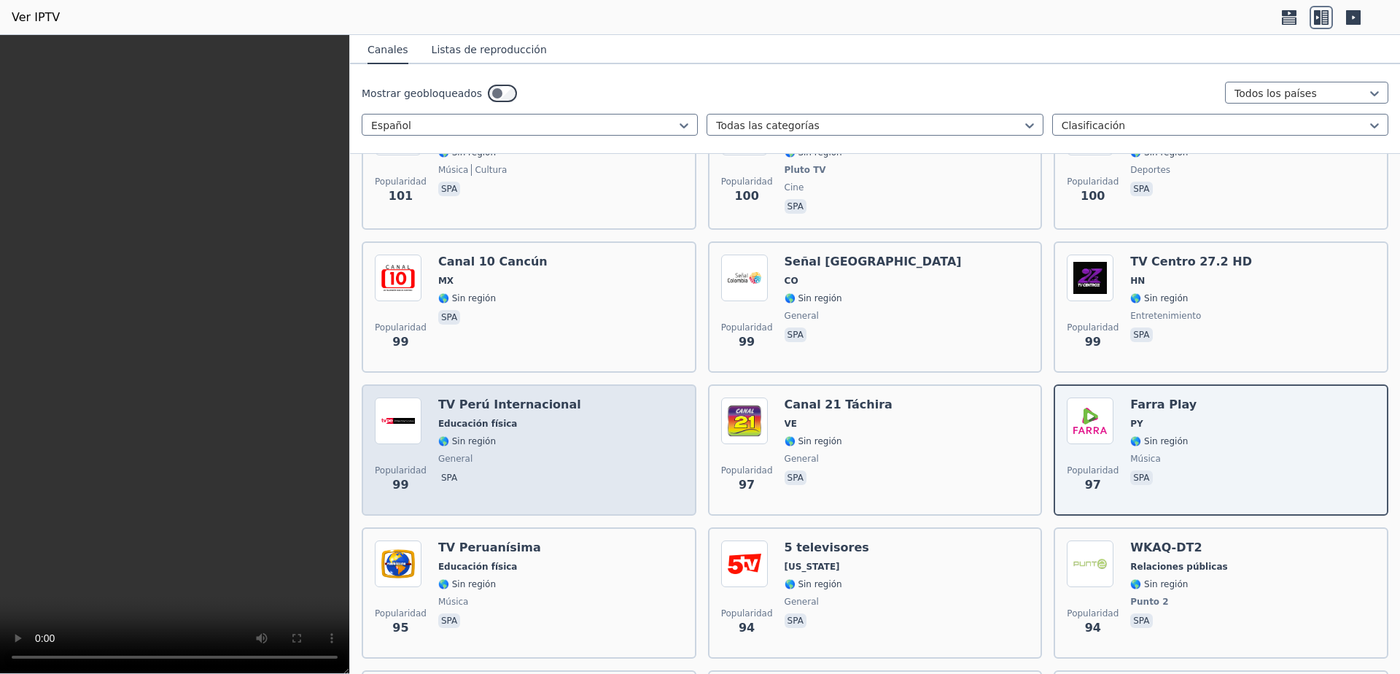
click at [500, 421] on div "TV Perú Internacional Educación física 🌎 Sin región general spa" at bounding box center [509, 449] width 143 height 105
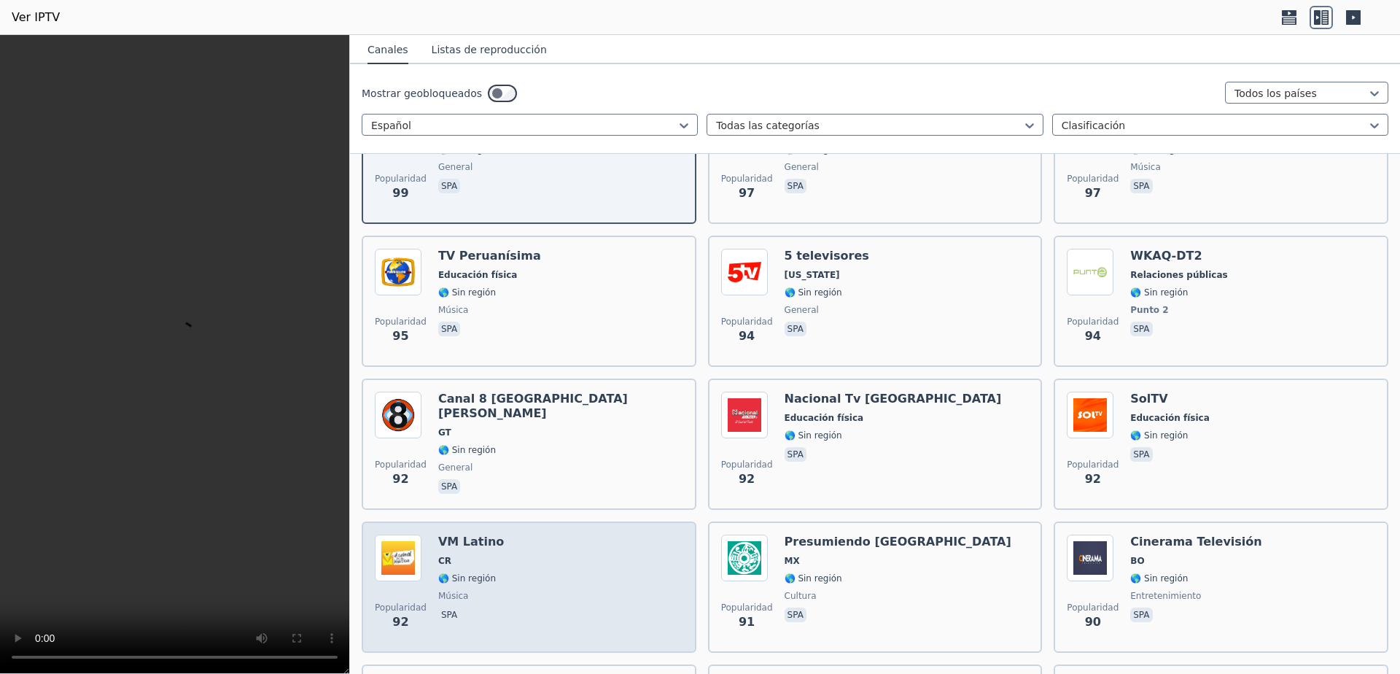
scroll to position [5834, 0]
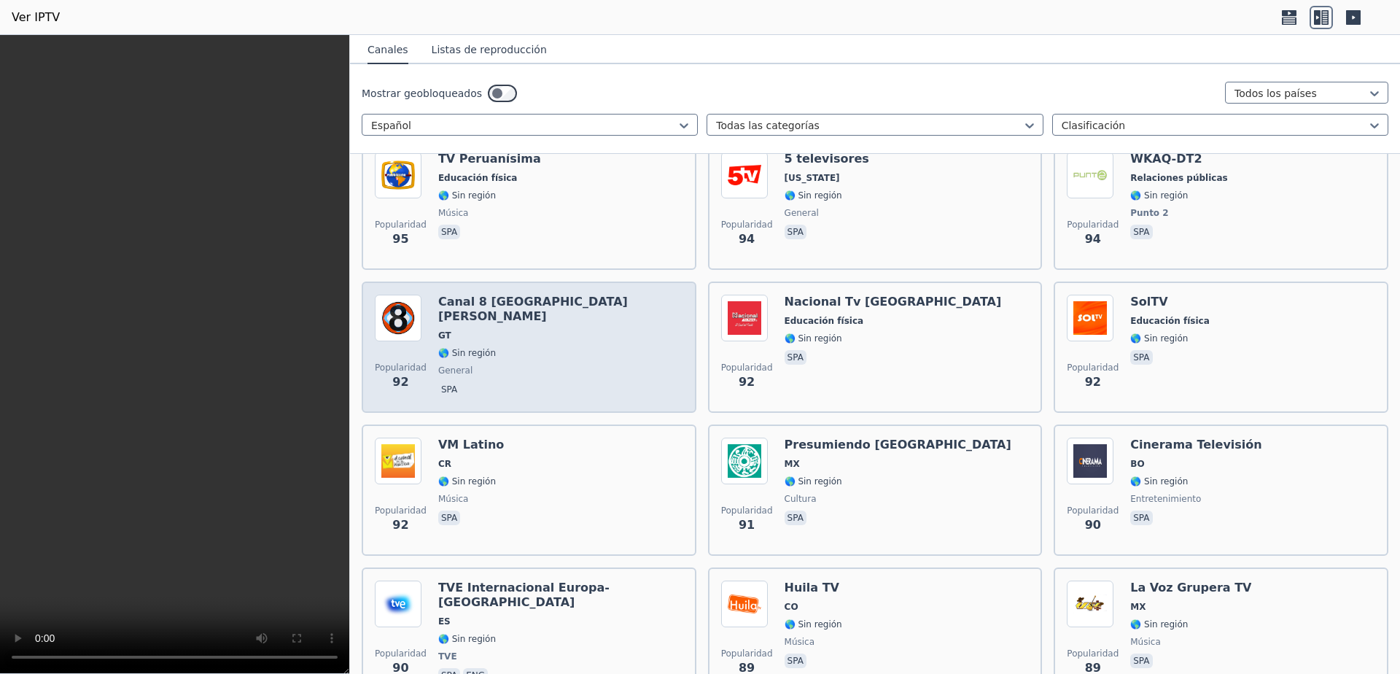
click at [584, 282] on div "Popularidad 92 Canal 8 Santa [PERSON_NAME] GT 🌎 Sin región general spa" at bounding box center [529, 347] width 335 height 131
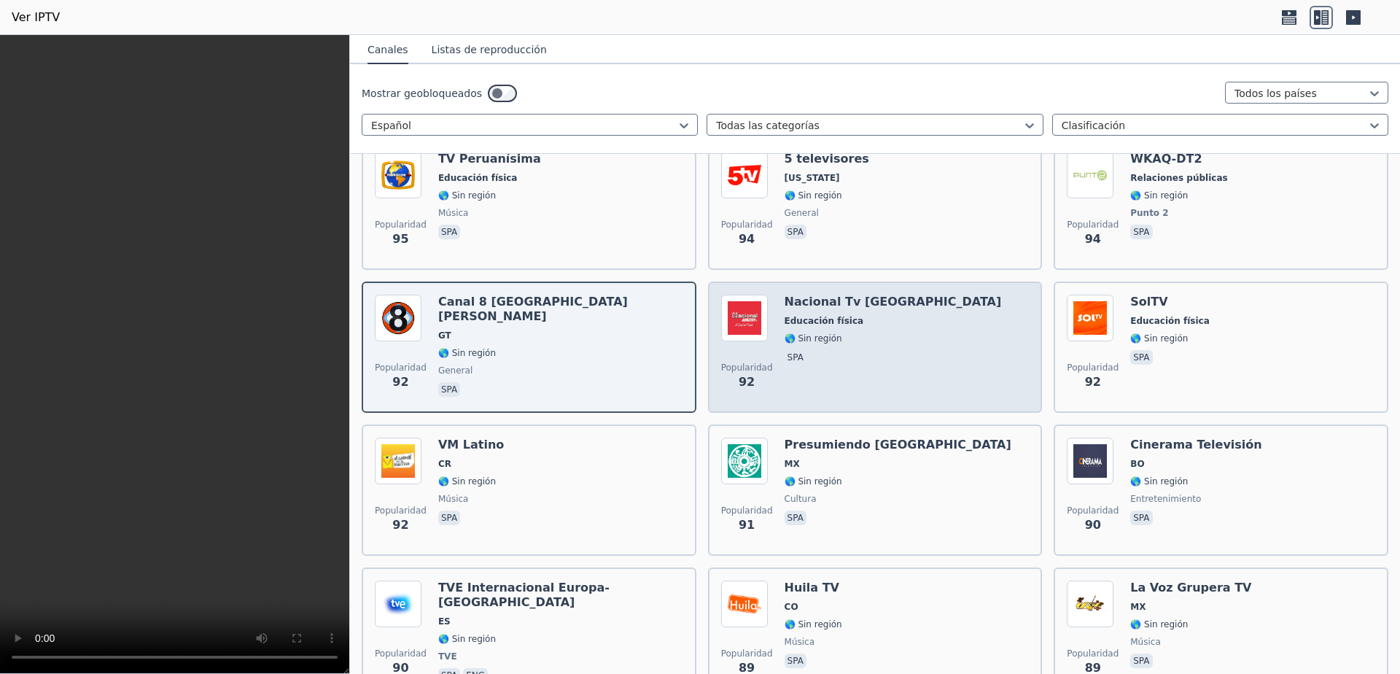
click at [974, 334] on div "Popularidad 92 Nacional Tv Perú Educación física 🌎 Sin región spa" at bounding box center [875, 347] width 308 height 105
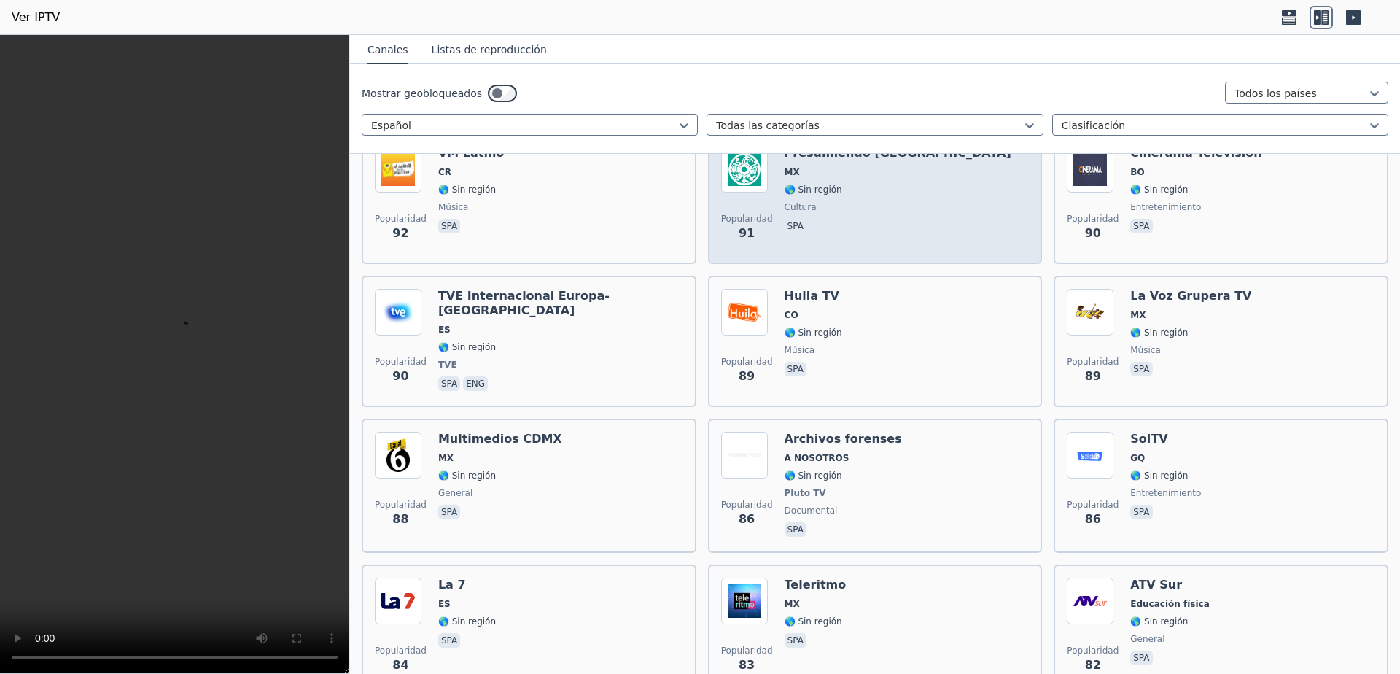
scroll to position [6418, 0]
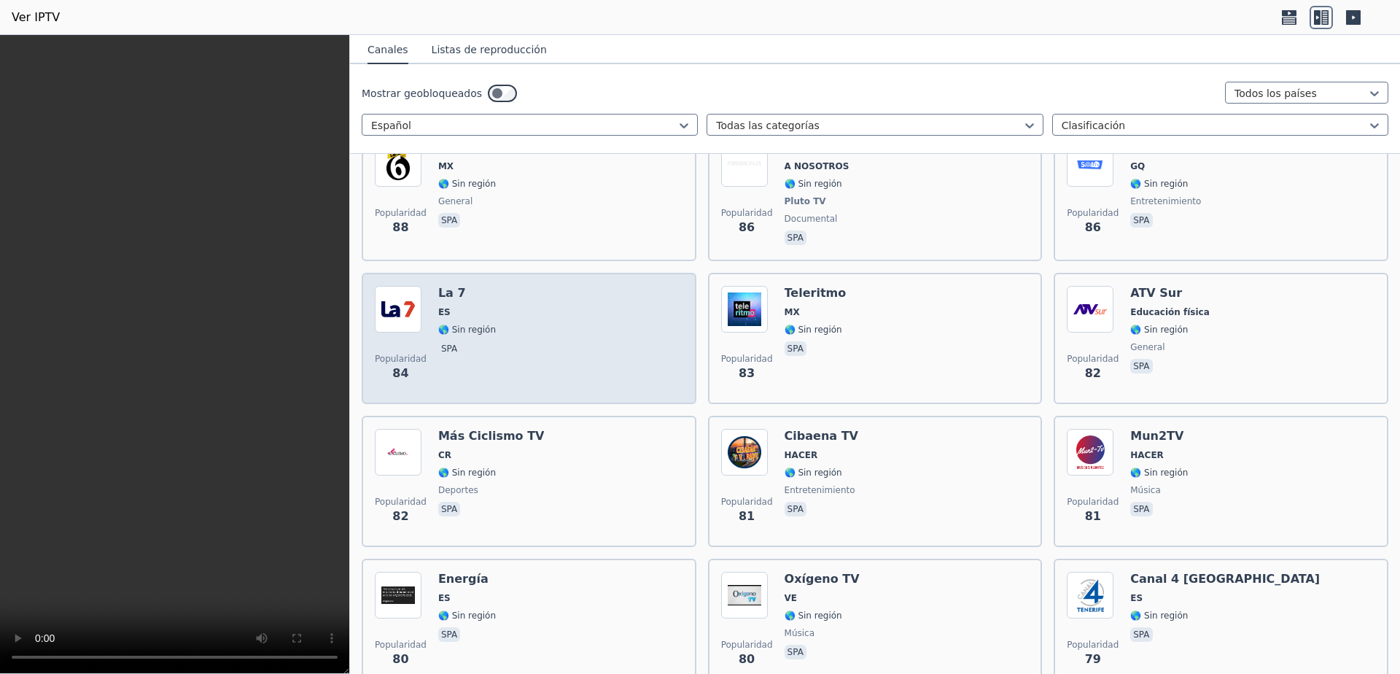
click at [513, 314] on div "Popularidad 84 La 7 ES 🌎 Sin región spa" at bounding box center [529, 338] width 308 height 105
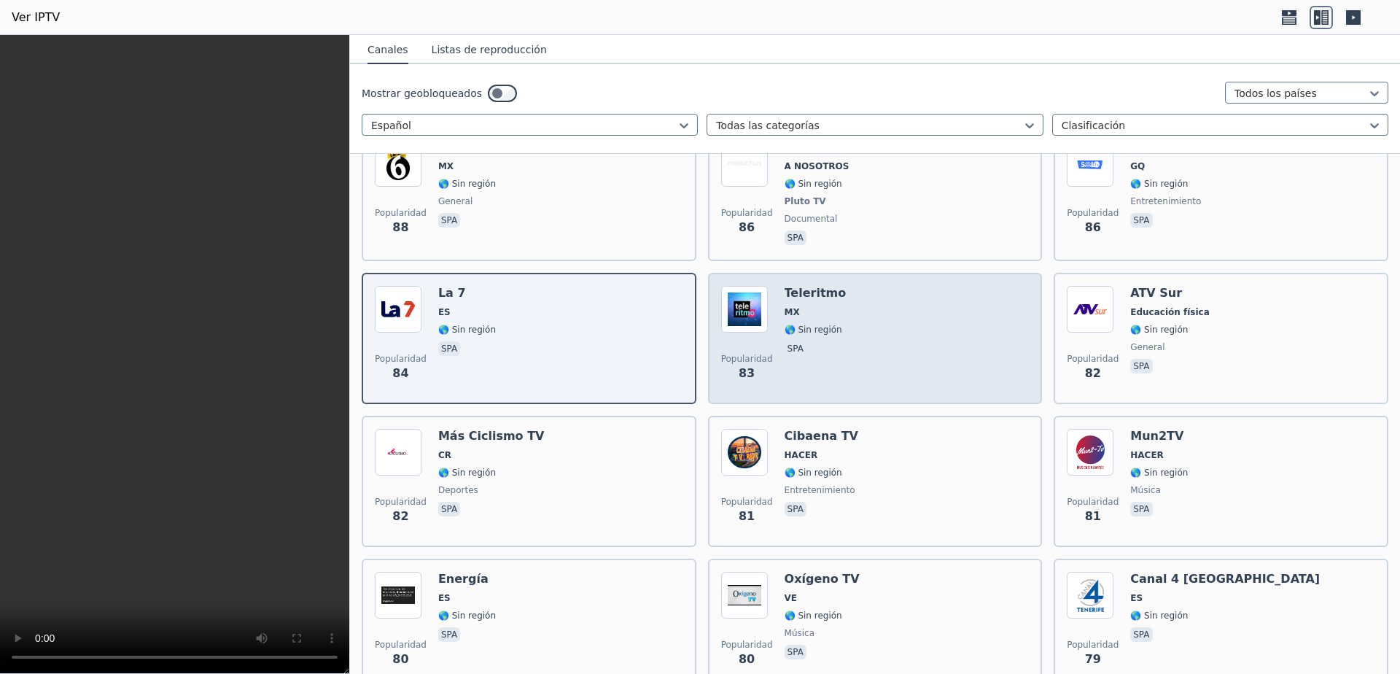
click at [840, 359] on div "Popularidad 83 Teleritmo MX 🌎 Sin región spa" at bounding box center [875, 338] width 308 height 105
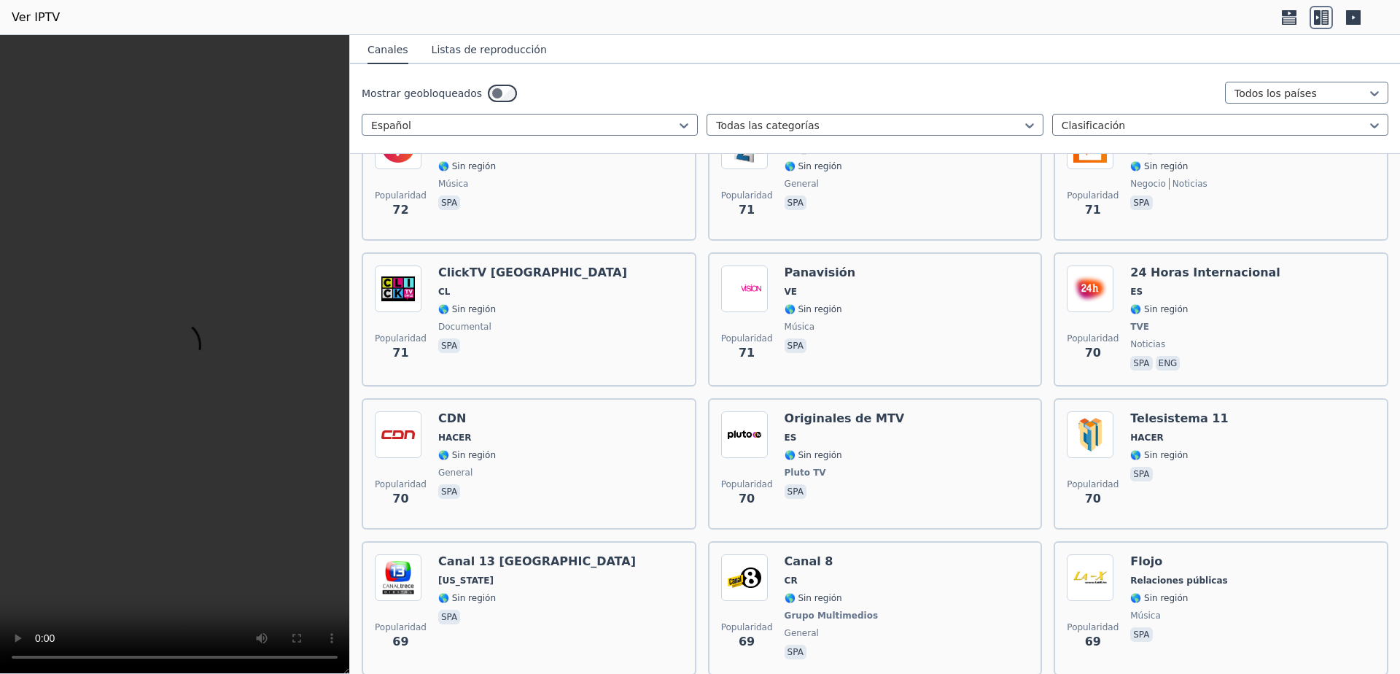
scroll to position [8363, 0]
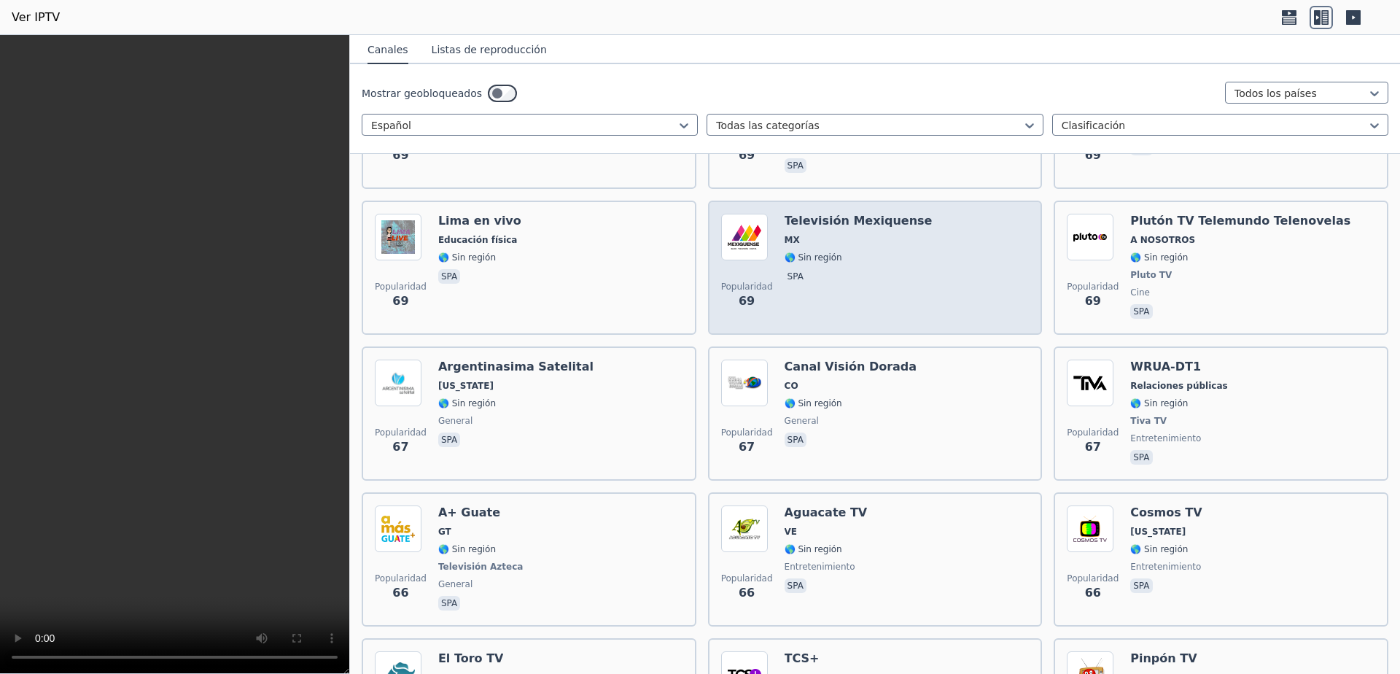
click at [852, 270] on span "spa" at bounding box center [859, 278] width 148 height 18
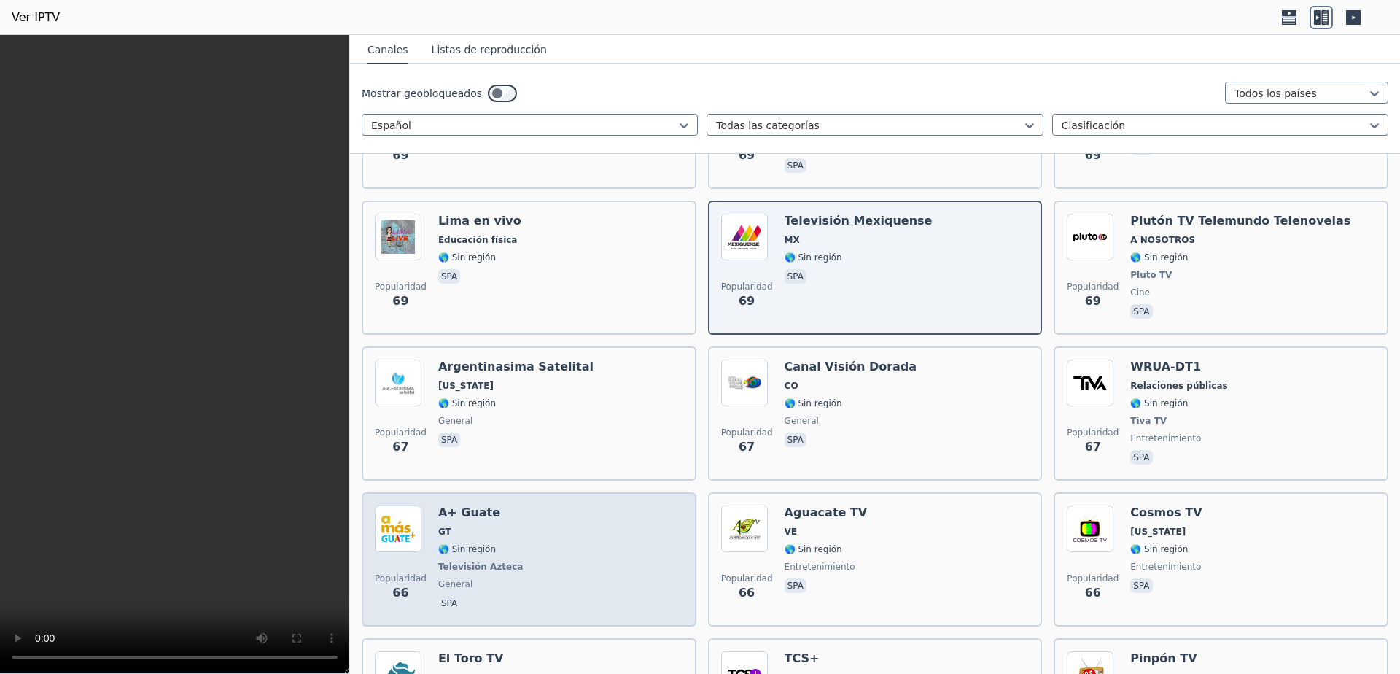
click at [426, 535] on div "Popularidad 66 A+ Guate GT 🌎 Sin región Televisión Azteca general spa" at bounding box center [529, 559] width 308 height 108
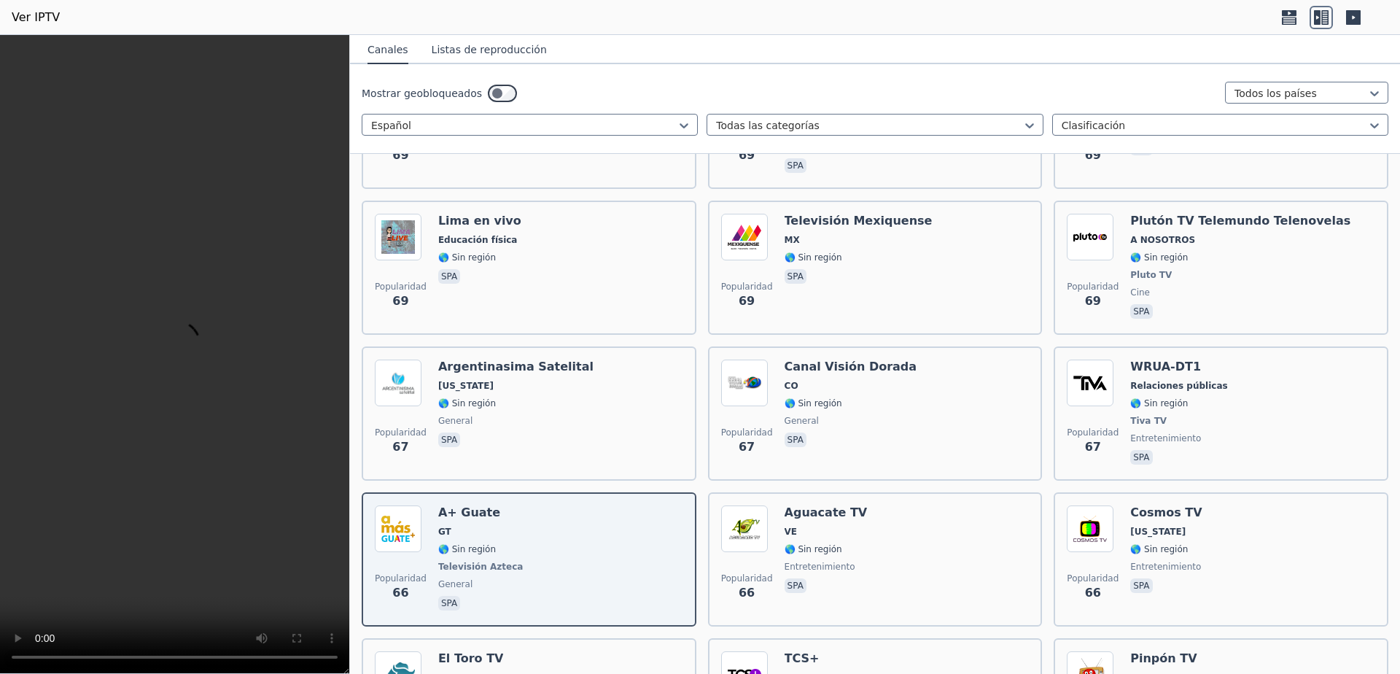
scroll to position [8655, 0]
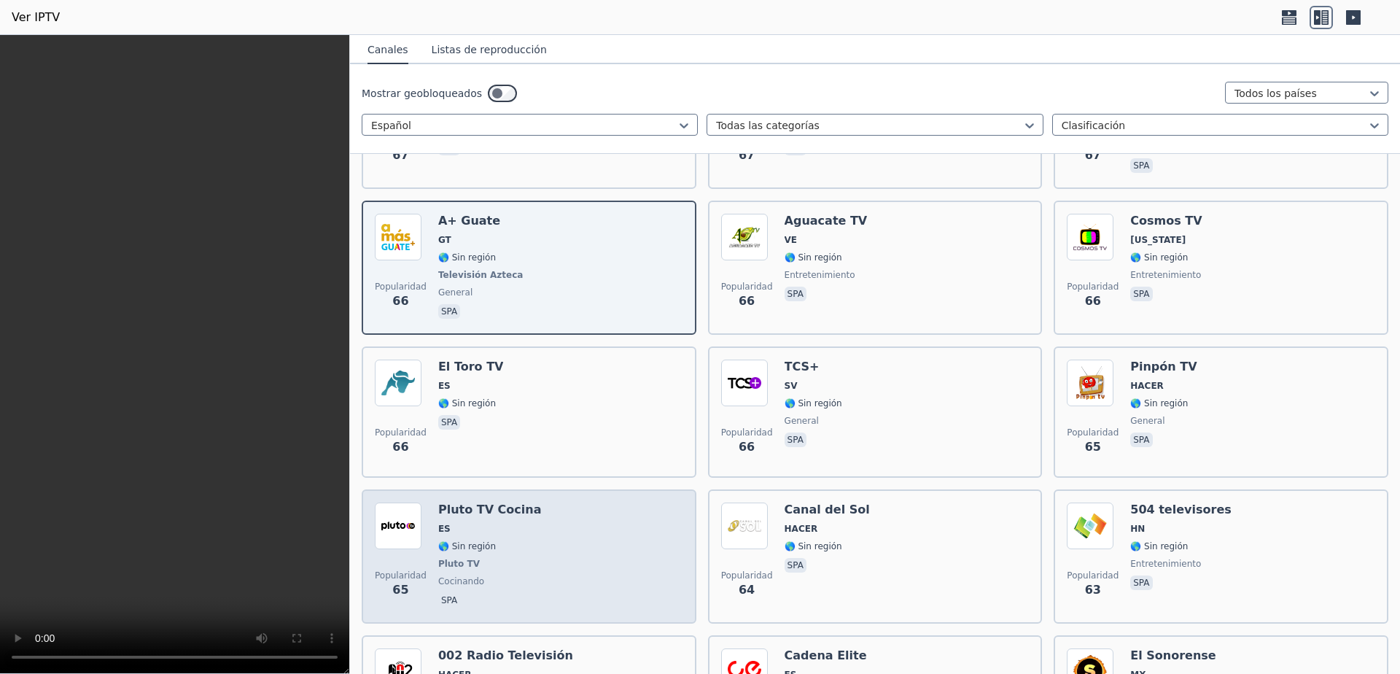
click at [645, 560] on div "Popularidad 65 Pluto TV Cocina ES 🌎 Sin región Pluto TV cocinando spa" at bounding box center [529, 556] width 308 height 108
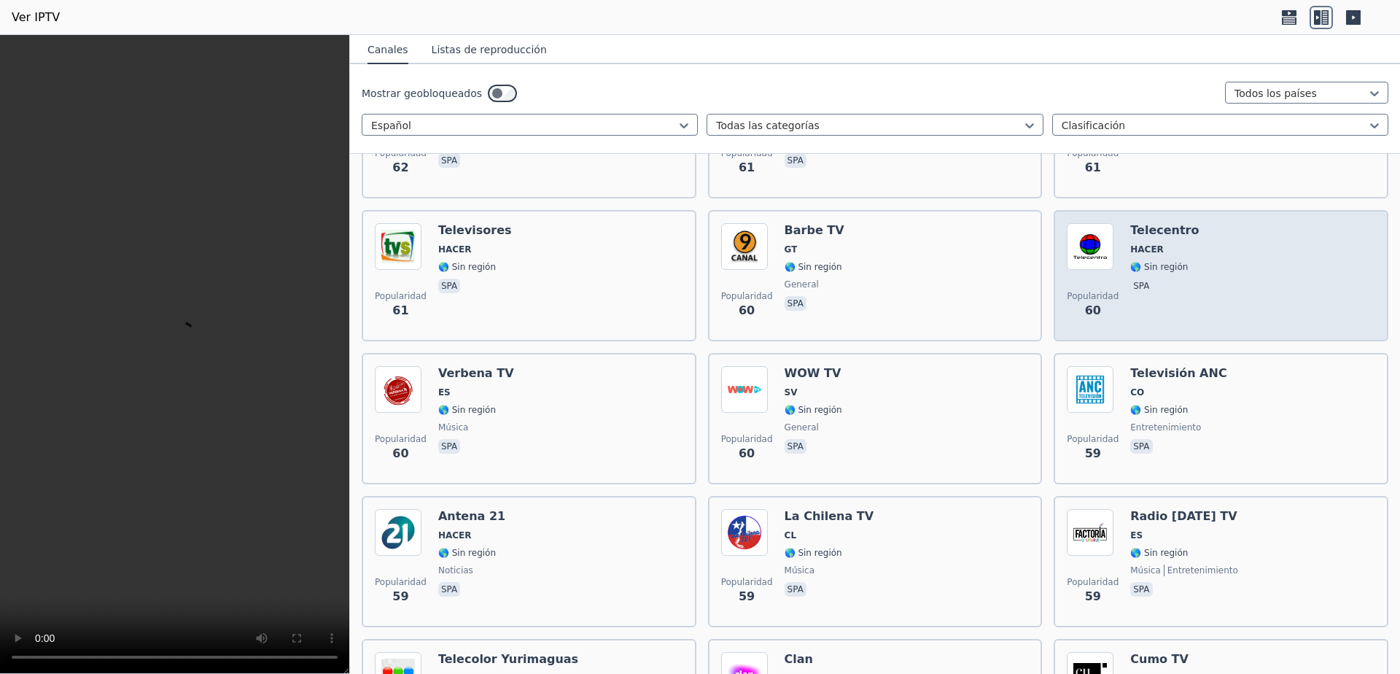
scroll to position [9530, 0]
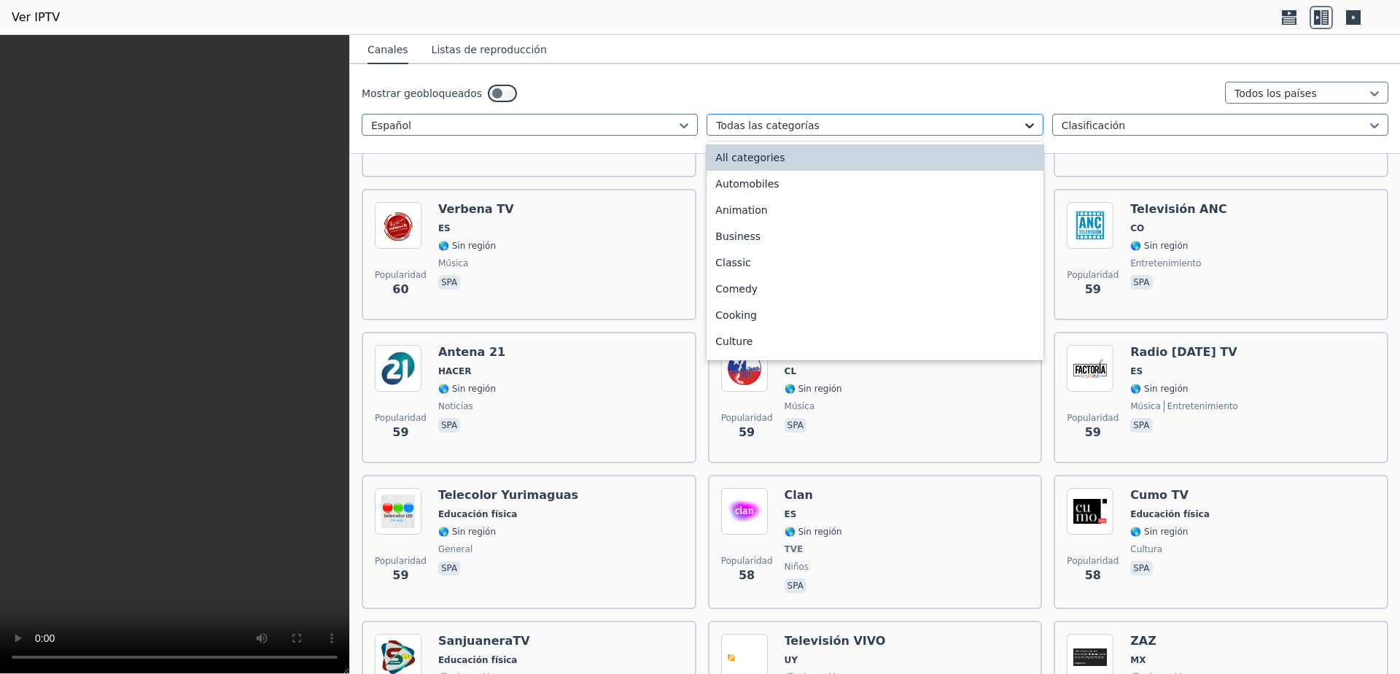
click at [1022, 123] on icon at bounding box center [1029, 125] width 15 height 15
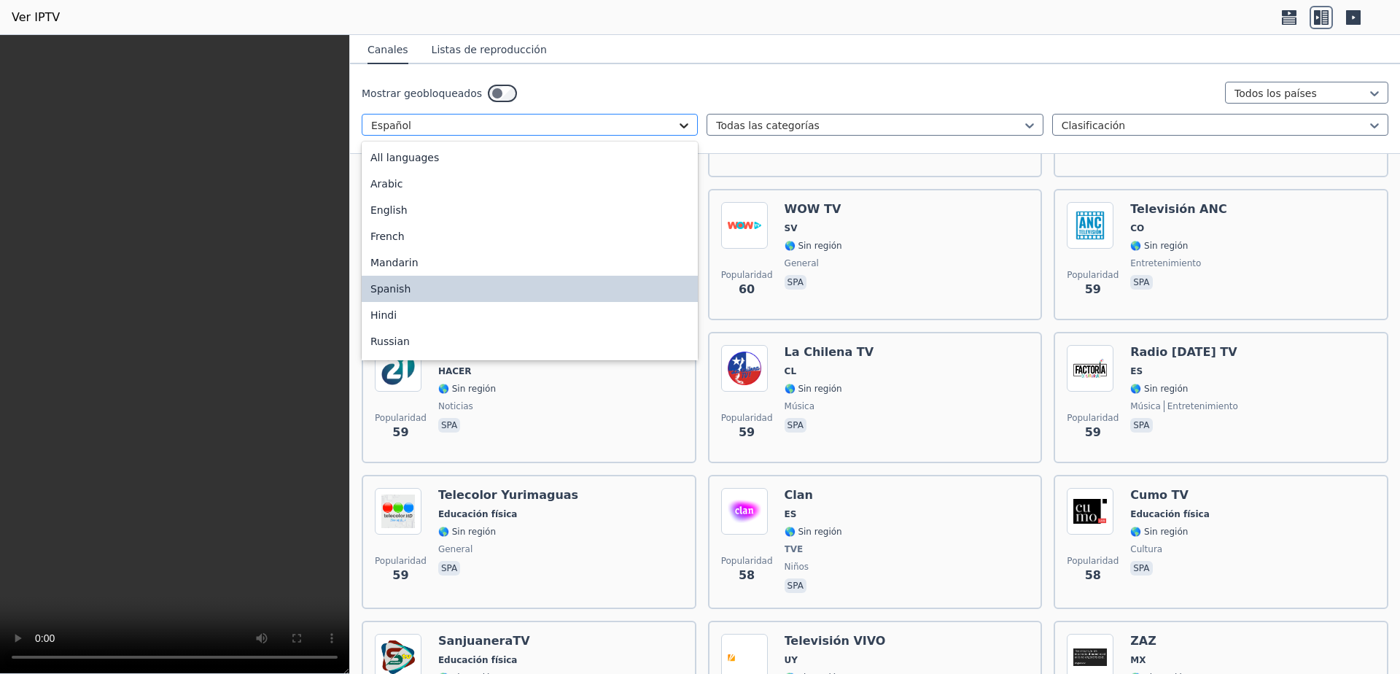
click at [677, 127] on icon at bounding box center [684, 125] width 15 height 15
click at [441, 156] on font "Todos los idiomas" at bounding box center [415, 158] width 90 height 12
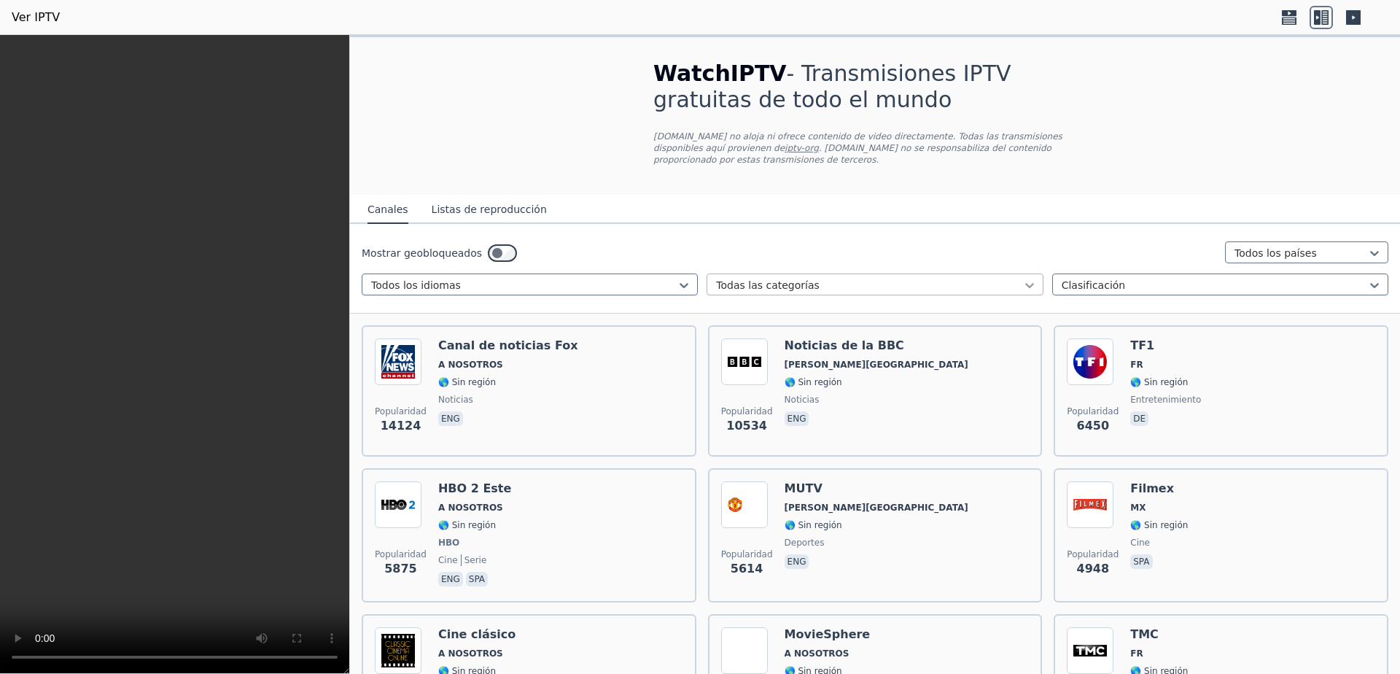
click at [1022, 278] on icon at bounding box center [1029, 285] width 15 height 15
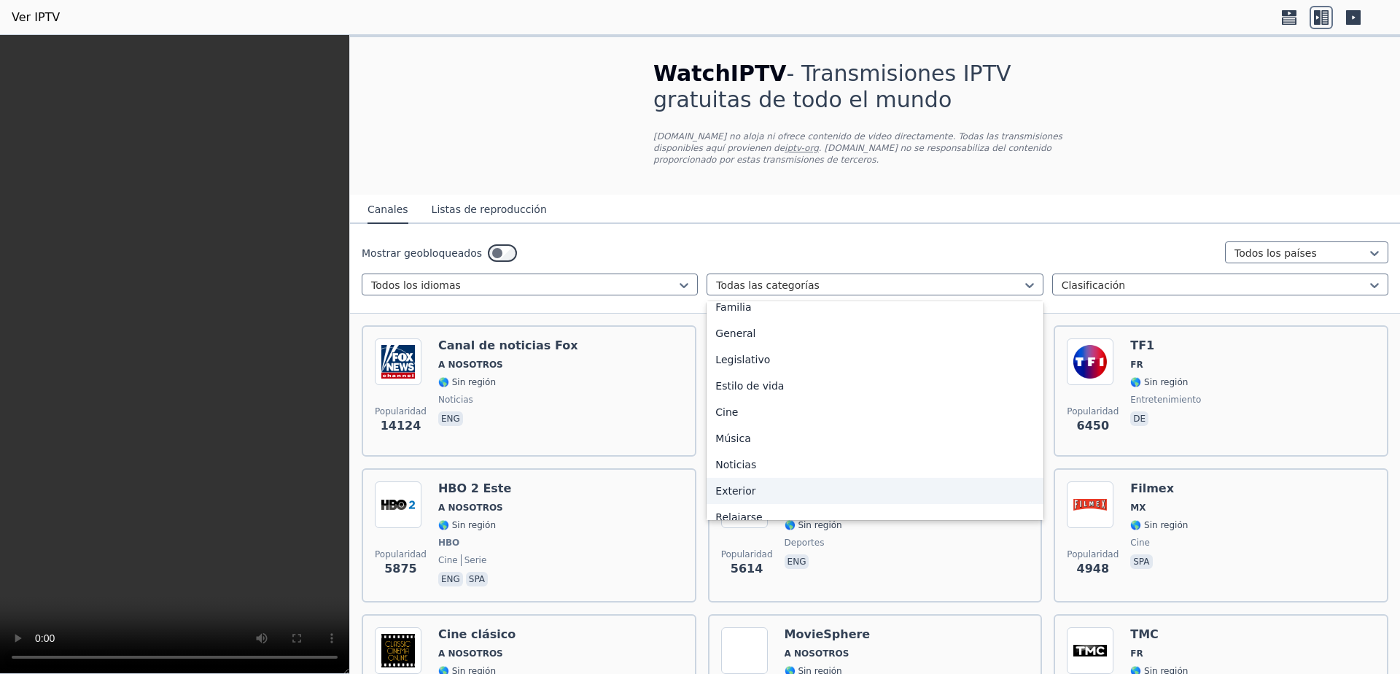
scroll to position [292, 0]
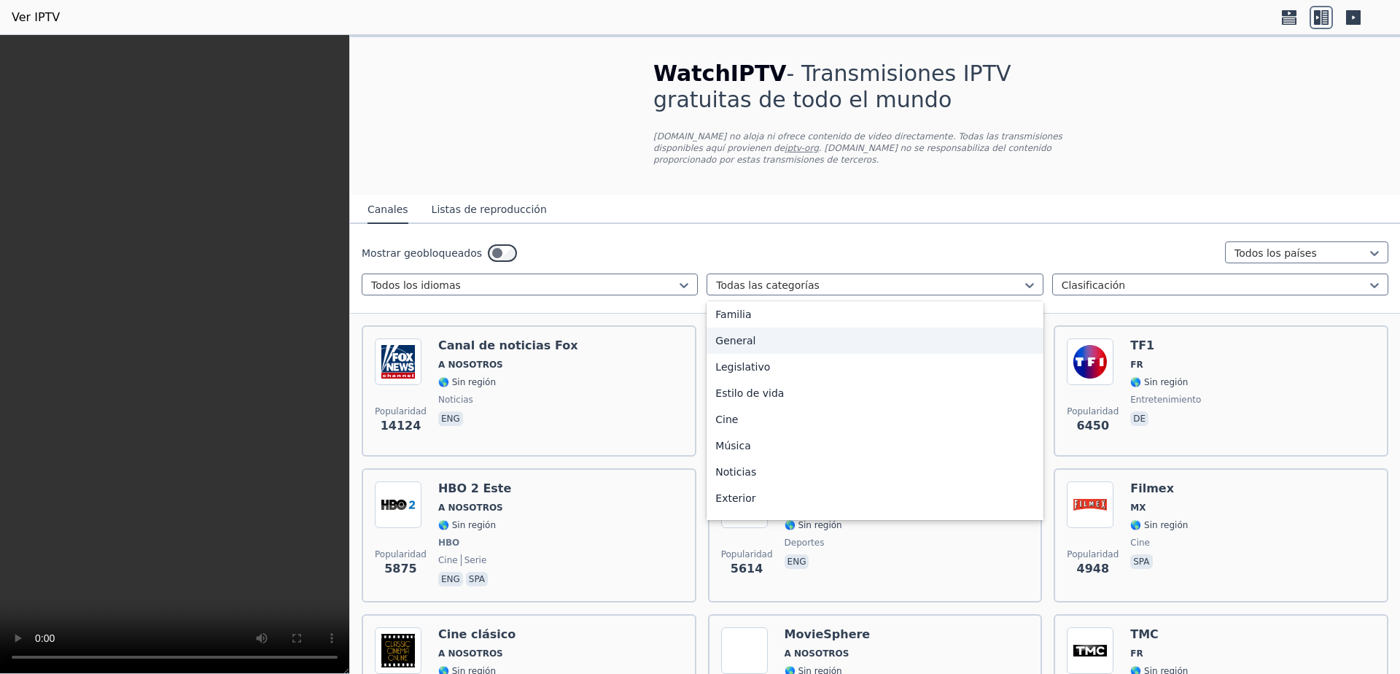
click at [742, 346] on font "General" at bounding box center [735, 341] width 40 height 12
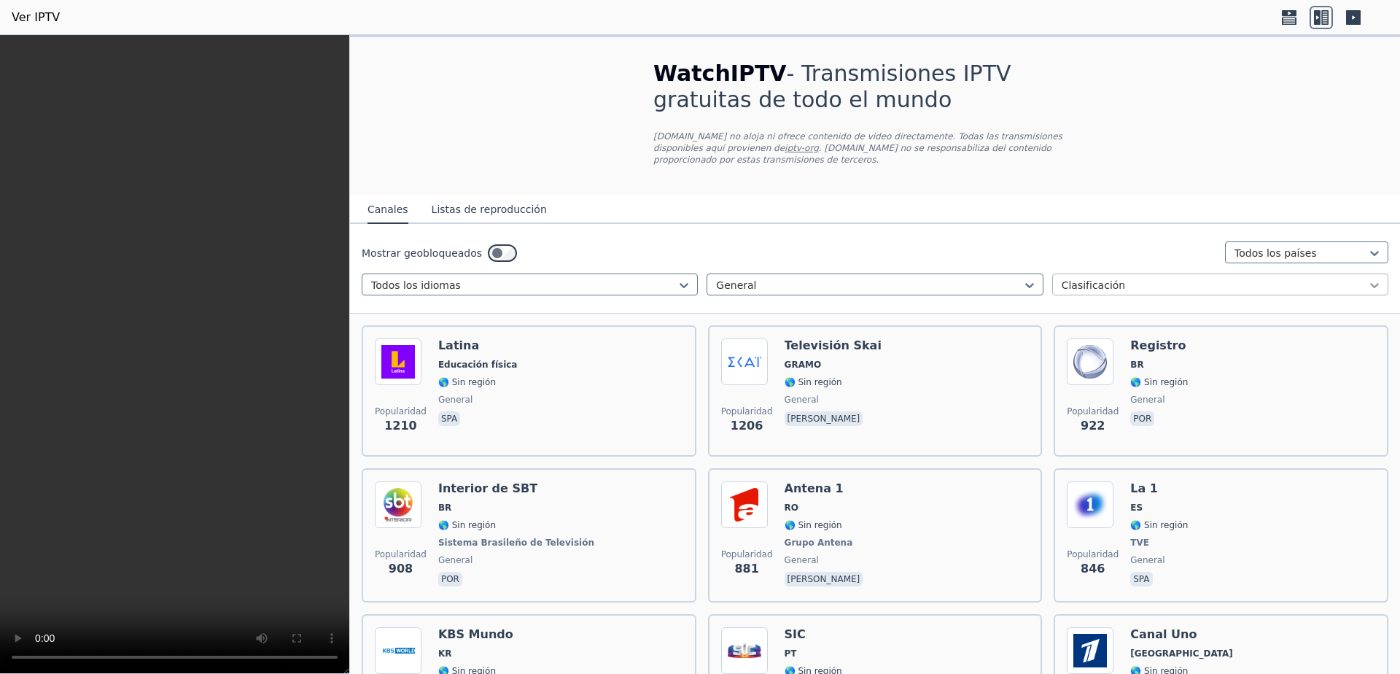
click at [1367, 279] on icon at bounding box center [1374, 285] width 15 height 15
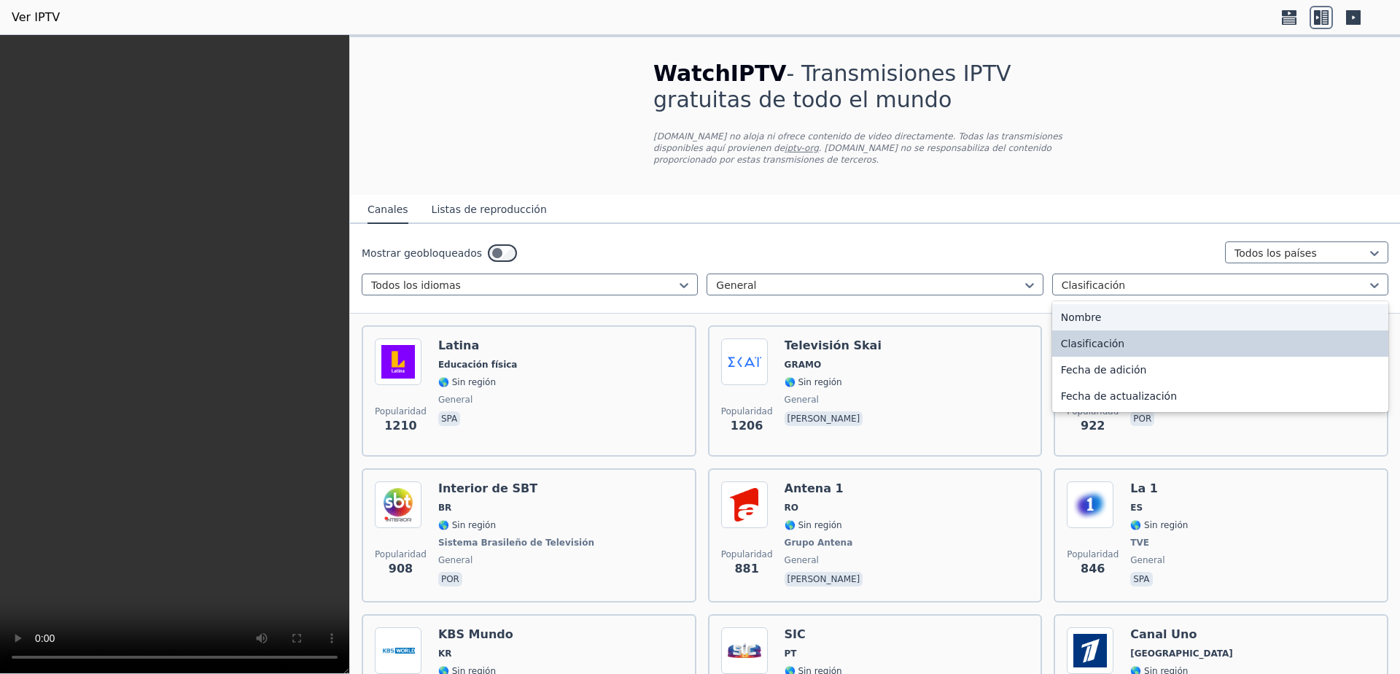
click at [1138, 307] on div "Nombre" at bounding box center [1220, 317] width 336 height 26
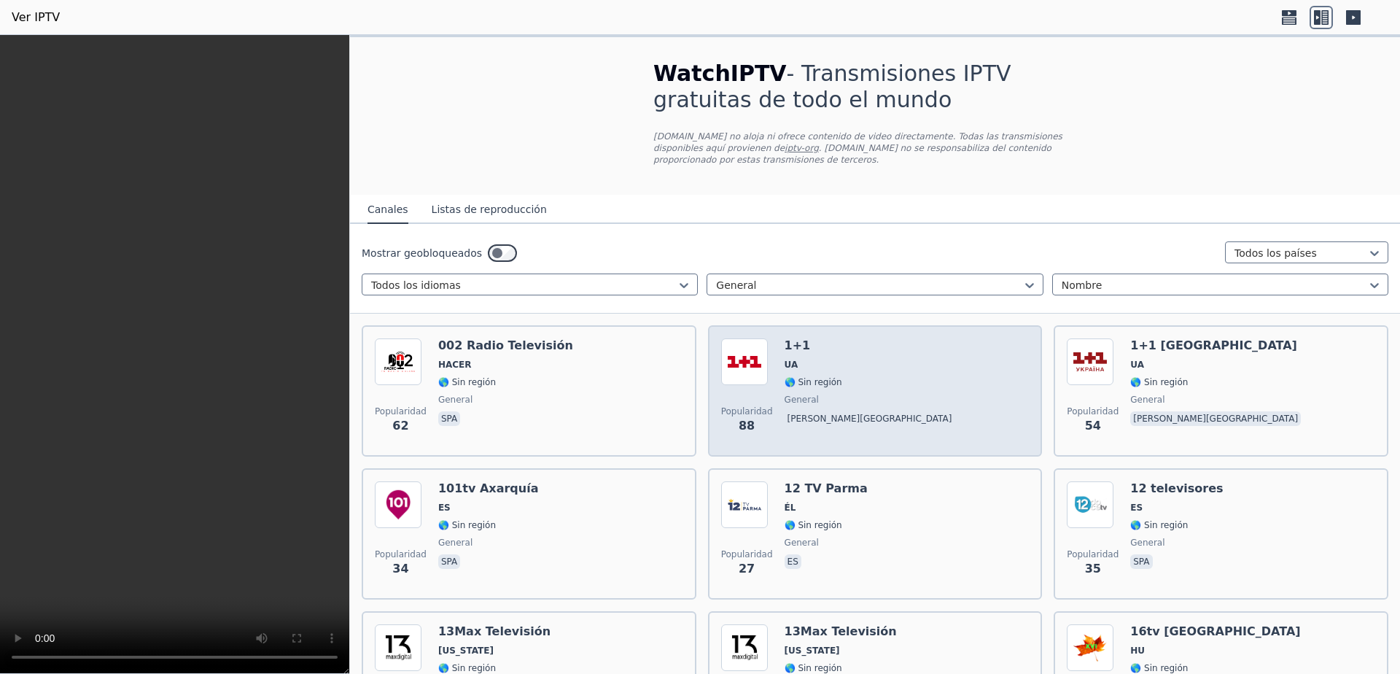
click at [837, 368] on div "Popularidad 88 1+1 UA 🌎 Sin región general [PERSON_NAME][GEOGRAPHIC_DATA]" at bounding box center [875, 390] width 308 height 105
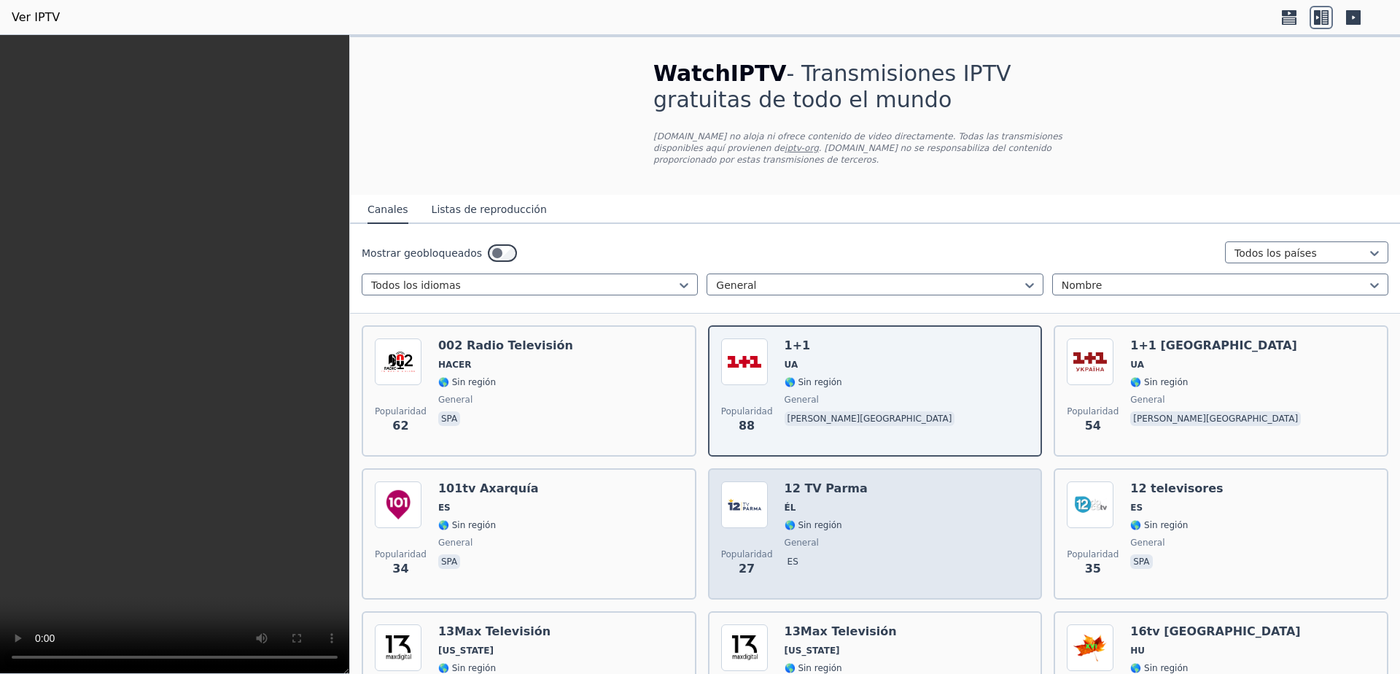
click at [834, 519] on span "🌎 Sin región" at bounding box center [826, 525] width 83 height 12
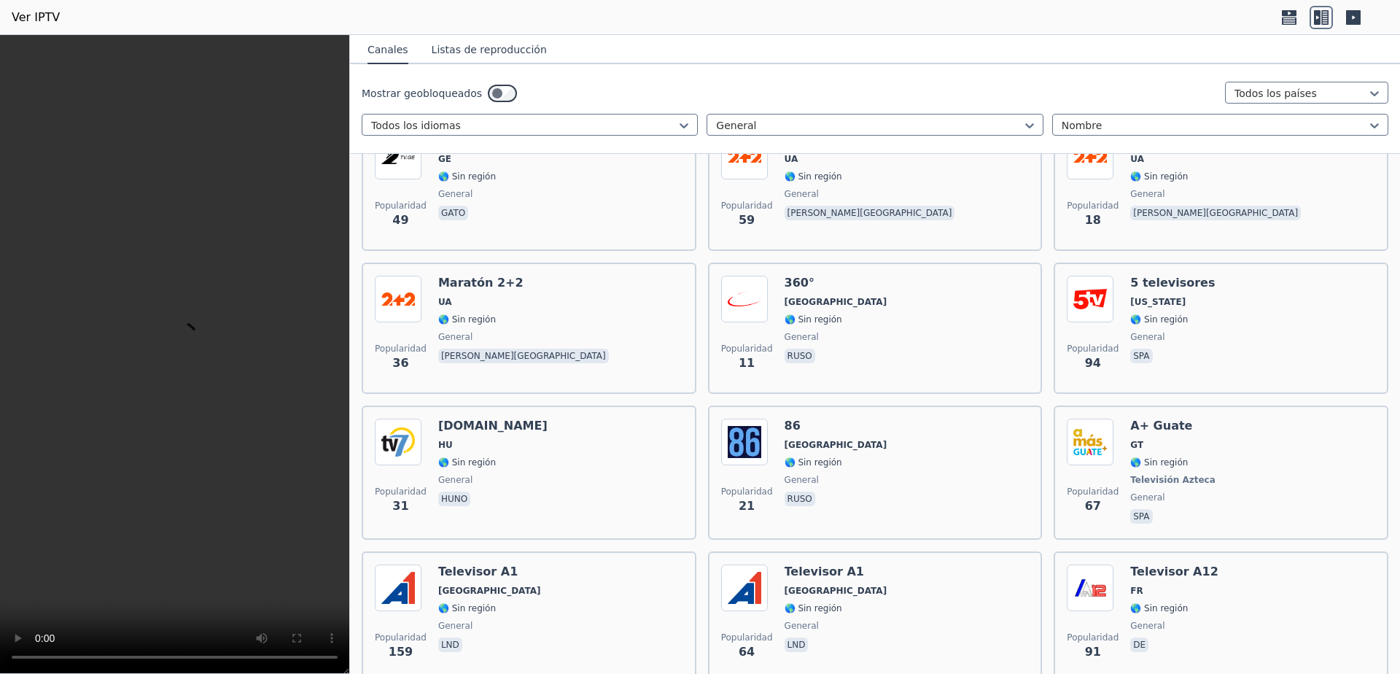
scroll to position [1069, 0]
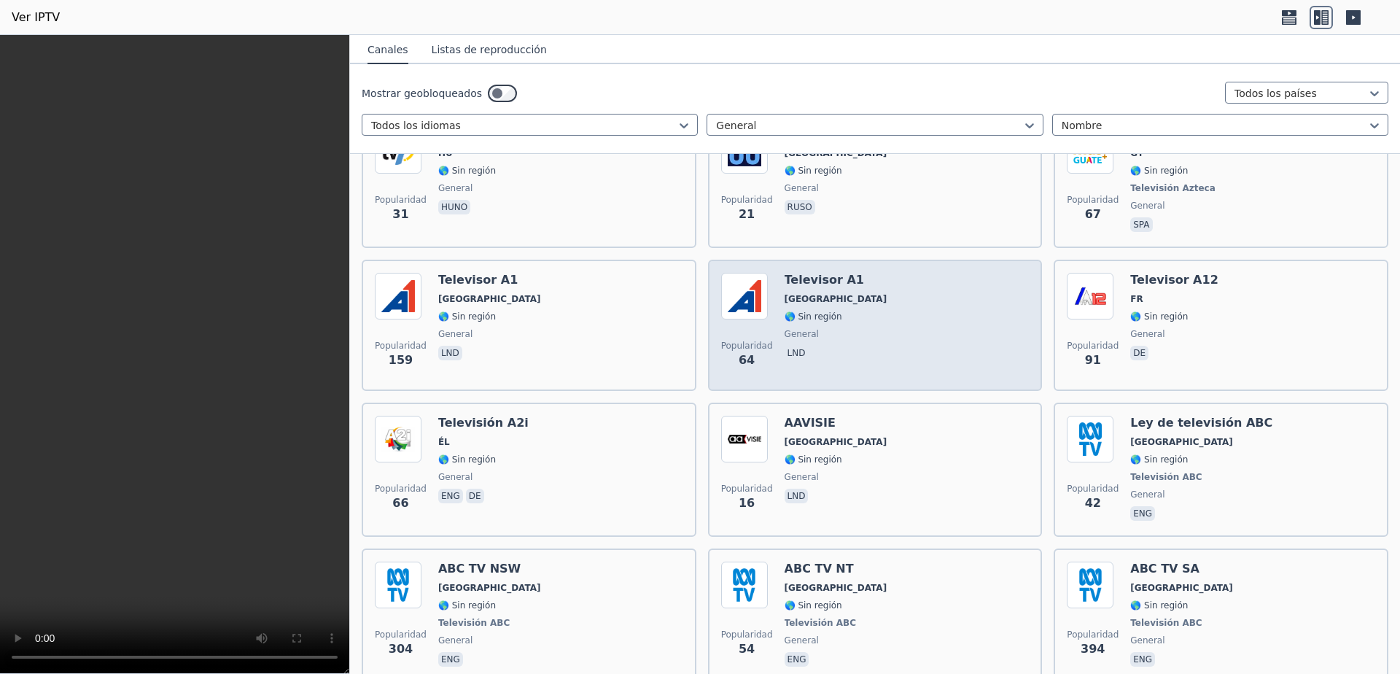
click at [862, 275] on div "Popularidad 64 Televisor A1 [GEOGRAPHIC_DATA] 🌎 Sin región general LND" at bounding box center [875, 325] width 308 height 105
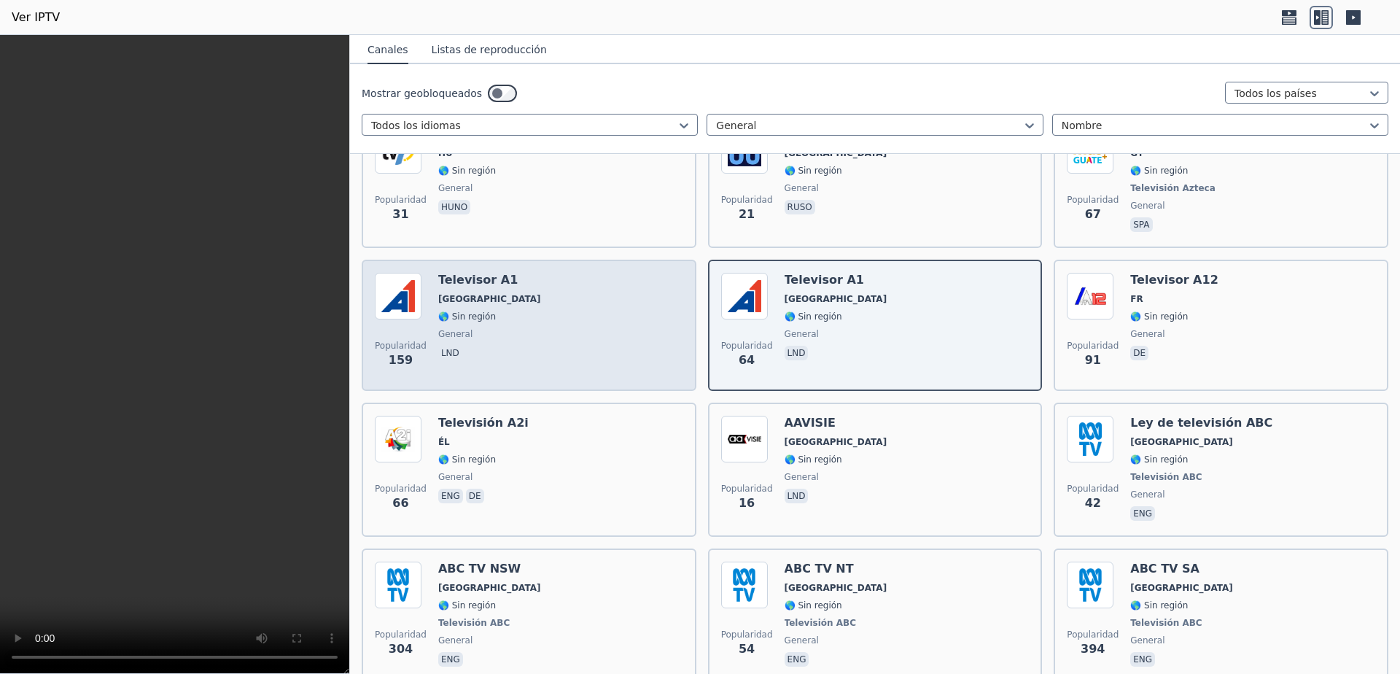
click at [559, 351] on div "Popularidad 159 Televisor A1 [GEOGRAPHIC_DATA] 🌎 Sin región general LND" at bounding box center [529, 325] width 308 height 105
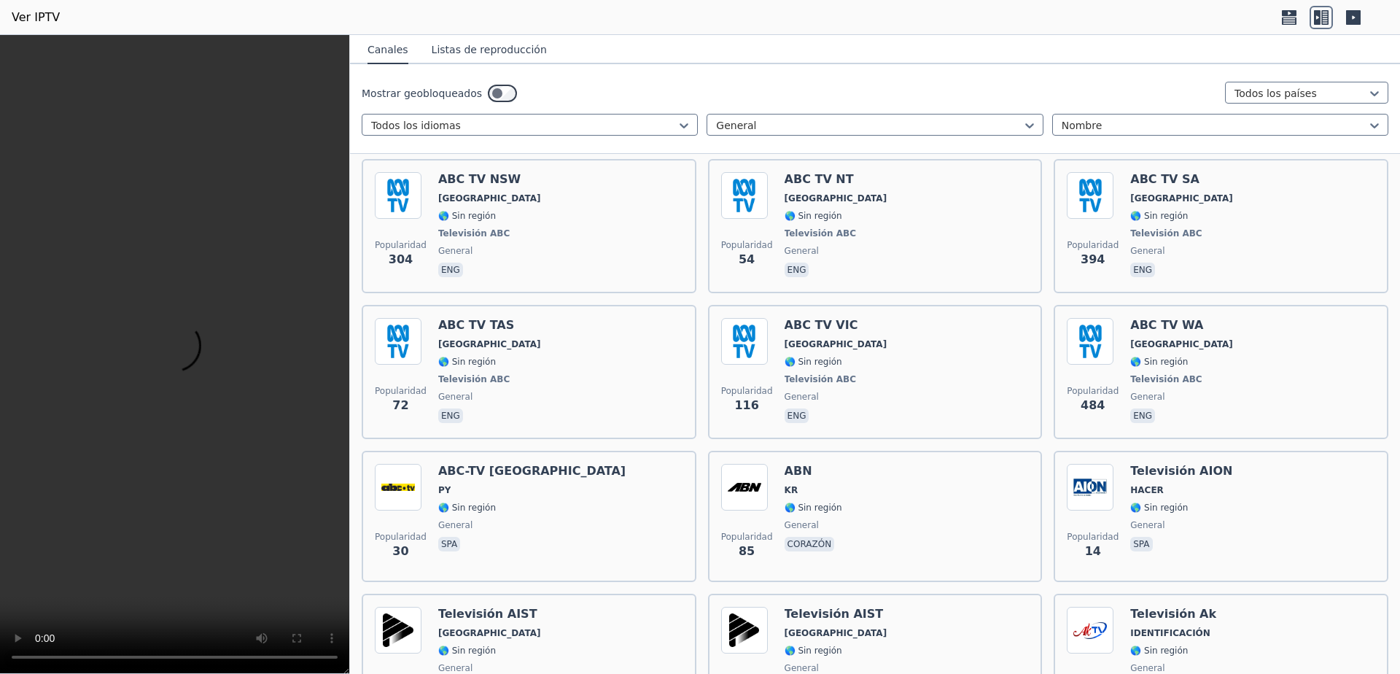
scroll to position [1847, 0]
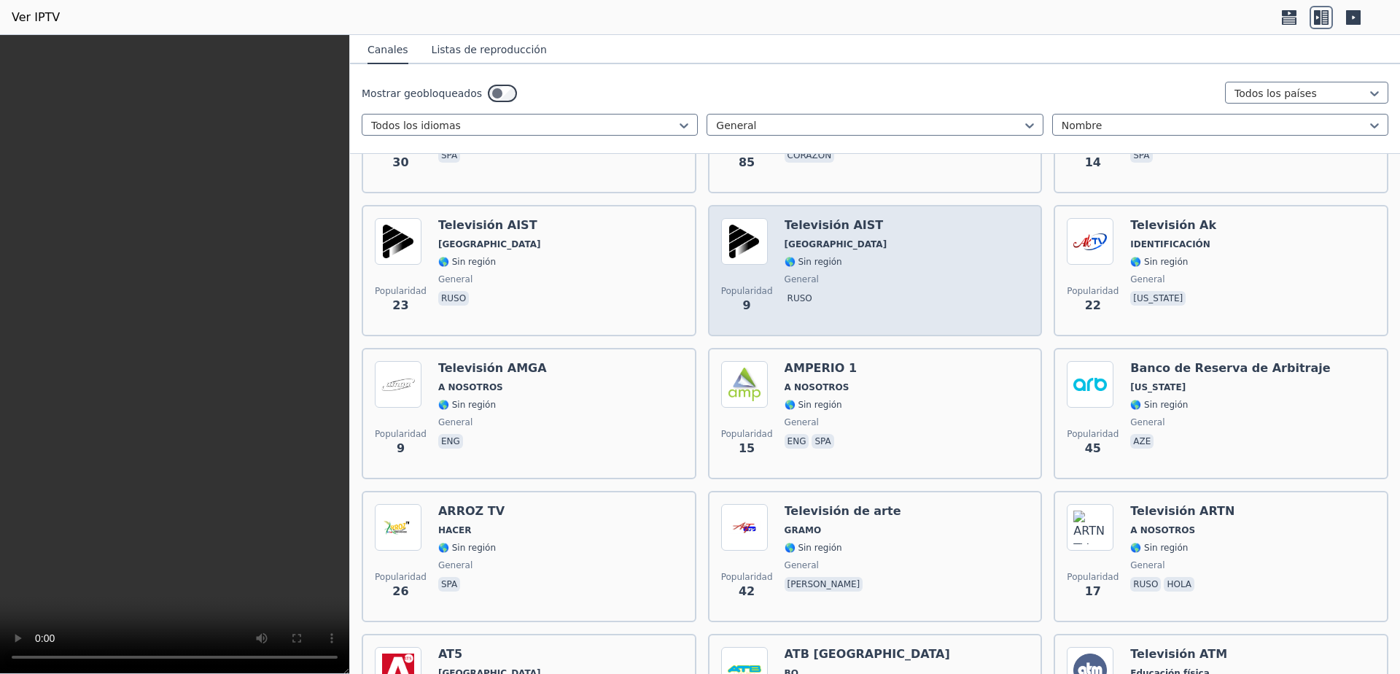
click at [898, 261] on div "Popularidad 9 Televisión AIST Rusia 🌎 Sin región general ruso" at bounding box center [875, 270] width 308 height 105
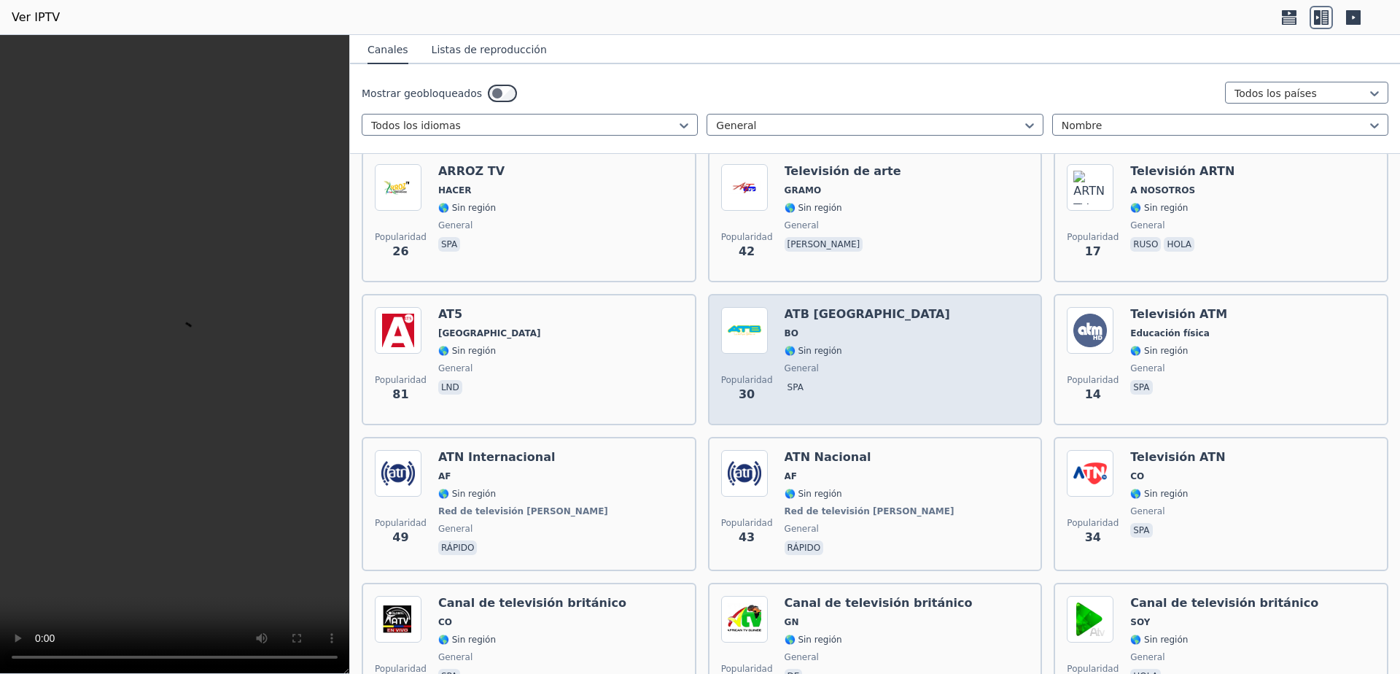
scroll to position [2236, 0]
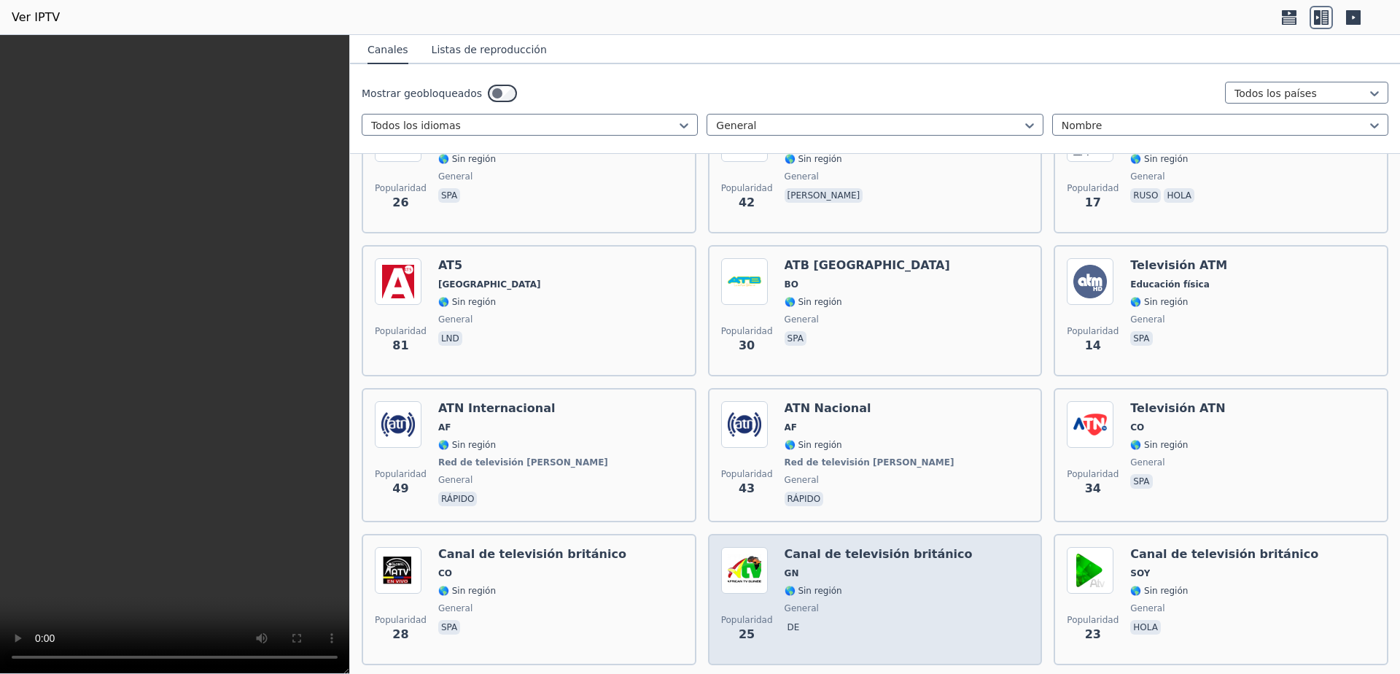
click at [915, 585] on span "🌎 Sin región" at bounding box center [879, 591] width 188 height 12
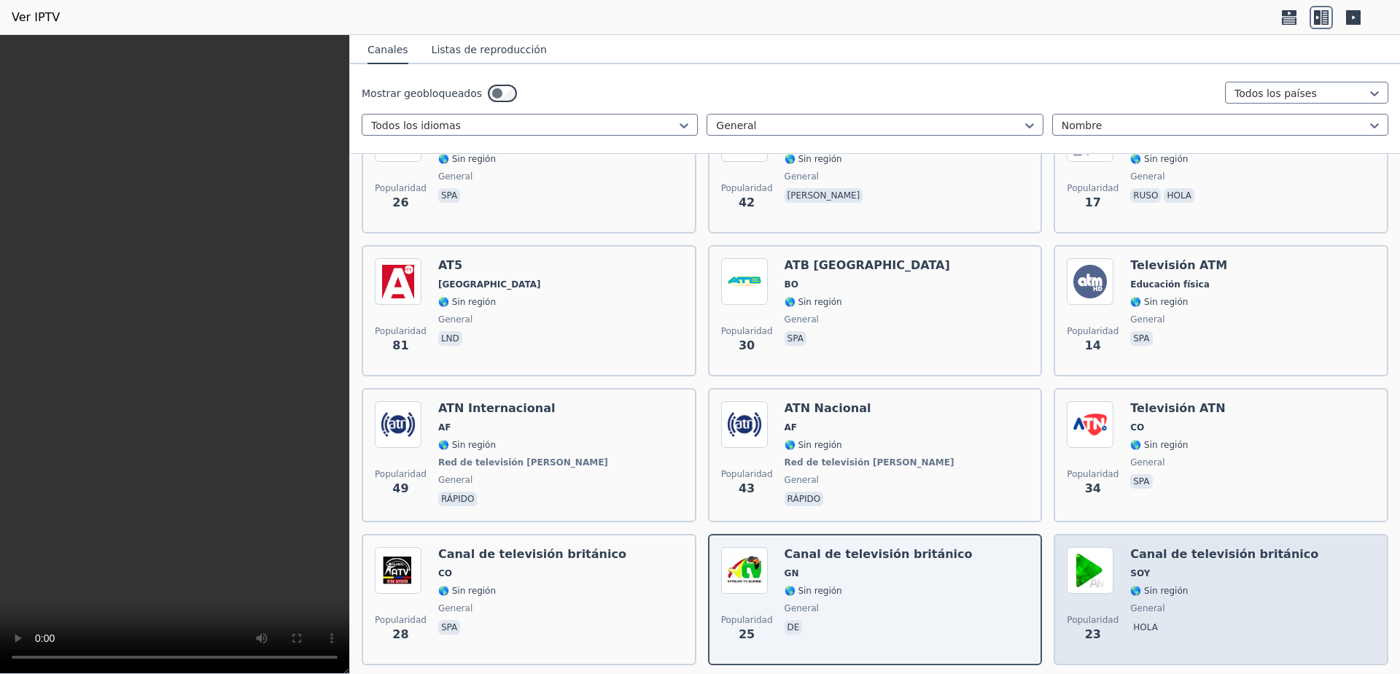
click at [1215, 568] on div "Canal de televisión británico SOY 🌎 Sin región general Hola" at bounding box center [1224, 599] width 188 height 105
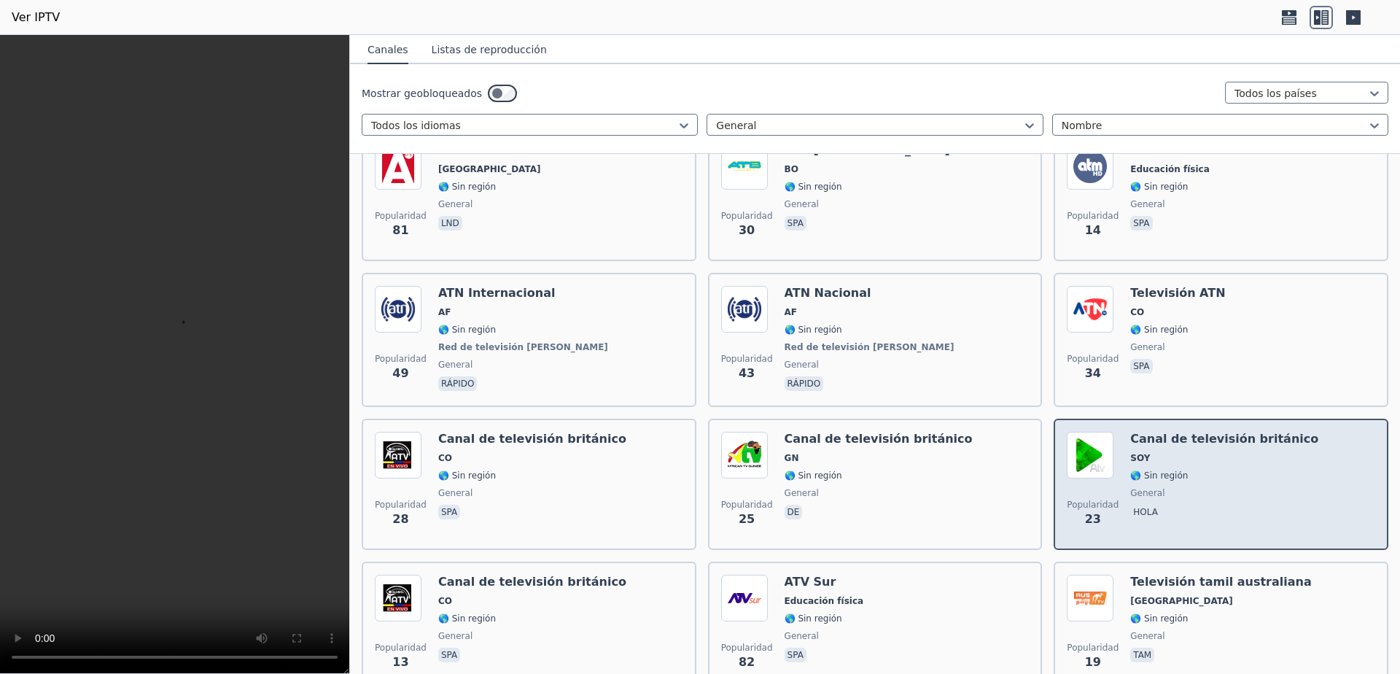
scroll to position [2431, 0]
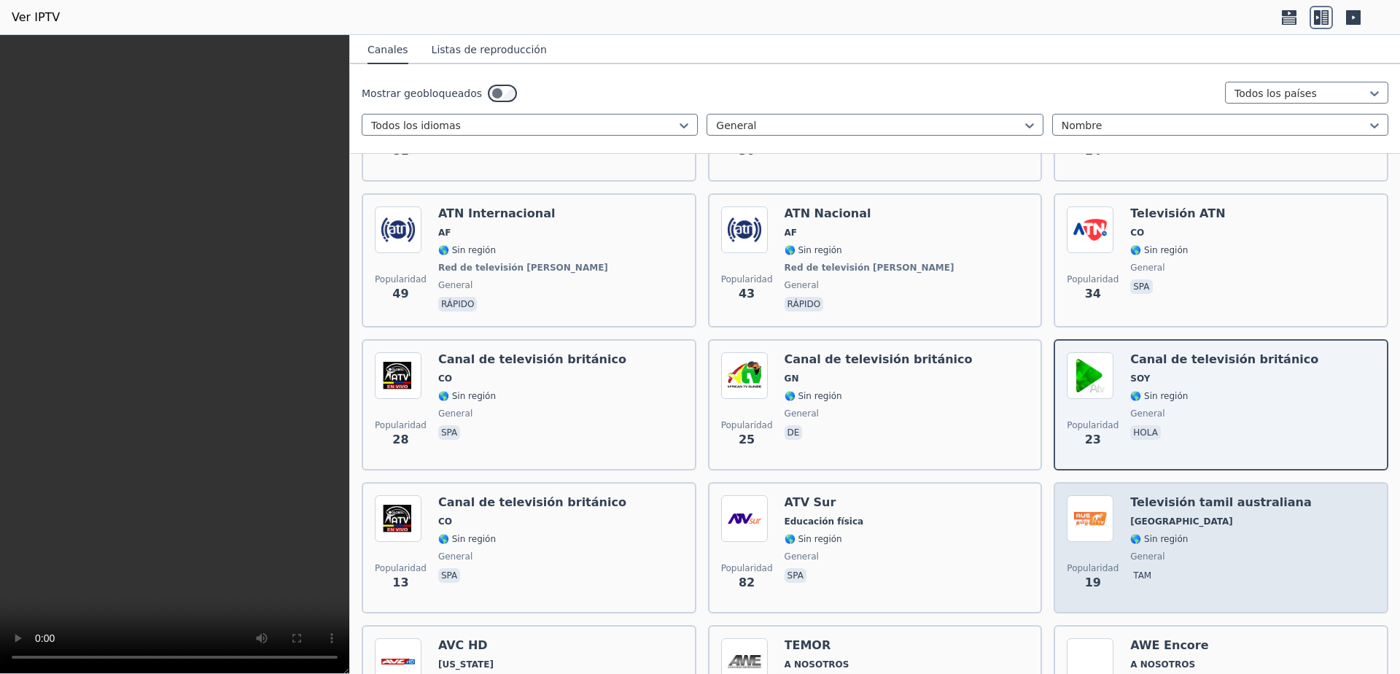
click at [1219, 568] on span "tam" at bounding box center [1221, 577] width 182 height 18
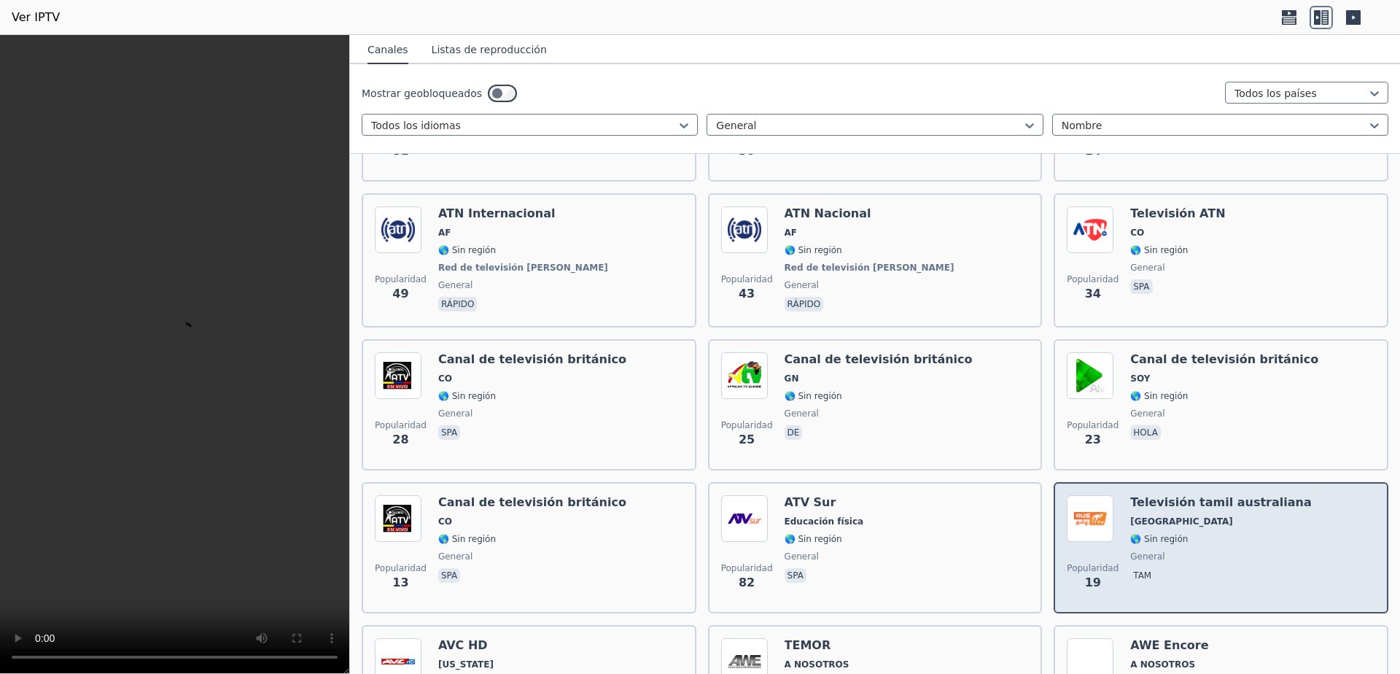
scroll to position [2625, 0]
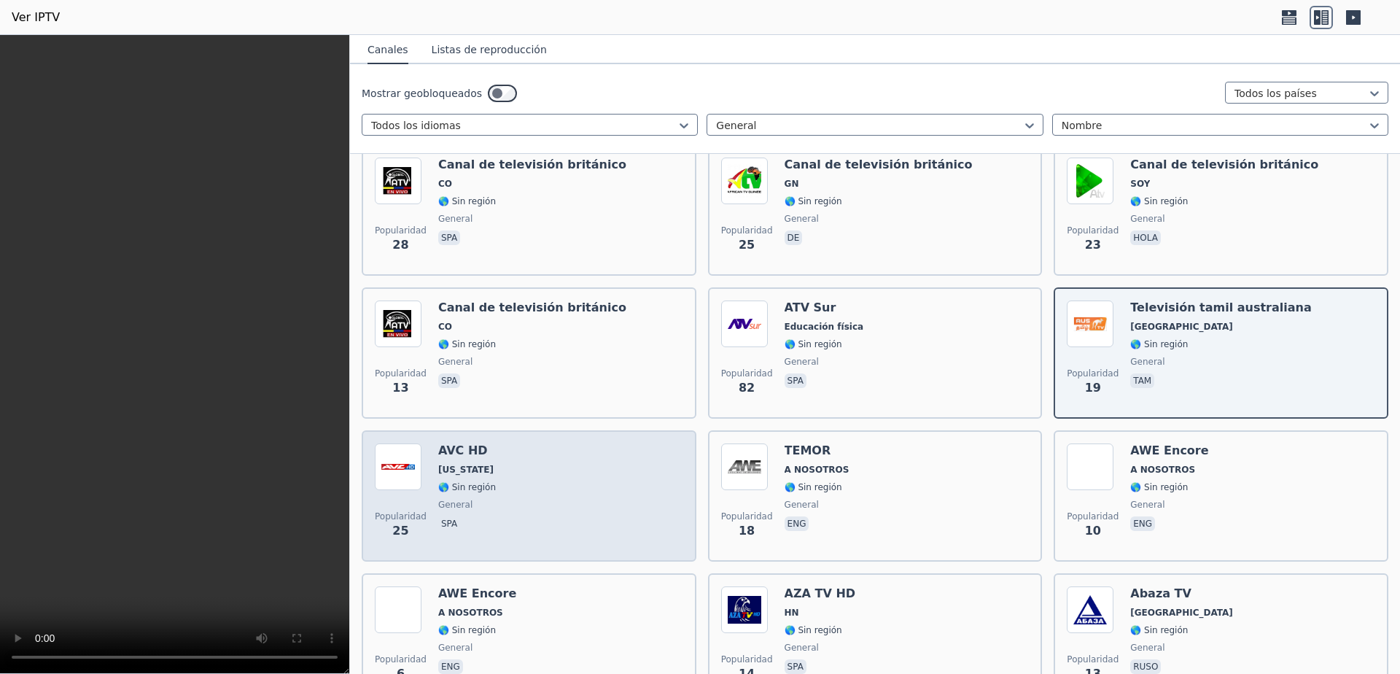
click at [583, 452] on div "Popularidad 25 AVC HD [US_STATE] 🌎 Sin región general spa" at bounding box center [529, 495] width 308 height 105
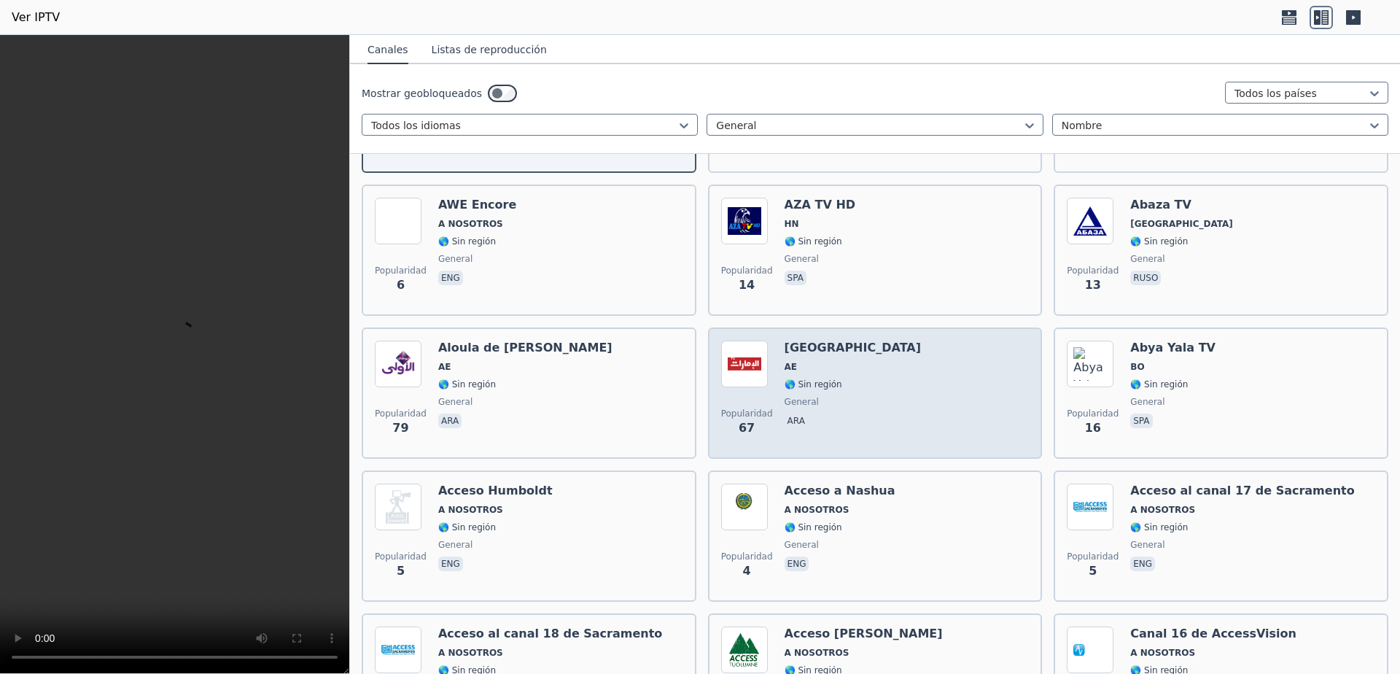
scroll to position [3306, 0]
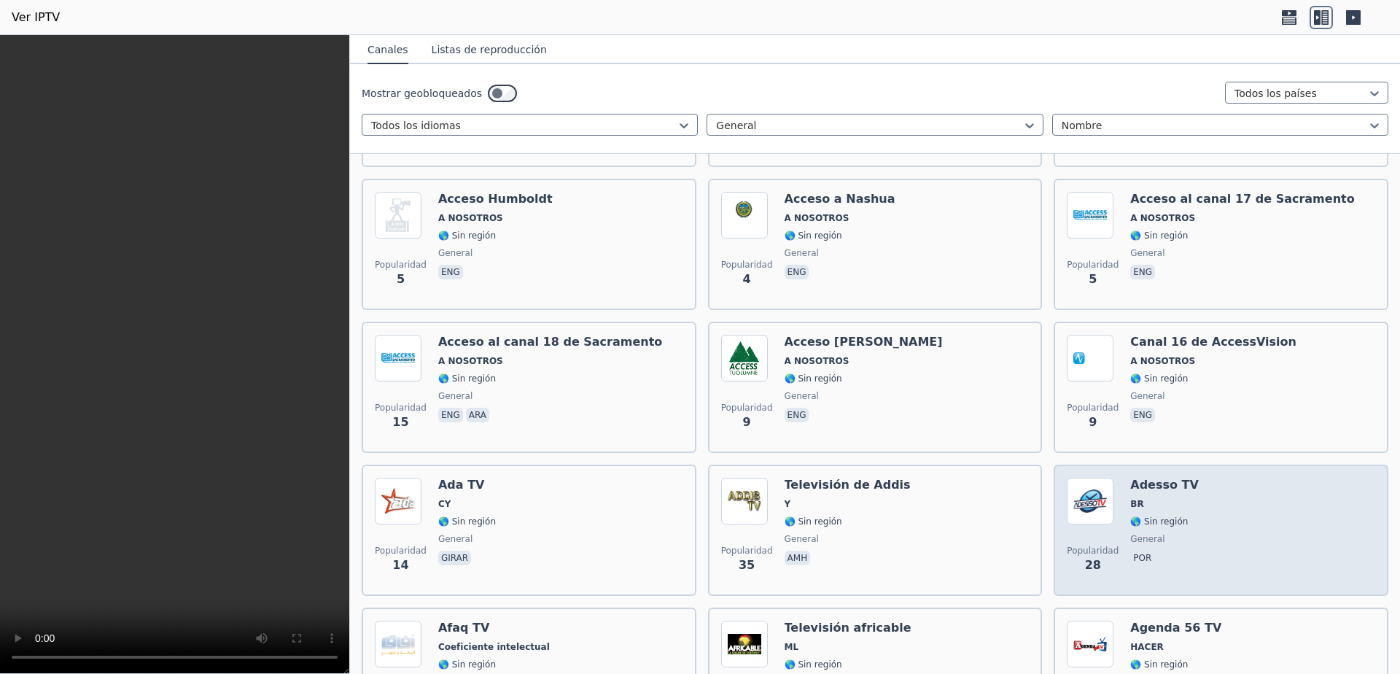
click at [1187, 506] on div "Popularidad 28 Adesso TV BR 🌎 Sin región general por" at bounding box center [1221, 530] width 308 height 105
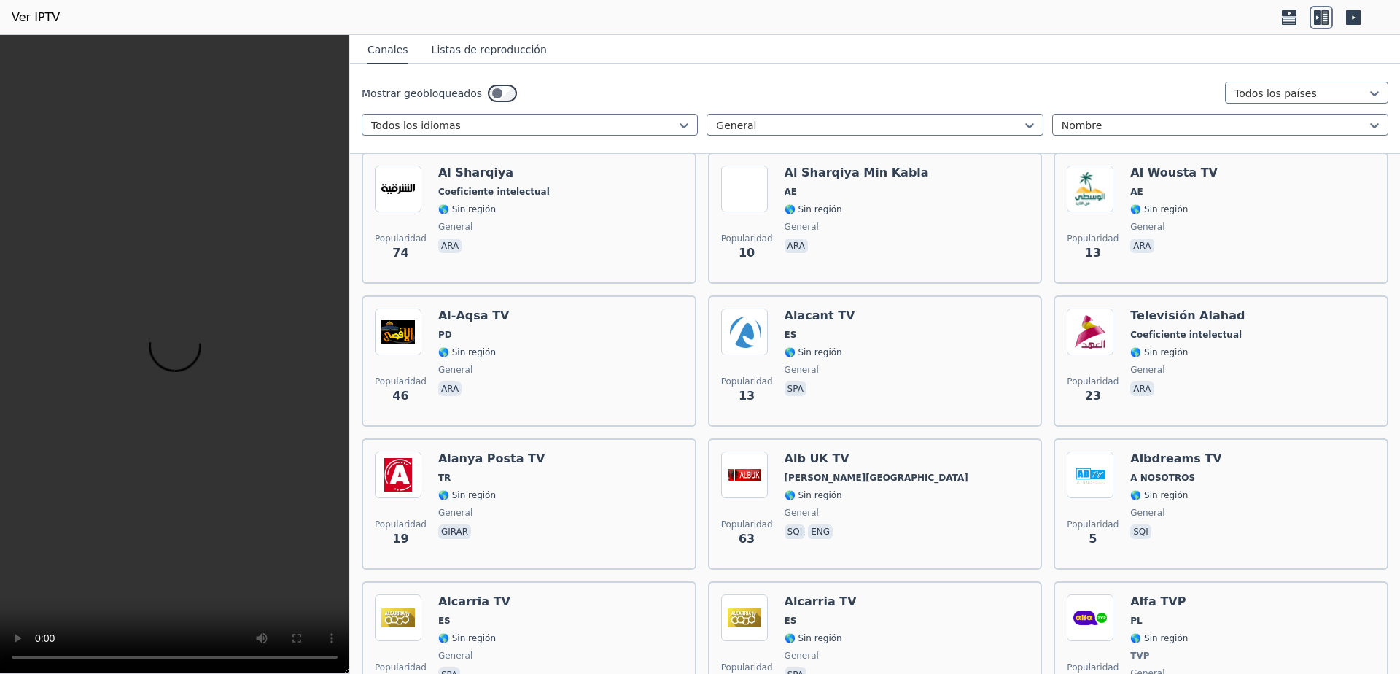
scroll to position [5056, 0]
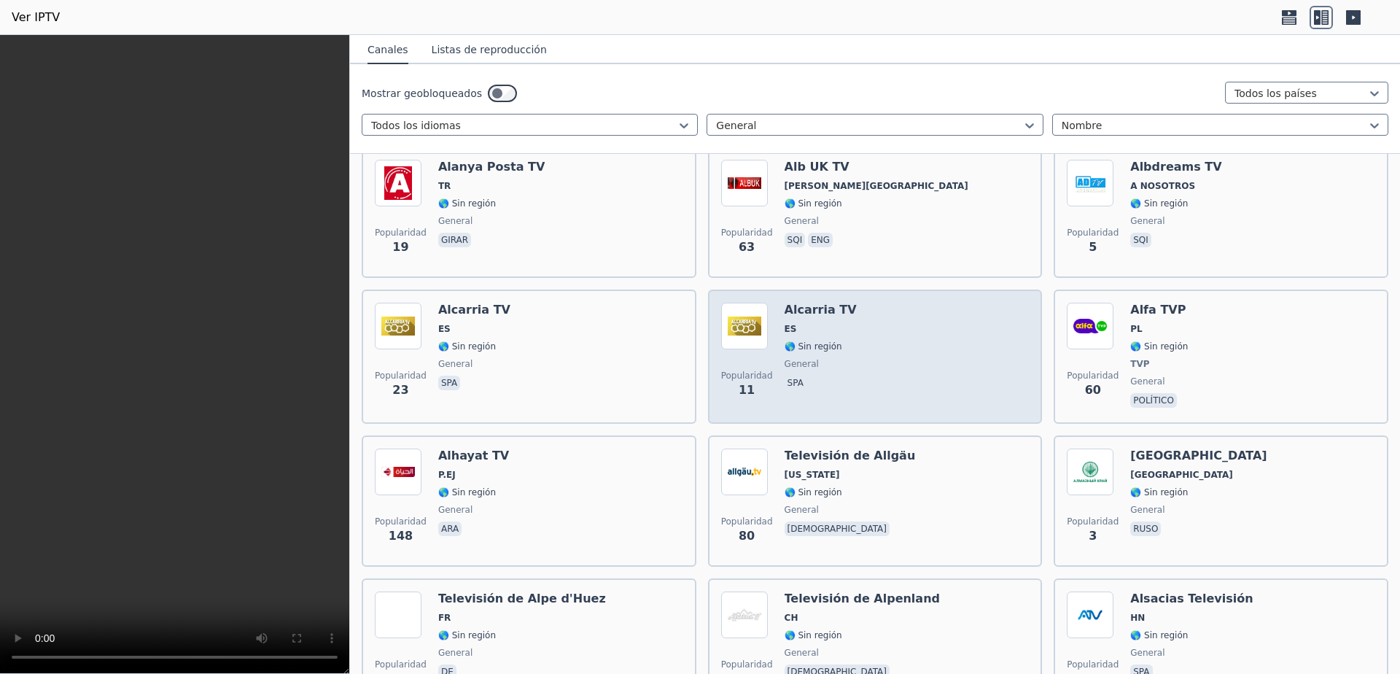
click at [922, 317] on div "Popularidad 11 Alcarria TV ES 🌎 Sin región general spa" at bounding box center [875, 357] width 308 height 108
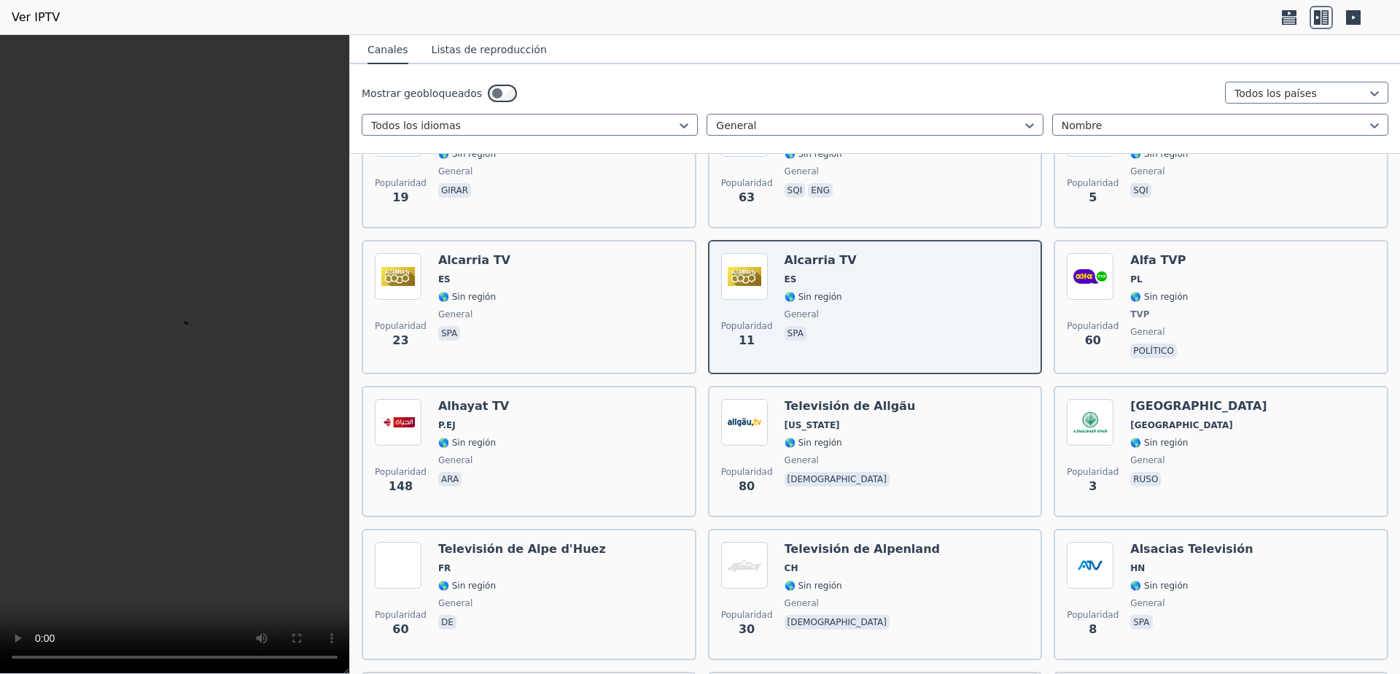
scroll to position [5543, 0]
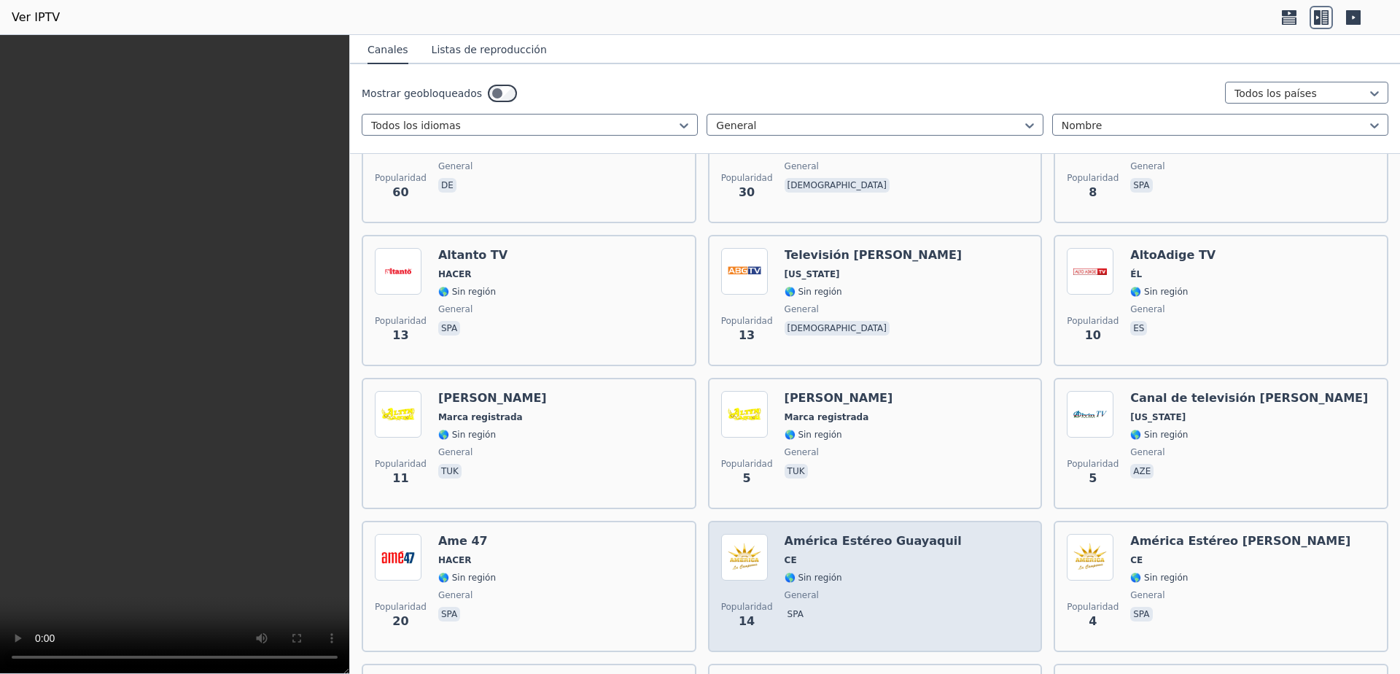
click at [812, 573] on font "🌎 Sin región" at bounding box center [814, 578] width 58 height 10
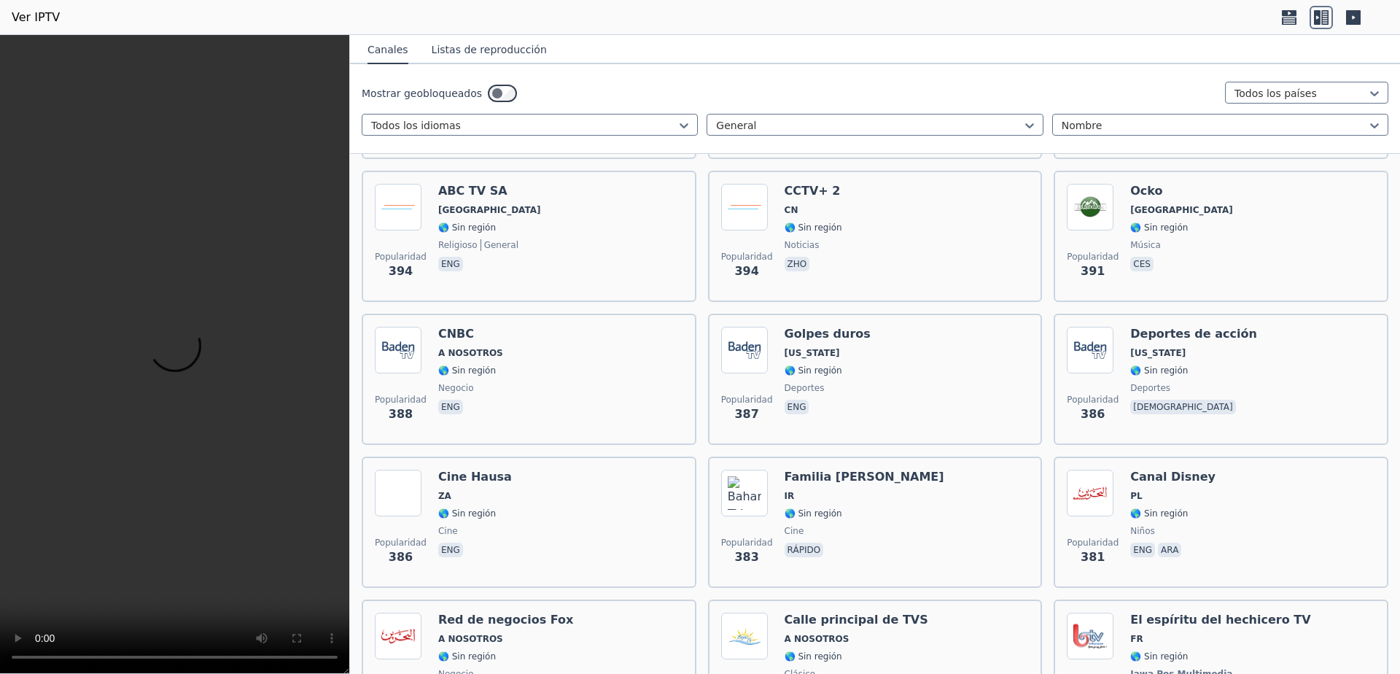
scroll to position [9432, 0]
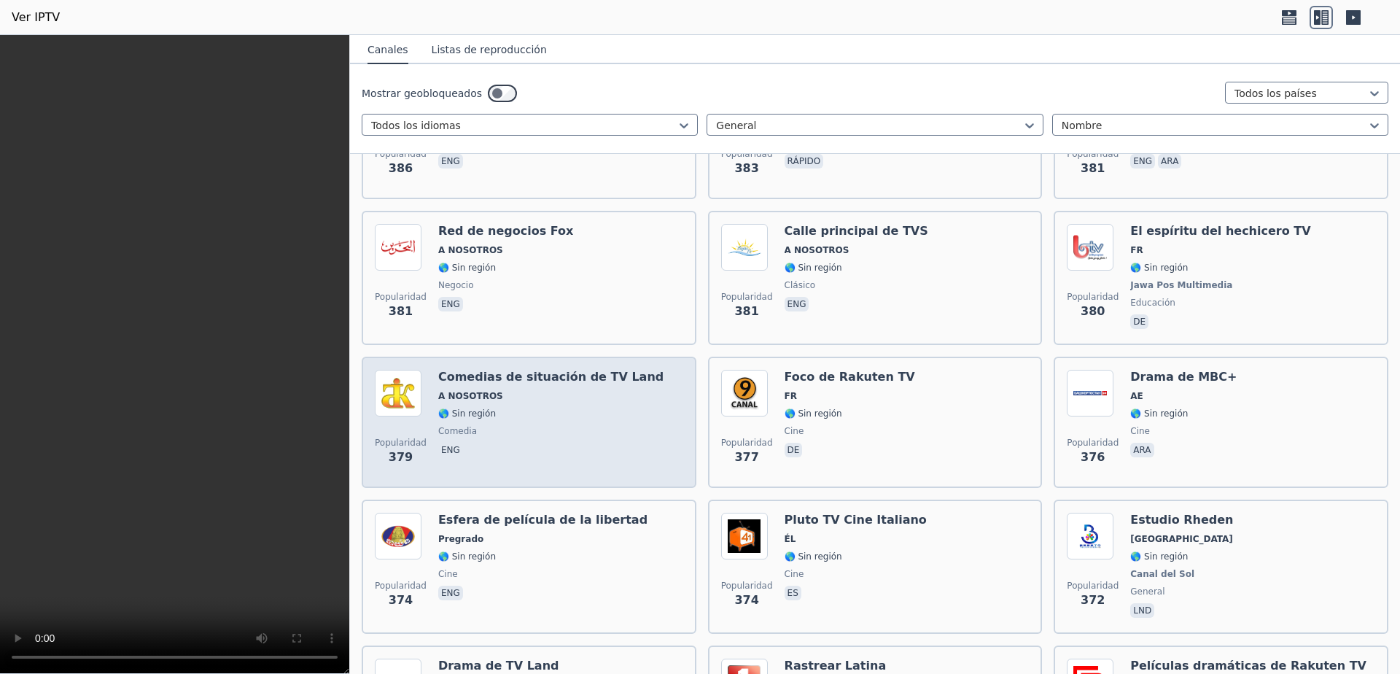
click at [628, 391] on div "Popularidad 379 Comedias de situación de TV Land A NOSOTROS 🌎 Sin región comedi…" at bounding box center [529, 422] width 308 height 105
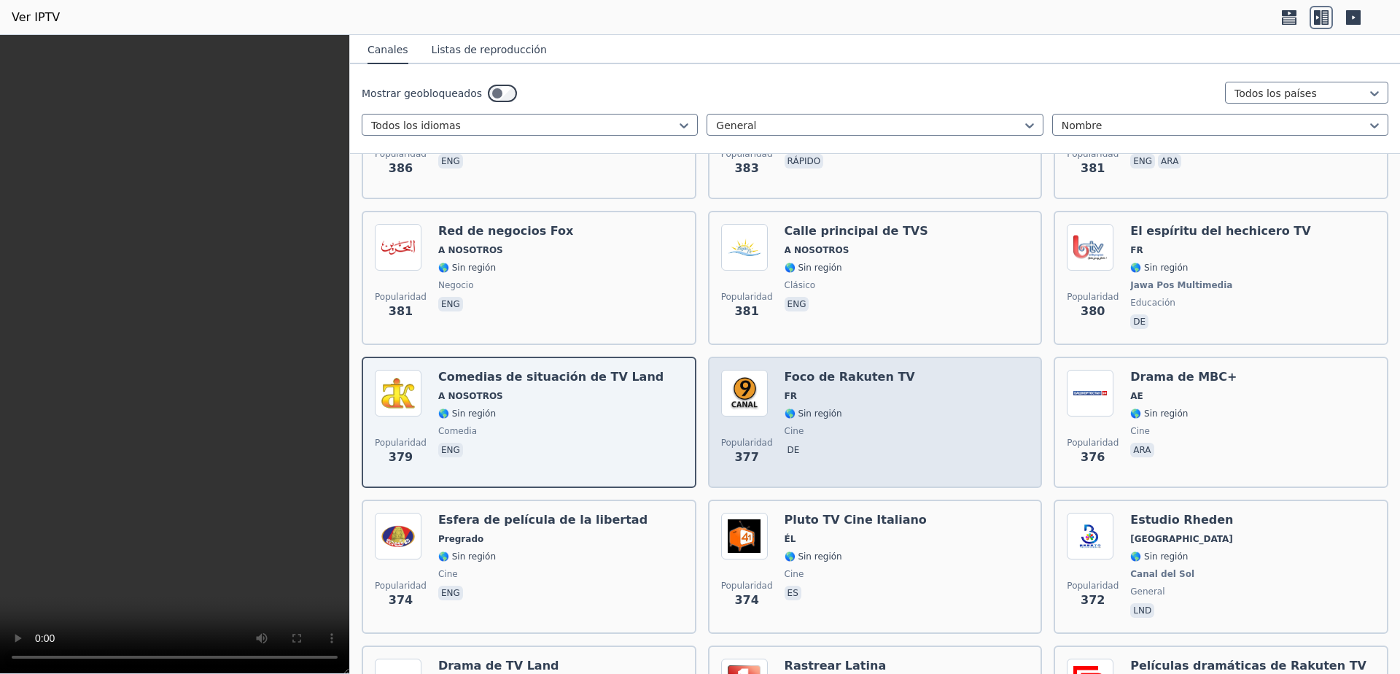
click at [799, 408] on font "🌎 Sin región" at bounding box center [814, 413] width 58 height 10
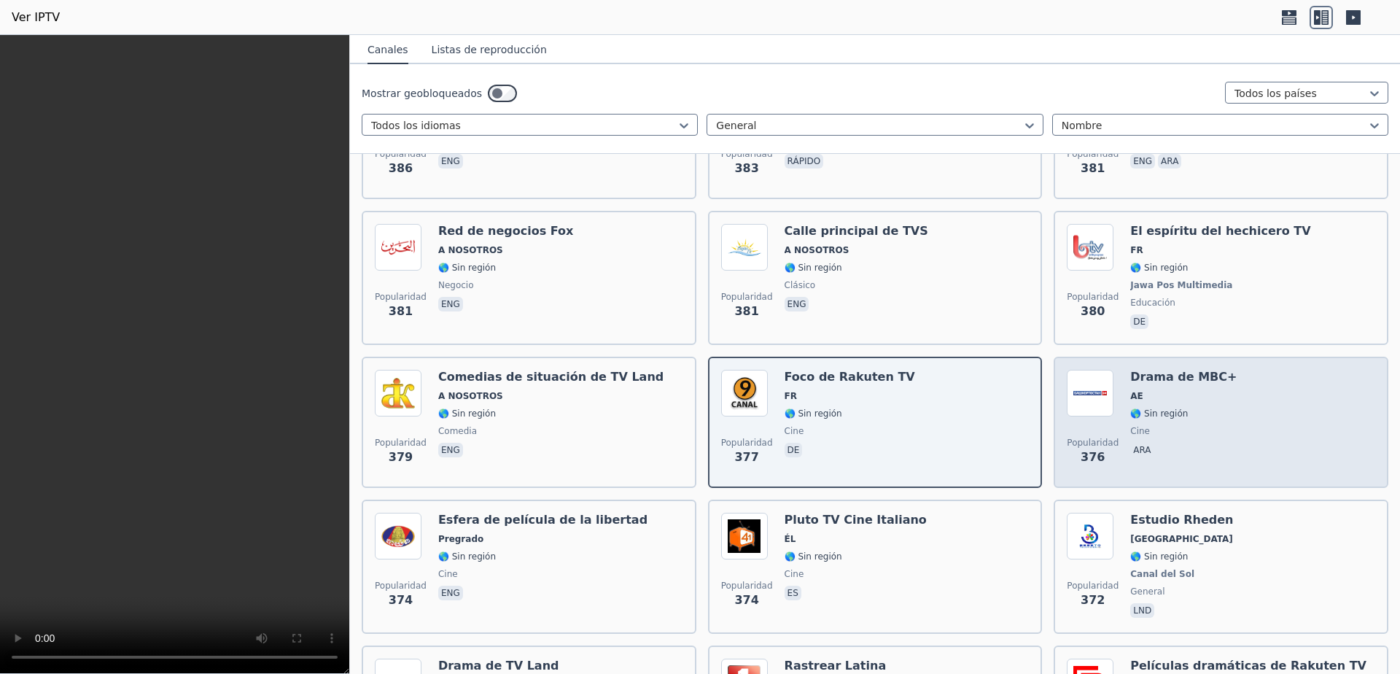
click at [1141, 425] on span "cine" at bounding box center [1183, 431] width 106 height 12
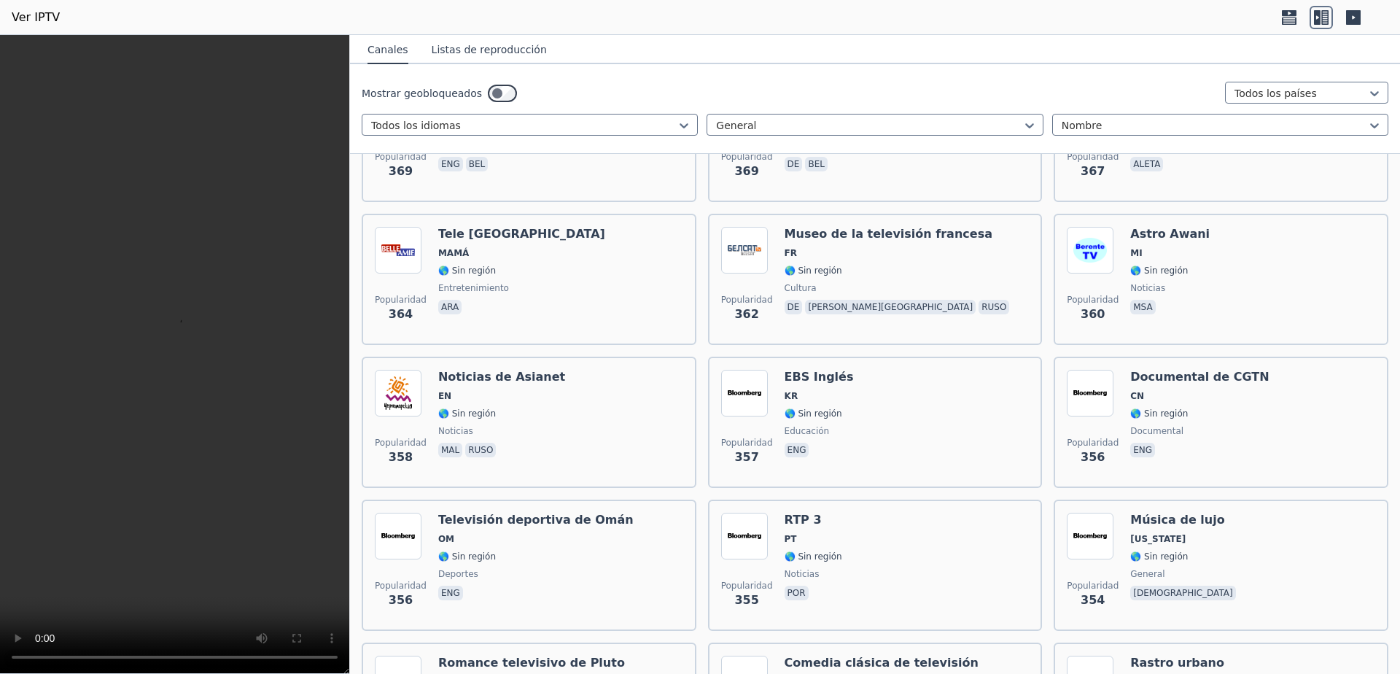
scroll to position [10016, 0]
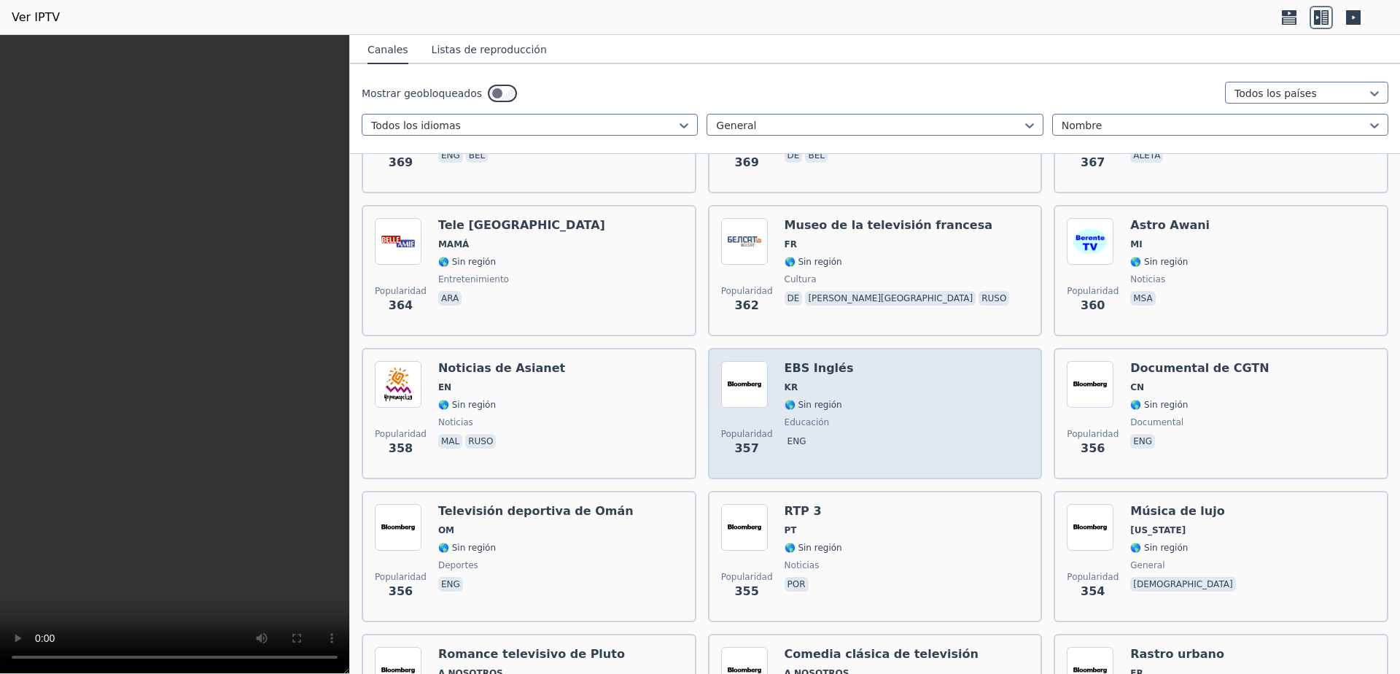
click at [850, 348] on div "Popularidad 357 EBS Inglés KR 🌎 Sin región educación eng" at bounding box center [875, 413] width 335 height 131
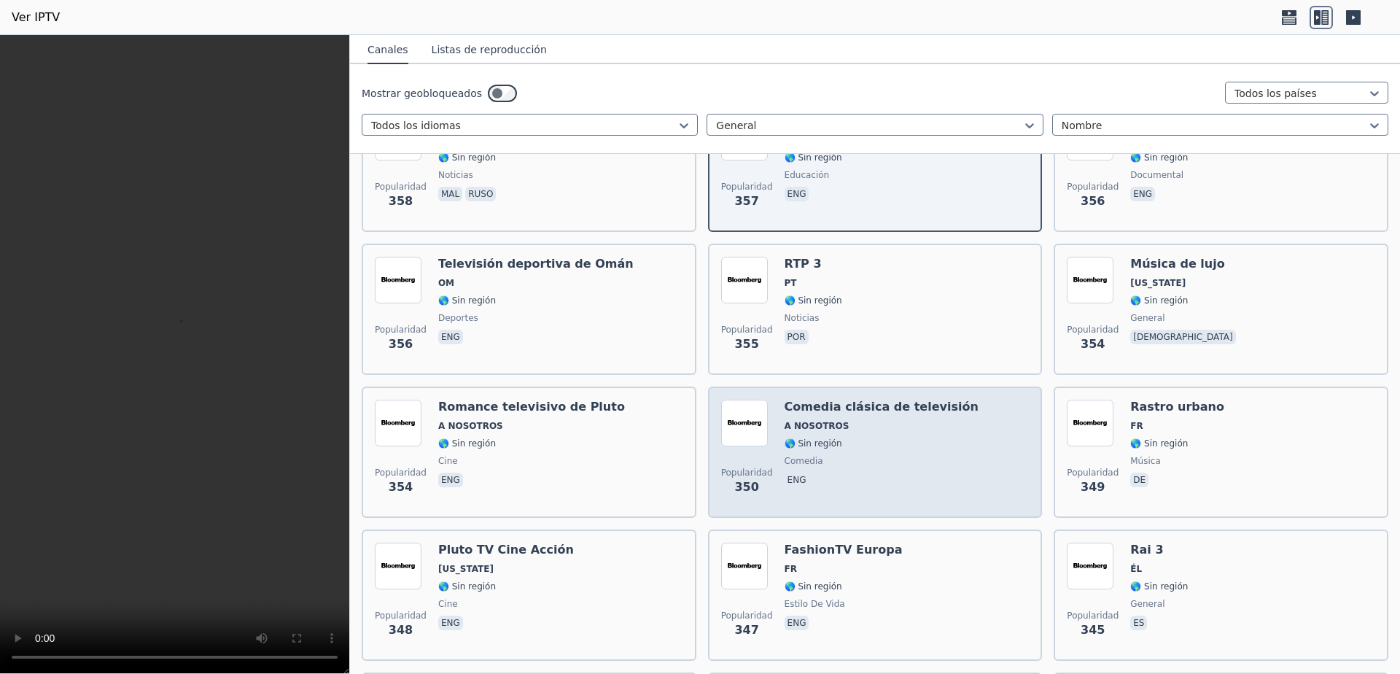
scroll to position [10404, 0]
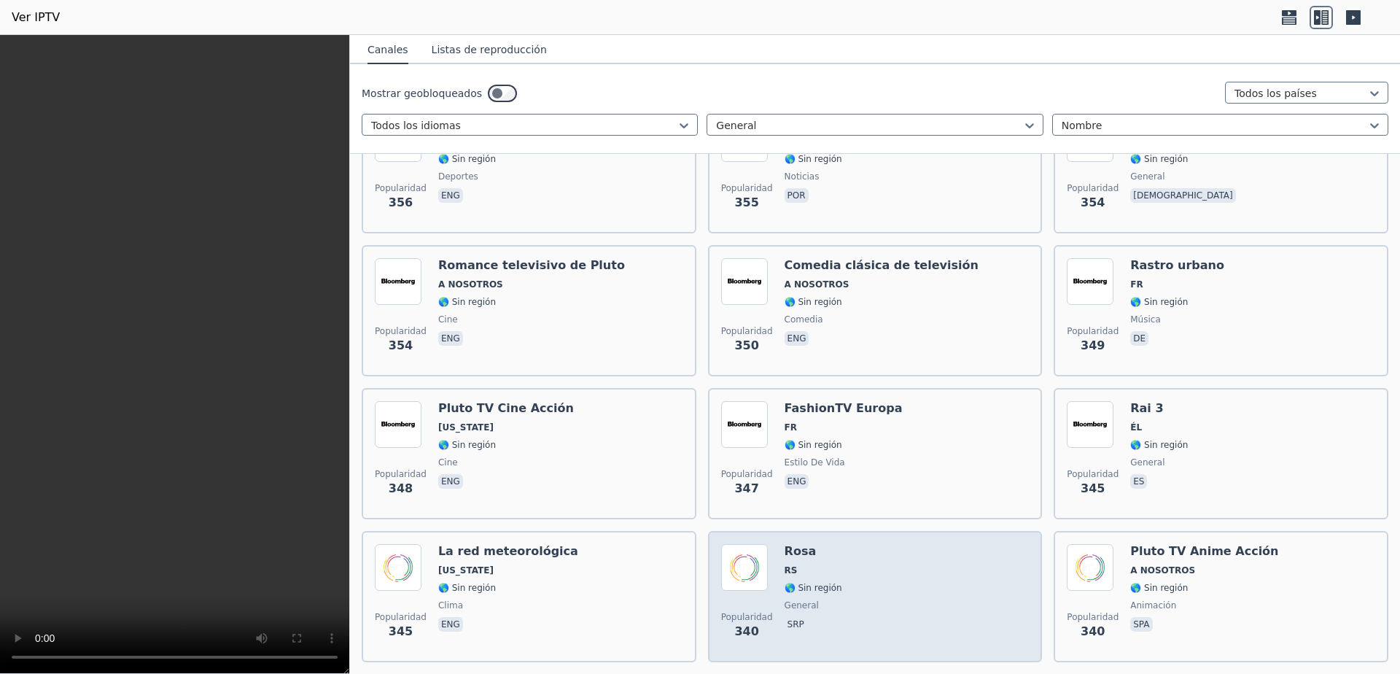
click at [850, 551] on div "Popularidad 340 [PERSON_NAME] RS 🌎 Sin región general srp" at bounding box center [875, 596] width 308 height 105
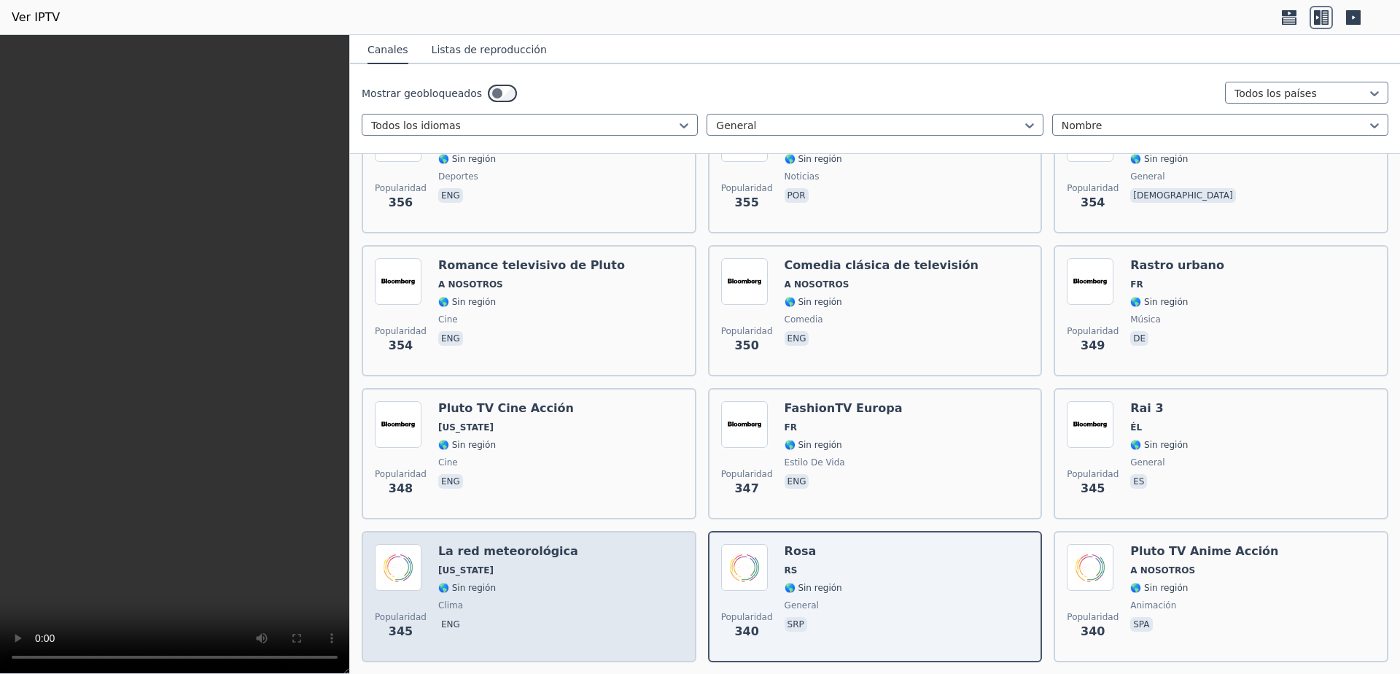
click at [585, 584] on div "Popularidad 345 La red meteorológica [US_STATE] 🌎 Sin región clima eng" at bounding box center [529, 596] width 308 height 105
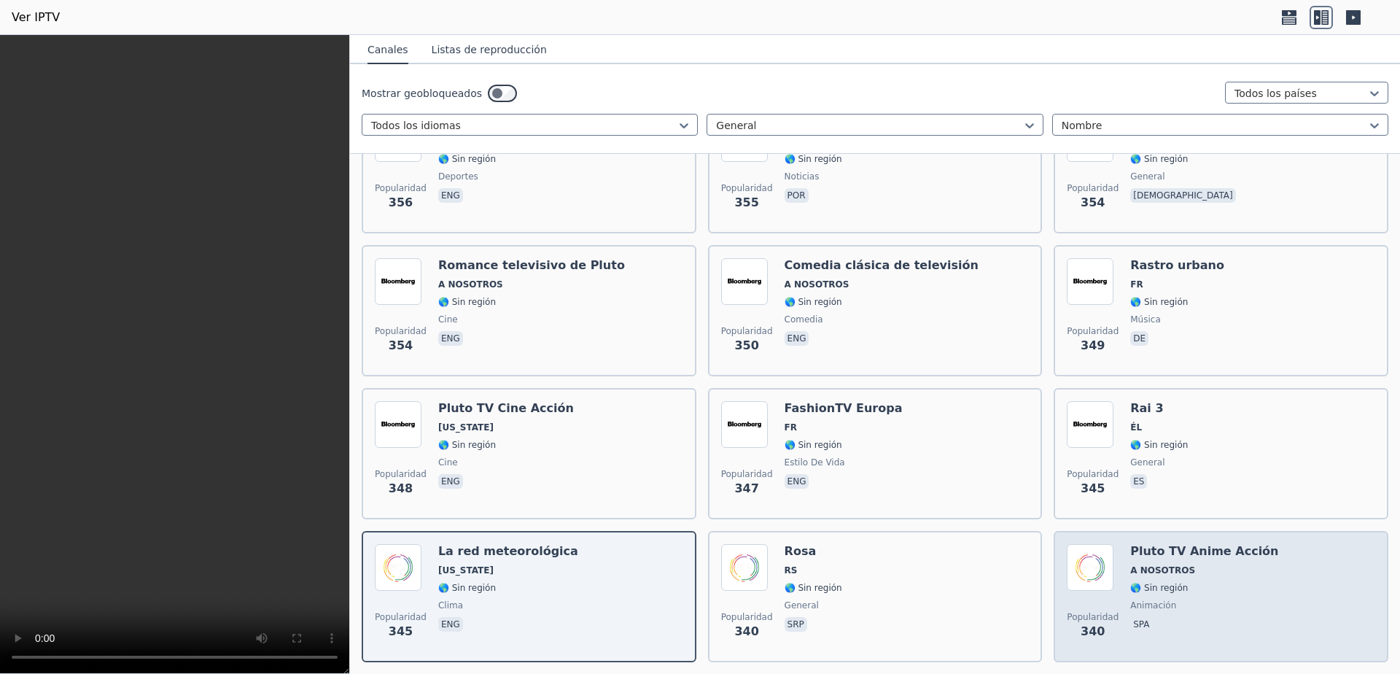
click at [1288, 588] on div "Popularidad 340 Pluto TV Anime Acción A NOSOTROS 🌎 Sin región animación spa" at bounding box center [1221, 596] width 308 height 105
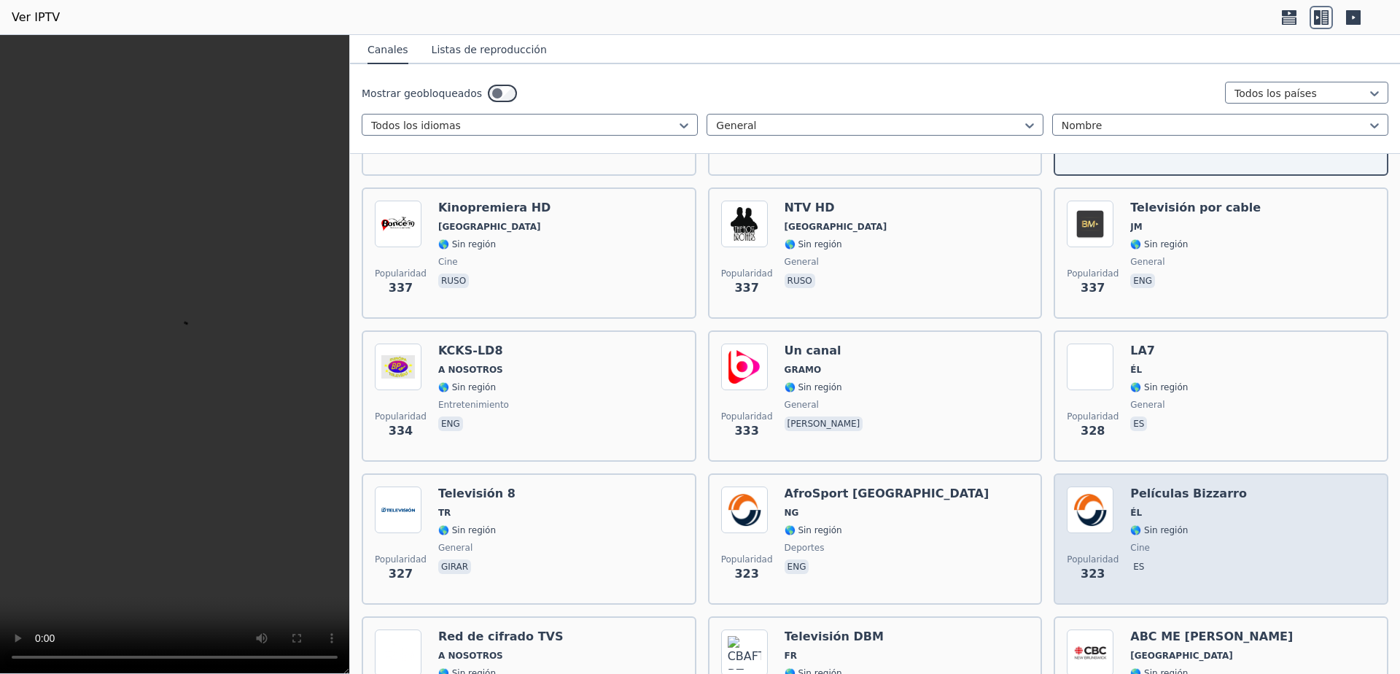
scroll to position [11279, 0]
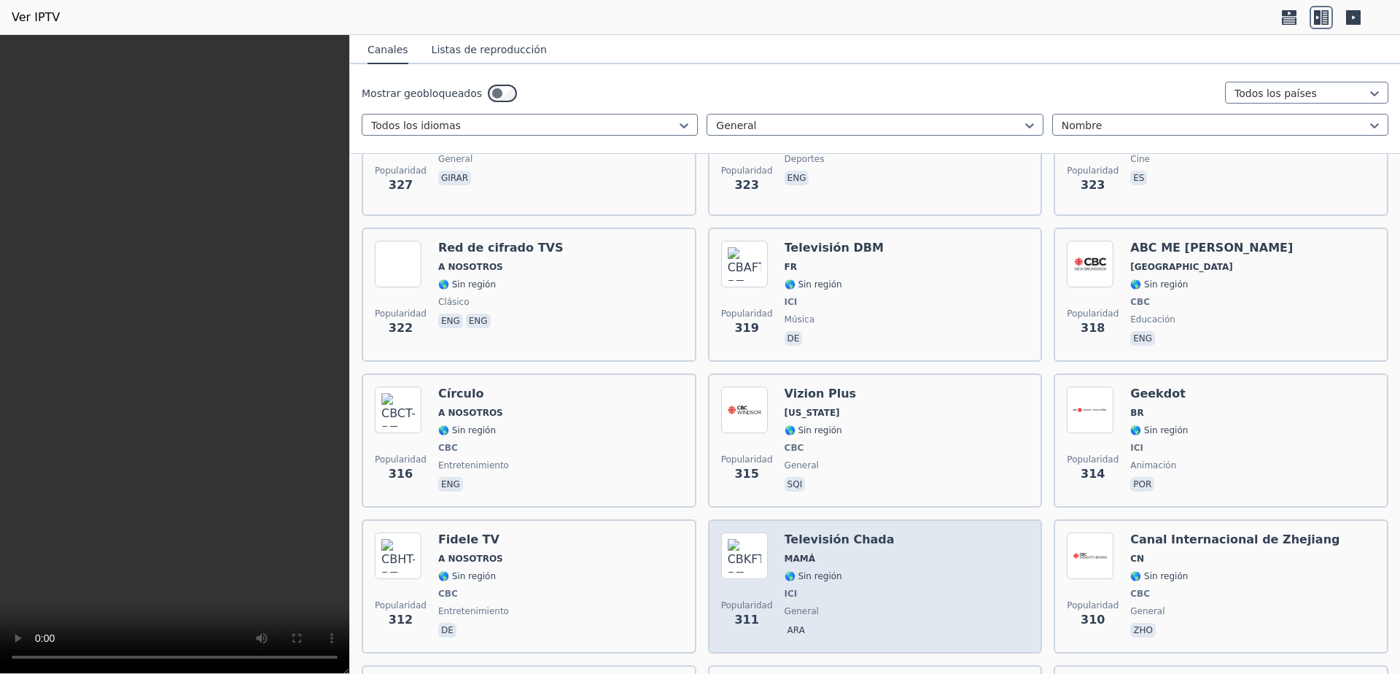
click at [843, 588] on span "ICI" at bounding box center [840, 594] width 110 height 12
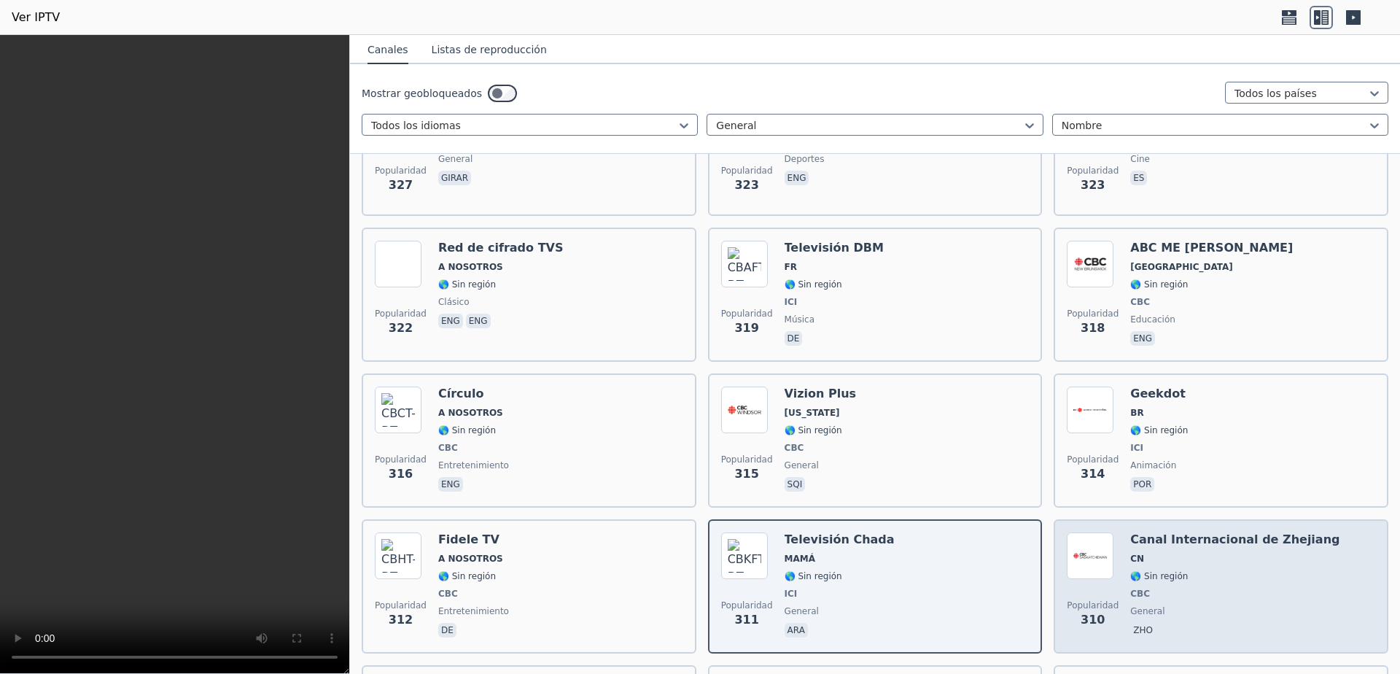
click at [1196, 570] on span "🌎 Sin región" at bounding box center [1234, 576] width 209 height 12
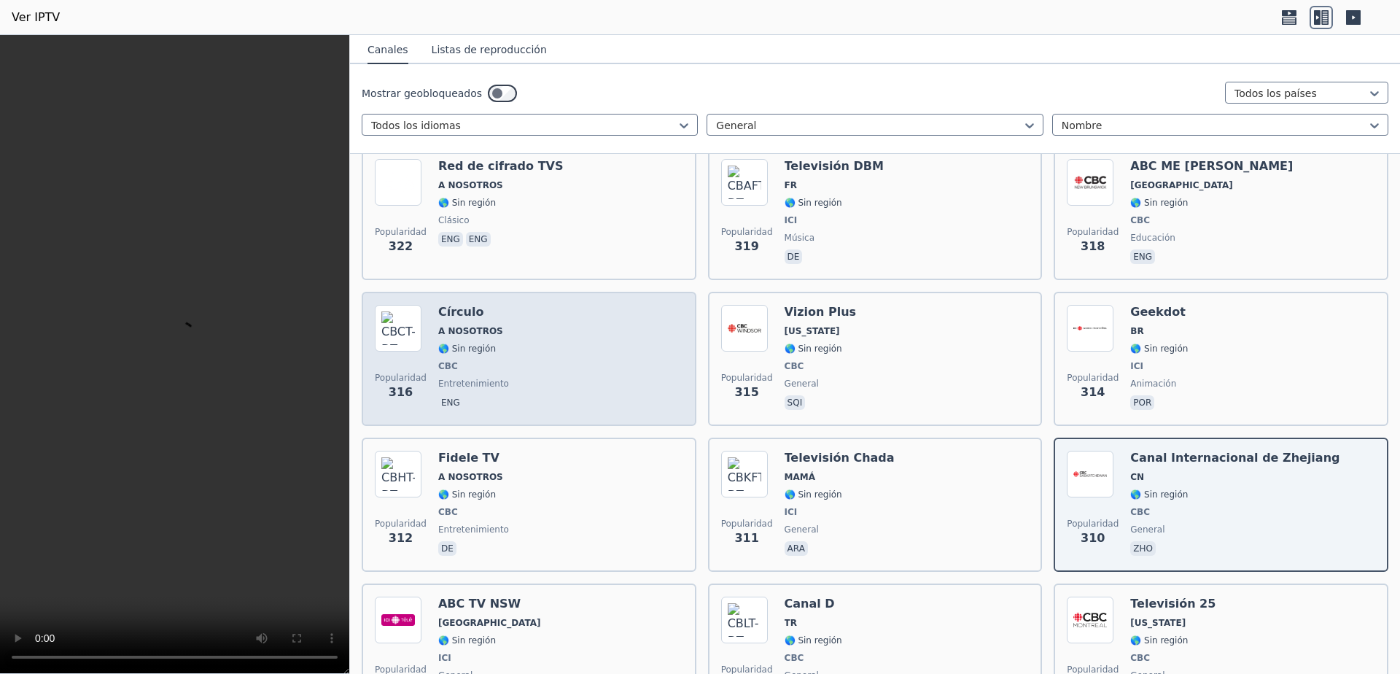
scroll to position [11669, 0]
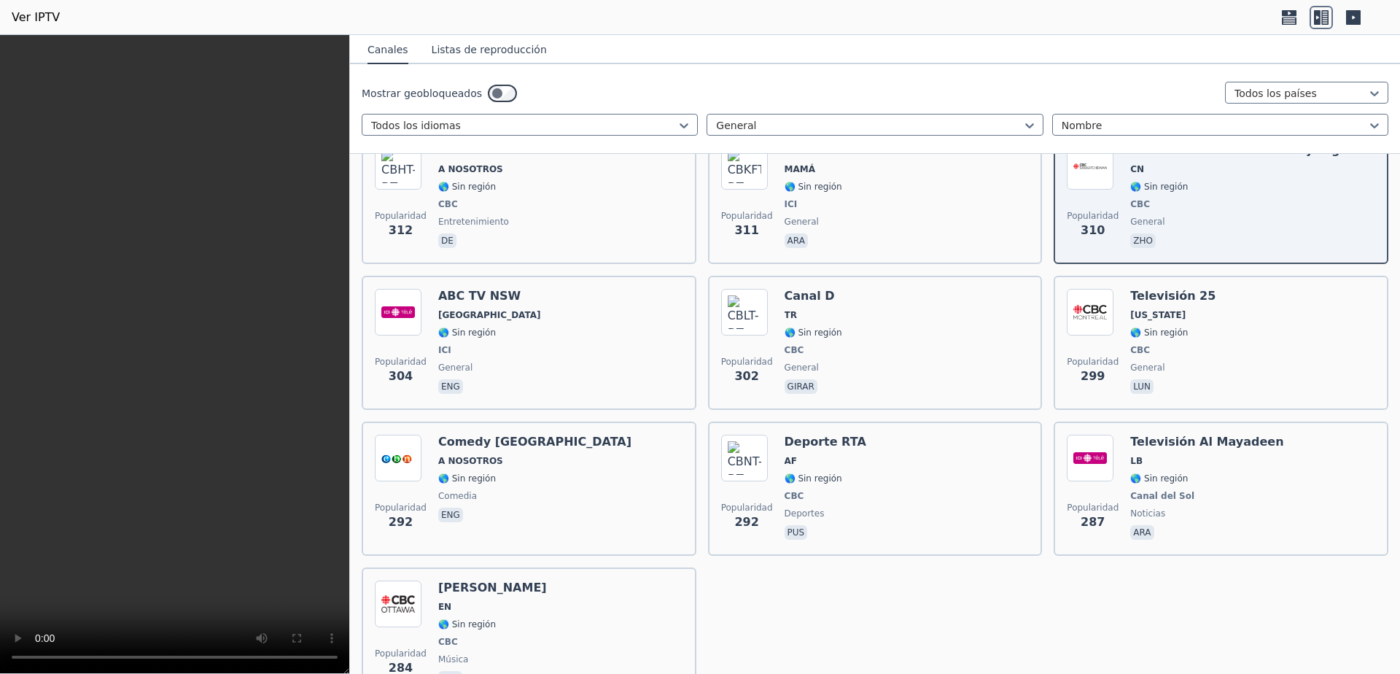
click at [663, 462] on div "Popularidad 292 Comedy Central East A NOSOTROS 🌎 Sin región comedia eng" at bounding box center [529, 489] width 308 height 108
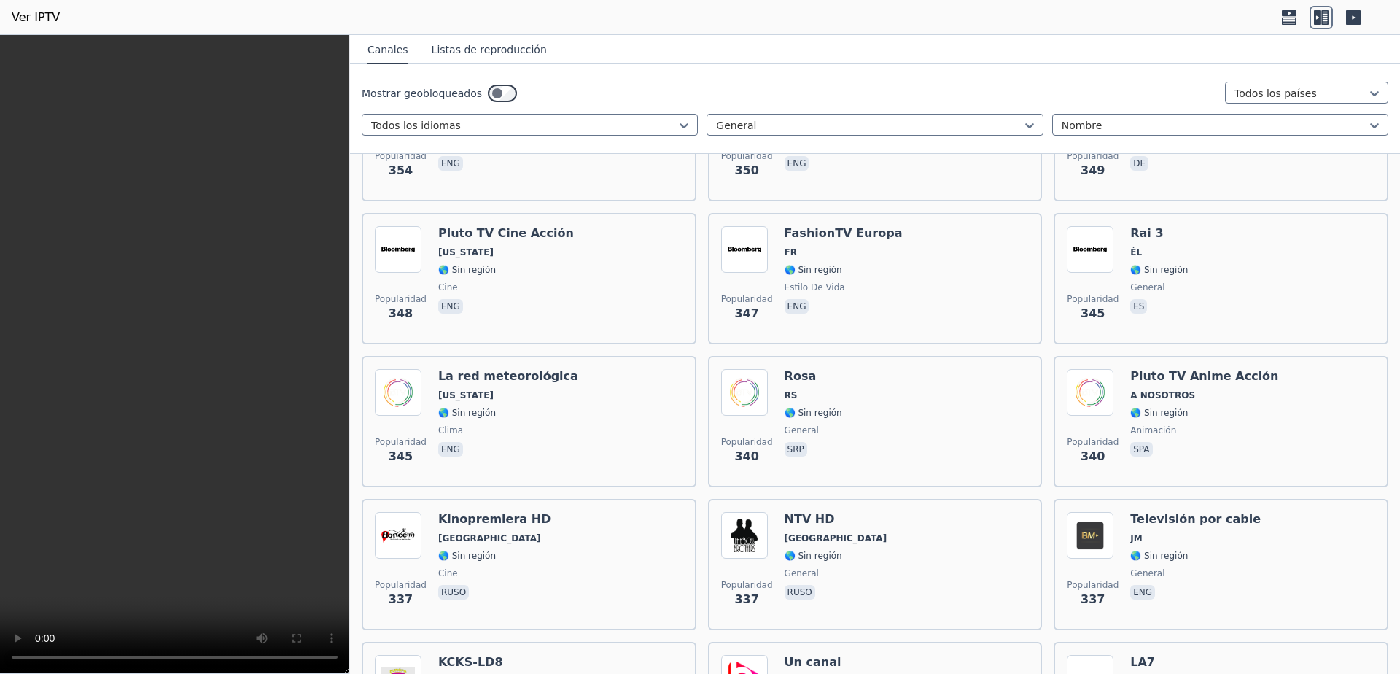
scroll to position [10191, 0]
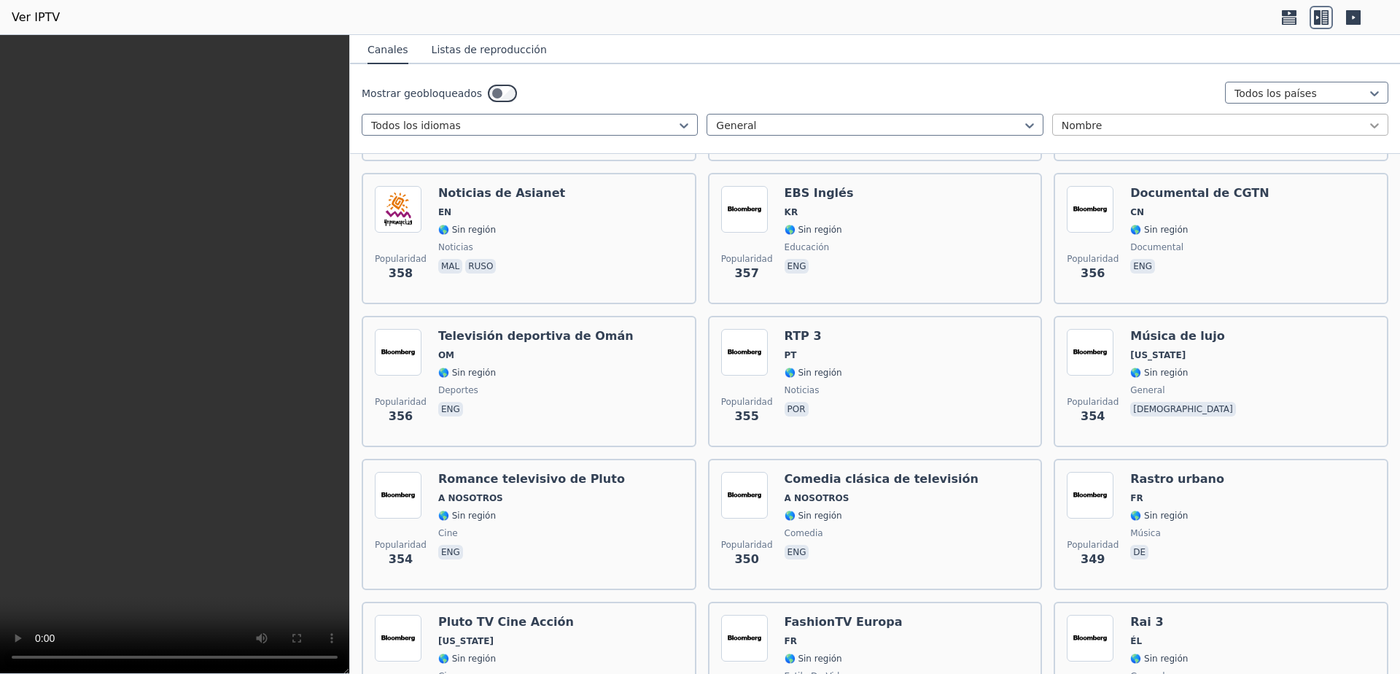
click at [1367, 126] on icon at bounding box center [1374, 125] width 15 height 15
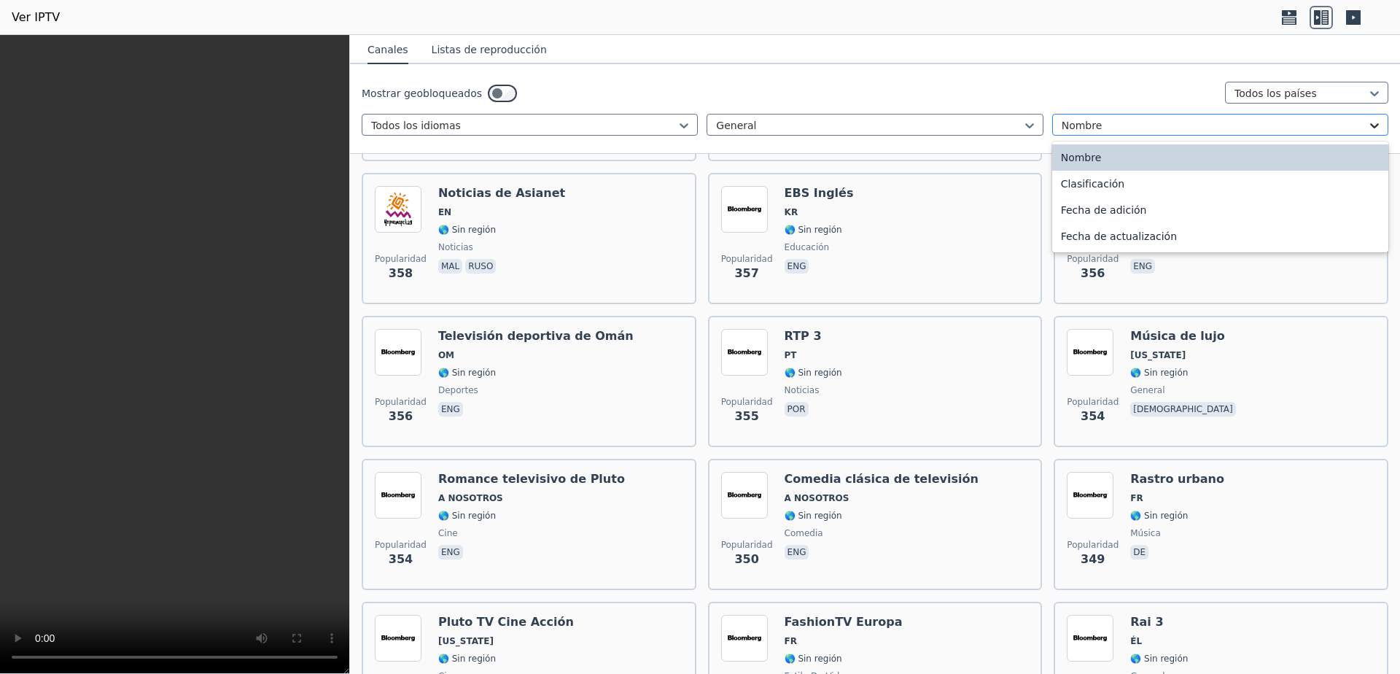
click at [1367, 124] on icon at bounding box center [1374, 125] width 15 height 15
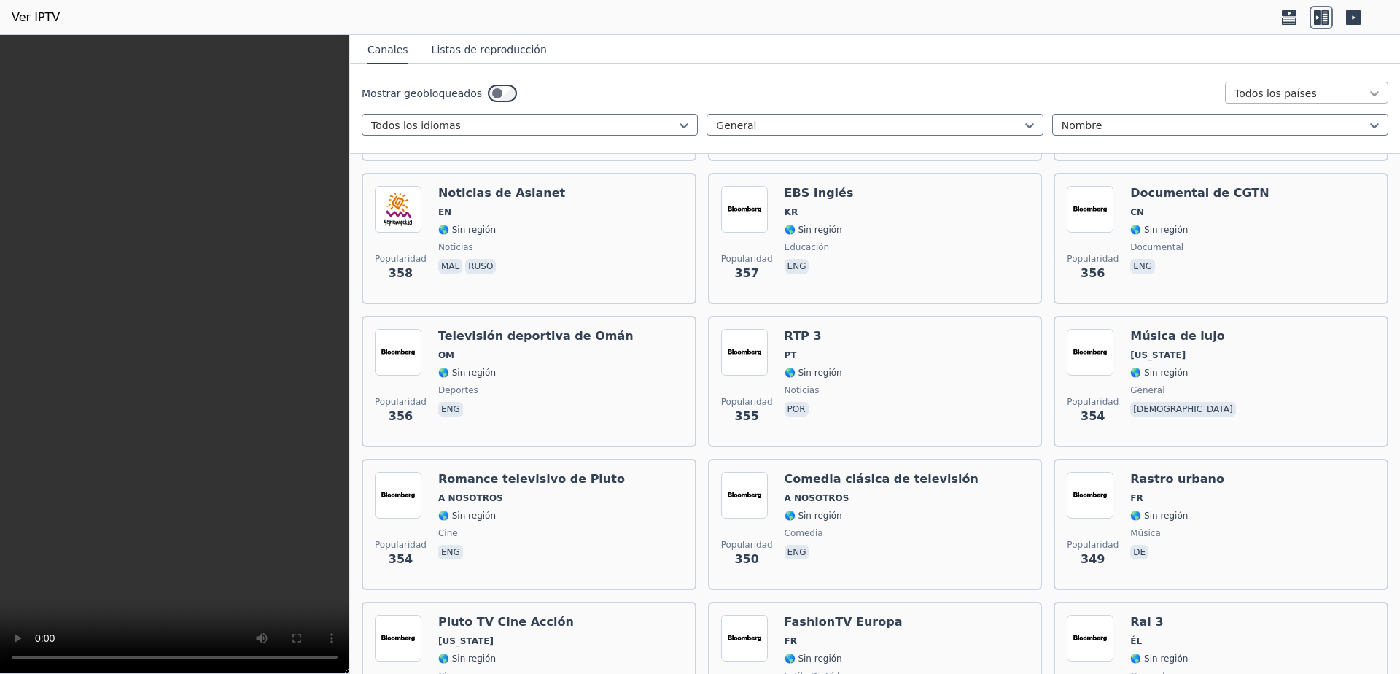
click at [1367, 98] on icon at bounding box center [1374, 93] width 15 height 15
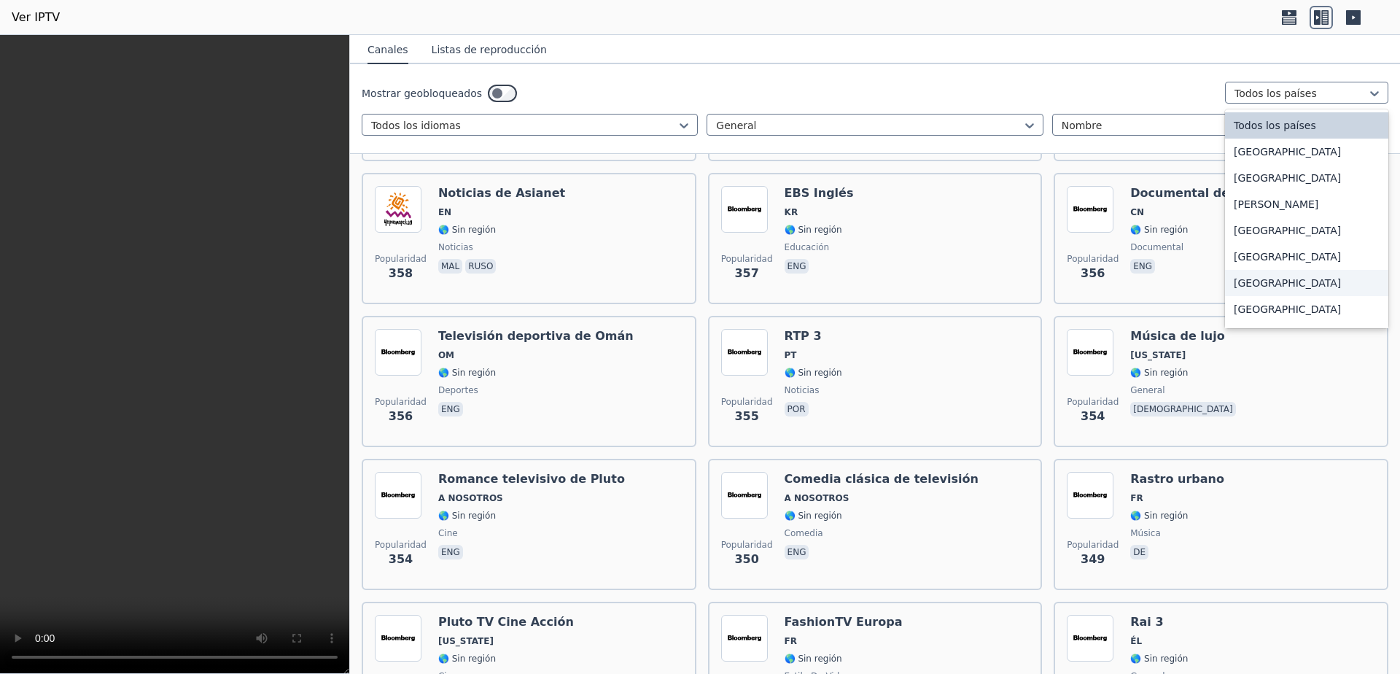
scroll to position [97, 0]
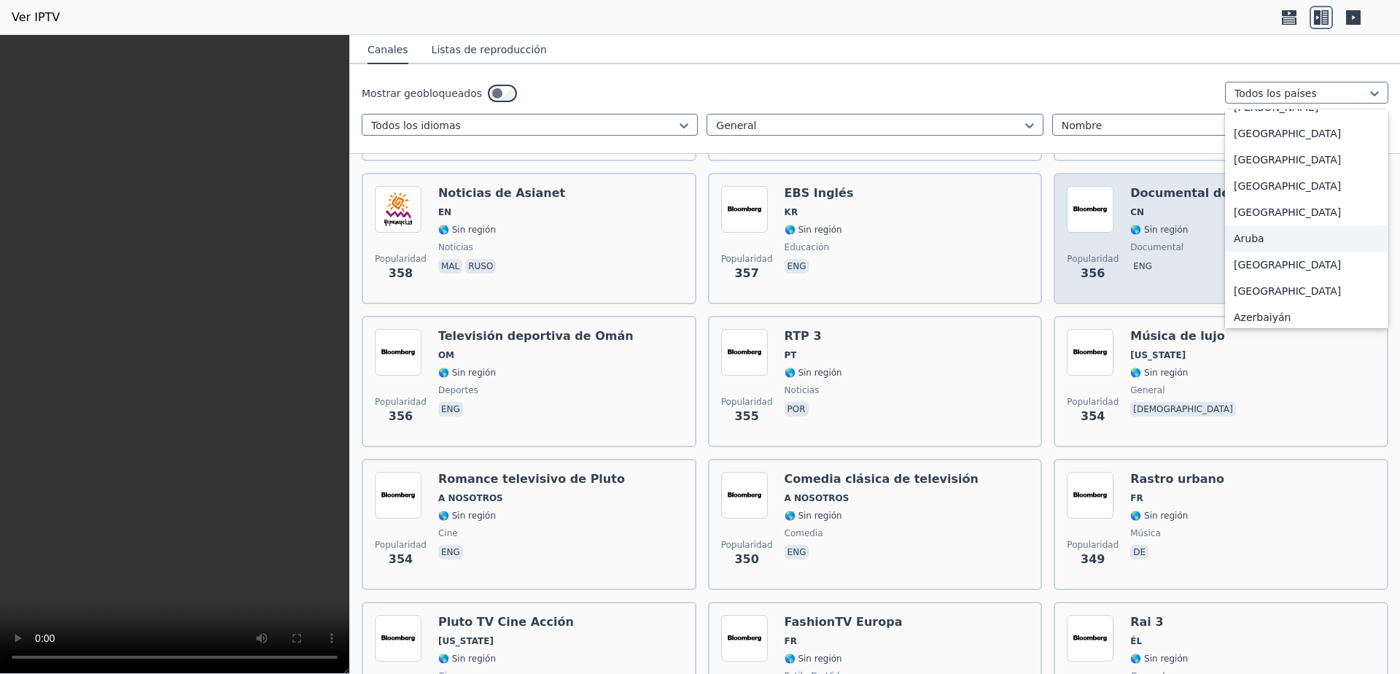
click at [1252, 244] on font "Aruba" at bounding box center [1249, 239] width 31 height 12
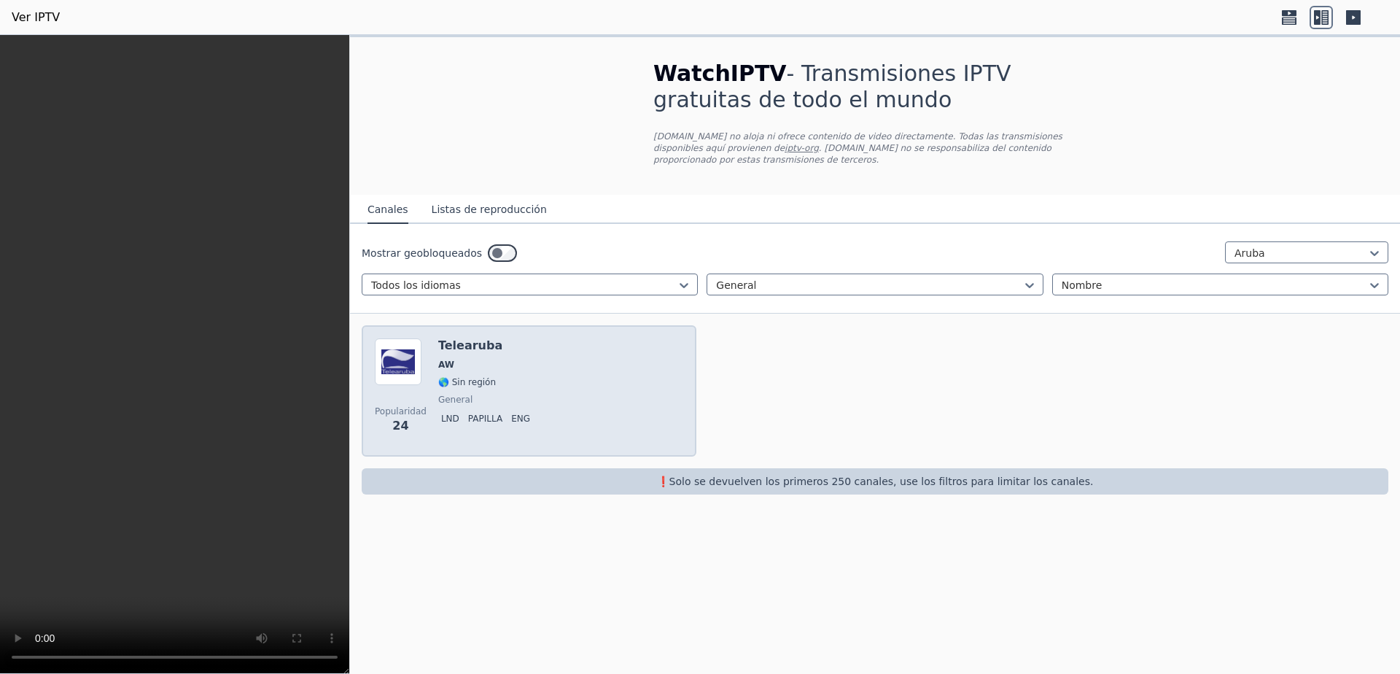
click at [608, 380] on div "Popularidad 24 Telearuba AW 🌎 Sin región general LND papilla eng" at bounding box center [529, 390] width 308 height 105
click at [608, 379] on div "Popularidad 24 Telearuba AW 🌎 Sin región general LND papilla eng" at bounding box center [529, 390] width 308 height 105
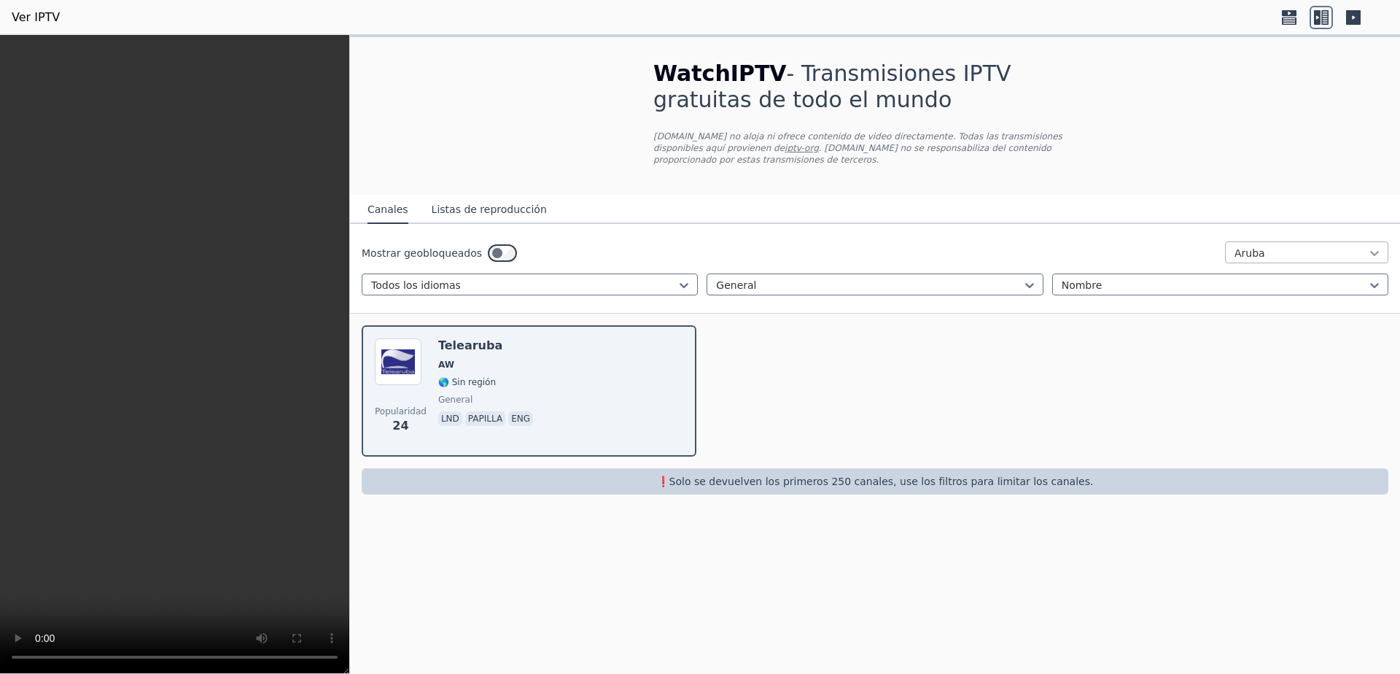
click at [1374, 246] on div at bounding box center [1374, 253] width 15 height 15
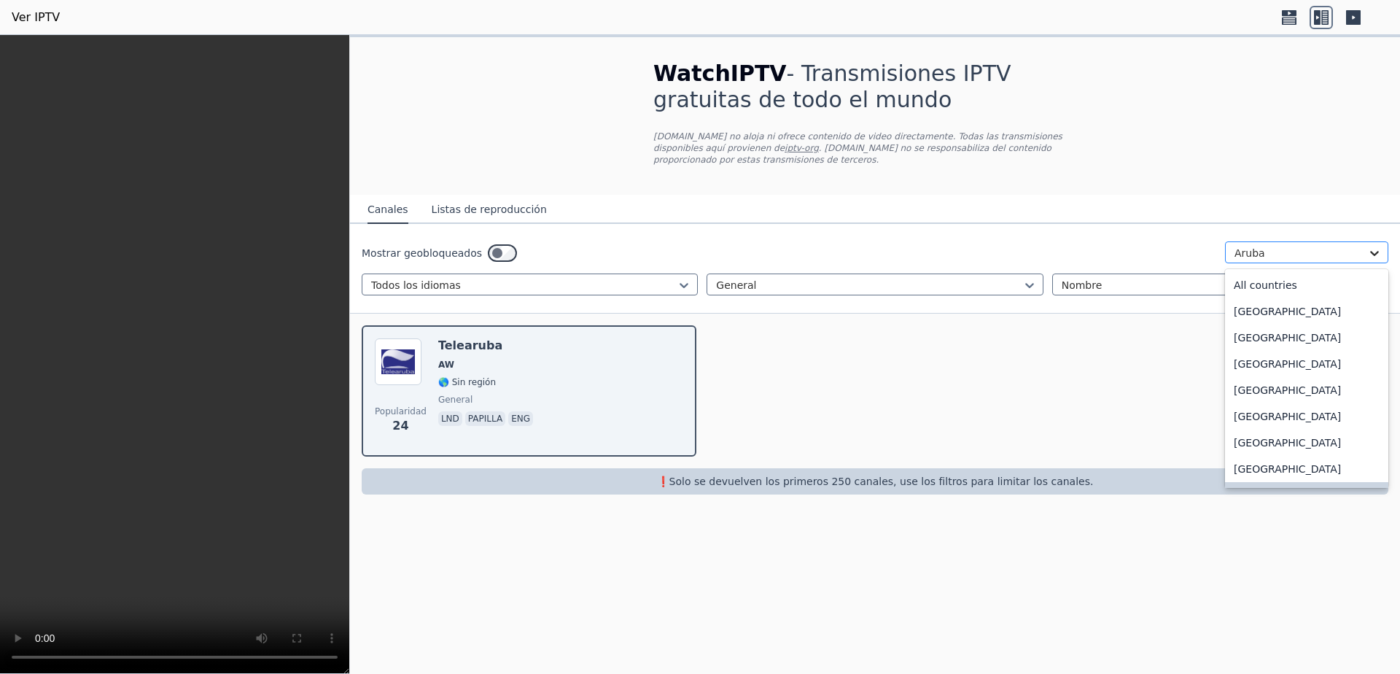
scroll to position [56, 0]
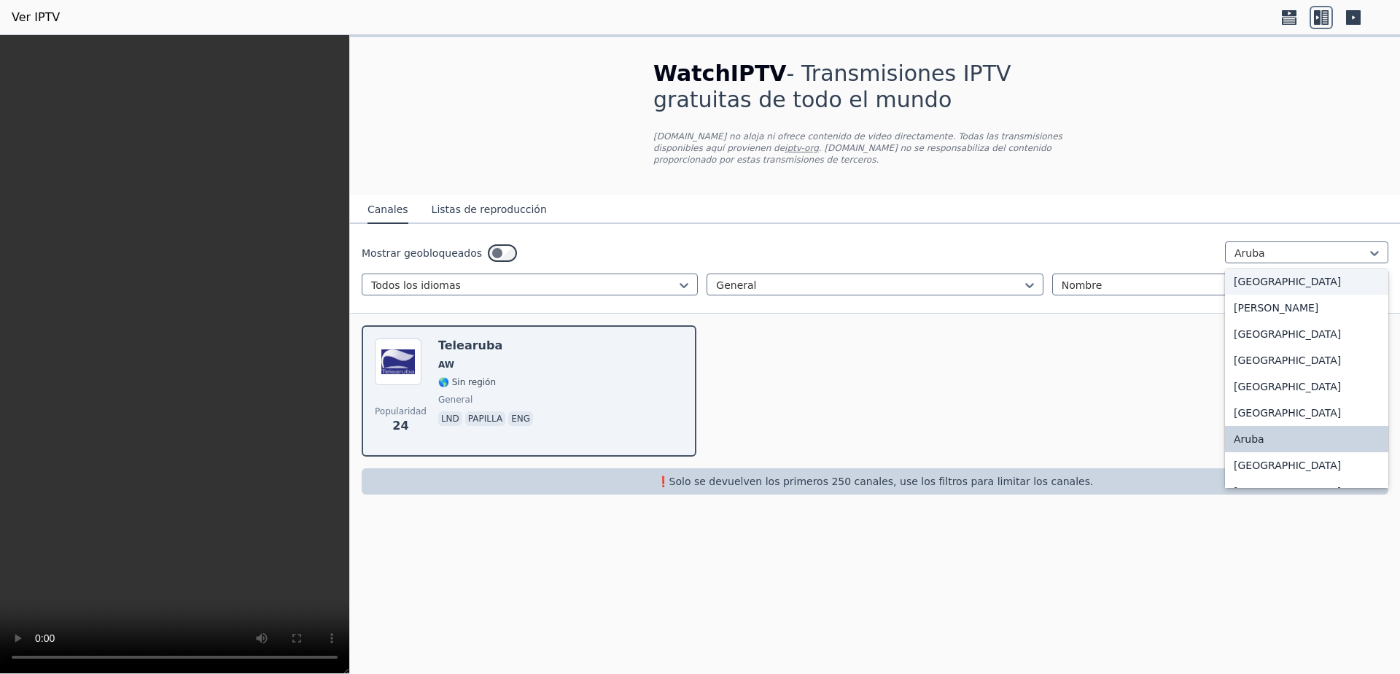
click at [1256, 279] on font "[GEOGRAPHIC_DATA]" at bounding box center [1287, 282] width 107 height 12
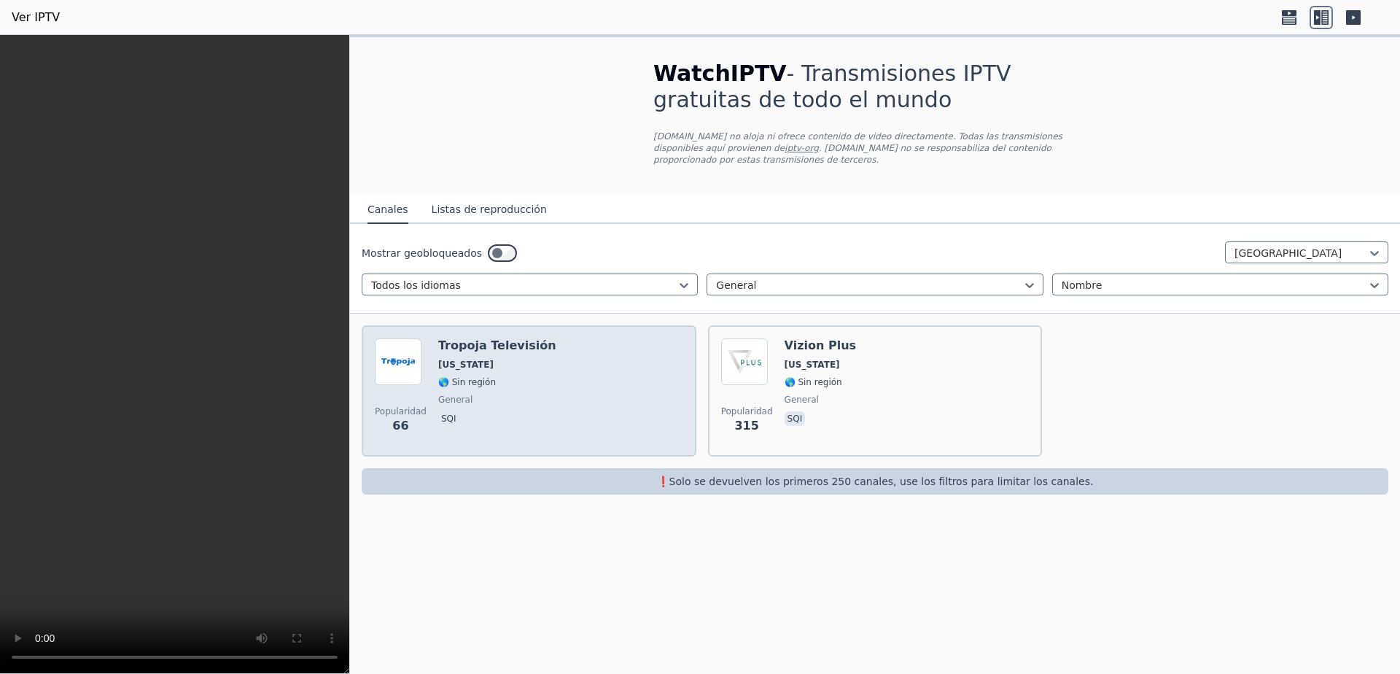
click at [585, 380] on div "Popularidad 66 Tropoja Televisión [US_STATE] 🌎 Sin región general sqi" at bounding box center [529, 390] width 308 height 105
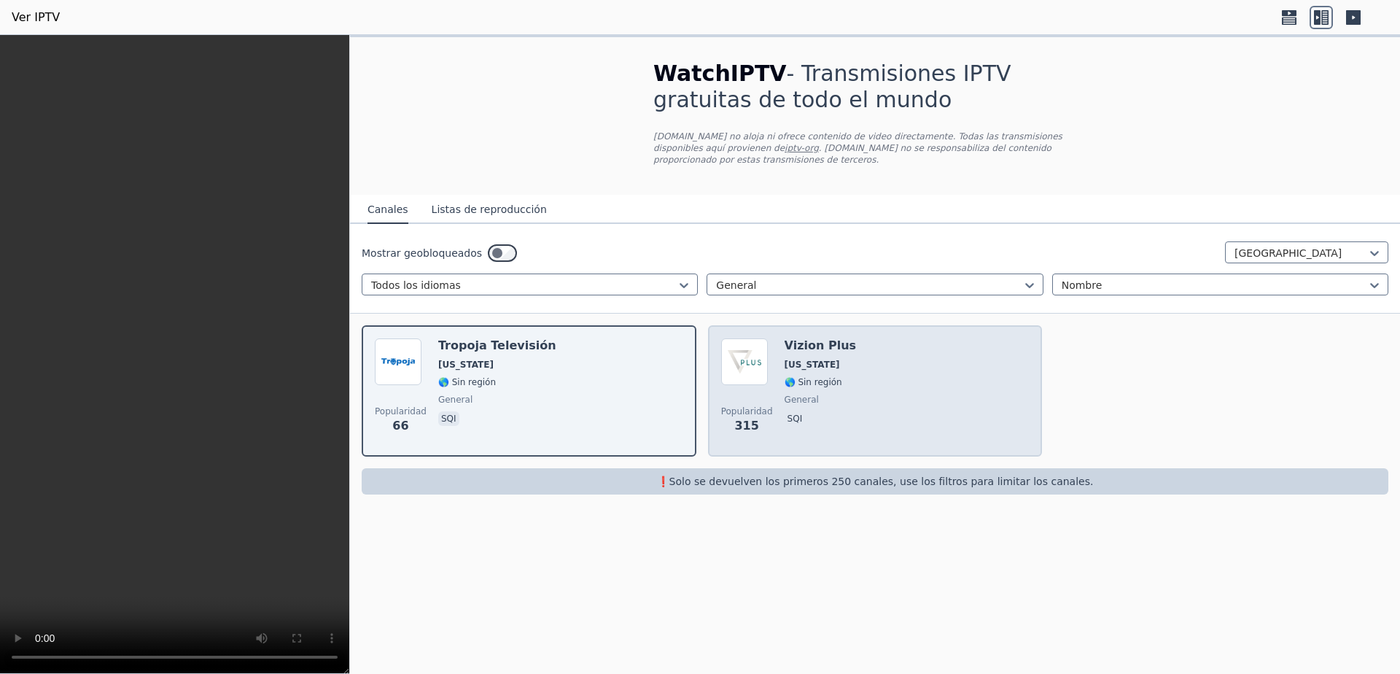
click at [942, 385] on div "Popularidad 315 Vizion Plus [US_STATE] 🌎 Sin región general sqi" at bounding box center [875, 390] width 308 height 105
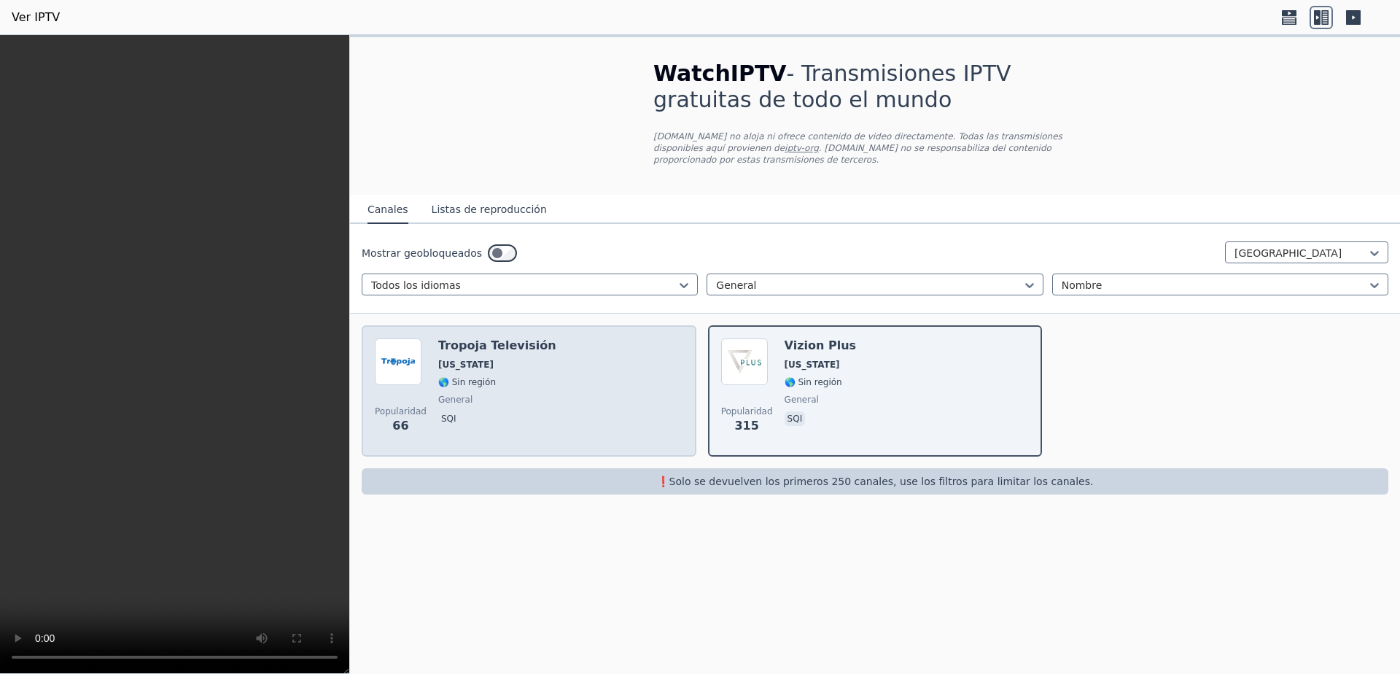
click at [576, 359] on div "Popularidad 66 Tropoja Televisión [US_STATE] 🌎 Sin región general sqi" at bounding box center [529, 390] width 308 height 105
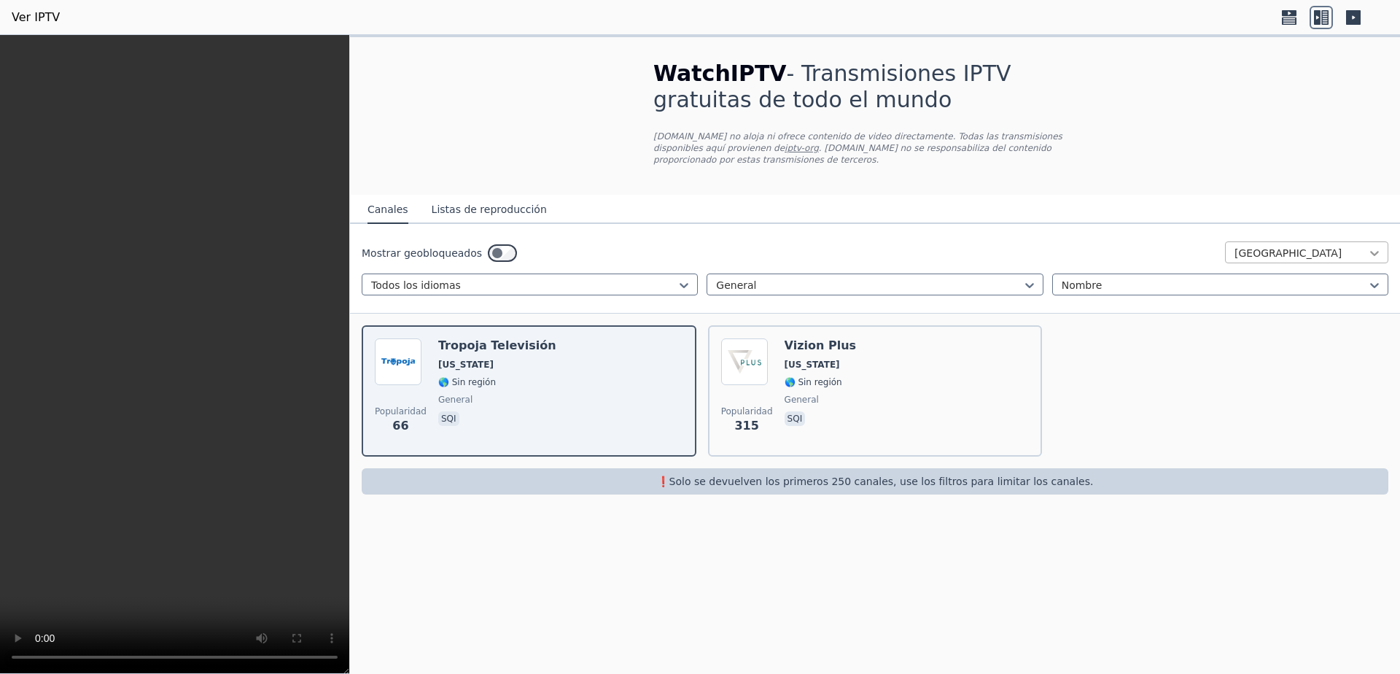
click at [1371, 246] on icon at bounding box center [1374, 253] width 15 height 15
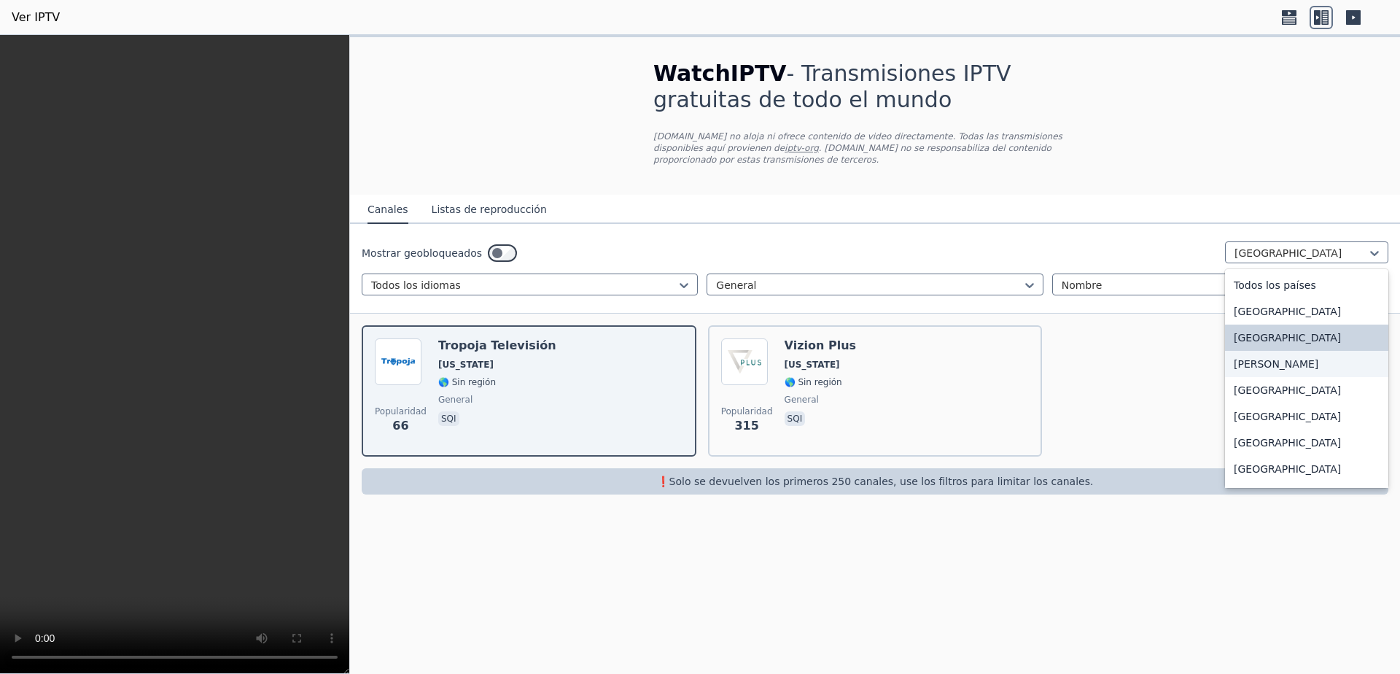
click at [1260, 365] on font "[PERSON_NAME]" at bounding box center [1276, 364] width 85 height 12
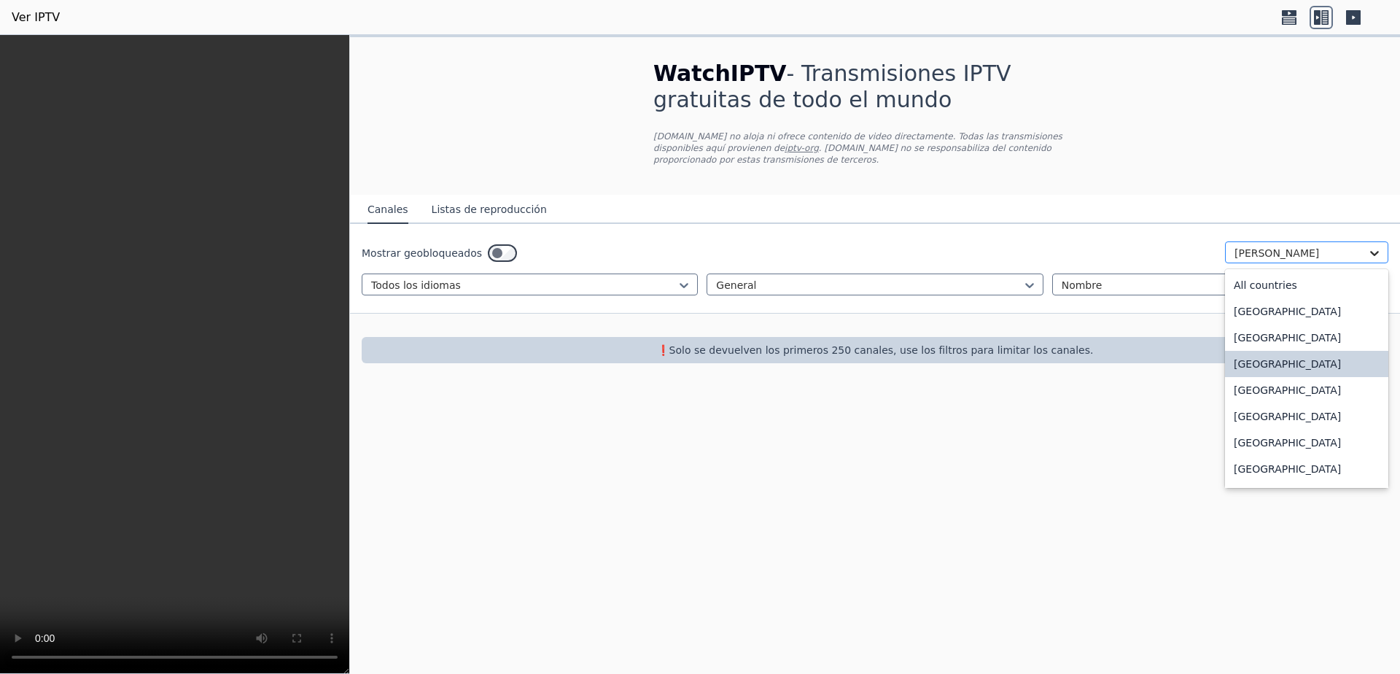
click at [1376, 246] on icon at bounding box center [1374, 253] width 15 height 15
click at [1300, 298] on div "[GEOGRAPHIC_DATA]" at bounding box center [1306, 311] width 163 height 26
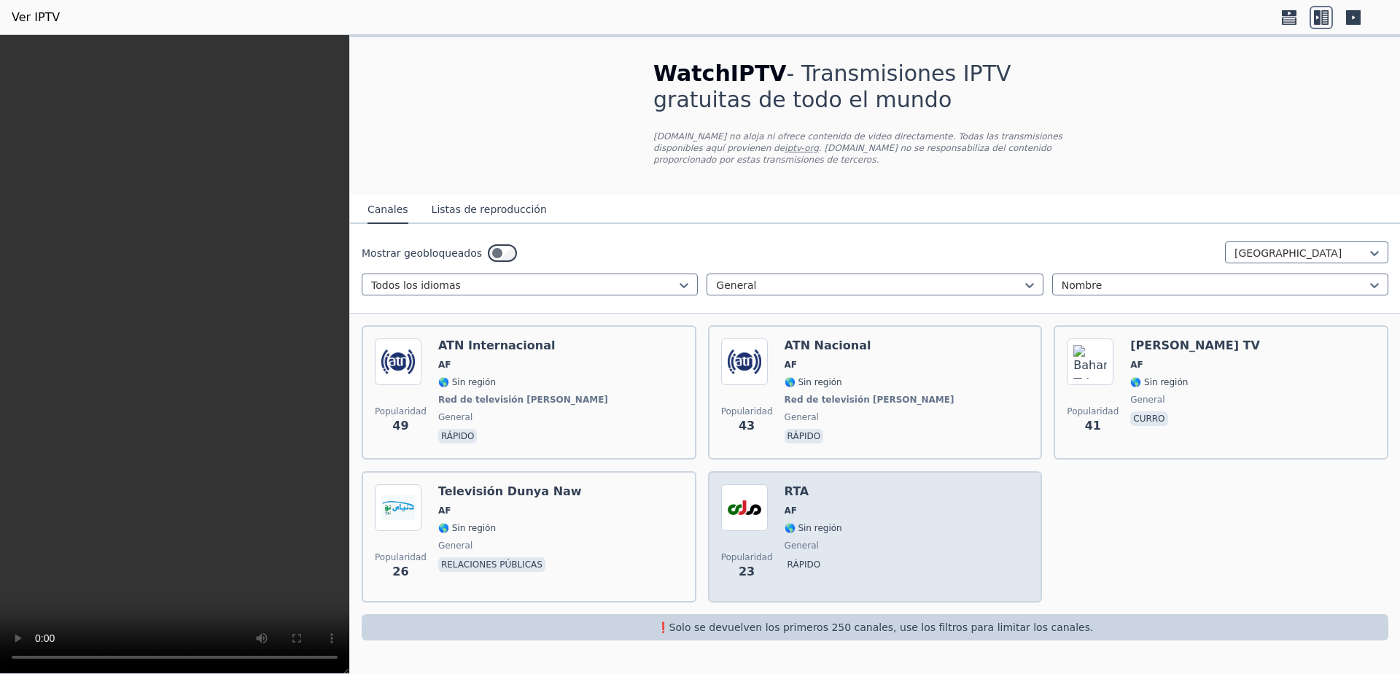
click at [883, 513] on div "Popularidad 23 RTA AF 🌎 Sin región general rápido" at bounding box center [875, 536] width 308 height 105
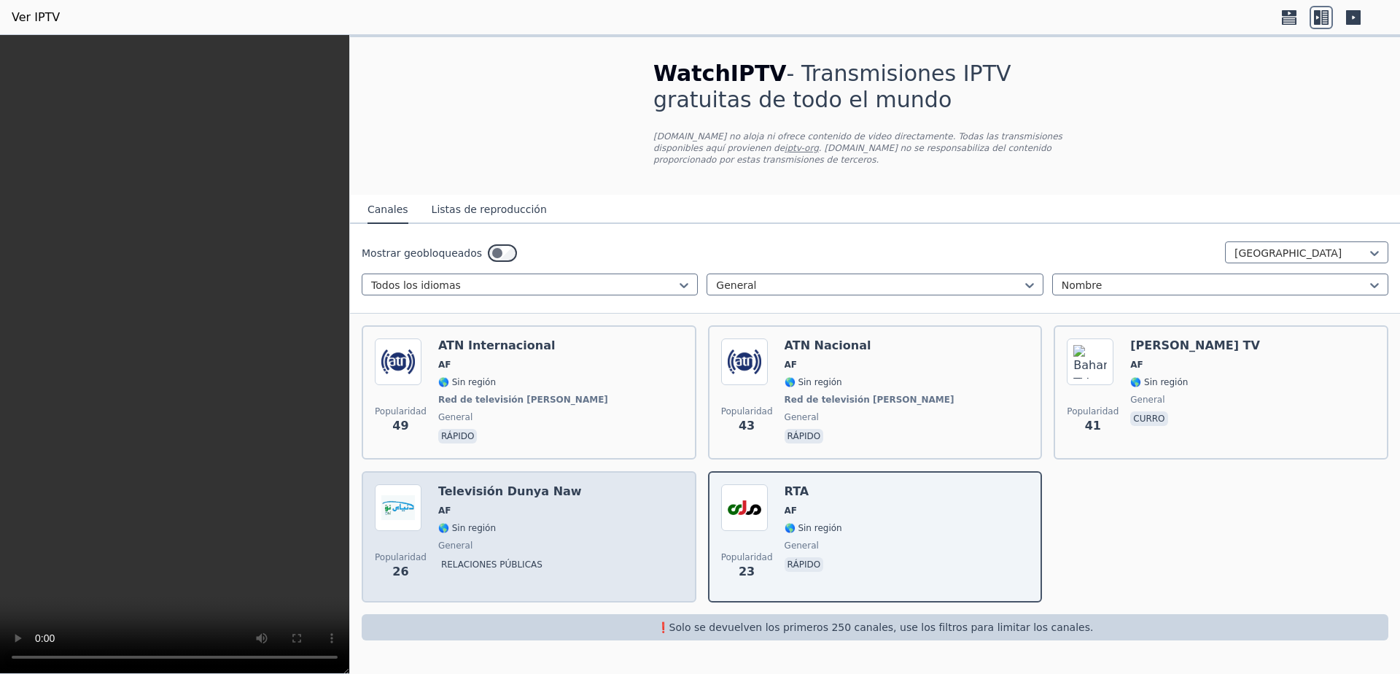
click at [546, 540] on span "general" at bounding box center [510, 546] width 144 height 12
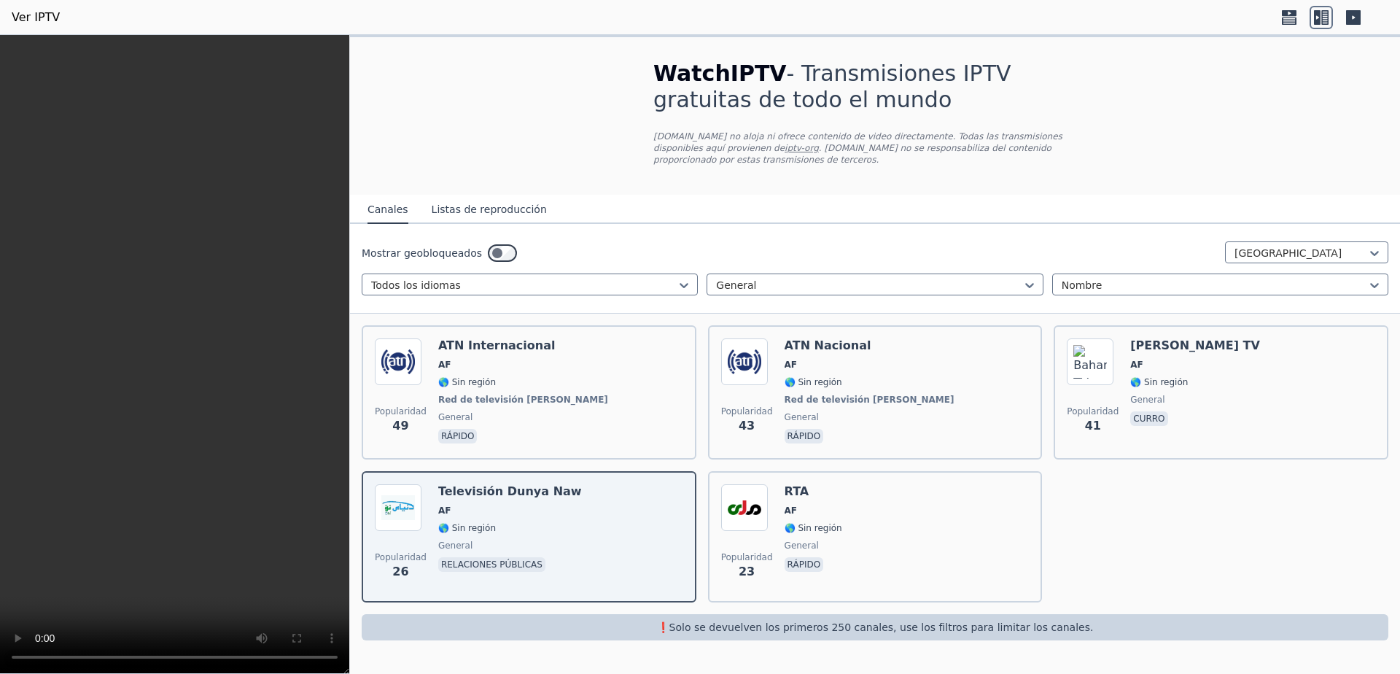
click at [158, 306] on video at bounding box center [174, 354] width 349 height 639
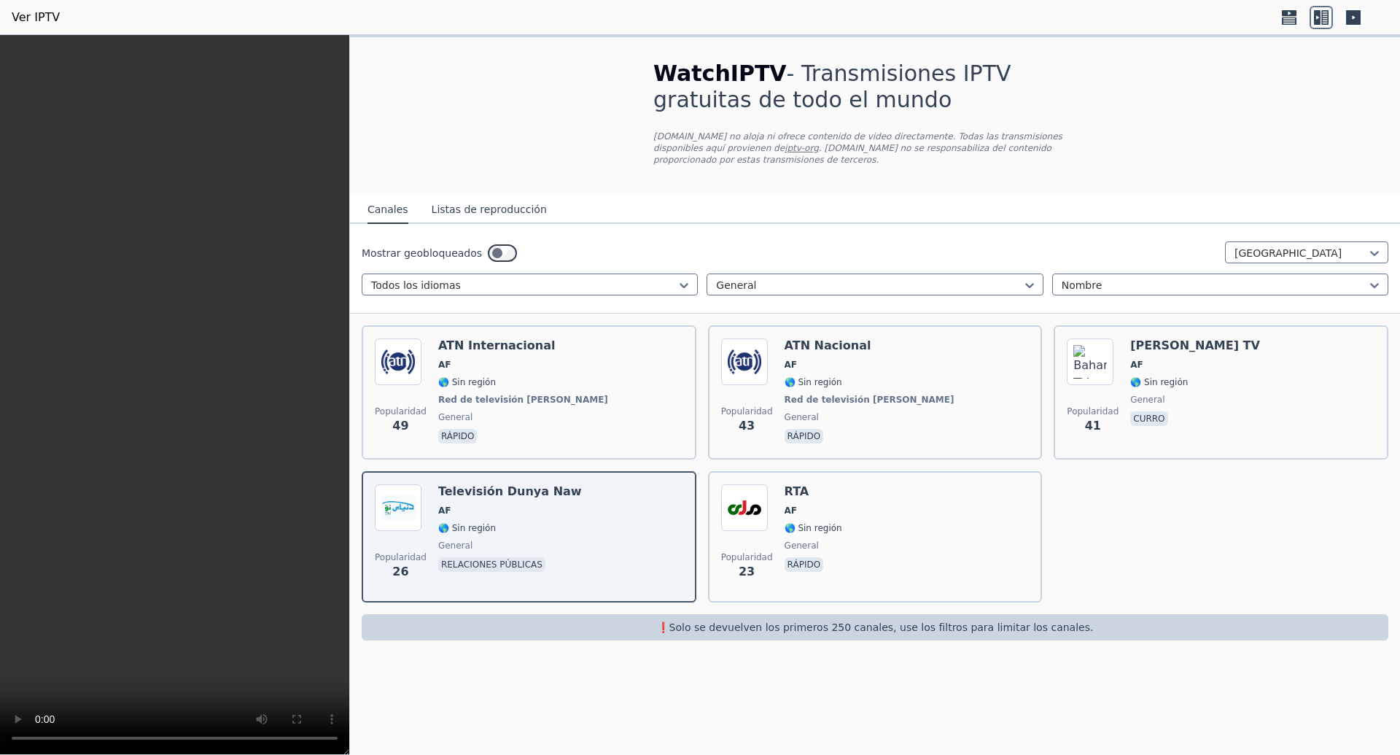
click at [298, 673] on video at bounding box center [174, 395] width 349 height 720
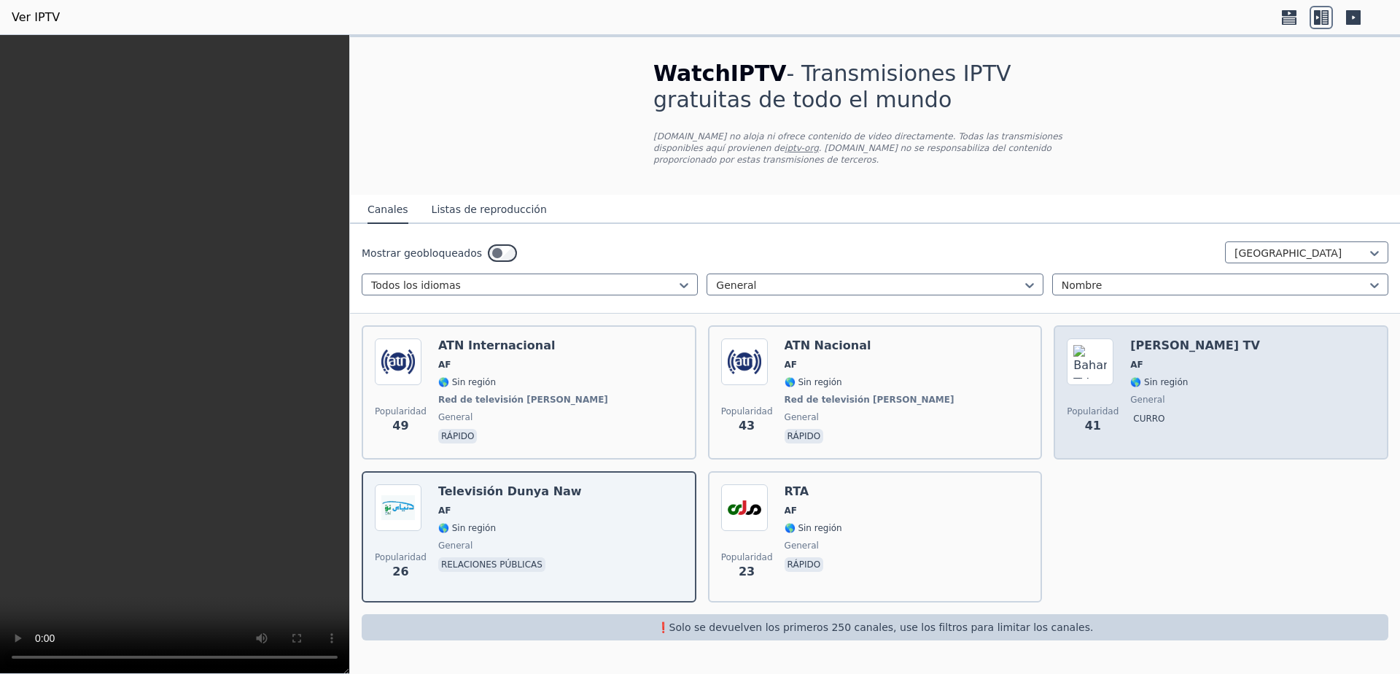
click at [1183, 338] on div "Popularidad 41 [PERSON_NAME] TV AF 🌎 Sin región general curro" at bounding box center [1221, 392] width 308 height 108
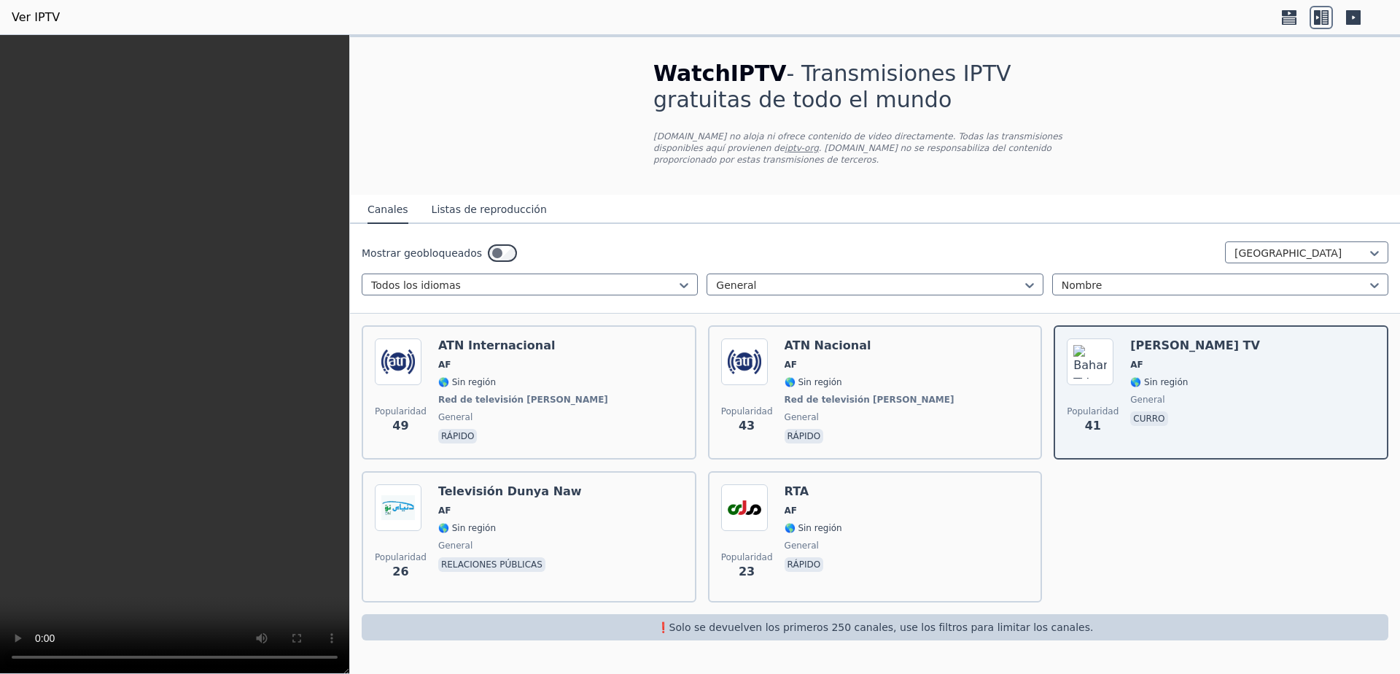
drag, startPoint x: 986, startPoint y: 7, endPoint x: 261, endPoint y: 577, distance: 922.4
click at [261, 577] on video at bounding box center [174, 354] width 349 height 639
click at [182, 343] on video at bounding box center [174, 354] width 349 height 639
click at [1373, 251] on icon at bounding box center [1374, 253] width 9 height 5
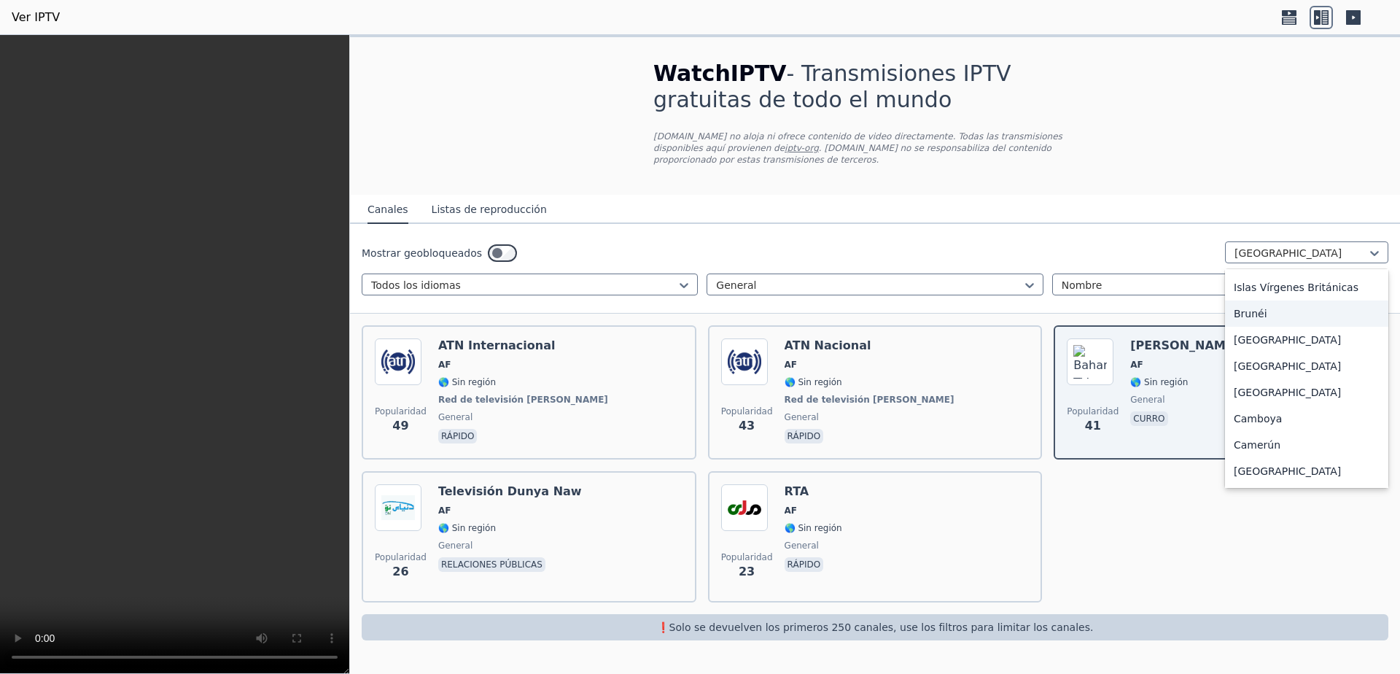
scroll to position [778, 0]
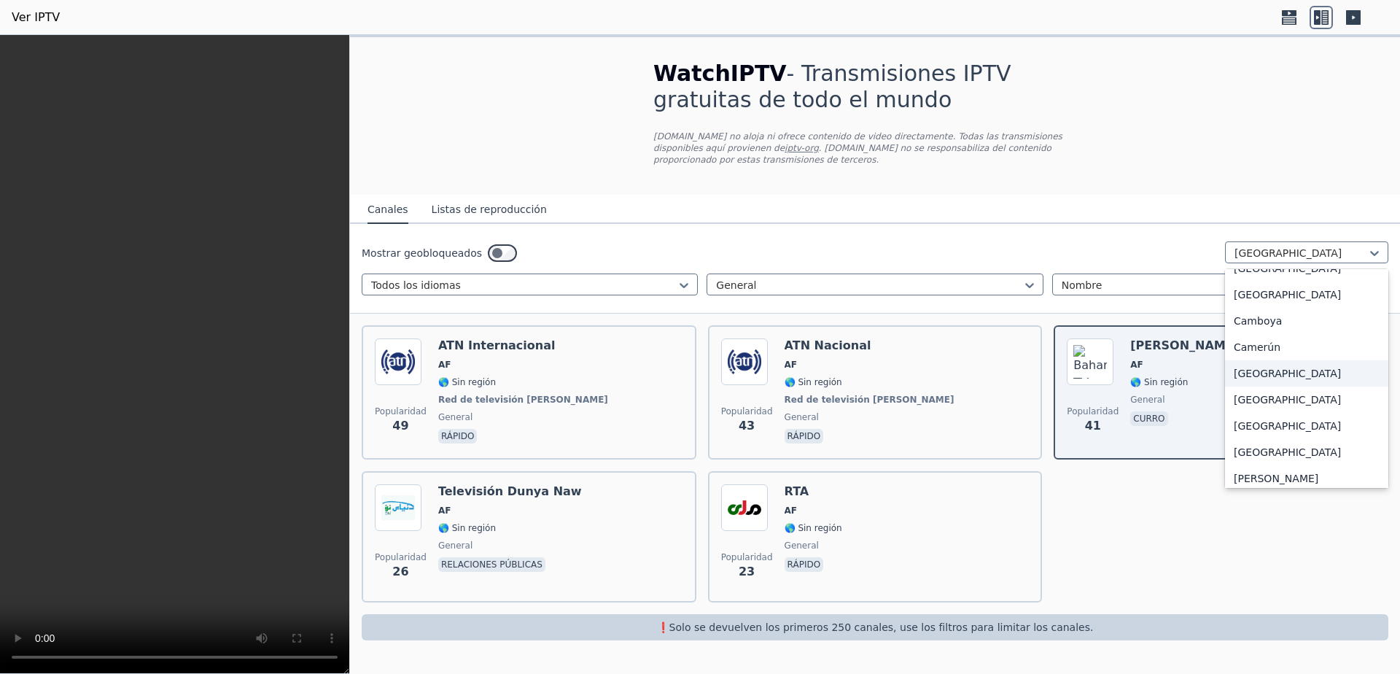
click at [1276, 387] on div "[GEOGRAPHIC_DATA]" at bounding box center [1306, 373] width 163 height 26
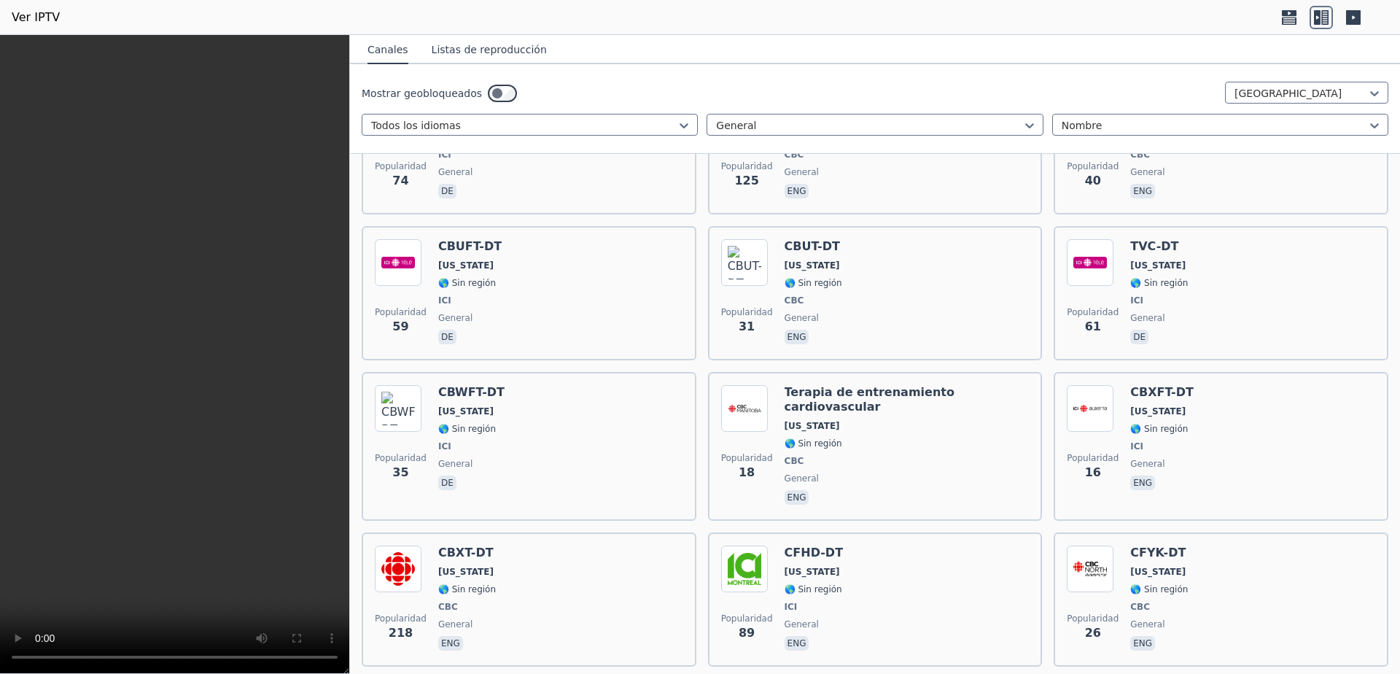
scroll to position [972, 0]
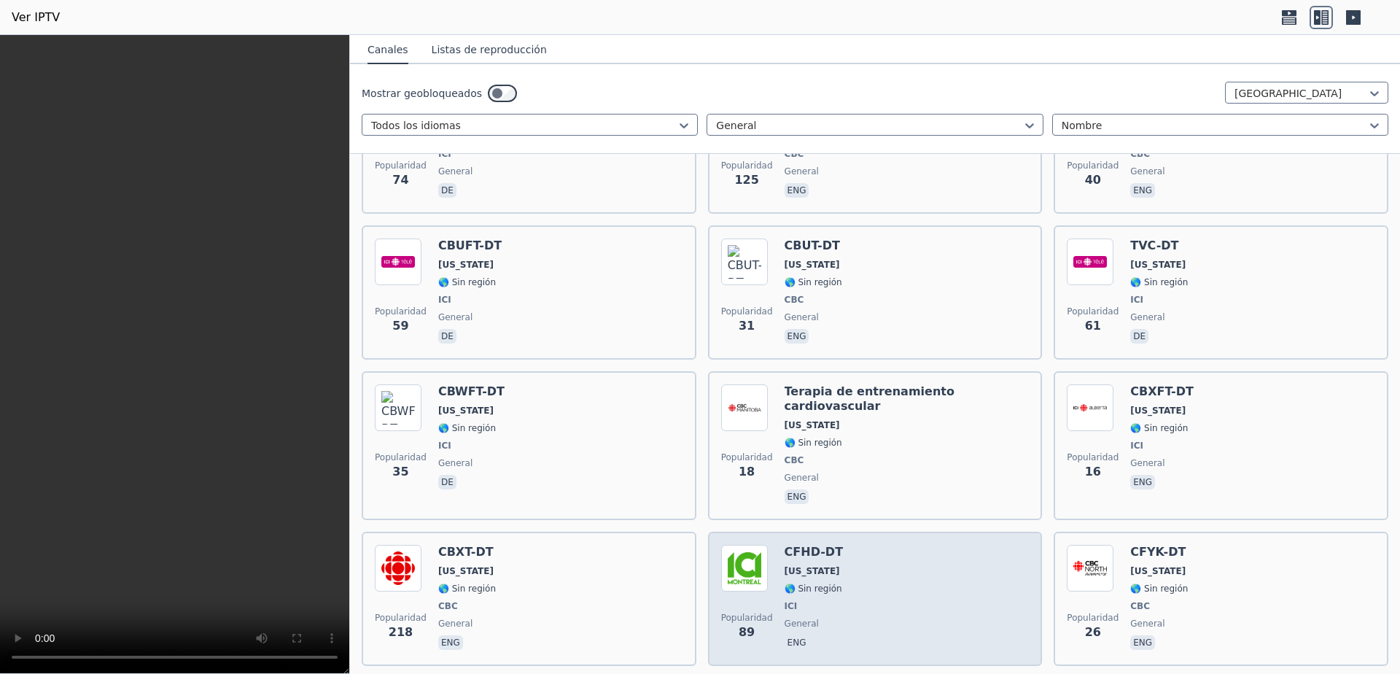
click at [900, 545] on div "Popularidad 89 CFHD-DT [US_STATE] 🌎 Sin región ICI general eng" at bounding box center [875, 599] width 308 height 108
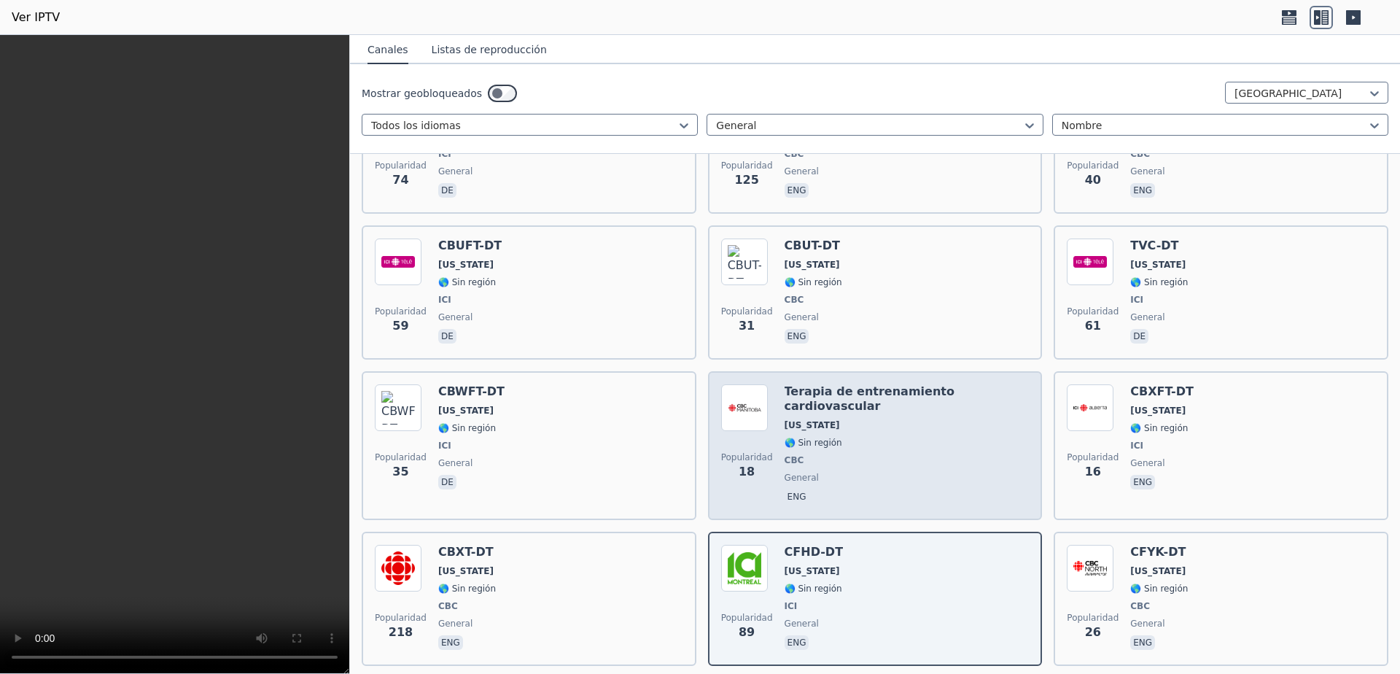
click at [928, 437] on span "🌎 Sin región" at bounding box center [907, 443] width 245 height 12
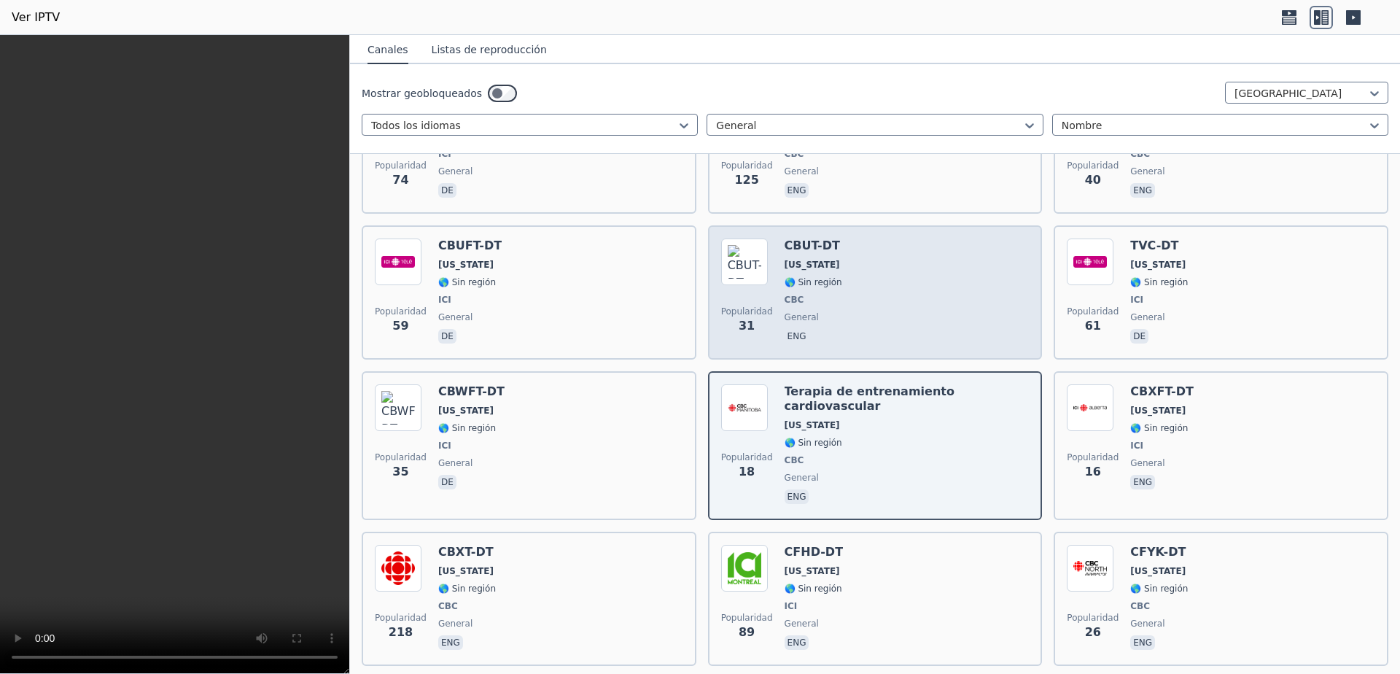
click at [901, 289] on div "Popularidad 31 CBUT-DT [US_STATE] 🌎 Sin región CBC general eng" at bounding box center [875, 292] width 308 height 108
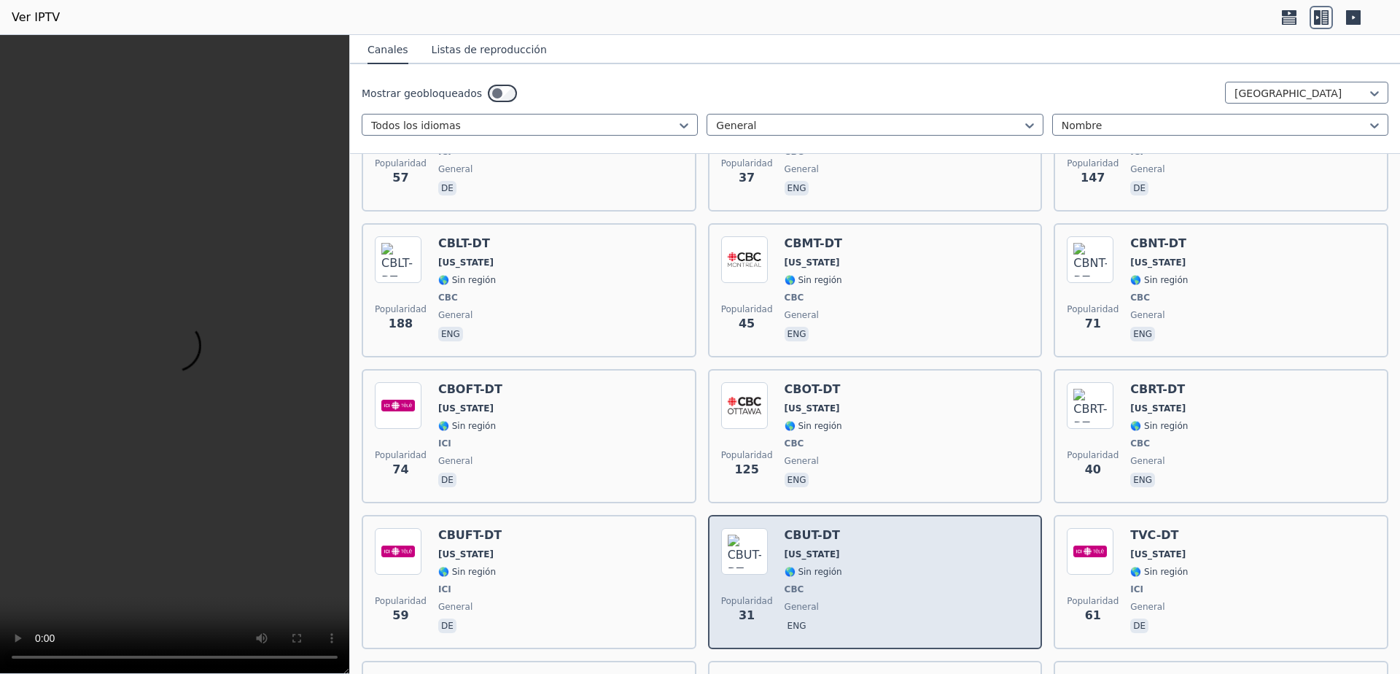
scroll to position [680, 0]
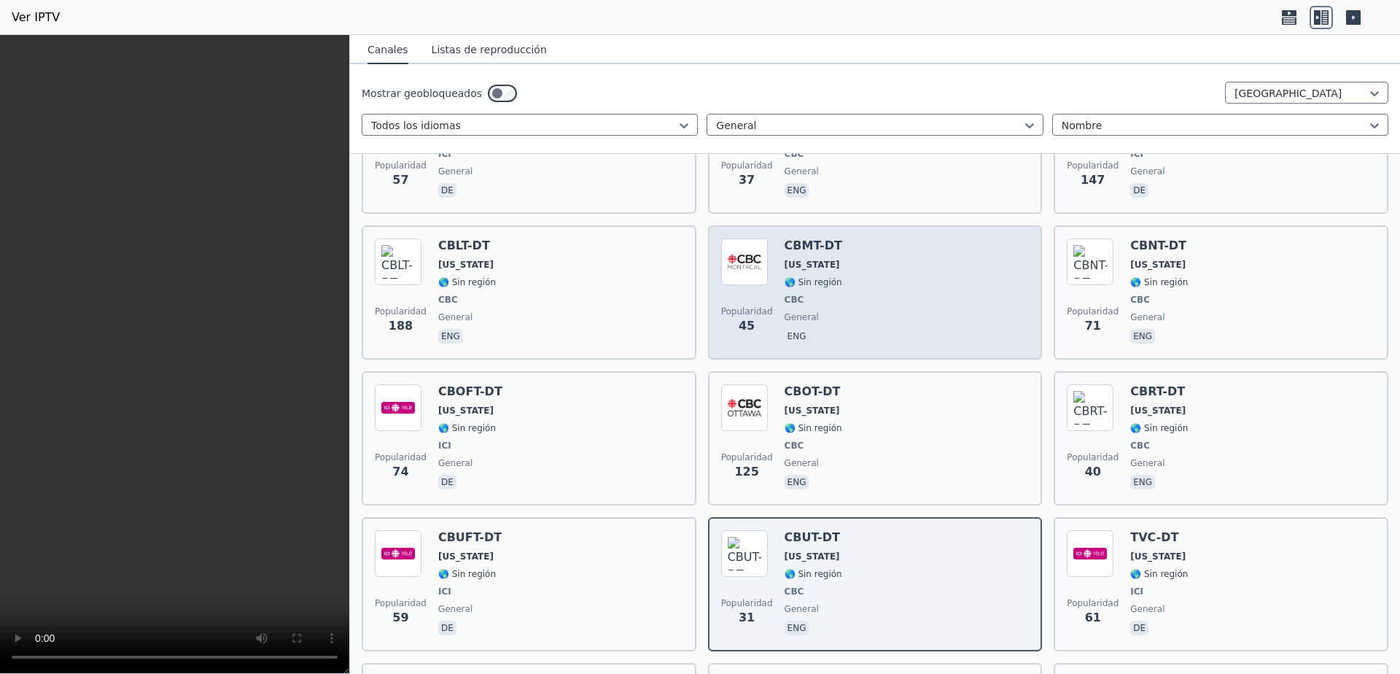
click at [901, 302] on div "Popularidad 45 CBMT-DT [US_STATE] 🌎 Sin región CBC general eng" at bounding box center [875, 292] width 308 height 108
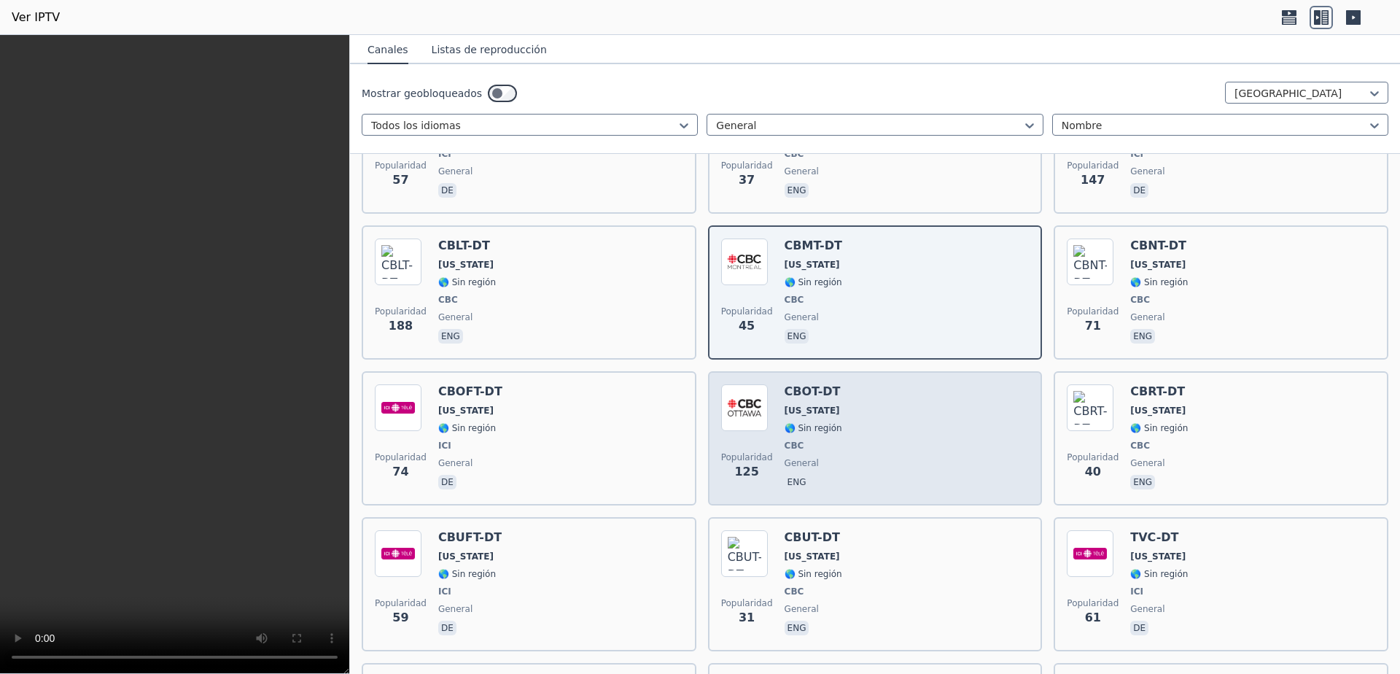
click at [899, 427] on div "Popularidad 125 CBOT-DT [US_STATE] 🌎 Sin región CBC general eng" at bounding box center [875, 438] width 308 height 108
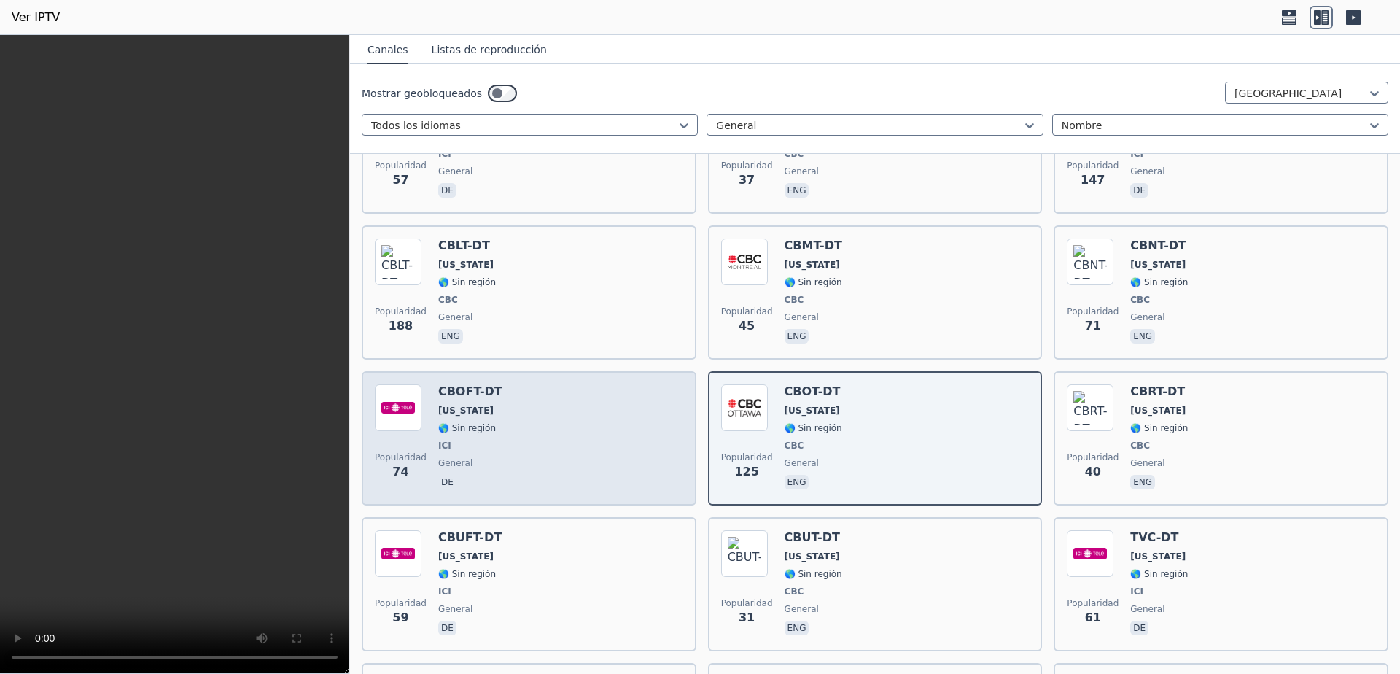
click at [569, 416] on div "Popularidad 74 CBOFT-DT [US_STATE] 🌎 Sin región ICI general de" at bounding box center [529, 438] width 308 height 108
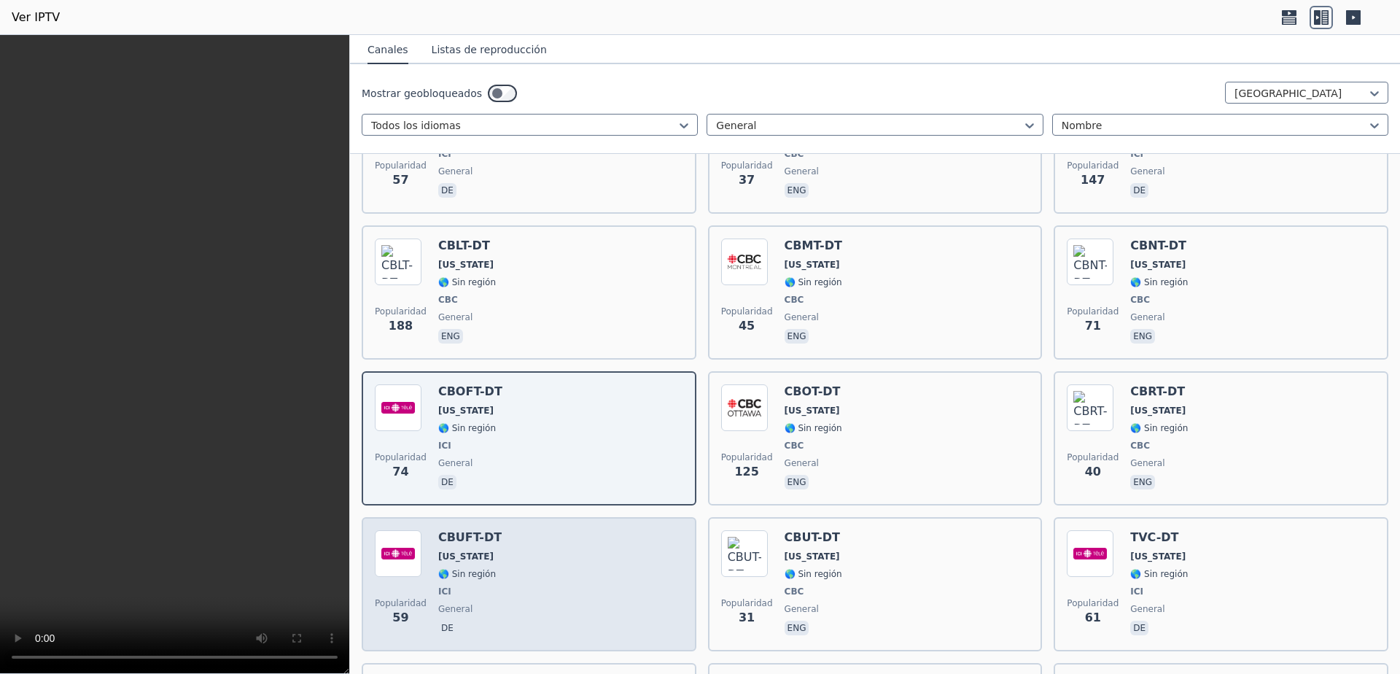
click at [502, 551] on div "Popularidad 59 CBUFT-DT [US_STATE] 🌎 Sin región ICI general de" at bounding box center [529, 584] width 308 height 108
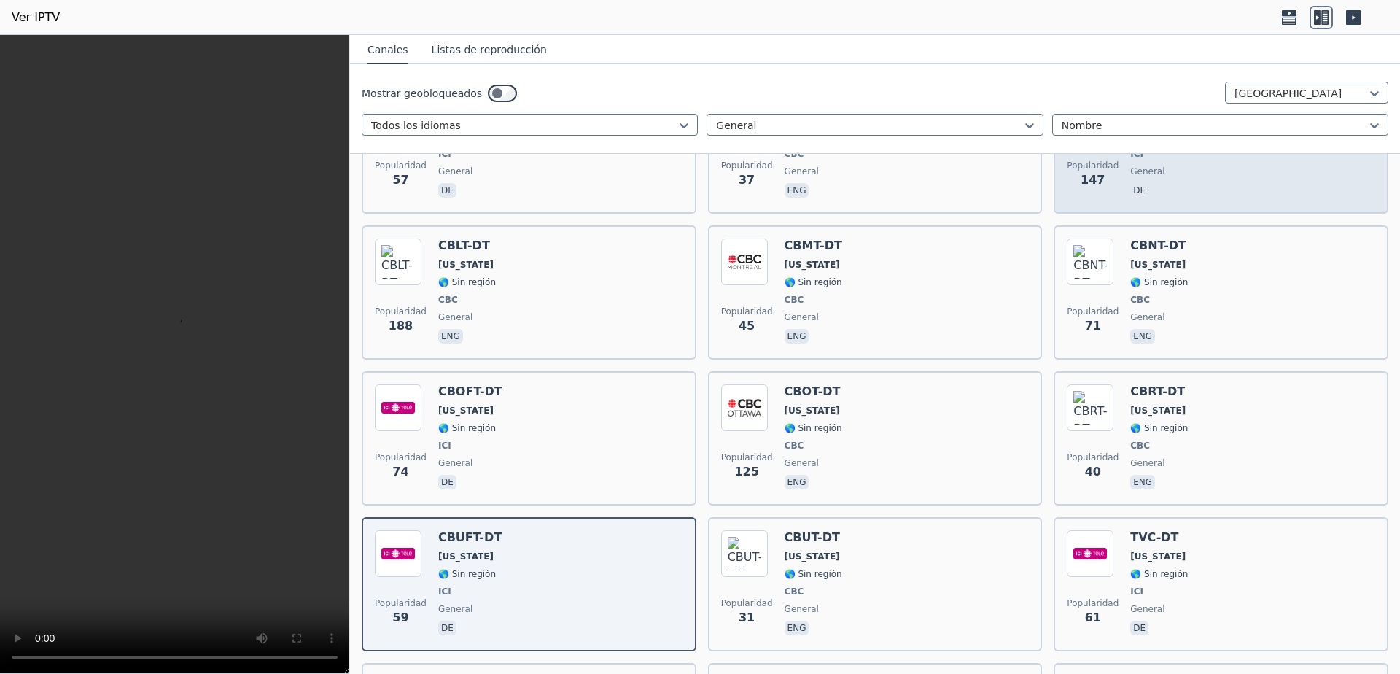
scroll to position [389, 0]
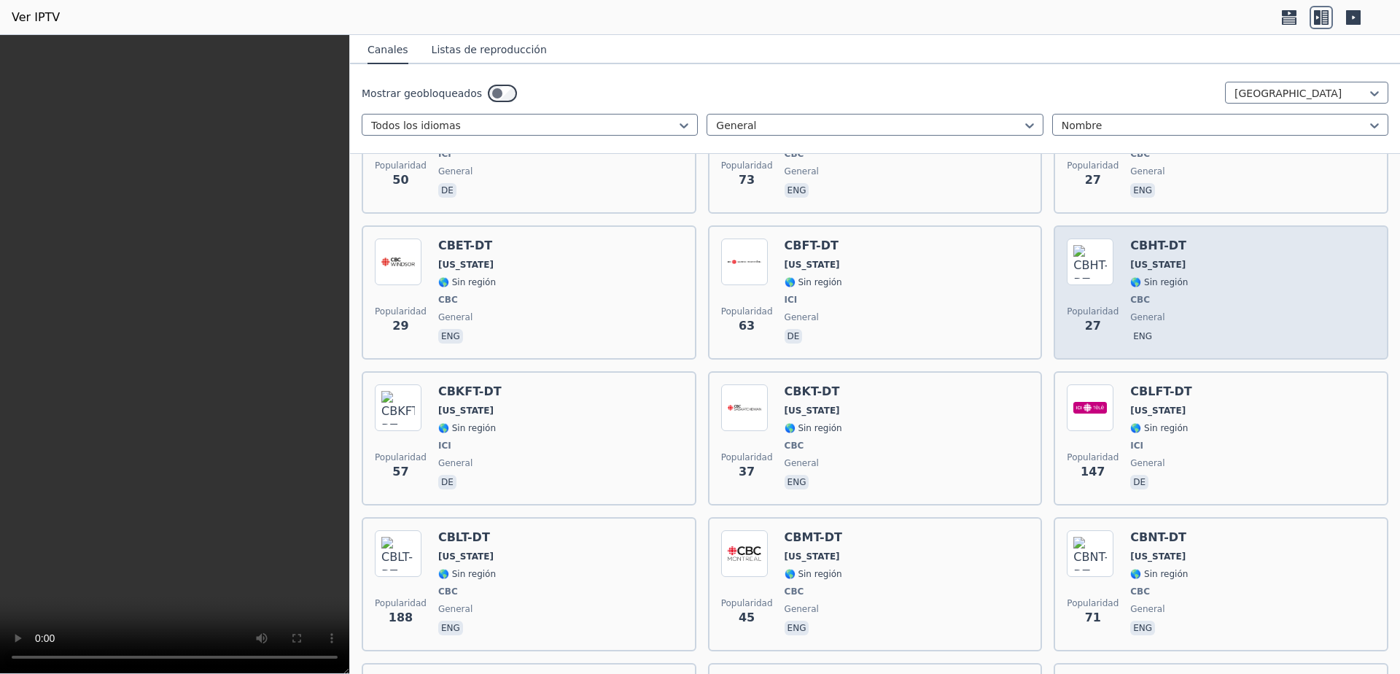
click at [1270, 300] on div "Popularidad 27 CBHT-DT [US_STATE] 🌎 Sin región CBC general eng" at bounding box center [1221, 292] width 308 height 108
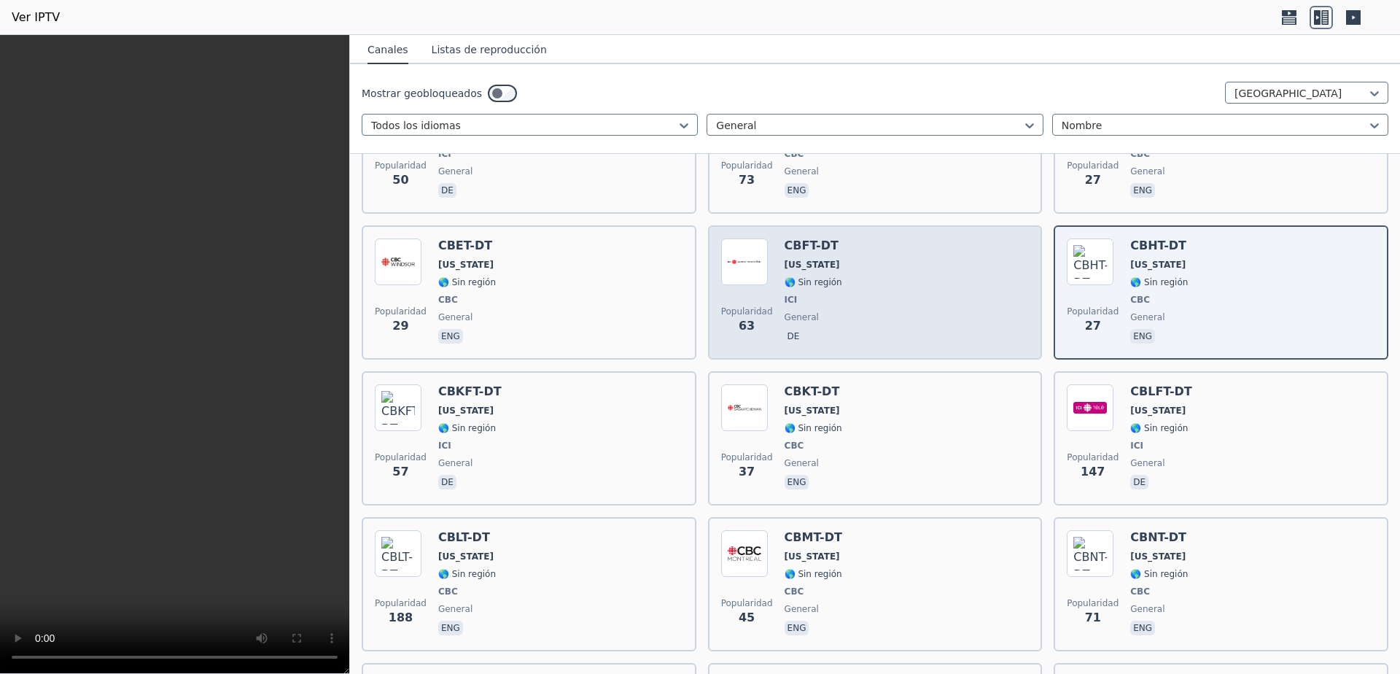
click at [960, 282] on div "Popularidad 63 CBFT-DT [US_STATE] 🌎 Sin región ICI general de" at bounding box center [875, 292] width 308 height 108
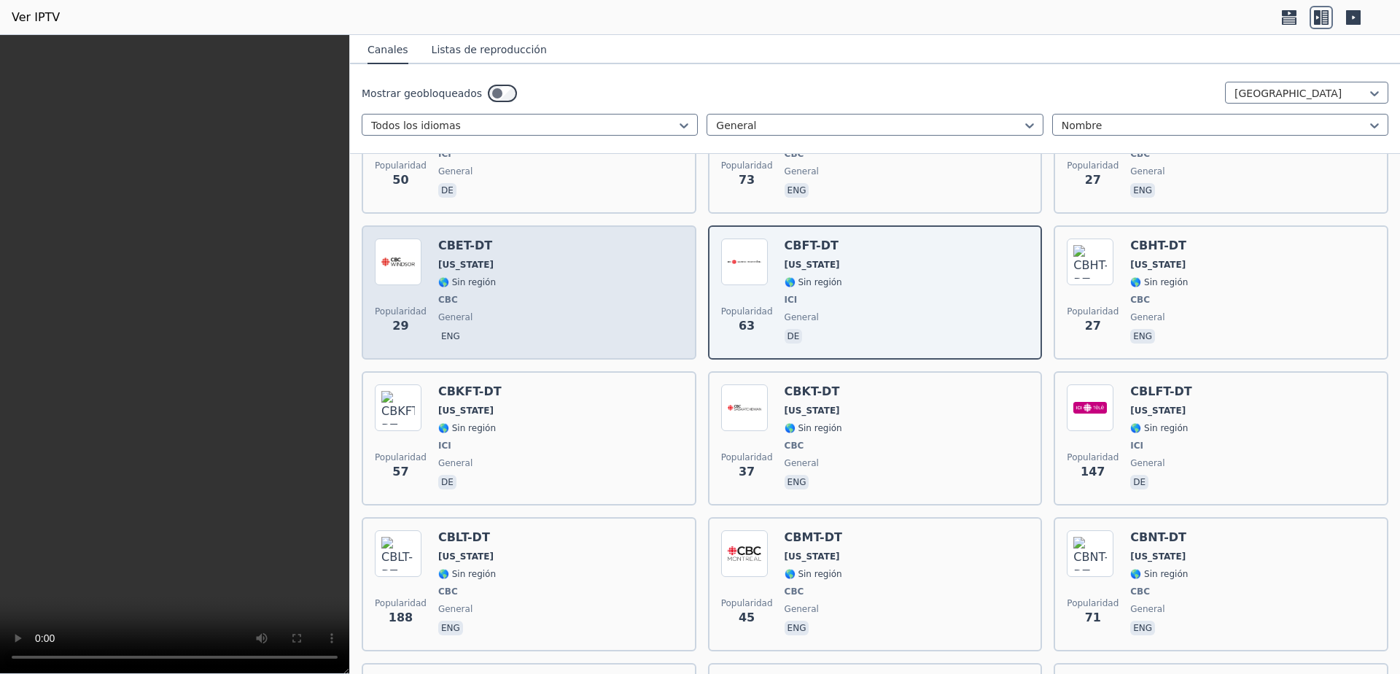
click at [577, 302] on div "Popularidad 29 CBET-DT [US_STATE] 🌎 Sin región CBC general eng" at bounding box center [529, 292] width 308 height 108
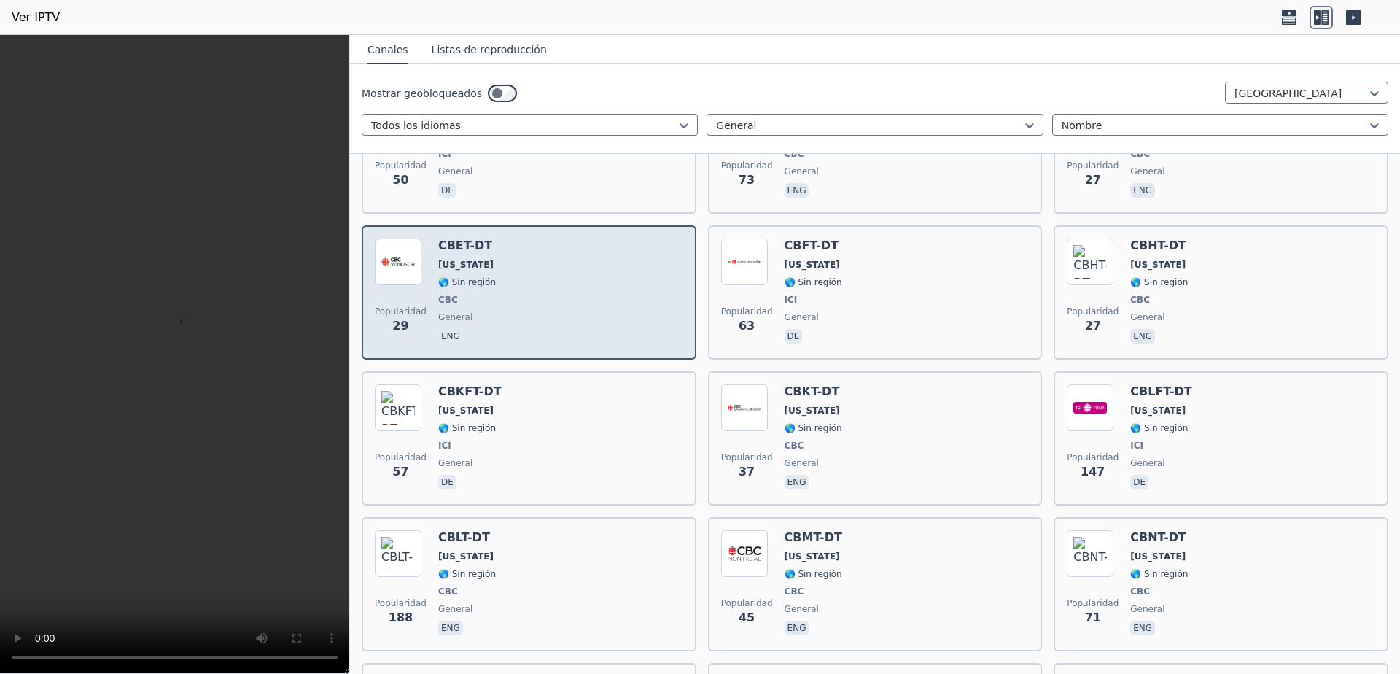
scroll to position [97, 0]
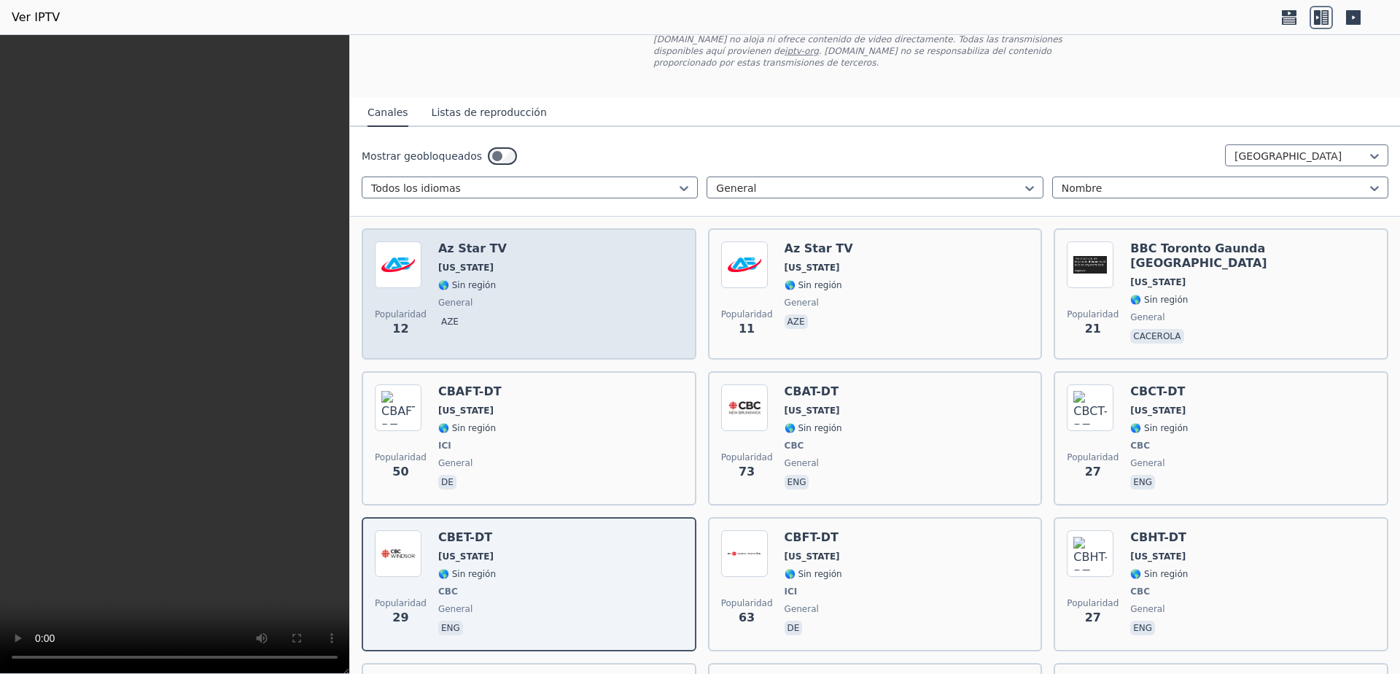
click at [578, 319] on div "Popularidad 12 Az Star TV [US_STATE] 🌎 Sin región general aze" at bounding box center [529, 293] width 308 height 105
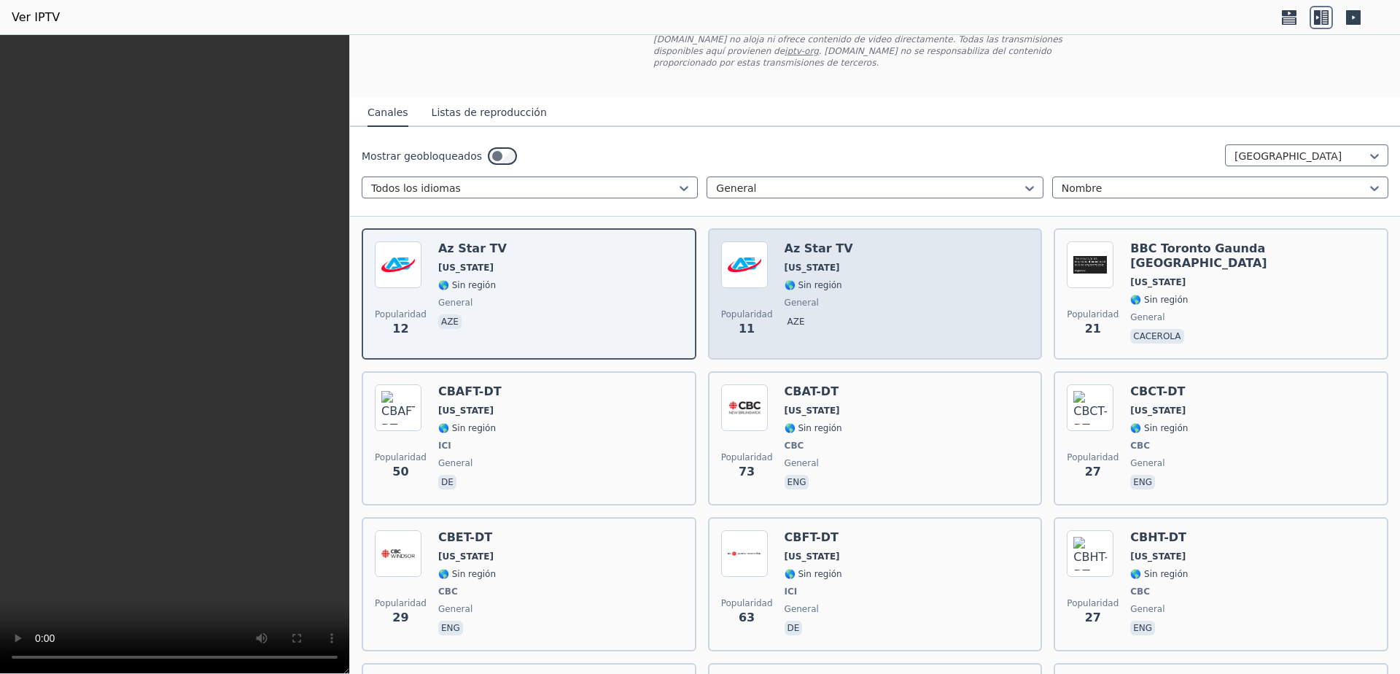
click at [803, 284] on div "Az Star TV [US_STATE] 🌎 Sin región general aze" at bounding box center [819, 293] width 69 height 105
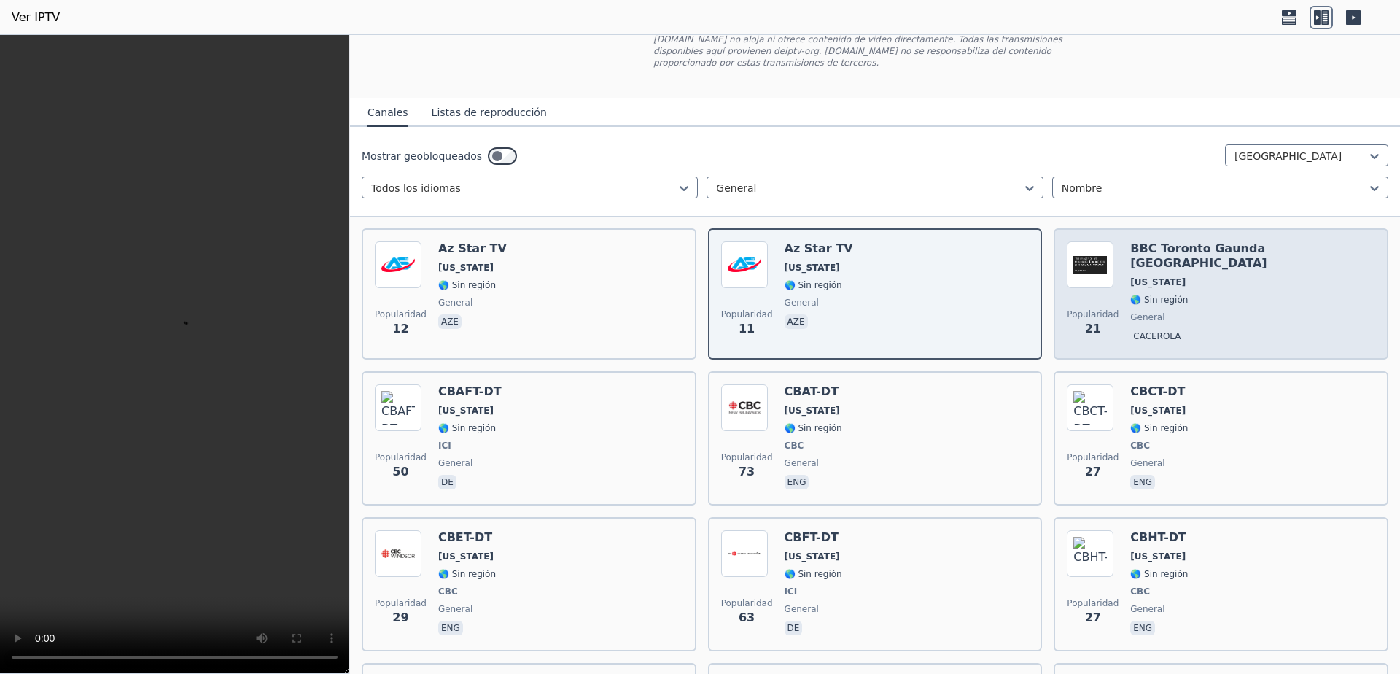
click at [1118, 242] on div "Popularidad 21 BBC [GEOGRAPHIC_DATA] Gaunda [GEOGRAPHIC_DATA] [US_STATE] 🌎 Sin …" at bounding box center [1221, 293] width 308 height 105
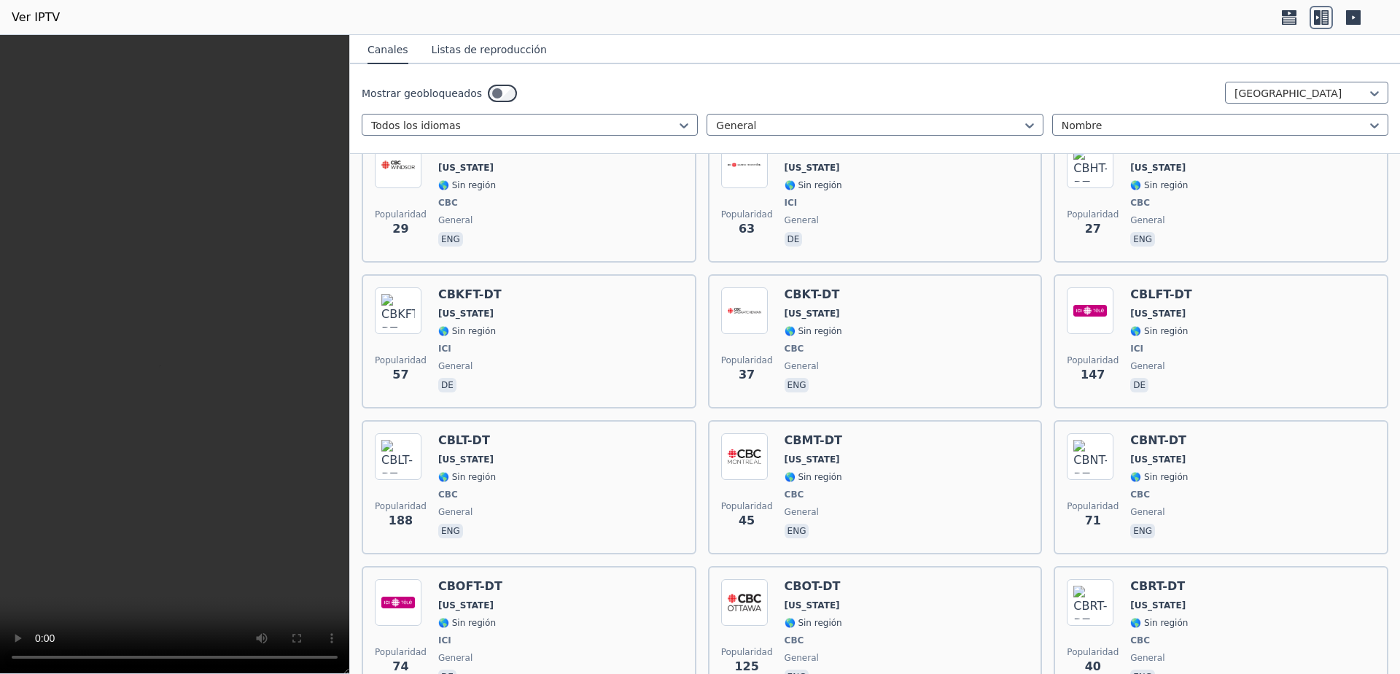
scroll to position [486, 0]
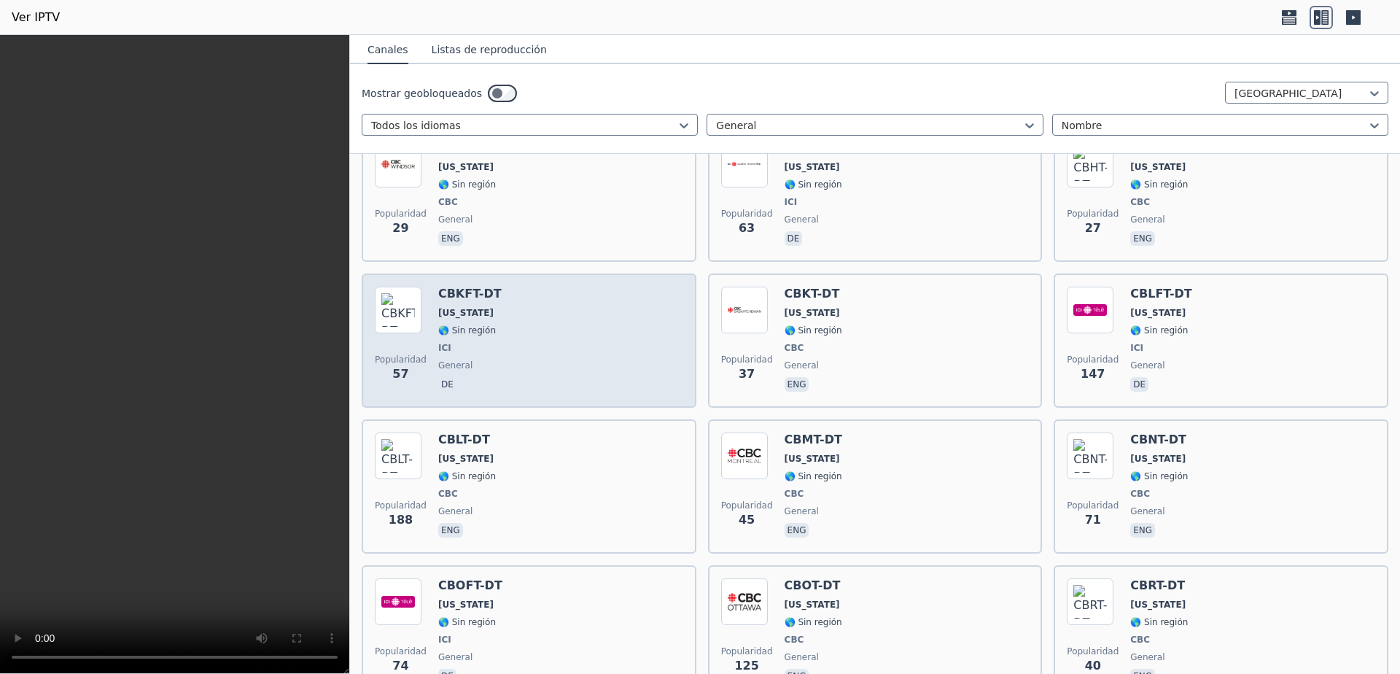
click at [566, 319] on div "Popularidad 57 CBKFT-DT [US_STATE] 🌎 Sin región ICI general de" at bounding box center [529, 341] width 308 height 108
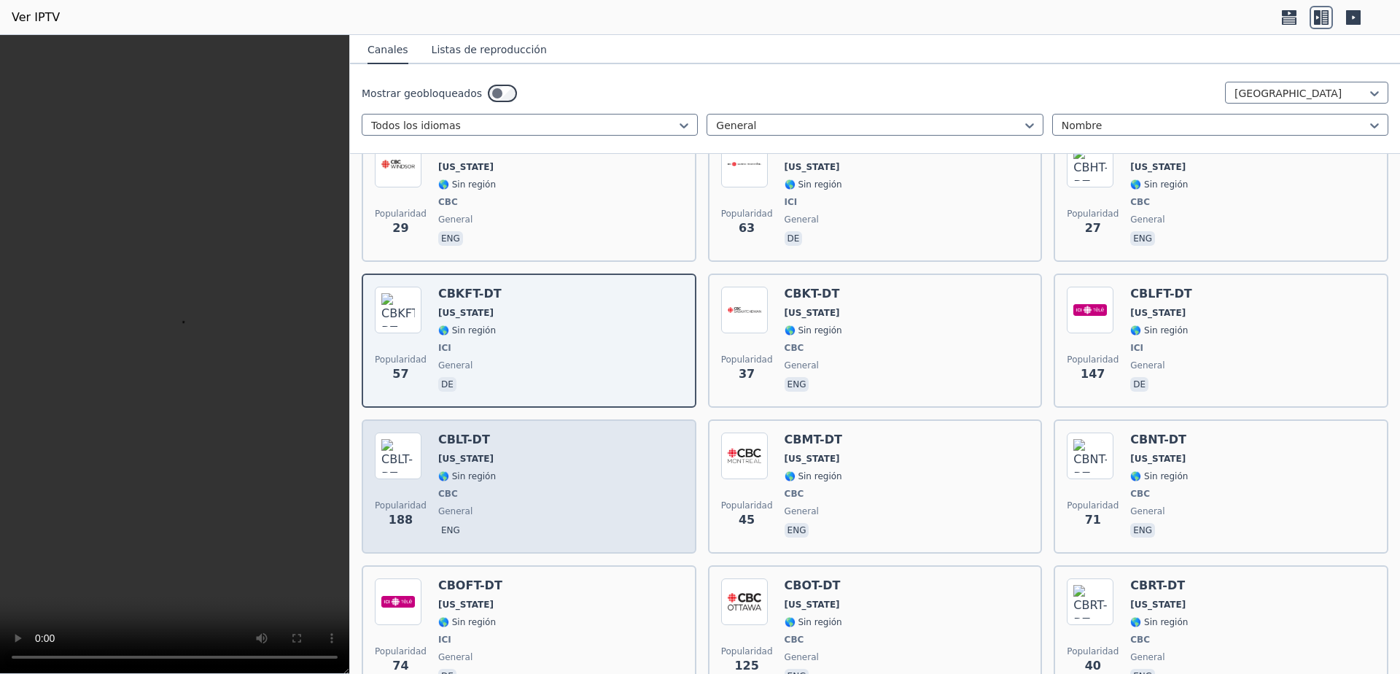
click at [584, 485] on div "Popularidad 188 CBLT-DT [US_STATE] 🌎 Sin región CBC general eng" at bounding box center [529, 486] width 308 height 108
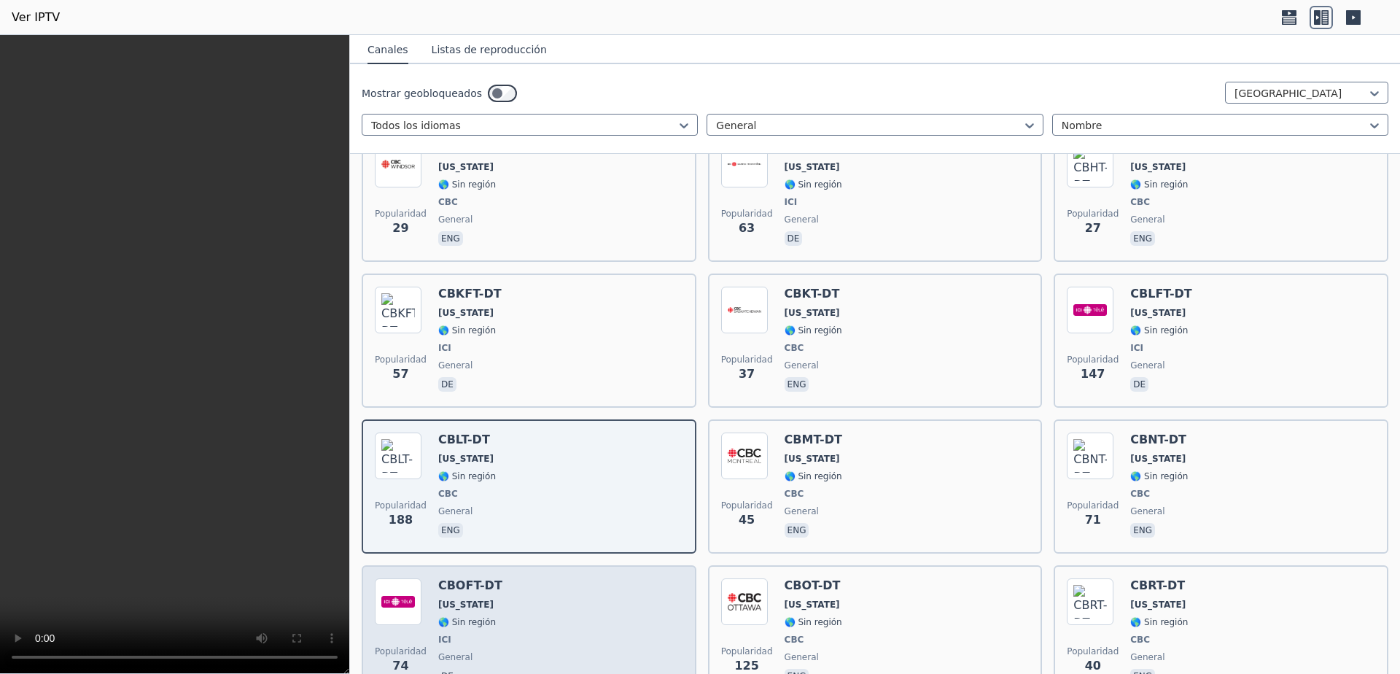
click at [586, 592] on div "Popularidad 74 CBOFT-DT [US_STATE] 🌎 Sin región ICI general de" at bounding box center [529, 632] width 308 height 108
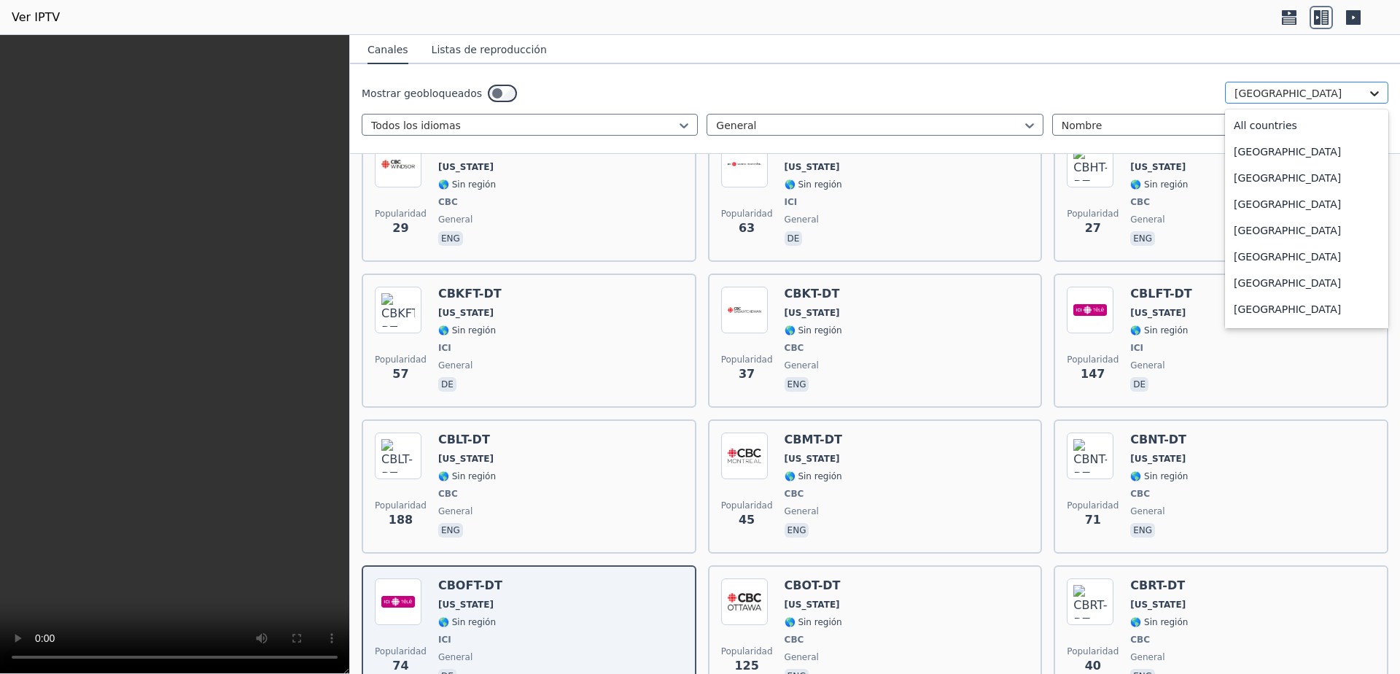
click at [1367, 93] on icon at bounding box center [1374, 93] width 15 height 15
click at [1290, 115] on div "[GEOGRAPHIC_DATA]" at bounding box center [1306, 101] width 163 height 26
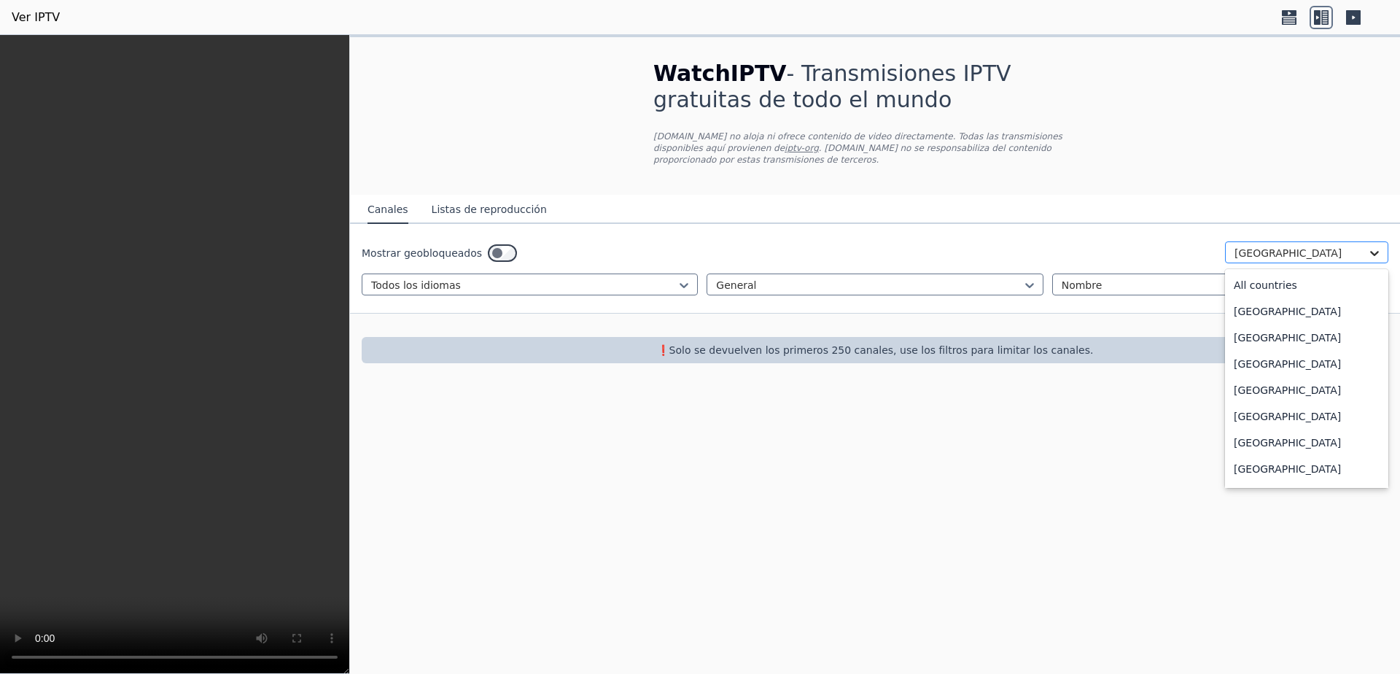
click at [1377, 246] on icon at bounding box center [1374, 253] width 15 height 15
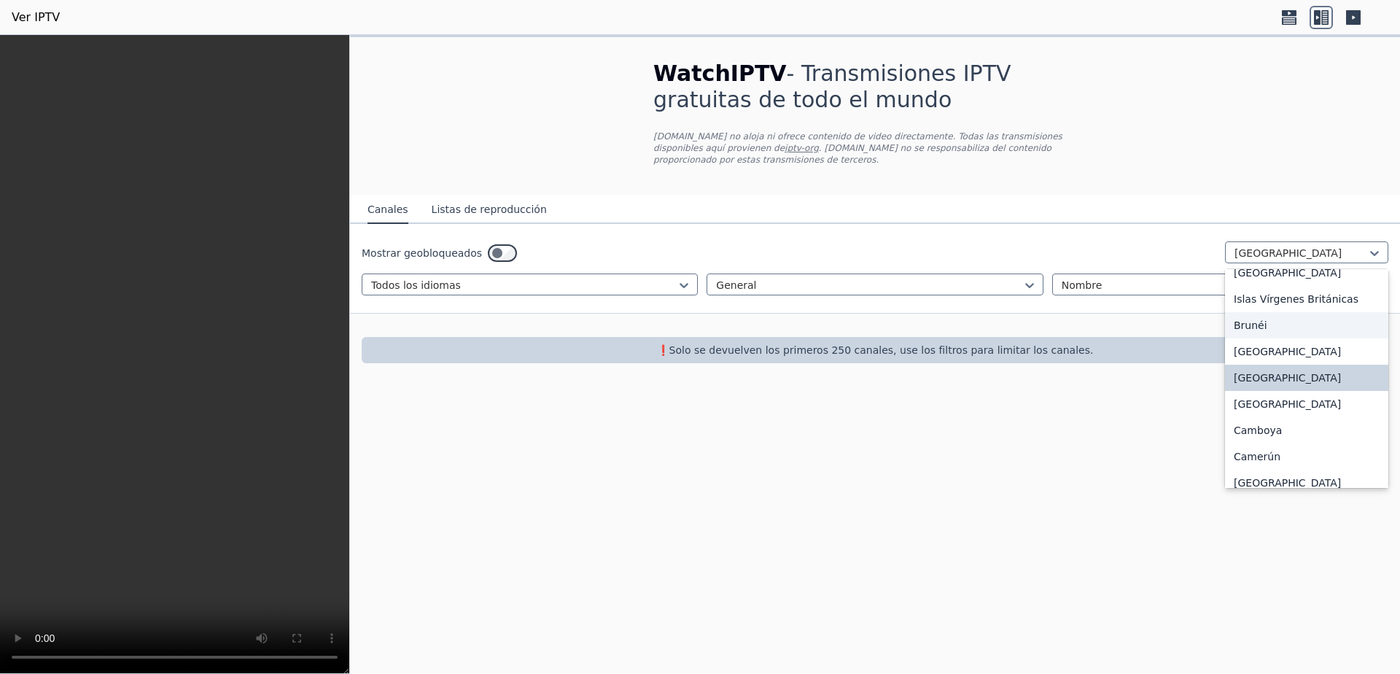
click at [1283, 338] on div "Brunéi" at bounding box center [1306, 325] width 163 height 26
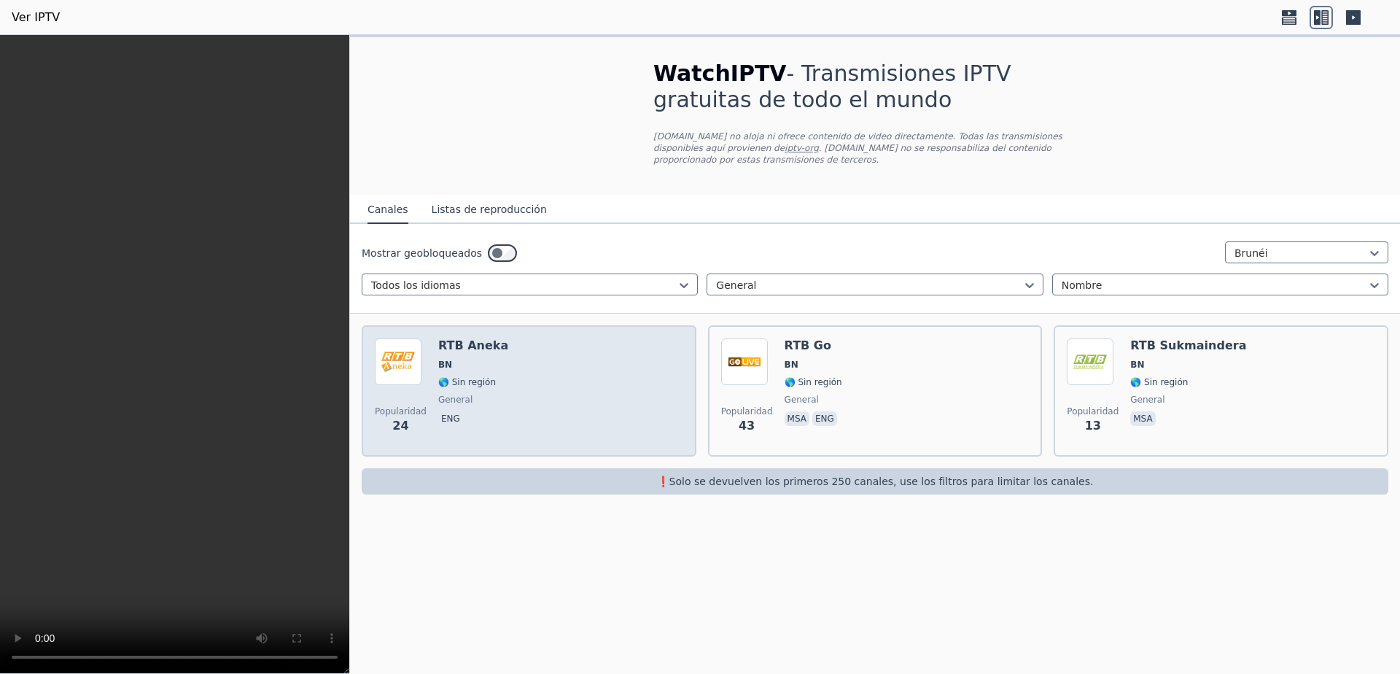
click at [620, 400] on div "Popularidad 24 RTB Aneka BN 🌎 Sin región general eng" at bounding box center [529, 390] width 308 height 105
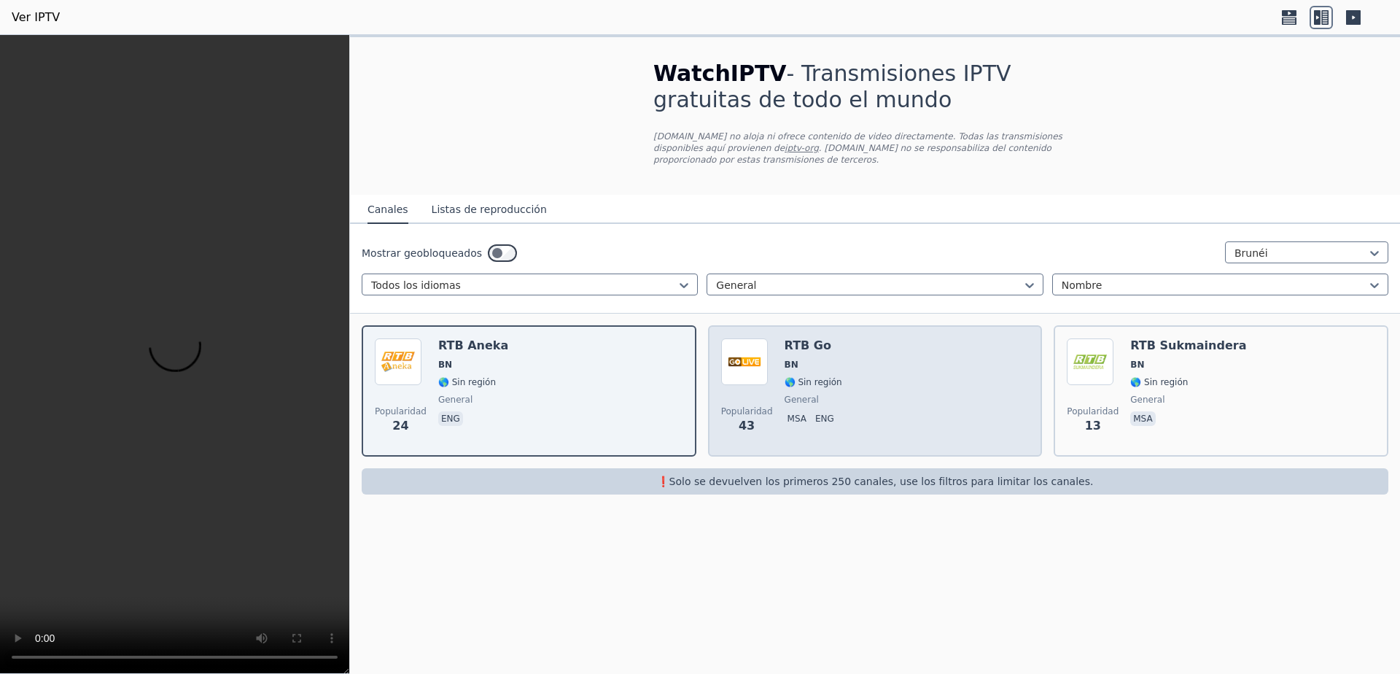
click at [881, 393] on div "Popularidad 43 RTB Go BN 🌎 Sin región general msa eng" at bounding box center [875, 390] width 308 height 105
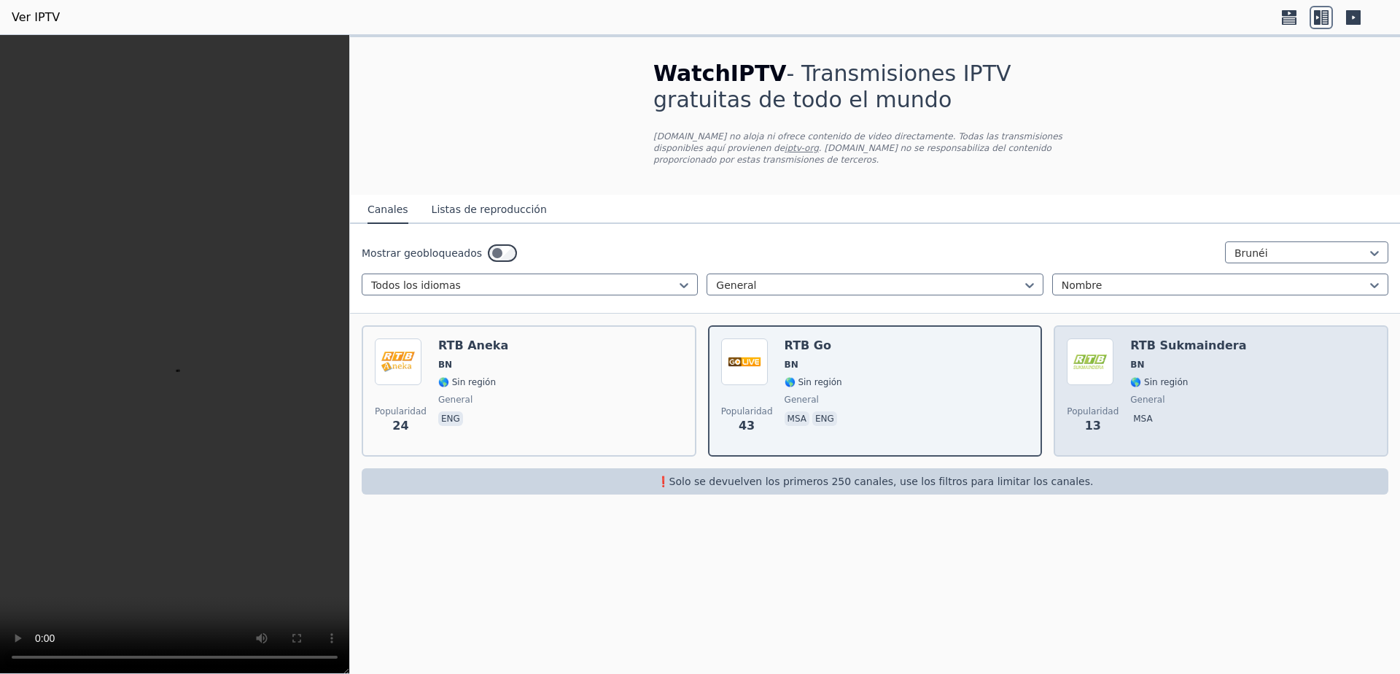
click at [1146, 395] on font "general" at bounding box center [1147, 400] width 34 height 10
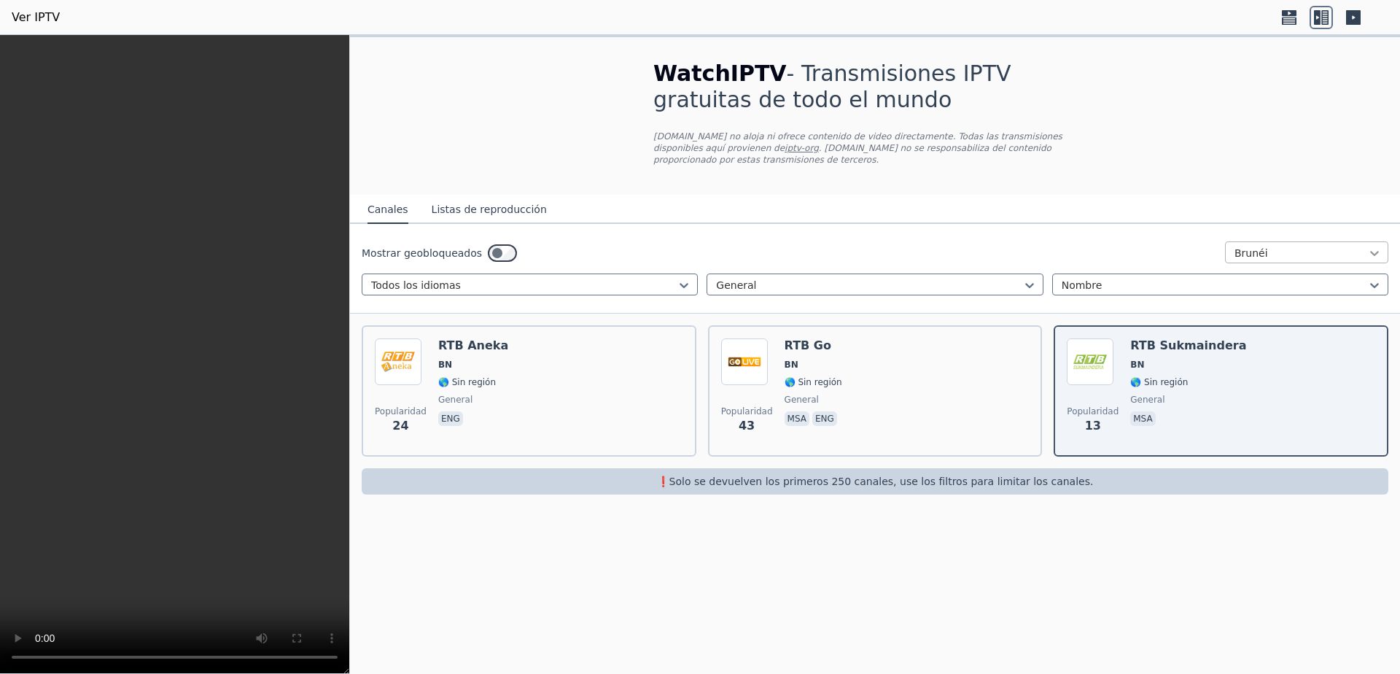
click at [1379, 246] on icon at bounding box center [1374, 253] width 15 height 15
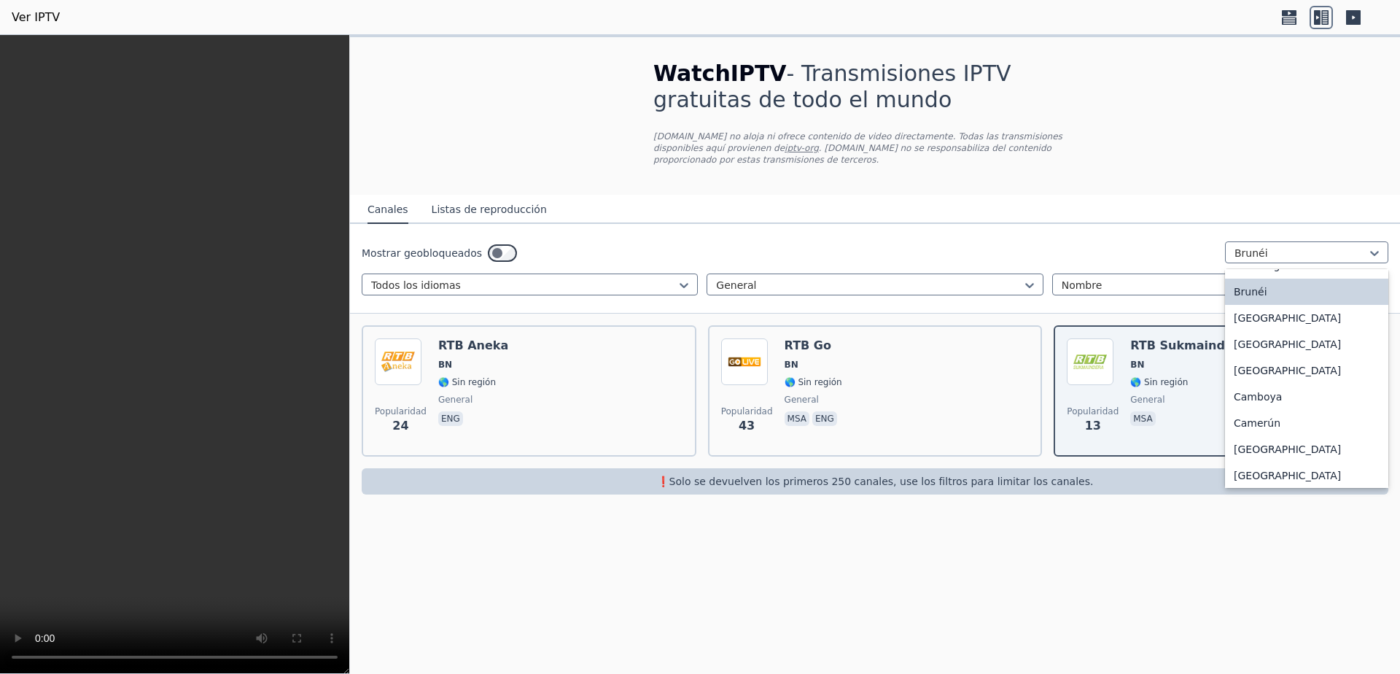
scroll to position [805, 0]
click at [1300, 333] on div "Camerún" at bounding box center [1306, 320] width 163 height 26
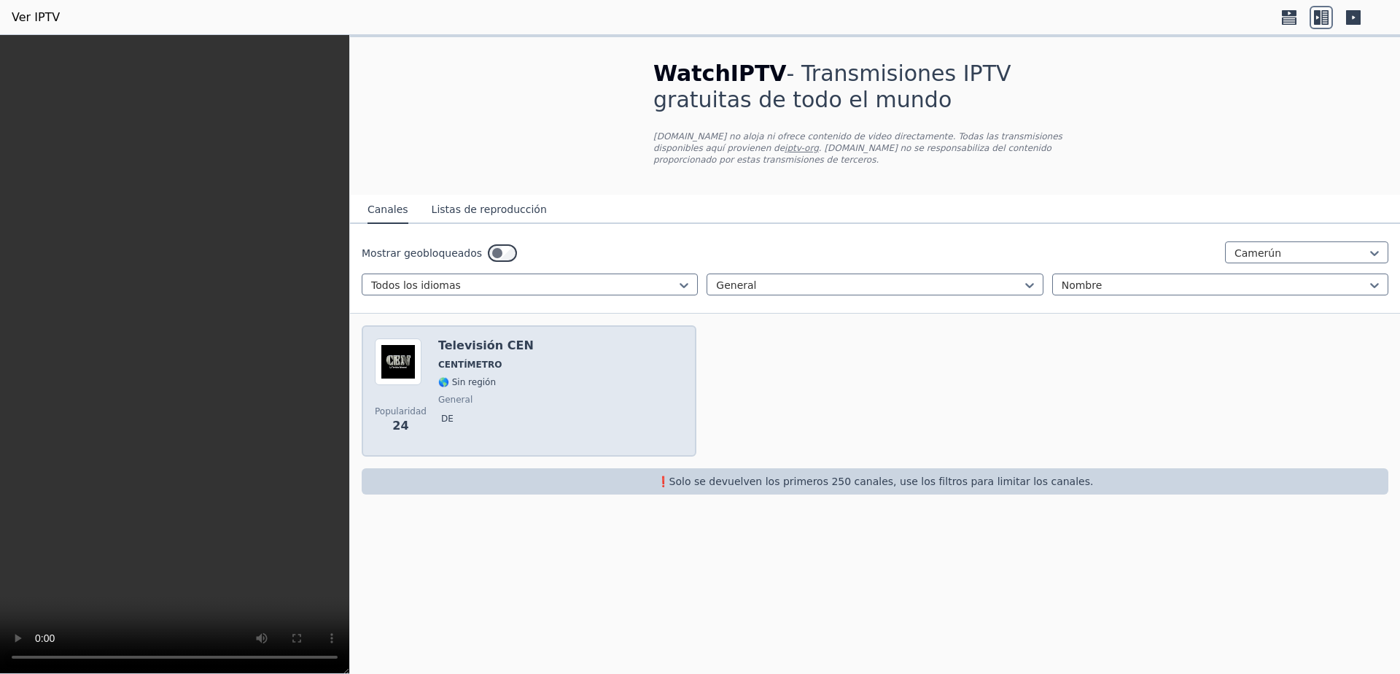
click at [478, 394] on span "general" at bounding box center [486, 400] width 96 height 12
